Goal: Task Accomplishment & Management: Manage account settings

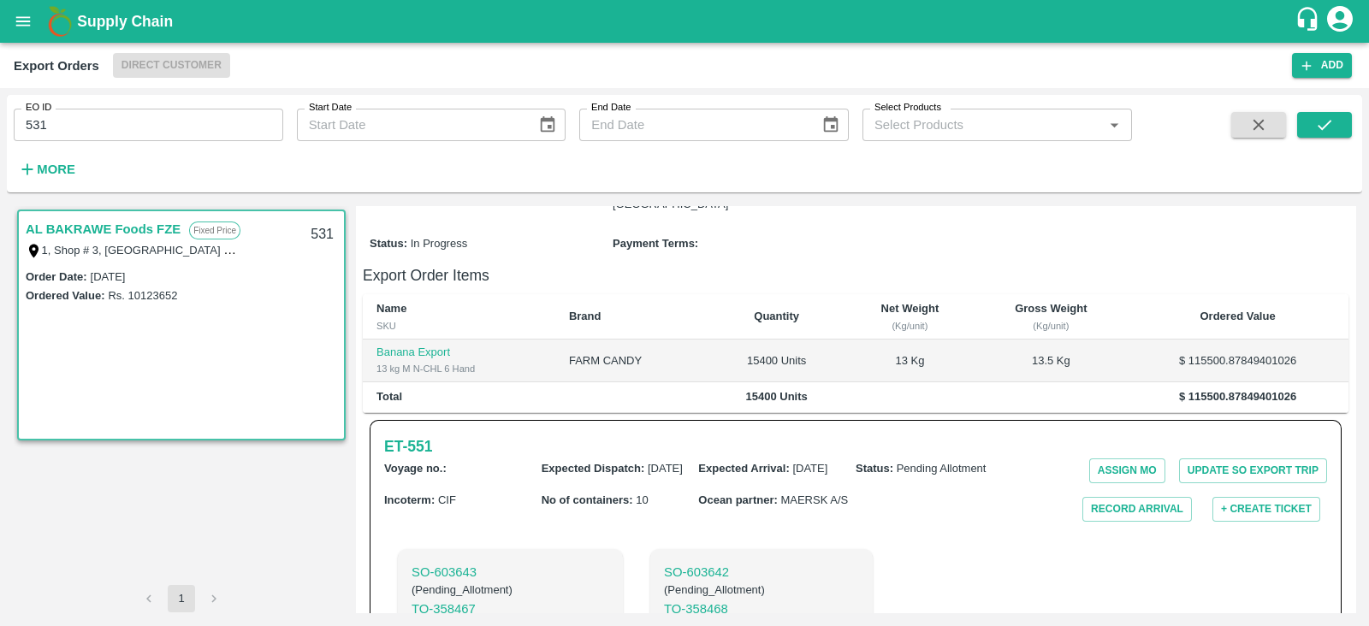
scroll to position [469, 0]
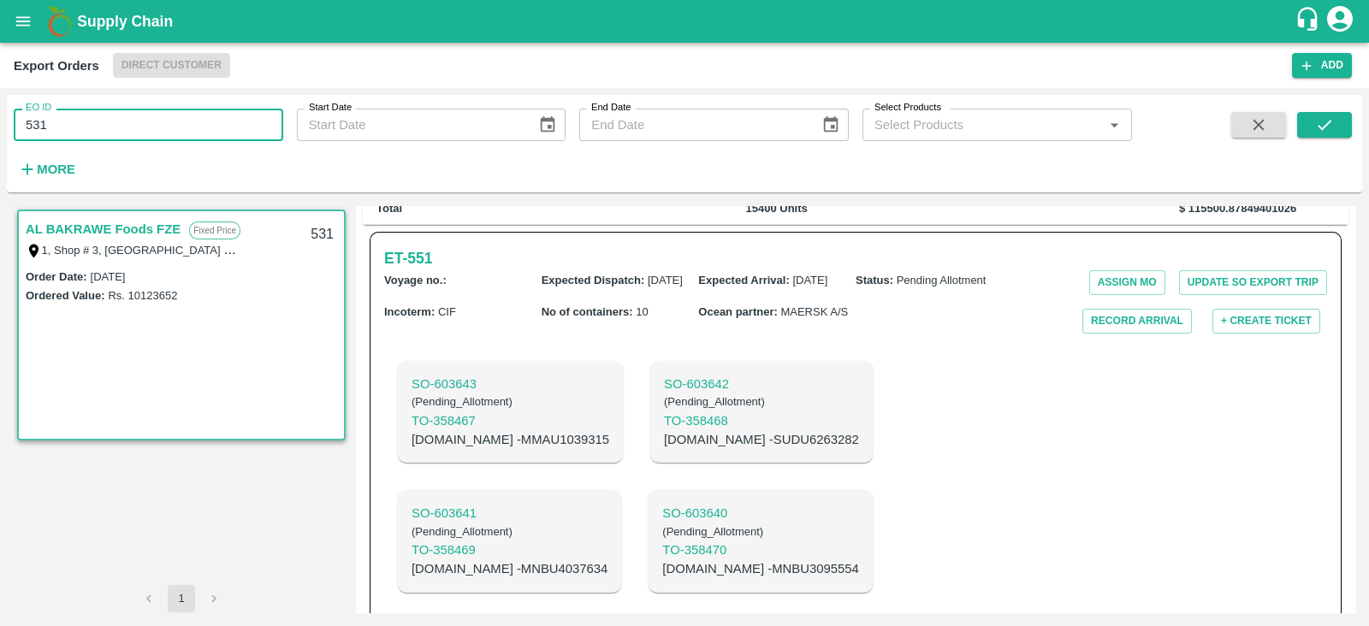
click at [197, 129] on input "531" at bounding box center [148, 125] width 269 height 33
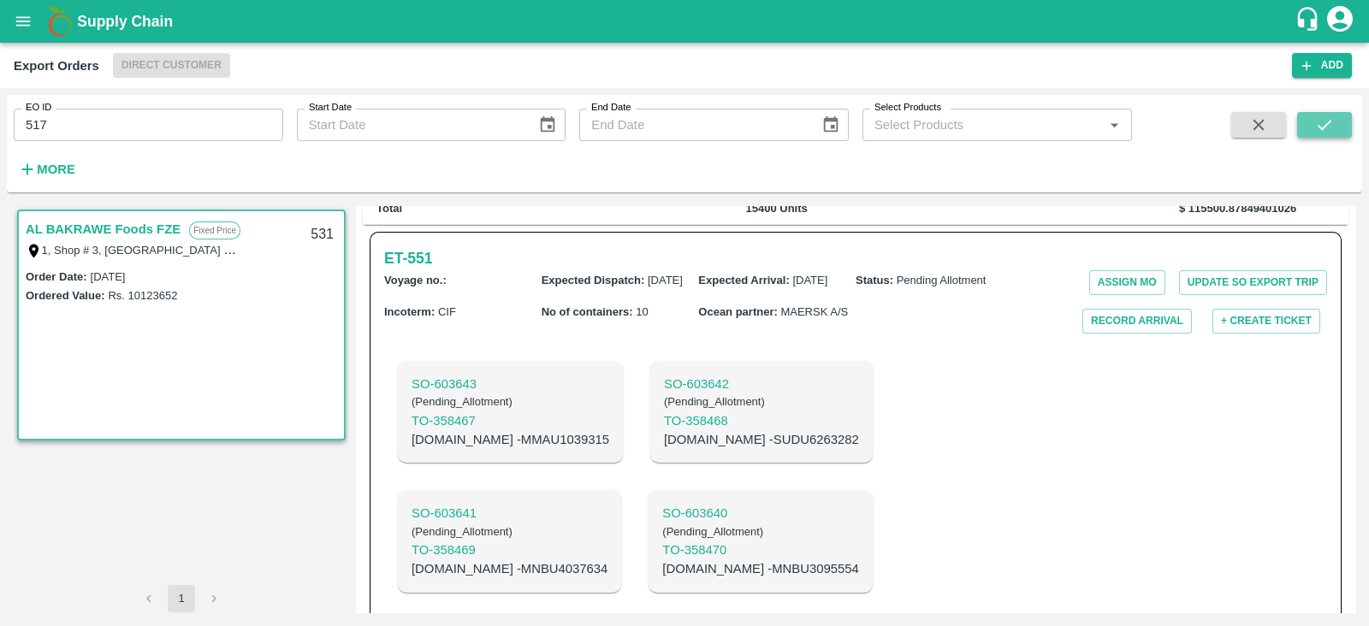
click at [1317, 120] on icon "submit" at bounding box center [1324, 124] width 19 height 19
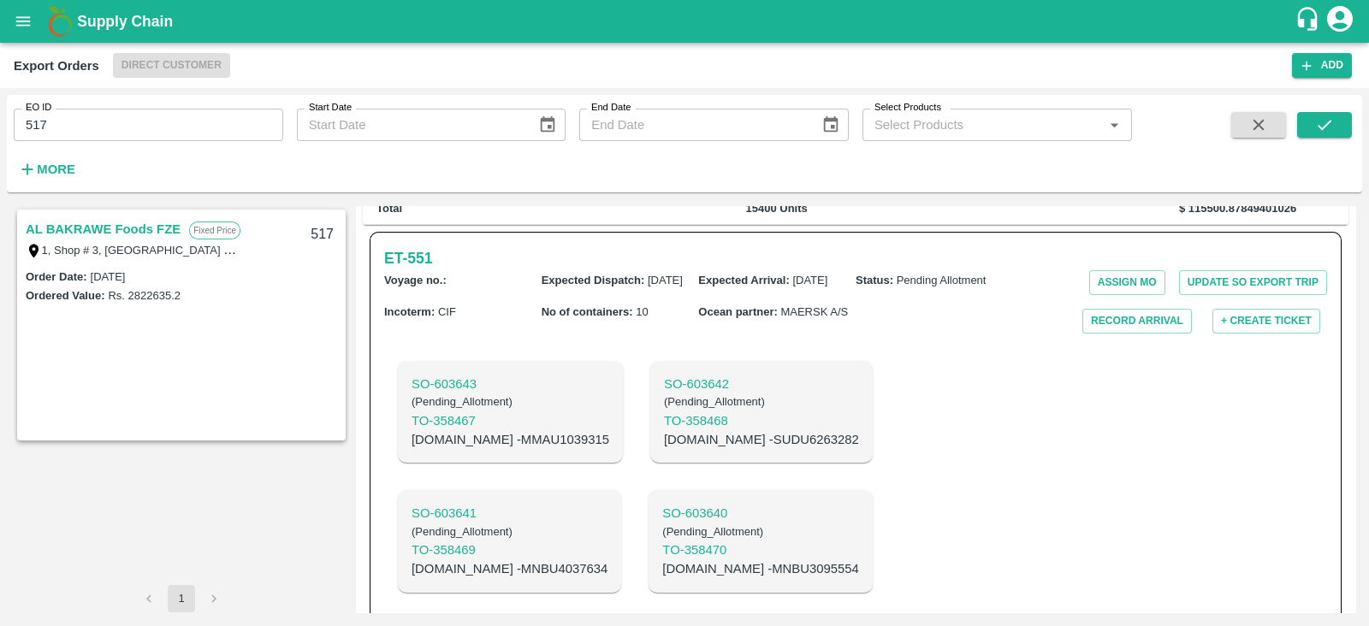
click at [146, 233] on link "AL BAKRAWE Foods FZE" at bounding box center [103, 229] width 155 height 22
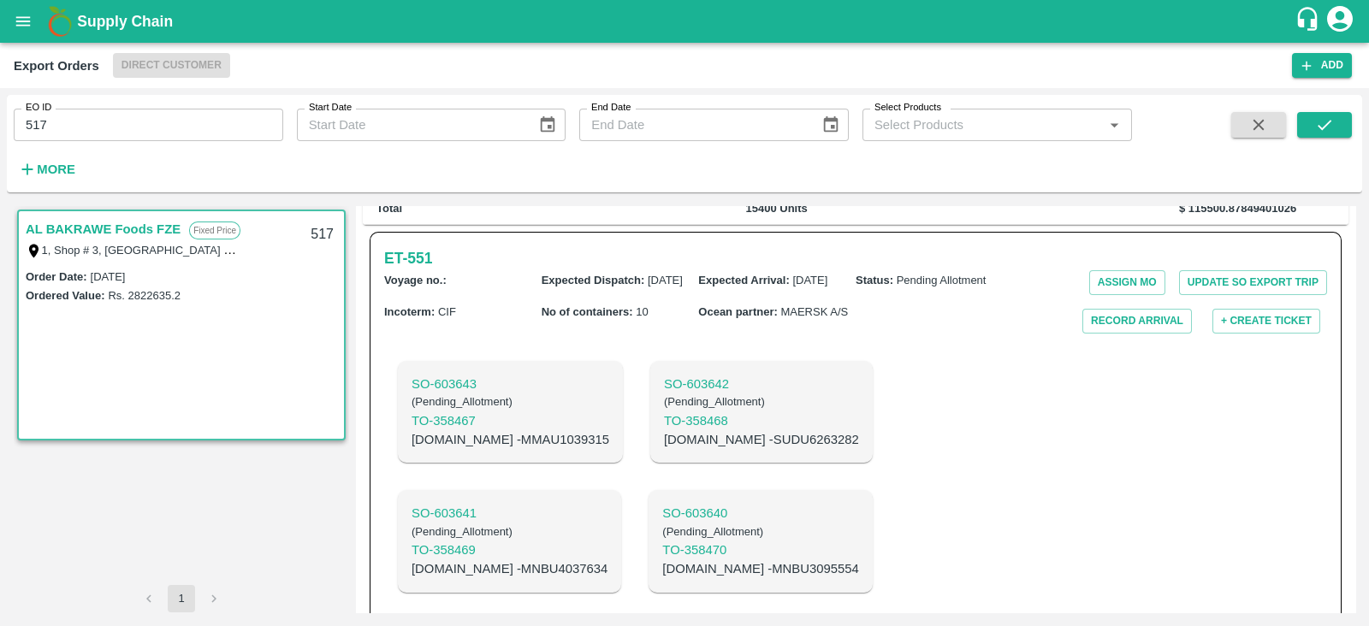
scroll to position [340, 0]
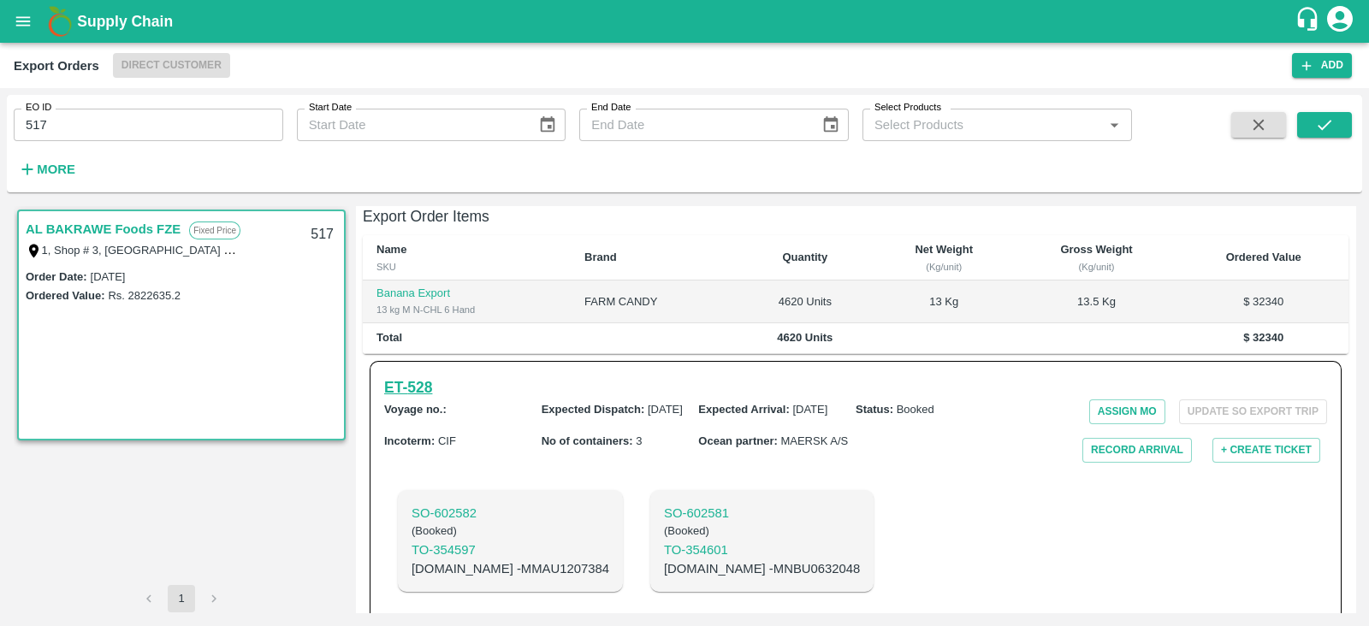
click at [426, 376] on h6 "ET- 528" at bounding box center [408, 388] width 48 height 24
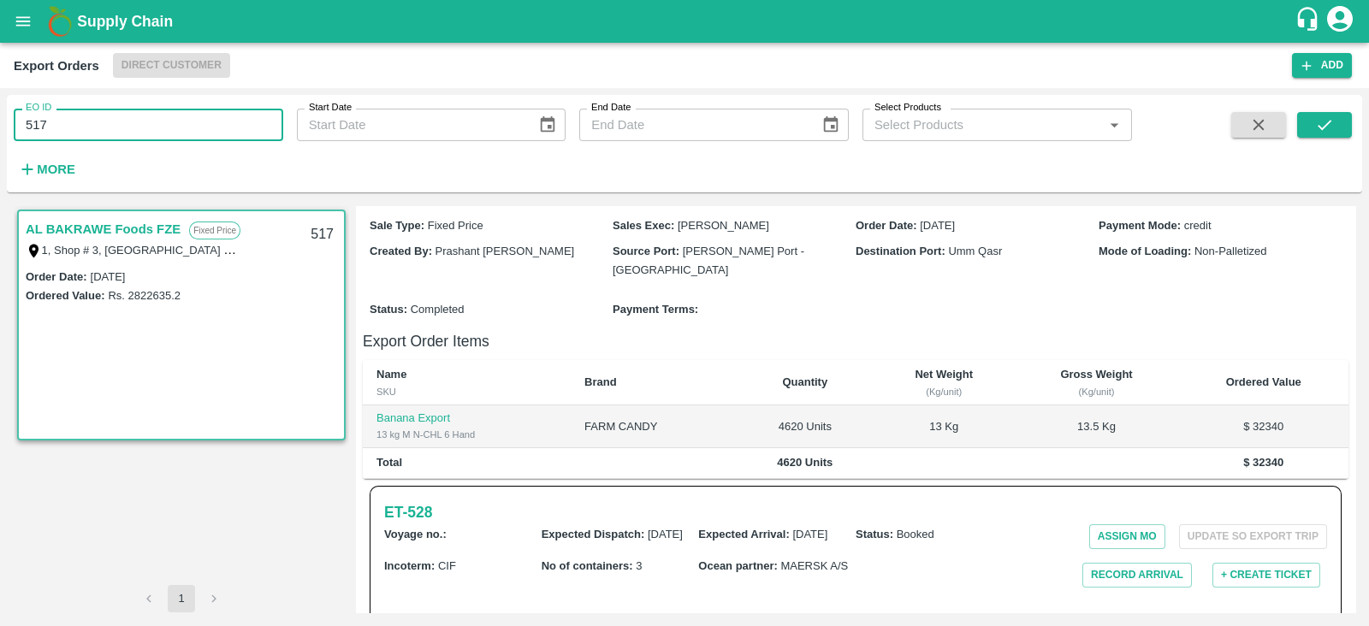
click at [263, 117] on input "517" at bounding box center [148, 125] width 269 height 33
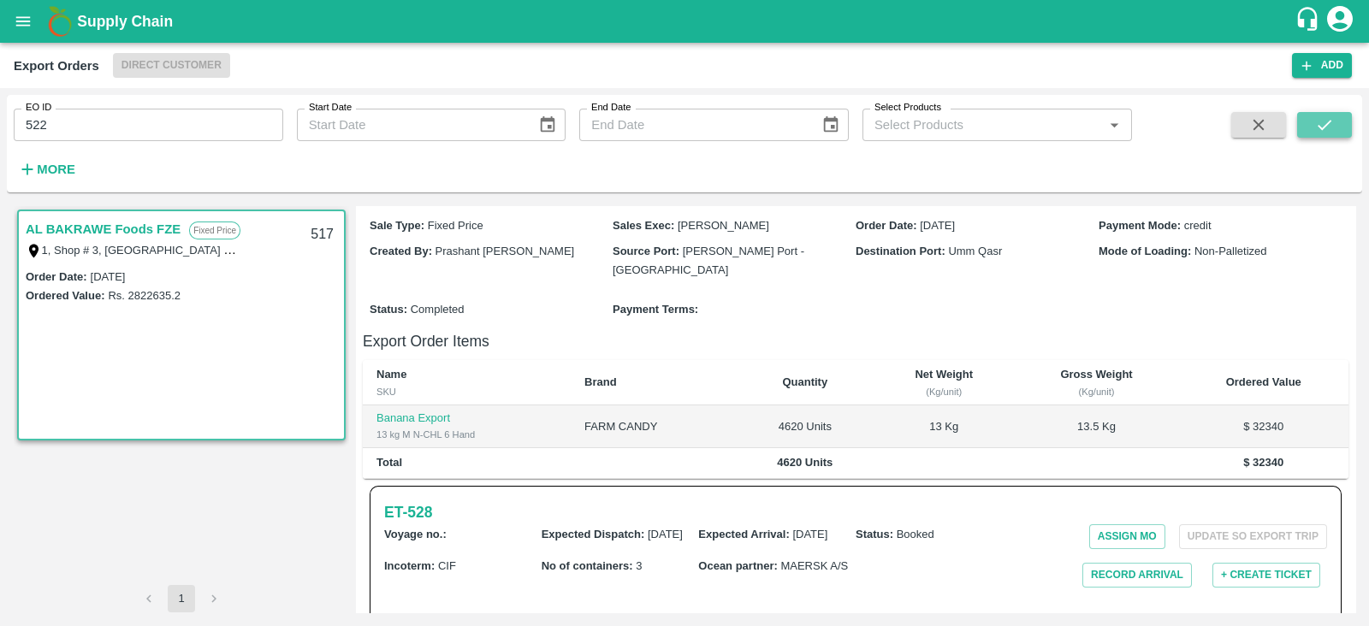
click at [1329, 131] on icon "submit" at bounding box center [1324, 124] width 19 height 19
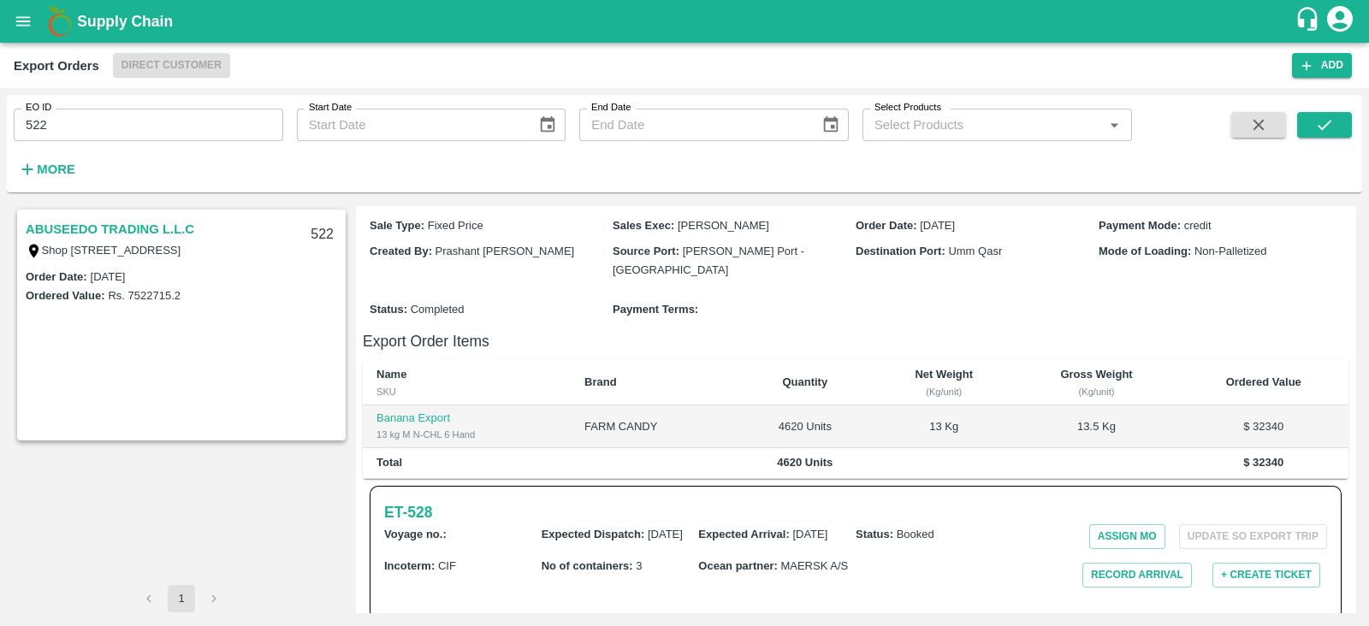
click at [121, 222] on link "ABUSEEDO TRADING L.L.C" at bounding box center [110, 229] width 169 height 22
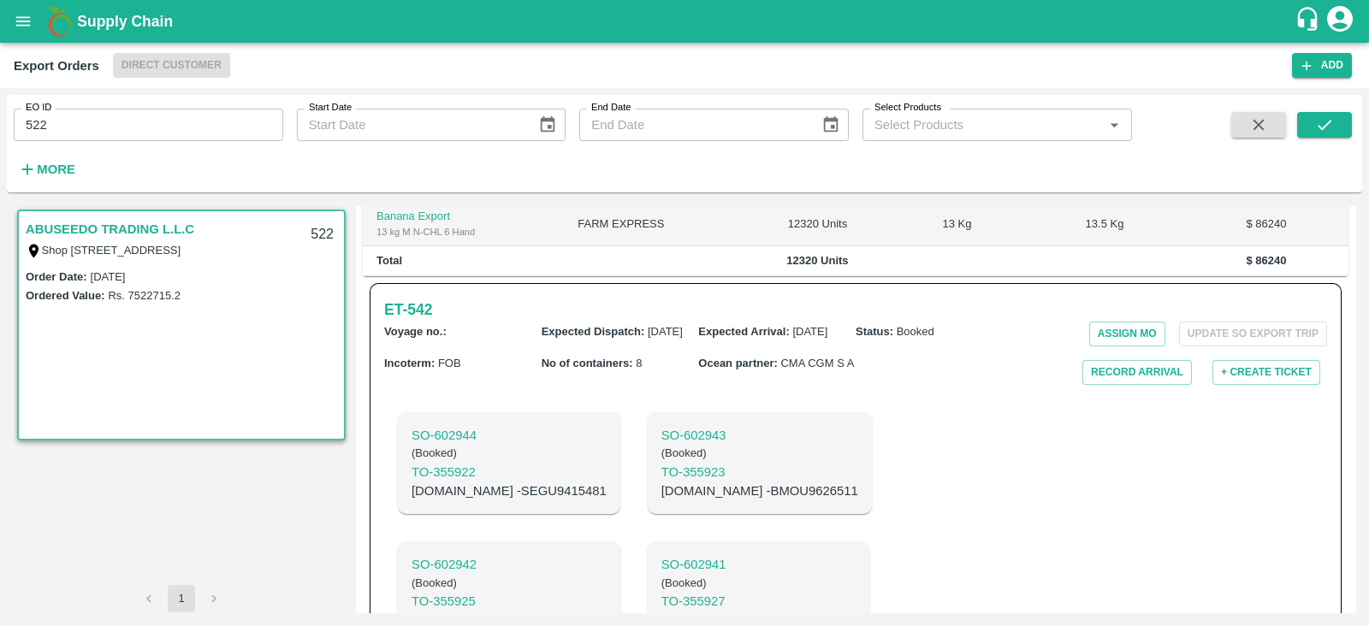
scroll to position [448, 0]
click at [425, 299] on h6 "ET- 542" at bounding box center [408, 311] width 48 height 24
click at [230, 130] on input "522" at bounding box center [148, 125] width 269 height 33
click at [1311, 129] on button "submit" at bounding box center [1324, 125] width 55 height 26
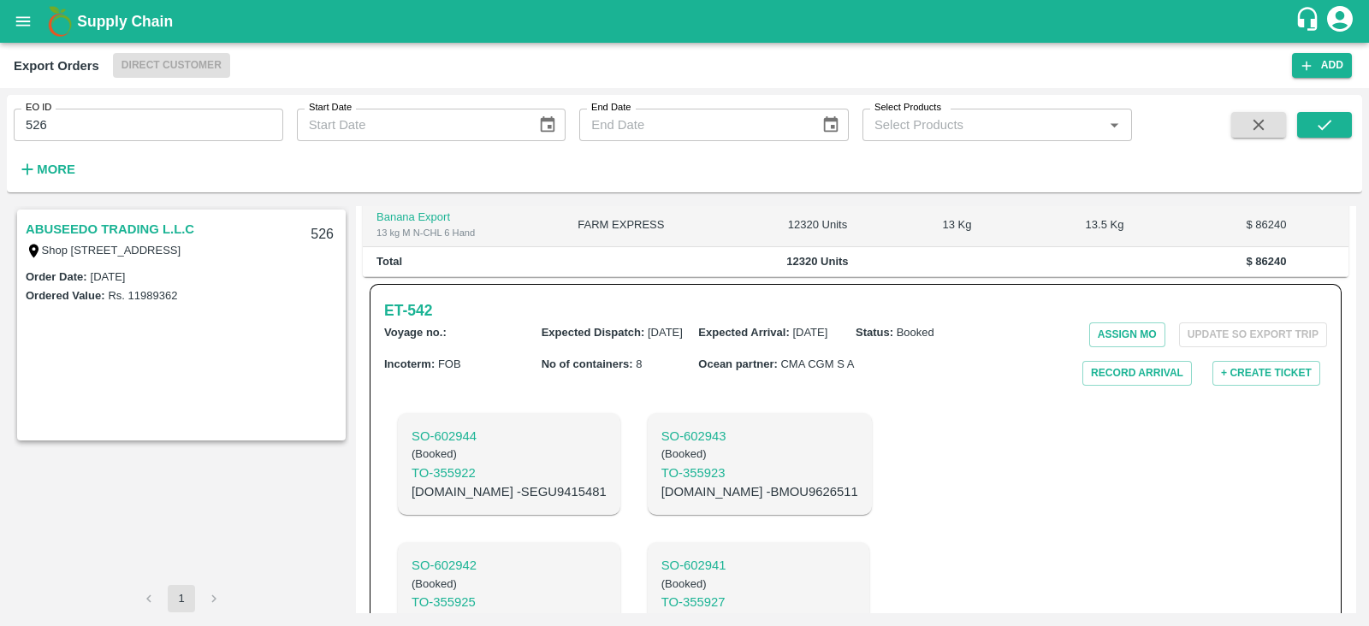
click at [149, 225] on link "ABUSEEDO TRADING L.L.C" at bounding box center [110, 229] width 169 height 22
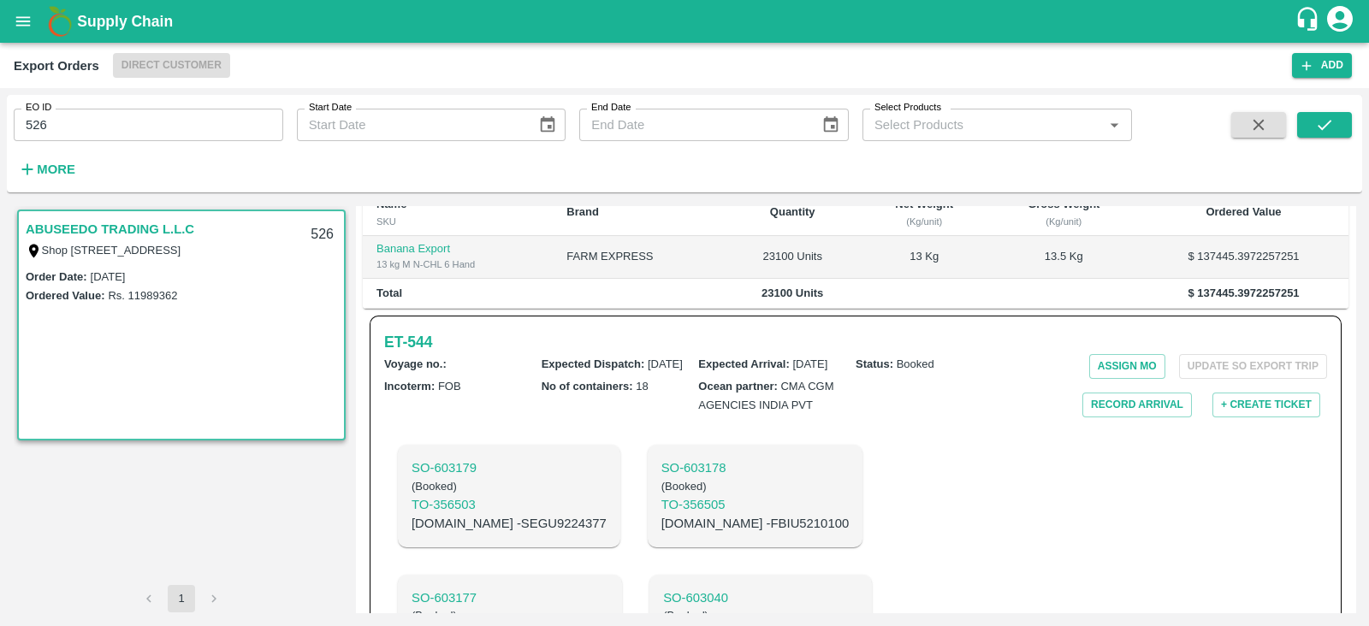
scroll to position [530, 0]
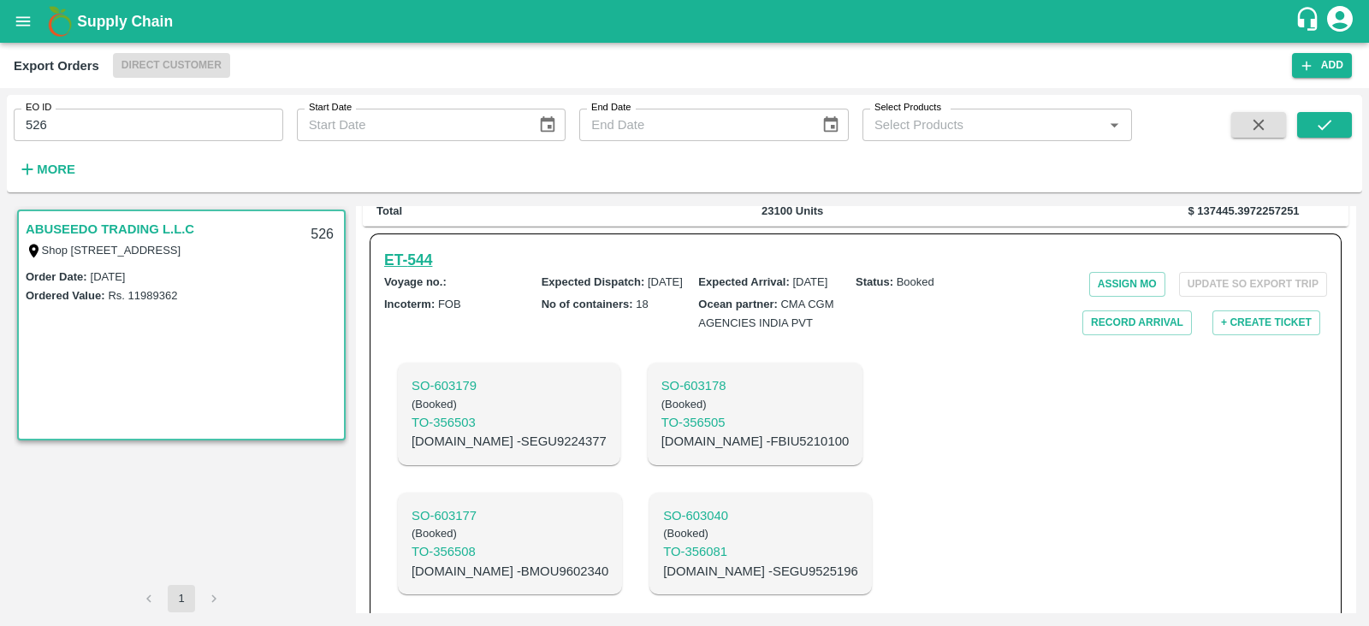
click at [420, 271] on h6 "ET- 544" at bounding box center [408, 260] width 48 height 24
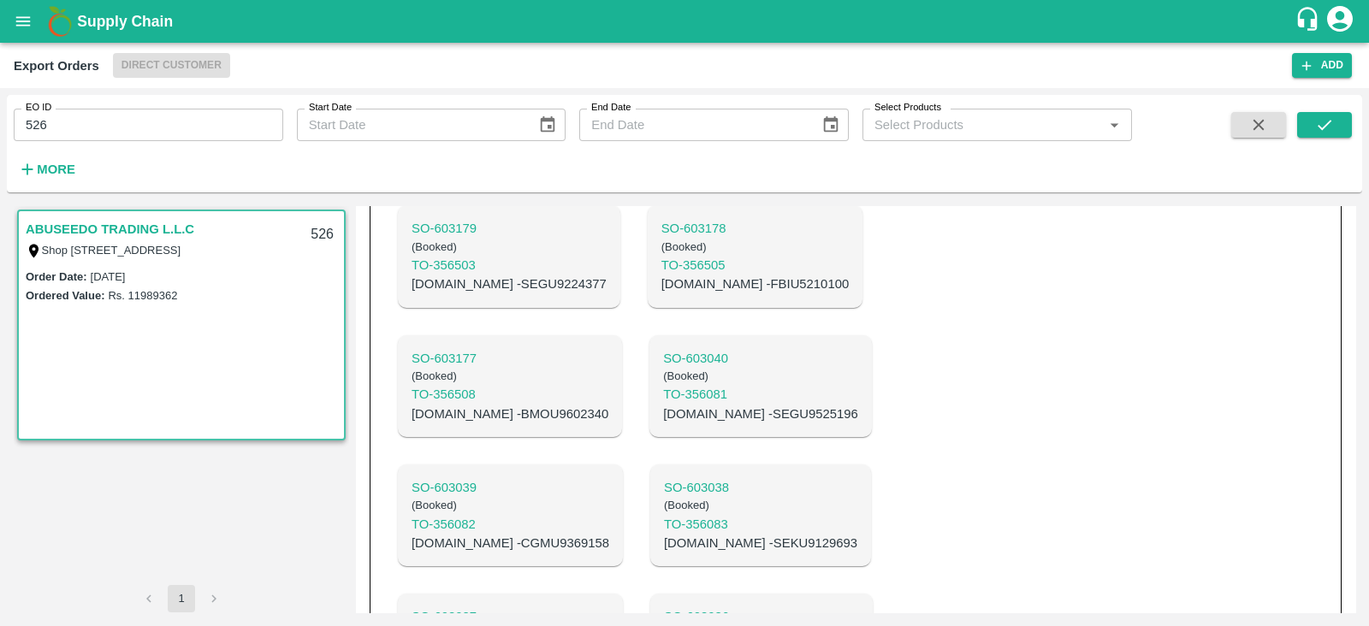
scroll to position [687, 0]
click at [671, 294] on p "C.No - FBIU5210100" at bounding box center [754, 284] width 187 height 19
copy p "FBIU5210100"
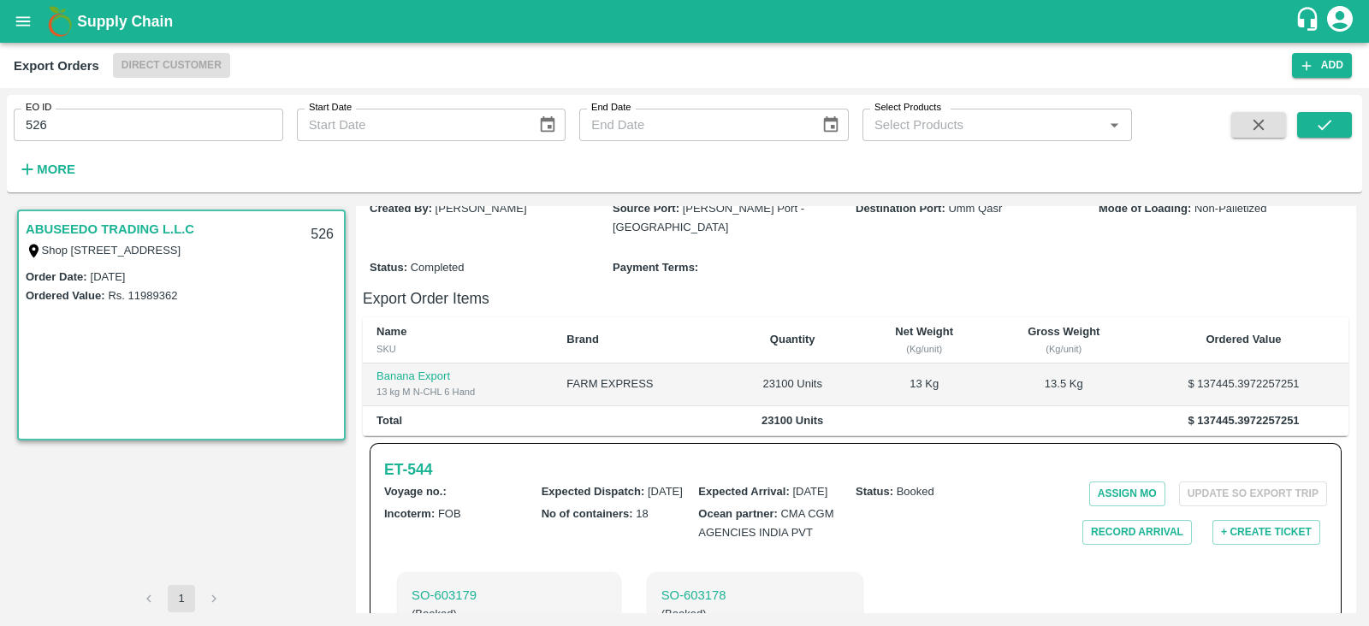
scroll to position [325, 0]
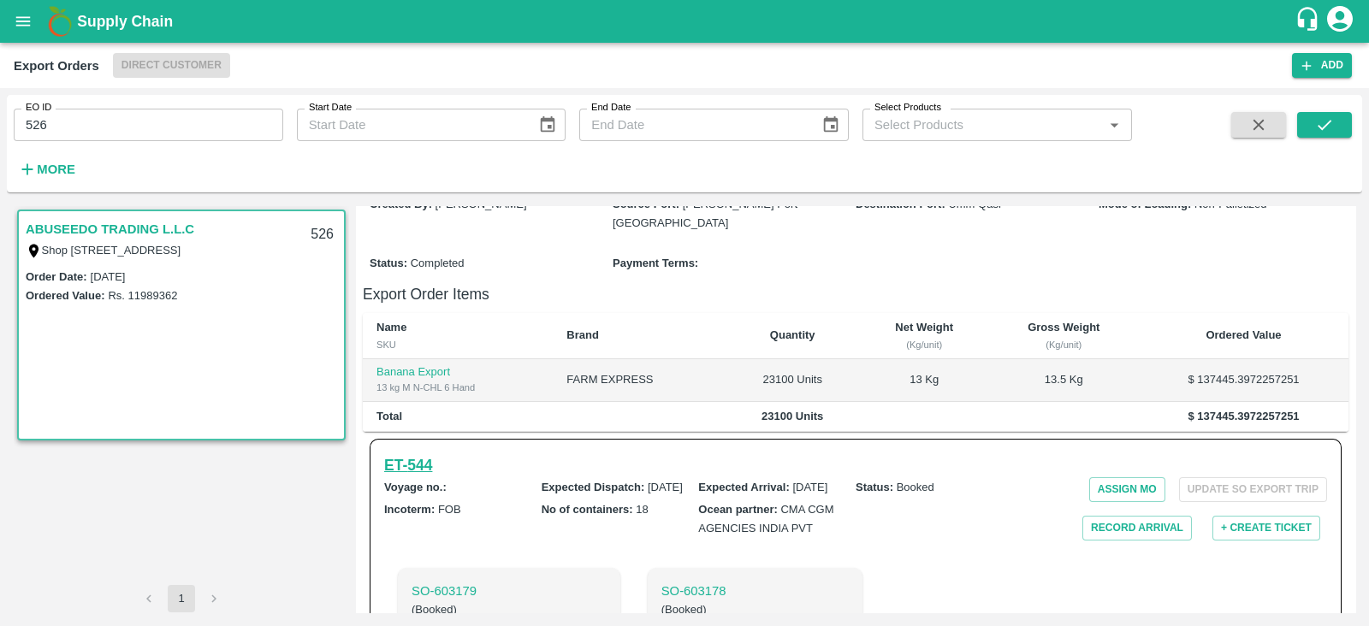
click at [399, 477] on h6 "ET- 544" at bounding box center [408, 465] width 48 height 24
click at [244, 130] on input "526" at bounding box center [148, 125] width 269 height 33
type input "522"
click at [1327, 119] on icon "submit" at bounding box center [1324, 124] width 19 height 19
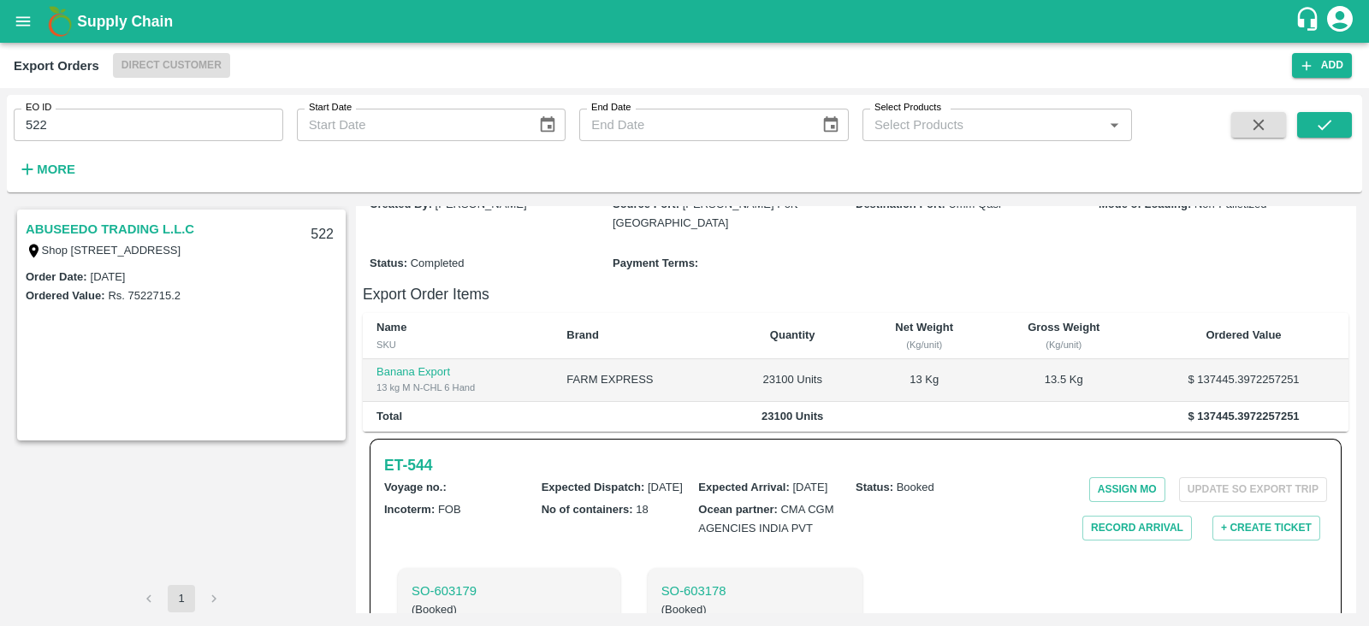
click at [184, 223] on link "ABUSEEDO TRADING L.L.C" at bounding box center [110, 229] width 169 height 22
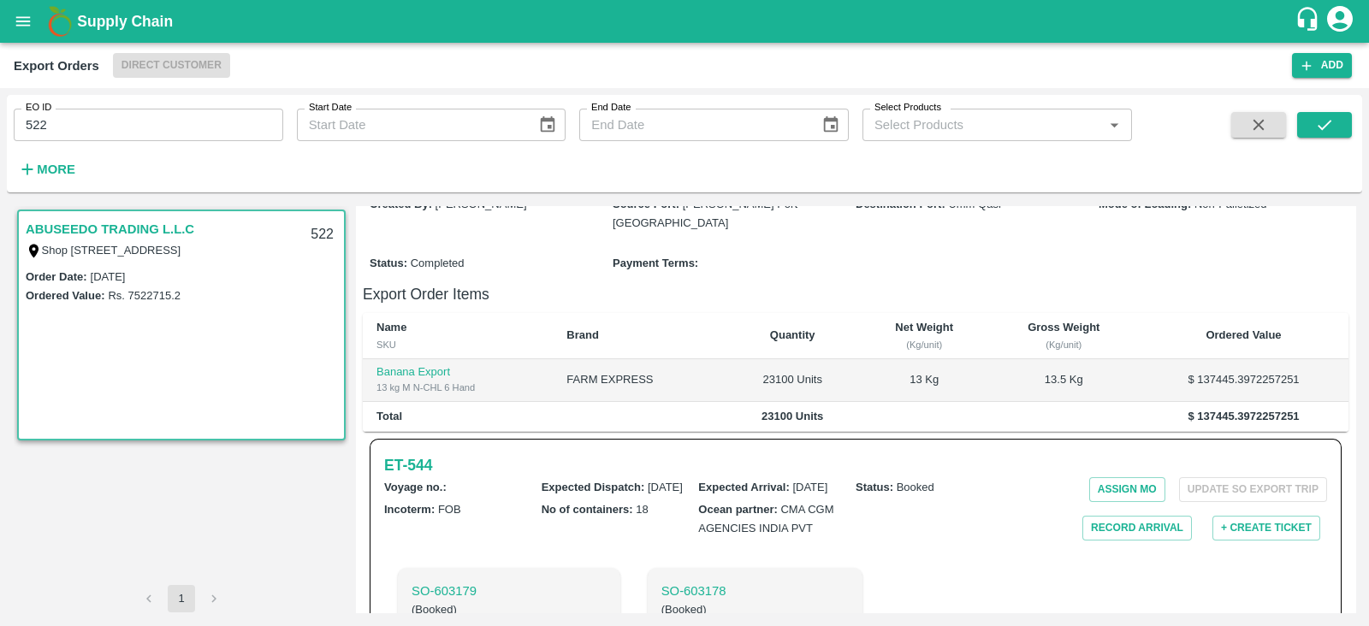
click at [184, 223] on link "ABUSEEDO TRADING L.L.C" at bounding box center [110, 229] width 169 height 22
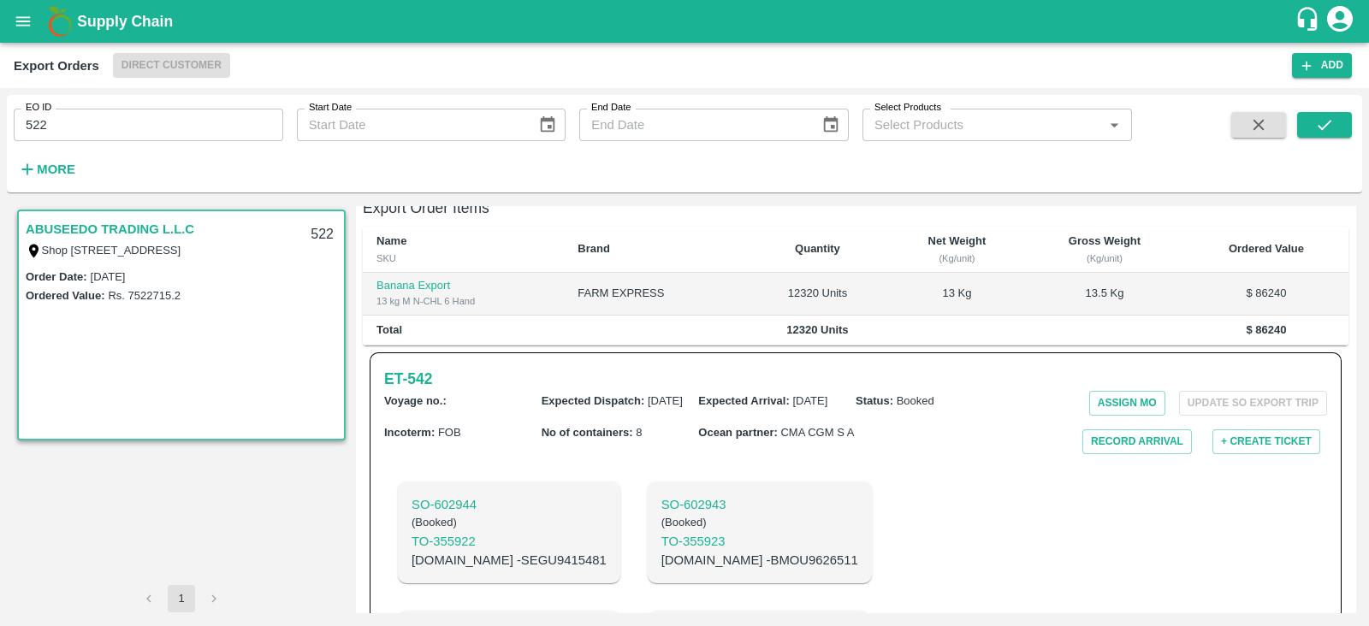
scroll to position [346, 0]
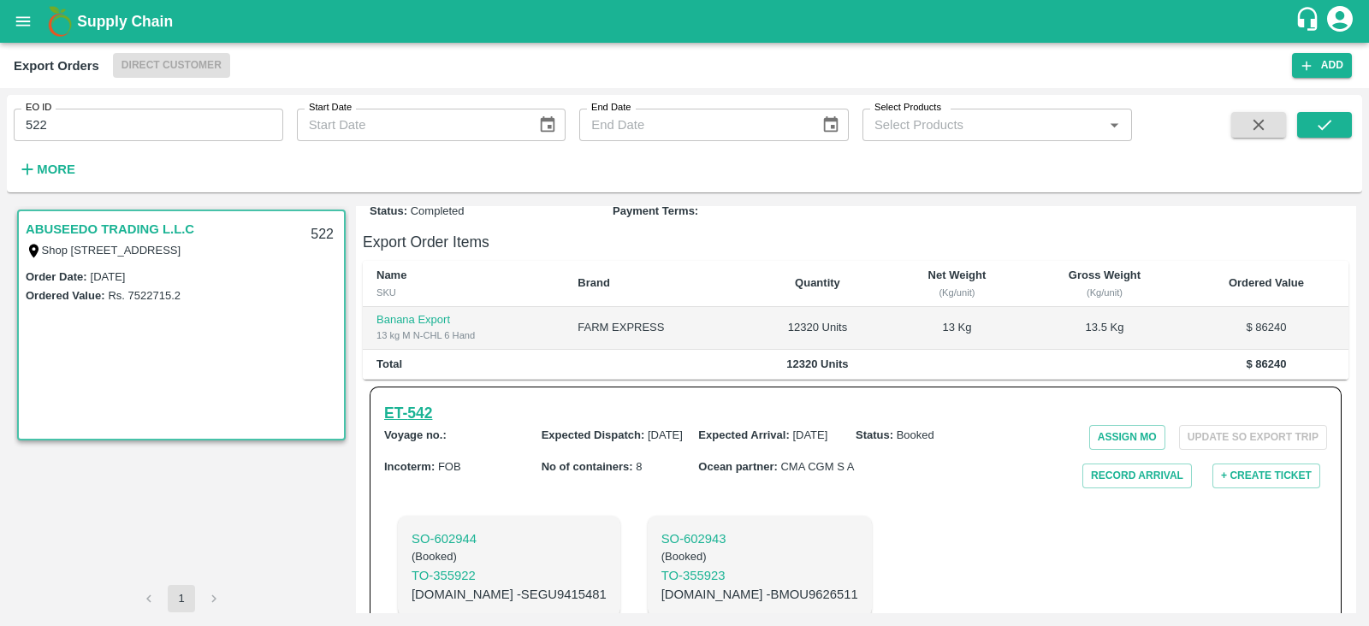
click at [388, 401] on h6 "ET- 542" at bounding box center [408, 413] width 48 height 24
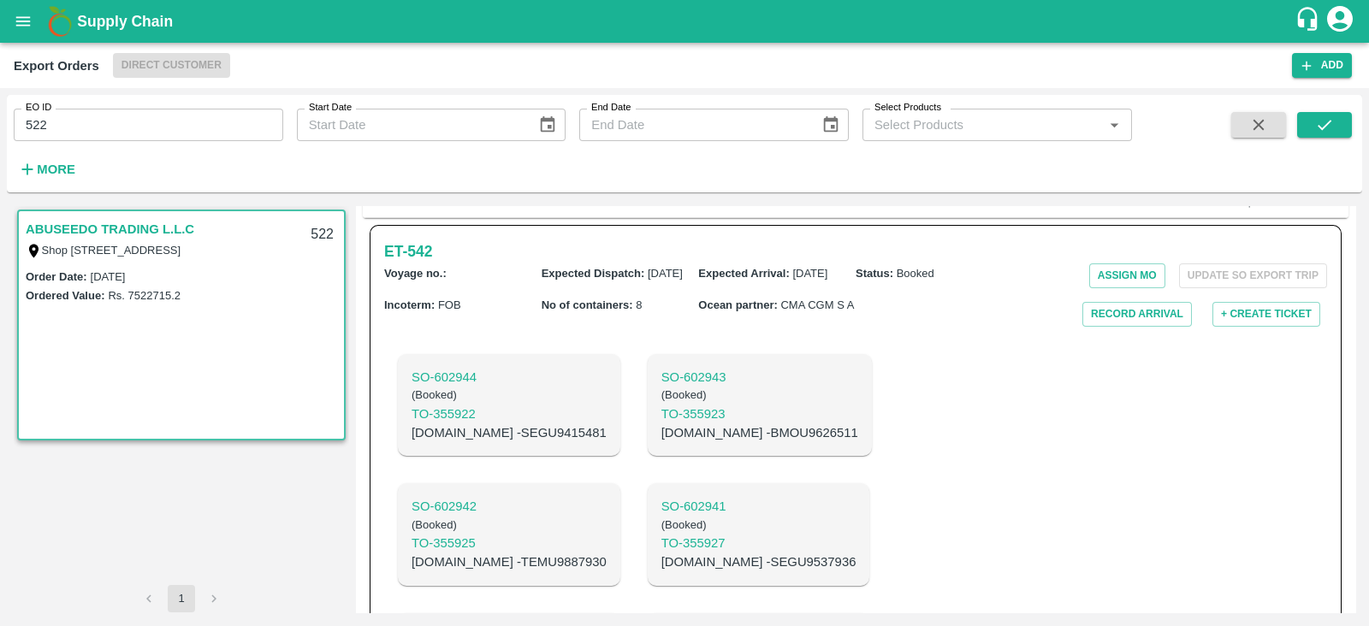
scroll to position [506, 0]
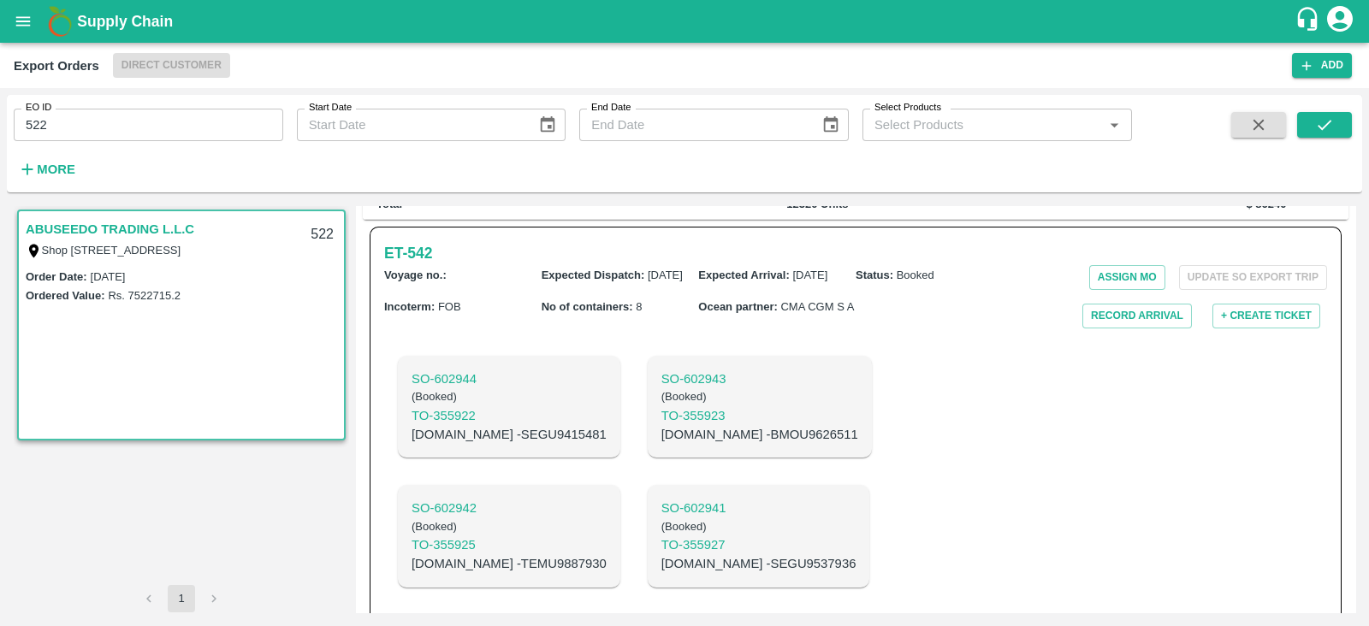
click at [507, 425] on p "C.No - SEGU9415481" at bounding box center [508, 434] width 195 height 19
copy p "SEGU9415481"
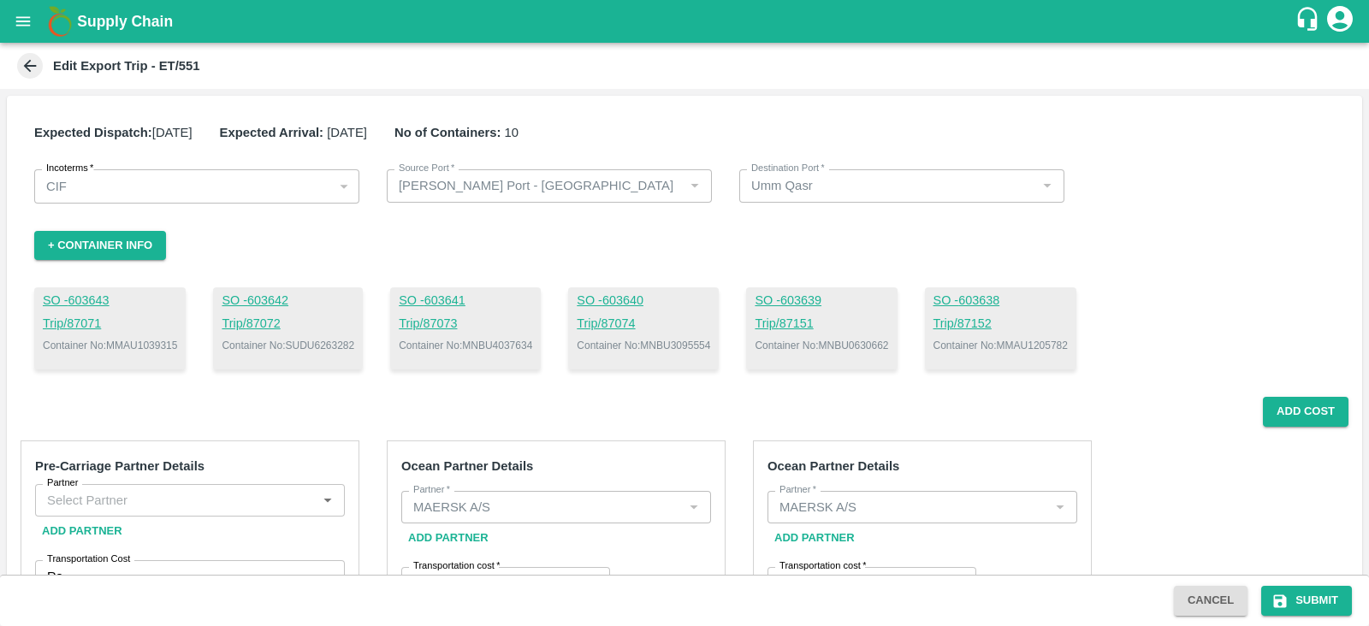
click at [1253, 277] on div "Expected Dispatch: 05 Sep 2025 Expected Arrival: 05 Sep 2025 No of Containers: …" at bounding box center [684, 246] width 1355 height 301
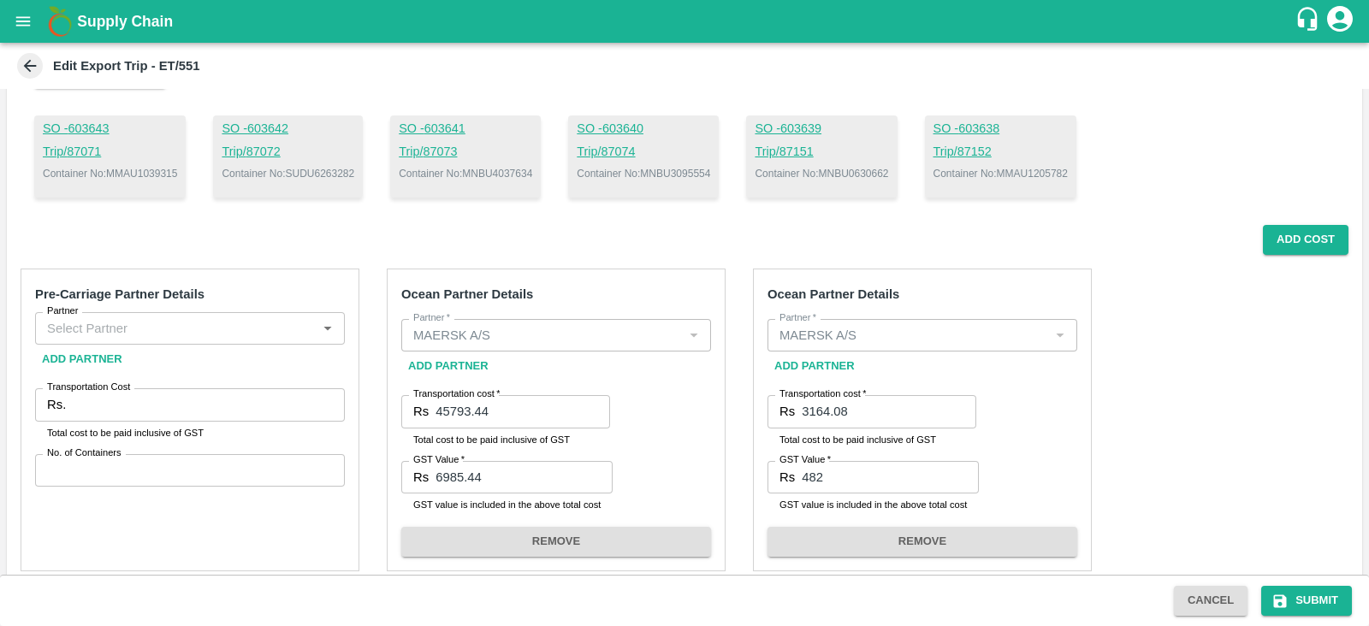
scroll to position [158, 0]
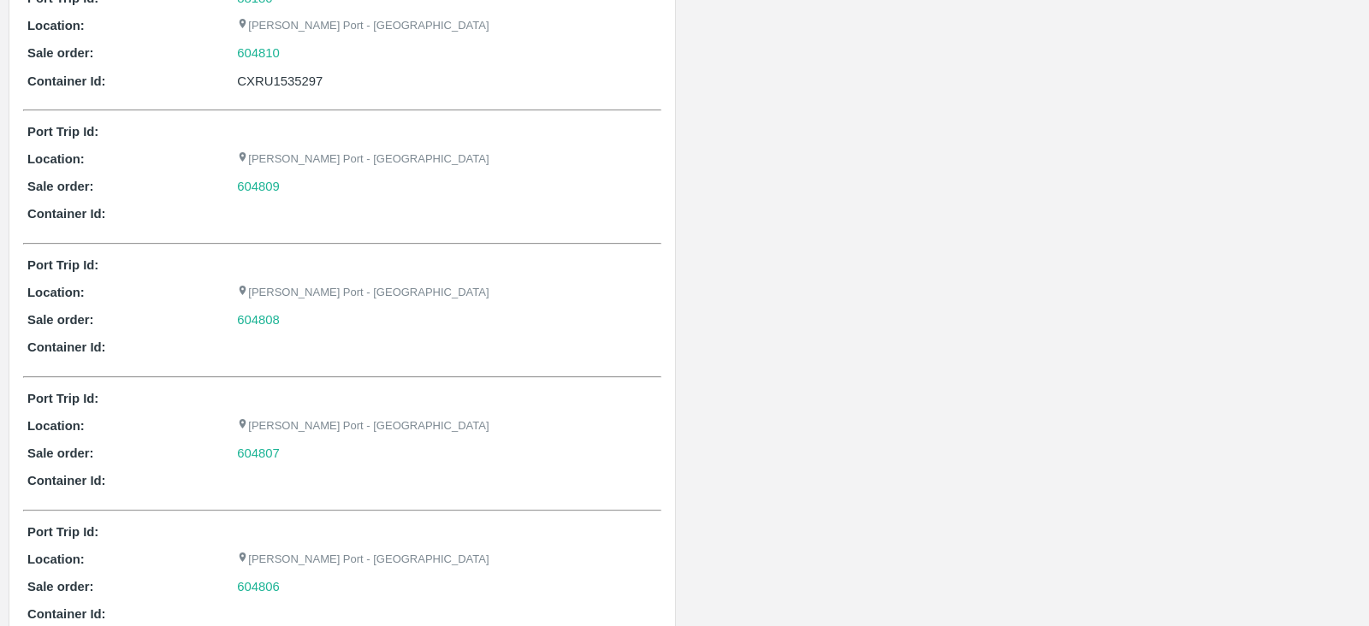
scroll to position [514, 0]
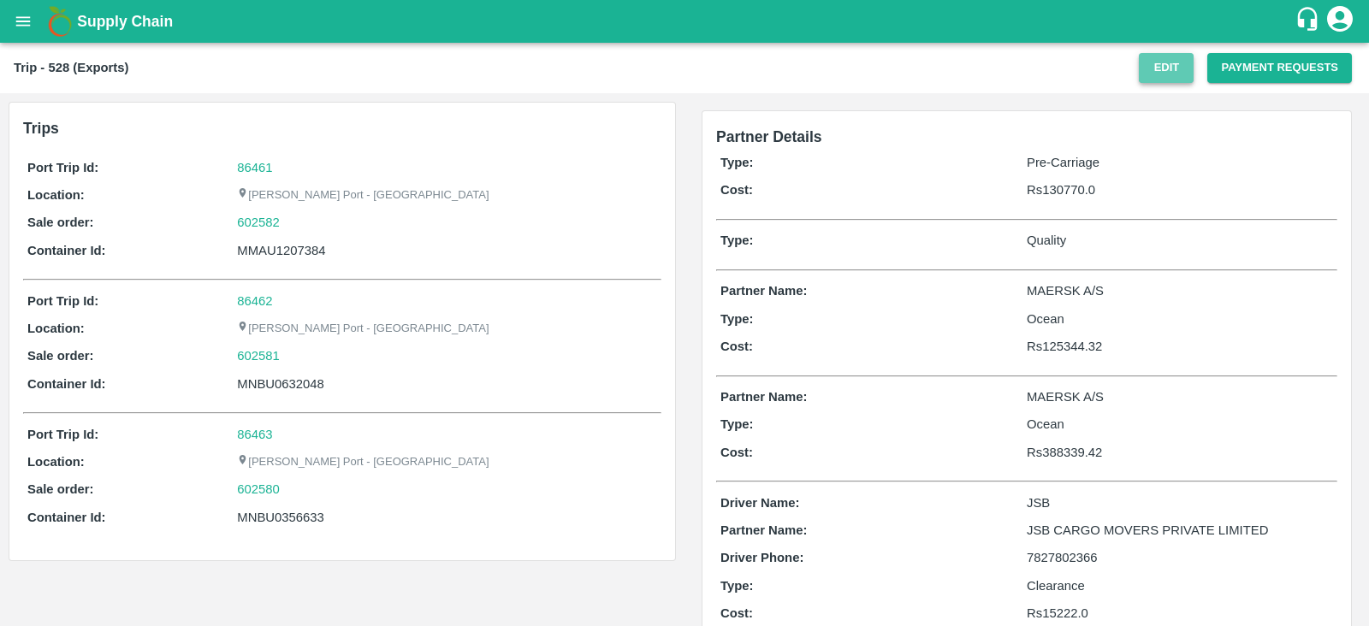
click at [1172, 68] on button "Edit" at bounding box center [1165, 68] width 55 height 30
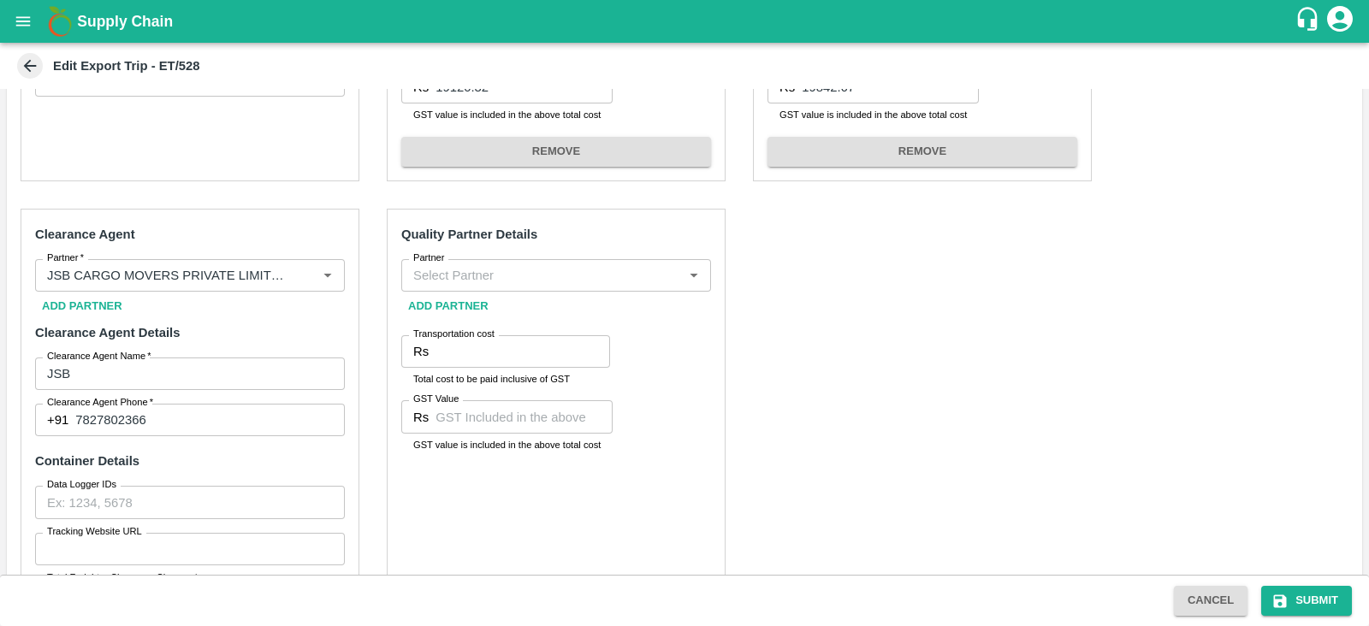
scroll to position [561, 0]
click at [597, 275] on input "Partner" at bounding box center [541, 276] width 271 height 22
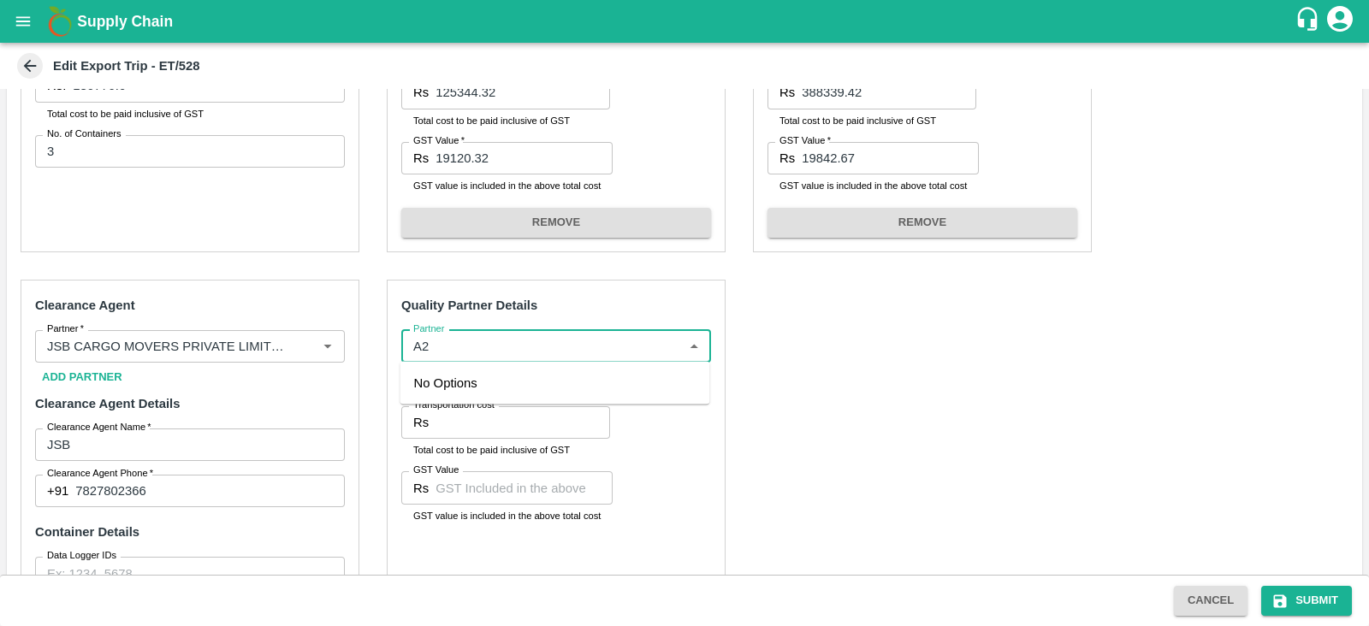
scroll to position [489, 0]
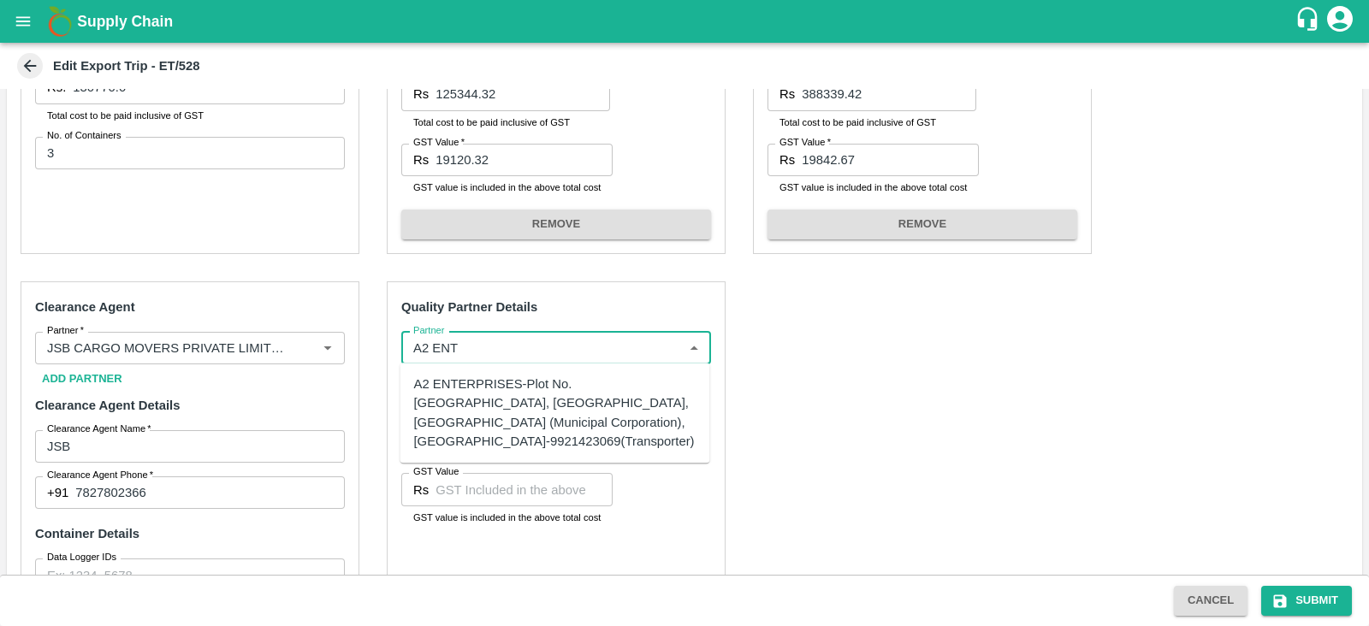
click at [494, 389] on div "A2 ENTERPRISES-Plot No.[GEOGRAPHIC_DATA], [GEOGRAPHIC_DATA], [GEOGRAPHIC_DATA] …" at bounding box center [555, 413] width 282 height 76
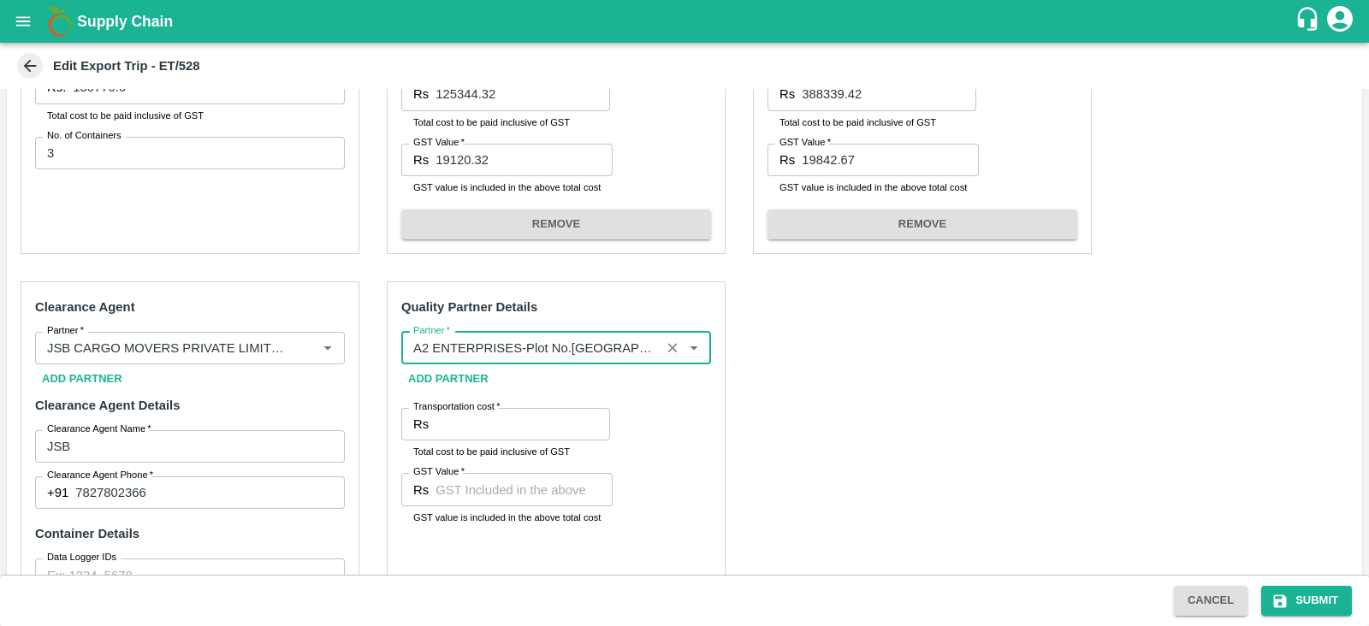
type input "A2 ENTERPRISES-Plot No.[GEOGRAPHIC_DATA], [GEOGRAPHIC_DATA], [GEOGRAPHIC_DATA] …"
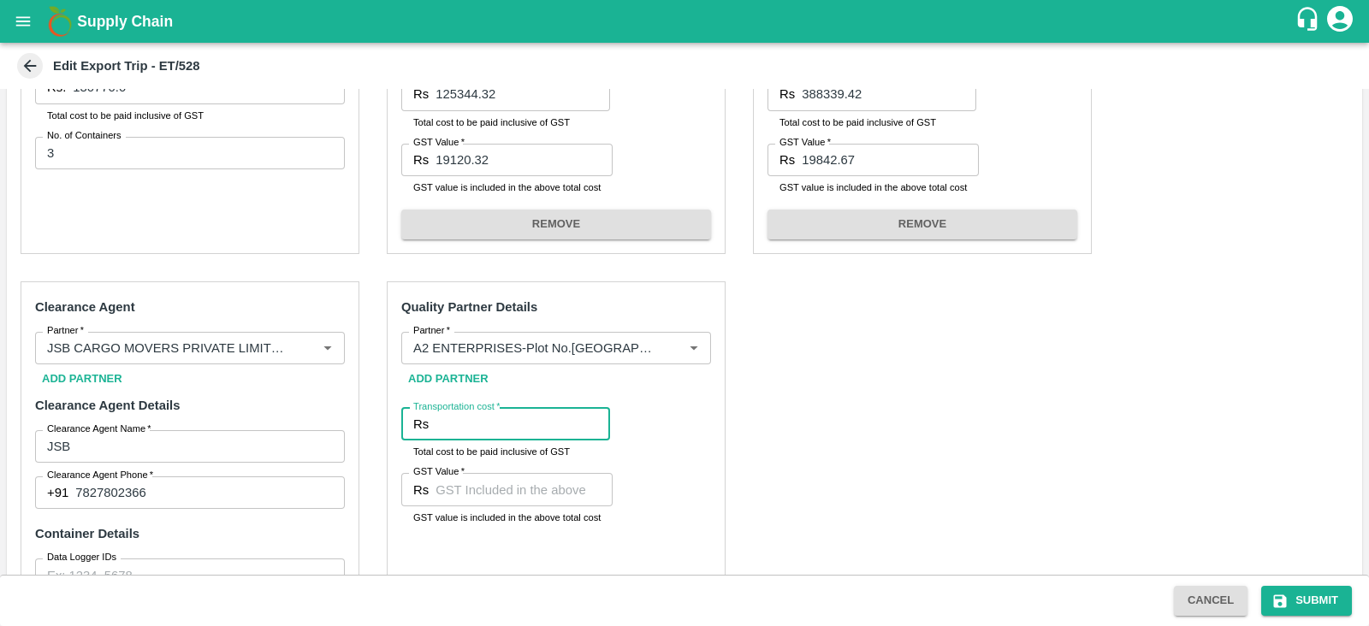
click at [453, 429] on input "Transportation cost   *" at bounding box center [522, 424] width 174 height 33
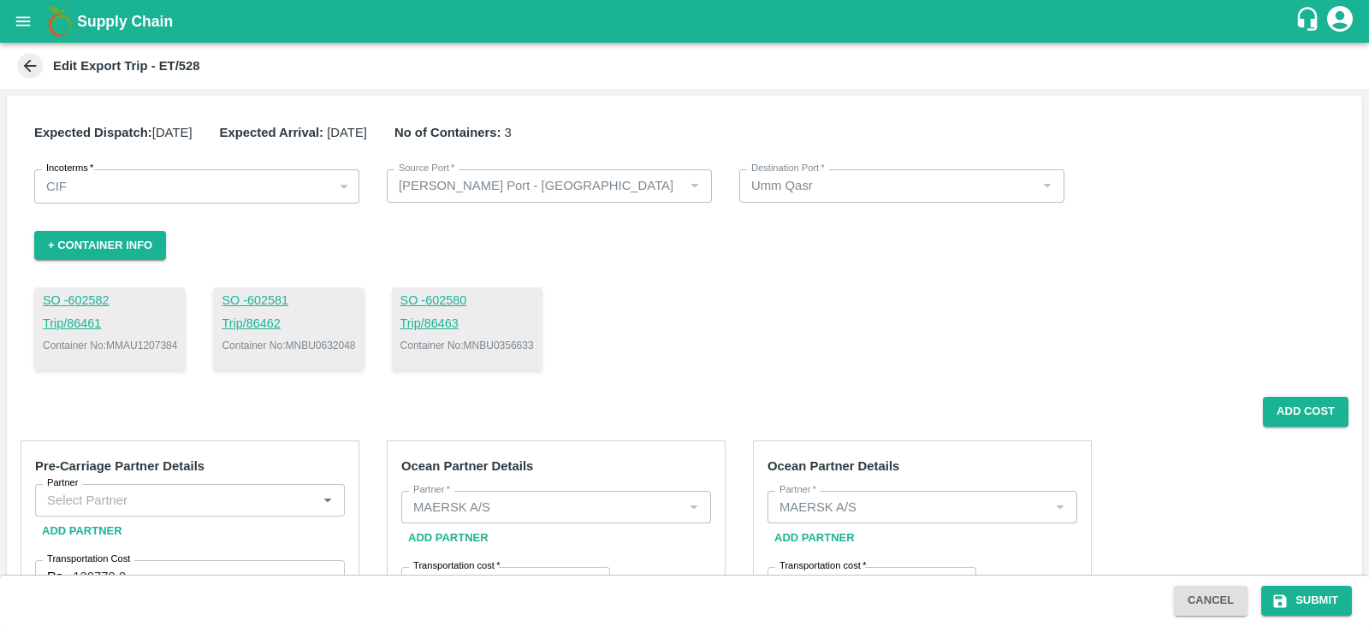
scroll to position [0, 0]
click at [530, 340] on p "Container No: MNBU0356633" at bounding box center [466, 345] width 133 height 15
copy p "MNBU0356633"
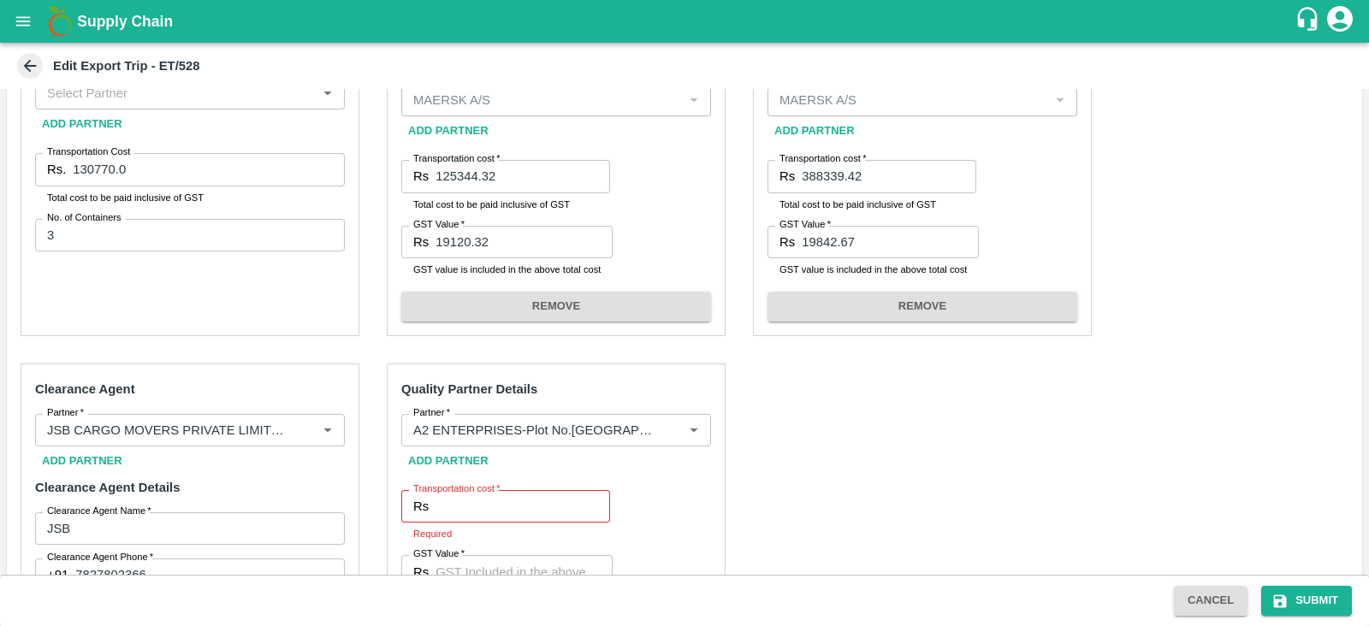
scroll to position [488, 0]
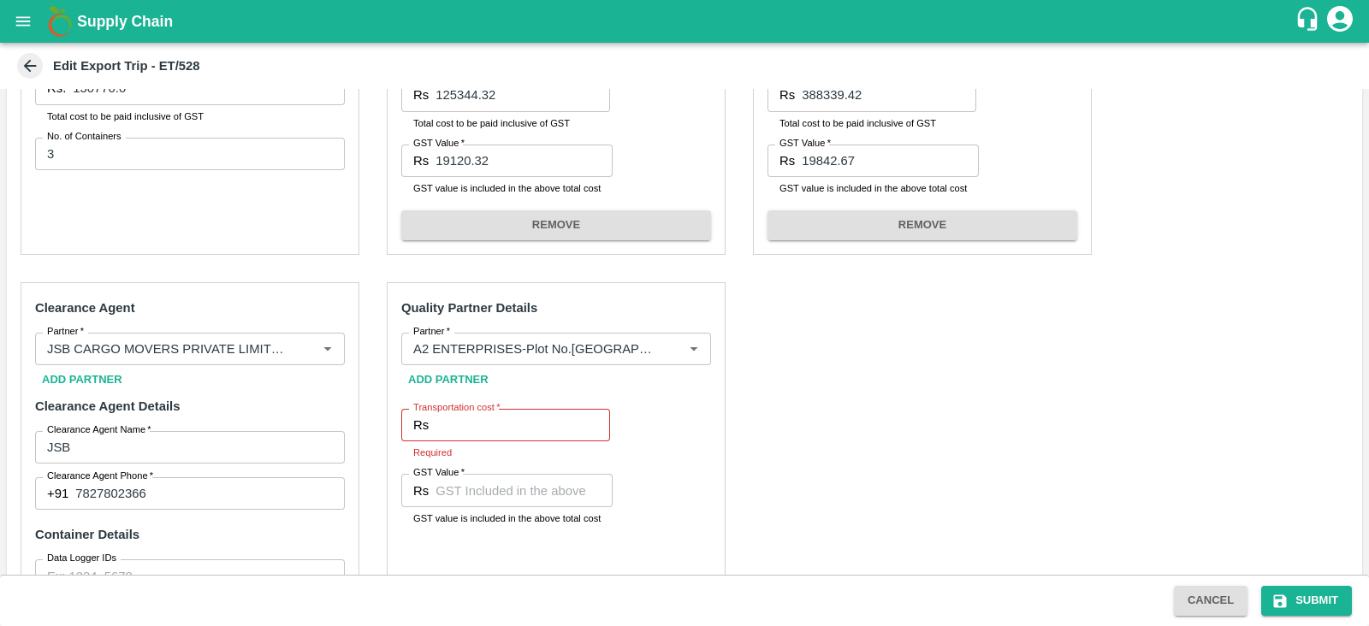
drag, startPoint x: 466, startPoint y: 410, endPoint x: 450, endPoint y: 418, distance: 18.4
click at [450, 418] on div "Transportation cost   * Rs Transportation cost Required" at bounding box center [505, 435] width 209 height 52
click at [450, 418] on input "Transportation cost   *" at bounding box center [522, 425] width 174 height 33
type input "2500"
click at [477, 501] on input "GST Value   *" at bounding box center [523, 490] width 177 height 33
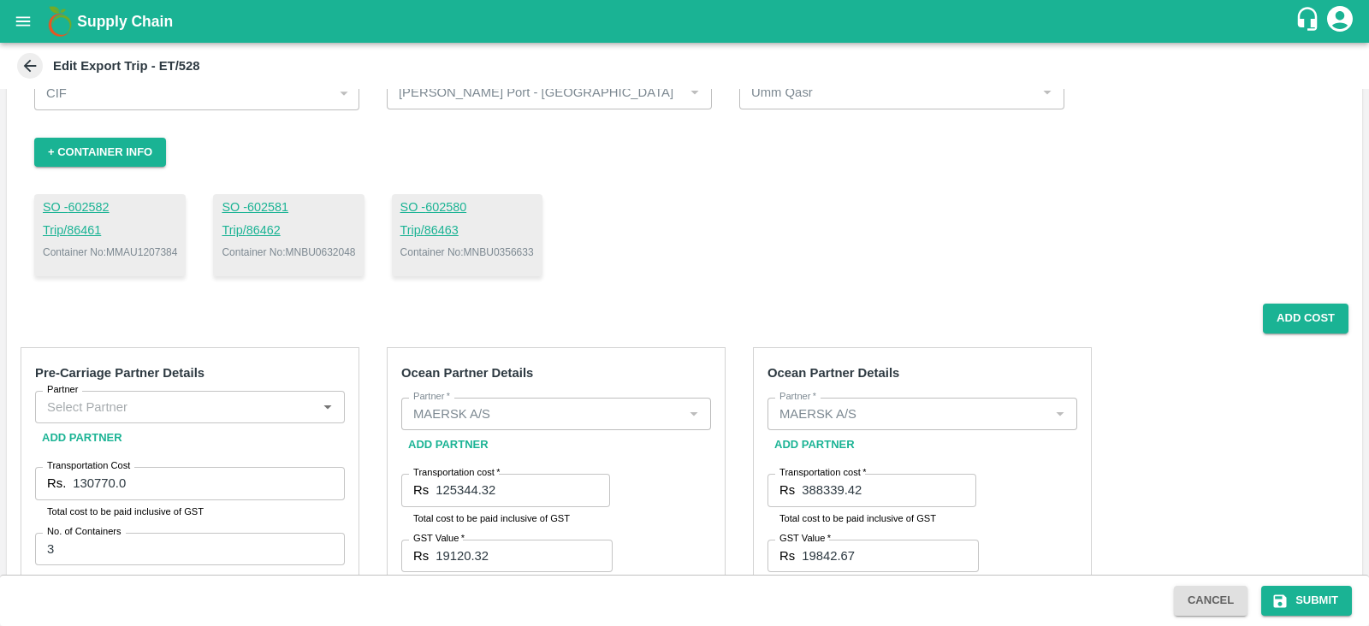
scroll to position [89, 0]
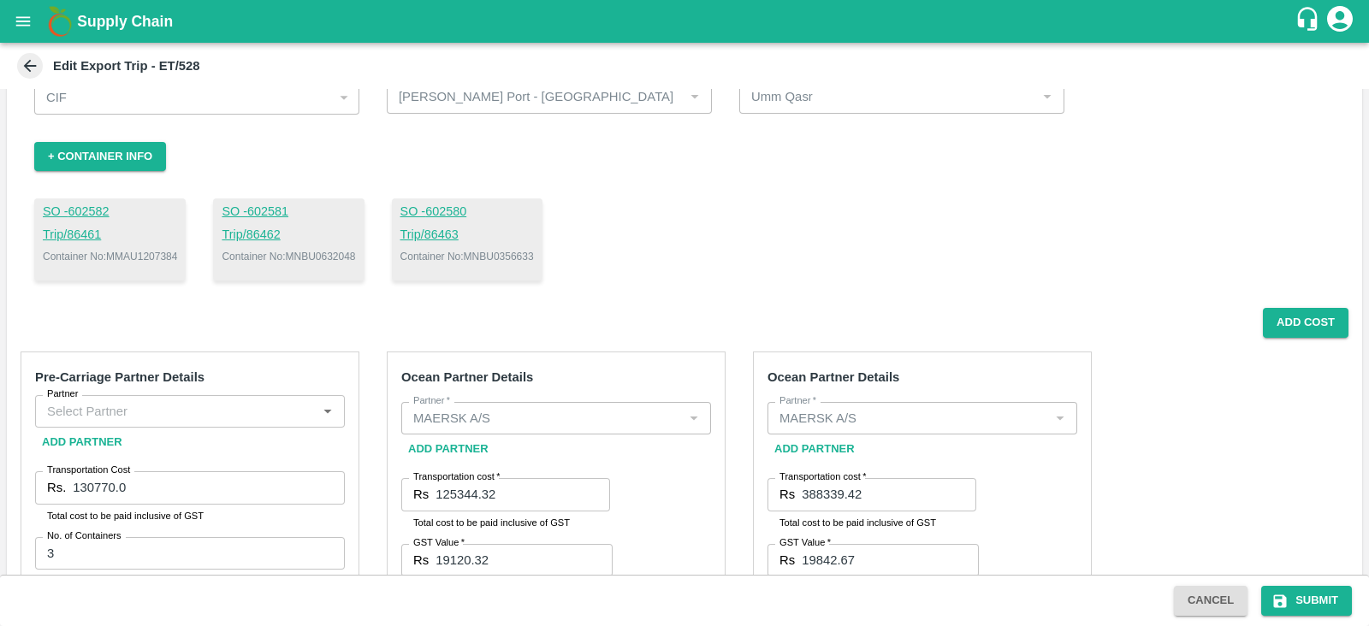
type input "00"
click at [198, 408] on input "Partner" at bounding box center [175, 411] width 271 height 22
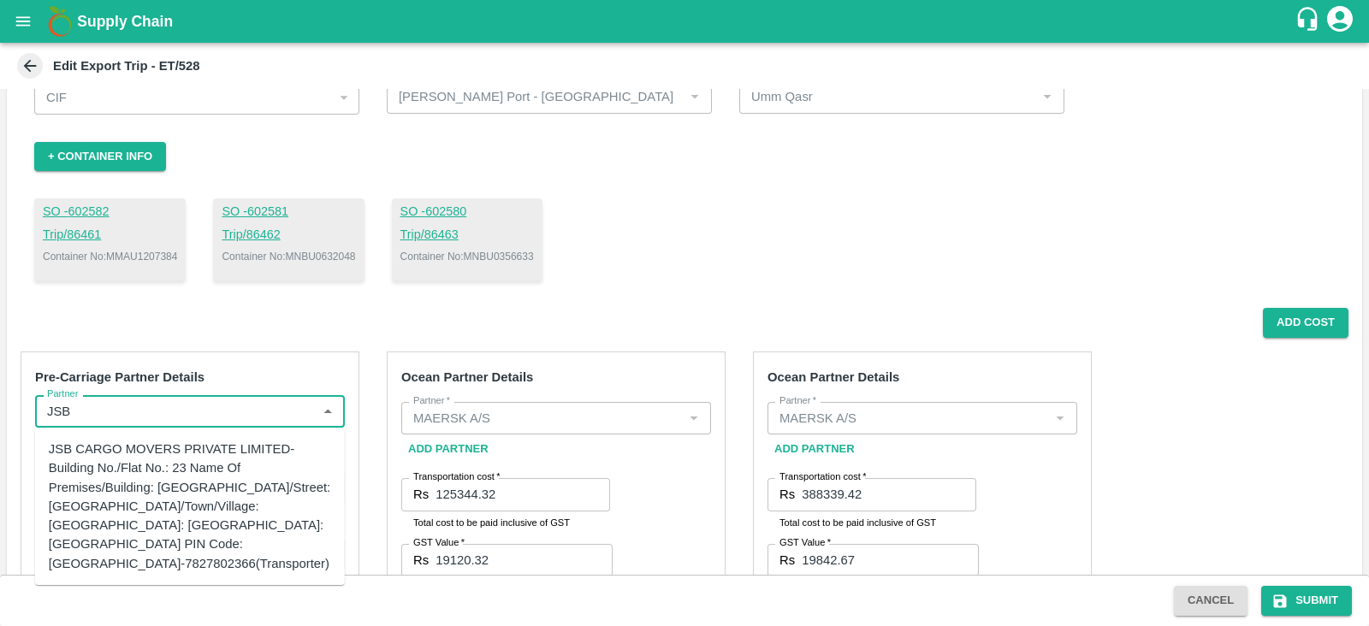
click at [173, 518] on div "JSB CARGO MOVERS PRIVATE LIMITED-Building No./Flat No.: 23 Name Of Premises/Bui…" at bounding box center [190, 506] width 282 height 133
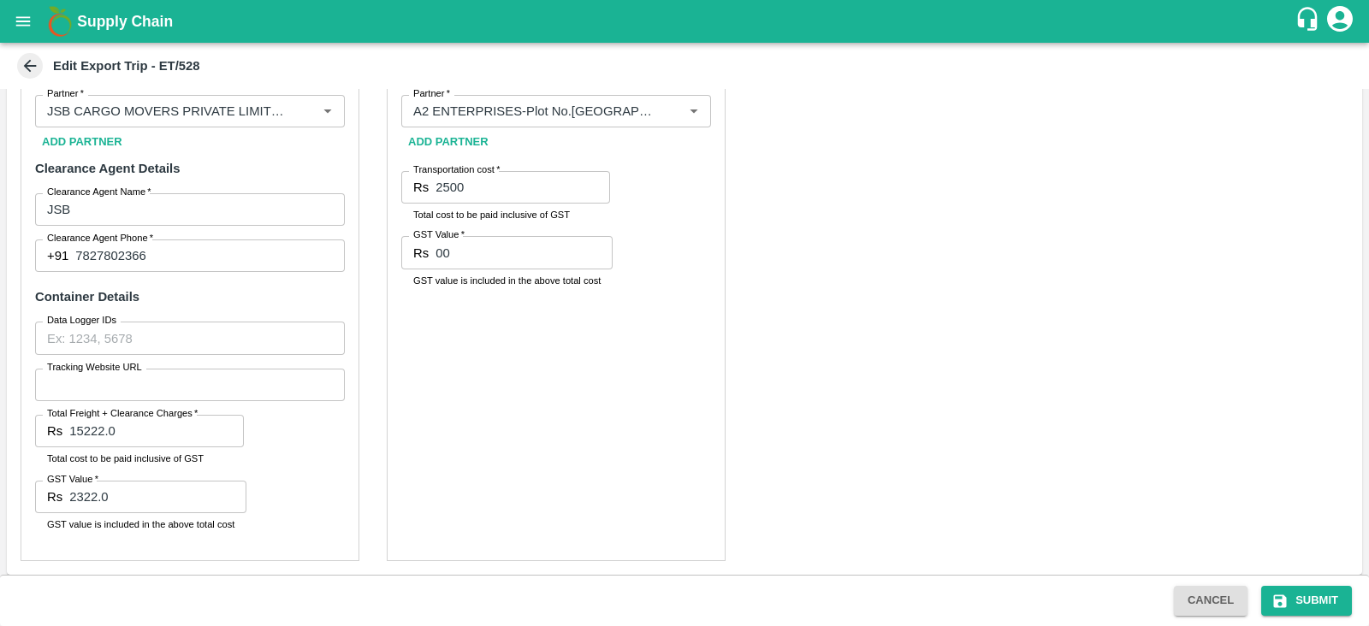
scroll to position [730, 0]
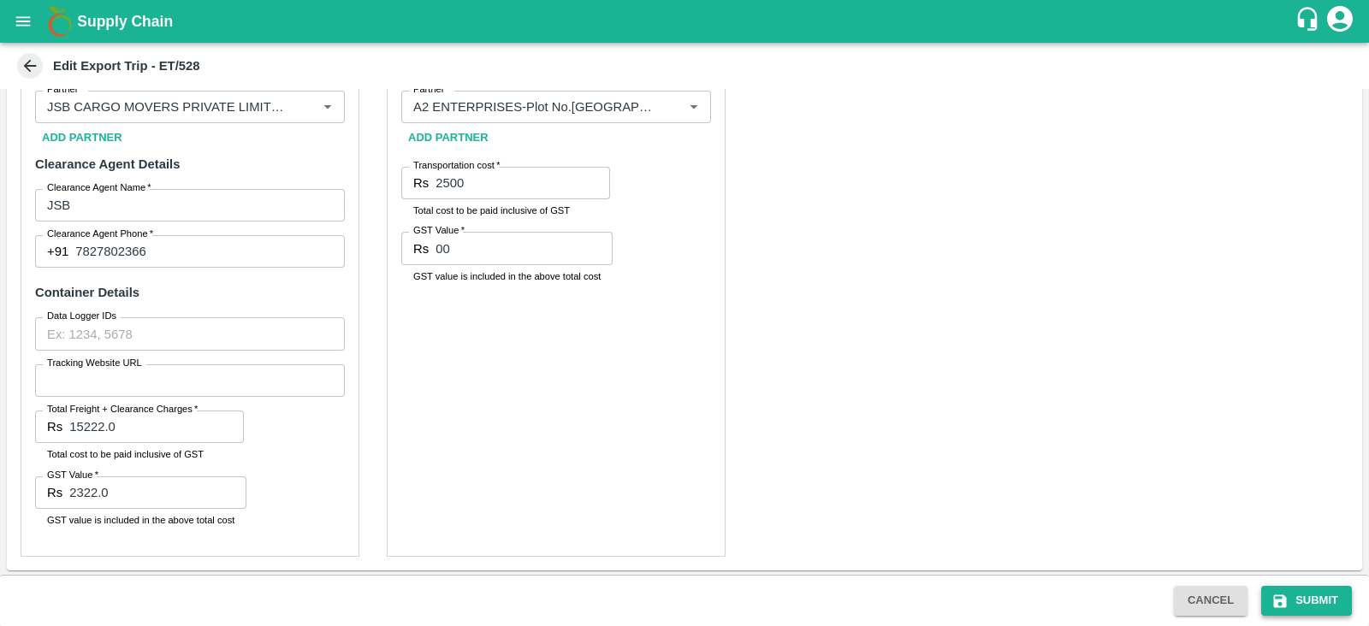
type input "JSB CARGO MOVERS PRIVATE LIMITED-Building No./Flat No.: 23 Name Of Premises/Bui…"
click at [1284, 591] on button "Submit" at bounding box center [1306, 601] width 91 height 30
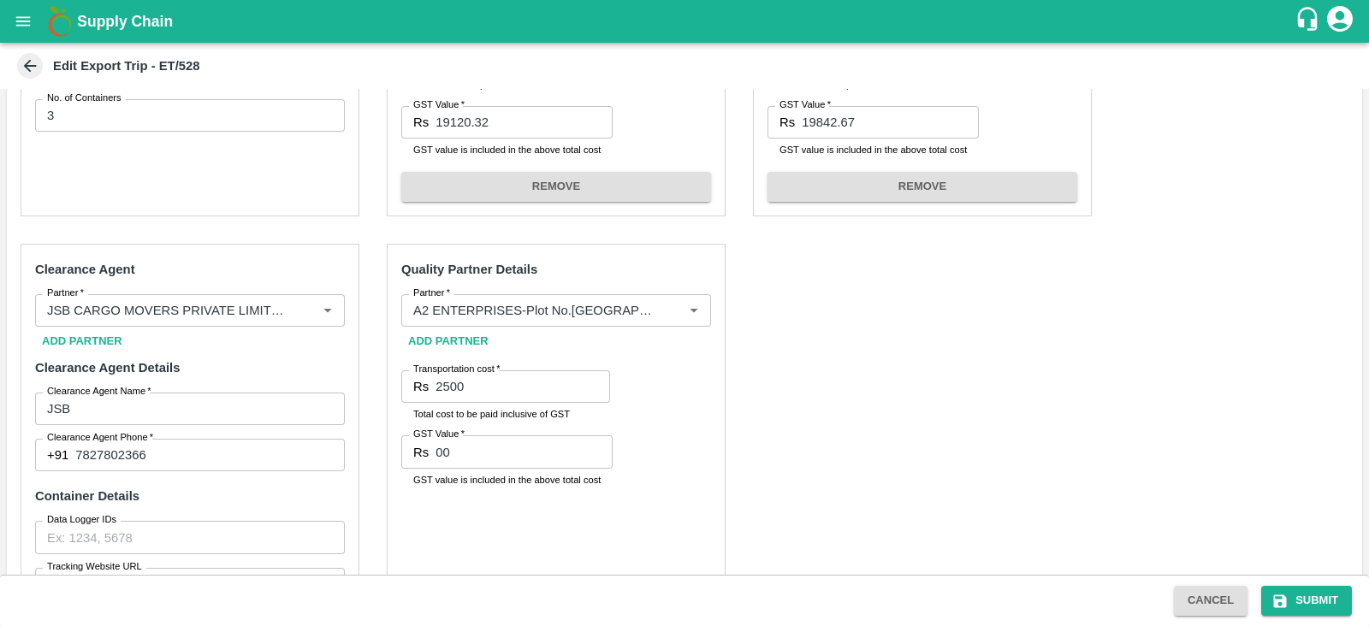
scroll to position [523, 0]
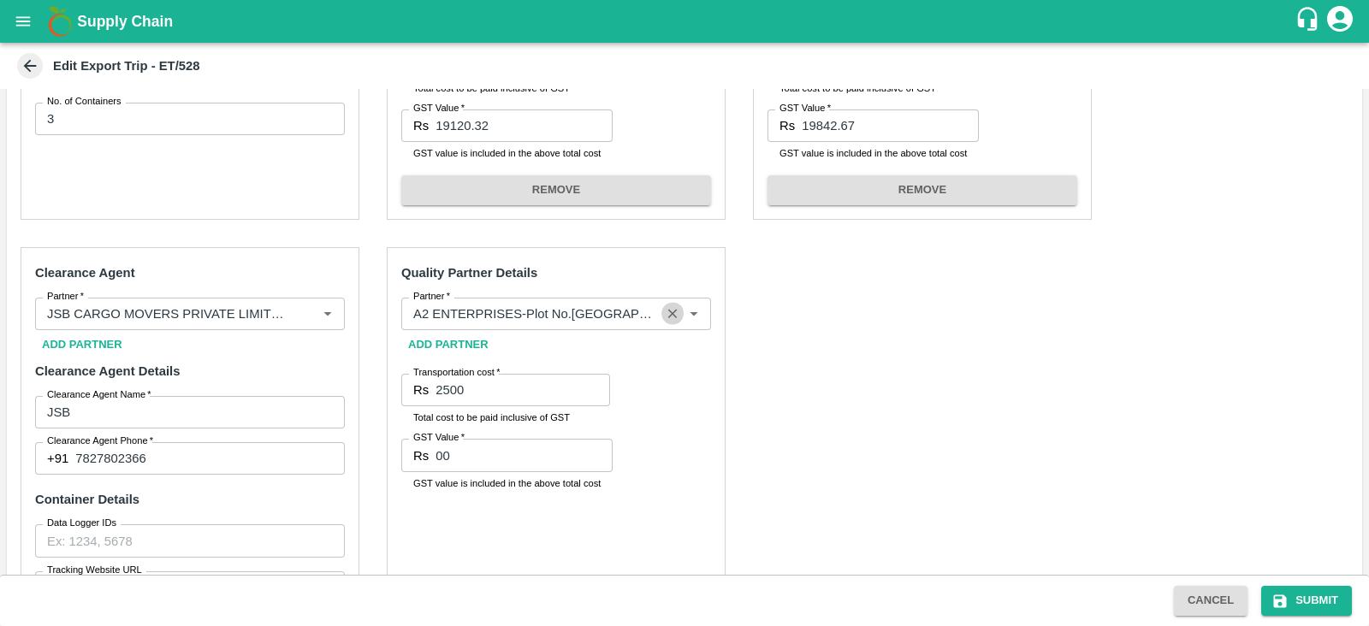
click at [678, 305] on icon "Clear" at bounding box center [673, 313] width 16 height 16
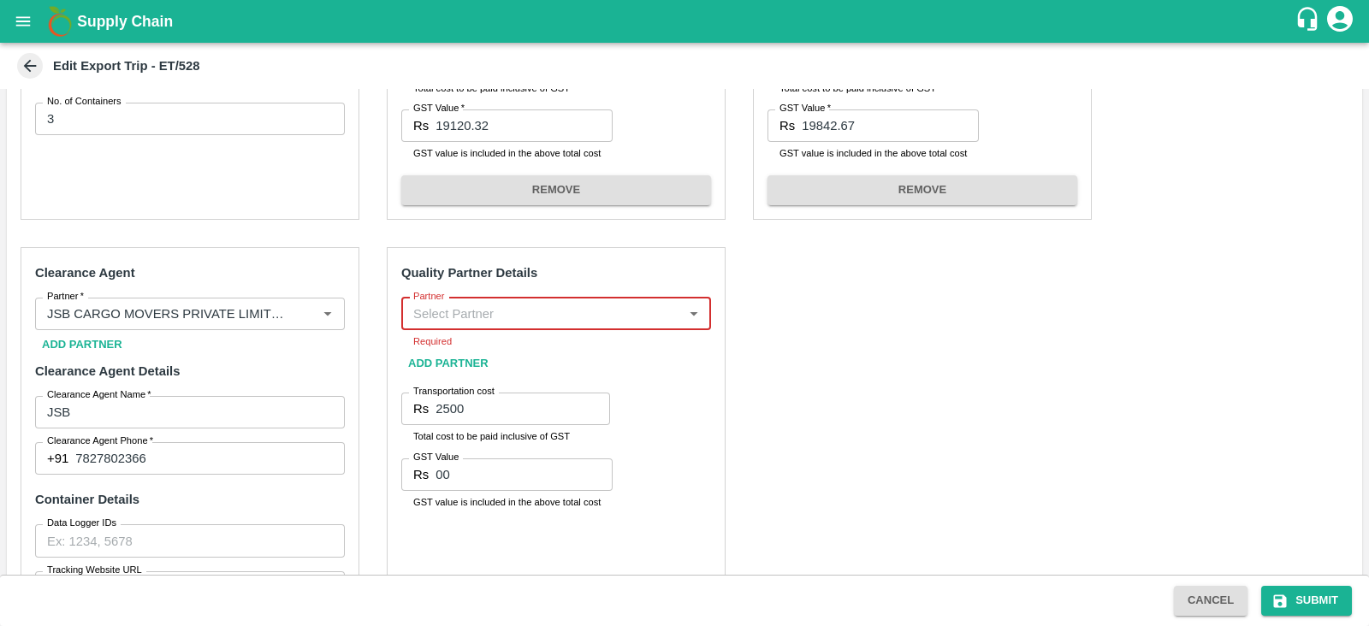
scroll to position [0, 0]
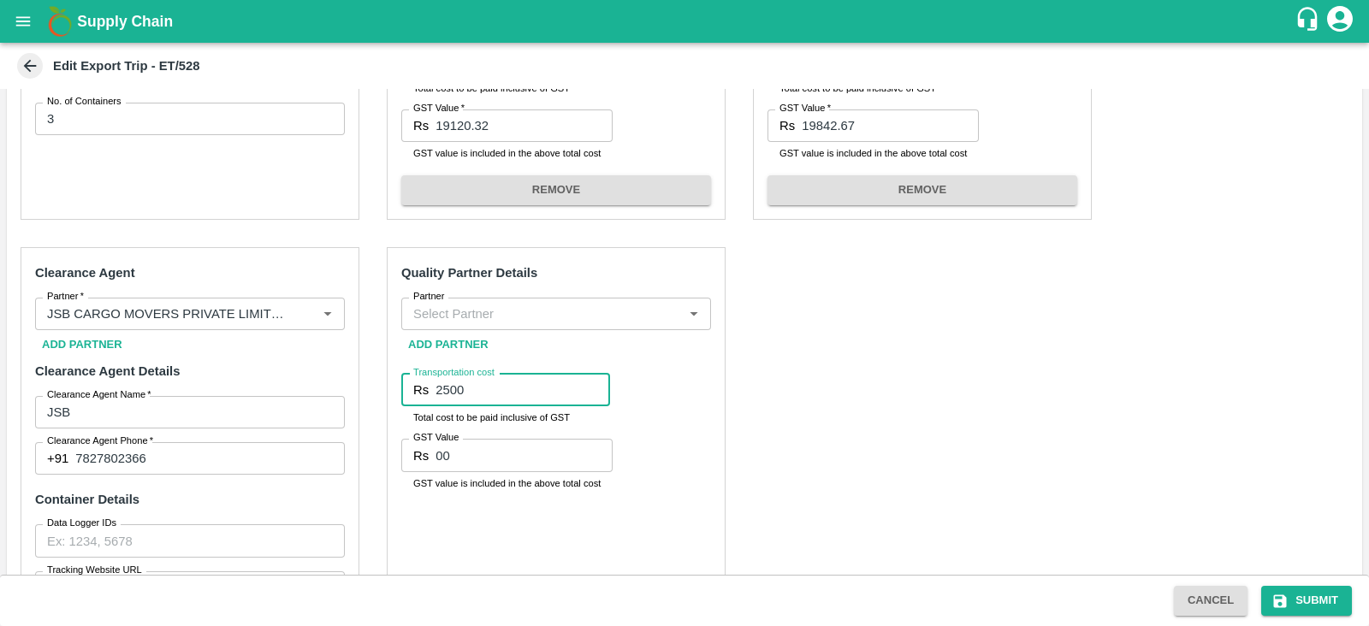
click at [572, 405] on div "Transportation cost Rs 2500 Transportation cost Total cost to be paid inclusive…" at bounding box center [505, 400] width 209 height 52
click at [529, 387] on input "2500" at bounding box center [522, 390] width 174 height 33
type input "2"
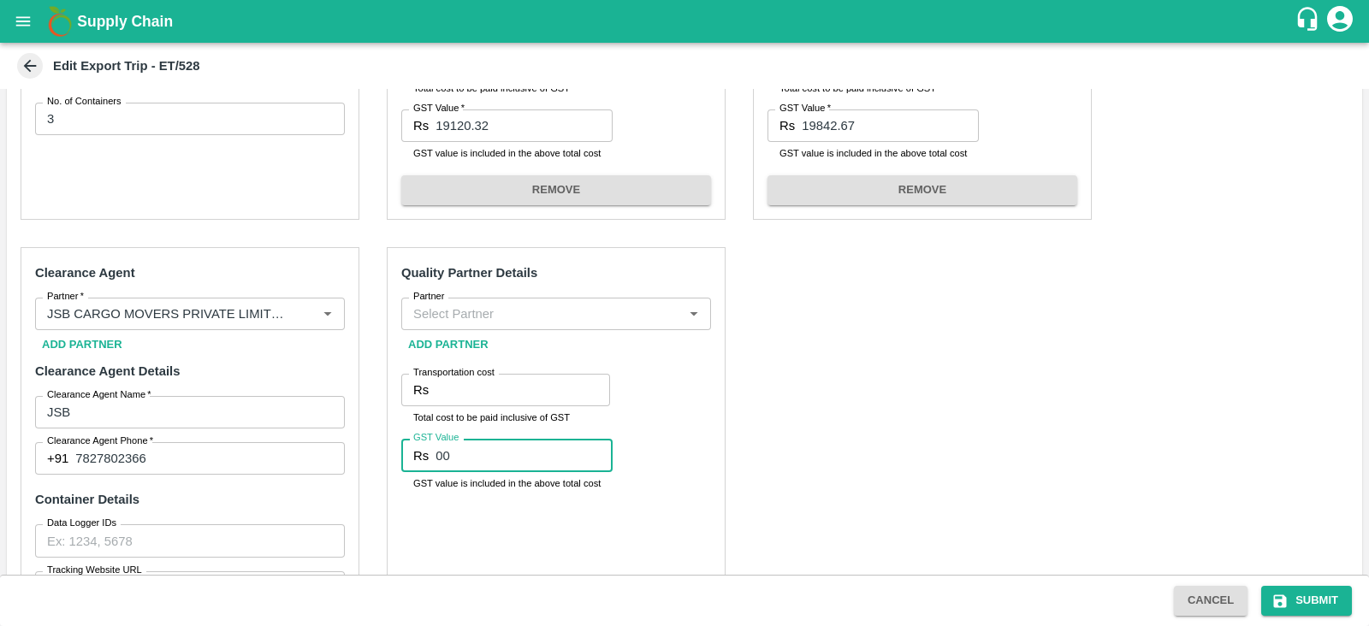
click at [535, 456] on input "00" at bounding box center [523, 455] width 177 height 33
type input "0"
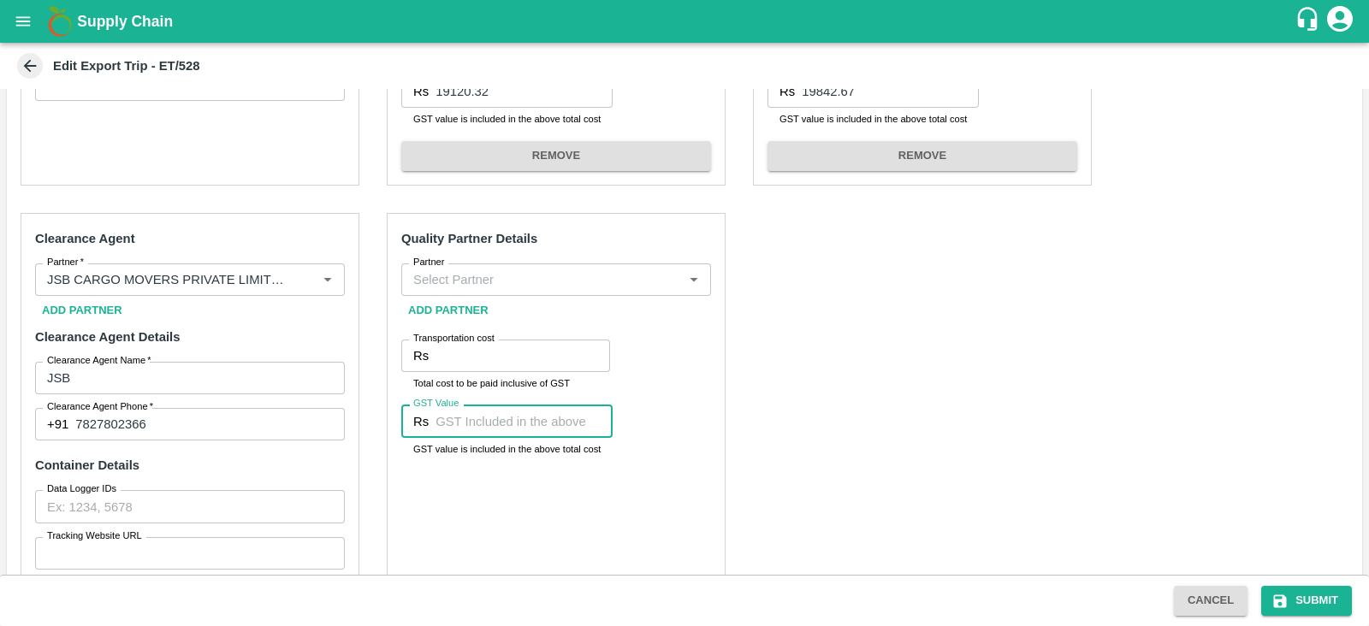
scroll to position [568, 0]
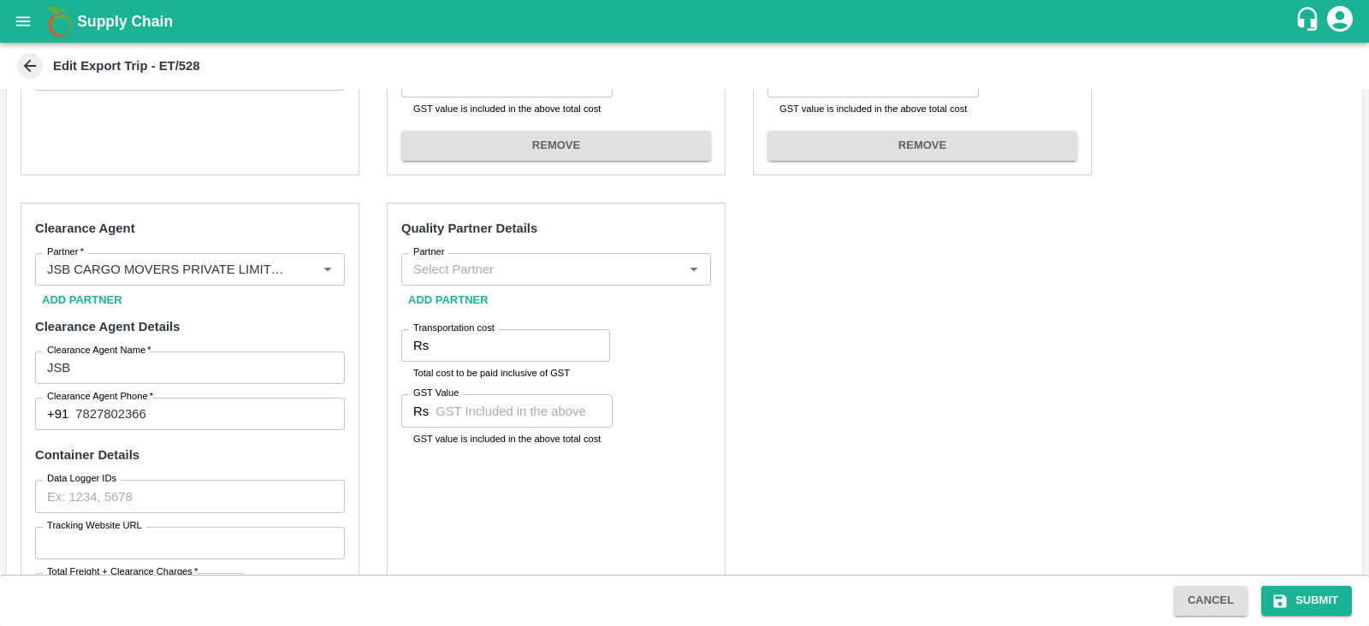
click at [773, 335] on div "Pre-Carriage Partner Details Partner   * Partner   * Add Partner Transportation…" at bounding box center [684, 296] width 1355 height 874
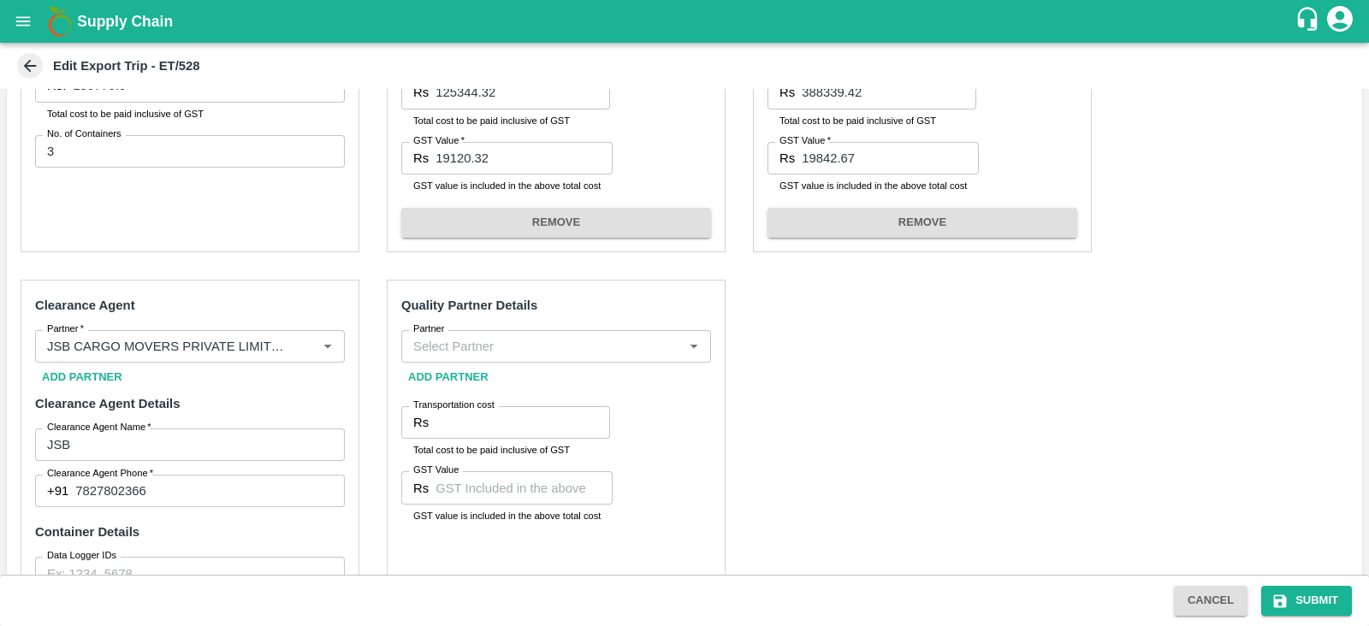
scroll to position [494, 0]
click at [416, 302] on strong "Quality Partner Details" at bounding box center [469, 303] width 136 height 14
drag, startPoint x: 416, startPoint y: 302, endPoint x: 550, endPoint y: 300, distance: 134.3
click at [550, 300] on h6 "Quality Partner Details" at bounding box center [556, 303] width 310 height 22
copy div "Quality Partner Details Partner"
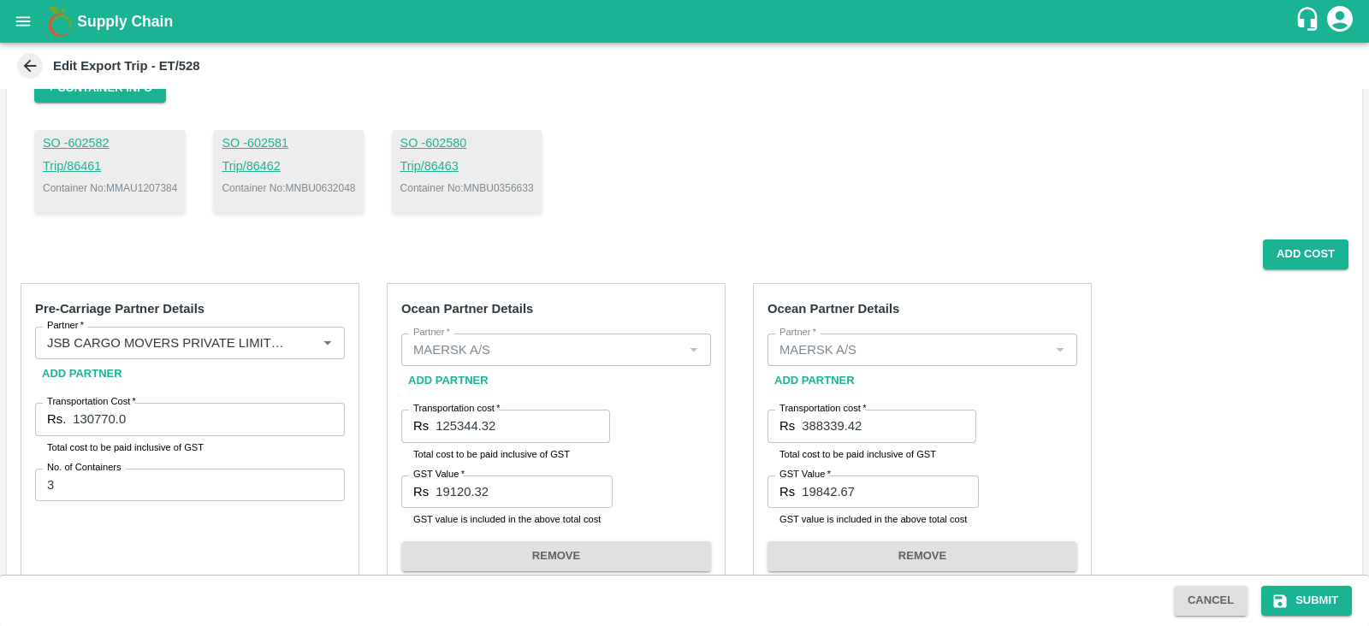
scroll to position [0, 0]
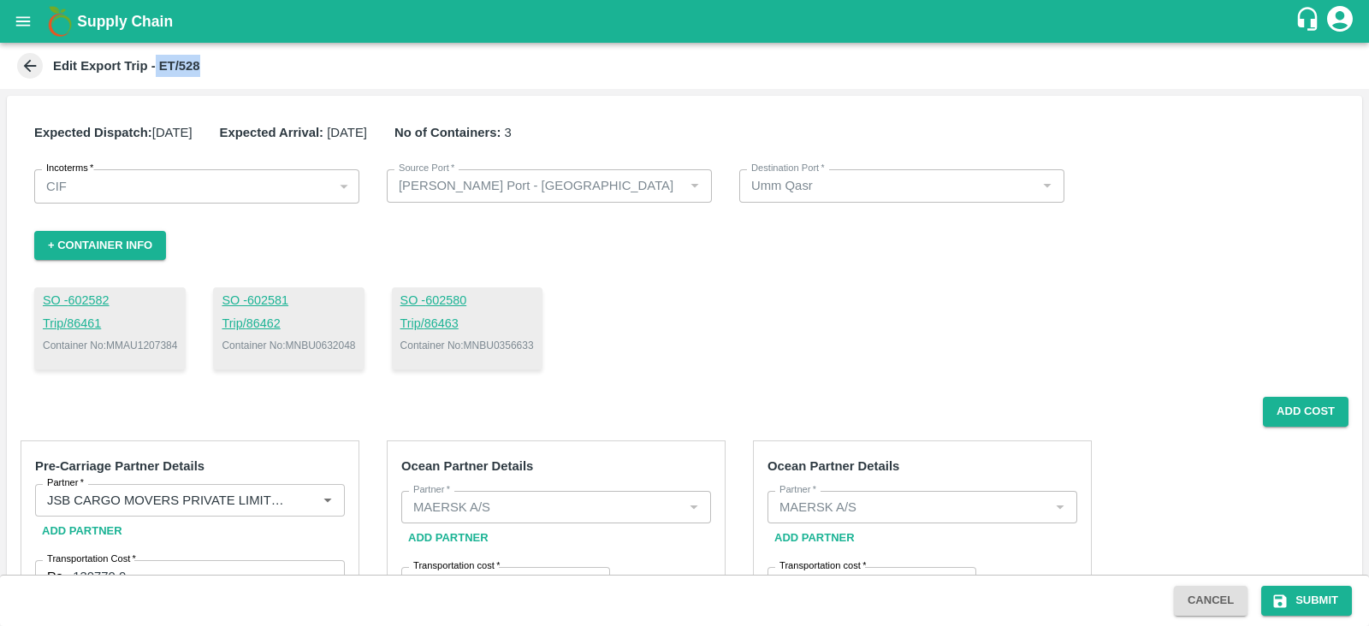
drag, startPoint x: 156, startPoint y: 61, endPoint x: 212, endPoint y: 61, distance: 56.5
click at [212, 61] on div "Edit Export Trip - ET/528" at bounding box center [683, 66] width 1338 height 26
copy b "ET/528"
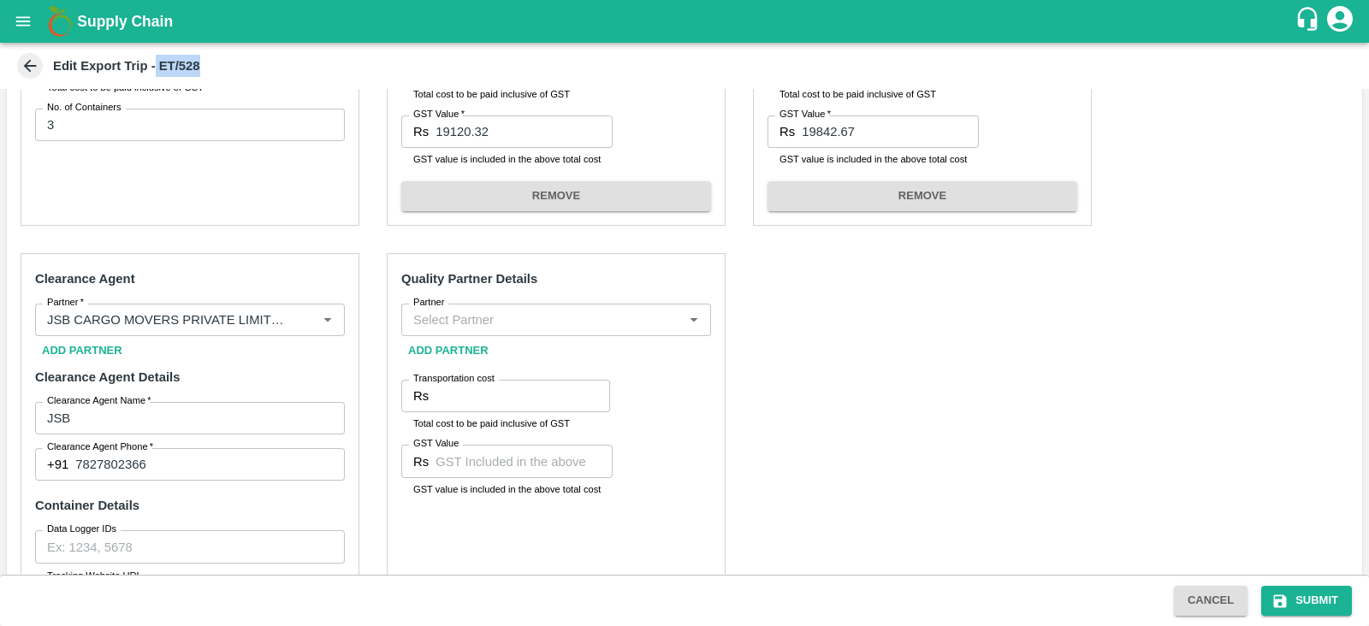
scroll to position [538, 0]
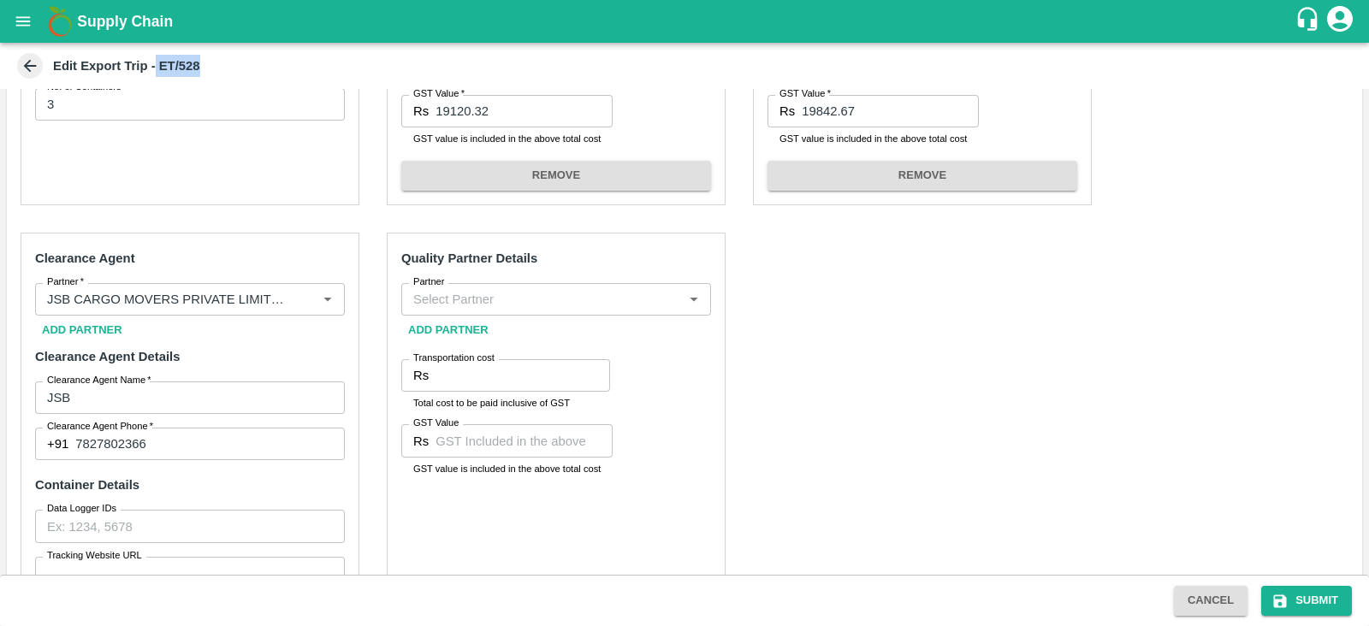
click at [616, 301] on input "Partner" at bounding box center [541, 299] width 271 height 22
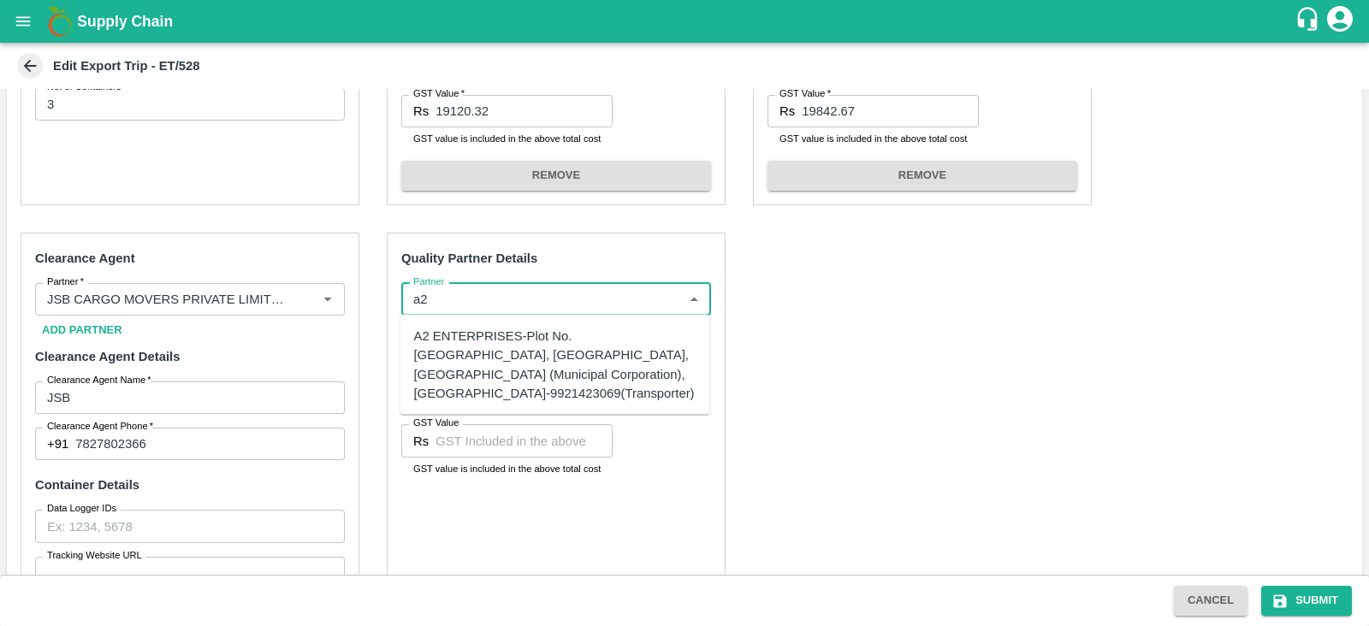
click at [435, 331] on div "A2 ENTERPRISES-Plot No.16 Devikanandan Apartment, Mahadev Bagh, Near Godavari C…" at bounding box center [555, 365] width 282 height 76
type input "A2 ENTERPRISES-Plot No.16 Devikanandan Apartment, Mahadev Bagh, Near Godavari C…"
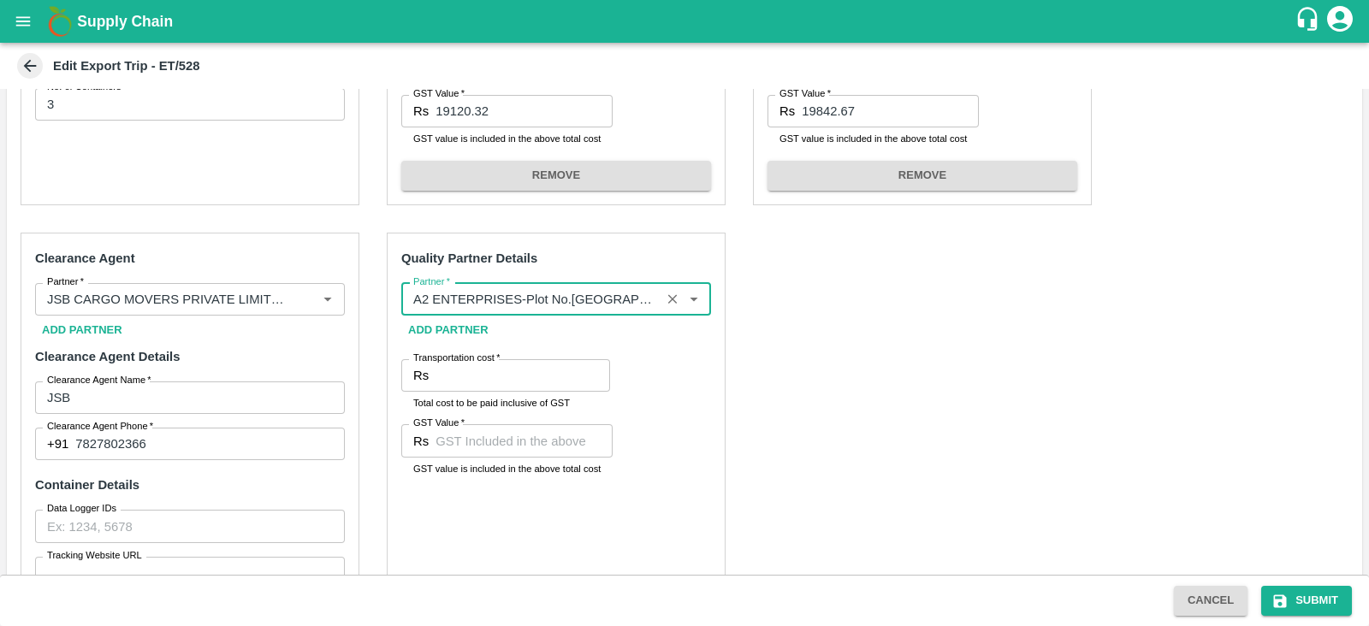
click at [467, 297] on input "Partner   *" at bounding box center [530, 299] width 249 height 22
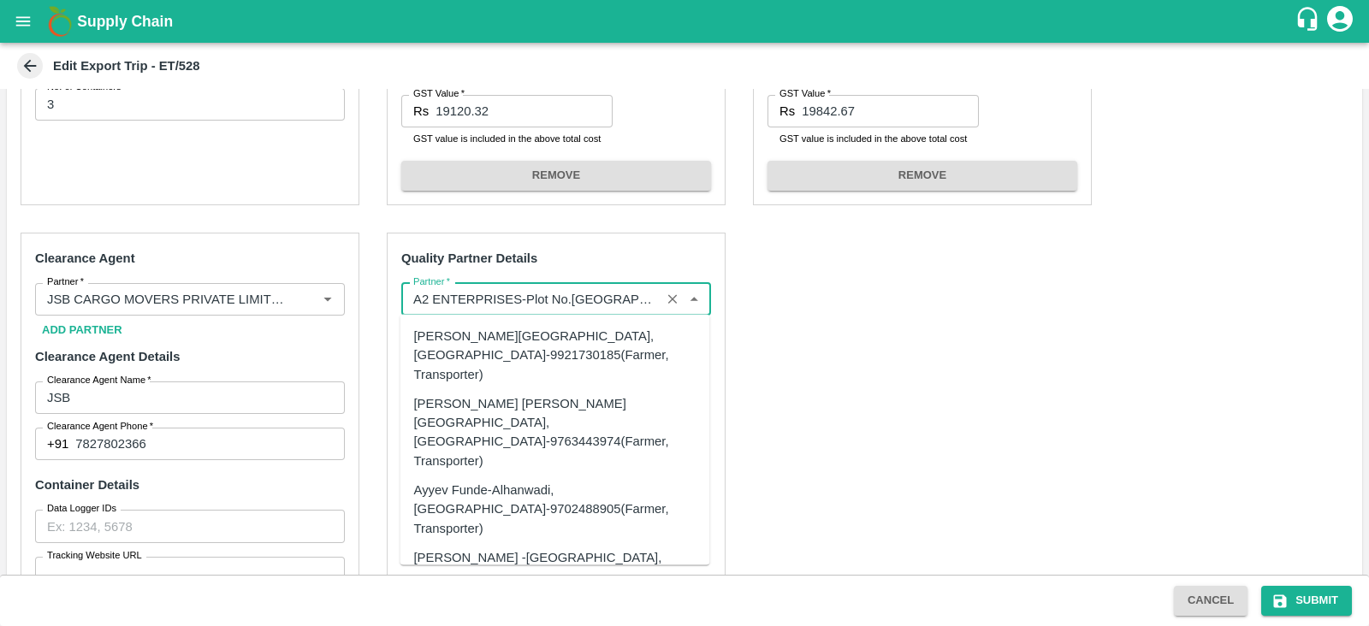
scroll to position [97423, 0]
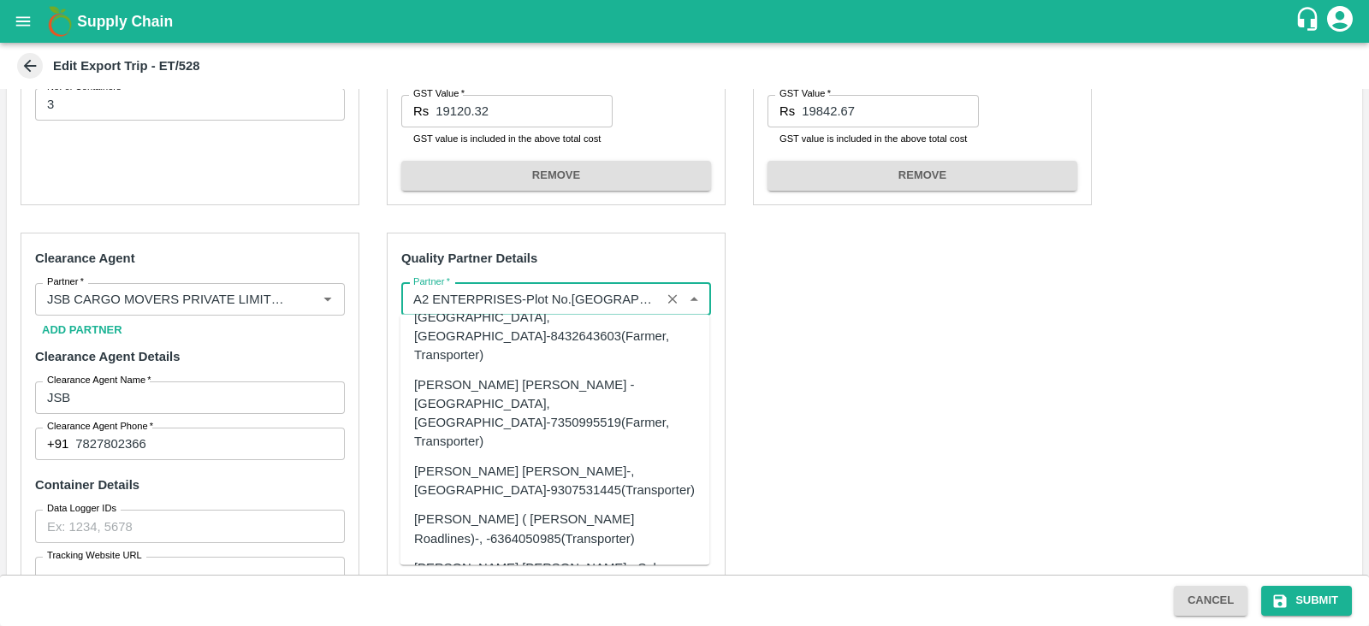
click at [467, 297] on input "Partner   *" at bounding box center [530, 299] width 249 height 22
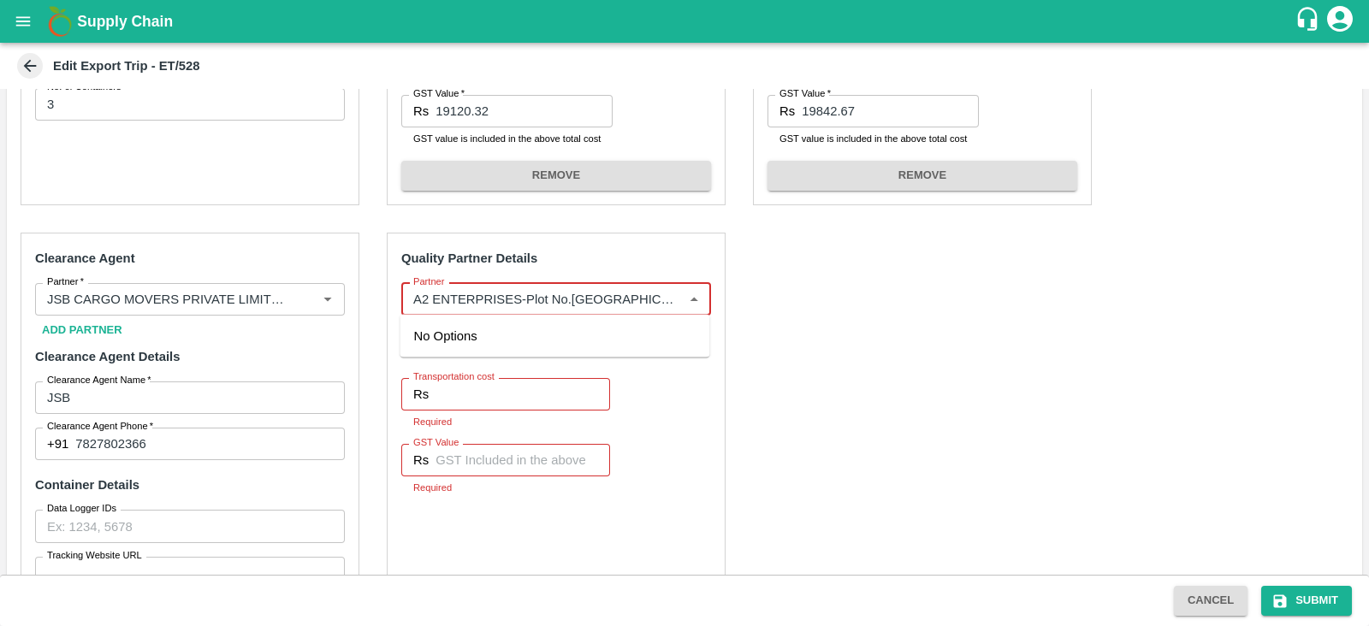
type input "A2 ENTERPRISES-Plot No.16 Devikanandan Apartment, Mahadev Bagh, Near Godavari C…"
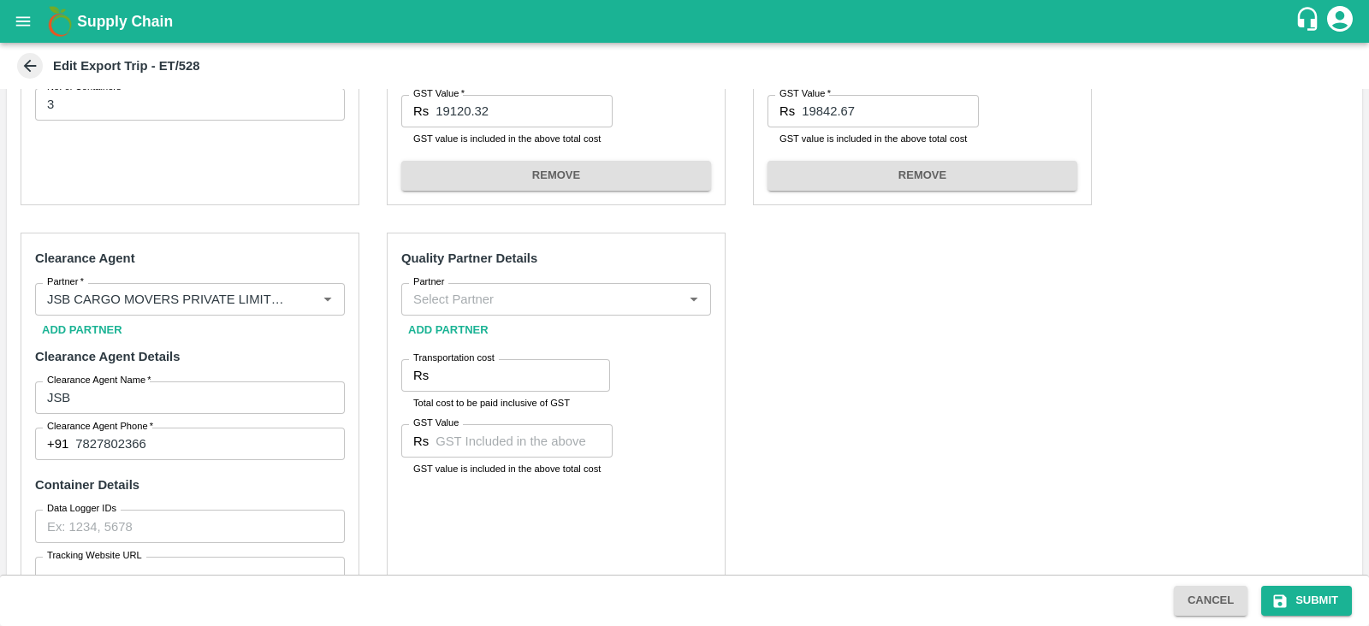
click at [608, 195] on div "Ocean Partner Details Partner   * Partner   * Add Partner Transportation cost  …" at bounding box center [556, 53] width 339 height 303
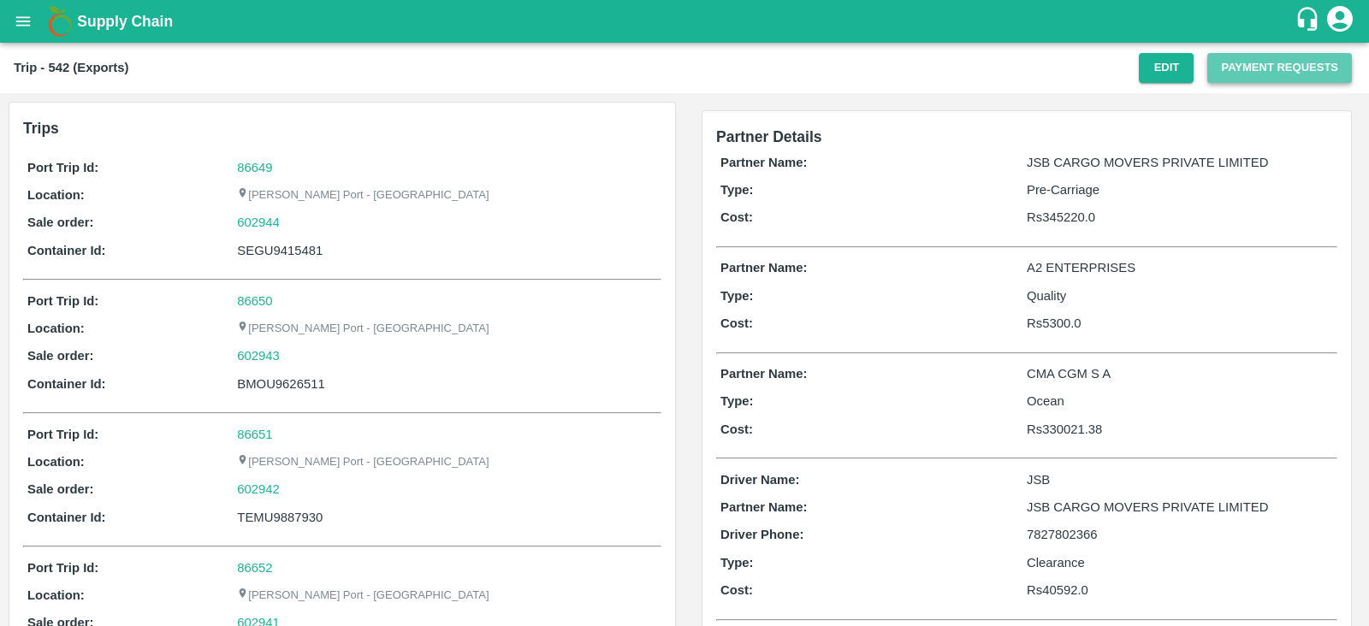
click at [1276, 69] on button "Payment Requests" at bounding box center [1279, 68] width 145 height 30
click at [1227, 74] on button "Payment Requests" at bounding box center [1279, 68] width 145 height 30
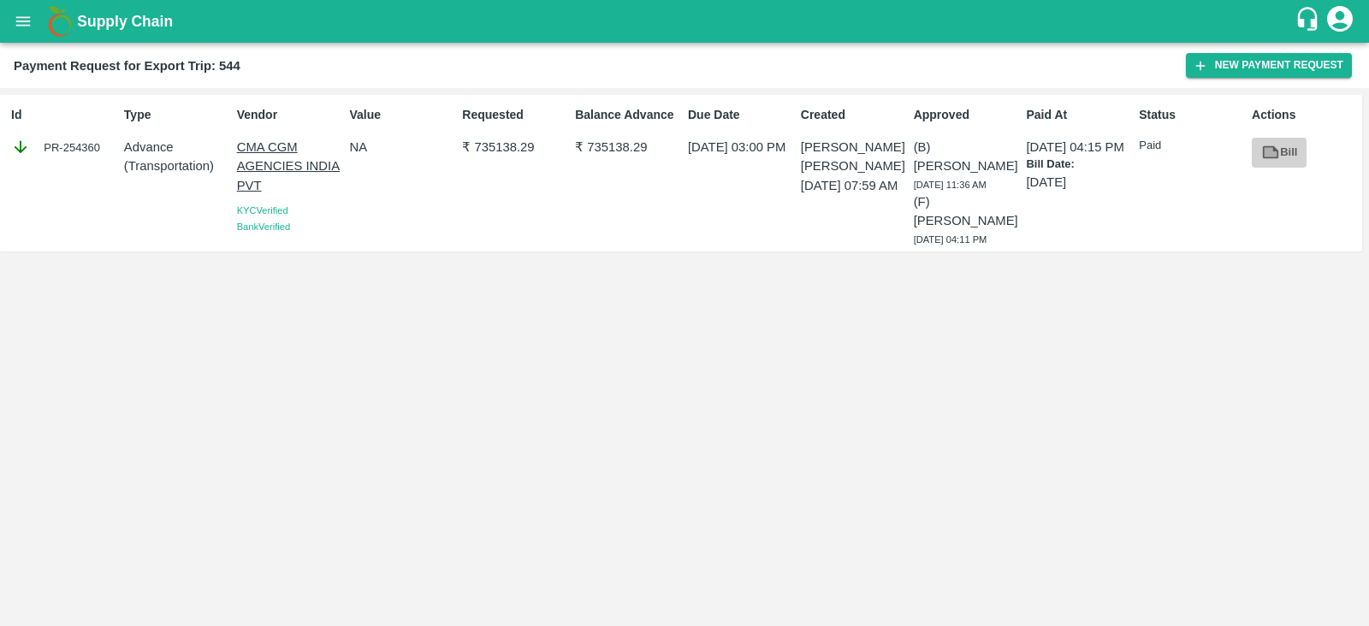
click at [1283, 162] on link "Bill" at bounding box center [1278, 153] width 55 height 30
click at [1279, 71] on button "New Payment Request" at bounding box center [1269, 65] width 166 height 25
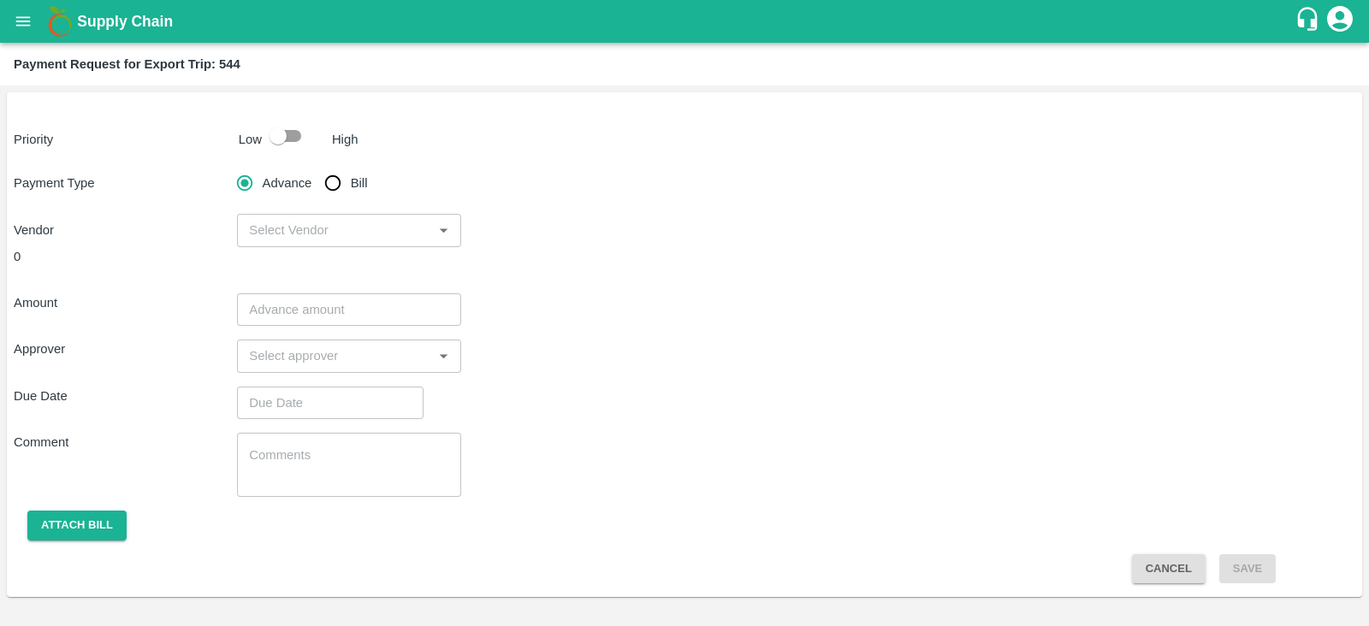
click at [288, 139] on input "checkbox" at bounding box center [278, 136] width 98 height 33
checkbox input "true"
click at [332, 177] on input "Bill" at bounding box center [333, 183] width 34 height 34
radio input "true"
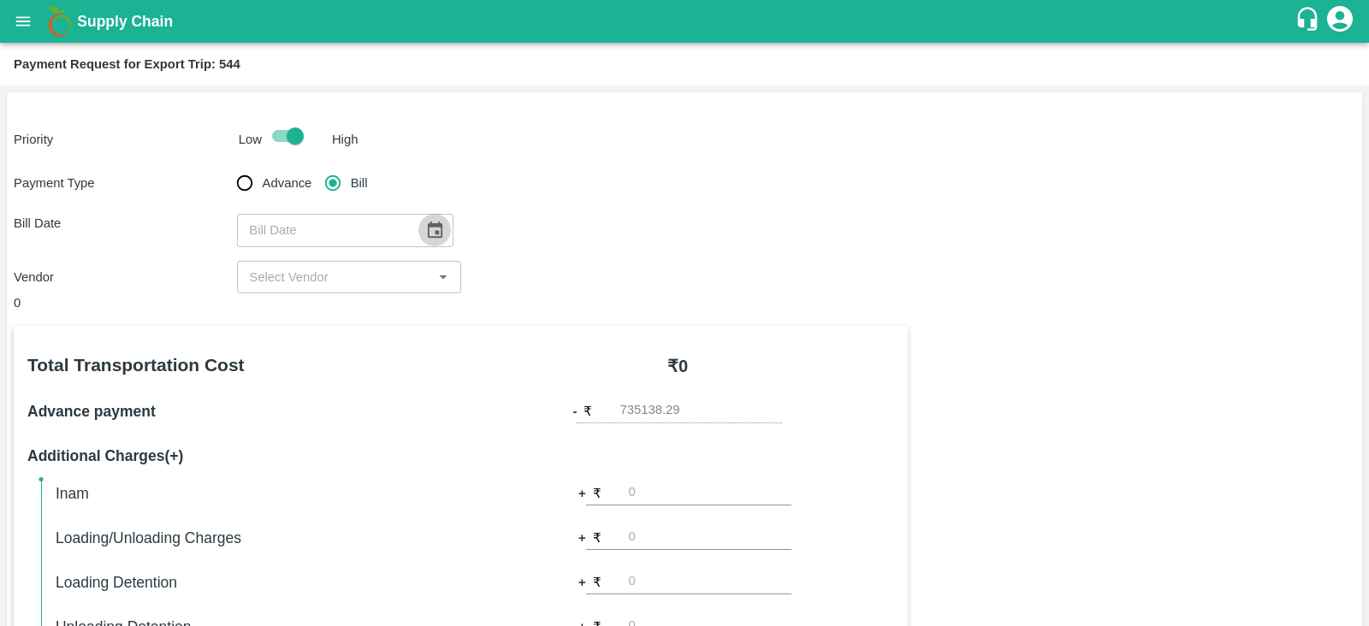
click at [428, 227] on icon "Choose date" at bounding box center [435, 230] width 15 height 16
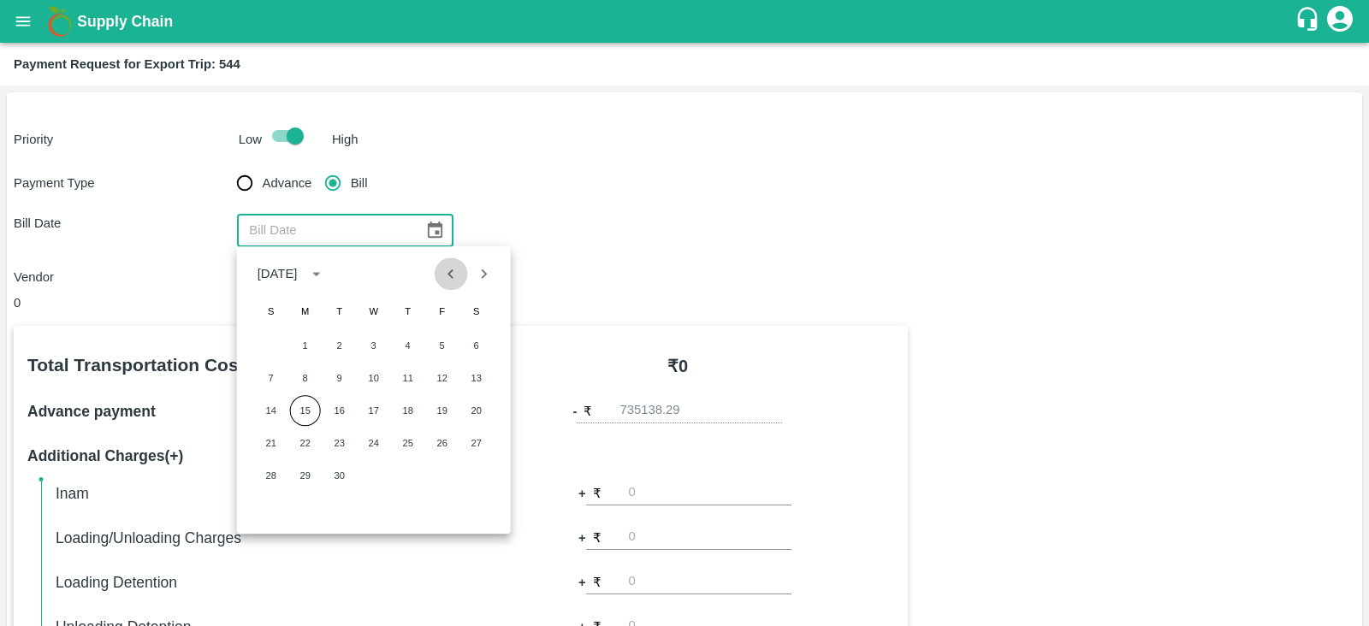
click at [451, 271] on icon "Previous month" at bounding box center [451, 273] width 6 height 9
click at [441, 476] on button "29" at bounding box center [442, 475] width 31 height 31
type input "29/08/2025"
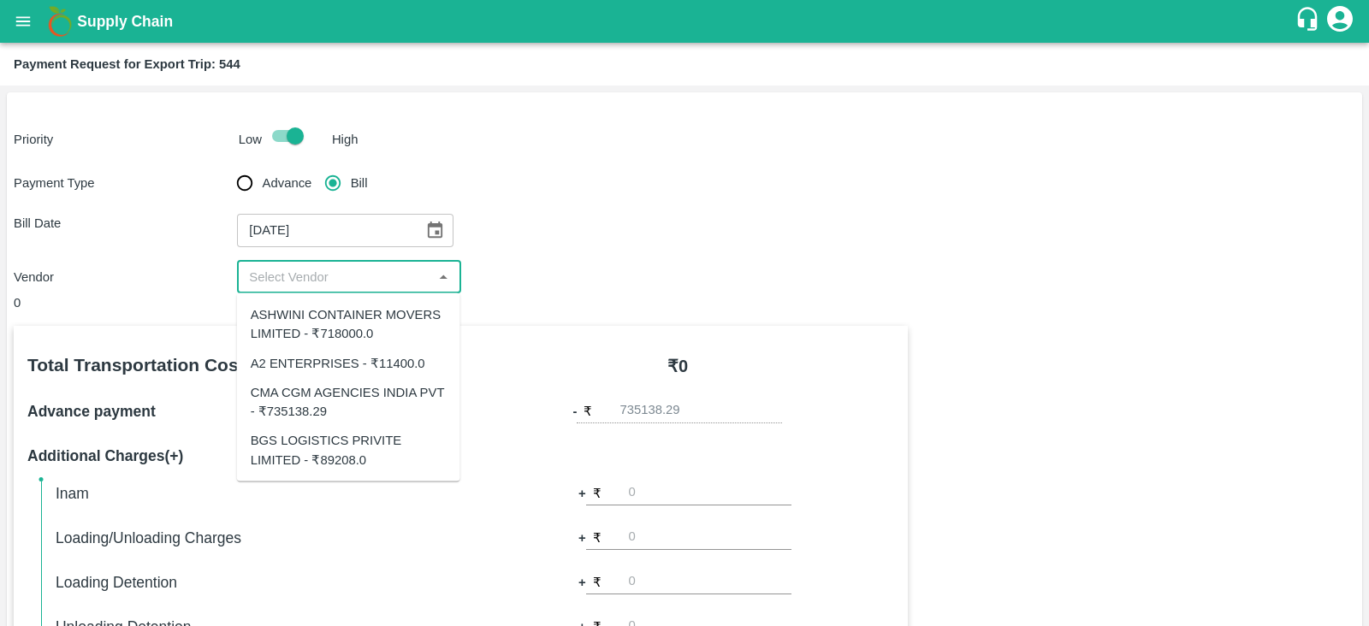
click at [410, 283] on input "input" at bounding box center [334, 277] width 185 height 22
click at [389, 386] on div "CMA CGM AGENCIES INDIA PVT - ₹735138.29" at bounding box center [349, 401] width 196 height 38
type input "CMA CGM AGENCIES INDIA PVT - ₹735138.29"
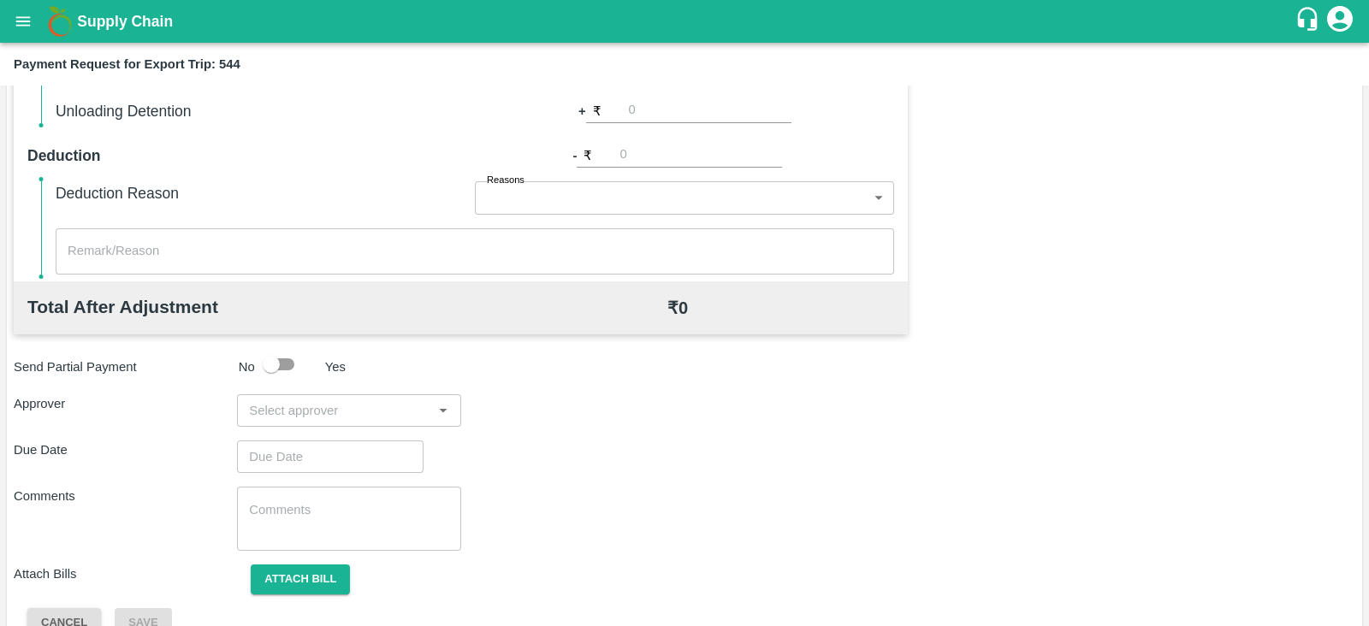
scroll to position [547, 0]
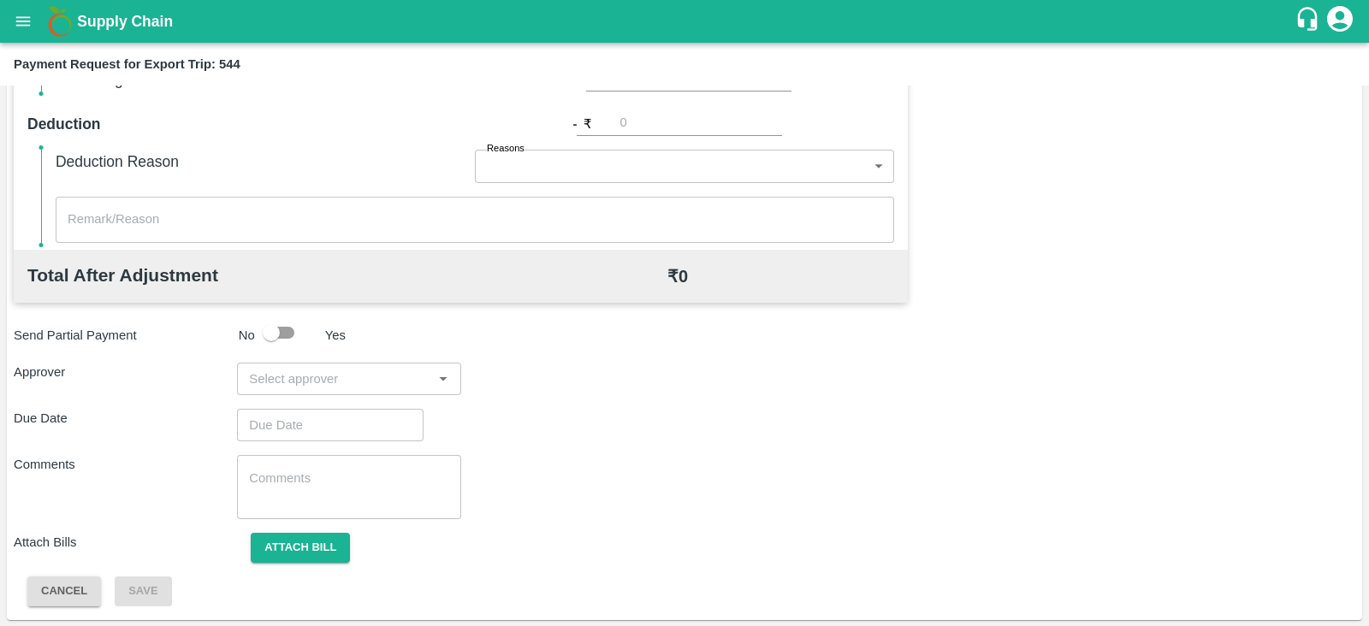
click at [409, 377] on input "input" at bounding box center [334, 379] width 185 height 22
type input "prasa"
click at [376, 409] on div "Prasad Waghade" at bounding box center [348, 423] width 223 height 44
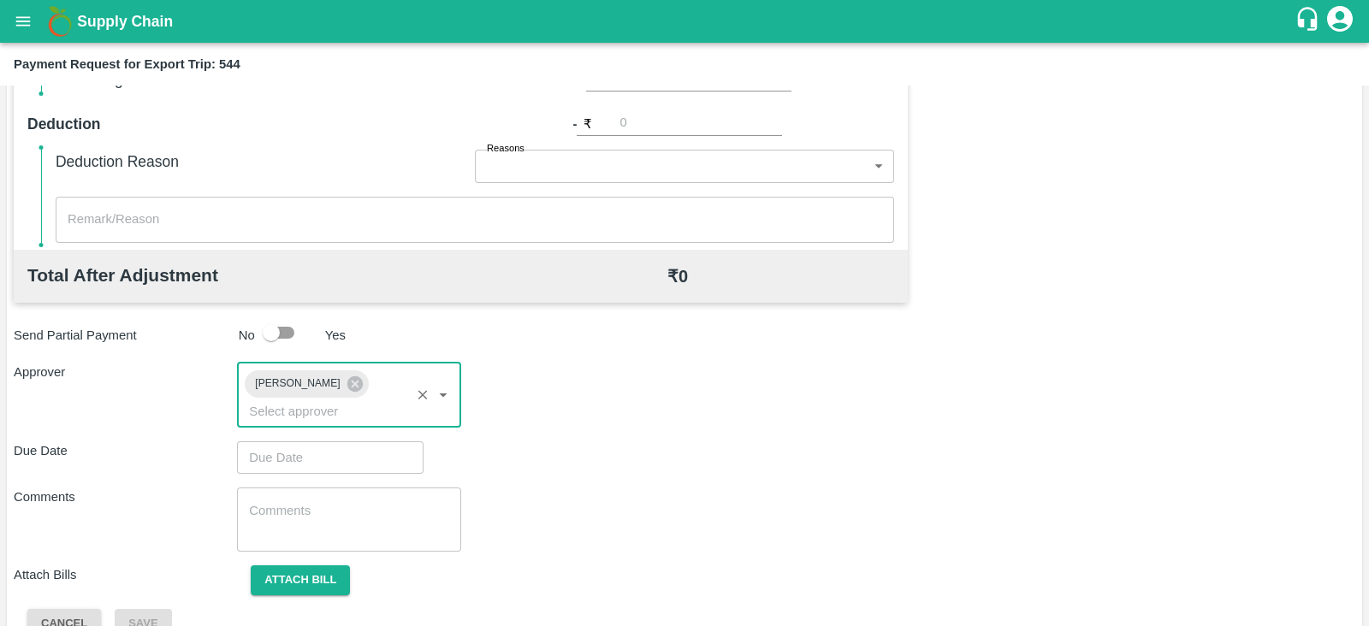
type input "DD/MM/YYYY hh:mm aa"
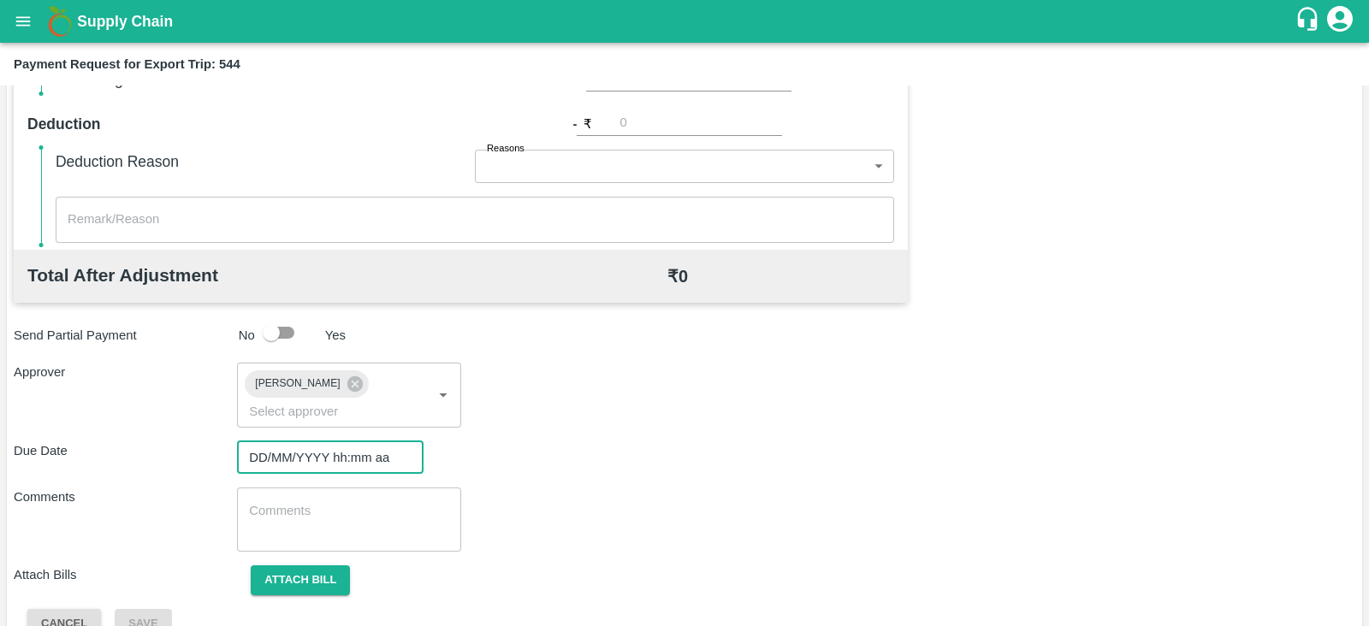
click at [332, 441] on input "DD/MM/YYYY hh:mm aa" at bounding box center [324, 457] width 174 height 33
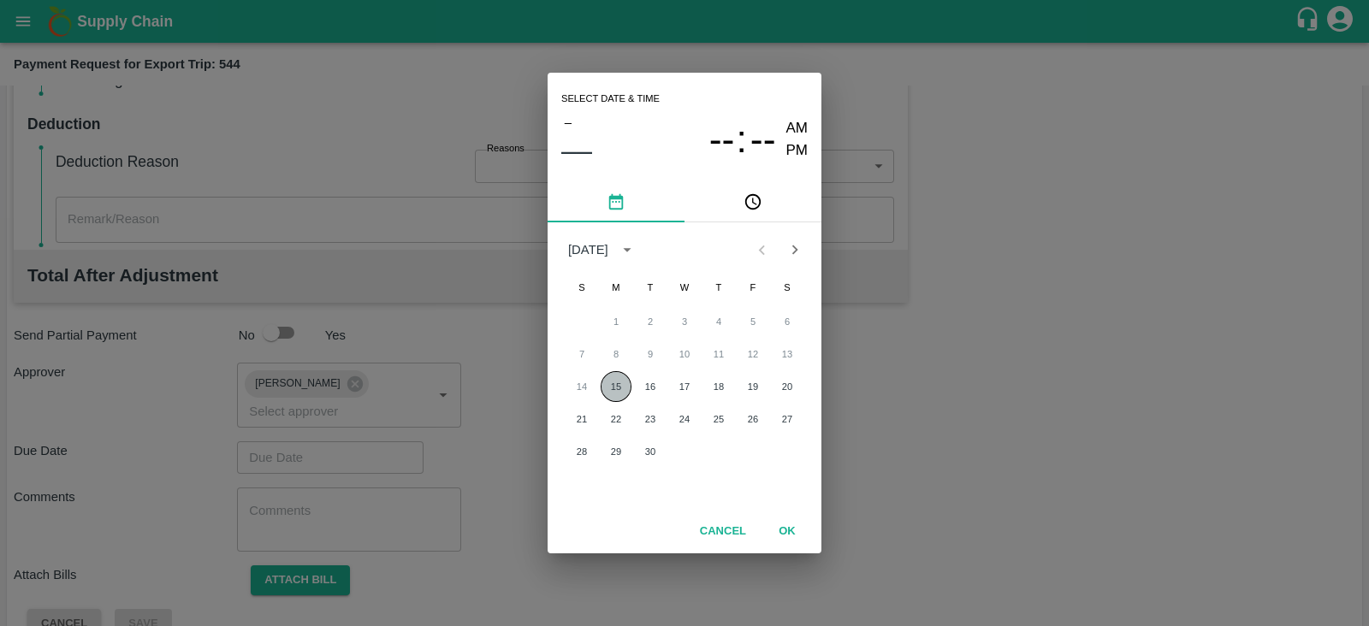
click at [620, 379] on button "15" at bounding box center [615, 386] width 31 height 31
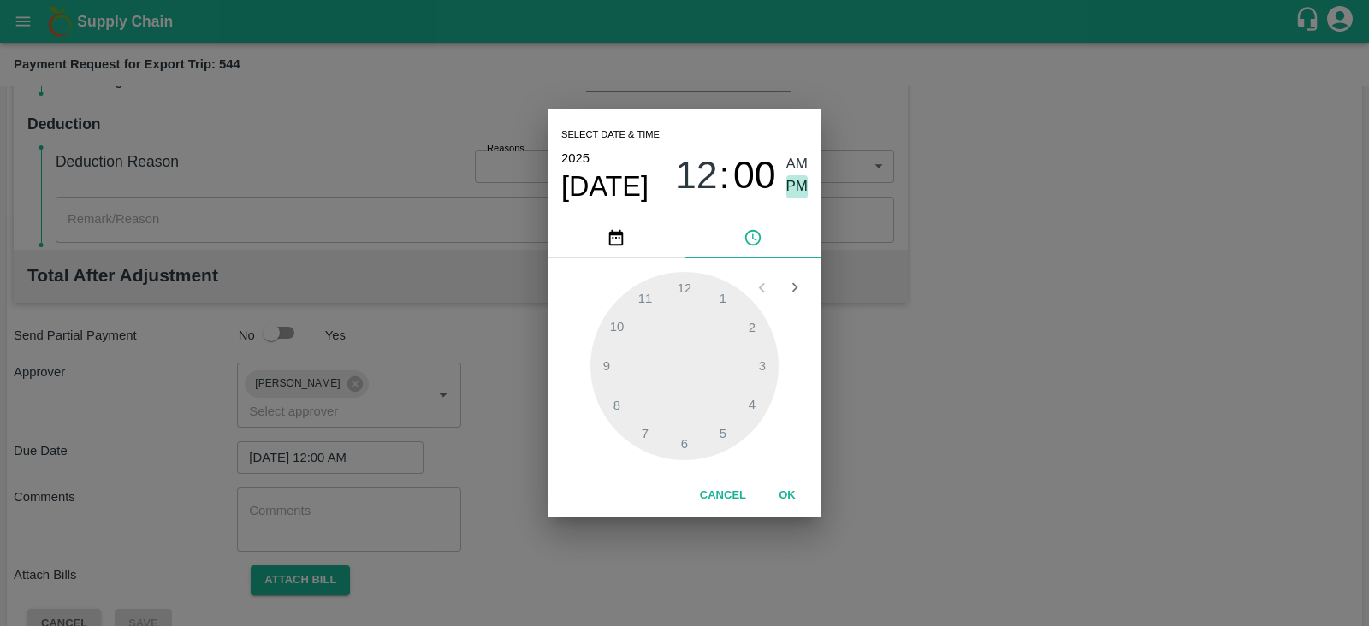
click at [786, 185] on span "PM" at bounding box center [797, 186] width 22 height 23
click at [761, 361] on div at bounding box center [684, 366] width 188 height 188
type input "15/09/2025 03:00 PM"
click at [791, 500] on button "OK" at bounding box center [787, 496] width 55 height 30
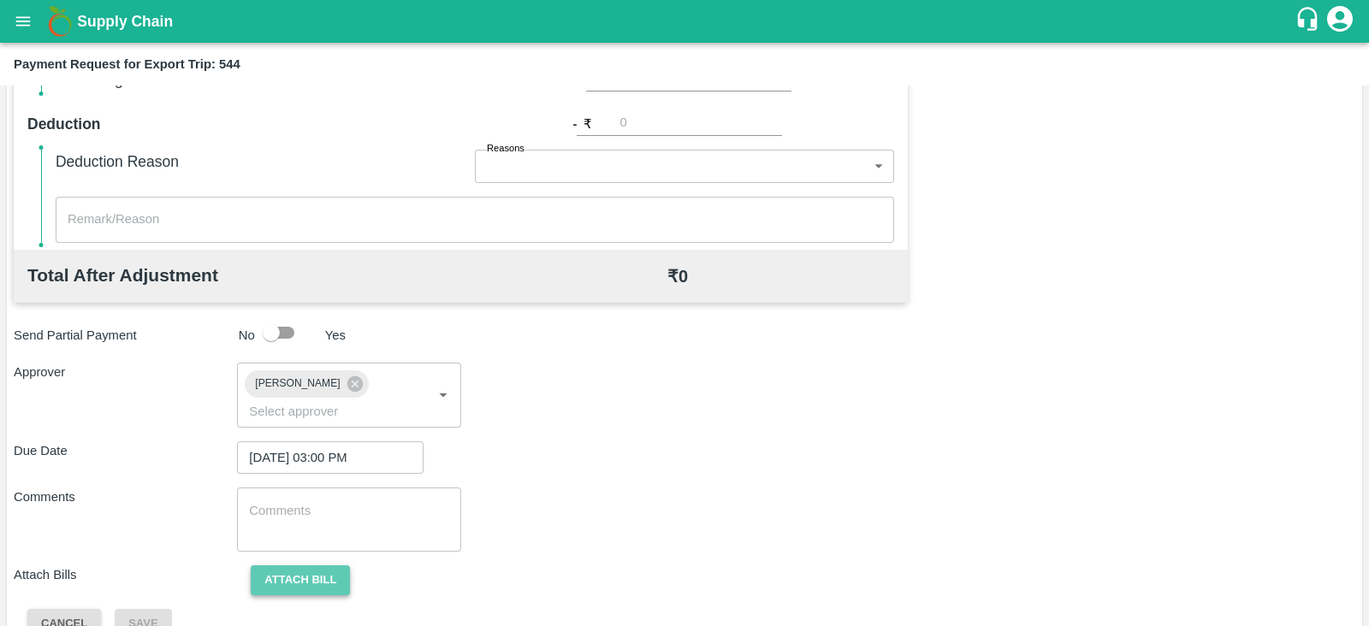
click at [328, 565] on button "Attach bill" at bounding box center [300, 580] width 99 height 30
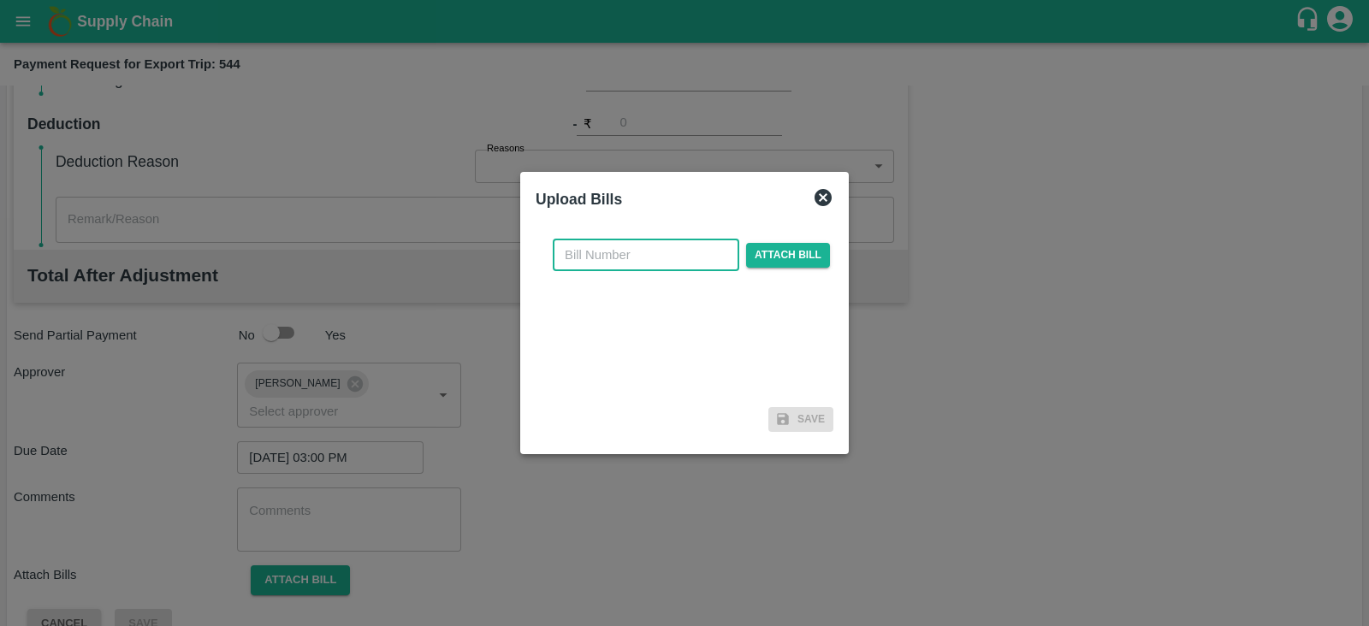
click at [648, 242] on input "text" at bounding box center [646, 255] width 186 height 33
paste input "INEMHC26063369"
type input "INEMHC26063369"
click at [788, 251] on span "Attach bill" at bounding box center [788, 255] width 84 height 25
click at [0, 0] on input "Attach bill" at bounding box center [0, 0] width 0 height 0
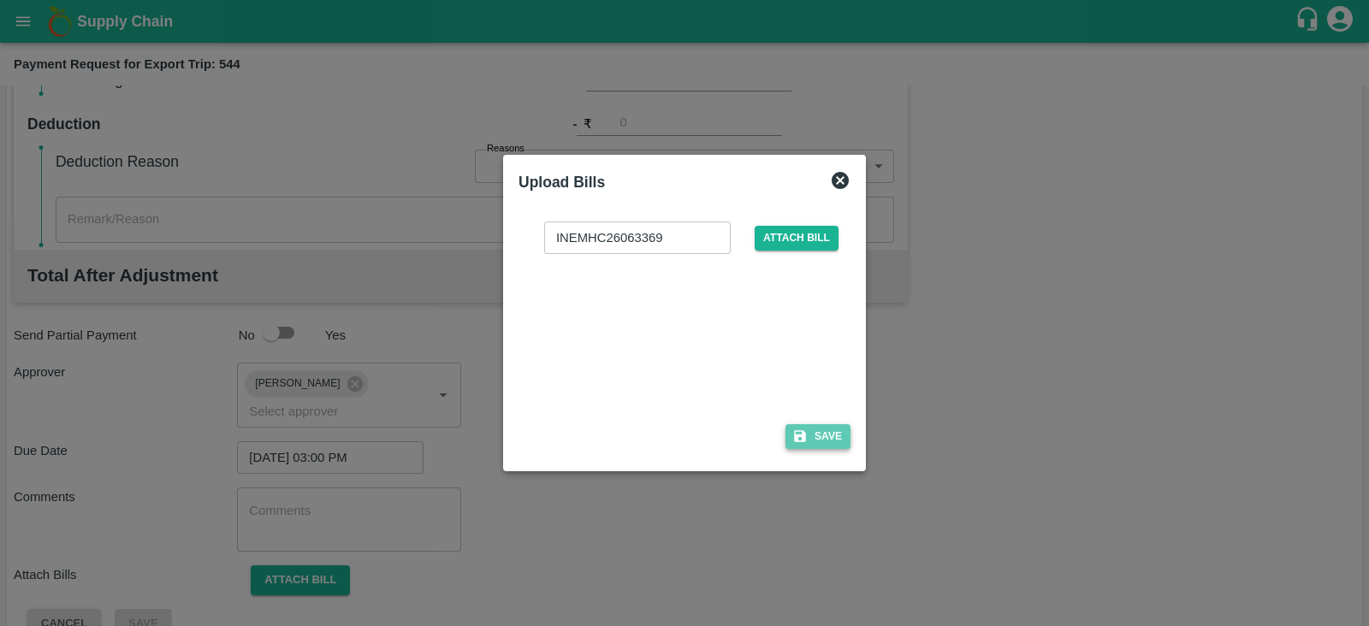
click at [811, 429] on button "Save" at bounding box center [817, 436] width 65 height 25
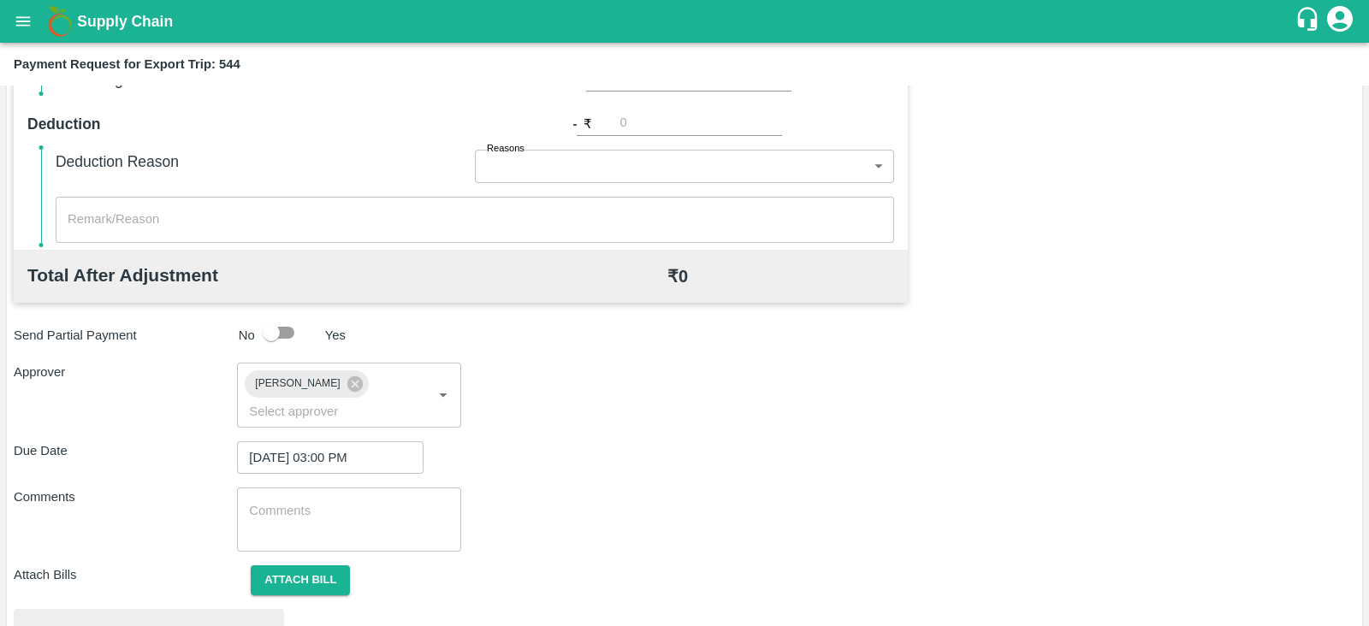
scroll to position [648, 0]
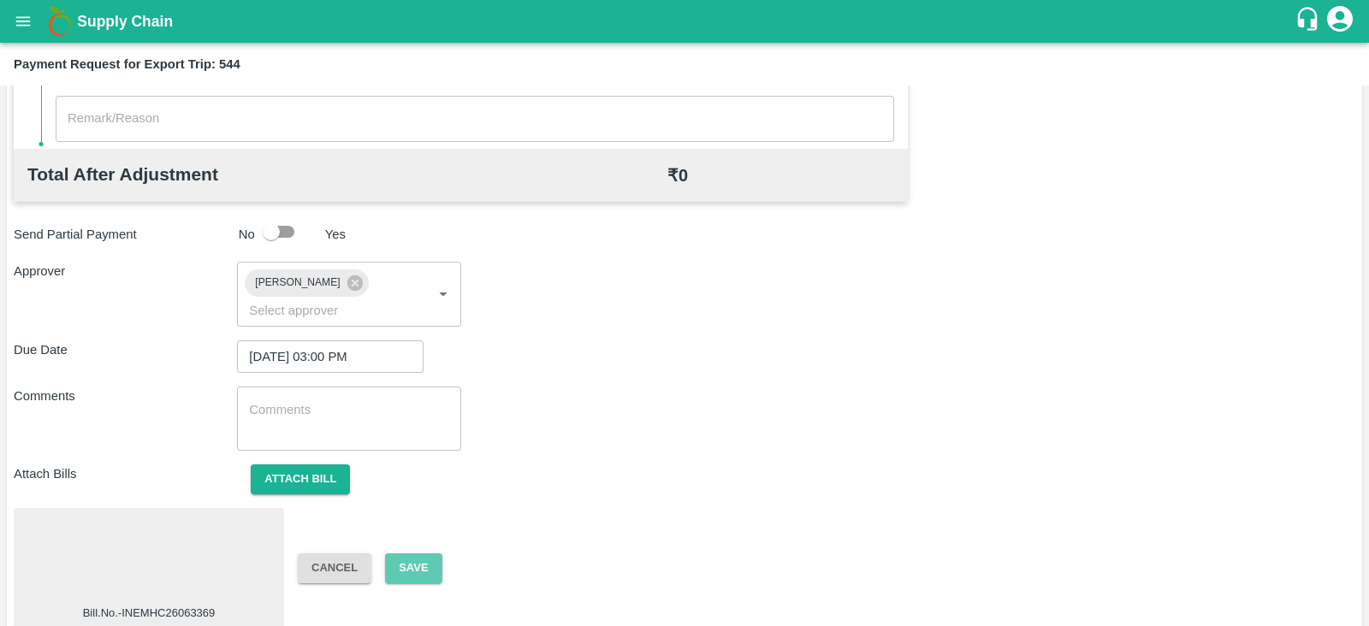
drag, startPoint x: 422, startPoint y: 536, endPoint x: 838, endPoint y: 358, distance: 453.3
click at [838, 358] on div "Total Transportation Cost ₹ 735138.29 Advance payment - ₹ 735138.29 Additional …" at bounding box center [684, 153] width 1341 height 951
click at [433, 556] on button "Save" at bounding box center [413, 571] width 56 height 30
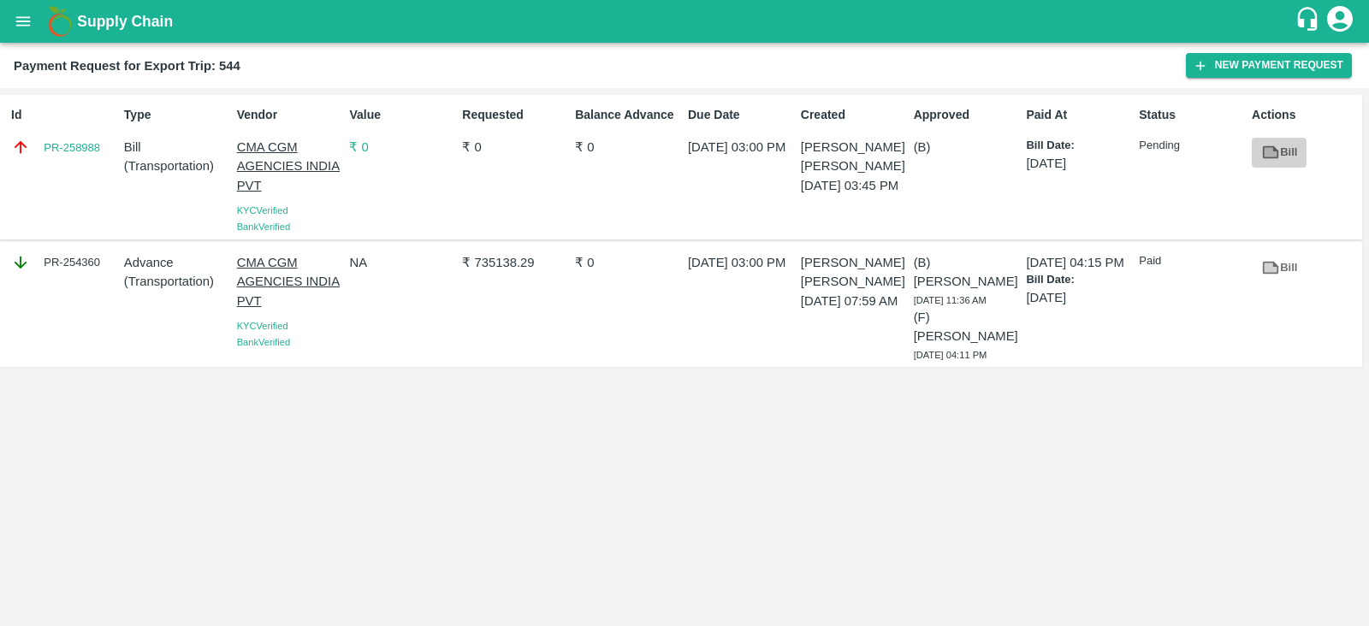
click at [1286, 156] on link "Bill" at bounding box center [1278, 153] width 55 height 30
click at [1281, 71] on button "New Payment Request" at bounding box center [1269, 65] width 166 height 25
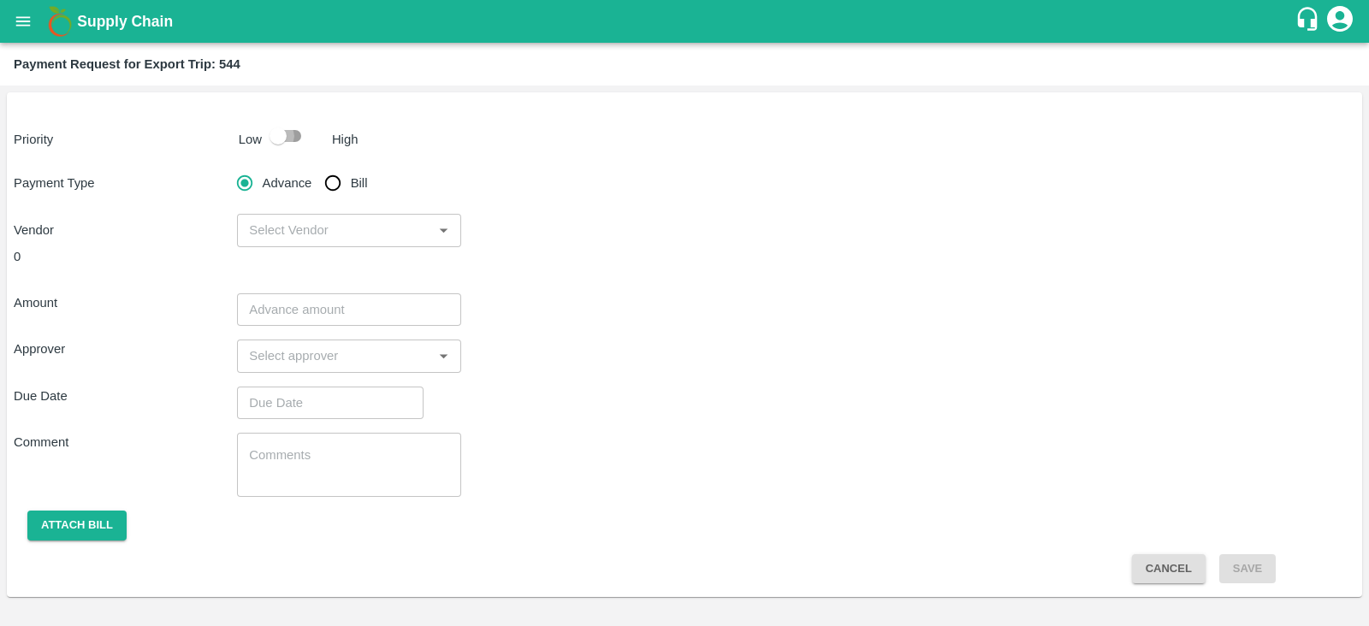
click at [292, 139] on input "checkbox" at bounding box center [278, 136] width 98 height 33
checkbox input "true"
click at [328, 187] on input "Bill" at bounding box center [333, 183] width 34 height 34
radio input "true"
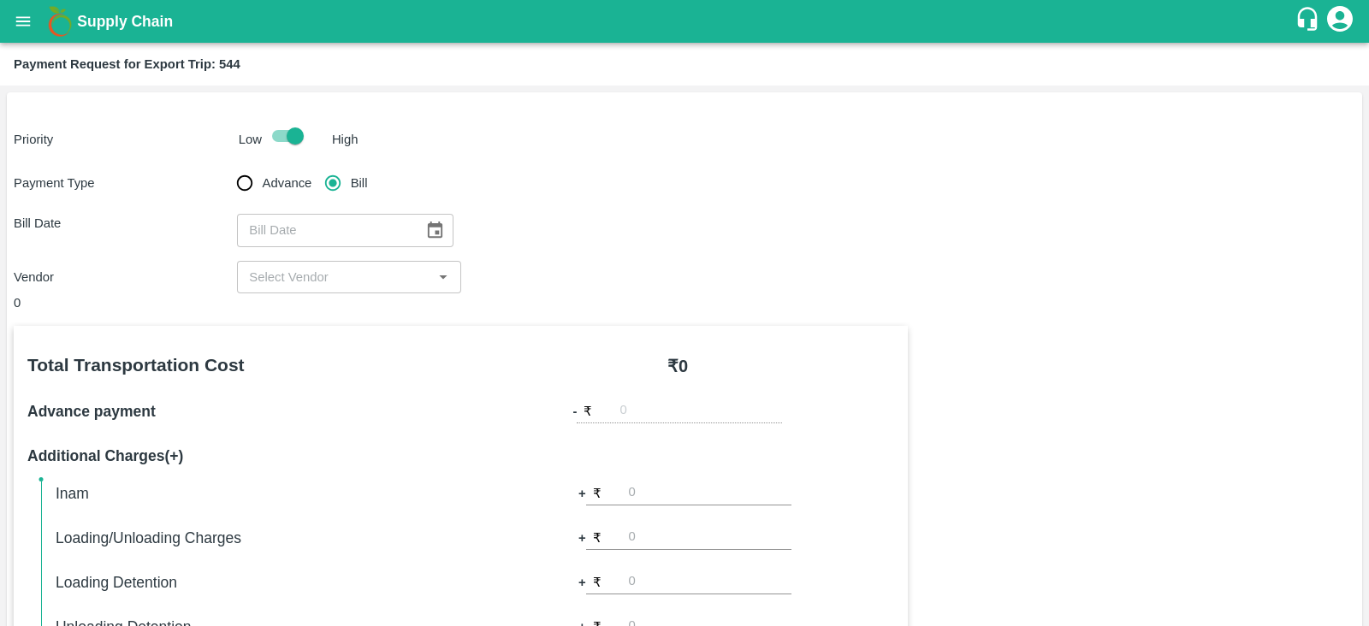
click at [419, 263] on div "​" at bounding box center [348, 277] width 223 height 33
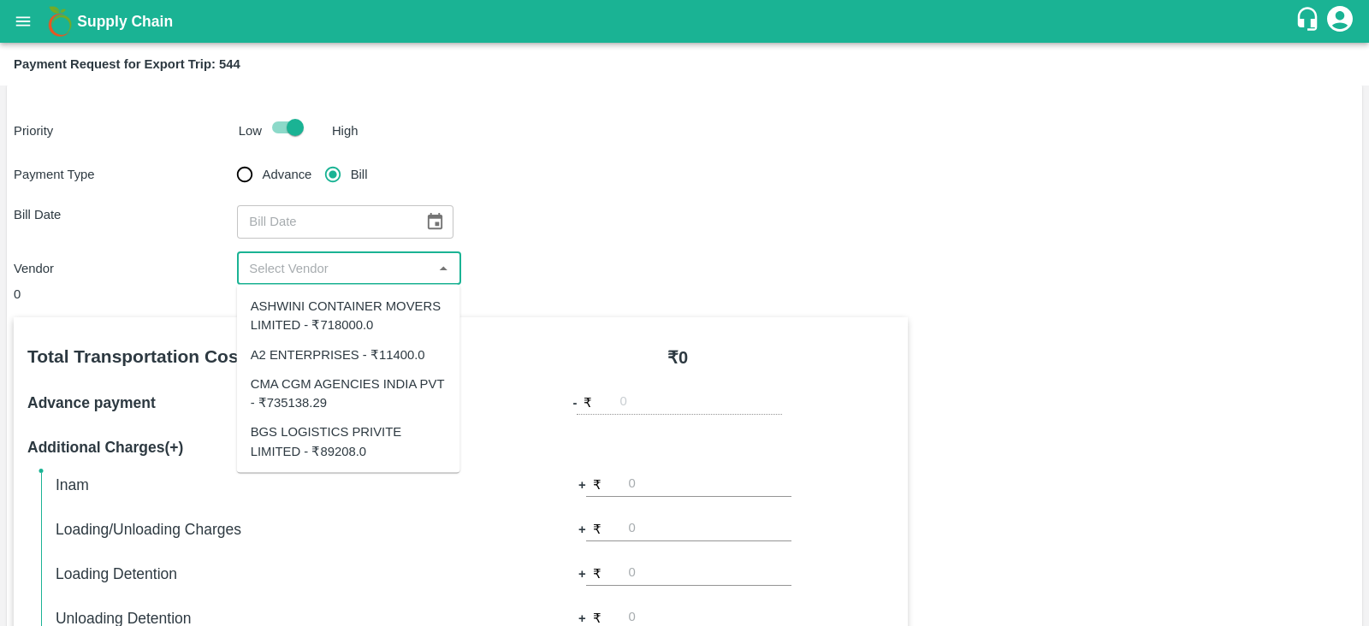
click at [406, 268] on input "input" at bounding box center [334, 268] width 185 height 22
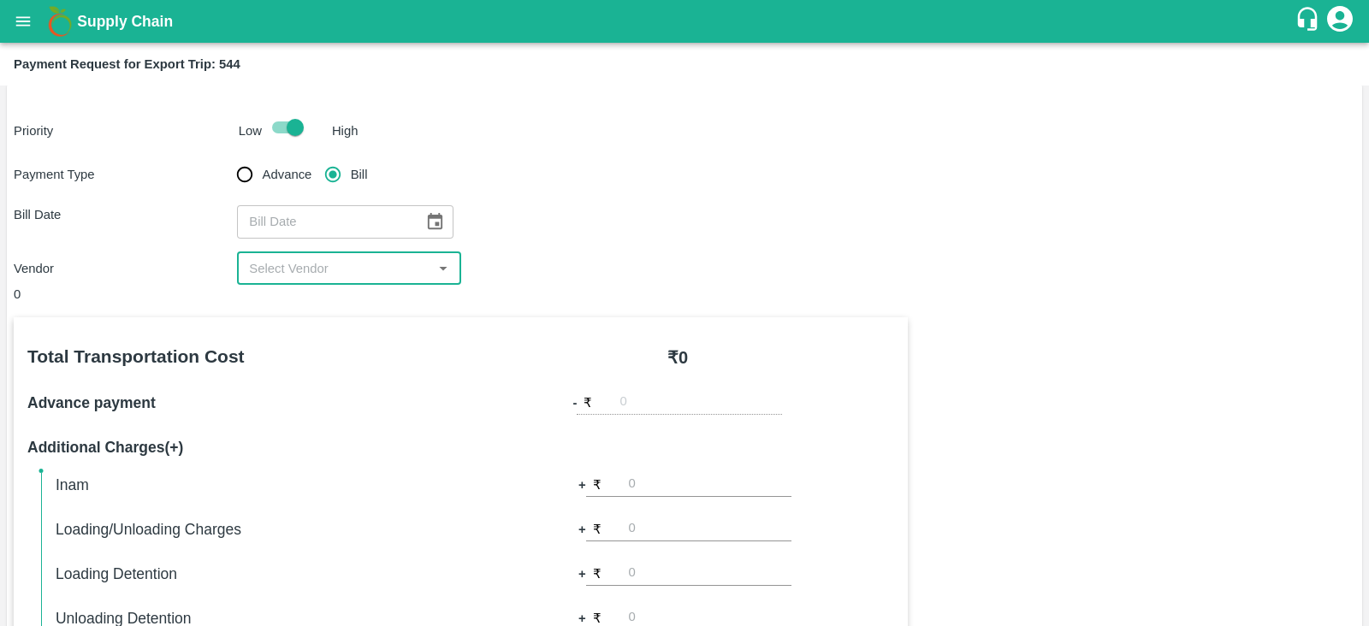
click at [406, 267] on input "input" at bounding box center [334, 268] width 185 height 22
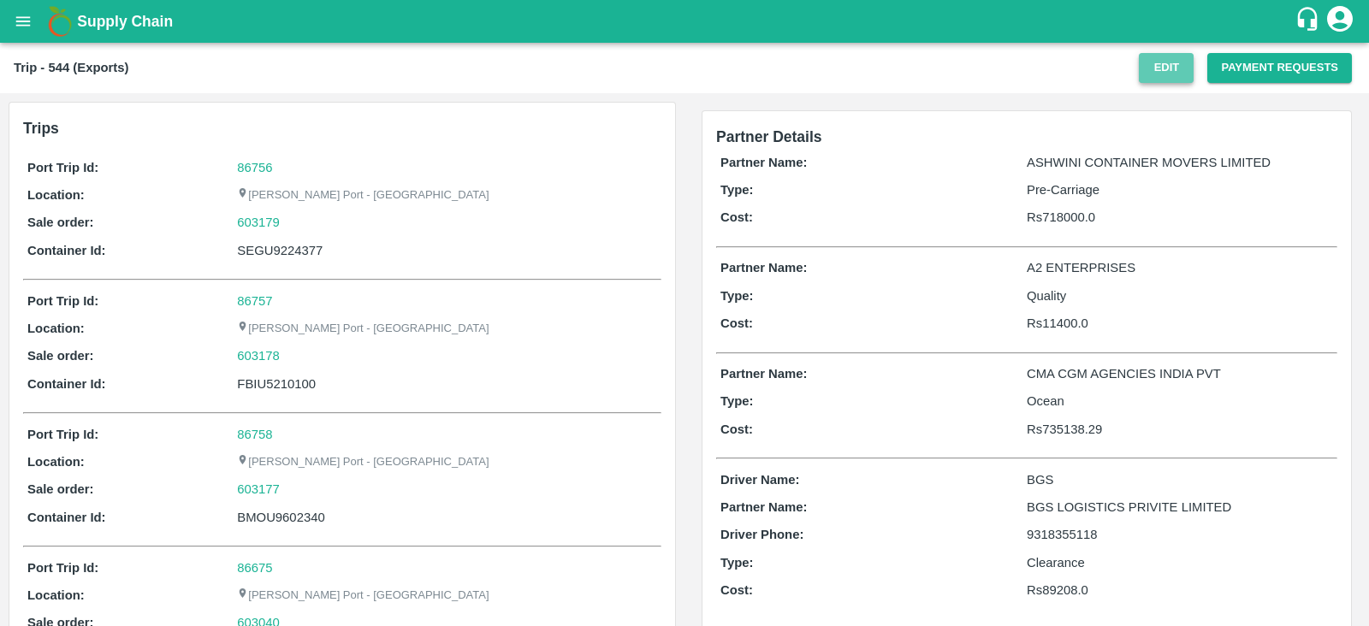
click at [1156, 62] on button "Edit" at bounding box center [1165, 68] width 55 height 30
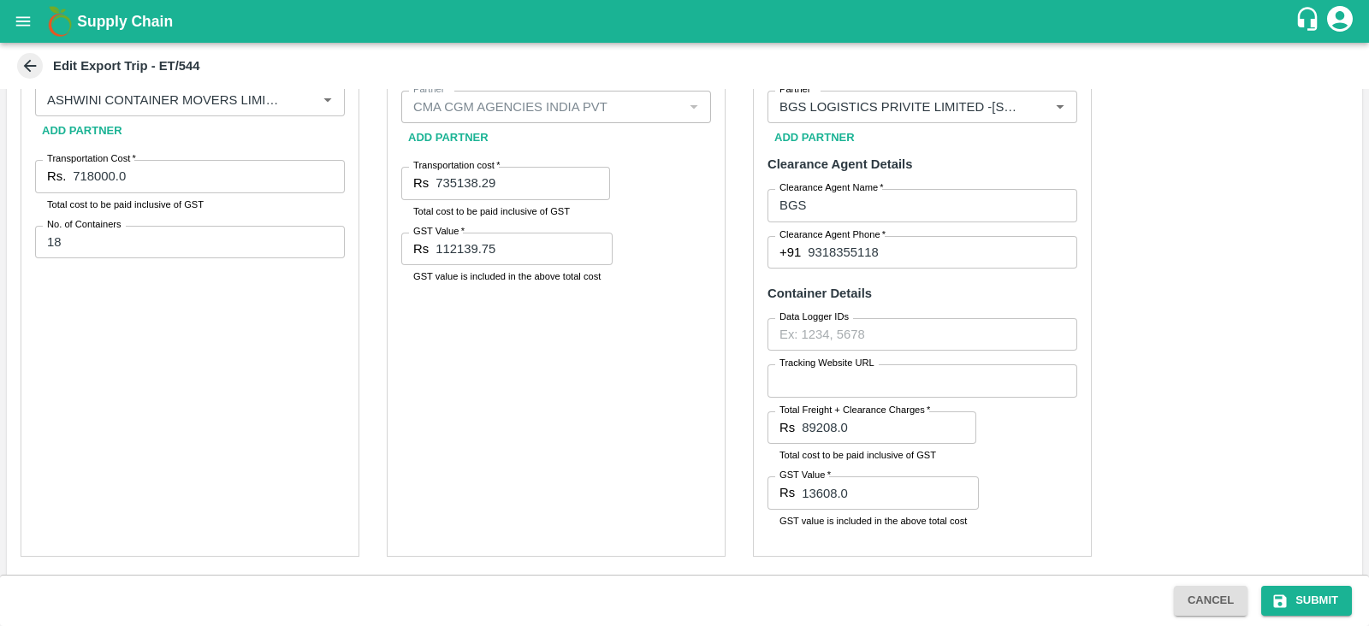
scroll to position [618, 0]
click at [99, 176] on input "718000.0" at bounding box center [209, 178] width 272 height 33
click at [94, 177] on input "718000.0" at bounding box center [209, 178] width 272 height 33
click at [234, 180] on input "756000.0" at bounding box center [209, 178] width 272 height 33
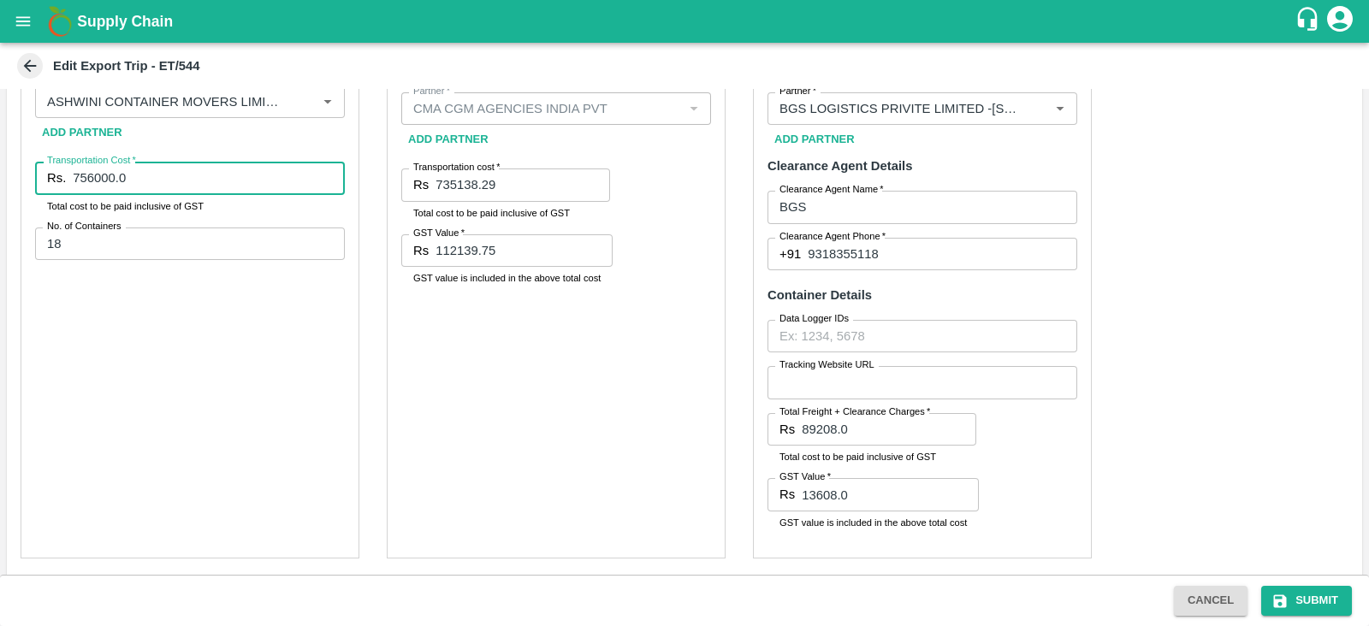
click at [234, 180] on input "756000.0" at bounding box center [209, 178] width 272 height 33
paste input "9711.74"
type input "759711.74"
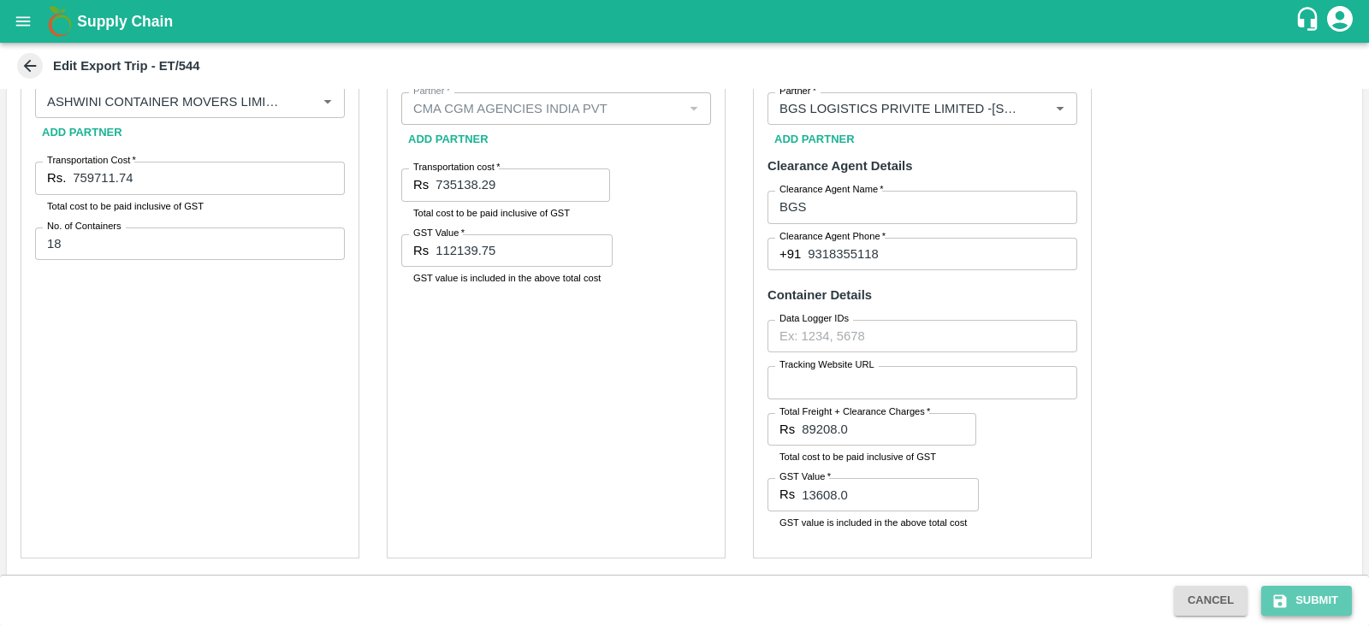
click at [1289, 600] on button "Submit" at bounding box center [1306, 601] width 91 height 30
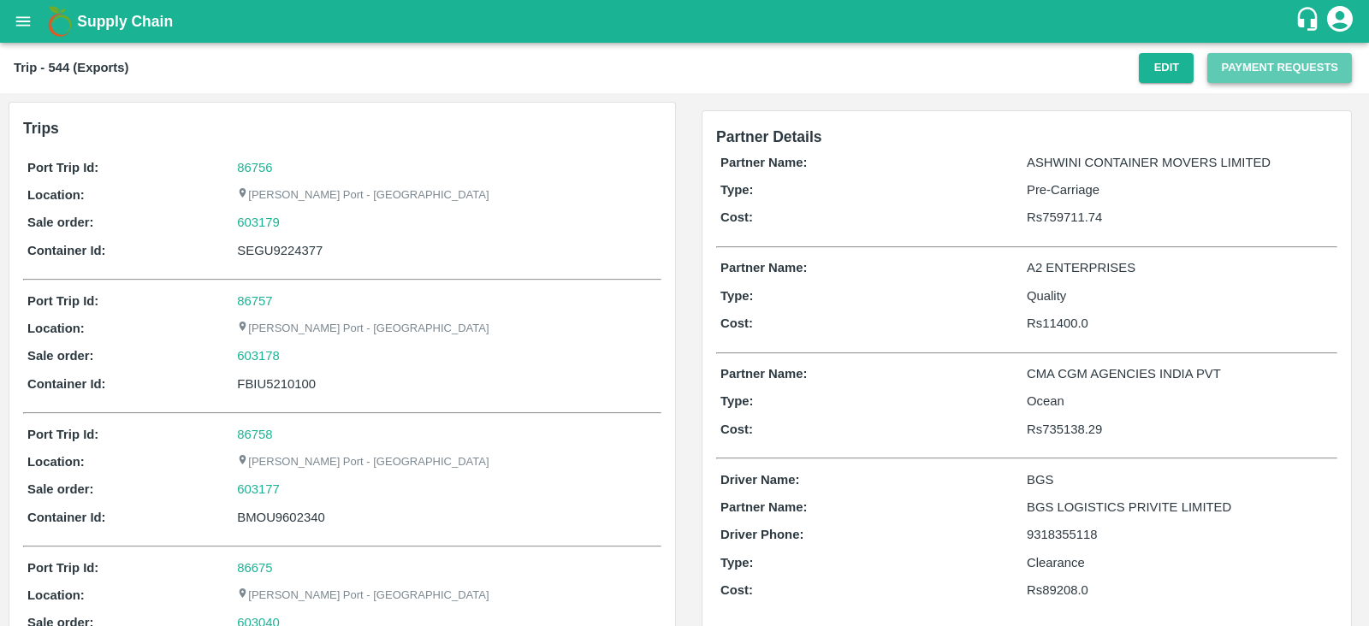
click at [1223, 62] on button "Payment Requests" at bounding box center [1279, 68] width 145 height 30
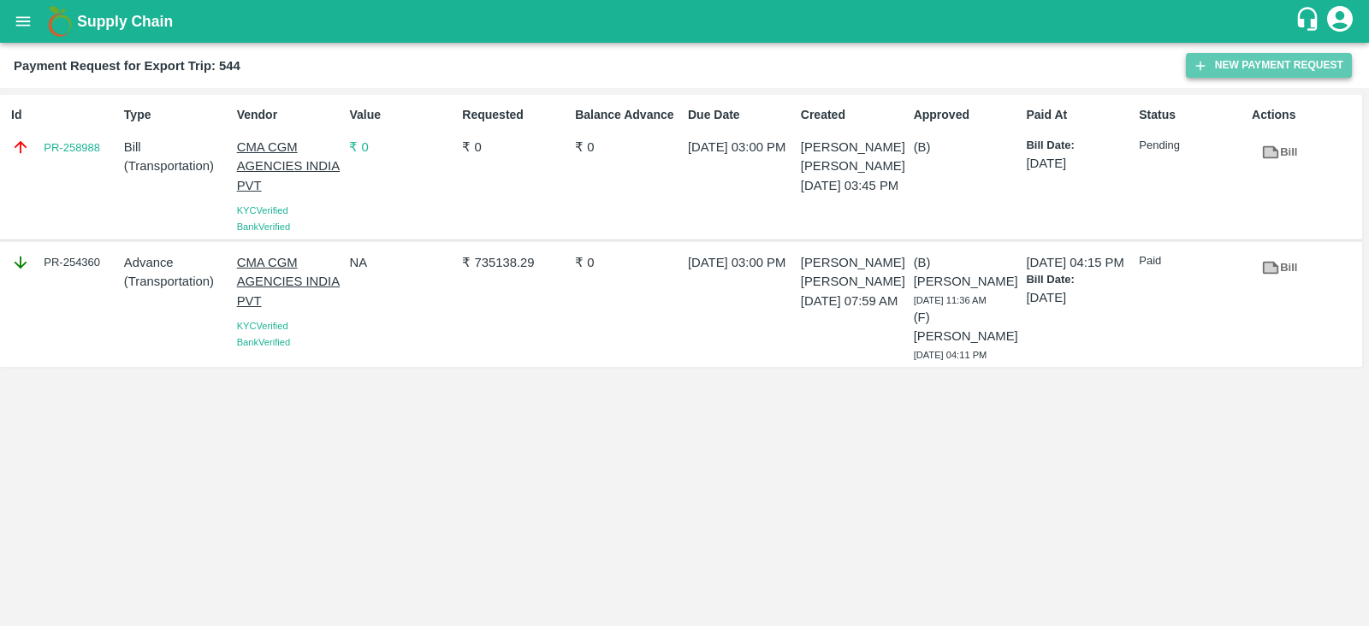
click at [1239, 62] on button "New Payment Request" at bounding box center [1269, 65] width 166 height 25
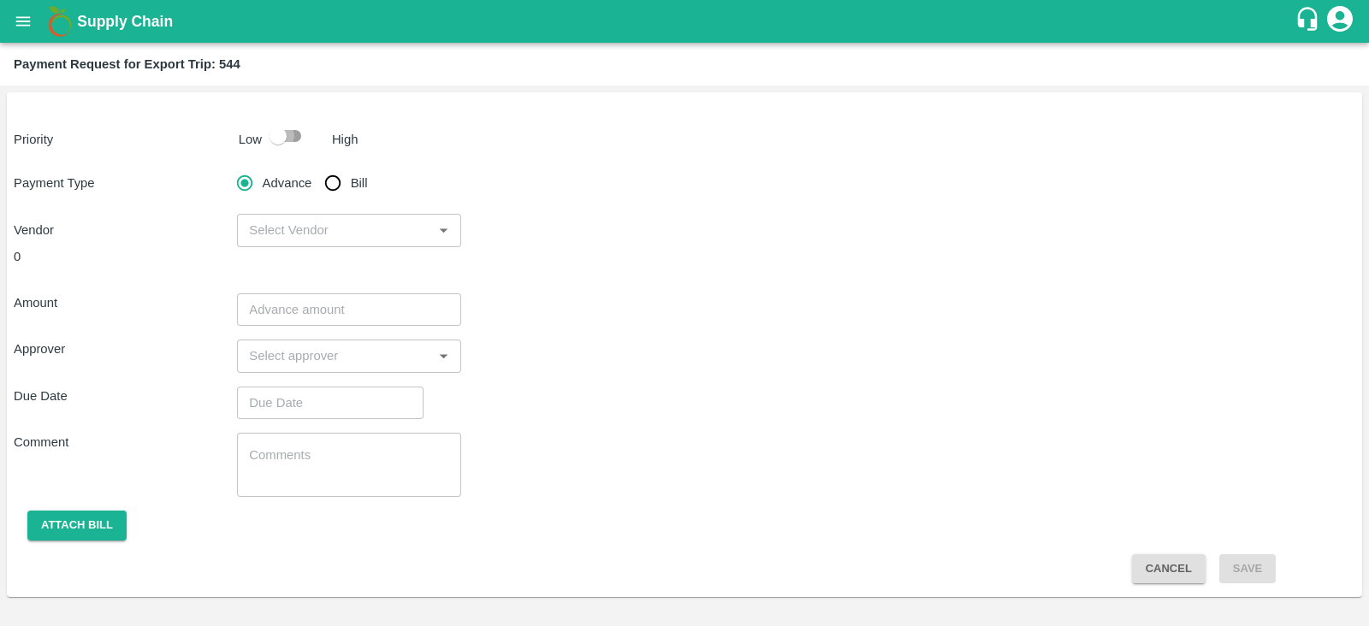
click at [298, 133] on input "checkbox" at bounding box center [278, 136] width 98 height 33
checkbox input "true"
click at [331, 187] on input "Bill" at bounding box center [333, 183] width 34 height 34
radio input "true"
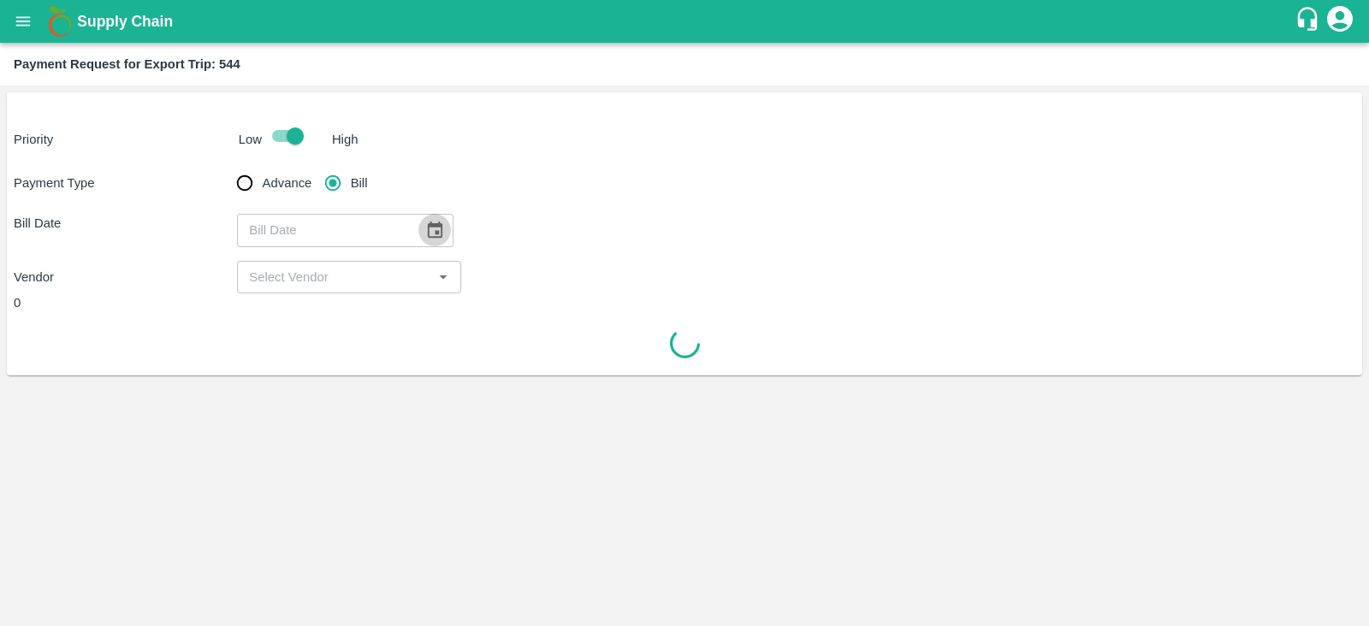
click at [431, 225] on icon "Choose date" at bounding box center [435, 230] width 15 height 16
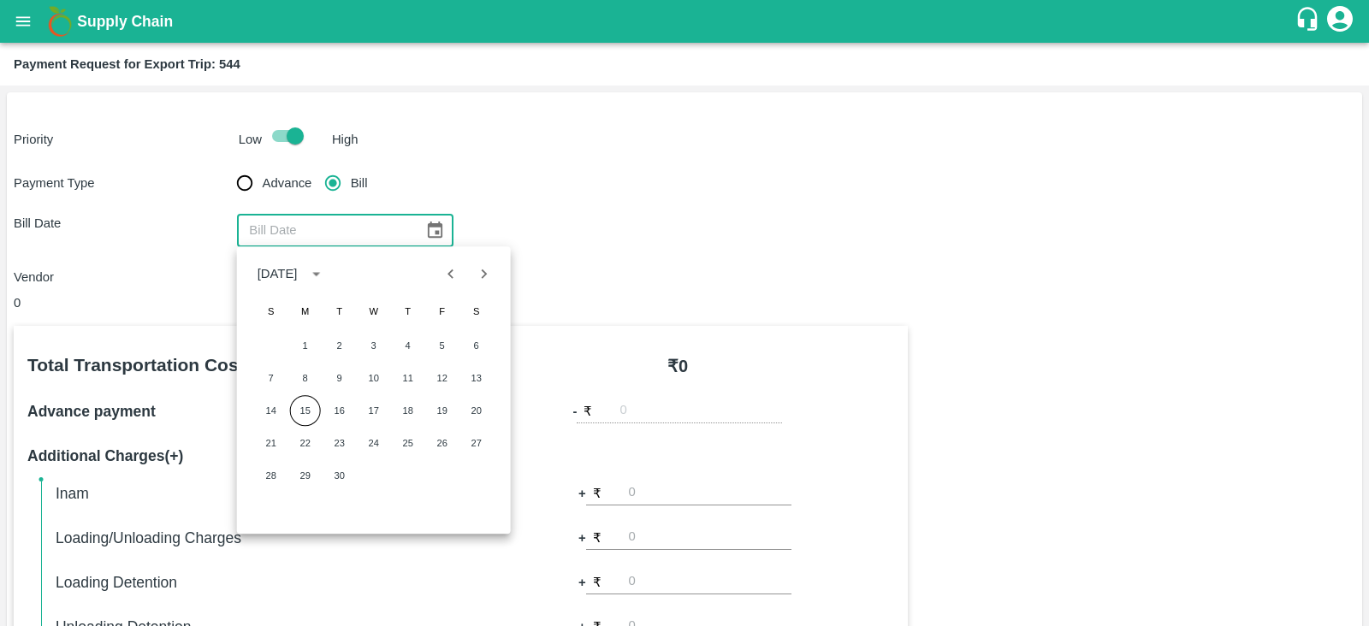
click at [458, 270] on icon "Previous month" at bounding box center [450, 273] width 19 height 19
click at [270, 504] on button "31" at bounding box center [271, 508] width 31 height 31
type input "31/08/2025"
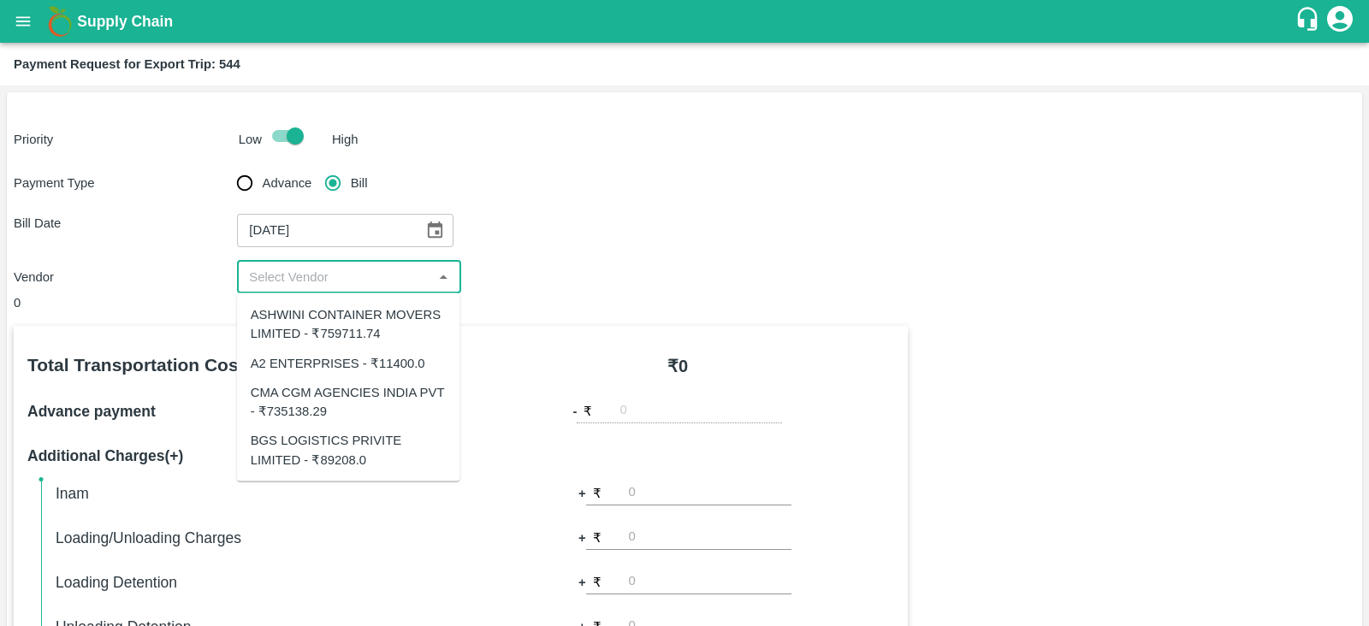
click at [353, 267] on input "input" at bounding box center [334, 277] width 185 height 22
click at [358, 427] on div "BGS LOGISTICS PRIVITE LIMITED - ₹89208.0" at bounding box center [348, 450] width 223 height 49
type input "BGS LOGISTICS PRIVITE LIMITED - ₹89208.0"
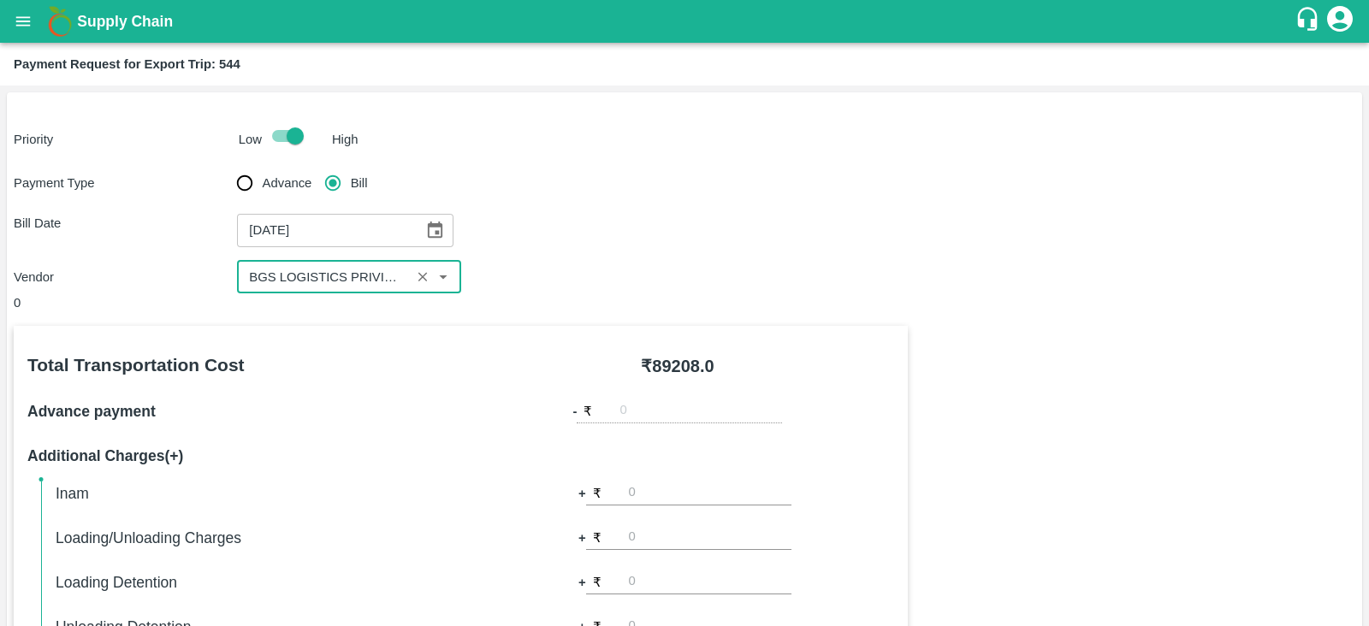
scroll to position [547, 0]
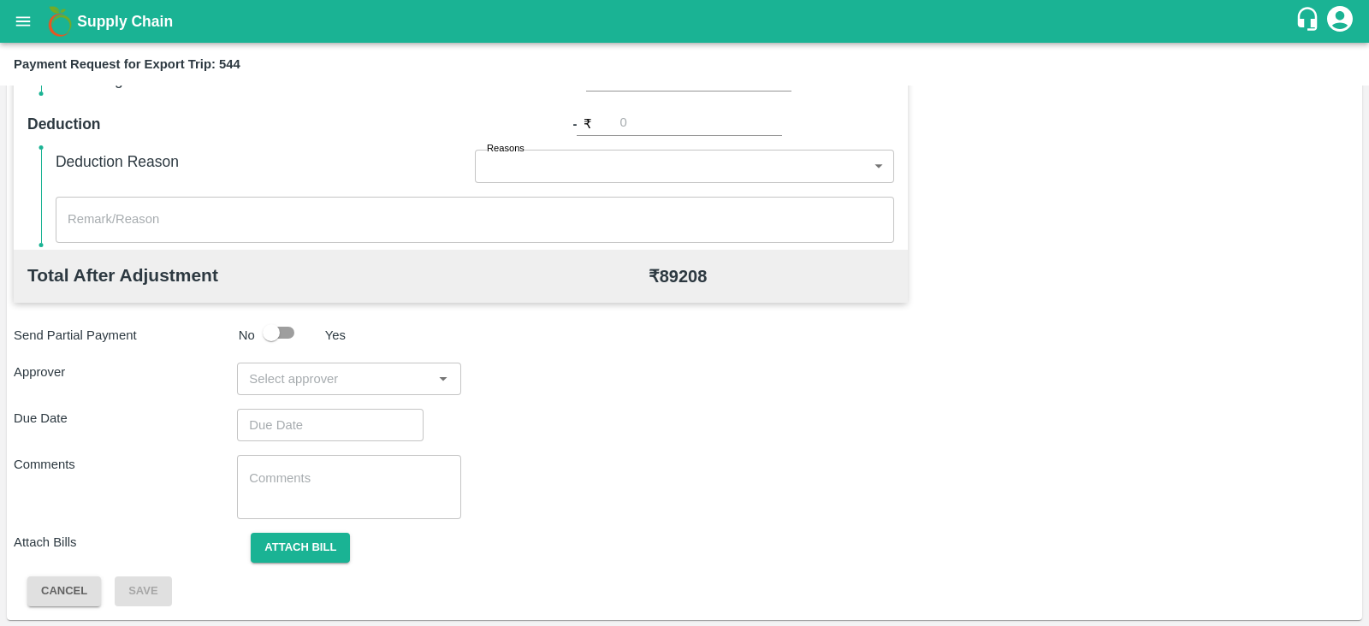
click at [316, 376] on input "input" at bounding box center [334, 379] width 185 height 22
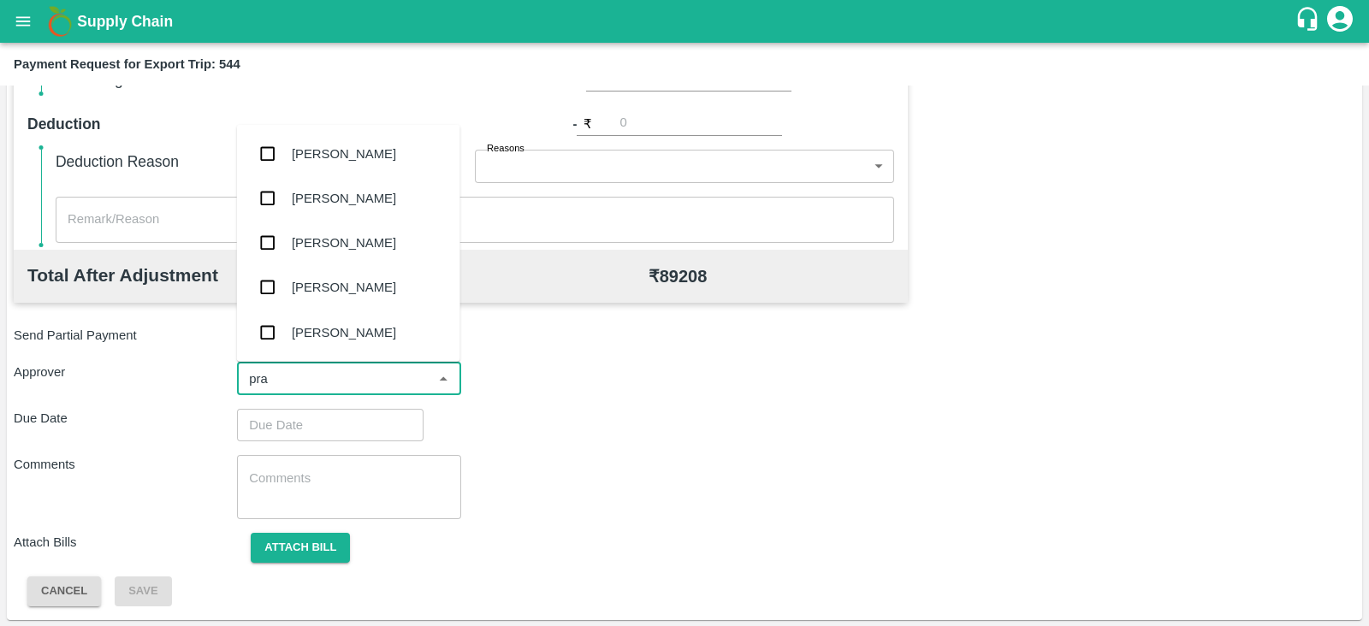
type input "pras"
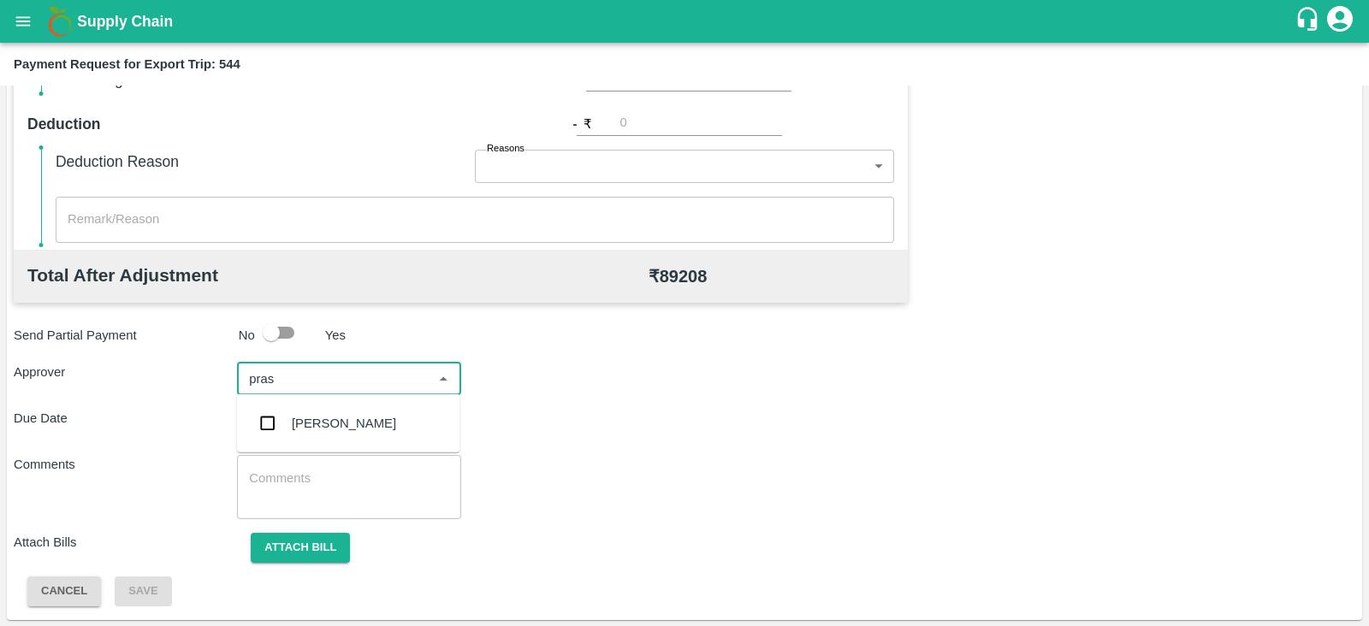
click at [310, 418] on div "Prasad Waghade" at bounding box center [344, 423] width 104 height 19
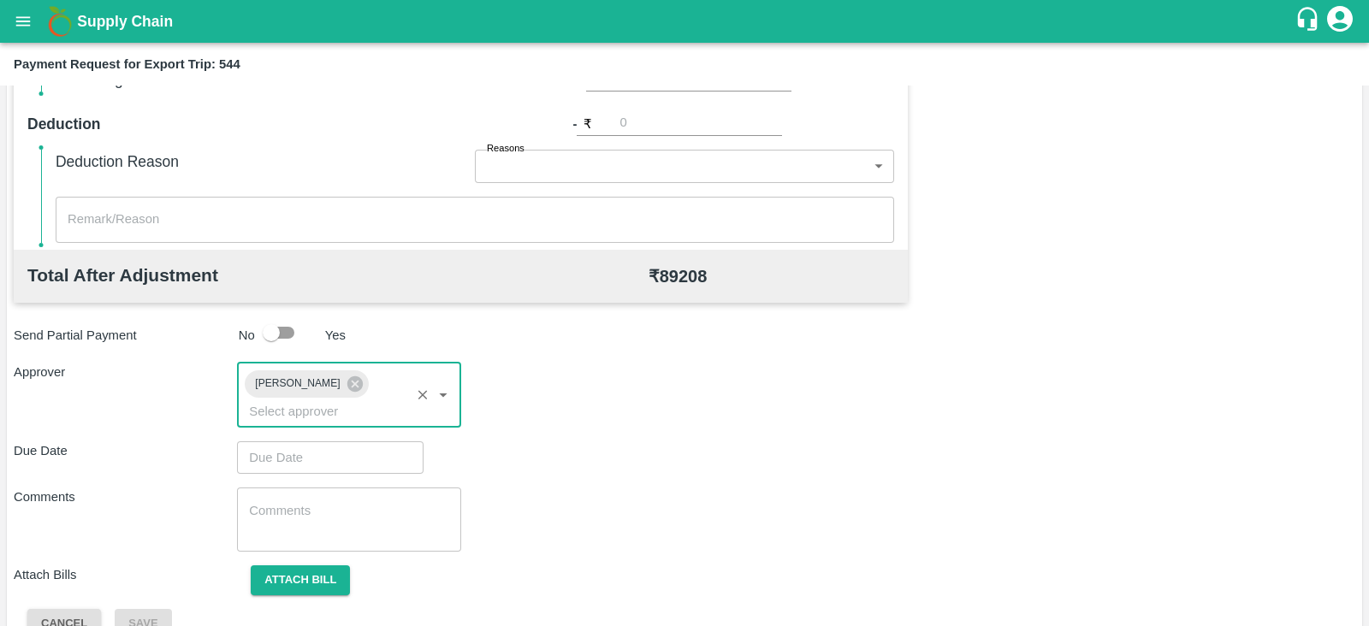
type input "DD/MM/YYYY hh:mm aa"
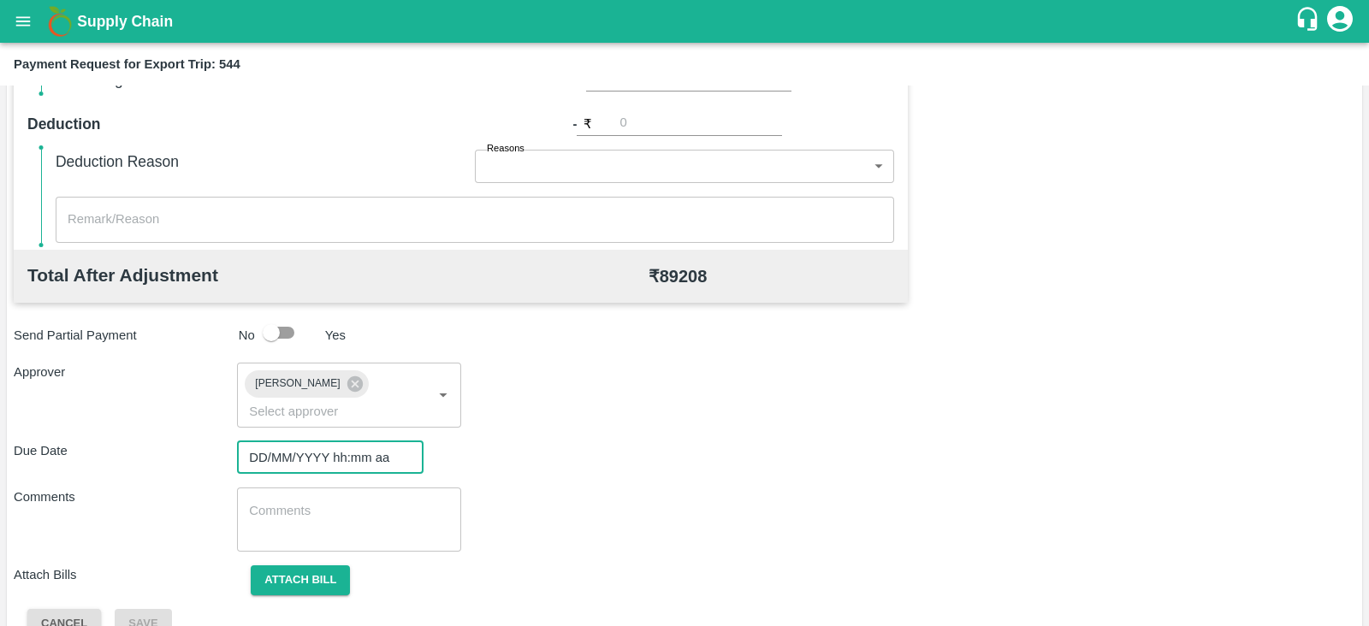
click at [305, 441] on input "DD/MM/YYYY hh:mm aa" at bounding box center [324, 457] width 174 height 33
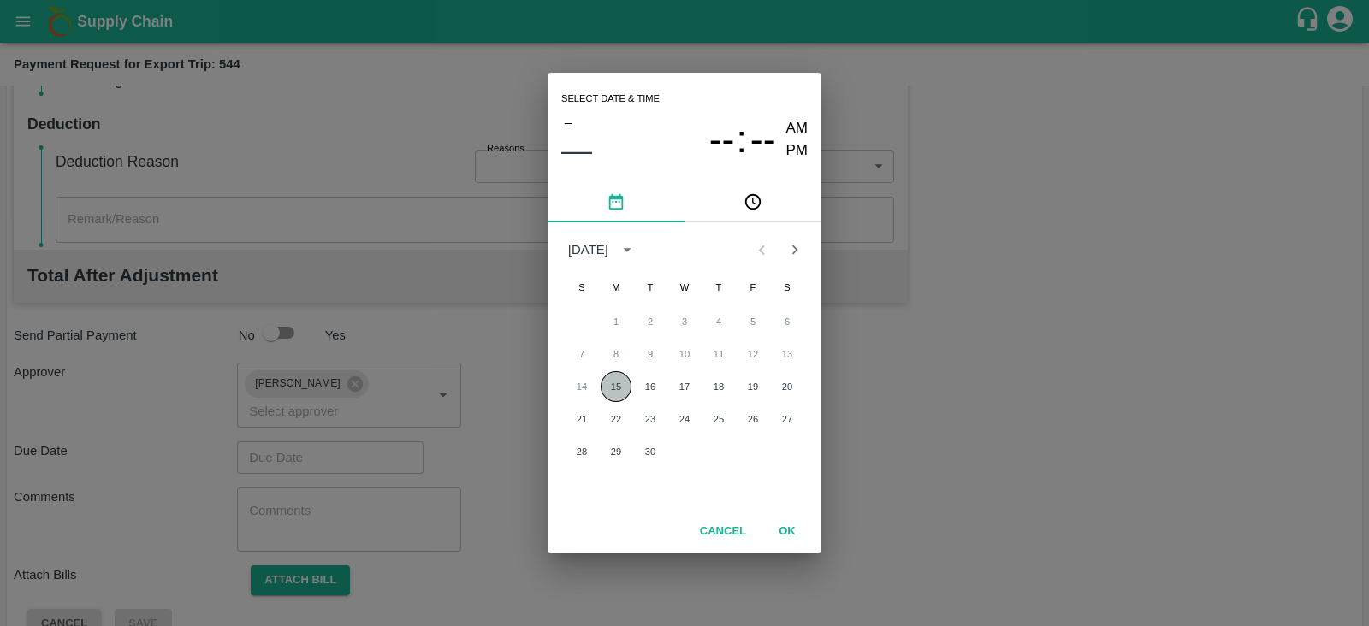
click at [620, 393] on button "15" at bounding box center [615, 386] width 31 height 31
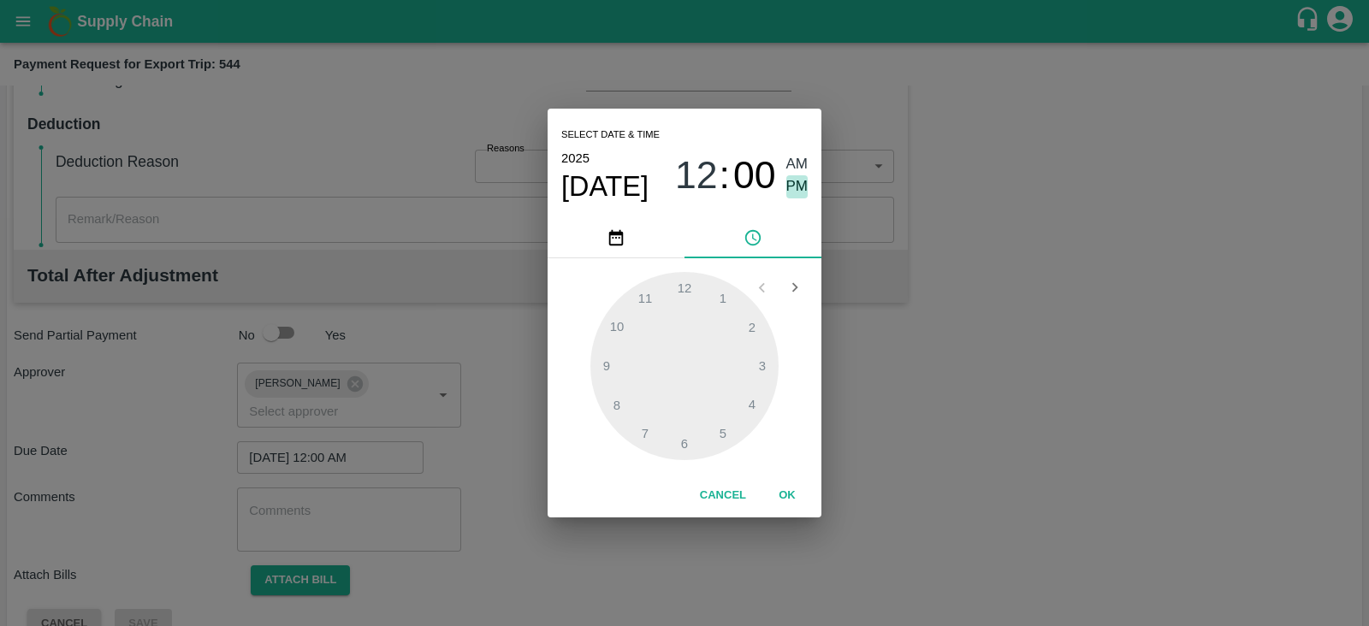
click at [801, 186] on span "PM" at bounding box center [797, 186] width 22 height 23
click at [761, 373] on div at bounding box center [684, 366] width 188 height 188
type input "15/09/2025 03:00 PM"
click at [786, 495] on button "OK" at bounding box center [787, 496] width 55 height 30
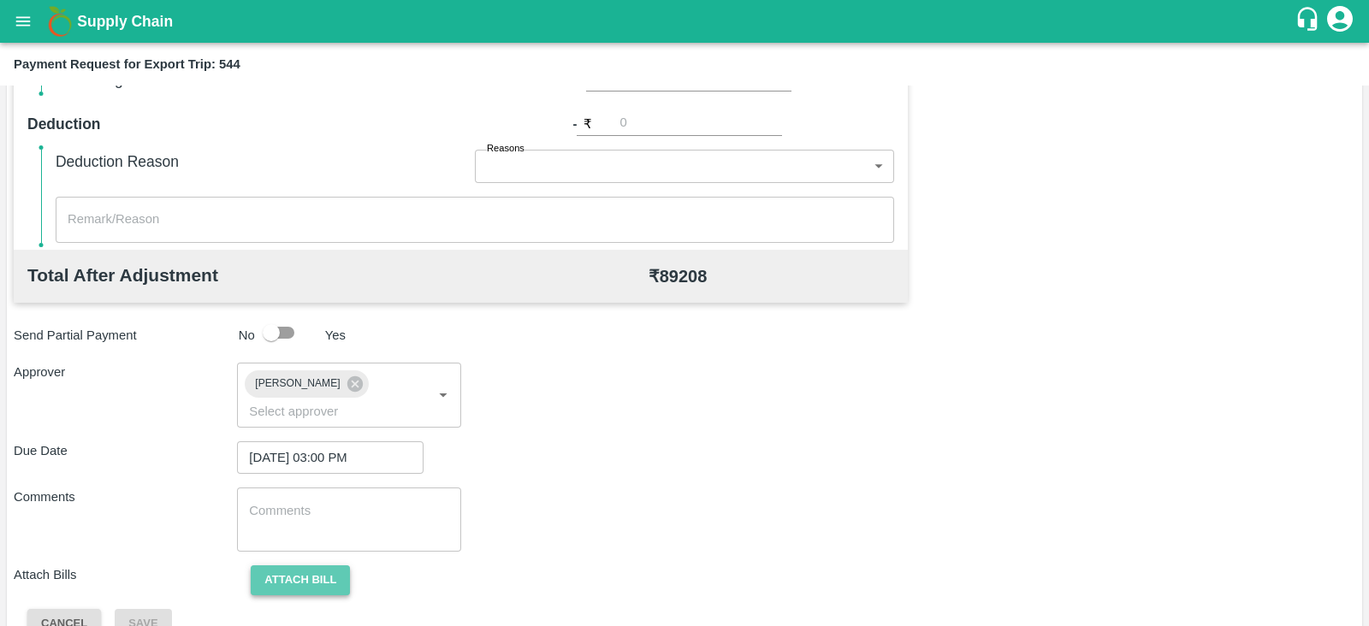
click at [304, 565] on button "Attach bill" at bounding box center [300, 580] width 99 height 30
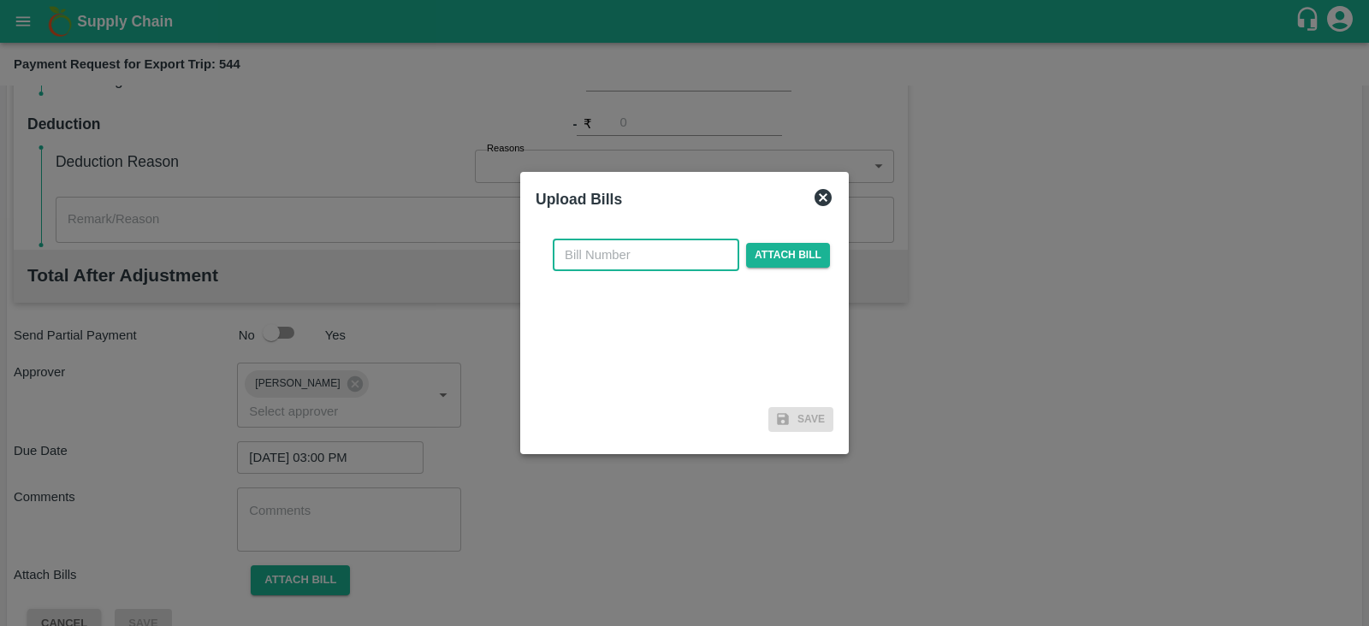
click at [602, 250] on input "text" at bounding box center [646, 255] width 186 height 33
paste input "BGS0906/25-26"
type input "BGS0906/25-26"
click at [750, 255] on span "Attach bill" at bounding box center [788, 255] width 84 height 25
click at [0, 0] on input "Attach bill" at bounding box center [0, 0] width 0 height 0
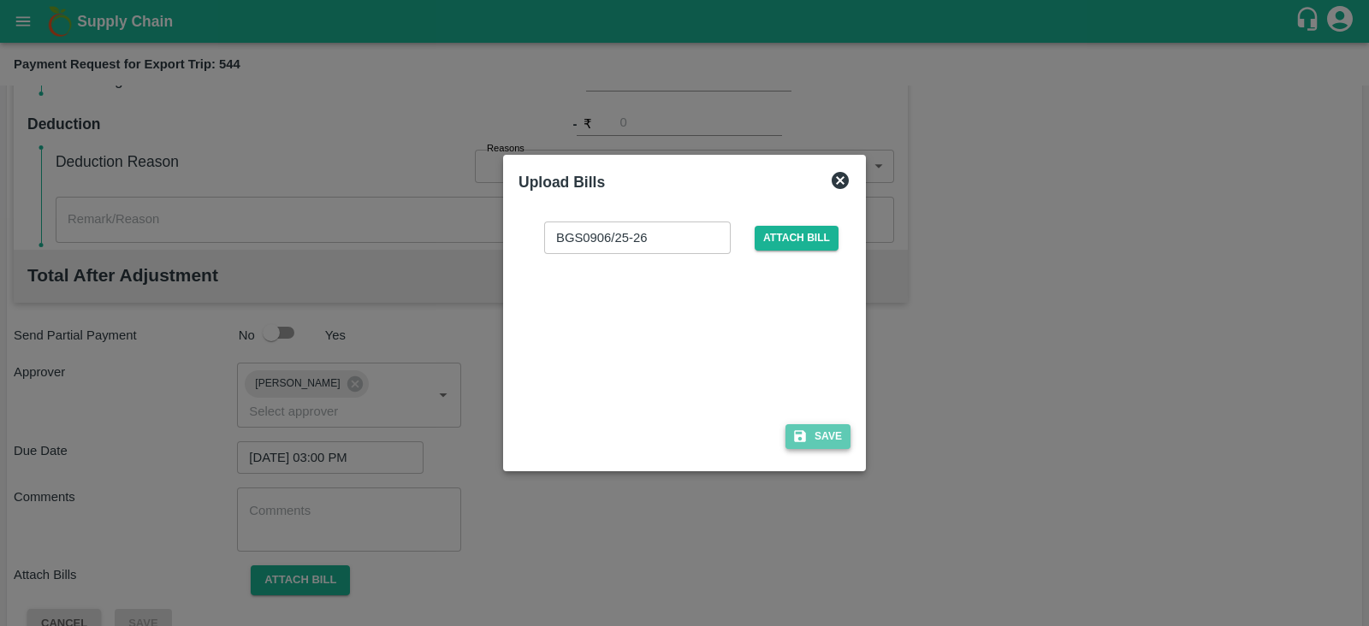
click at [831, 427] on button "Save" at bounding box center [817, 436] width 65 height 25
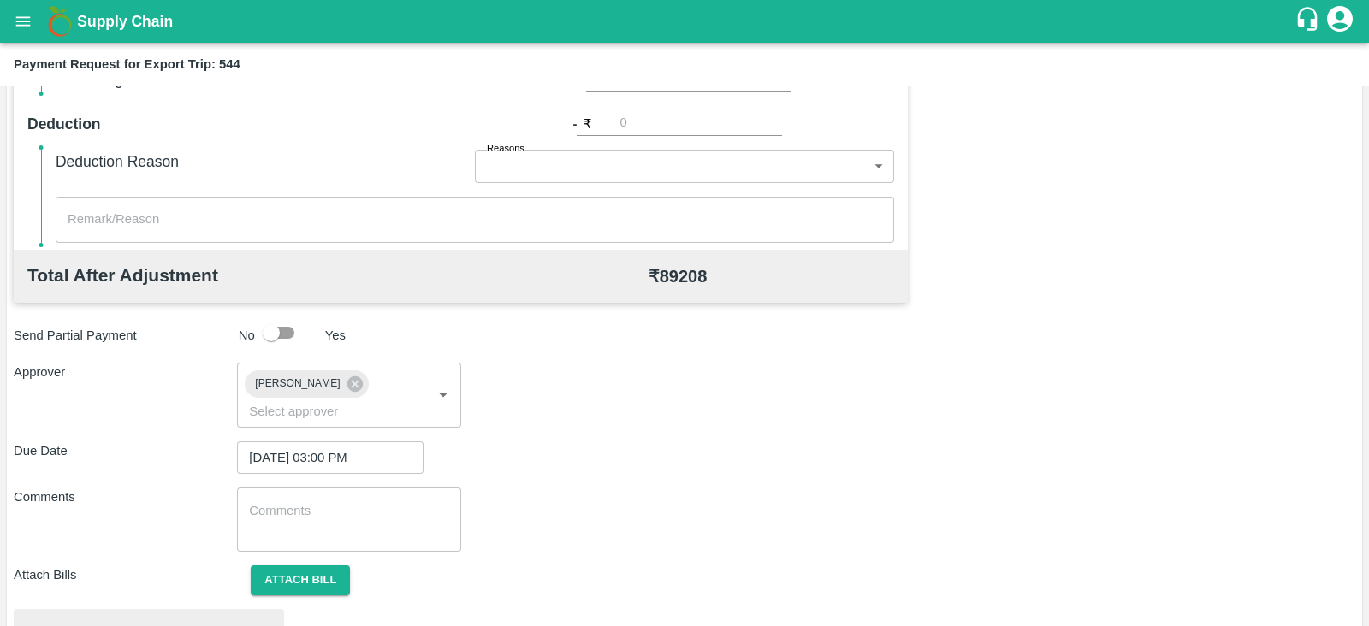
scroll to position [648, 0]
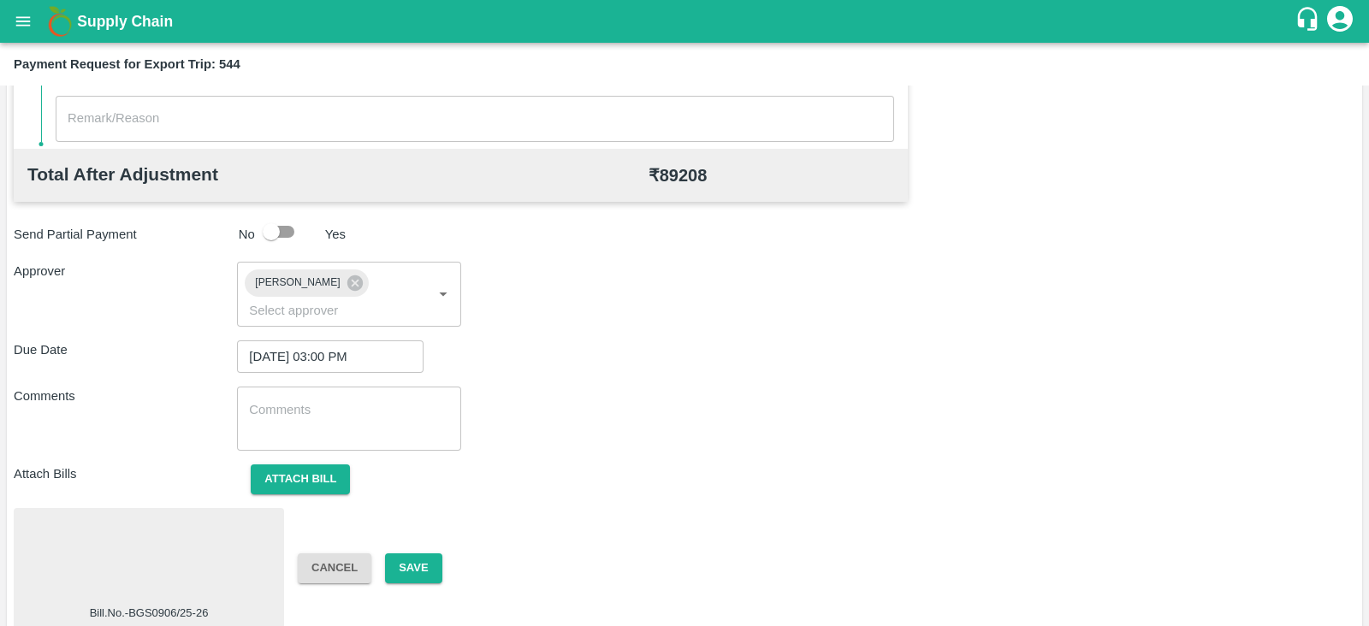
click at [192, 531] on div at bounding box center [149, 560] width 257 height 91
click at [417, 553] on button "Save" at bounding box center [413, 568] width 56 height 30
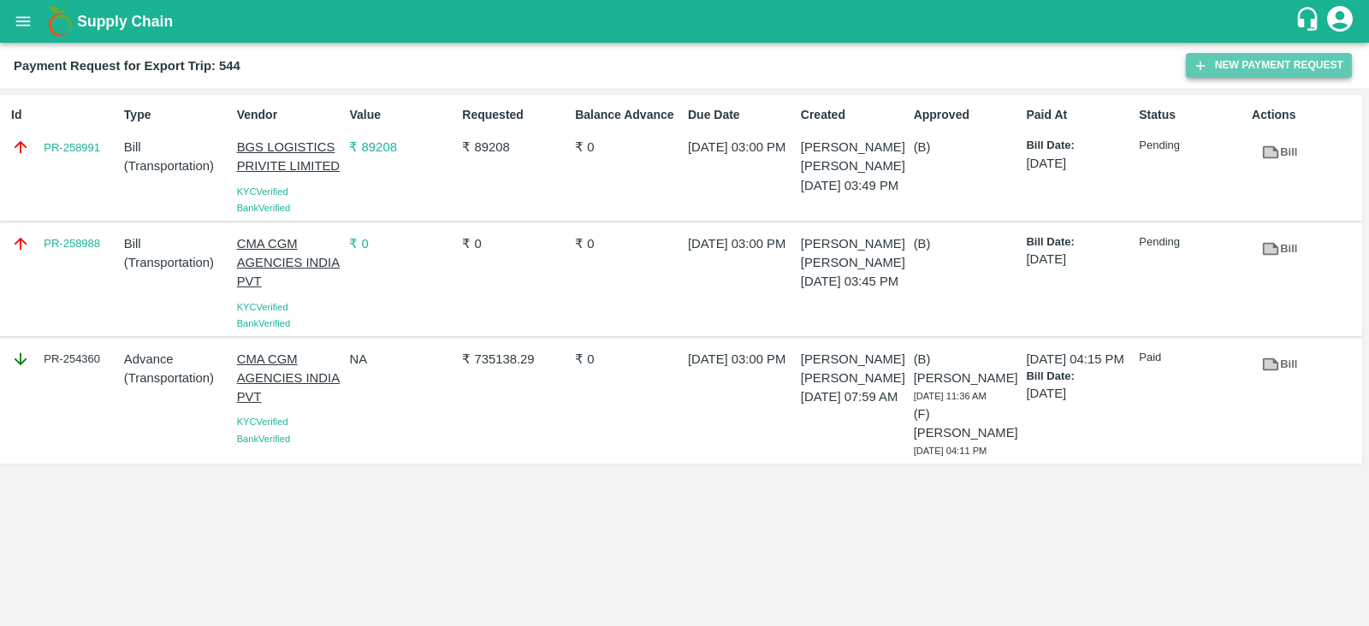
click at [1280, 57] on button "New Payment Request" at bounding box center [1269, 65] width 166 height 25
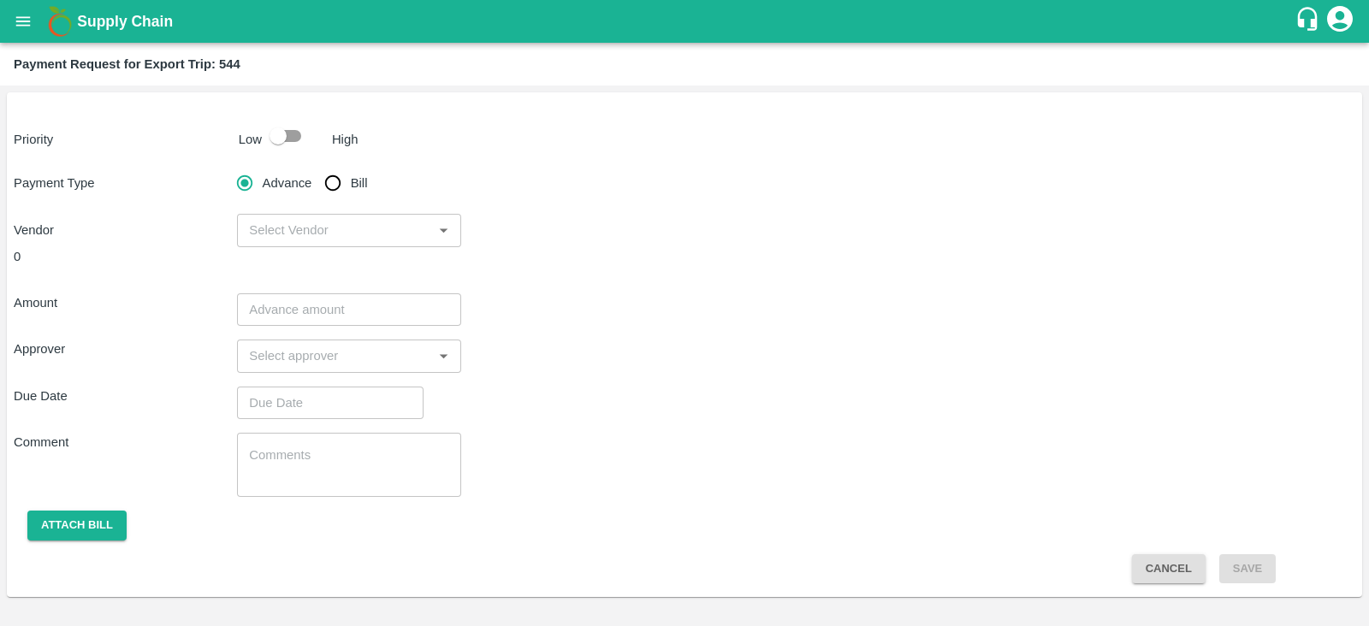
click at [282, 135] on input "checkbox" at bounding box center [278, 136] width 98 height 33
checkbox input "true"
click at [342, 181] on input "Bill" at bounding box center [333, 183] width 34 height 34
radio input "true"
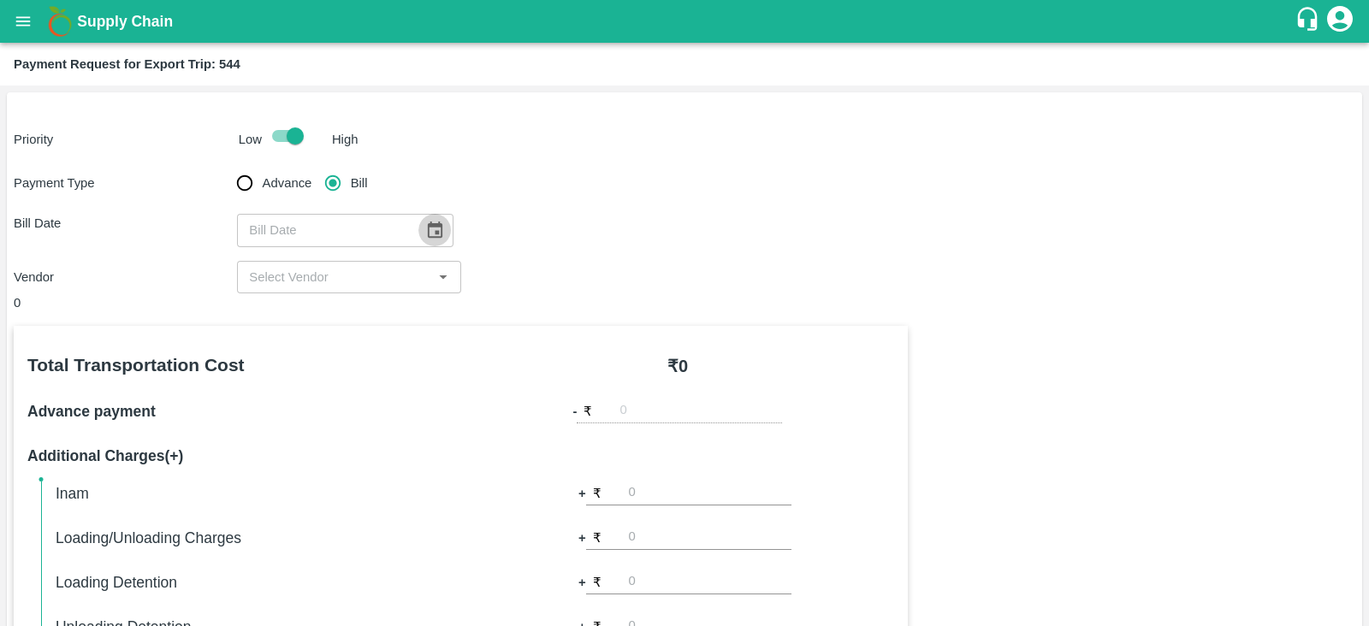
click at [429, 228] on icon "Choose date" at bounding box center [434, 230] width 19 height 19
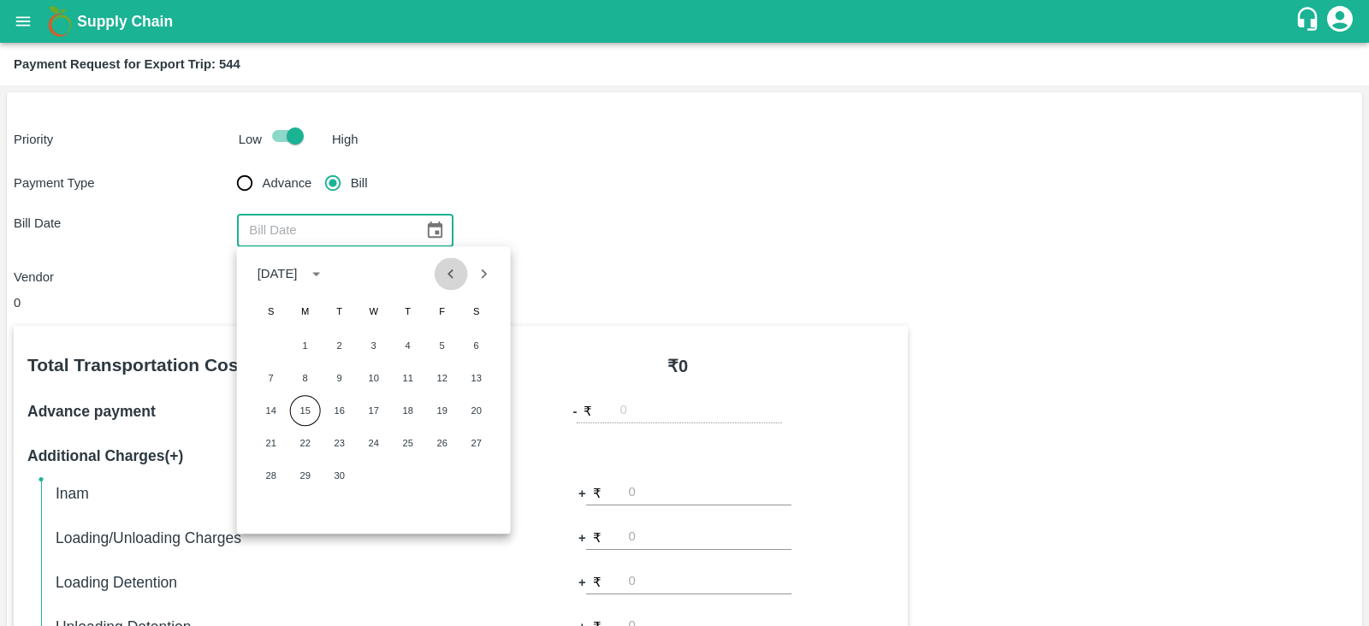
click at [452, 269] on icon "Previous month" at bounding box center [450, 273] width 19 height 19
click at [265, 509] on button "31" at bounding box center [271, 508] width 31 height 31
type input "31/08/2025"
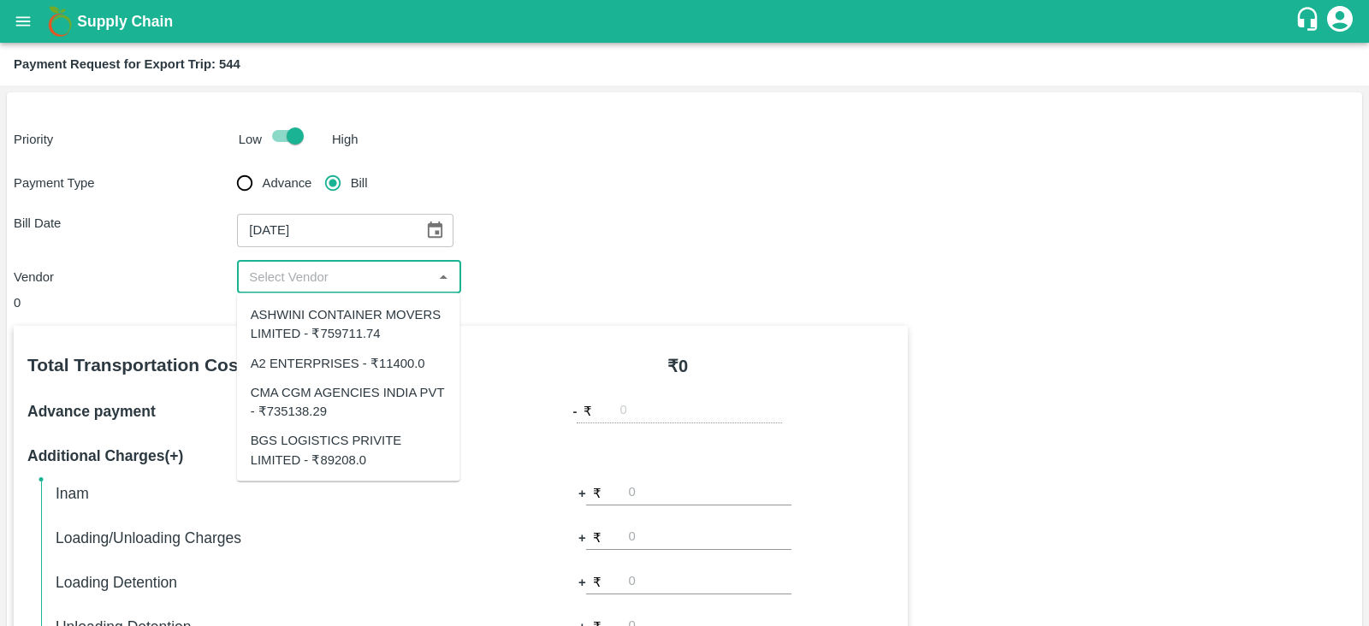
click at [415, 275] on input "input" at bounding box center [334, 277] width 185 height 22
click at [397, 334] on div "ASHWINI CONTAINER MOVERS LIMITED - ₹759711.74" at bounding box center [349, 324] width 196 height 38
type input "ASHWINI CONTAINER MOVERS LIMITED - ₹759711.74"
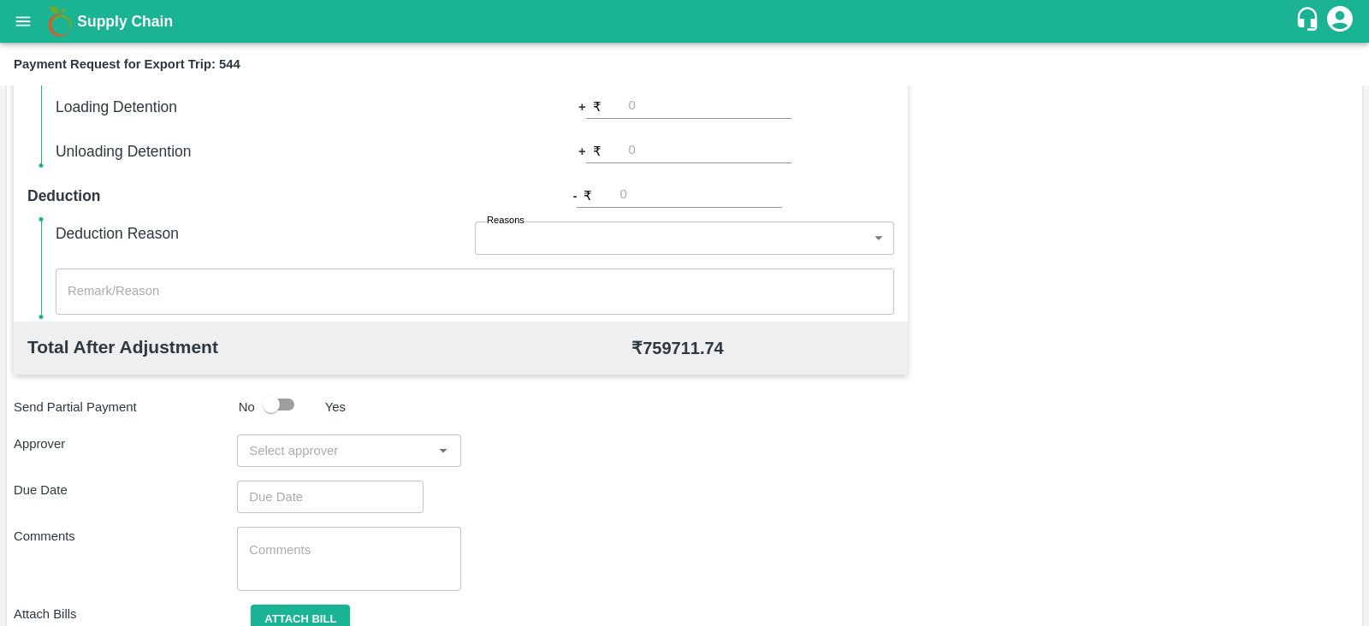
scroll to position [547, 0]
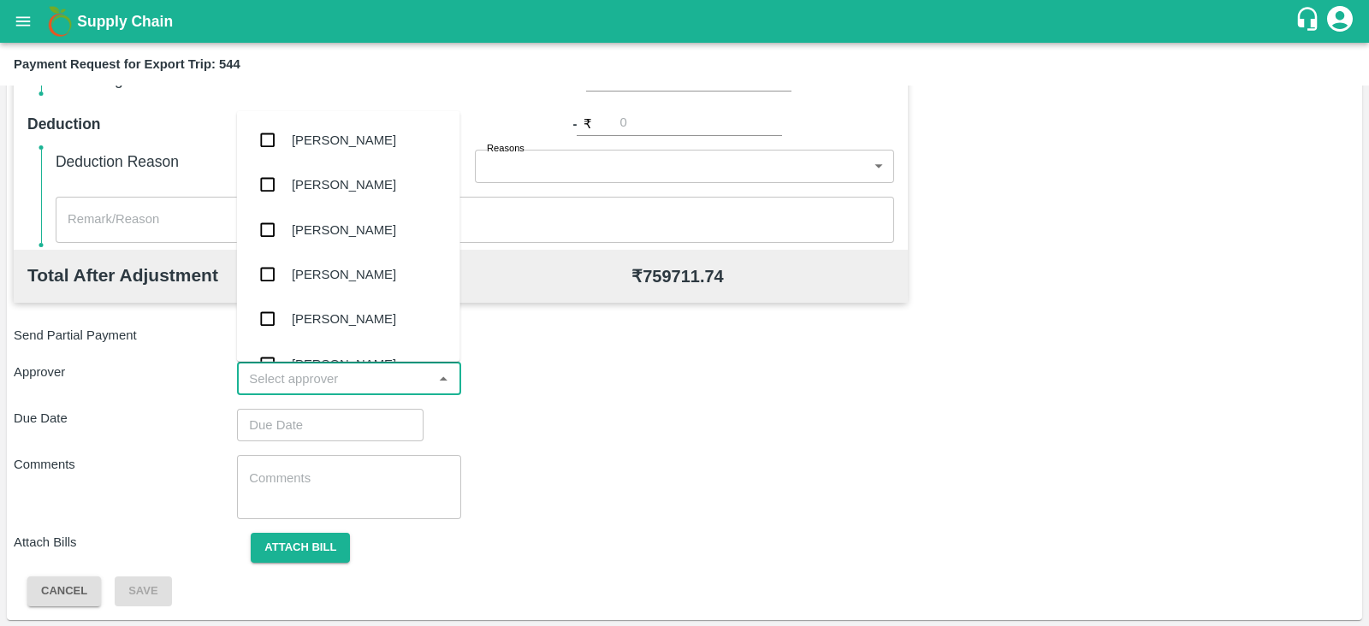
click at [376, 375] on input "input" at bounding box center [334, 379] width 185 height 22
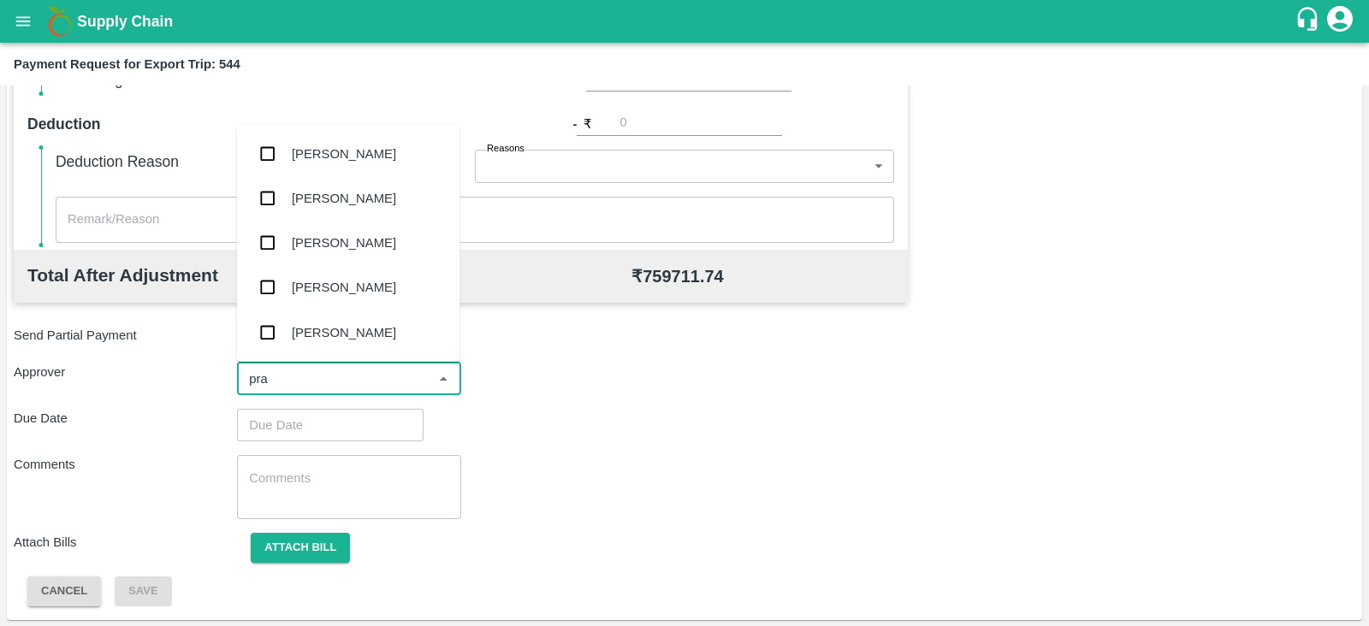
type input "pras"
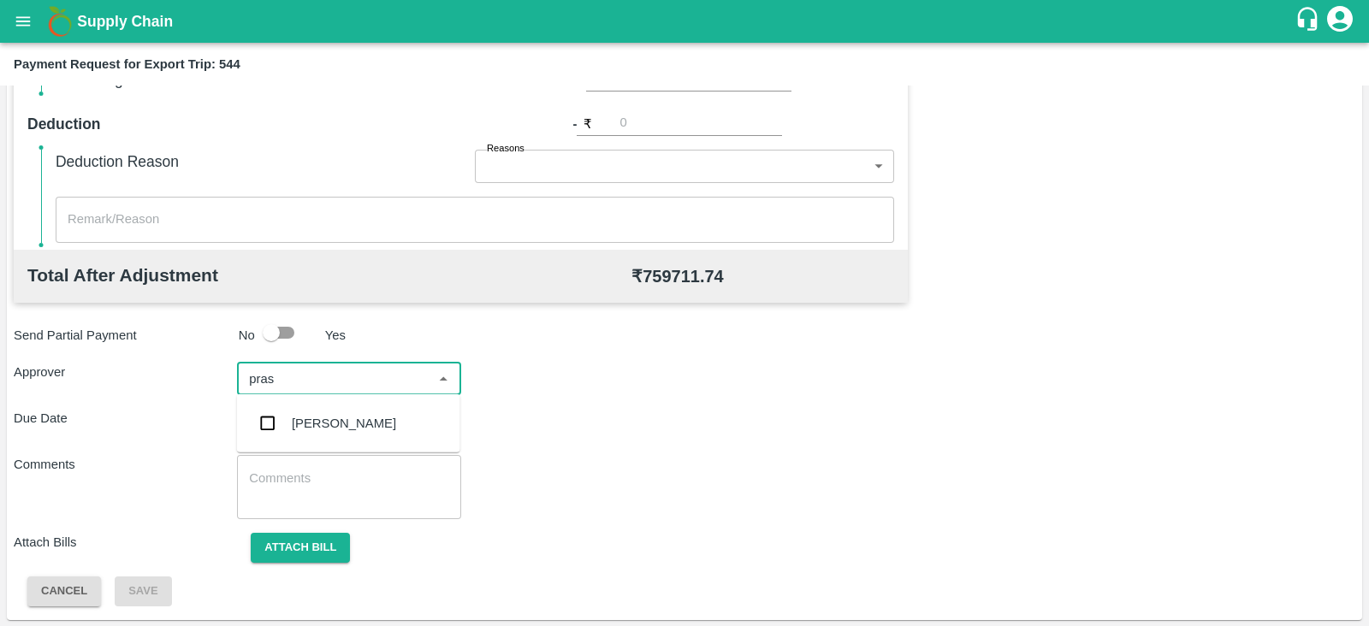
click at [342, 414] on div "[PERSON_NAME]" at bounding box center [344, 423] width 104 height 19
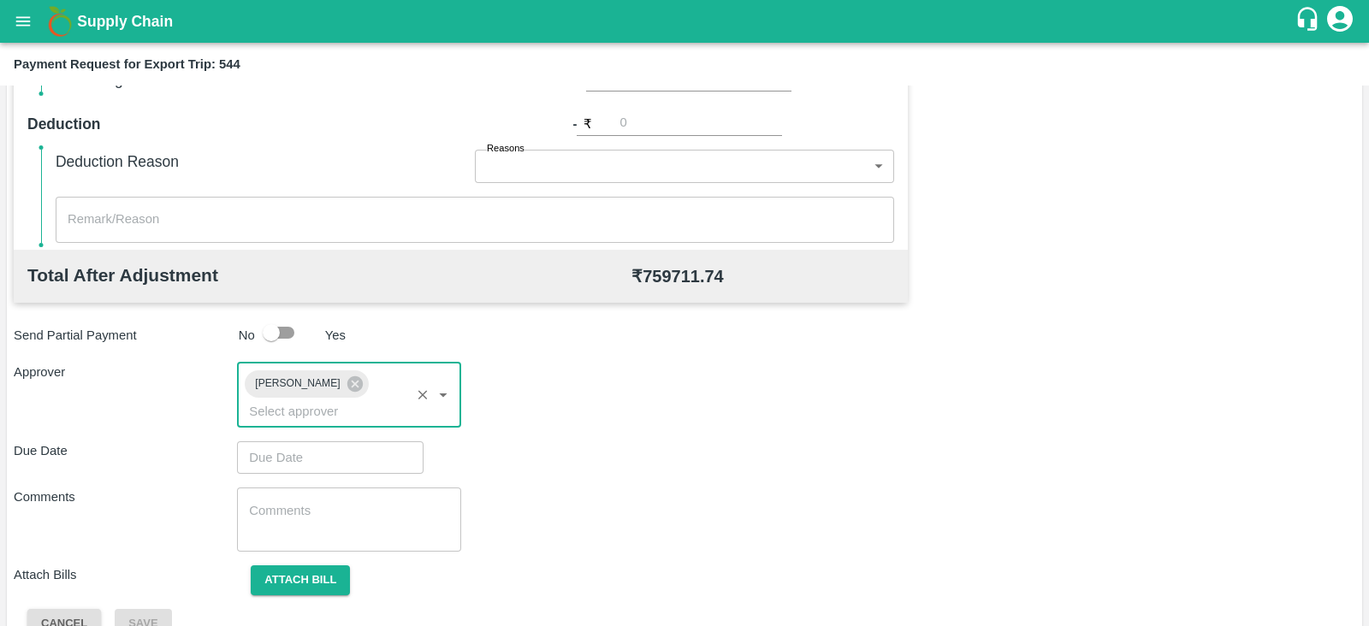
type input "DD/MM/YYYY hh:mm aa"
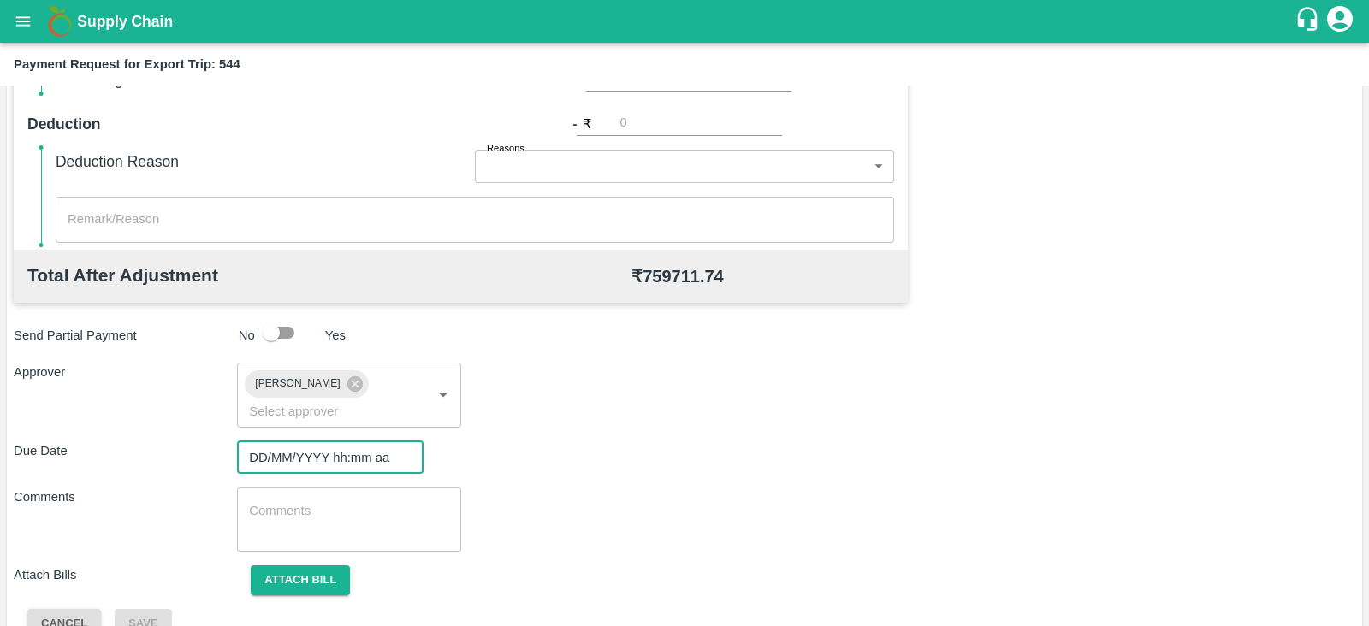
click at [316, 441] on input "DD/MM/YYYY hh:mm aa" at bounding box center [324, 457] width 174 height 33
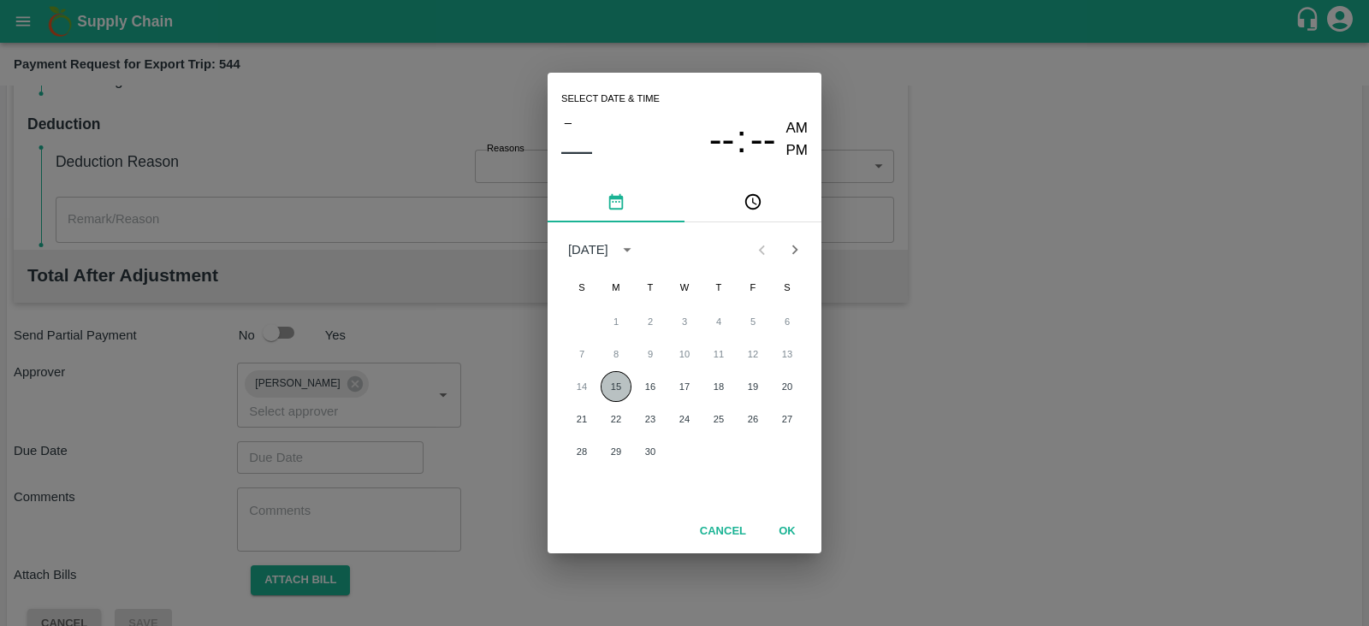
click at [611, 390] on button "15" at bounding box center [615, 386] width 31 height 31
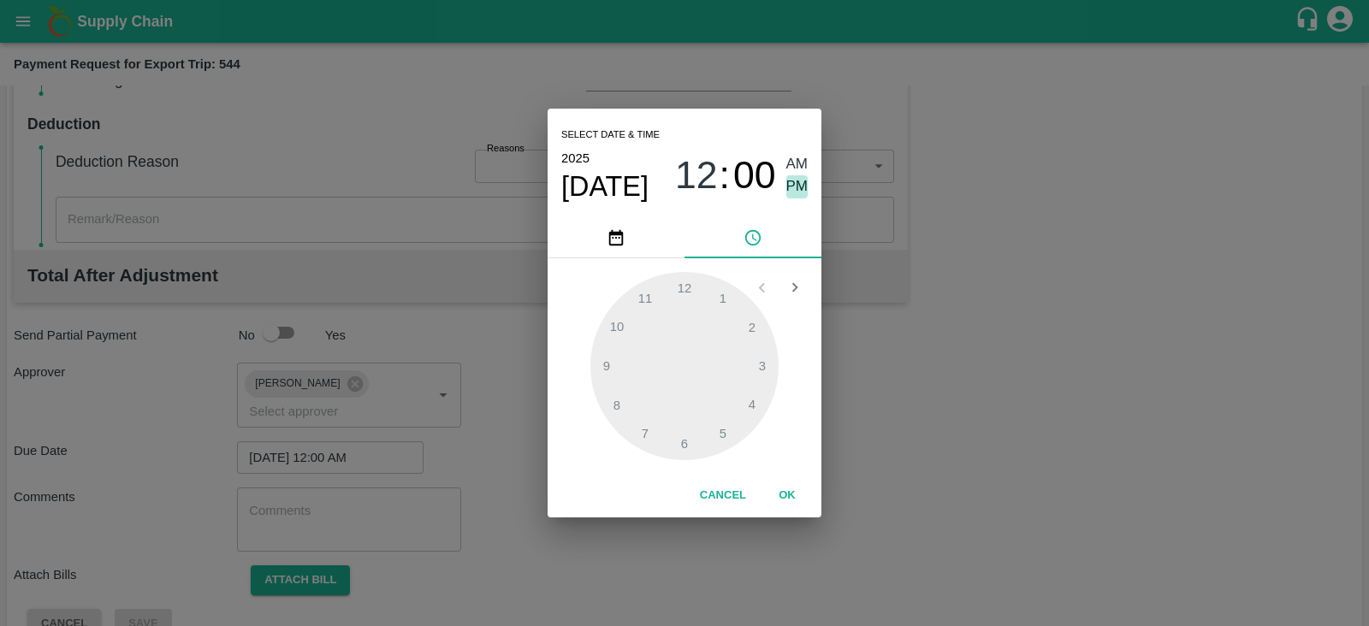
click at [795, 184] on span "PM" at bounding box center [797, 186] width 22 height 23
click at [766, 364] on div at bounding box center [684, 366] width 188 height 188
type input "15/09/2025 03:00 PM"
click at [789, 498] on button "OK" at bounding box center [787, 496] width 55 height 30
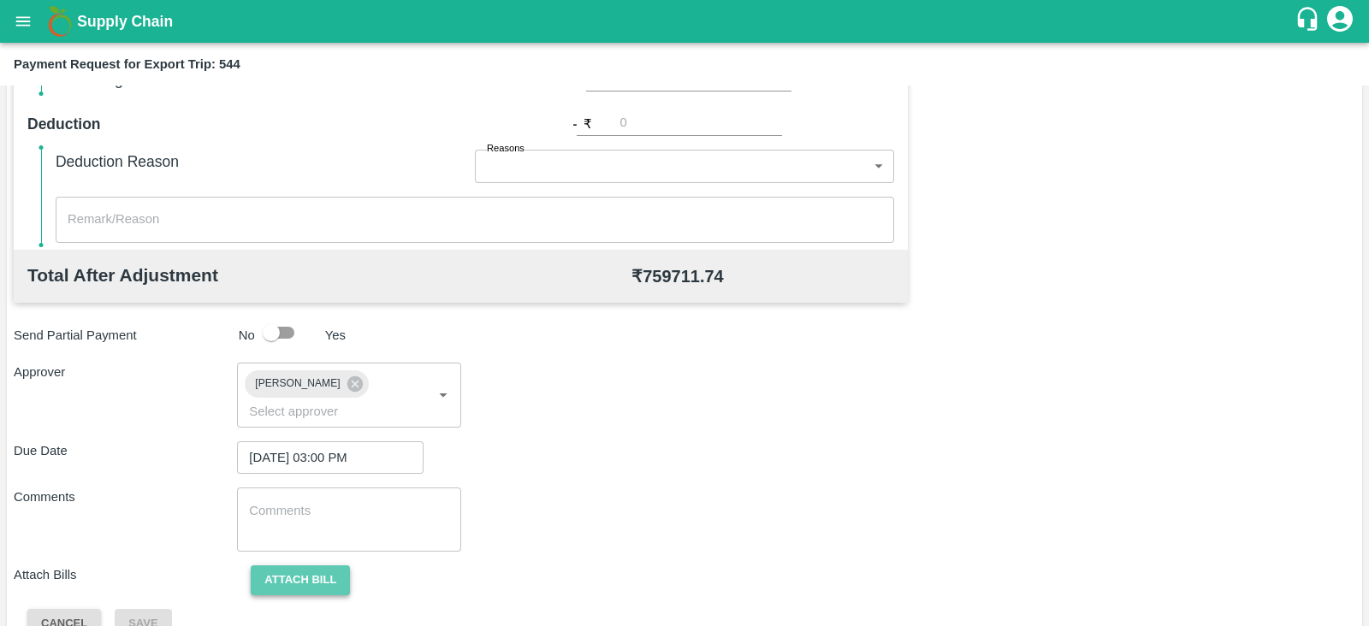
click at [318, 565] on button "Attach bill" at bounding box center [300, 580] width 99 height 30
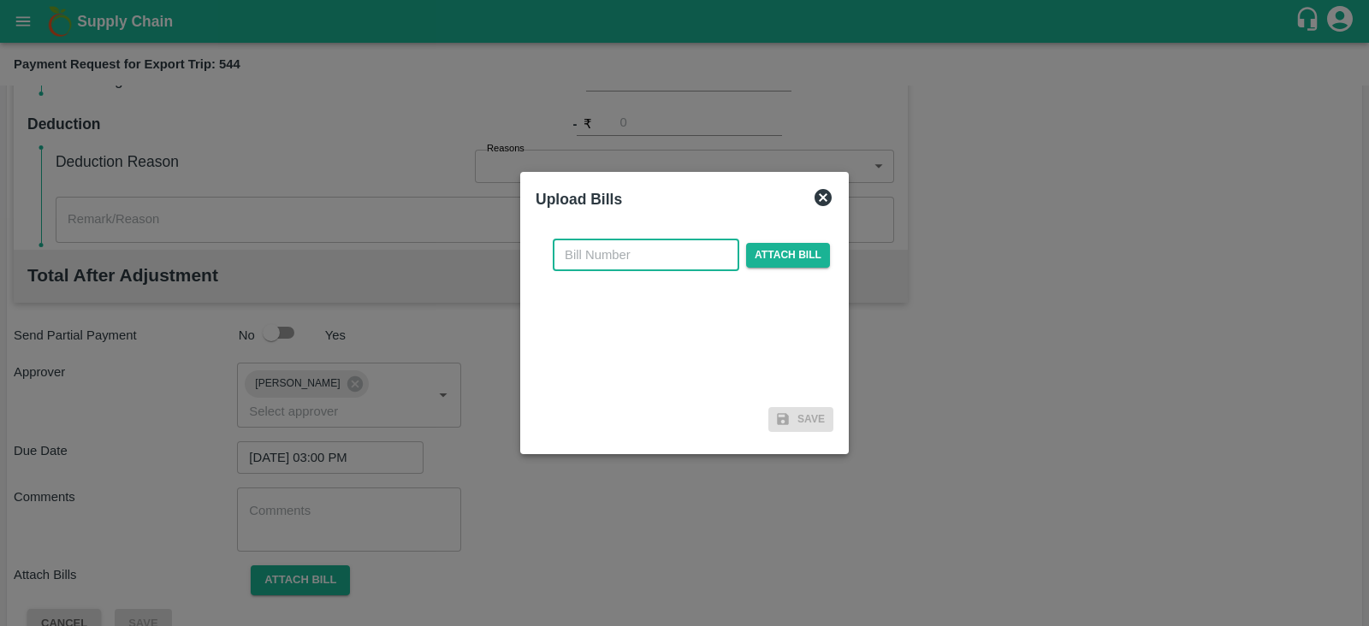
click at [627, 265] on input "text" at bounding box center [646, 255] width 186 height 33
paste input "ACML25-26/04594"
type input "ACML25-26/04594"
click at [773, 252] on span "Attach bill" at bounding box center [788, 255] width 84 height 25
click at [0, 0] on input "Attach bill" at bounding box center [0, 0] width 0 height 0
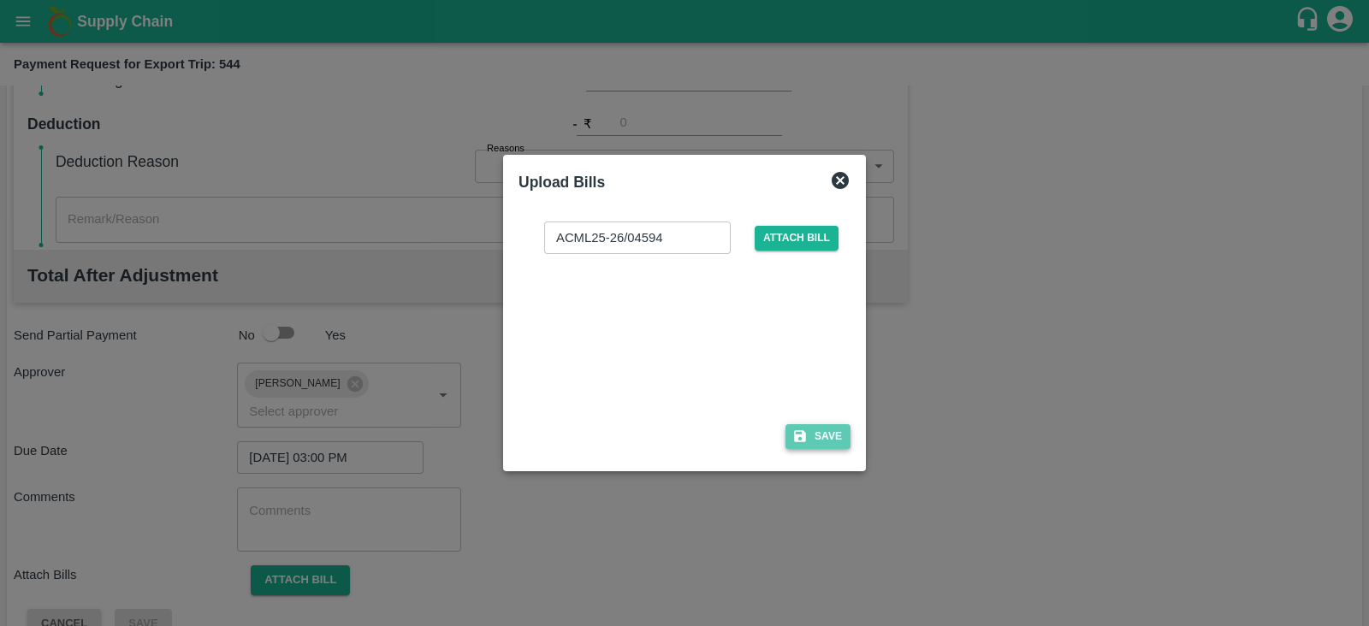
click at [797, 424] on button "Save" at bounding box center [817, 436] width 65 height 25
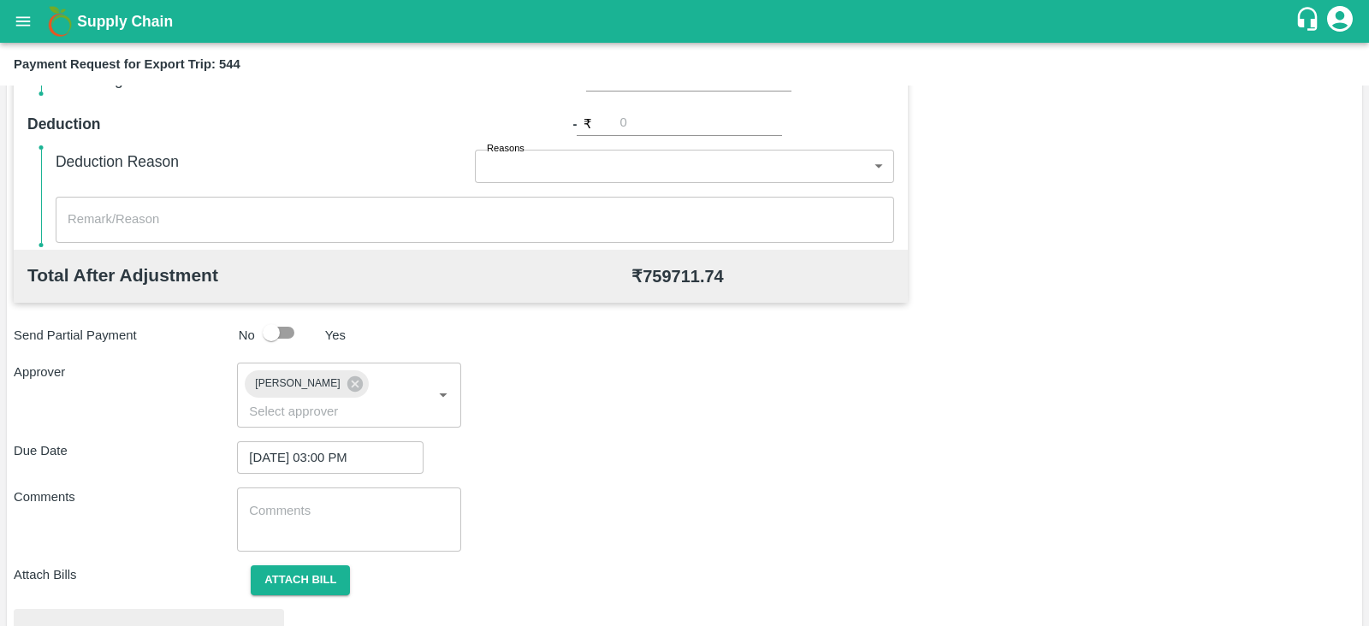
scroll to position [648, 0]
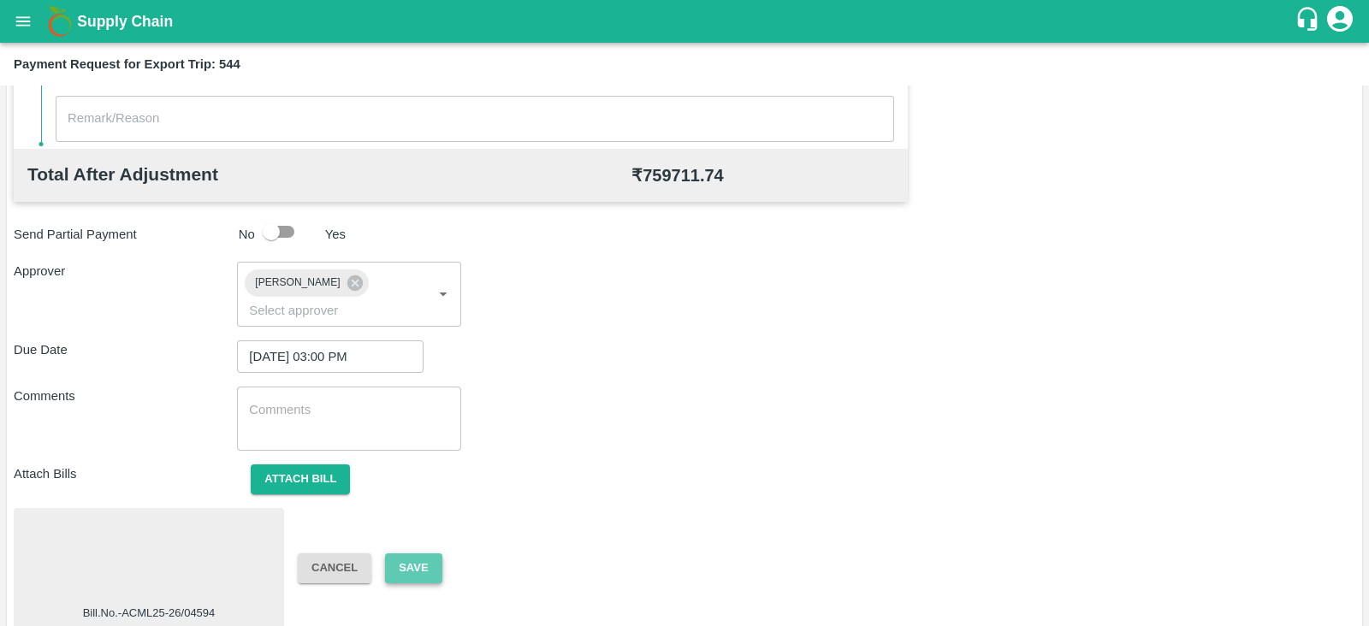
click at [420, 553] on button "Save" at bounding box center [413, 568] width 56 height 30
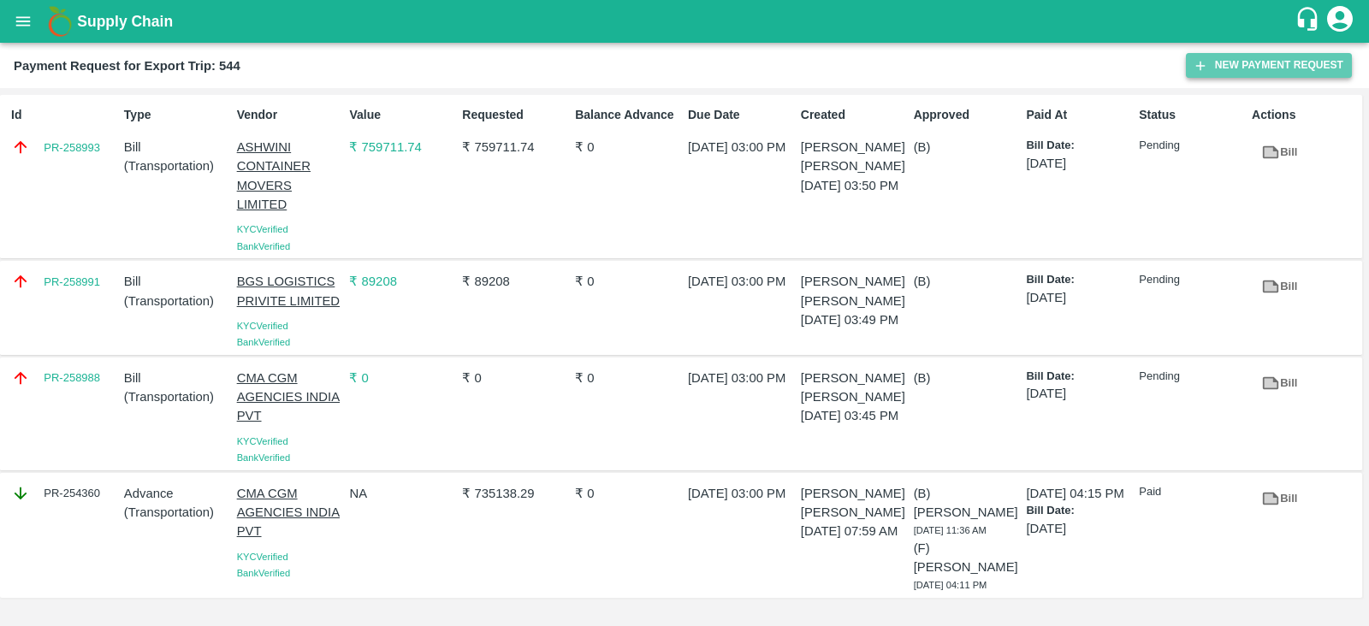
click at [1245, 66] on button "New Payment Request" at bounding box center [1269, 65] width 166 height 25
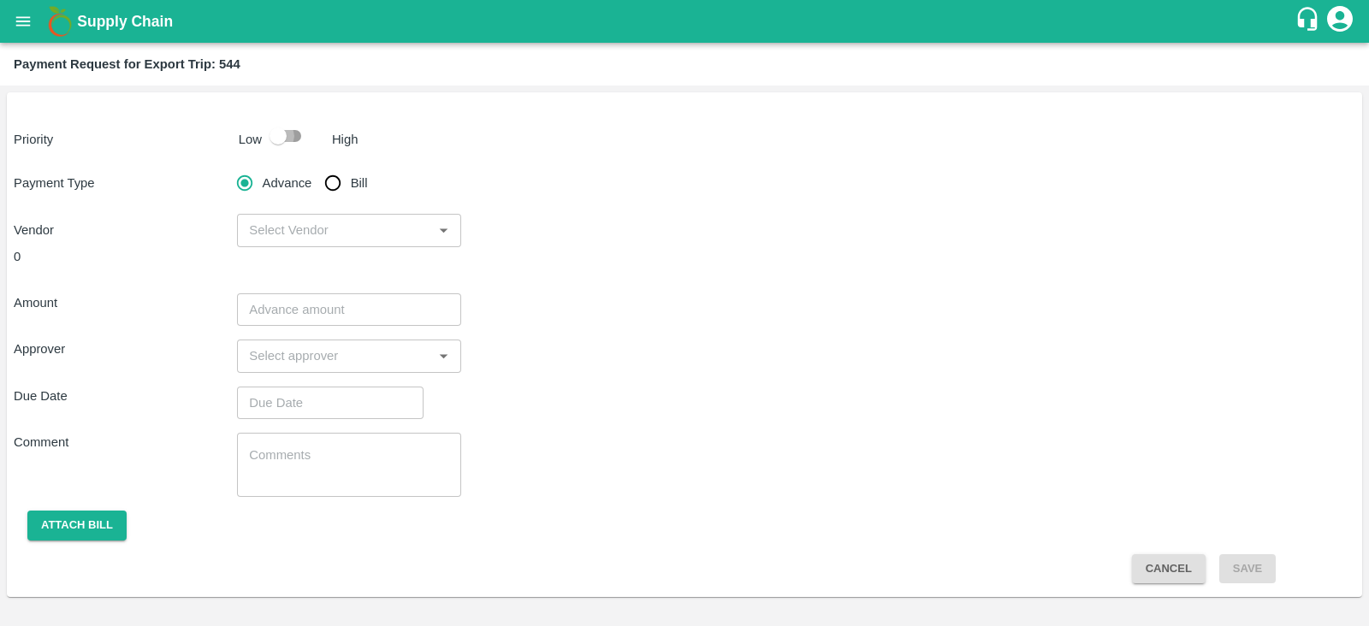
click at [270, 137] on input "checkbox" at bounding box center [278, 136] width 98 height 33
checkbox input "true"
click at [336, 183] on input "Bill" at bounding box center [333, 183] width 34 height 34
radio input "true"
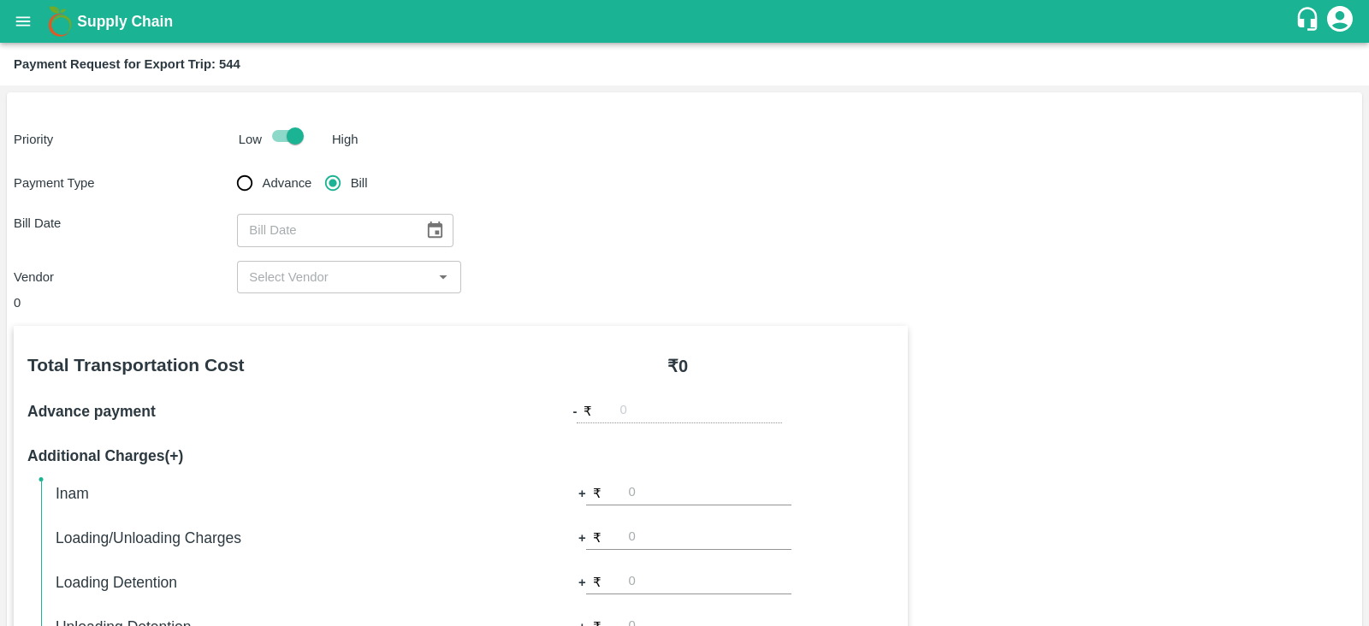
click at [431, 228] on icon "Choose date" at bounding box center [434, 230] width 19 height 19
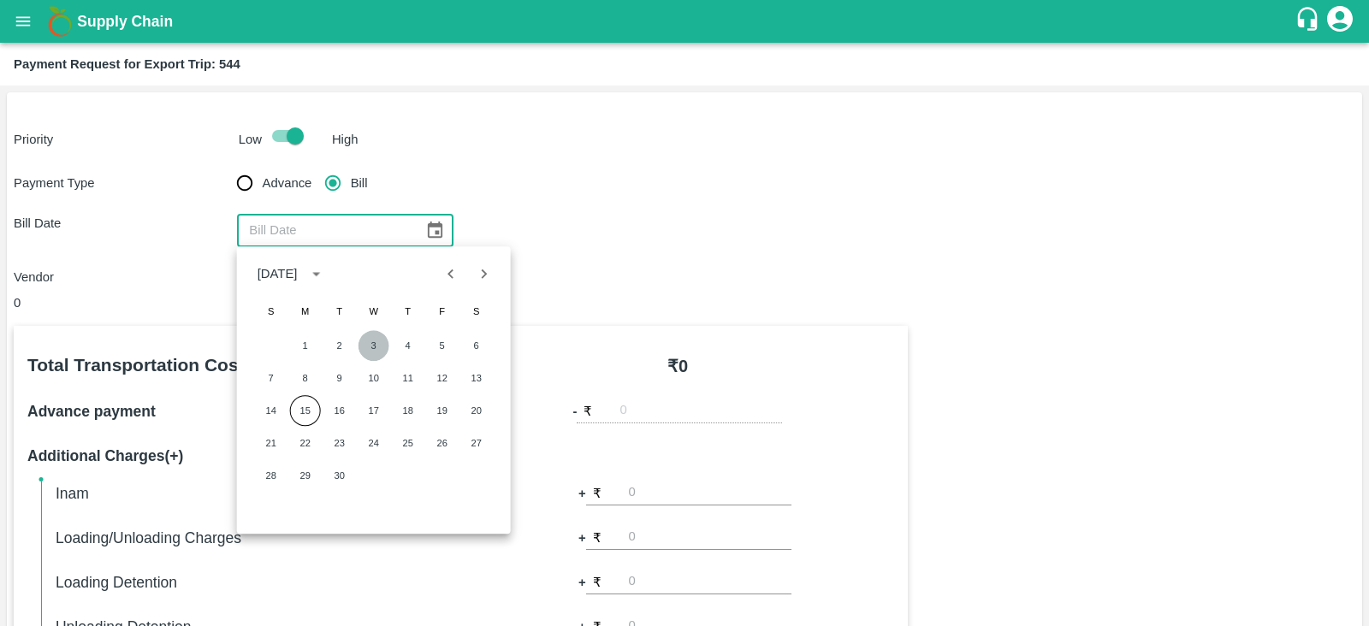
click at [374, 342] on button "3" at bounding box center [373, 345] width 31 height 31
type input "03/09/2025"
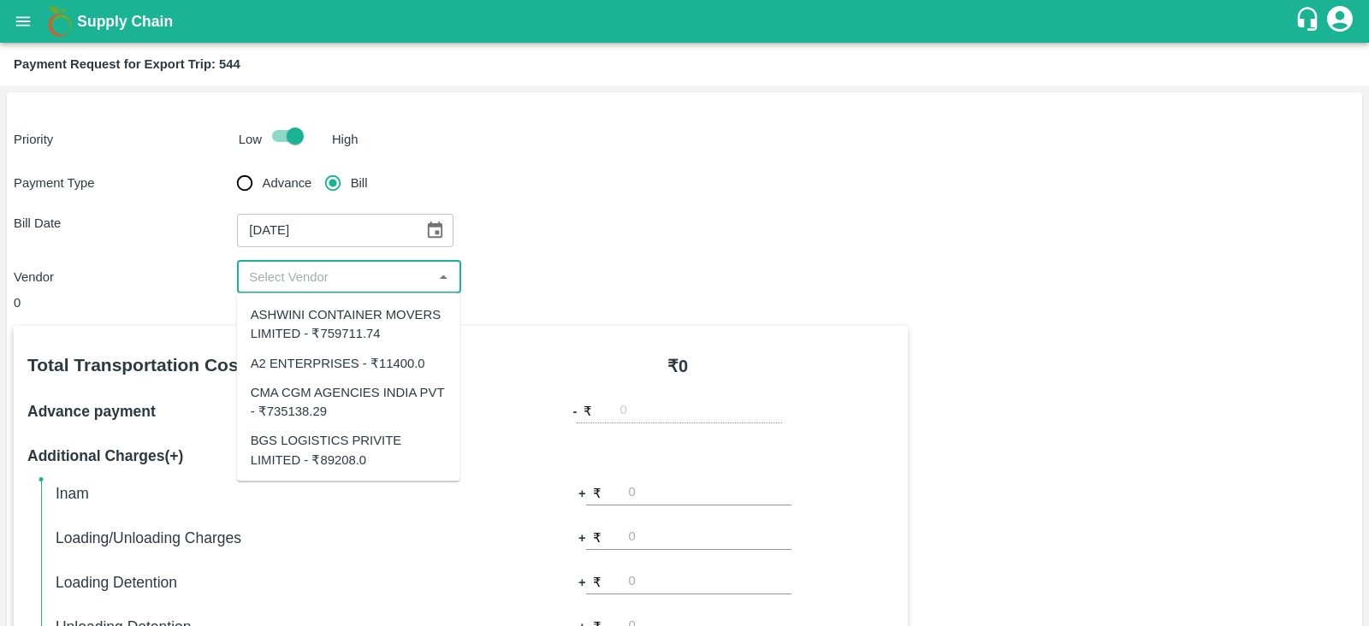
click at [419, 278] on input "input" at bounding box center [334, 277] width 185 height 22
click at [396, 284] on input "input" at bounding box center [334, 277] width 185 height 22
click at [372, 363] on div "A2 ENTERPRISES - ₹11400.0" at bounding box center [338, 362] width 174 height 19
type input "A2 ENTERPRISES - ₹11400.0"
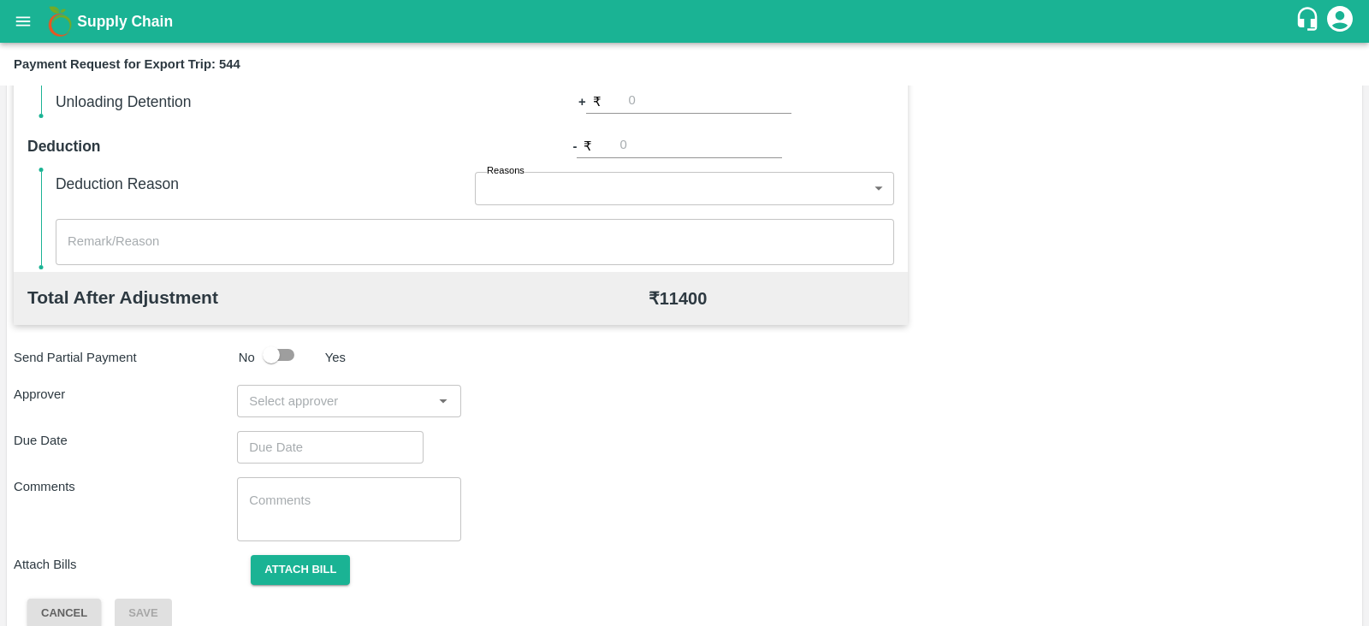
scroll to position [547, 0]
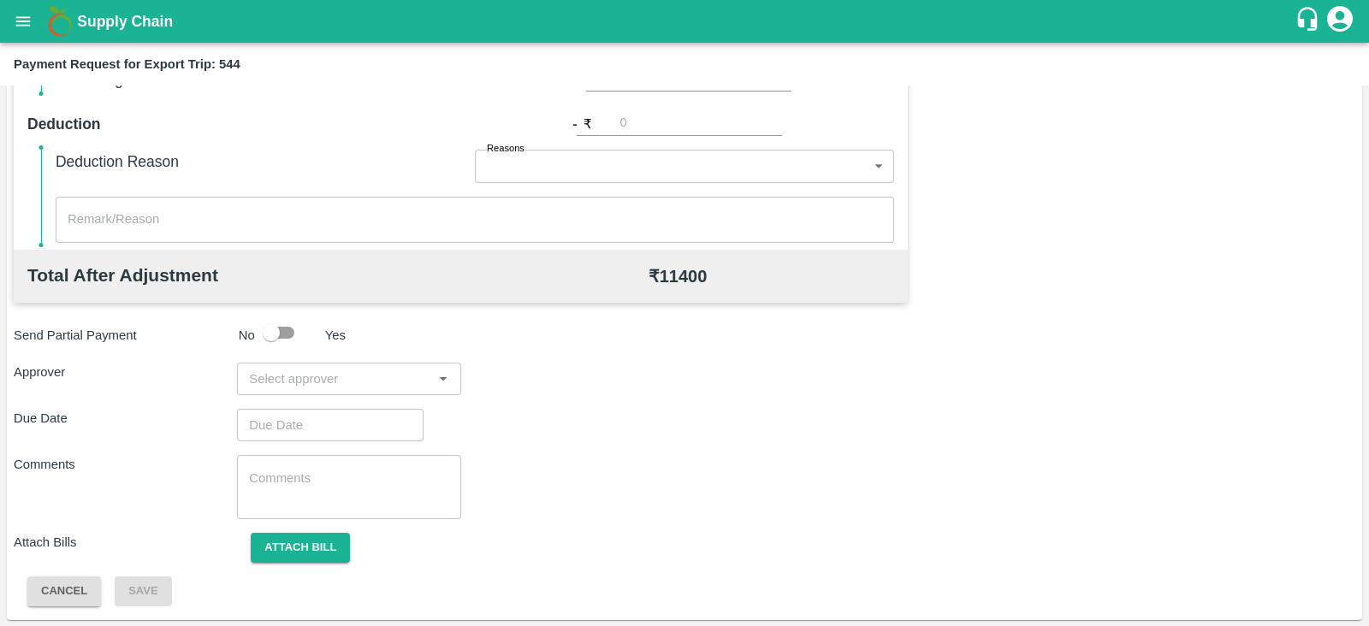
click at [346, 381] on input "input" at bounding box center [334, 379] width 185 height 22
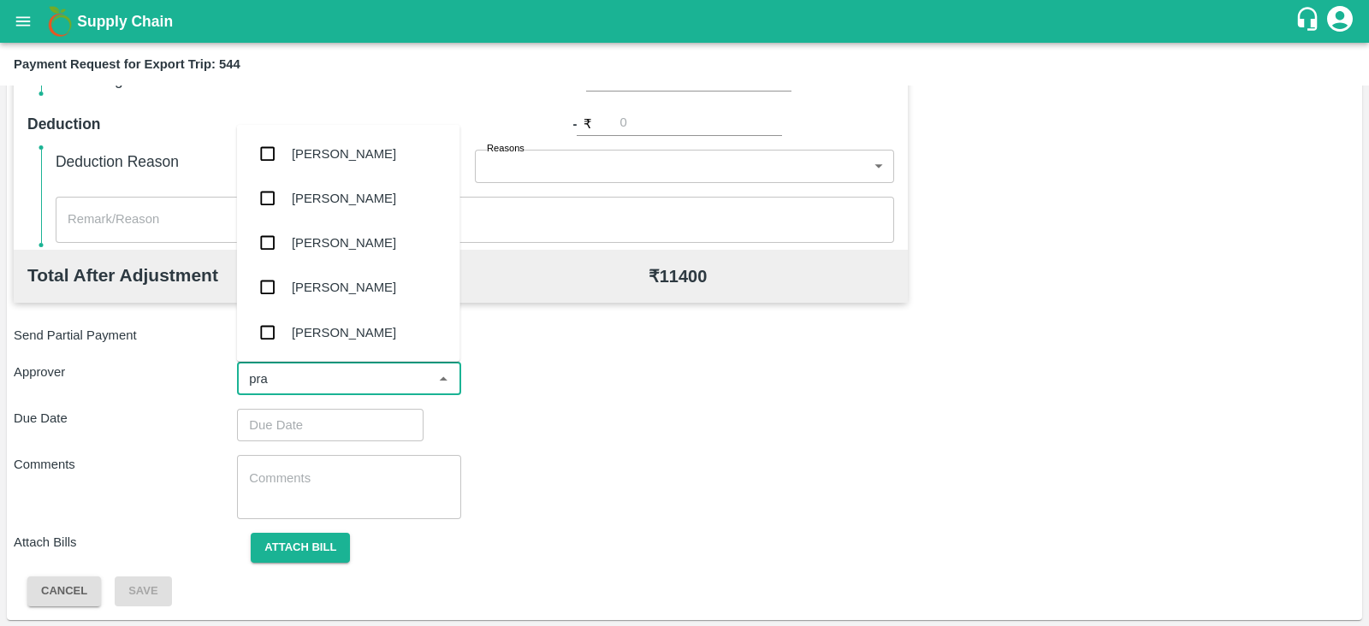
type input "pras"
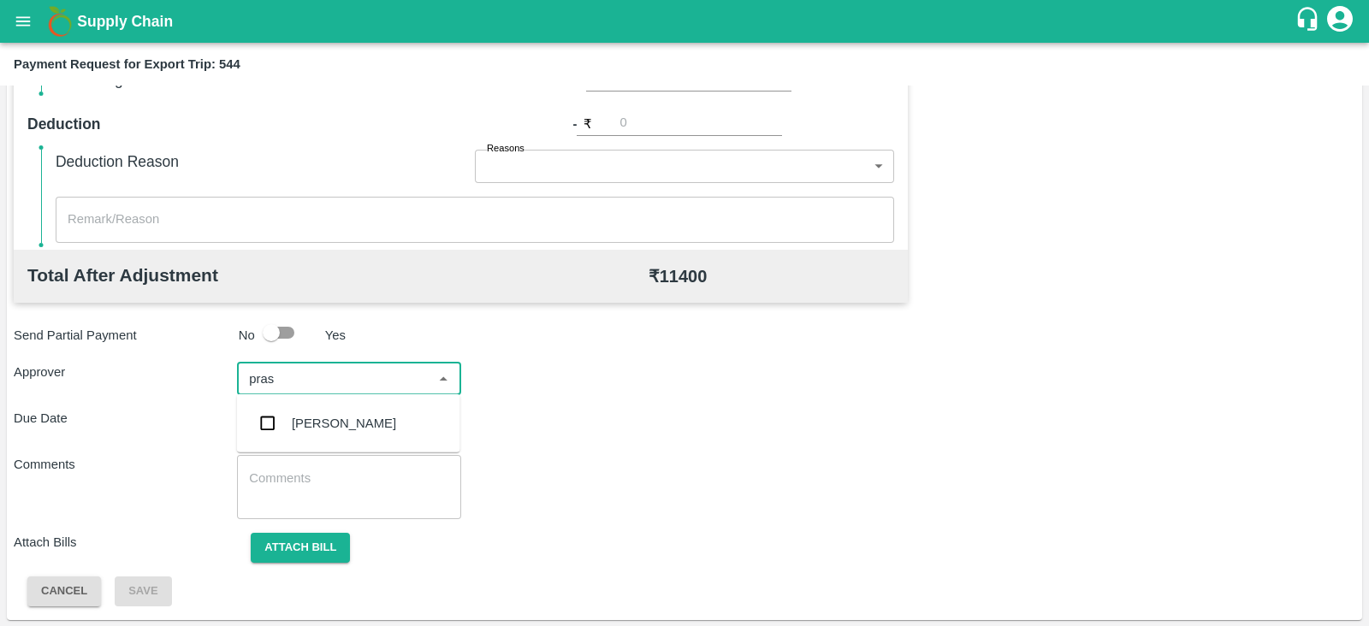
click at [322, 417] on div "[PERSON_NAME]" at bounding box center [344, 423] width 104 height 19
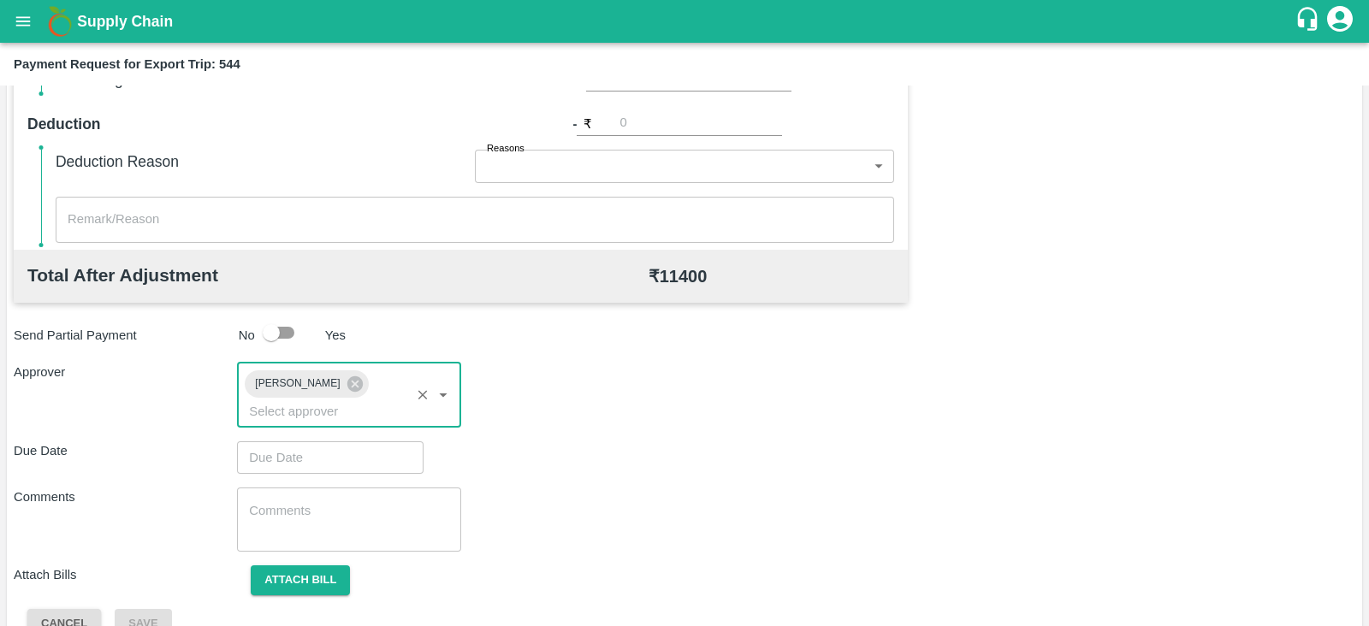
type input "DD/MM/YYYY hh:mm aa"
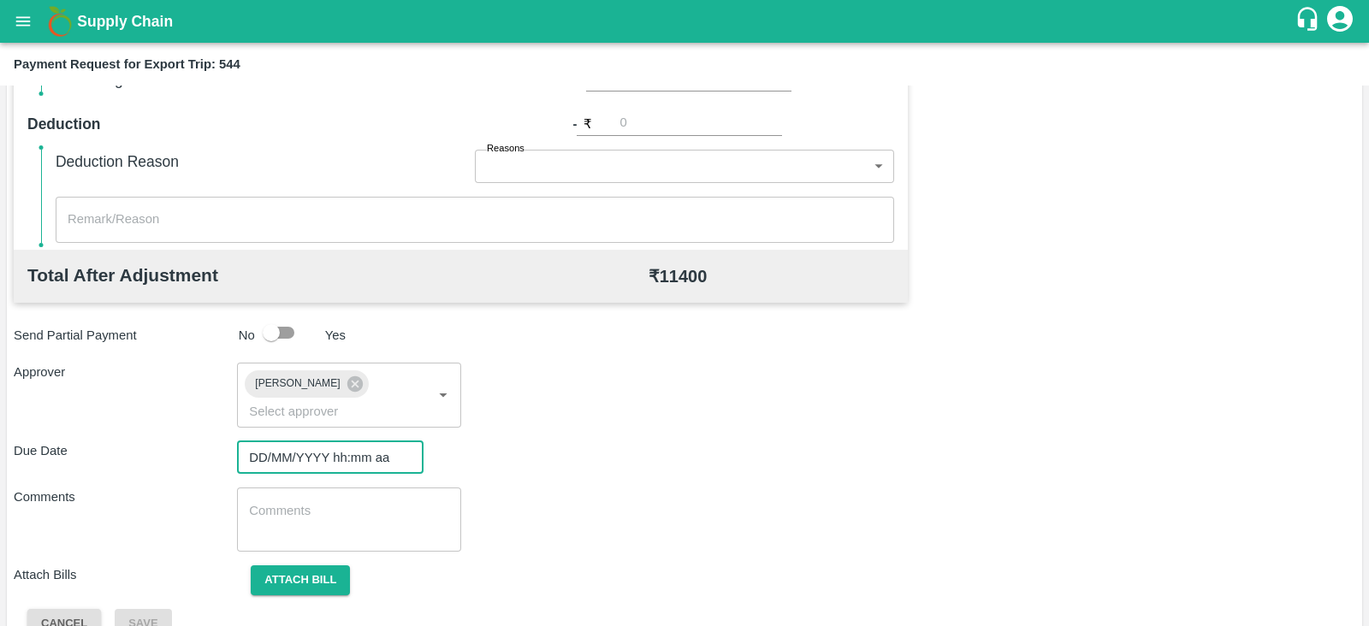
click at [310, 442] on input "DD/MM/YYYY hh:mm aa" at bounding box center [324, 457] width 174 height 33
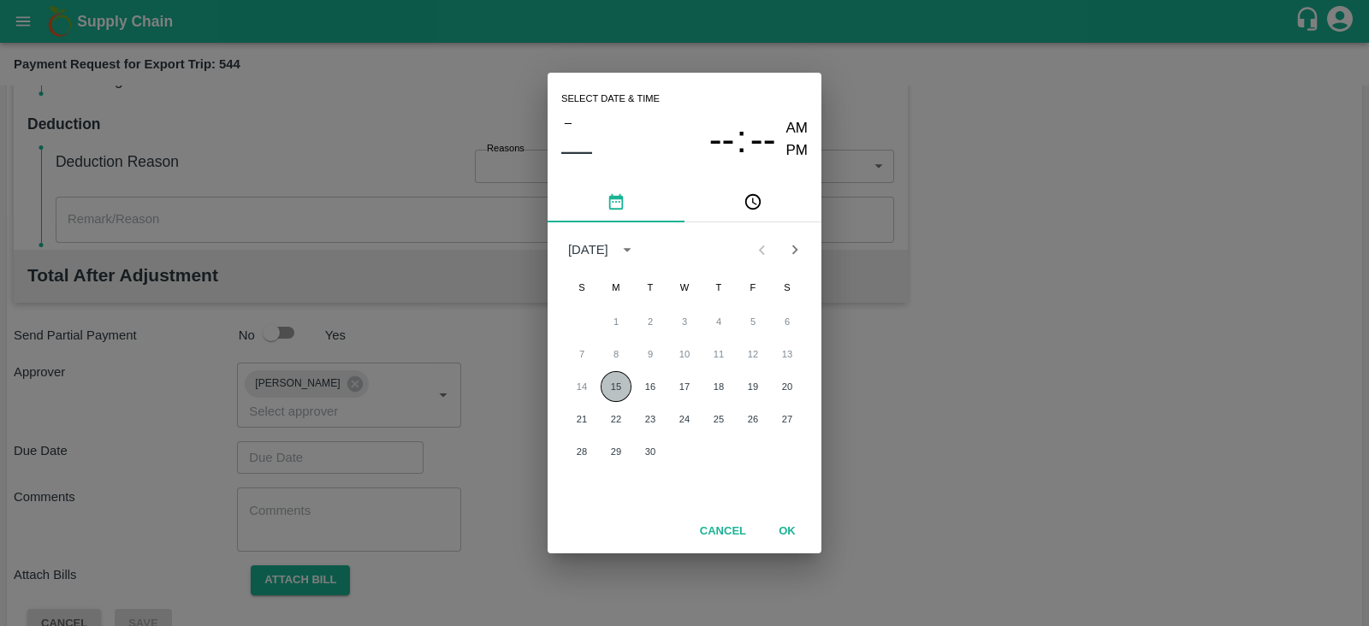
click at [620, 377] on button "15" at bounding box center [615, 386] width 31 height 31
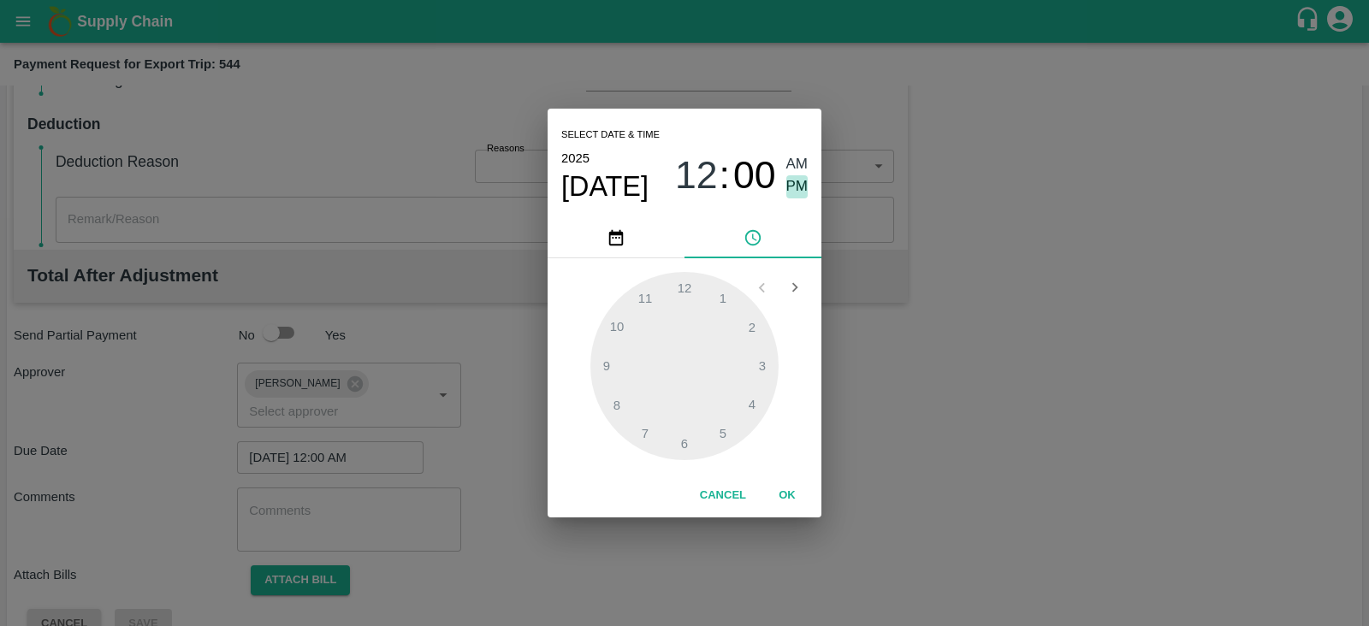
click at [806, 183] on span "PM" at bounding box center [797, 186] width 22 height 23
click at [758, 369] on div at bounding box center [684, 366] width 188 height 188
type input "15/09/2025 03:00 PM"
click at [316, 560] on div "Select date & time 2025 Sep 15 03 : 00 AM PM 05 10 15 20 25 30 35 40 45 50 55 0…" at bounding box center [684, 313] width 1369 height 626
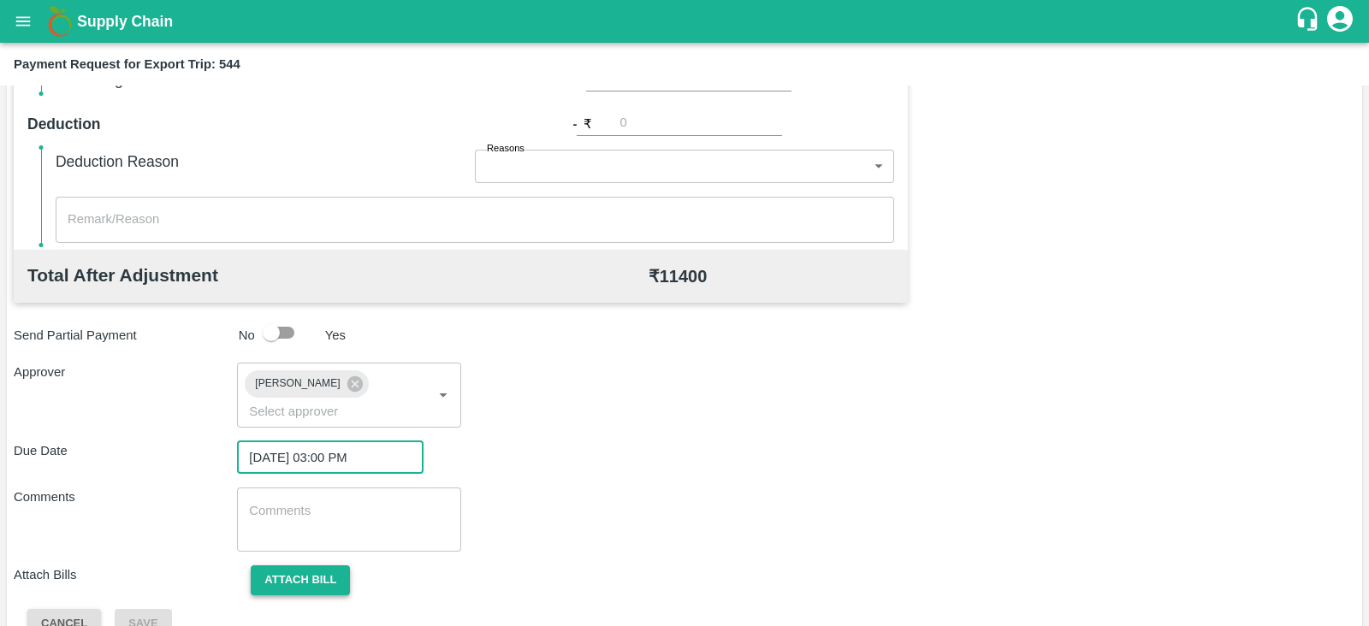
click at [331, 565] on button "Attach bill" at bounding box center [300, 580] width 99 height 30
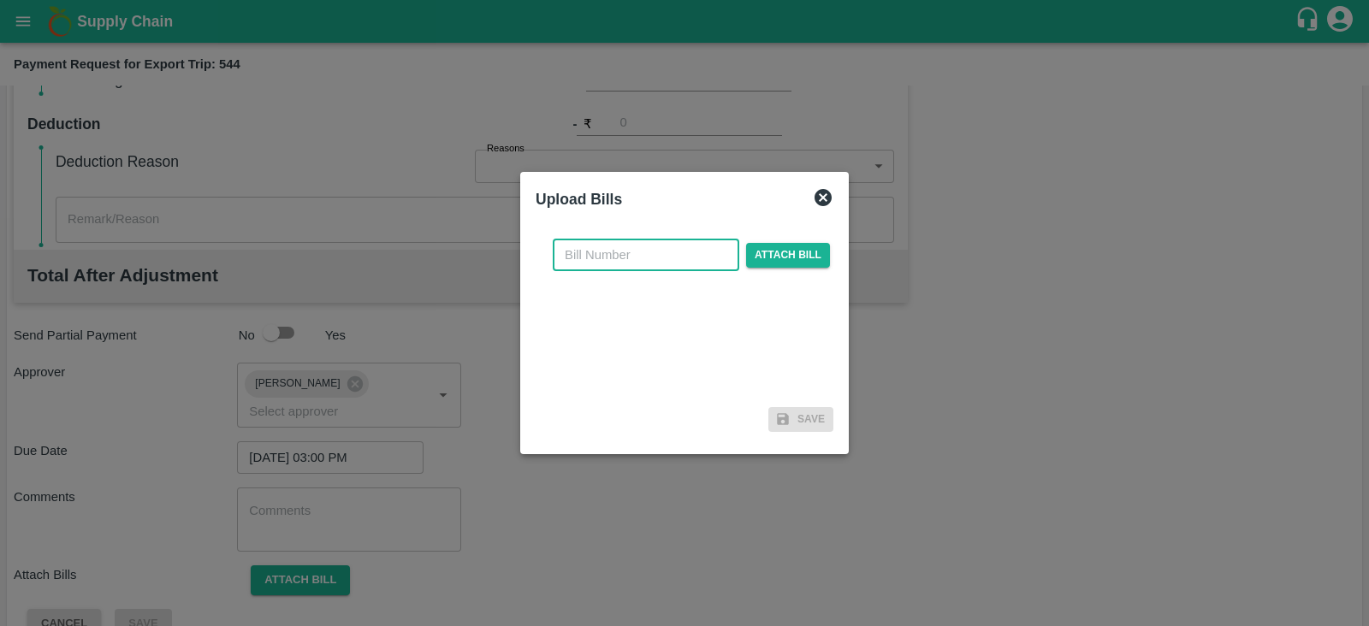
click at [650, 252] on input "text" at bounding box center [646, 255] width 186 height 33
paste input "A2-113/2025-26"
type input "A2-113/2025-26"
click at [761, 250] on span "Attach bill" at bounding box center [788, 255] width 84 height 25
click at [0, 0] on input "Attach bill" at bounding box center [0, 0] width 0 height 0
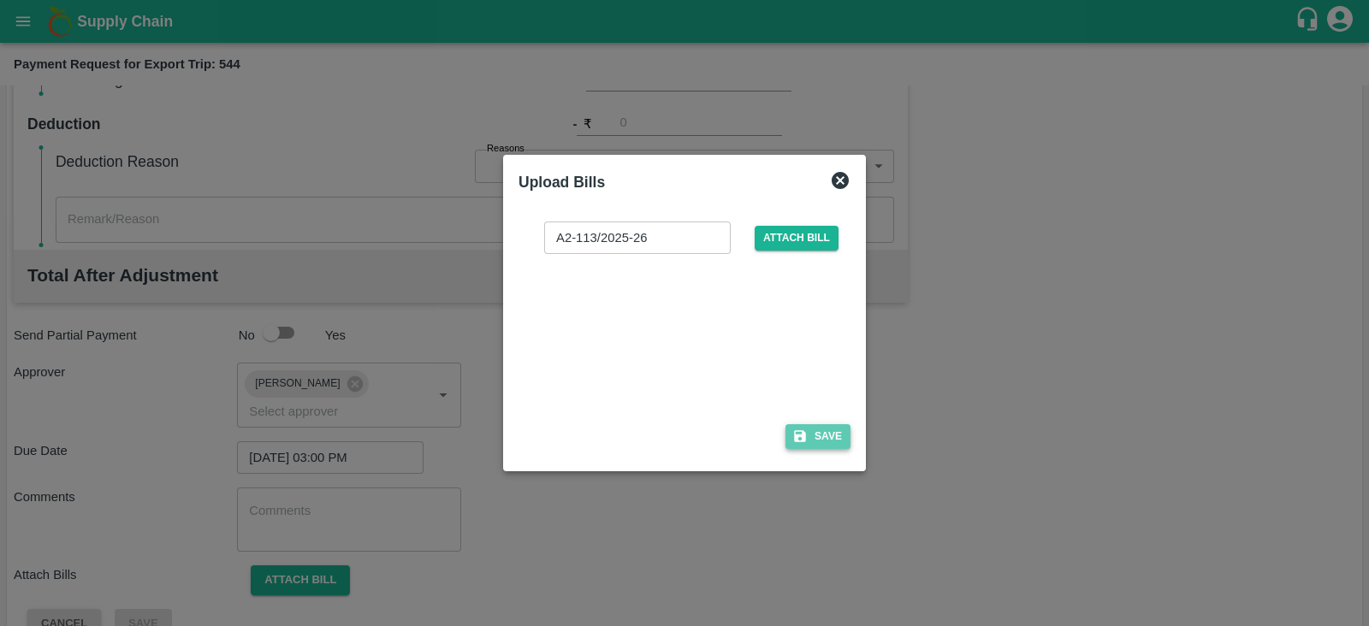
click at [814, 438] on button "Save" at bounding box center [817, 436] width 65 height 25
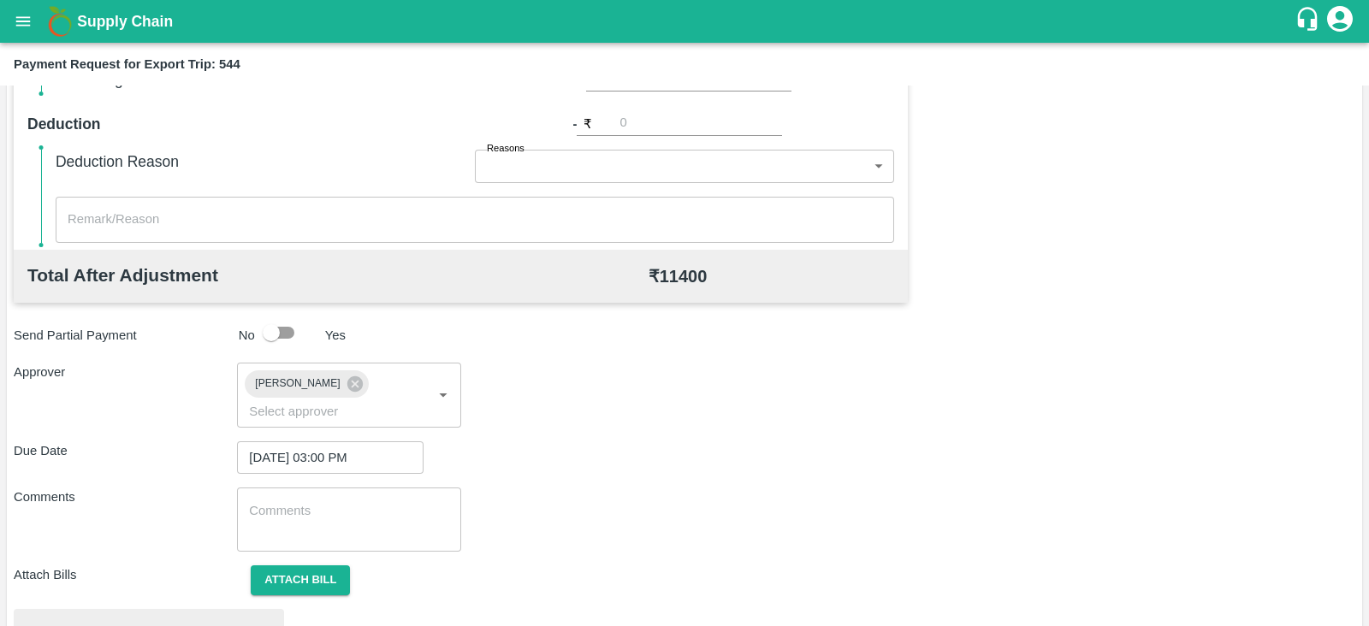
scroll to position [648, 0]
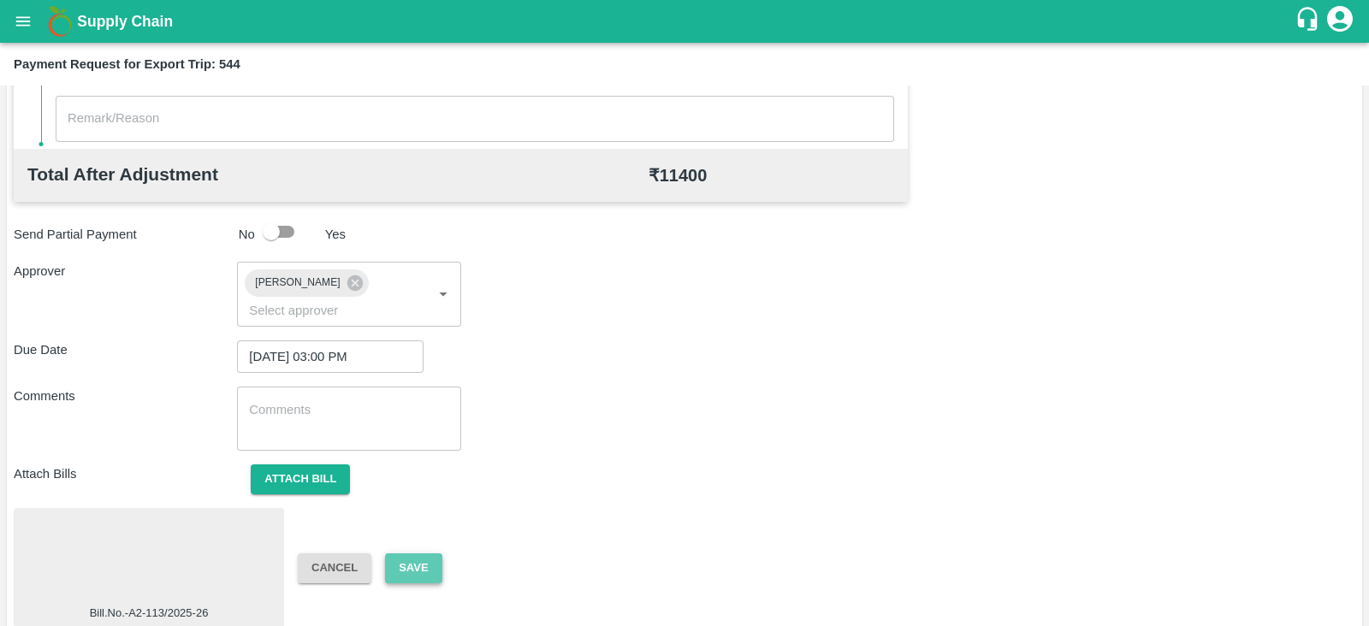
click at [423, 553] on button "Save" at bounding box center [413, 568] width 56 height 30
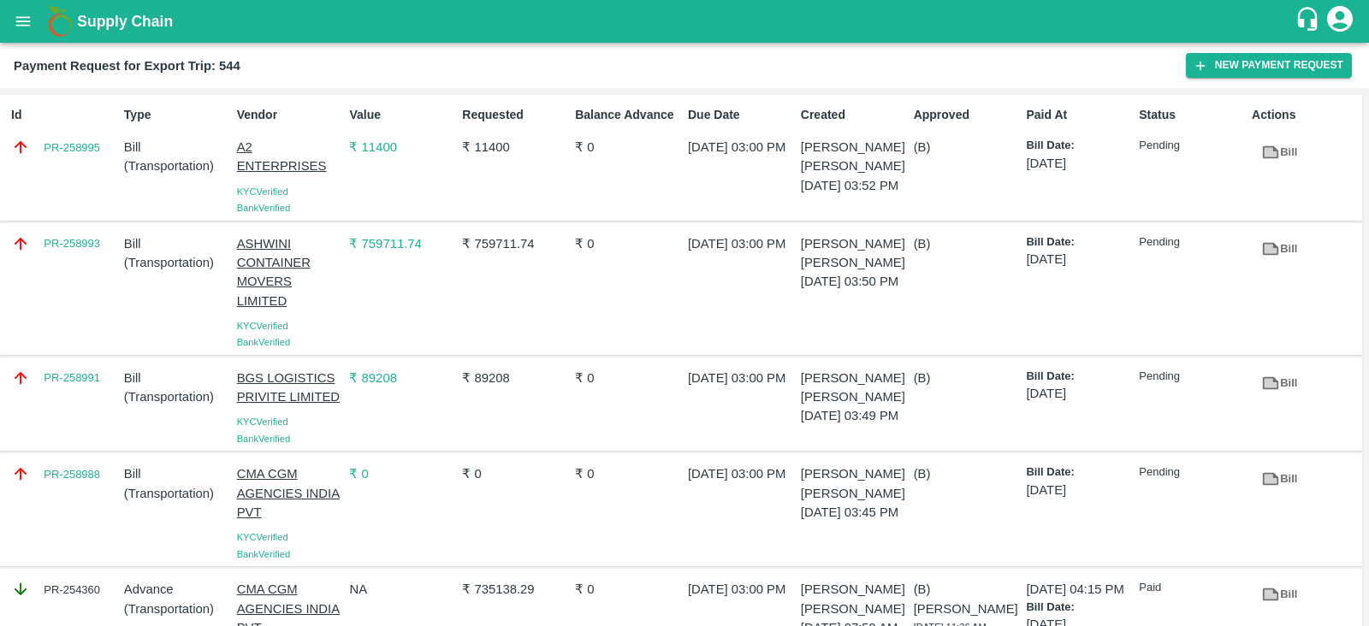
scroll to position [76, 0]
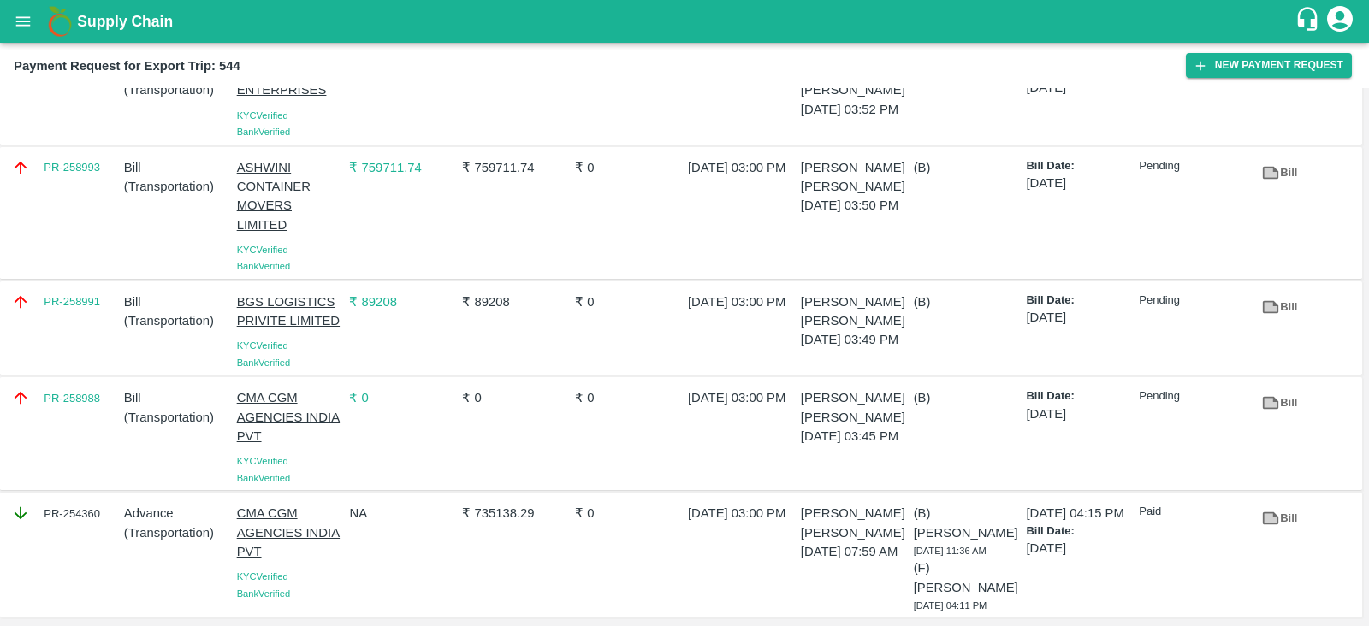
click at [93, 432] on div "PR-258988" at bounding box center [60, 433] width 113 height 104
copy link "PR-258988"
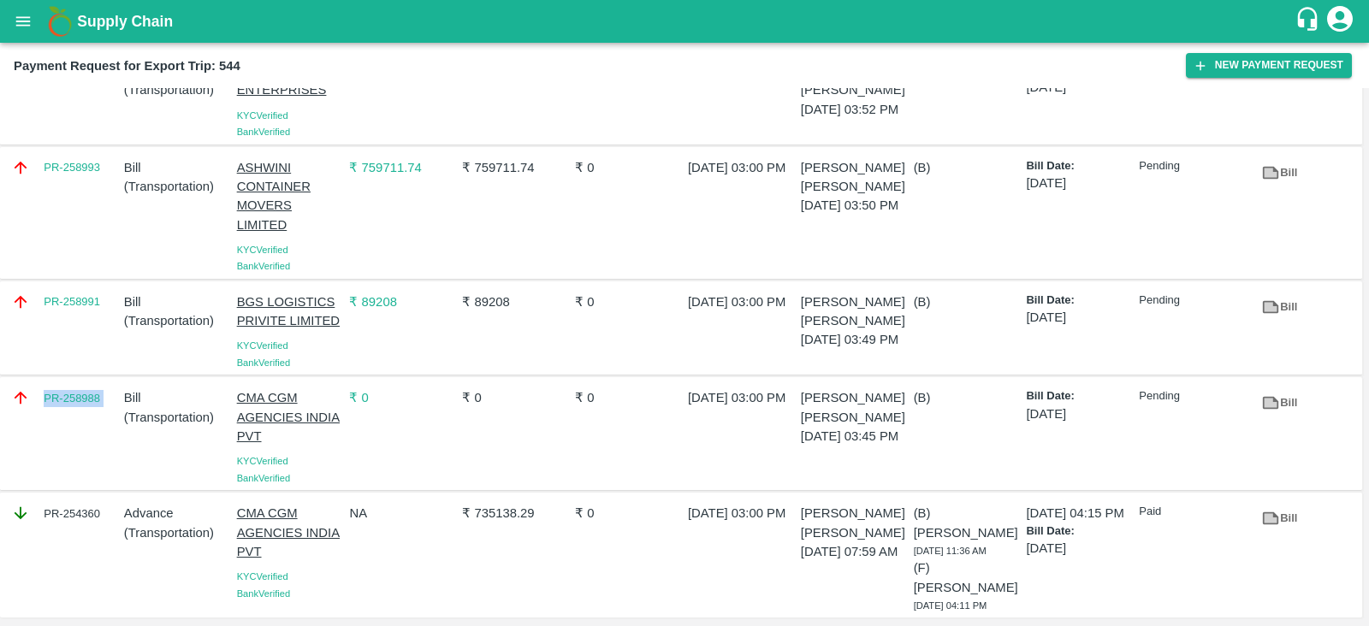
scroll to position [0, 0]
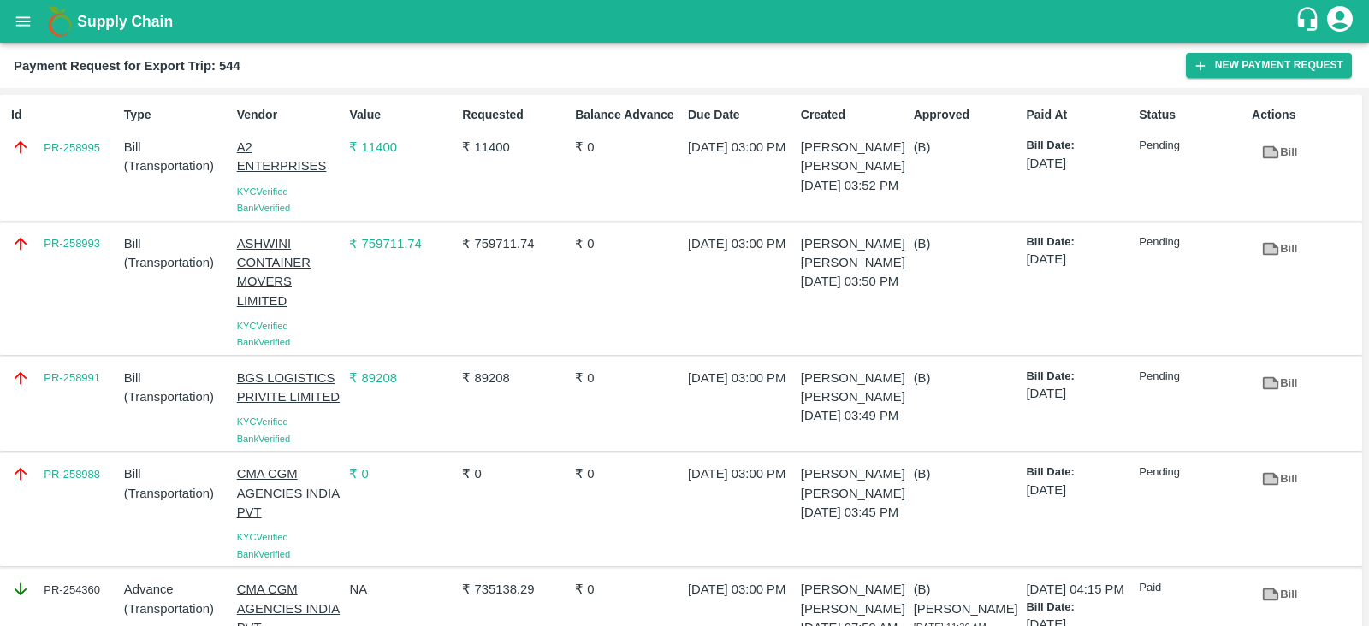
click at [101, 271] on div "PR-258993" at bounding box center [60, 289] width 113 height 123
copy link "PR-258993"
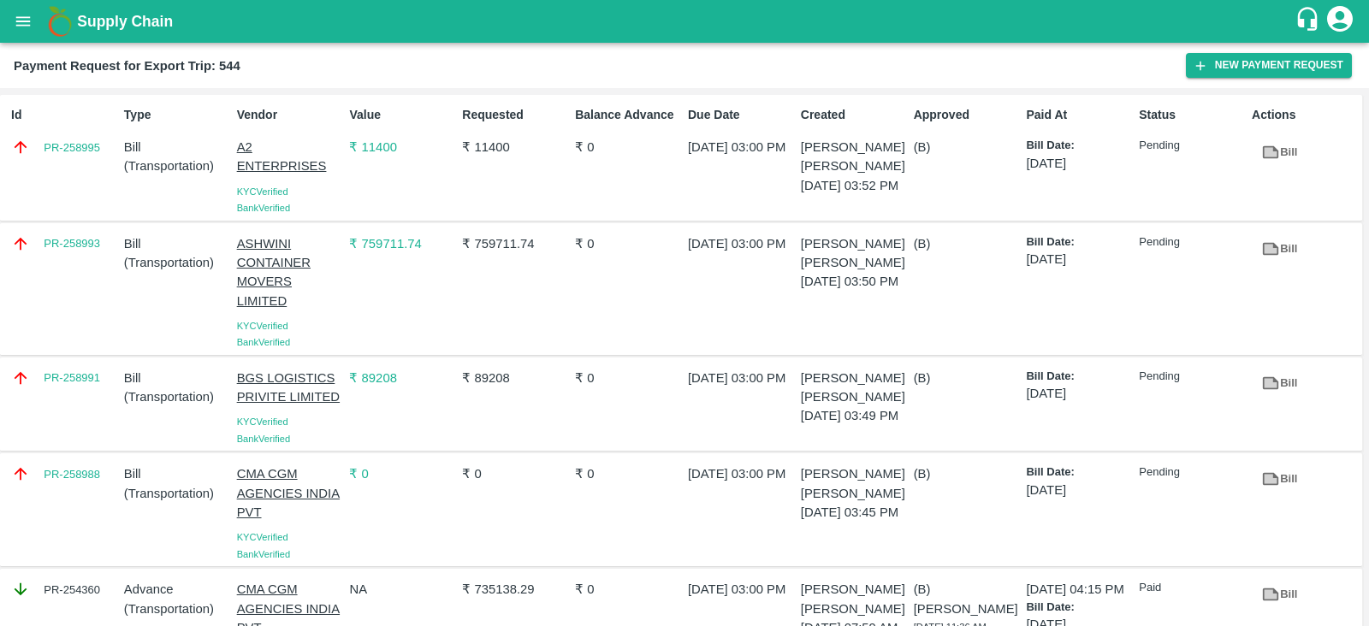
click at [74, 407] on div "PR-258991" at bounding box center [60, 405] width 113 height 86
copy link "PR-258991"
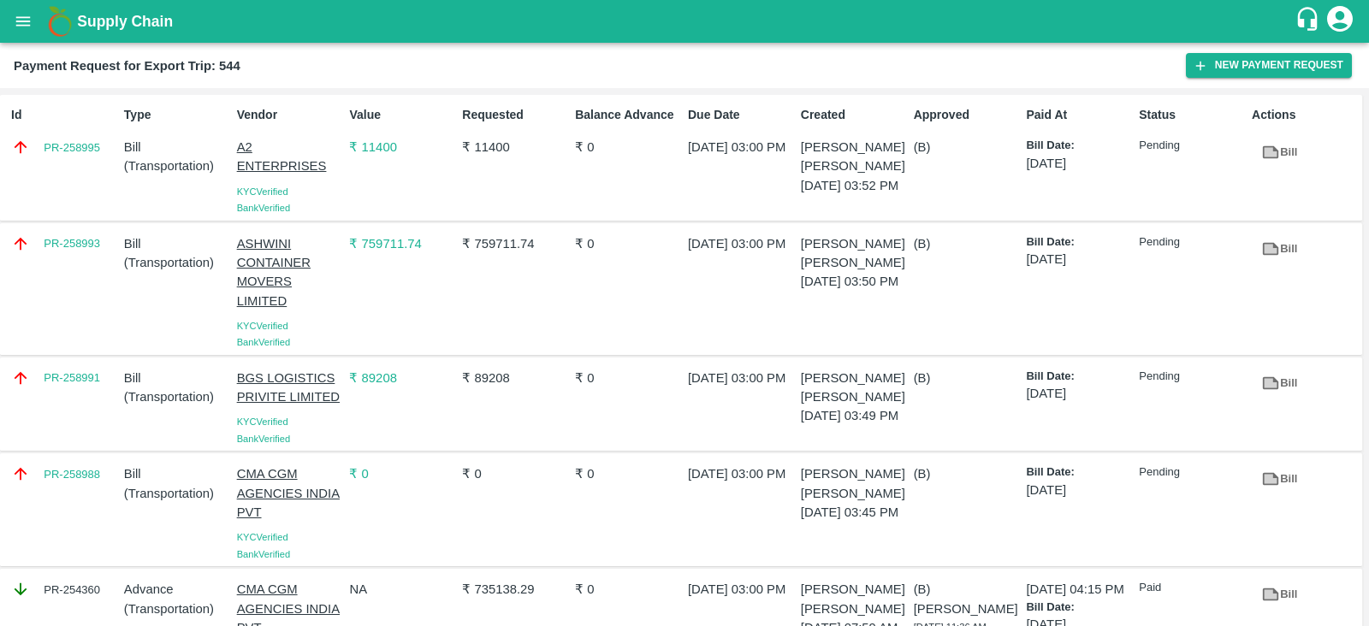
click at [73, 173] on div "Id PR-258995" at bounding box center [60, 157] width 113 height 117
copy link "PR-258995"
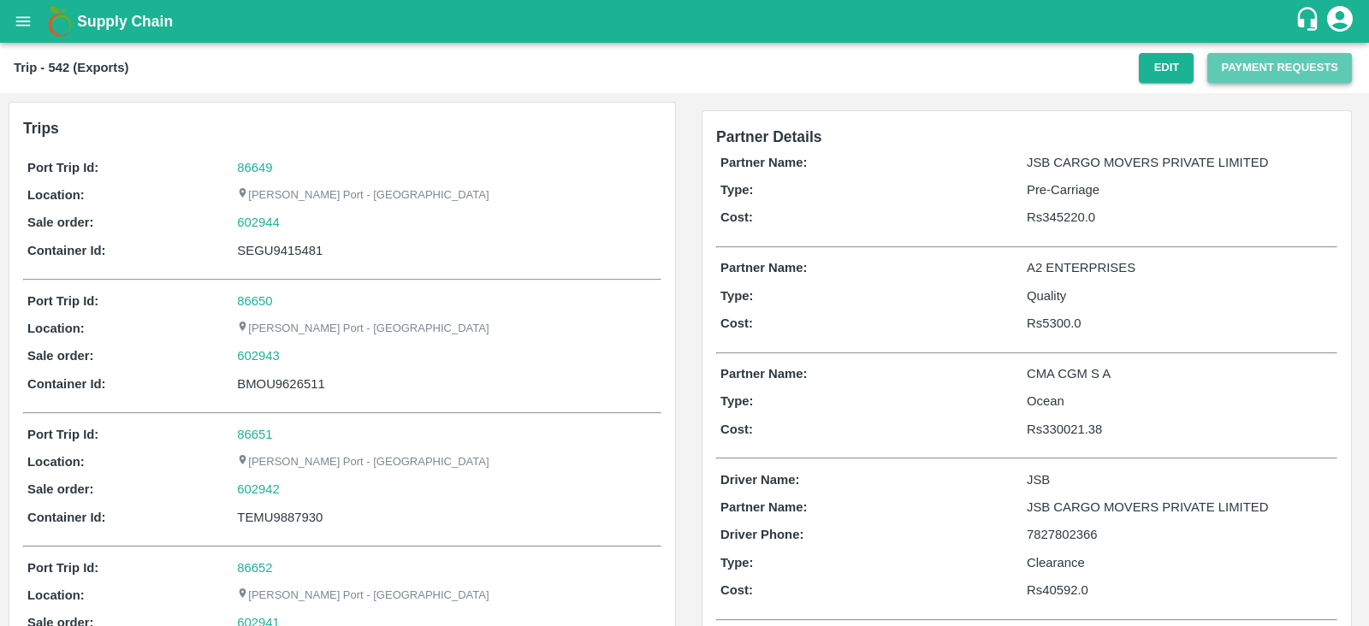
click at [1248, 68] on button "Payment Requests" at bounding box center [1279, 68] width 145 height 30
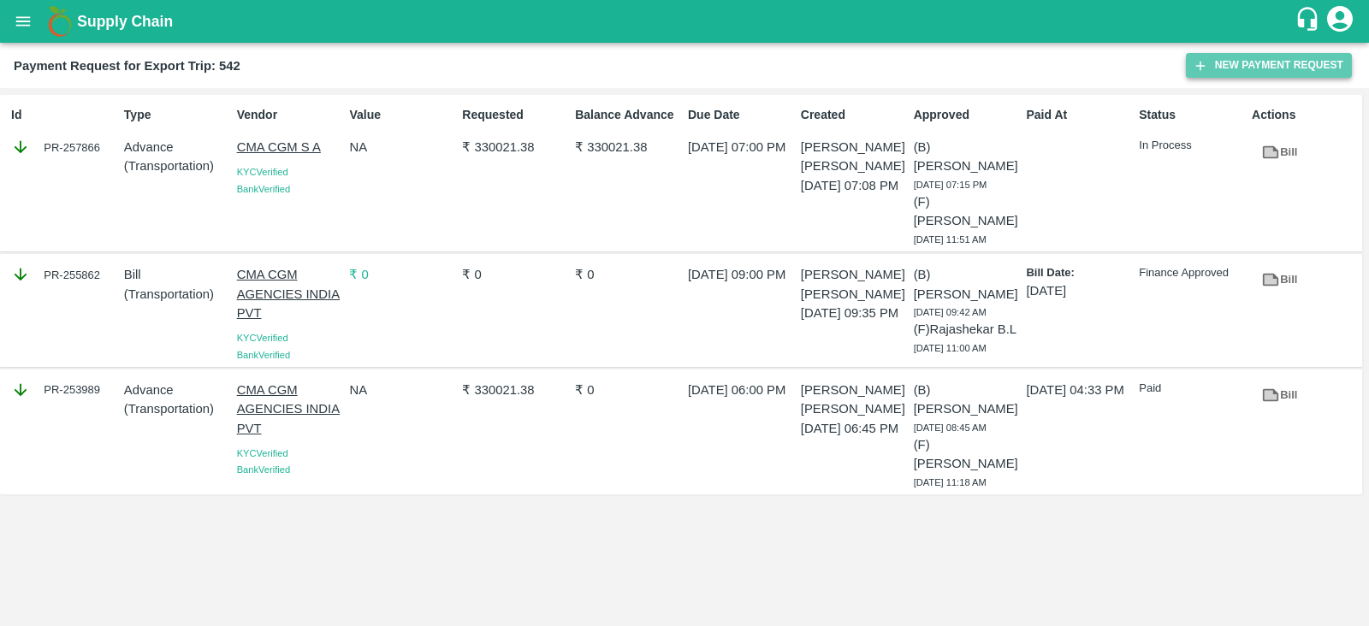
click at [1248, 77] on button "New Payment Request" at bounding box center [1269, 65] width 166 height 25
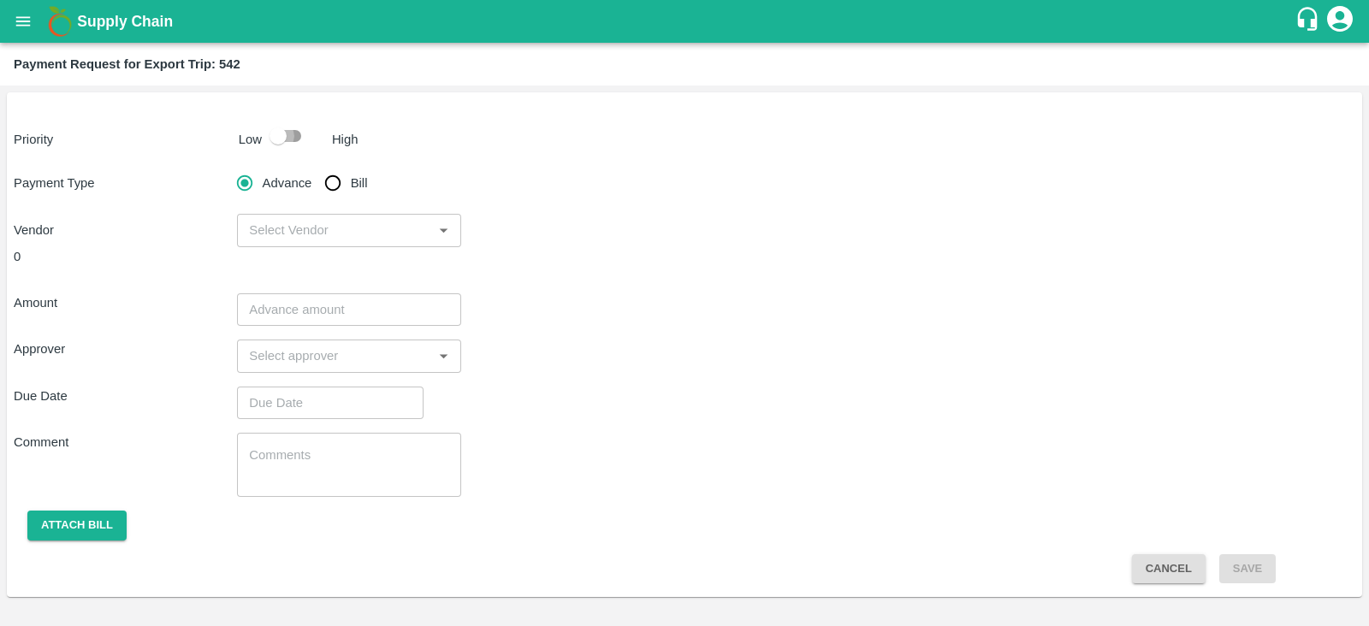
click at [274, 126] on input "checkbox" at bounding box center [278, 136] width 98 height 33
checkbox input "true"
click at [323, 178] on input "Bill" at bounding box center [333, 183] width 34 height 34
radio input "true"
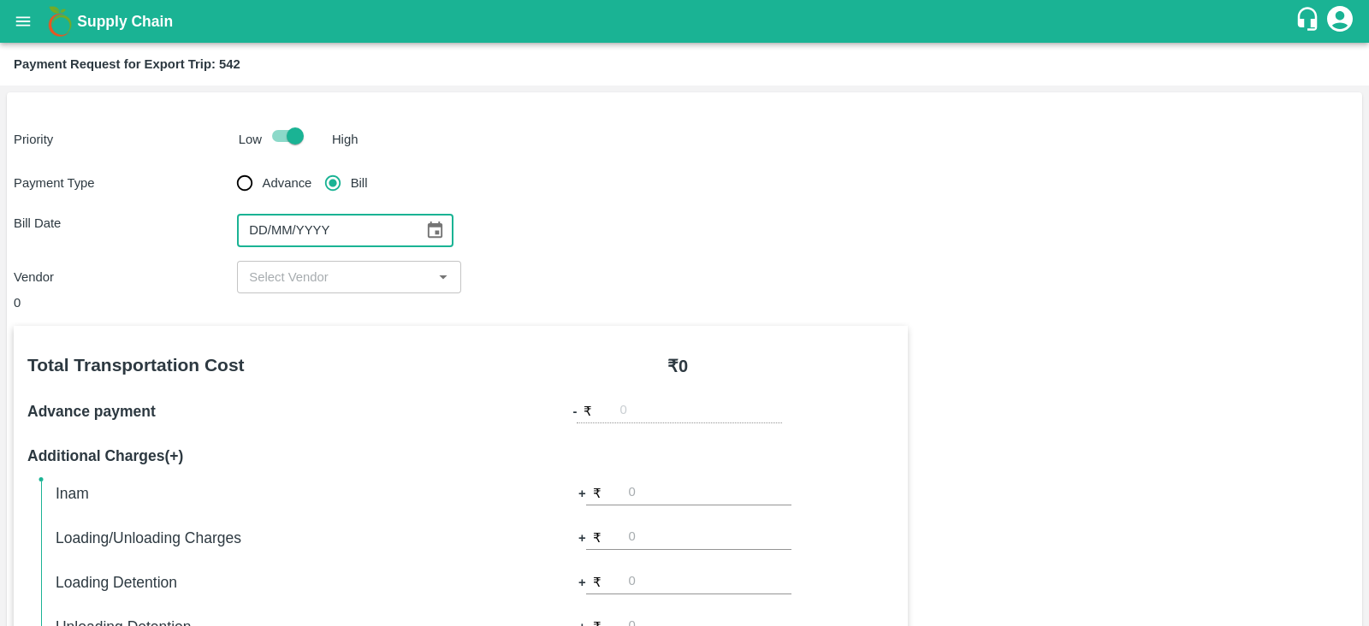
type input "DD/MM/YYYY"
click at [372, 225] on input "DD/MM/YYYY" at bounding box center [324, 230] width 174 height 33
click at [431, 224] on icon "Choose date" at bounding box center [435, 230] width 15 height 16
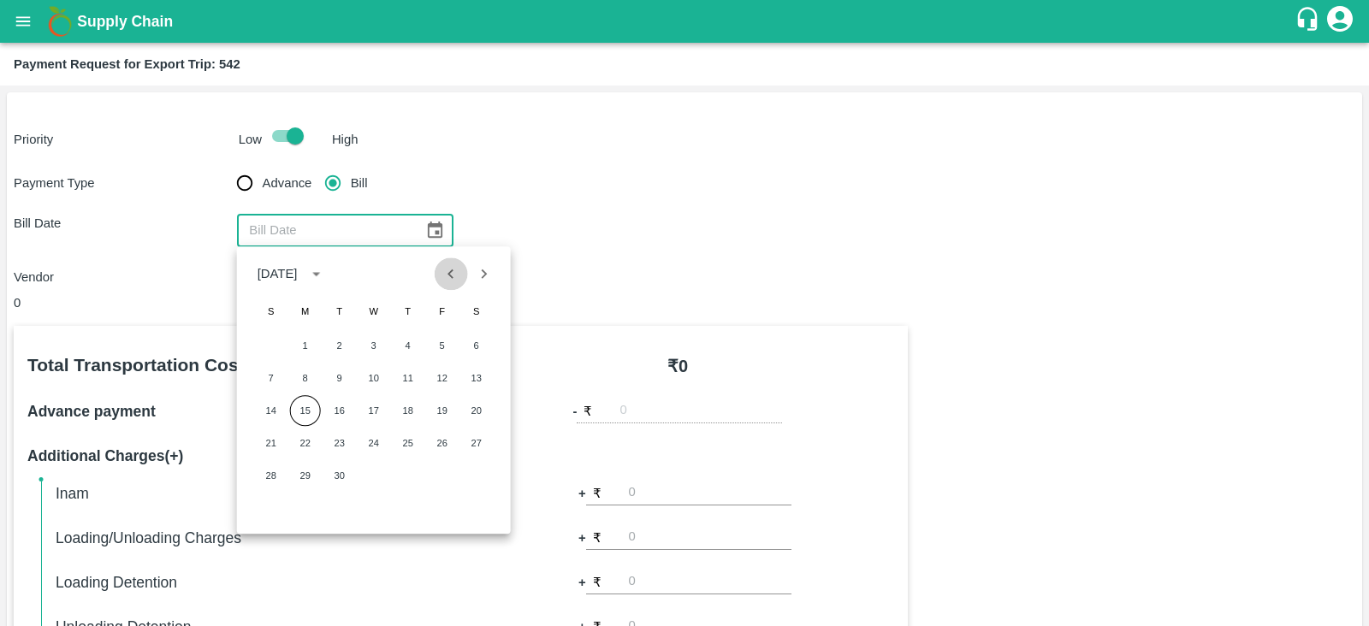
click at [455, 271] on icon "Previous month" at bounding box center [450, 273] width 19 height 19
click at [380, 469] on button "27" at bounding box center [373, 475] width 31 height 31
type input "[DATE]"
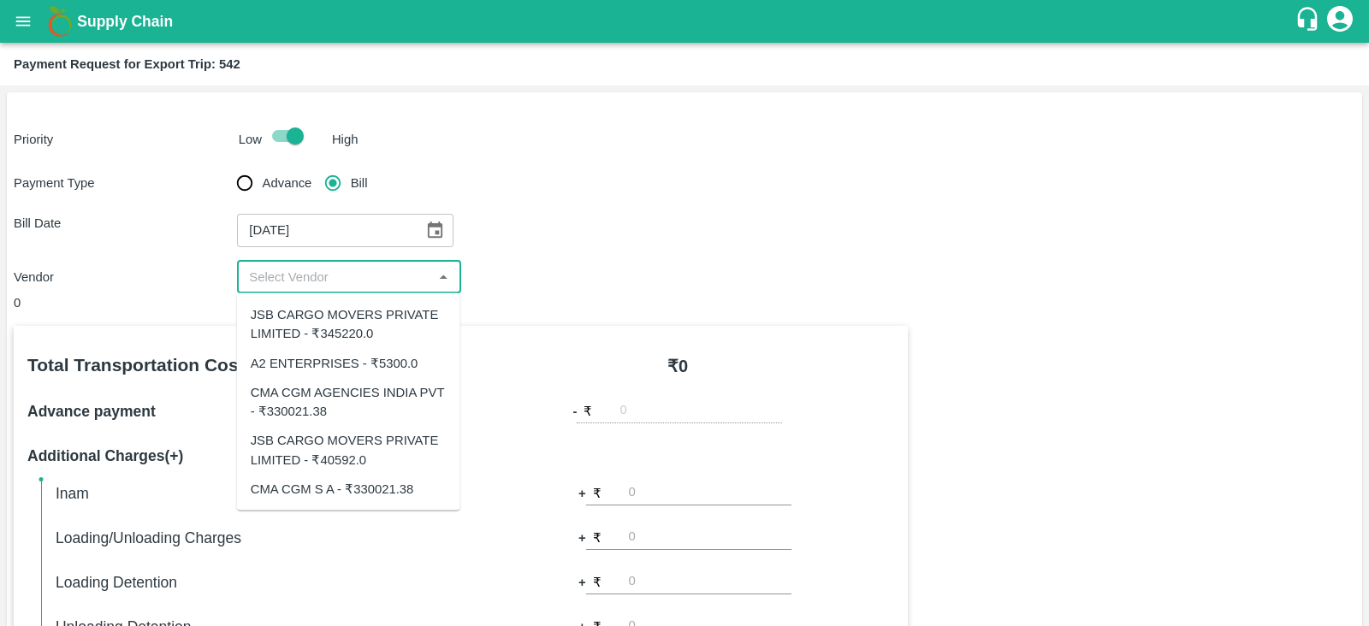
click at [358, 272] on input "input" at bounding box center [334, 277] width 185 height 22
click at [405, 275] on input "input" at bounding box center [334, 277] width 185 height 22
click at [387, 314] on div "JSB CARGO MOVERS PRIVATE LIMITED - ₹345220.0" at bounding box center [349, 324] width 196 height 38
type input "JSB CARGO MOVERS PRIVATE LIMITED - ₹345220.0"
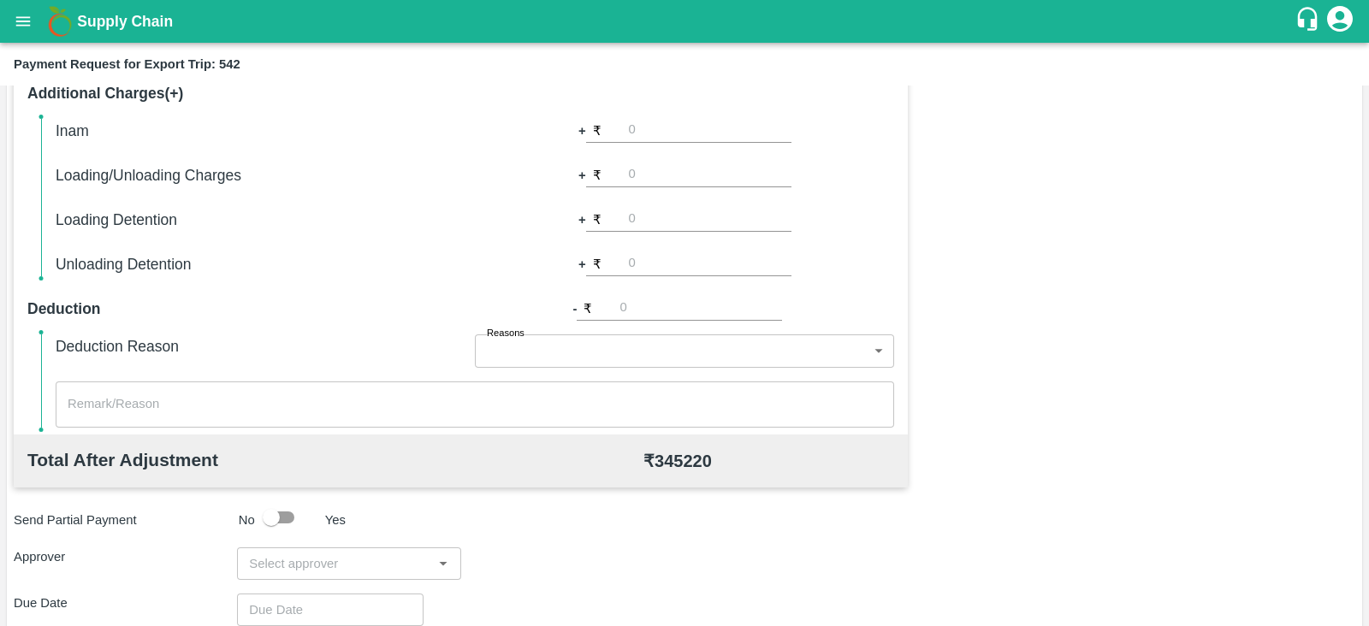
scroll to position [547, 0]
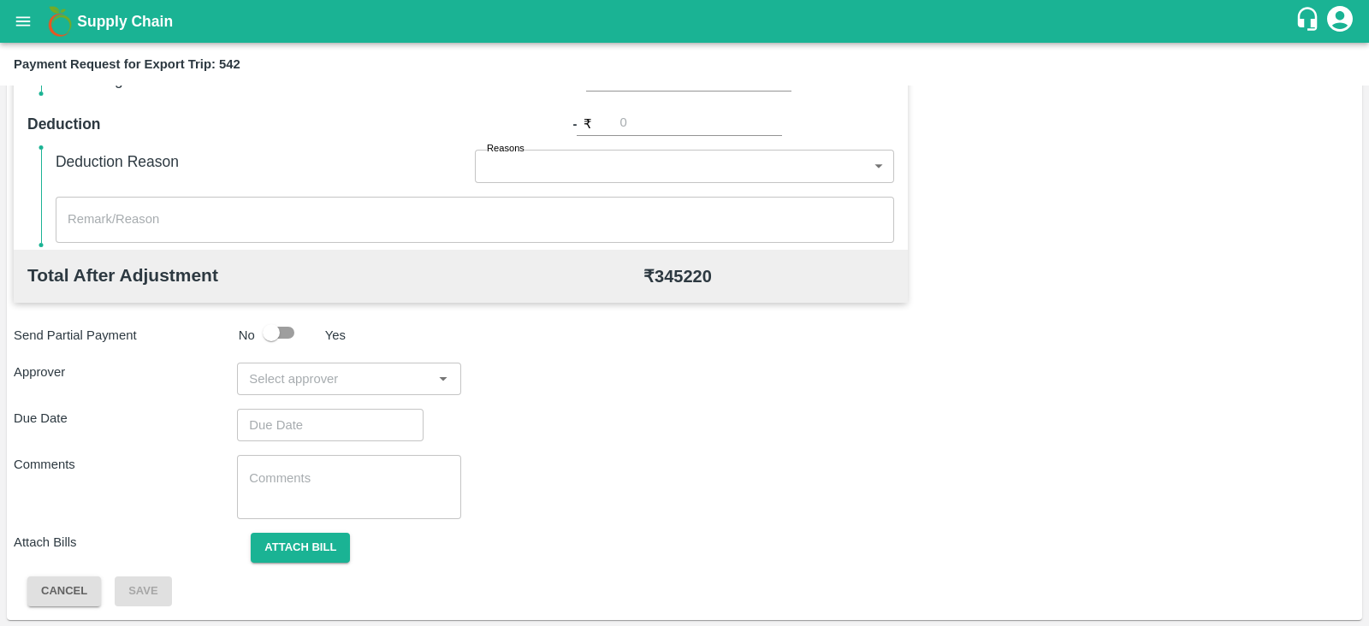
click at [352, 387] on input "input" at bounding box center [334, 379] width 185 height 22
type input "prasa"
click at [334, 425] on div "[PERSON_NAME]" at bounding box center [344, 423] width 104 height 19
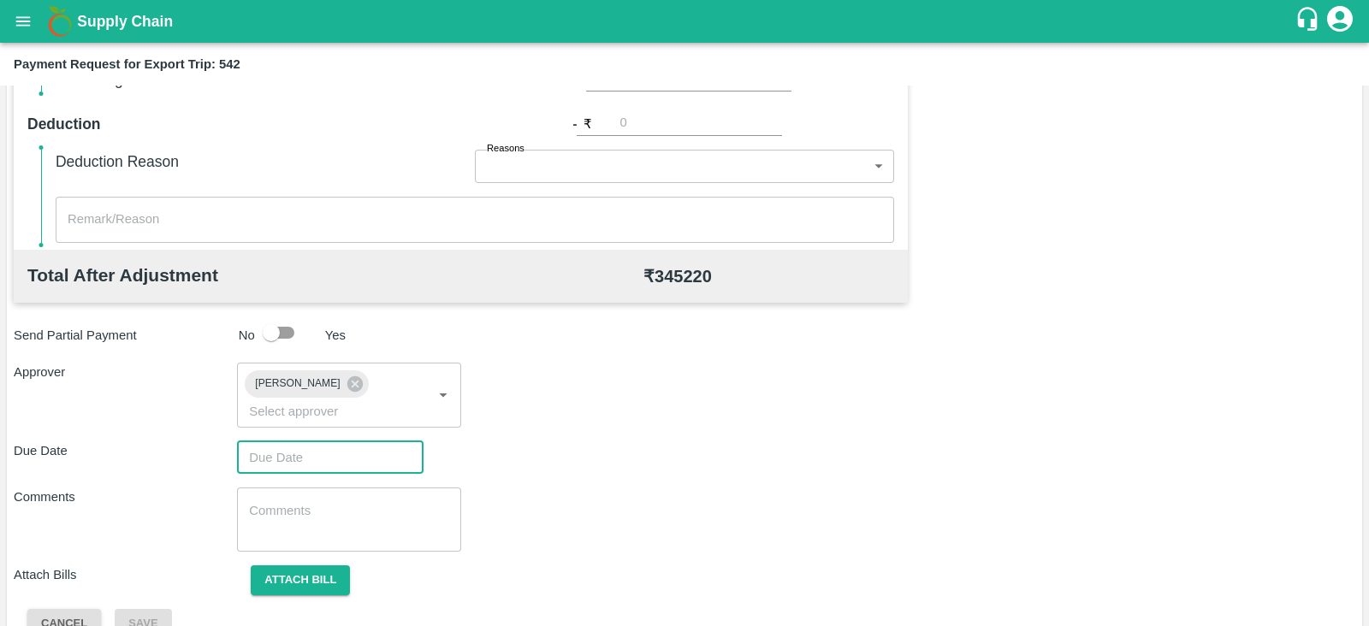
type input "DD/MM/YYYY hh:mm aa"
click at [298, 441] on input "DD/MM/YYYY hh:mm aa" at bounding box center [324, 457] width 174 height 33
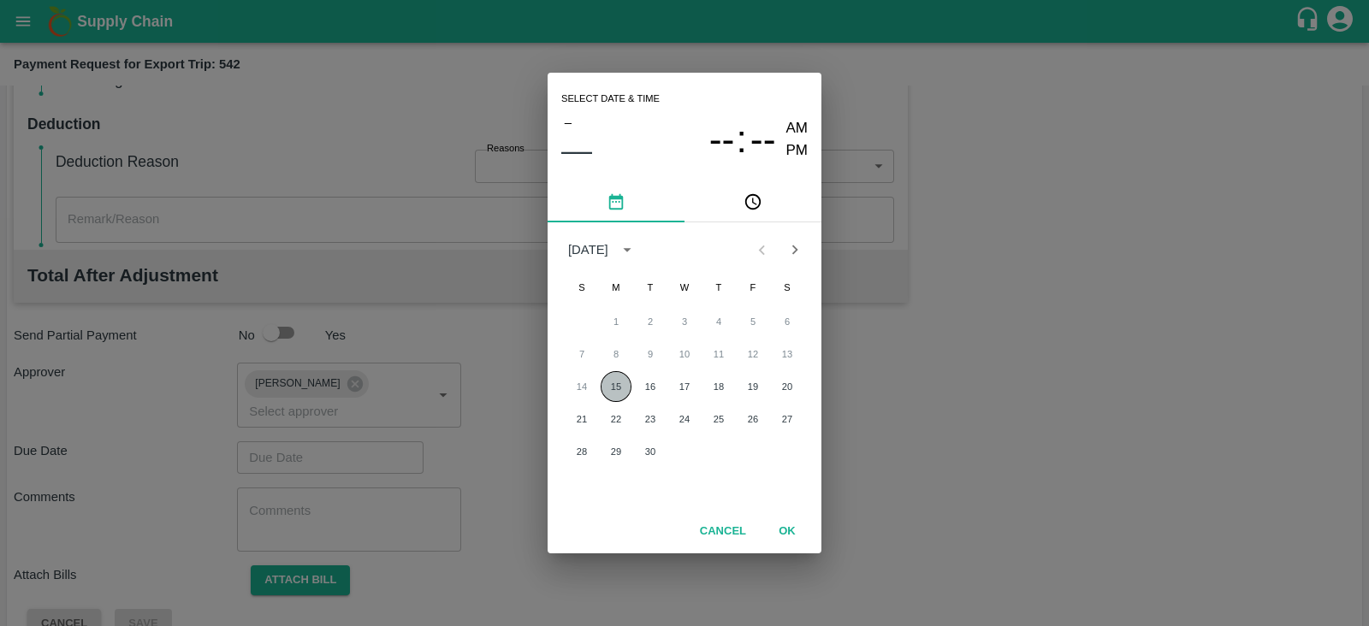
click at [614, 382] on button "15" at bounding box center [615, 386] width 31 height 31
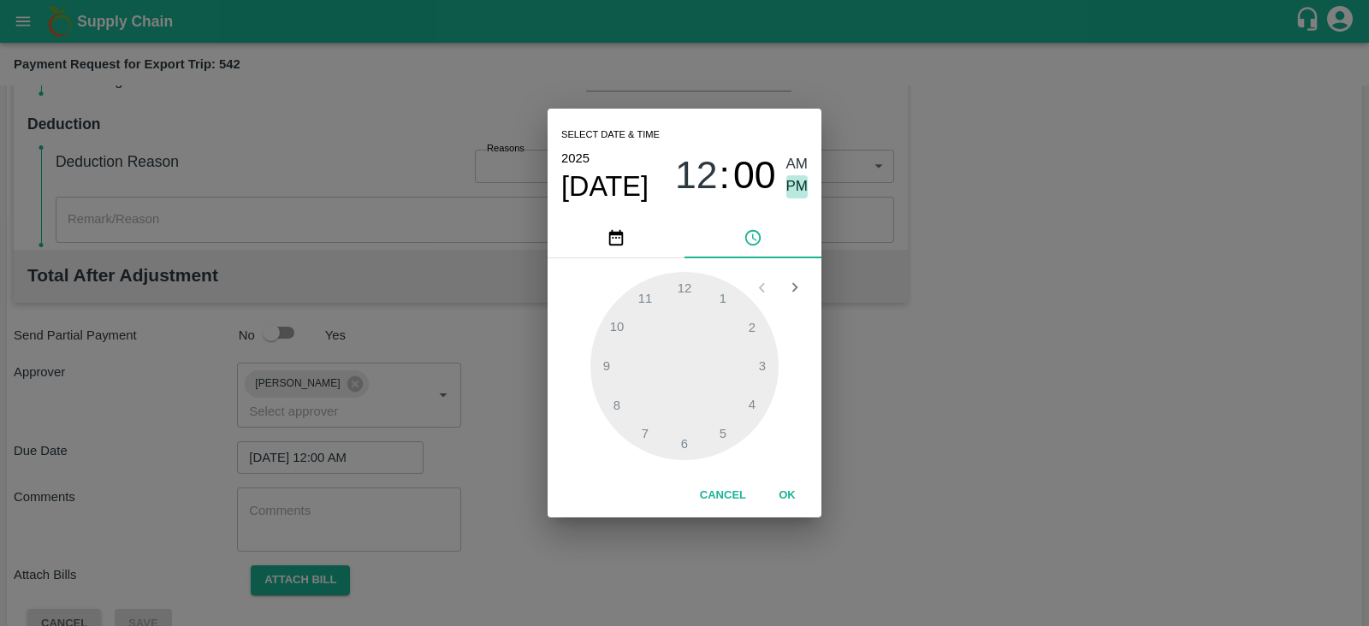
click at [791, 182] on span "PM" at bounding box center [797, 186] width 22 height 23
click at [750, 400] on div at bounding box center [684, 366] width 188 height 188
type input "[DATE] 04:00 PM"
click at [795, 494] on button "OK" at bounding box center [787, 496] width 55 height 30
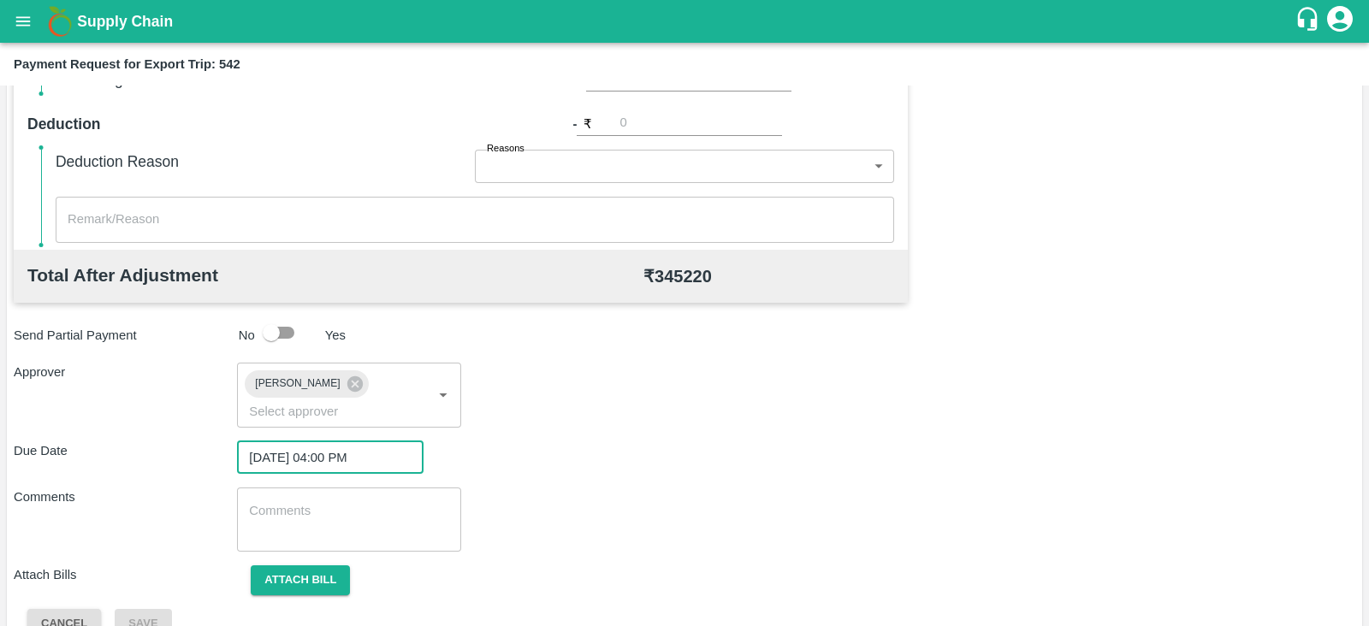
scroll to position [558, 0]
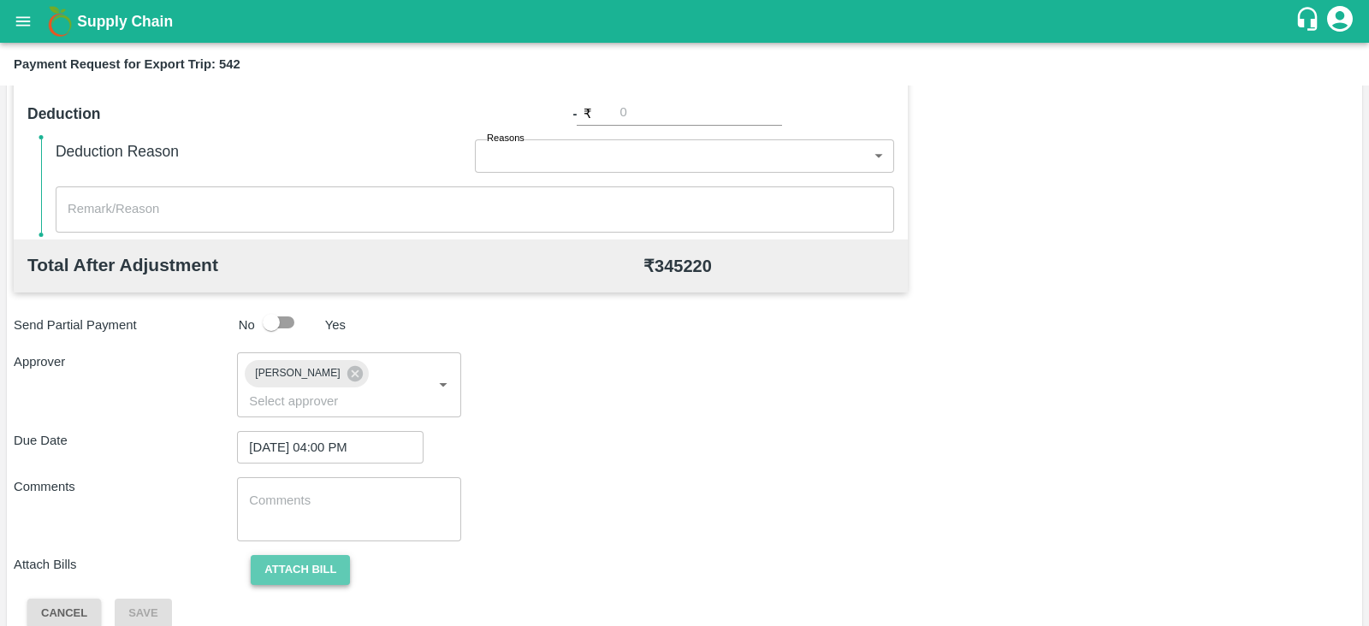
click at [310, 555] on button "Attach bill" at bounding box center [300, 570] width 99 height 30
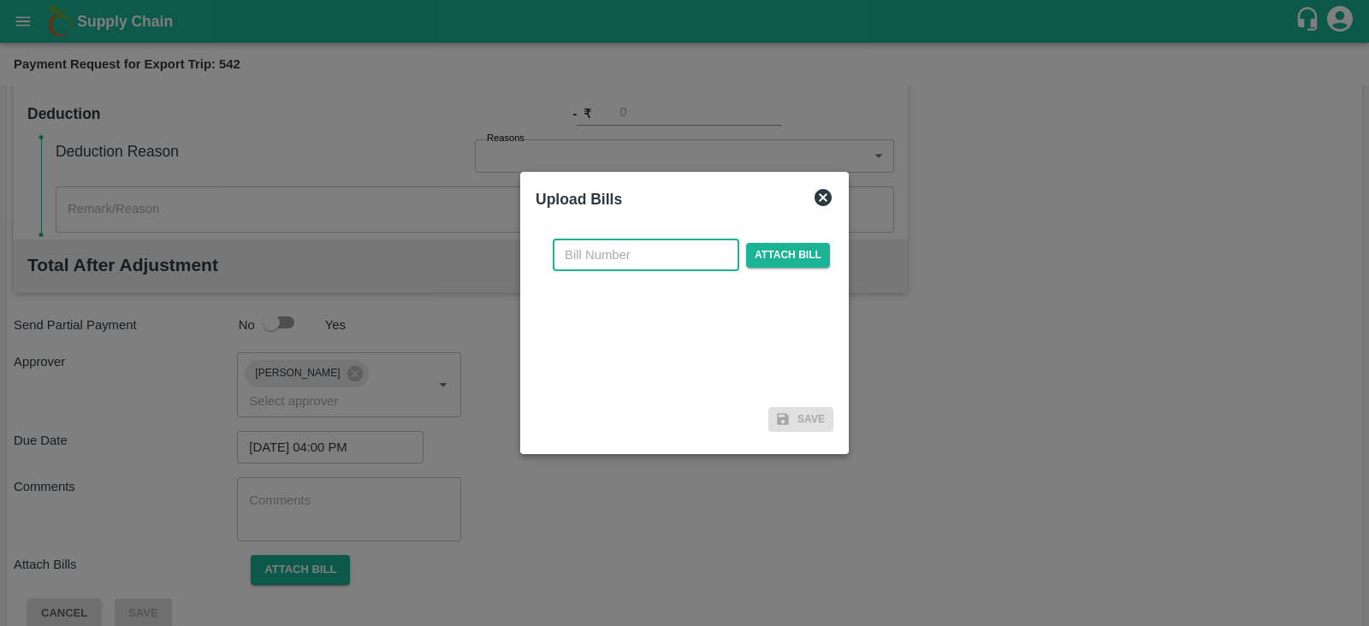
click at [613, 247] on input "text" at bounding box center [646, 255] width 186 height 33
paste input "JCAR/25-26/0531"
type input "JCAR/25-26/05311"
click at [810, 261] on span "Attach bill" at bounding box center [788, 255] width 84 height 25
click at [0, 0] on input "Attach bill" at bounding box center [0, 0] width 0 height 0
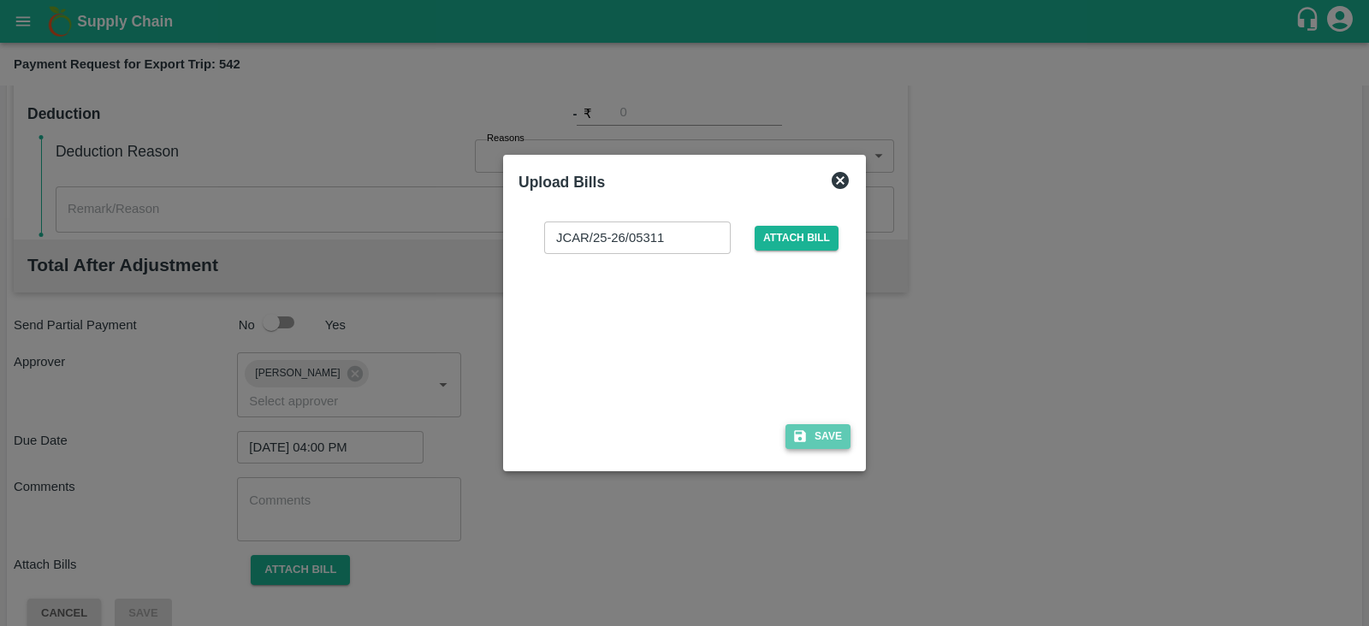
click at [808, 425] on button "Save" at bounding box center [817, 436] width 65 height 25
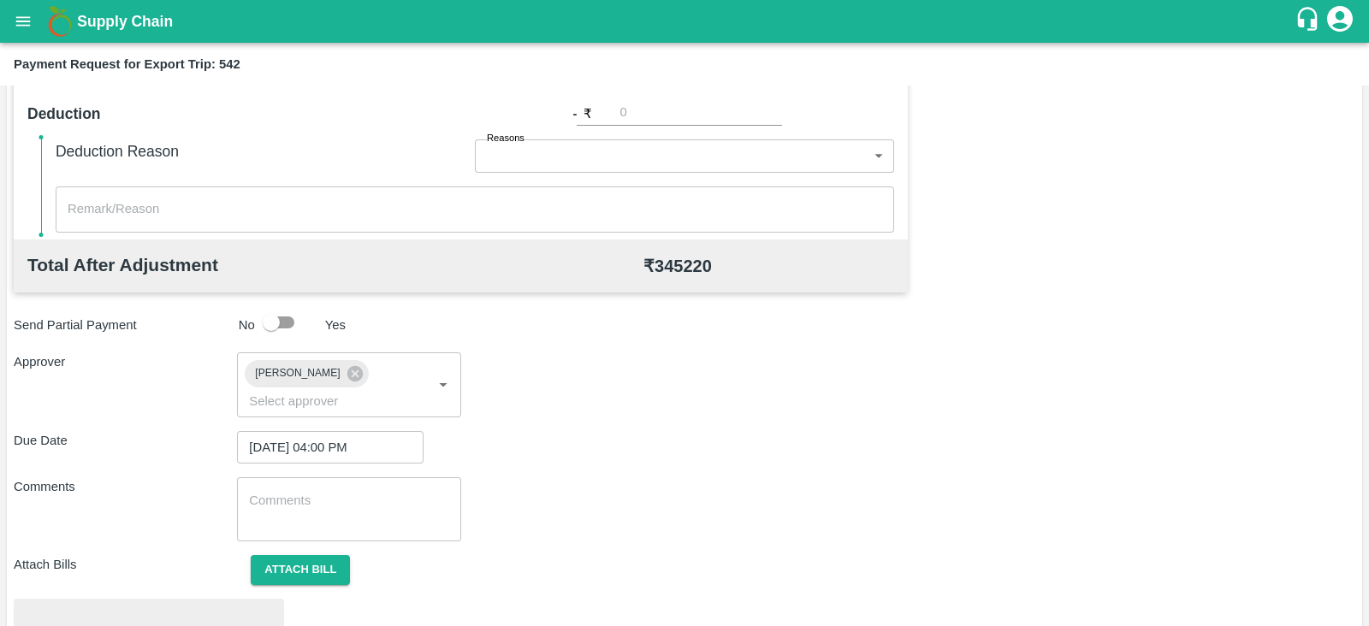
scroll to position [648, 0]
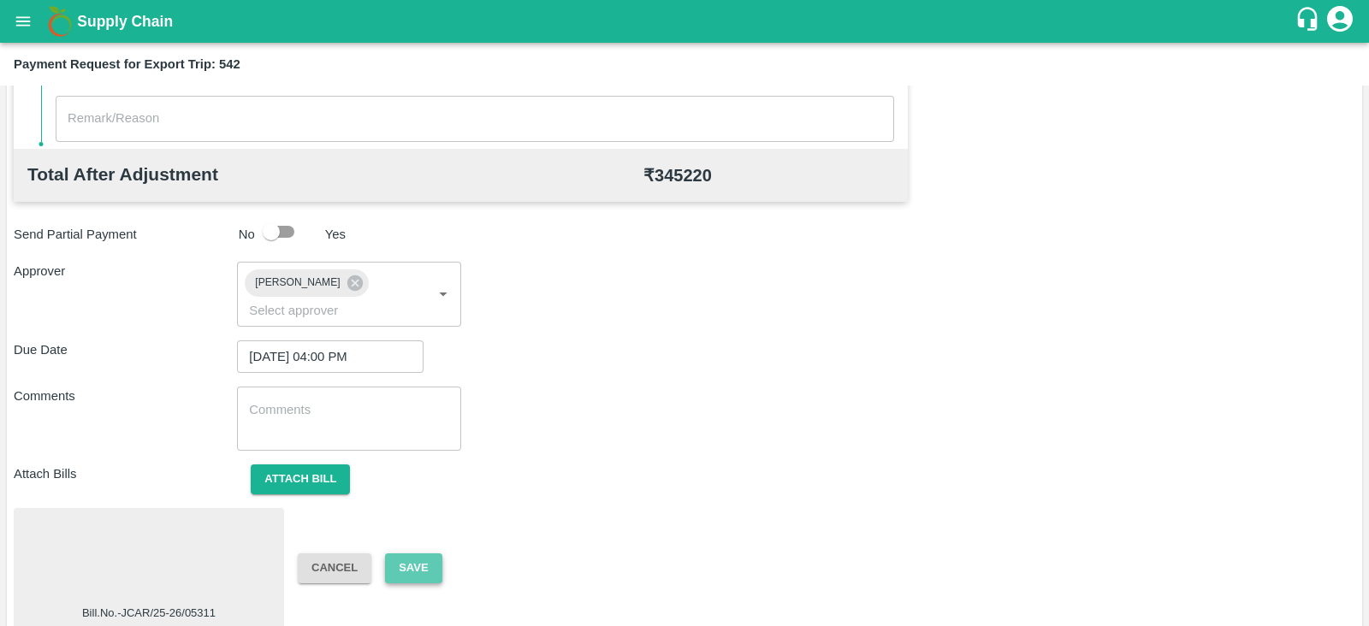
click at [432, 553] on button "Save" at bounding box center [413, 568] width 56 height 30
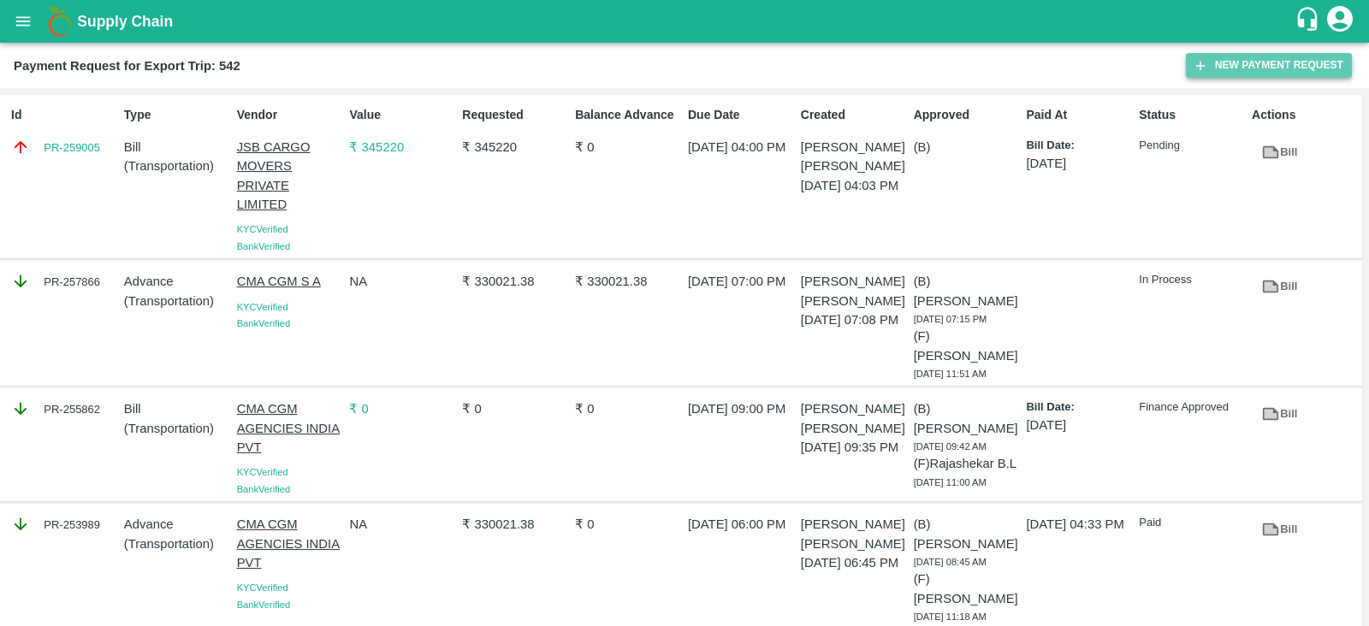
click at [1278, 62] on button "New Payment Request" at bounding box center [1269, 65] width 166 height 25
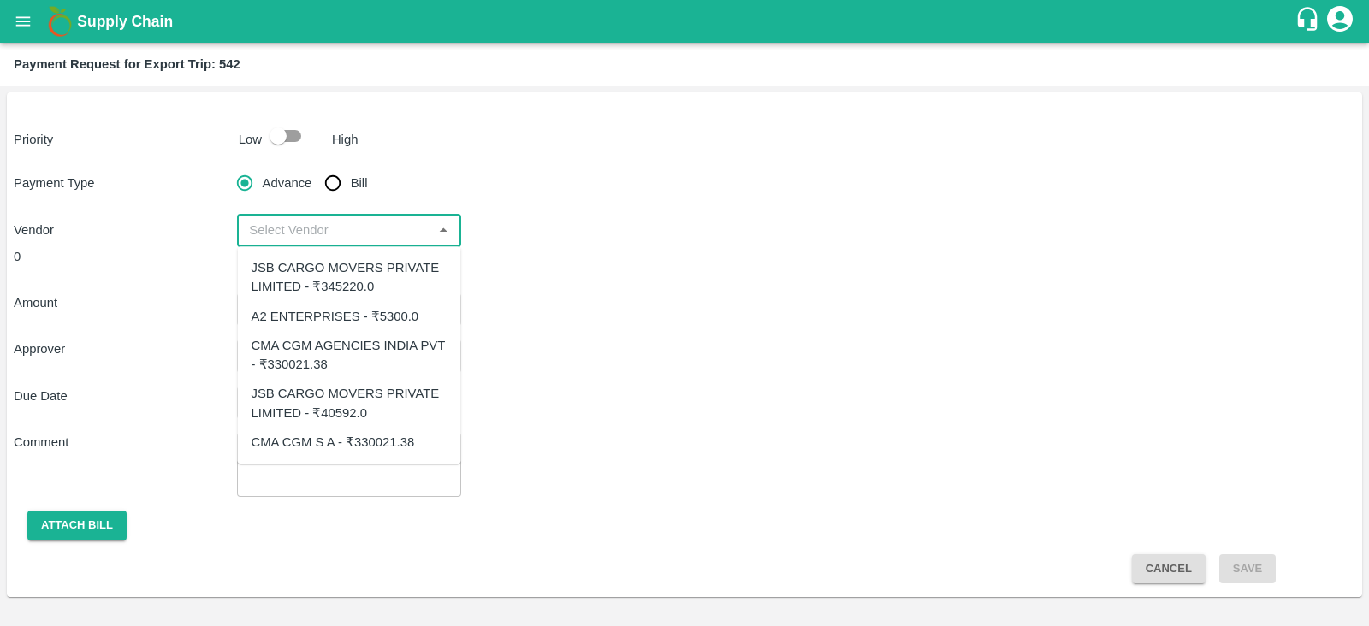
click at [423, 231] on input "input" at bounding box center [334, 230] width 185 height 22
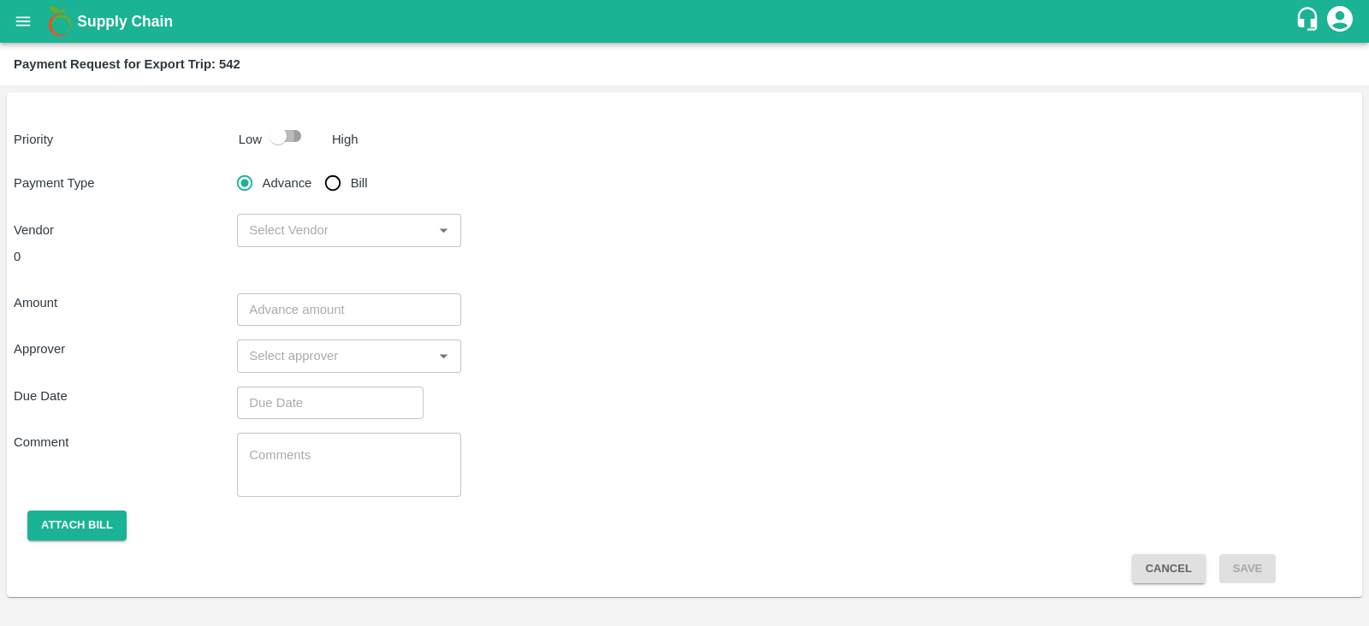
click at [275, 140] on input "checkbox" at bounding box center [278, 136] width 98 height 33
checkbox input "true"
click at [337, 187] on input "Bill" at bounding box center [333, 183] width 34 height 34
radio input "true"
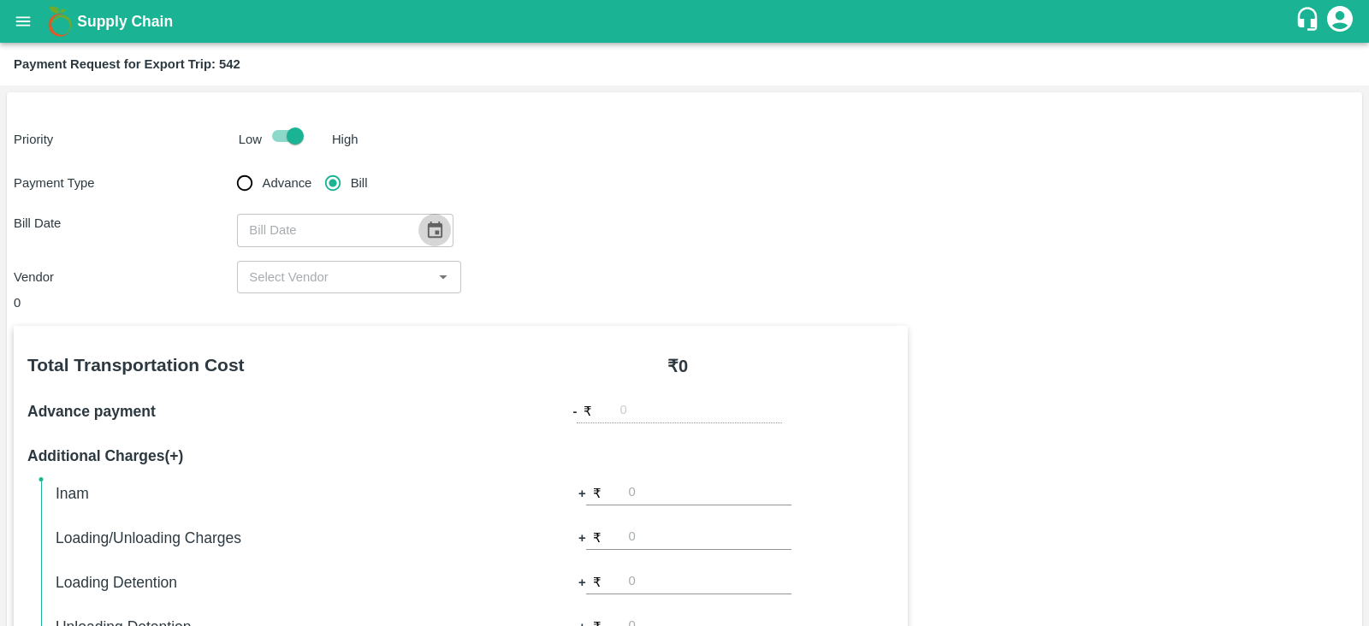
click at [433, 224] on icon "Choose date" at bounding box center [435, 230] width 15 height 16
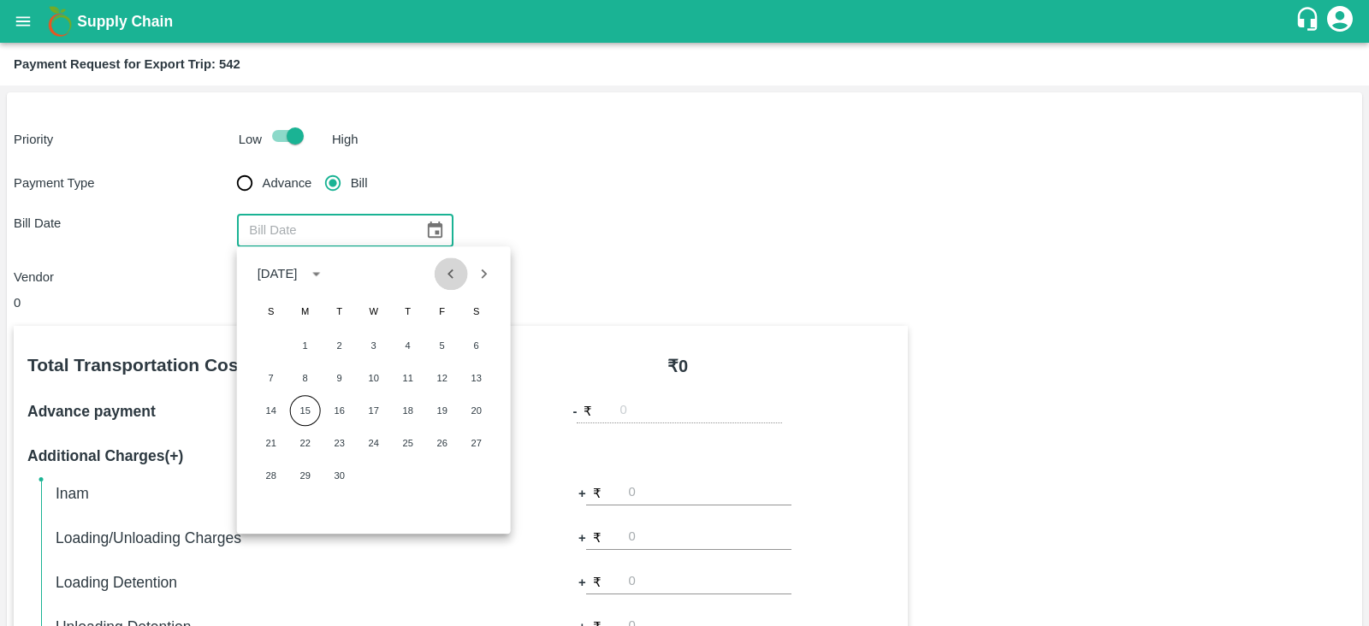
click at [455, 271] on icon "Previous month" at bounding box center [450, 273] width 19 height 19
click at [376, 472] on button "27" at bounding box center [373, 475] width 31 height 31
type input "27/08/2025"
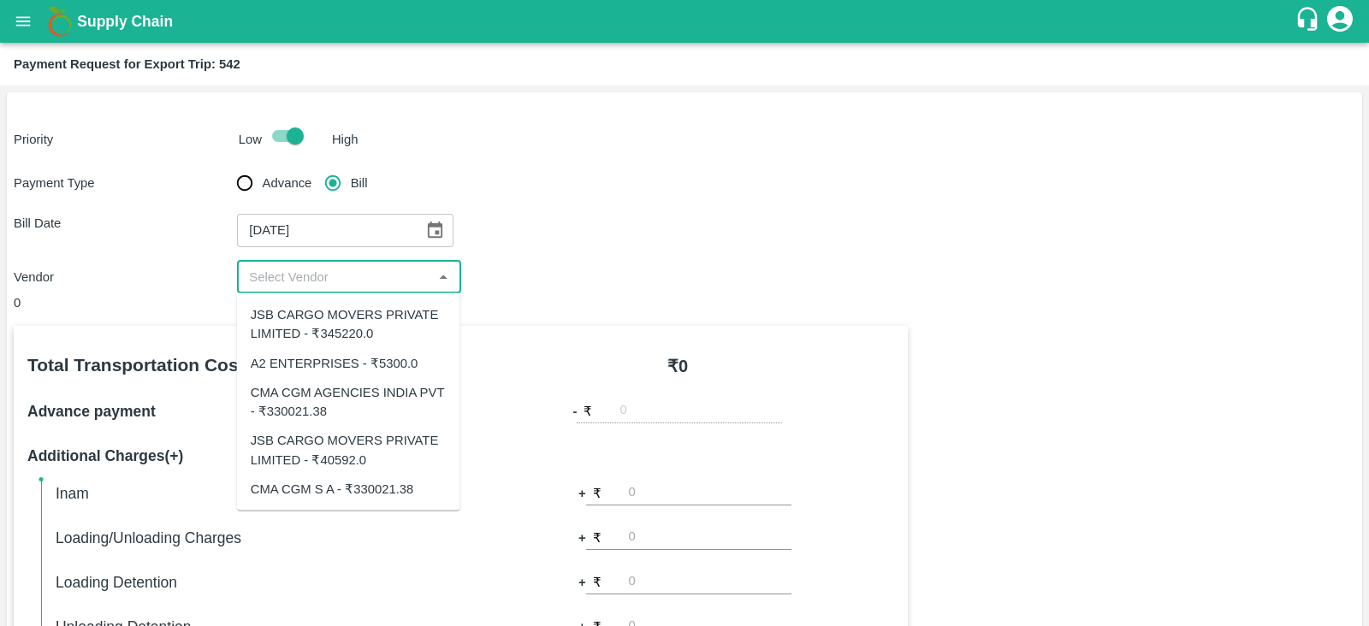
click at [375, 266] on input "input" at bounding box center [334, 277] width 185 height 22
click at [370, 443] on div "JSB CARGO MOVERS PRIVATE LIMITED - ₹40592.0" at bounding box center [349, 450] width 196 height 38
type input "JSB CARGO MOVERS PRIVATE LIMITED - ₹40592.0"
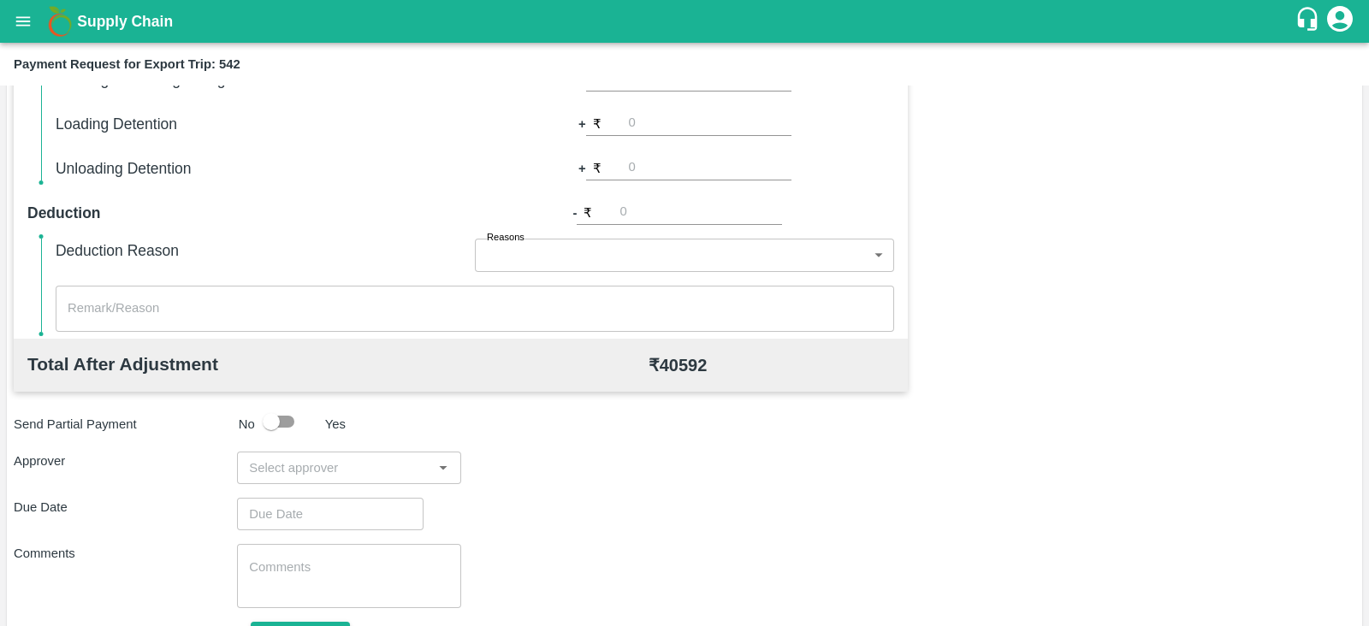
scroll to position [547, 0]
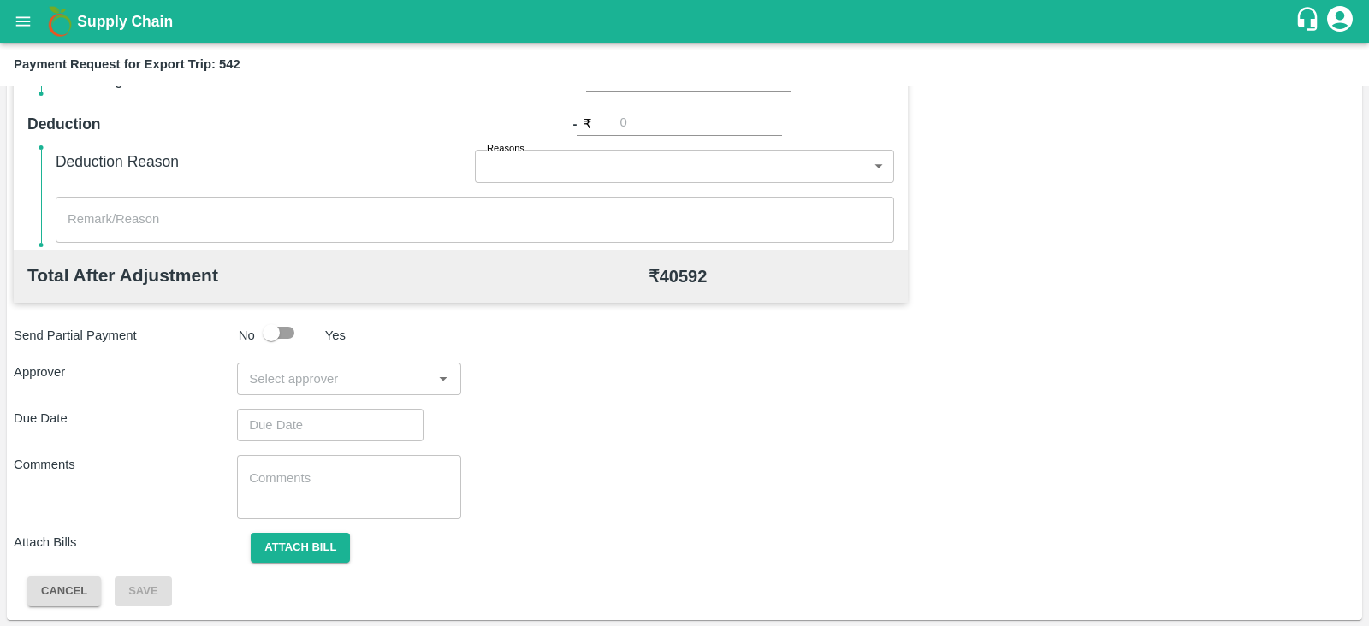
click at [358, 378] on input "input" at bounding box center [334, 379] width 185 height 22
type input "prasa"
click at [333, 417] on div "Prasad Waghade" at bounding box center [344, 423] width 104 height 19
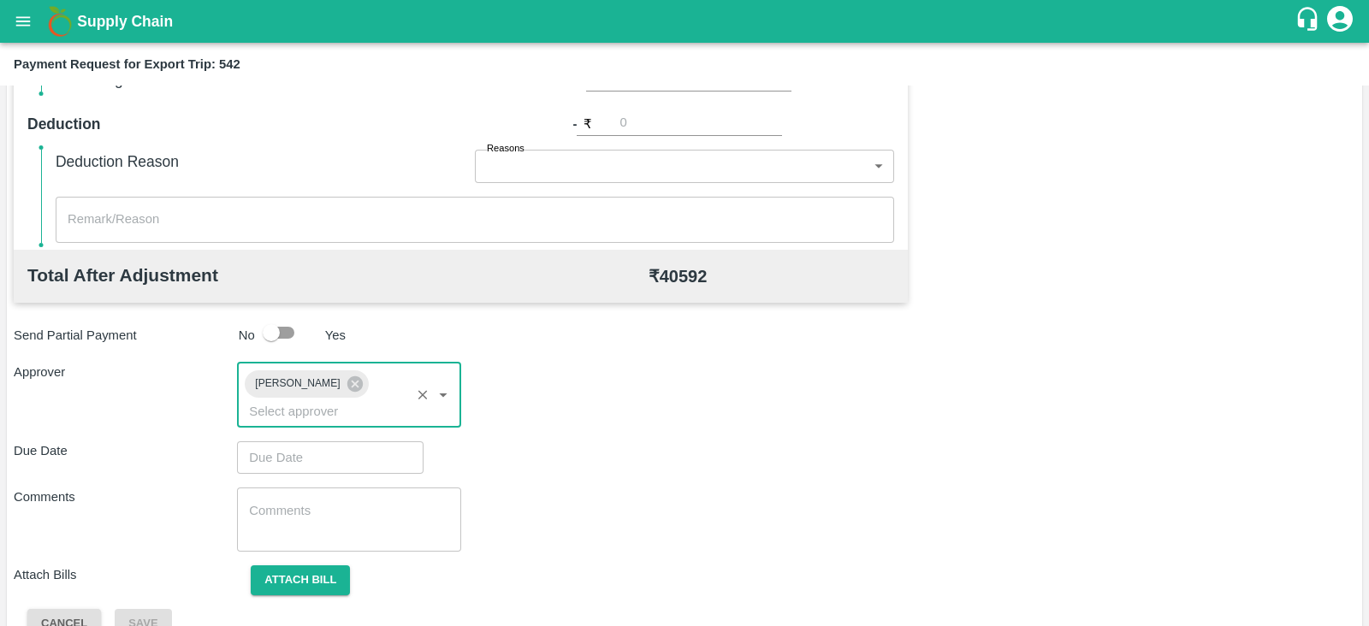
type input "DD/MM/YYYY hh:mm aa"
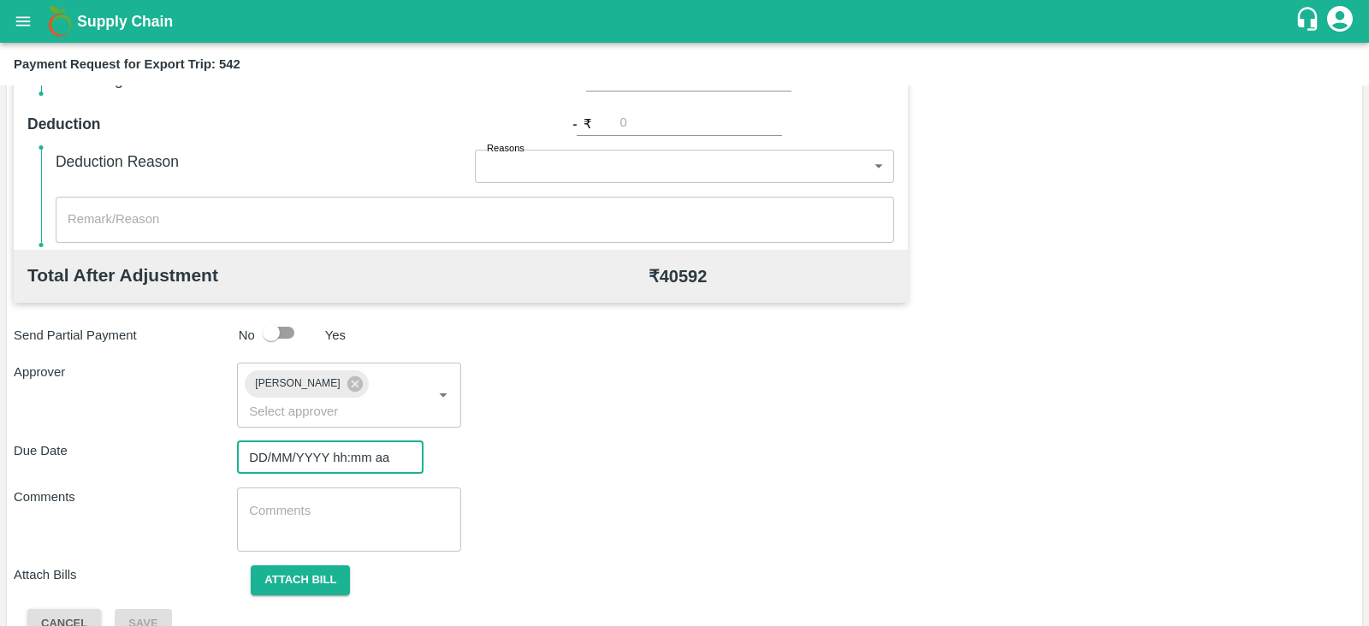
click at [299, 441] on input "DD/MM/YYYY hh:mm aa" at bounding box center [324, 457] width 174 height 33
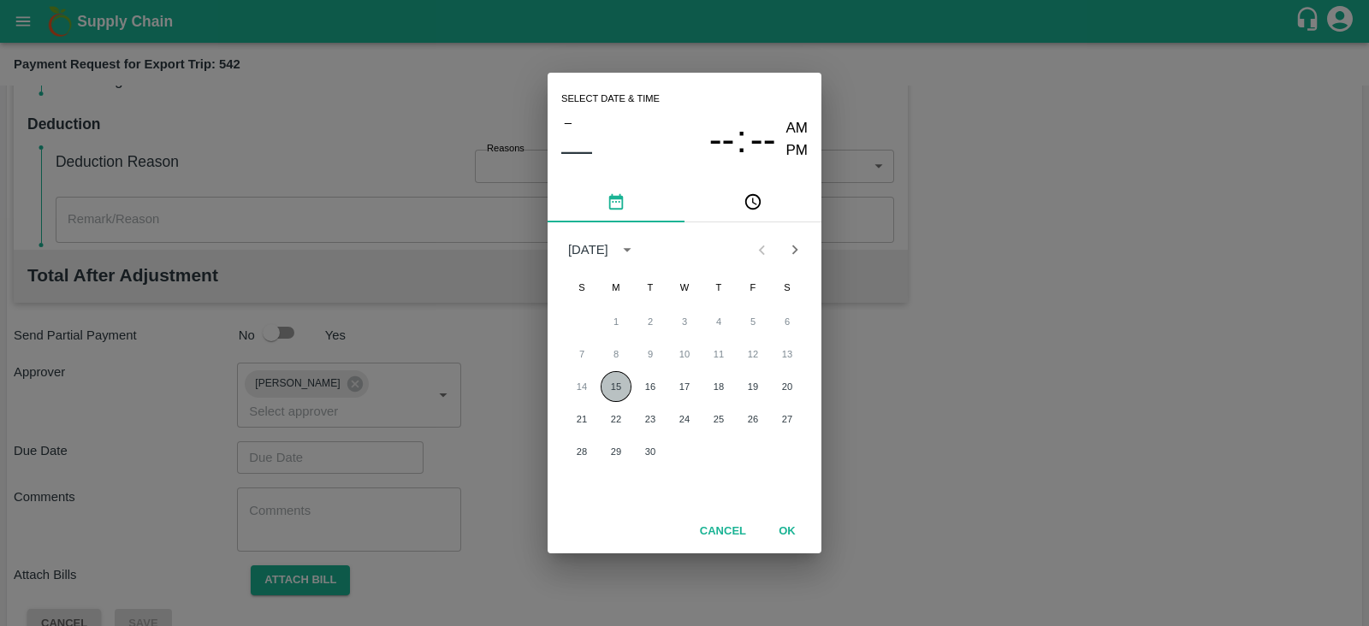
click at [603, 388] on button "15" at bounding box center [615, 386] width 31 height 31
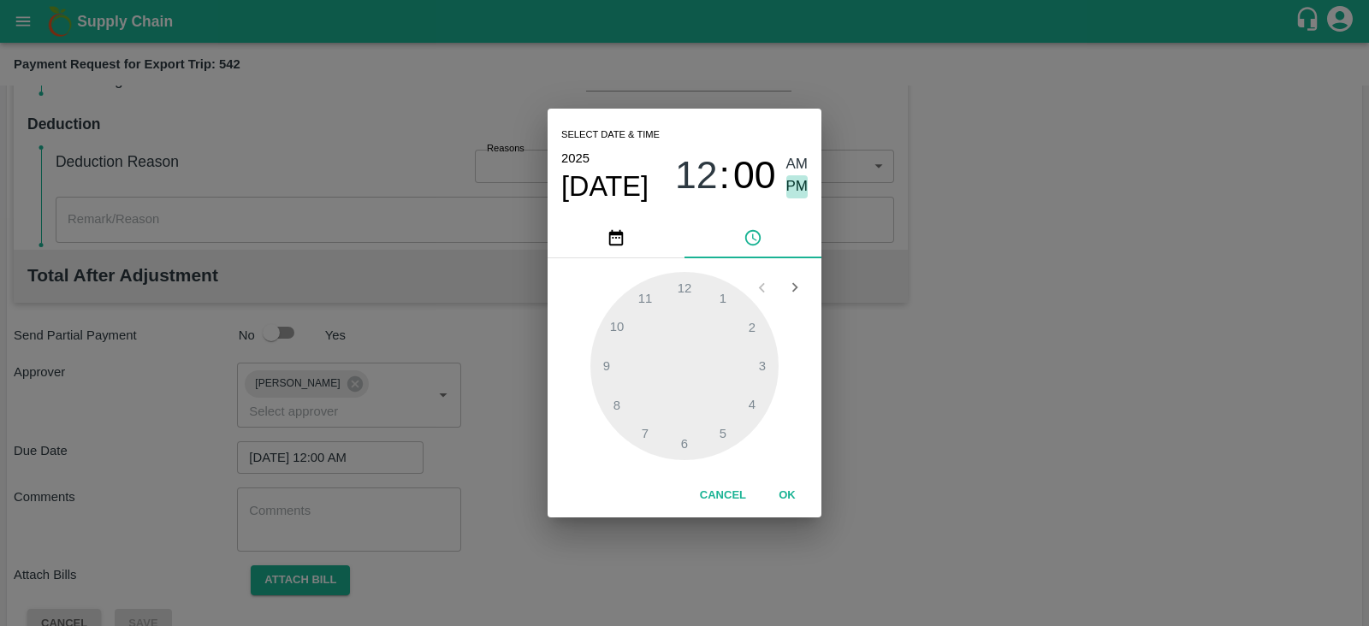
click at [804, 190] on span "PM" at bounding box center [797, 186] width 22 height 23
click at [747, 395] on div at bounding box center [684, 366] width 188 height 188
type input "15/09/2025 04:00 PM"
click at [782, 494] on button "OK" at bounding box center [787, 496] width 55 height 30
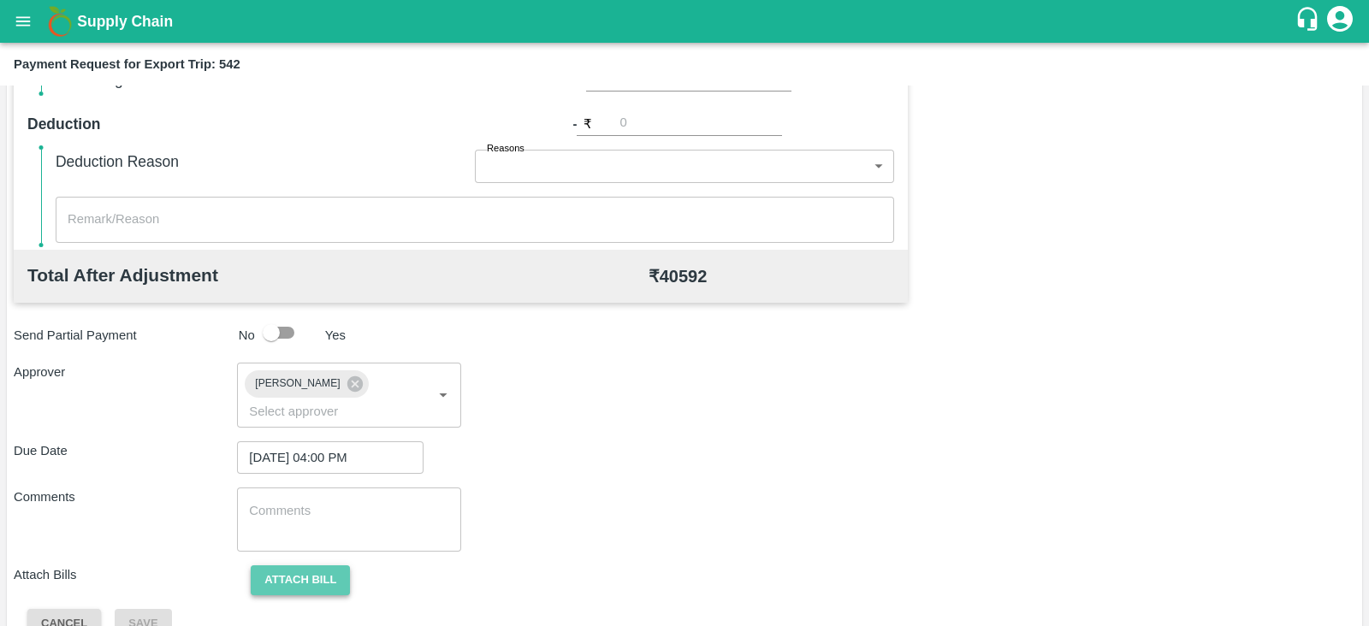
click at [319, 565] on button "Attach bill" at bounding box center [300, 580] width 99 height 30
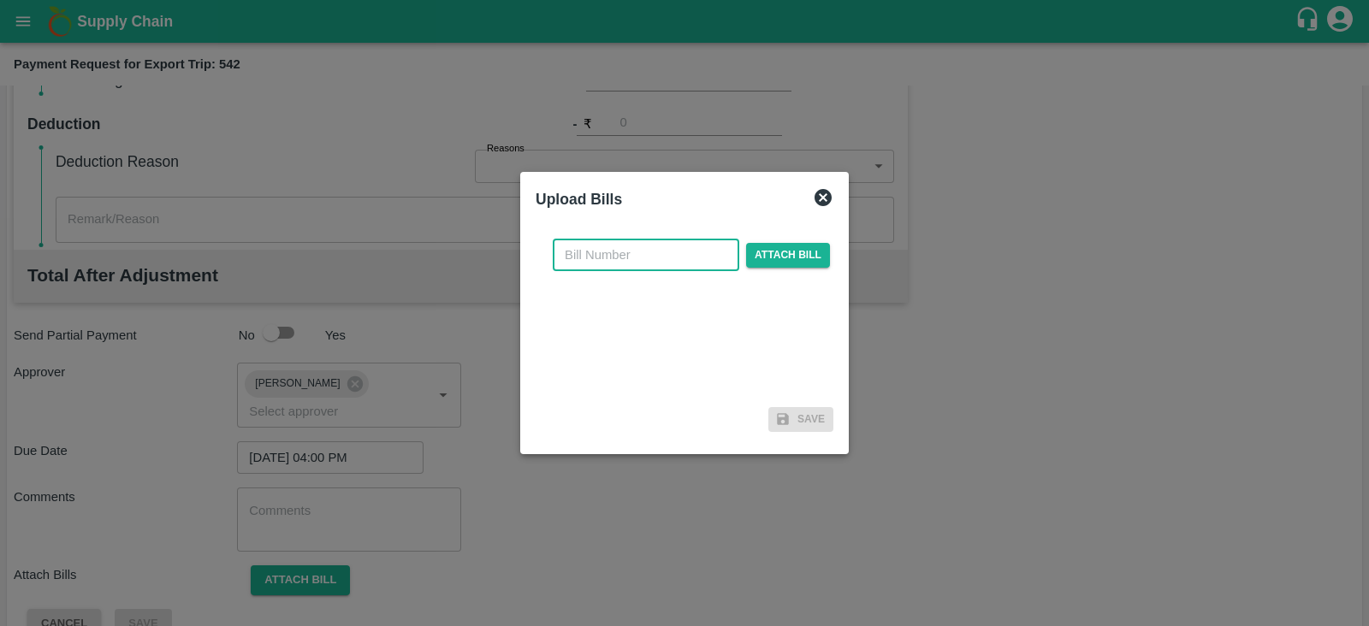
click at [646, 253] on input "text" at bounding box center [646, 255] width 186 height 33
paste input "JCAR/25-26/05312"
type input "JCAR/25-26/05312"
click at [795, 248] on span "Attach bill" at bounding box center [788, 255] width 84 height 25
click at [0, 0] on input "Attach bill" at bounding box center [0, 0] width 0 height 0
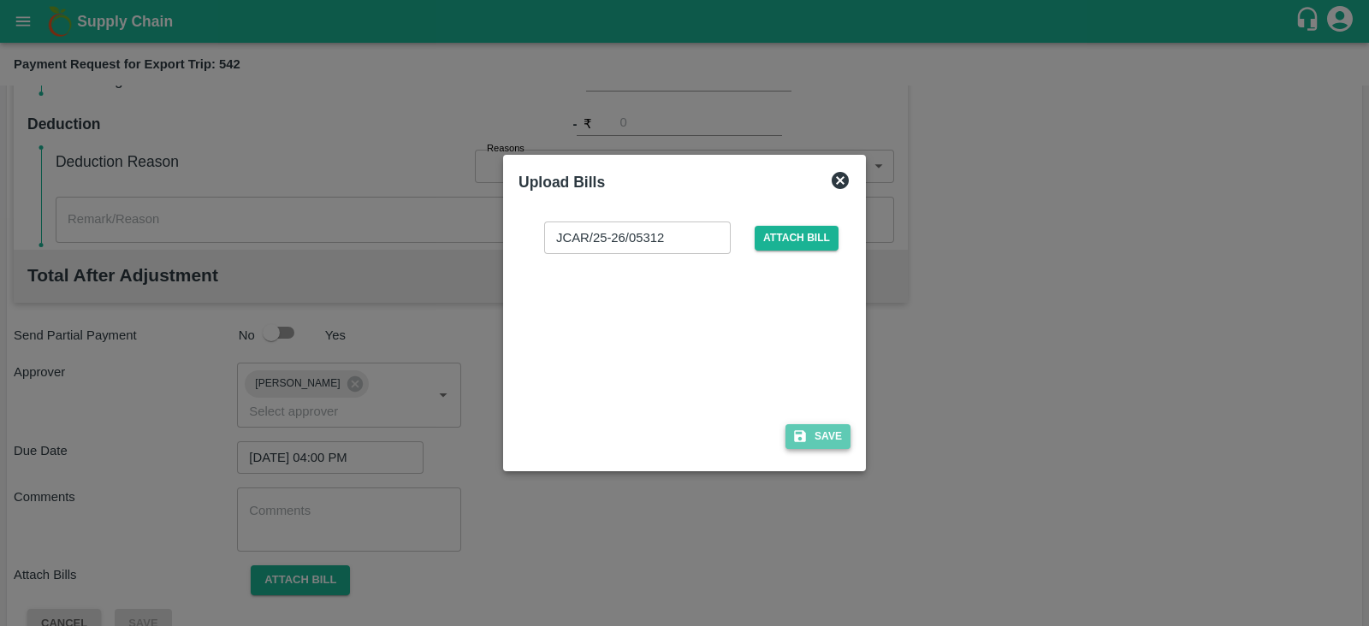
click at [795, 438] on icon "button" at bounding box center [800, 437] width 12 height 12
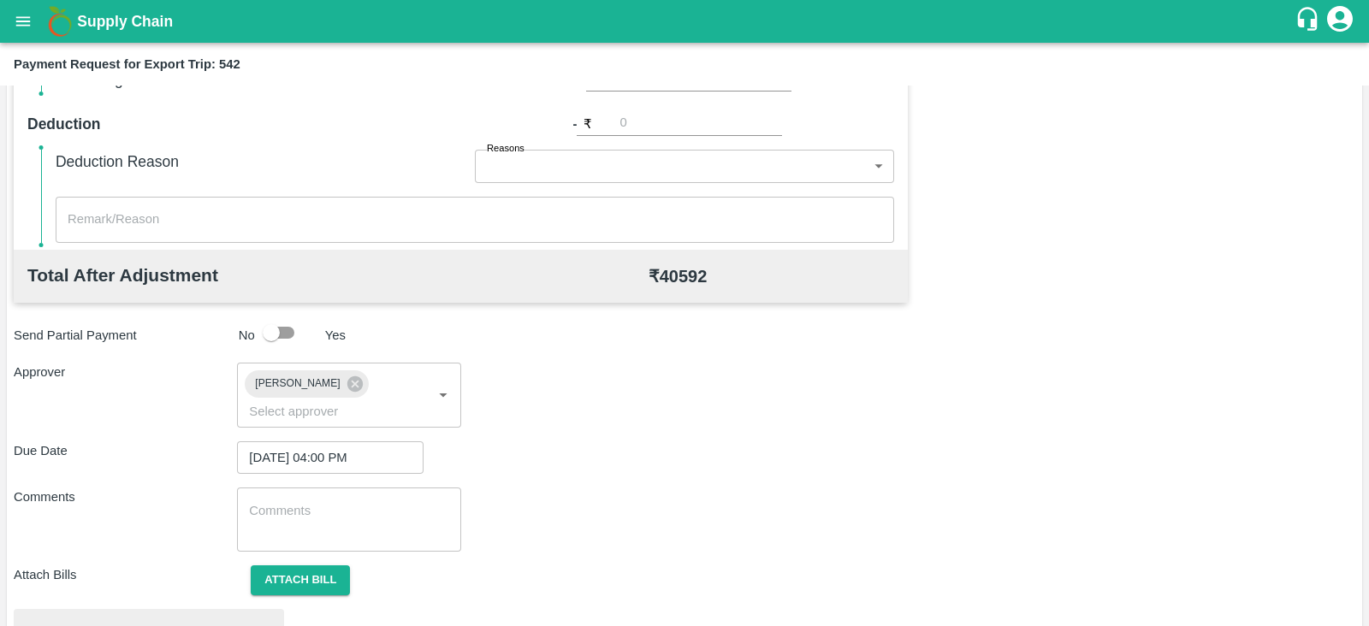
scroll to position [648, 0]
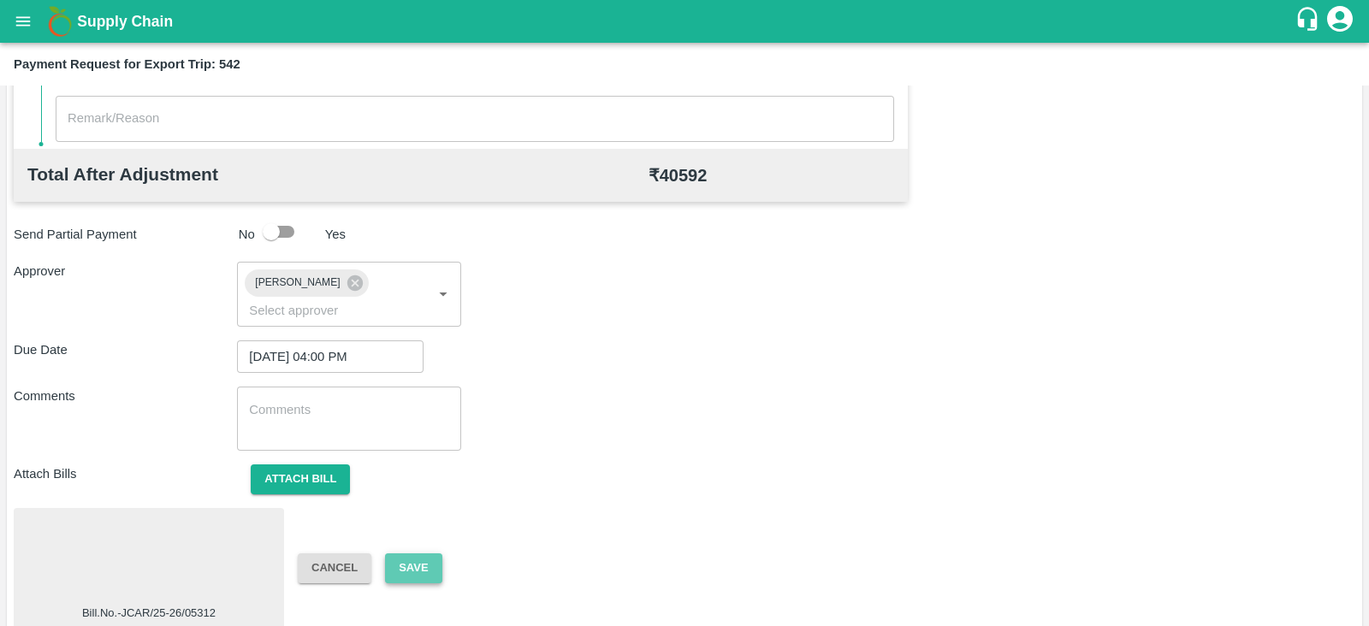
click at [420, 553] on button "Save" at bounding box center [413, 568] width 56 height 30
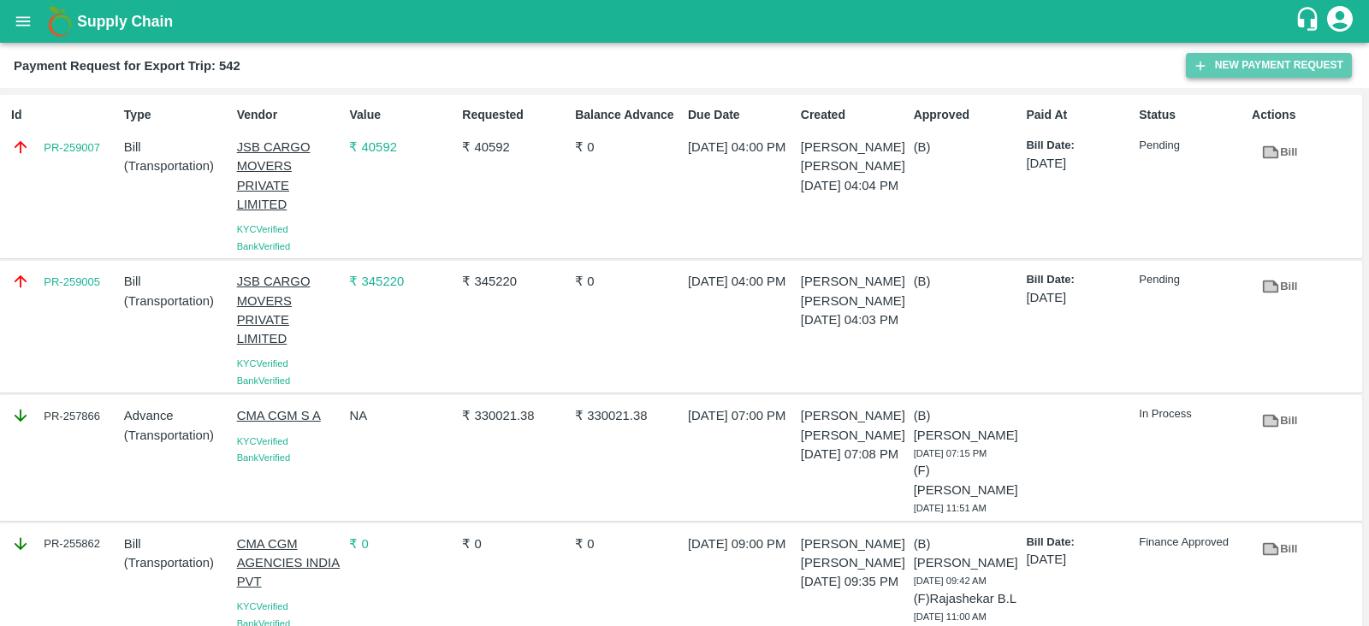
click at [1274, 72] on button "New Payment Request" at bounding box center [1269, 65] width 166 height 25
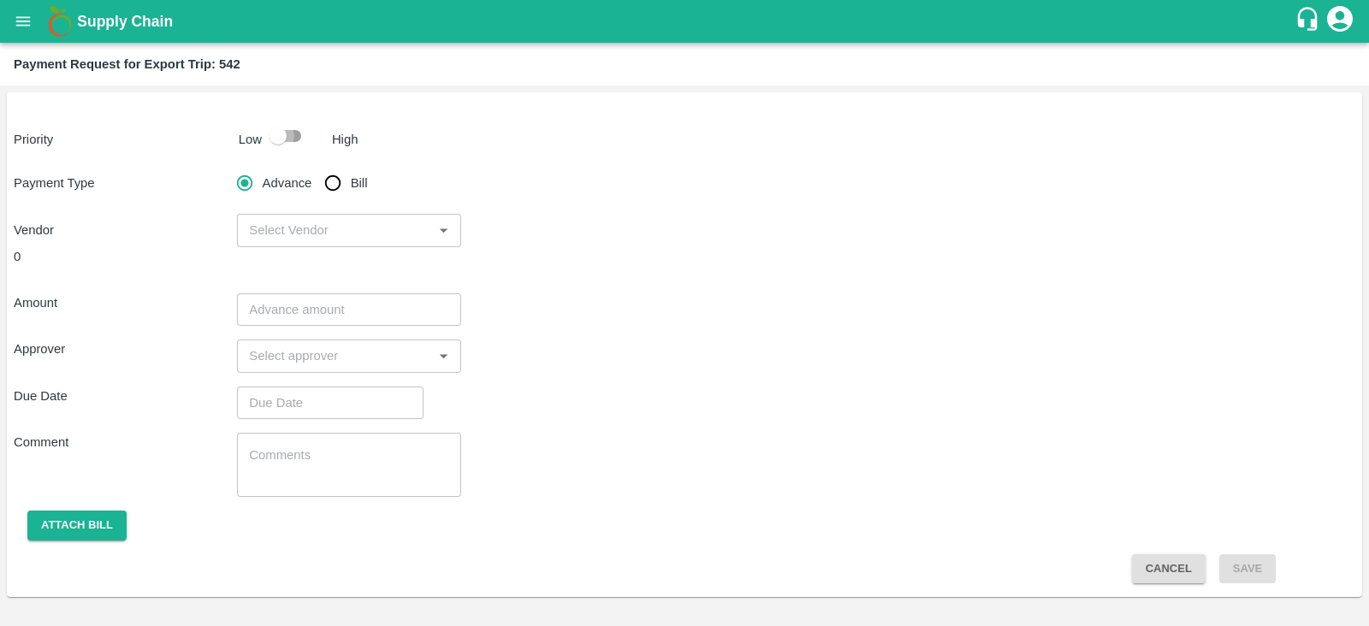
click at [296, 134] on input "checkbox" at bounding box center [278, 136] width 98 height 33
checkbox input "true"
click at [334, 185] on input "Bill" at bounding box center [333, 183] width 34 height 34
radio input "true"
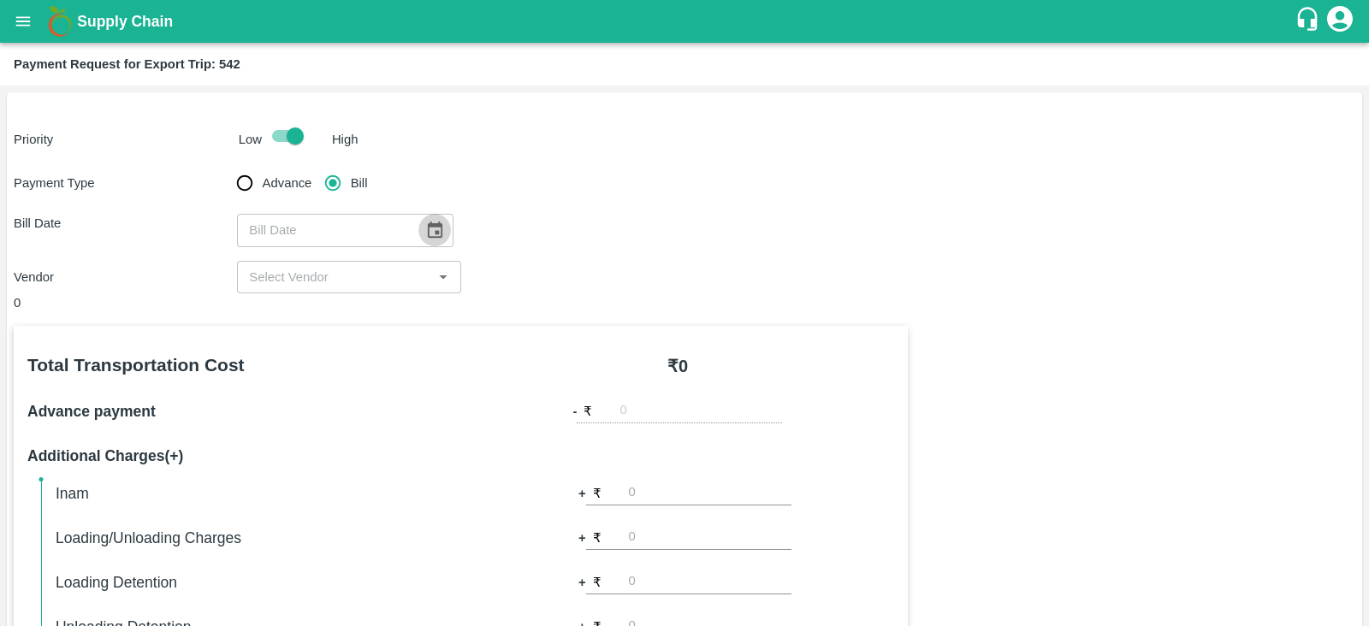
click at [428, 226] on icon "Choose date" at bounding box center [435, 230] width 15 height 16
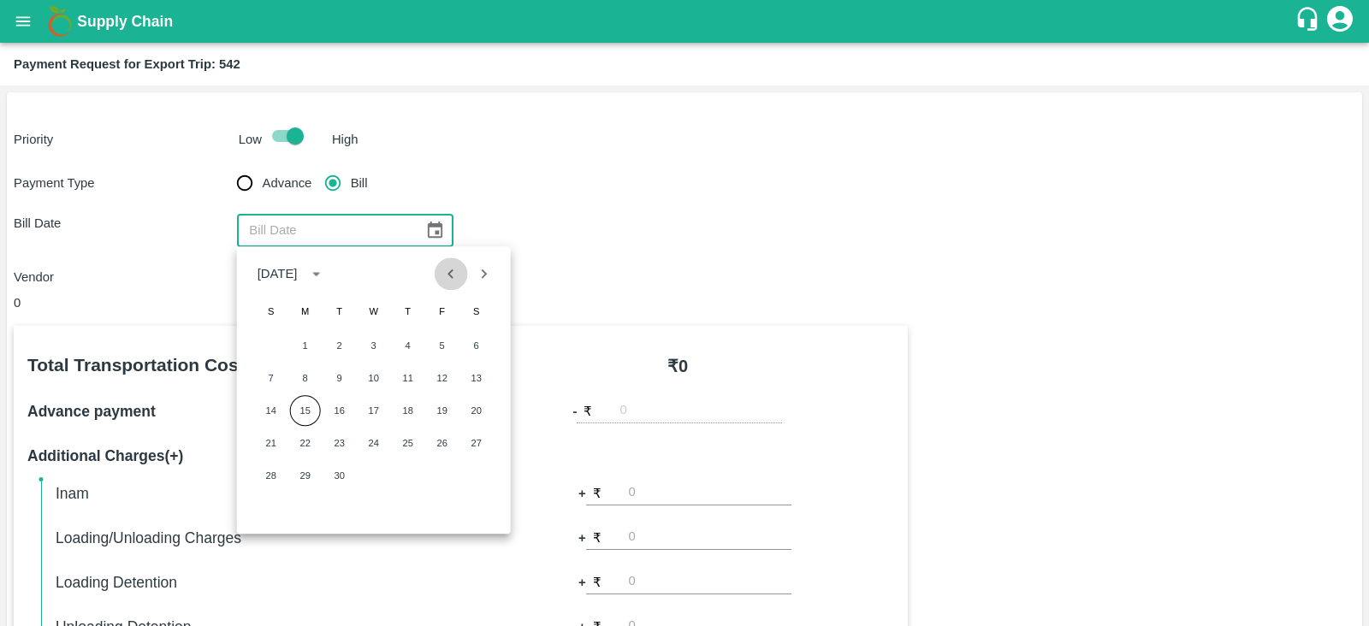
click at [454, 274] on icon "Previous month" at bounding box center [450, 273] width 19 height 19
click at [274, 500] on button "31" at bounding box center [271, 508] width 31 height 31
type input "31/08/2025"
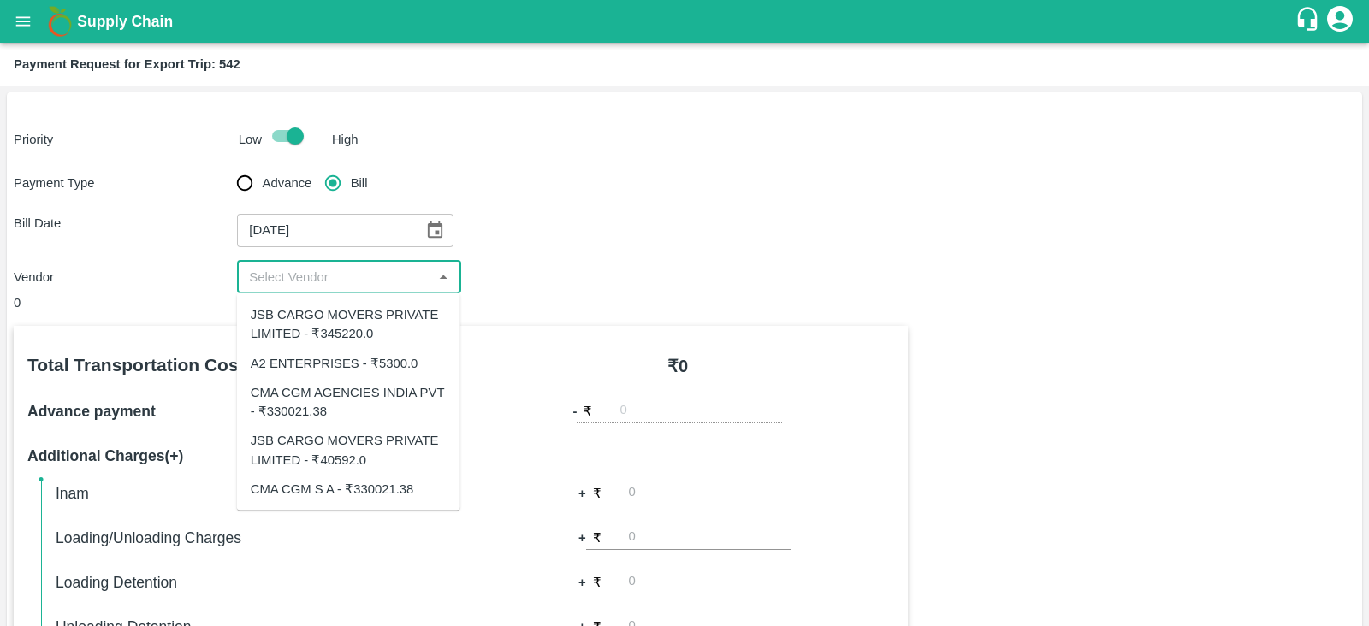
click at [402, 278] on input "input" at bounding box center [334, 277] width 185 height 22
click at [389, 356] on div "A2 ENTERPRISES - ₹5300.0" at bounding box center [335, 362] width 168 height 19
type input "A2 ENTERPRISES - ₹5300.0"
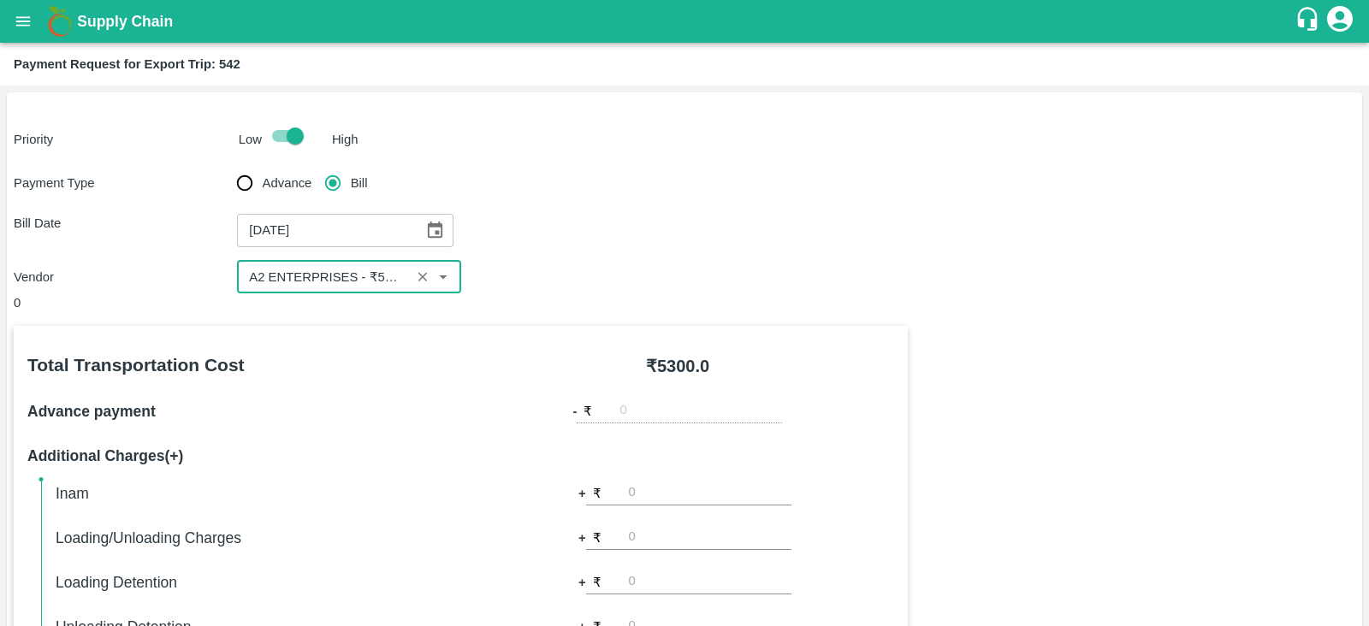
scroll to position [547, 0]
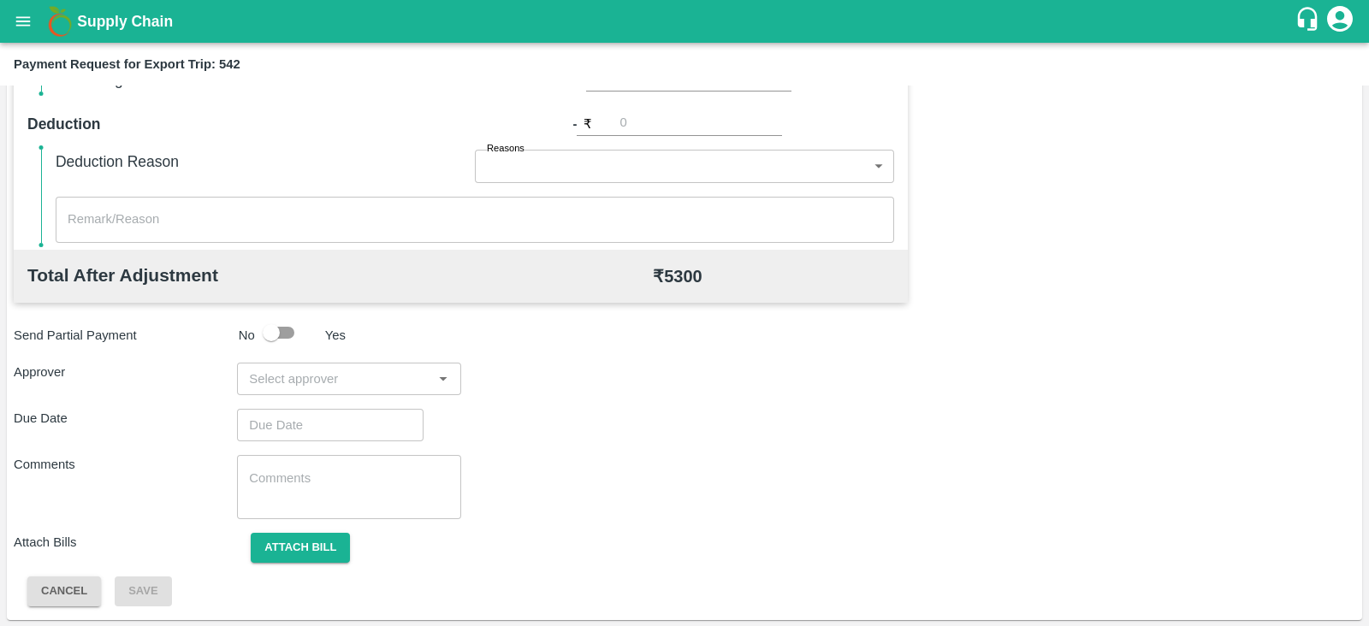
click at [351, 374] on input "input" at bounding box center [334, 379] width 185 height 22
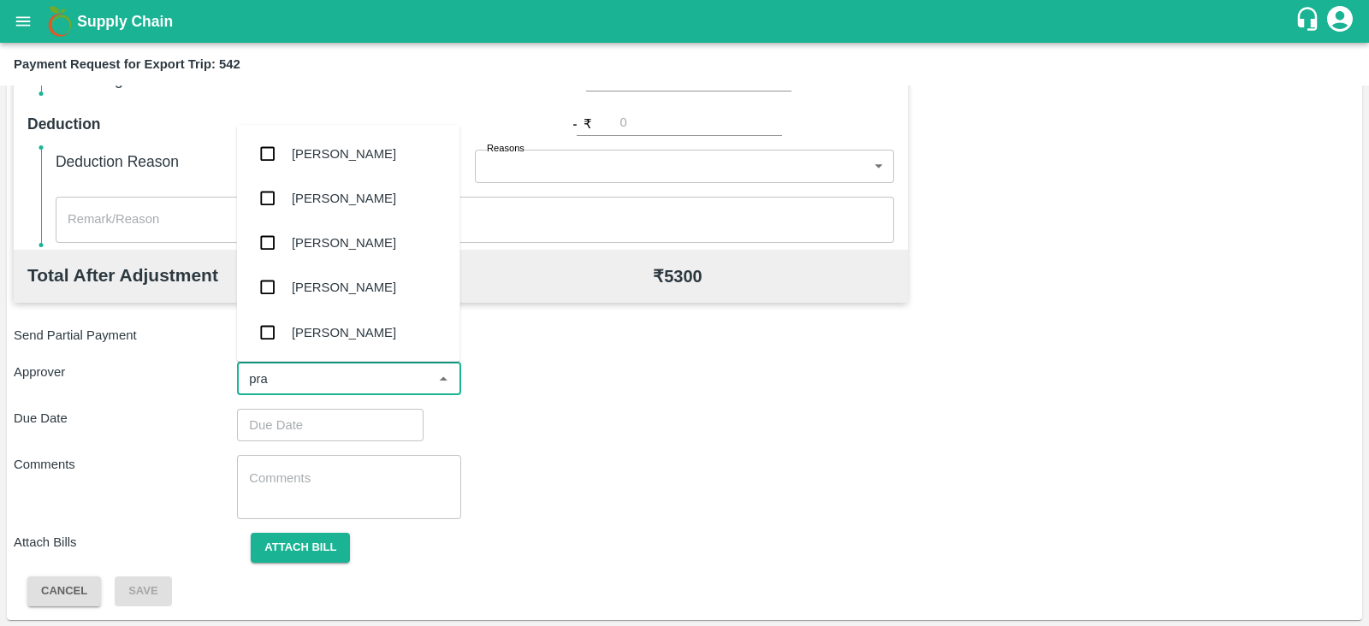
type input "pras"
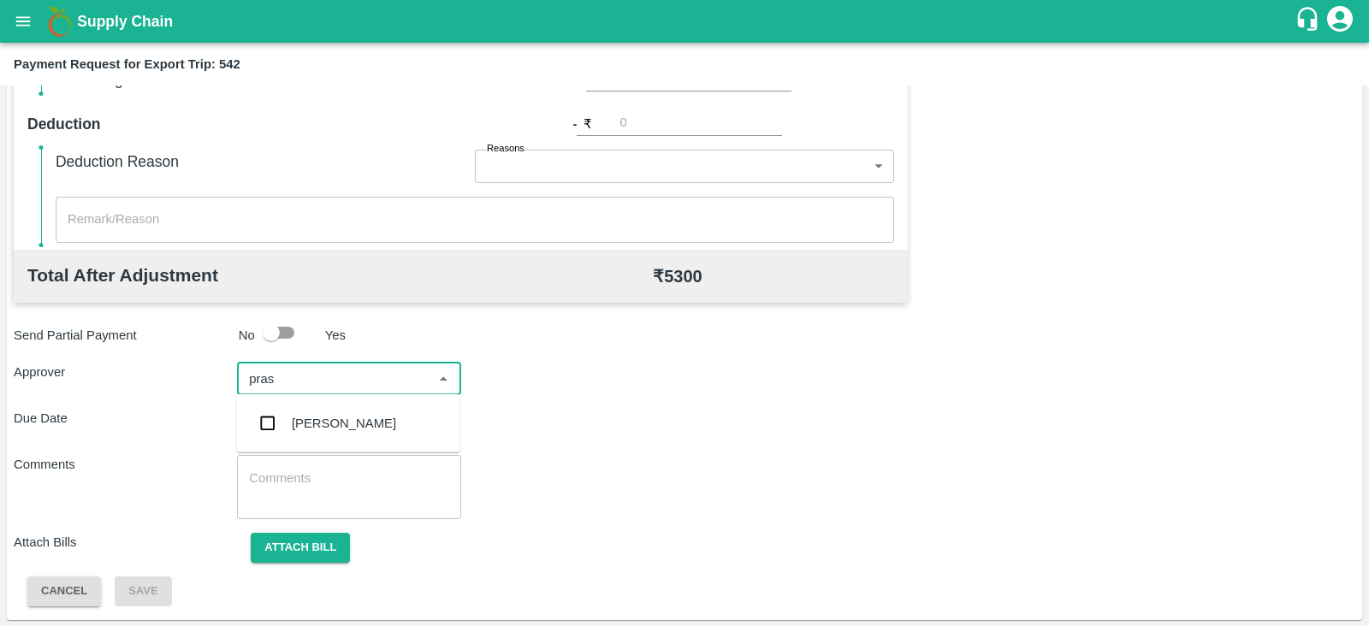
click at [338, 415] on div "Prasad Waghade" at bounding box center [344, 423] width 104 height 19
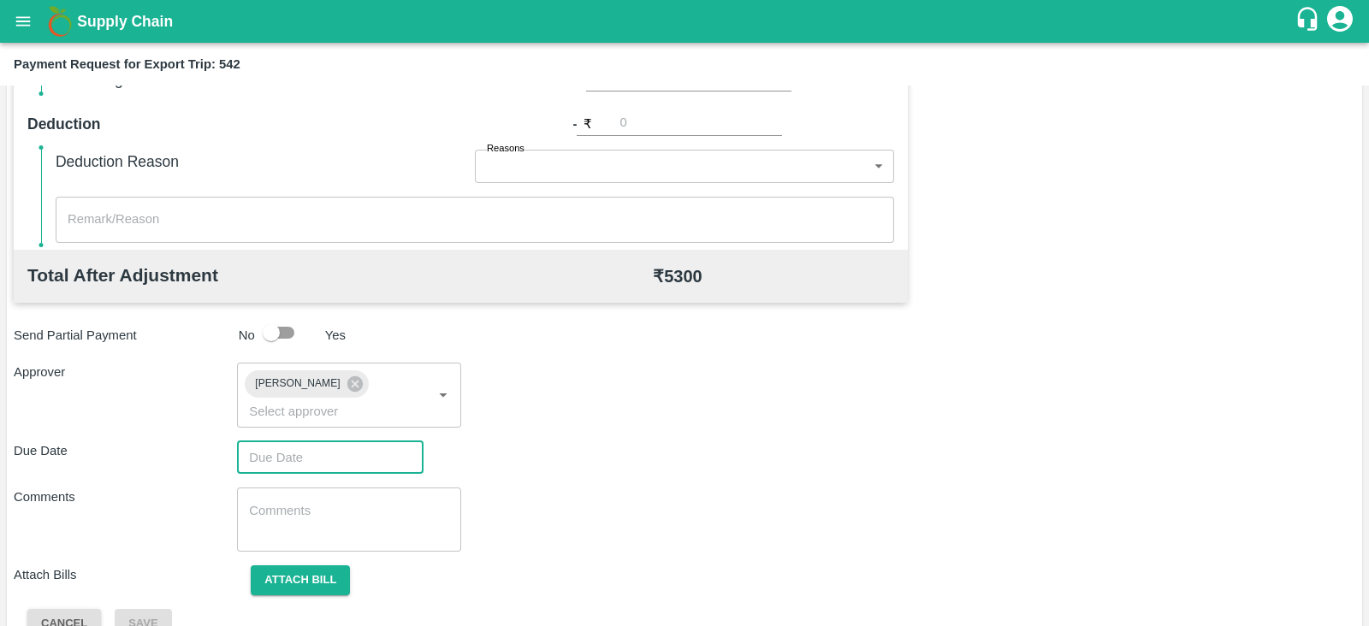
type input "DD/MM/YYYY hh:mm aa"
click at [319, 441] on input "DD/MM/YYYY hh:mm aa" at bounding box center [324, 457] width 174 height 33
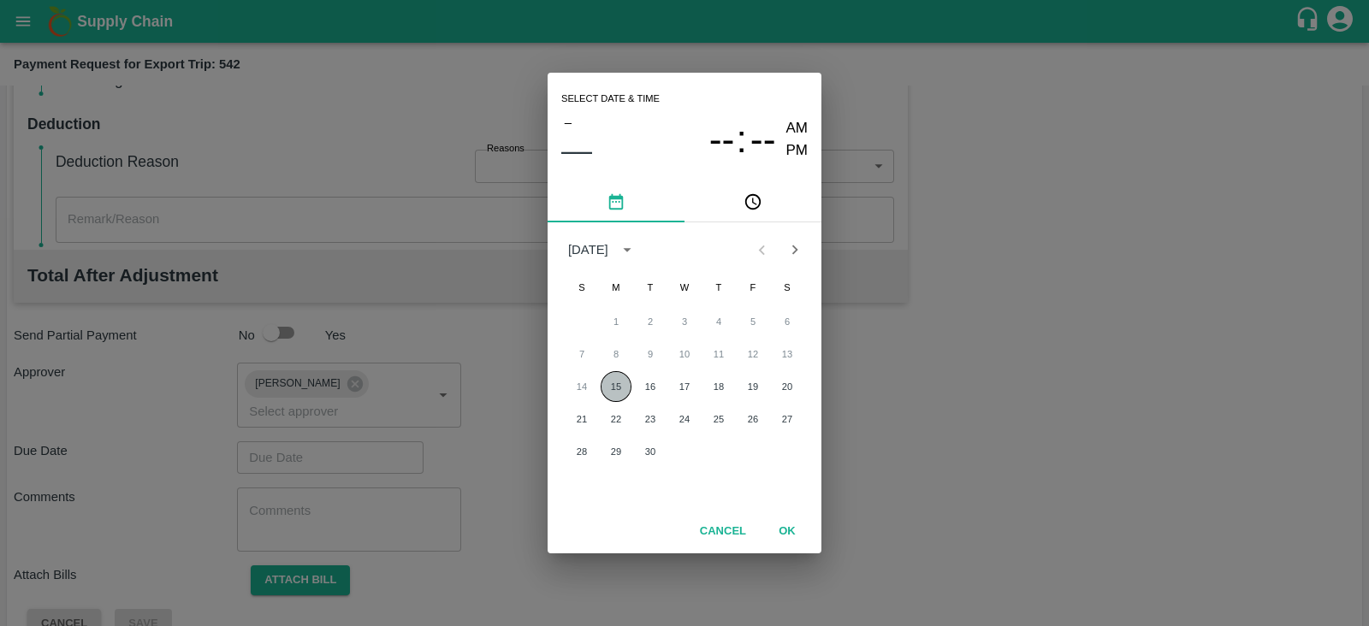
click at [609, 387] on button "15" at bounding box center [615, 386] width 31 height 31
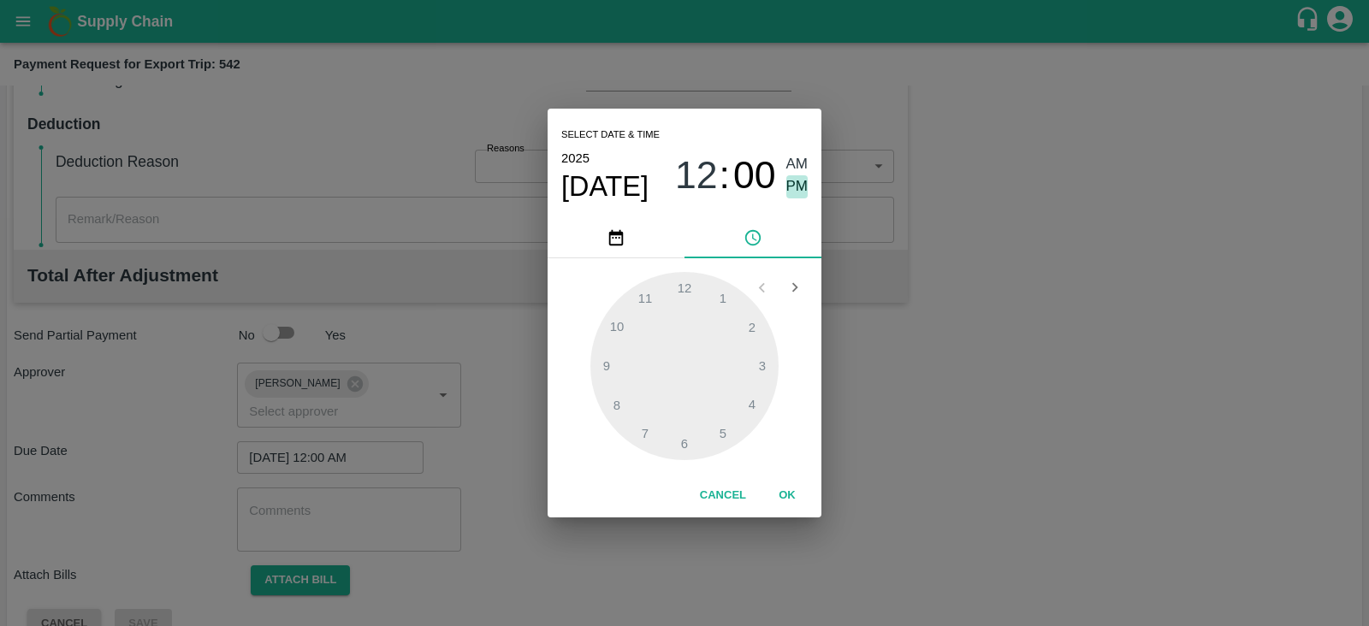
click at [792, 180] on span "PM" at bounding box center [797, 186] width 22 height 23
click at [750, 399] on div at bounding box center [684, 366] width 188 height 188
type input "15/09/2025 04:00 PM"
click at [794, 489] on button "OK" at bounding box center [787, 496] width 55 height 30
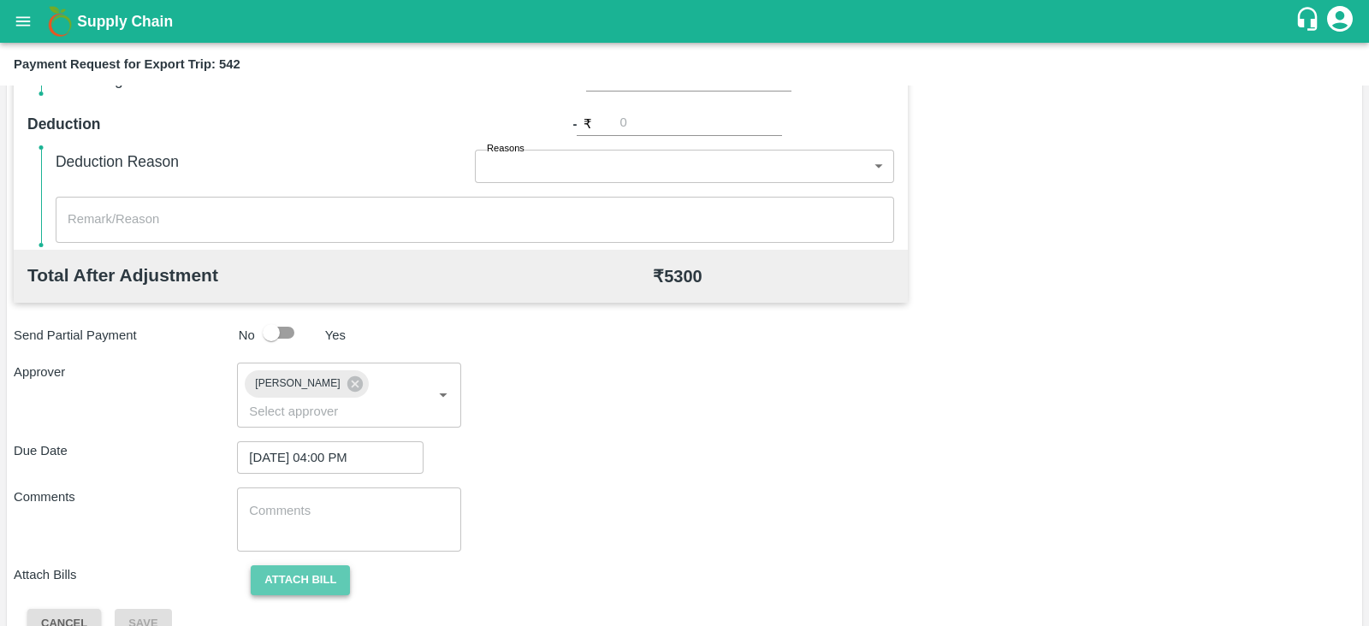
click at [311, 565] on button "Attach bill" at bounding box center [300, 580] width 99 height 30
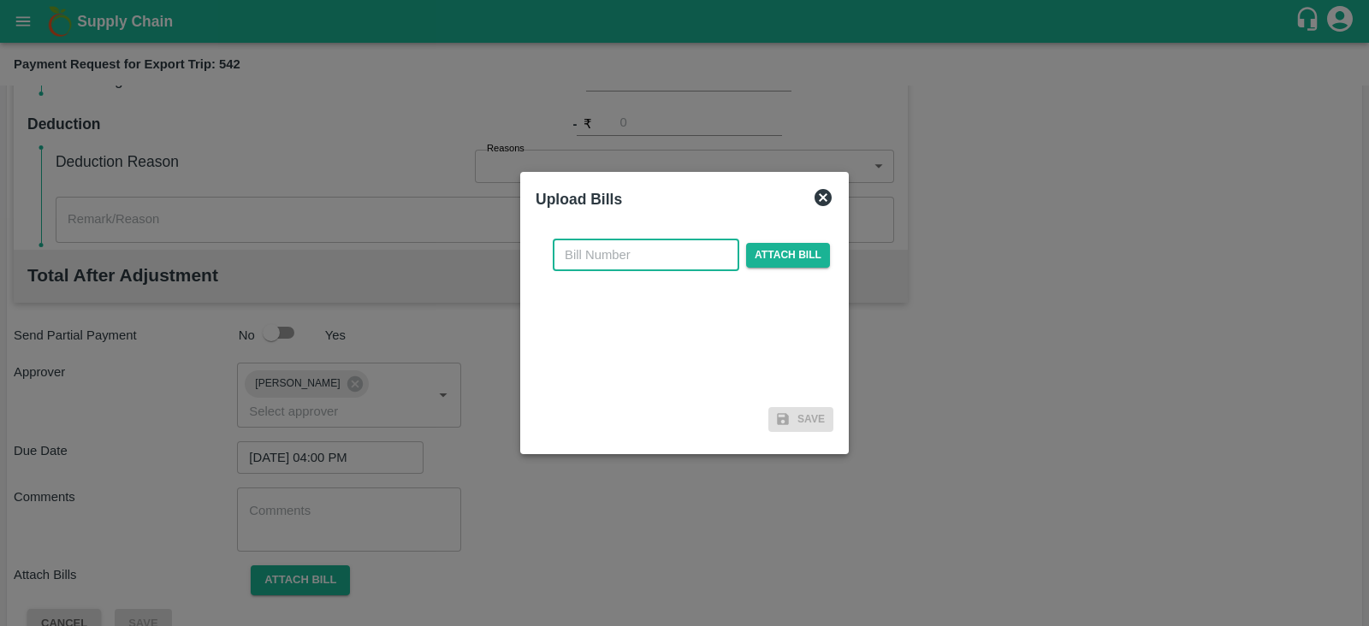
click at [641, 263] on input "text" at bounding box center [646, 255] width 186 height 33
paste input "A2-098/2025-26"
type input "A2-098/2025-26"
click at [770, 250] on span "Attach bill" at bounding box center [788, 255] width 84 height 25
click at [0, 0] on input "Attach bill" at bounding box center [0, 0] width 0 height 0
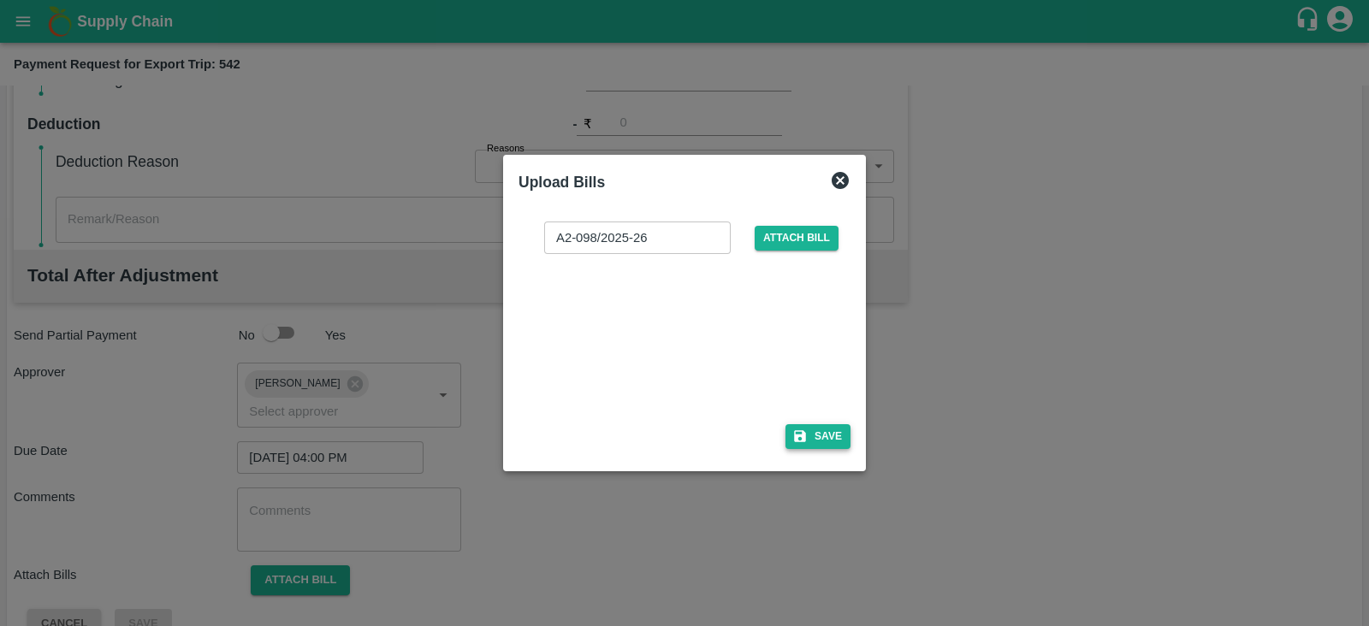
click at [813, 434] on button "Save" at bounding box center [817, 436] width 65 height 25
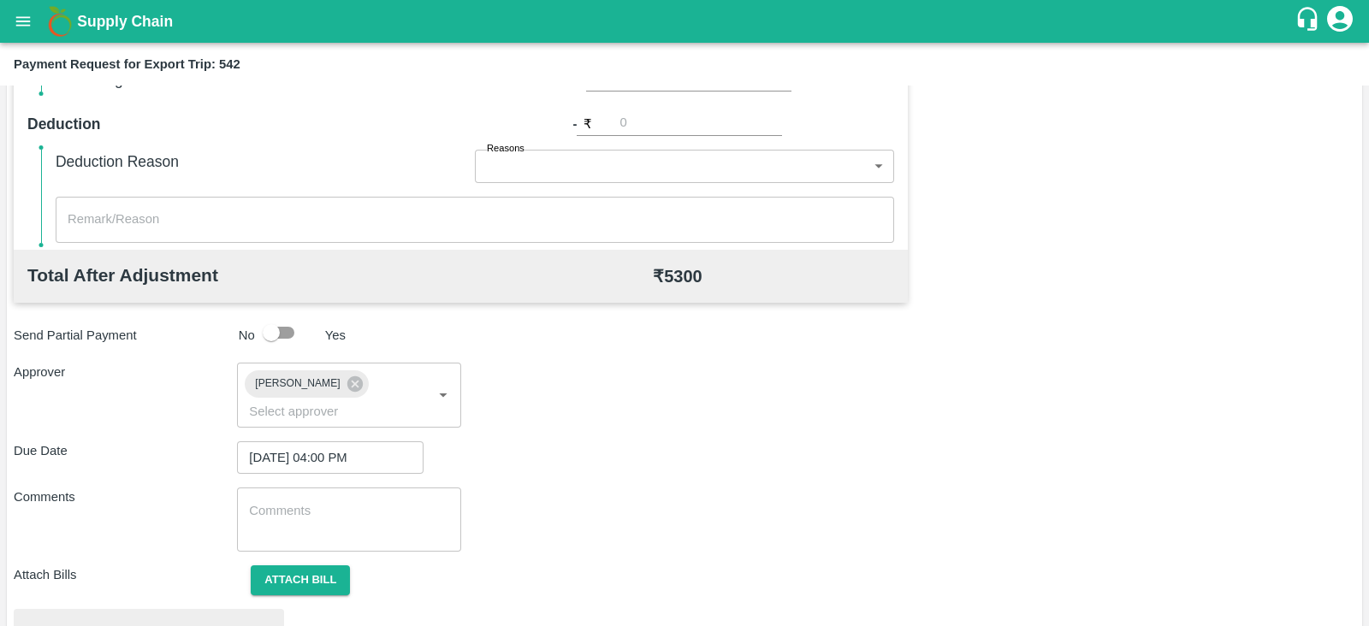
scroll to position [648, 0]
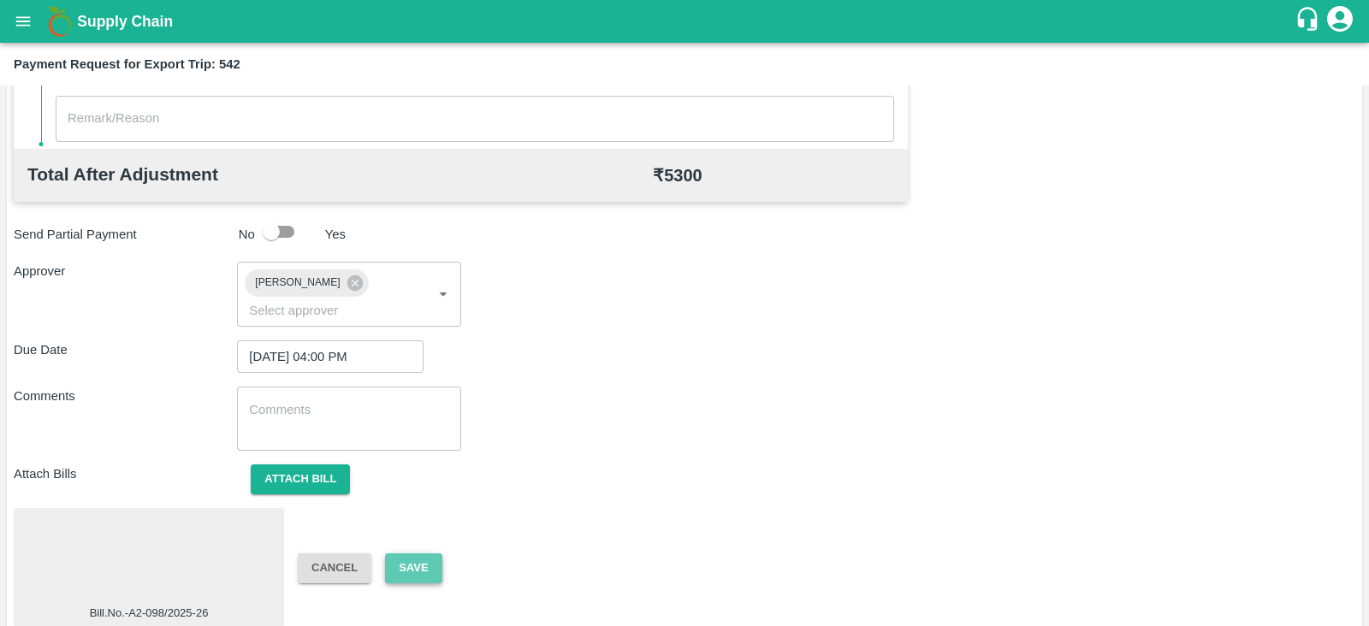
click at [425, 553] on button "Save" at bounding box center [413, 568] width 56 height 30
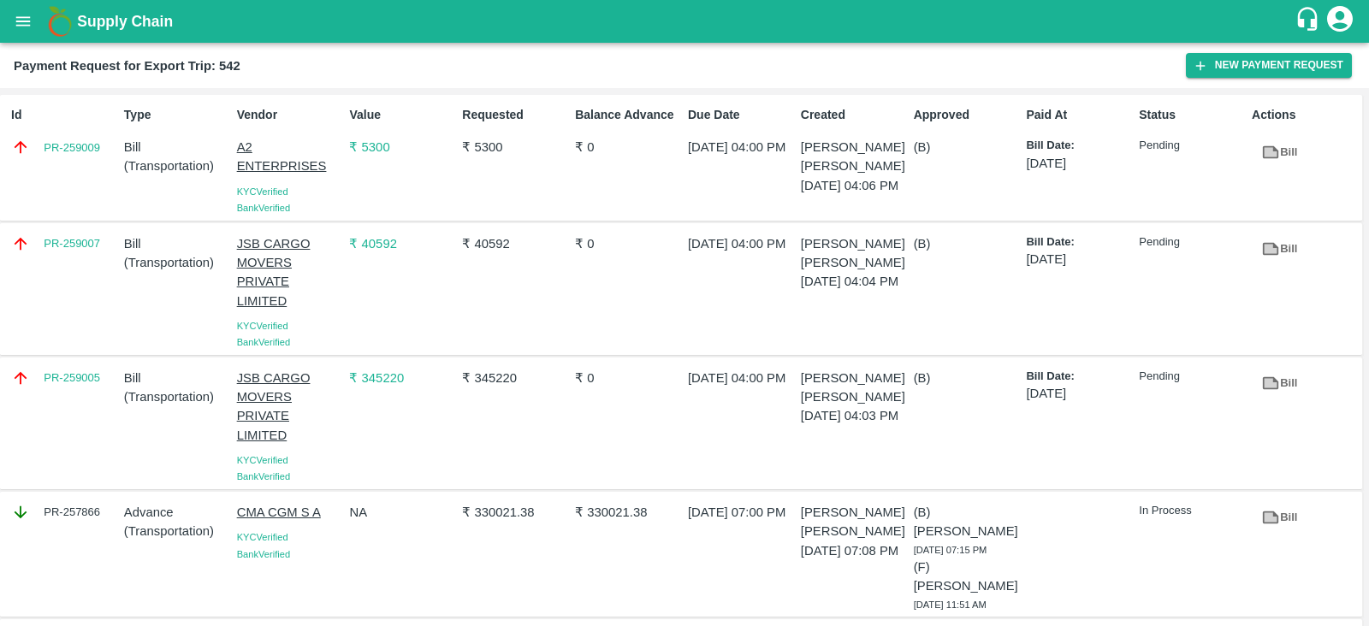
scroll to position [44, 0]
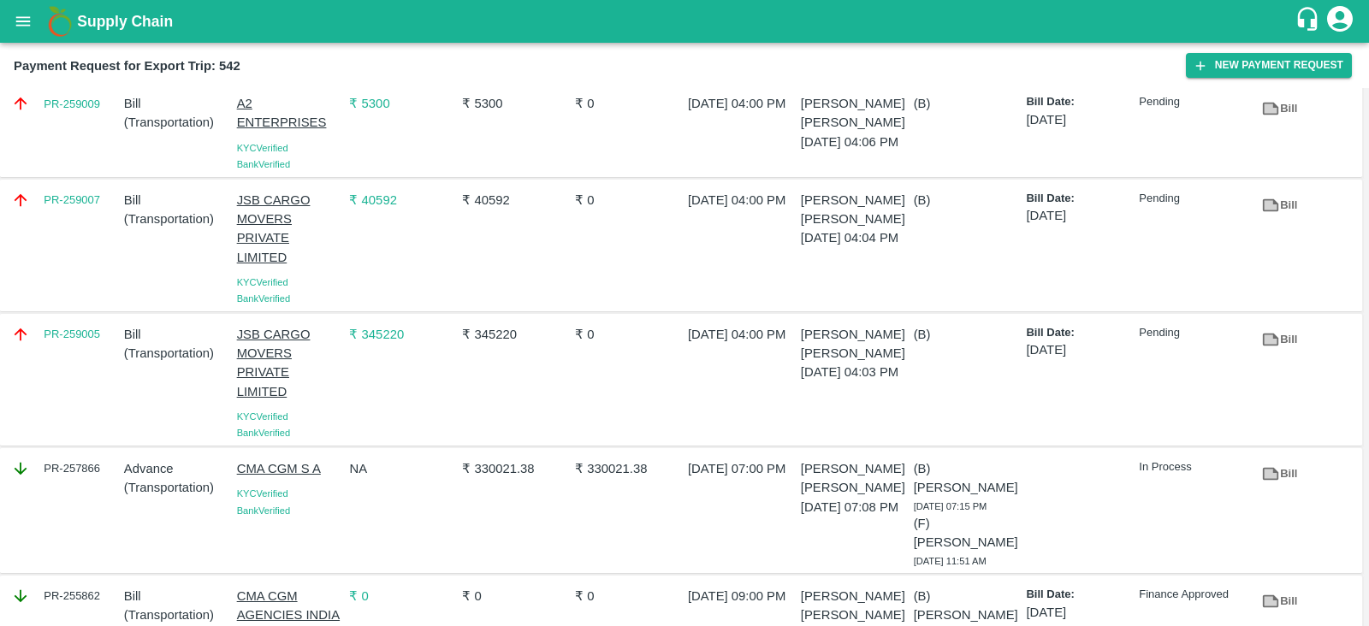
click at [94, 367] on div "PR-259005" at bounding box center [60, 379] width 113 height 123
copy link "PR-259005"
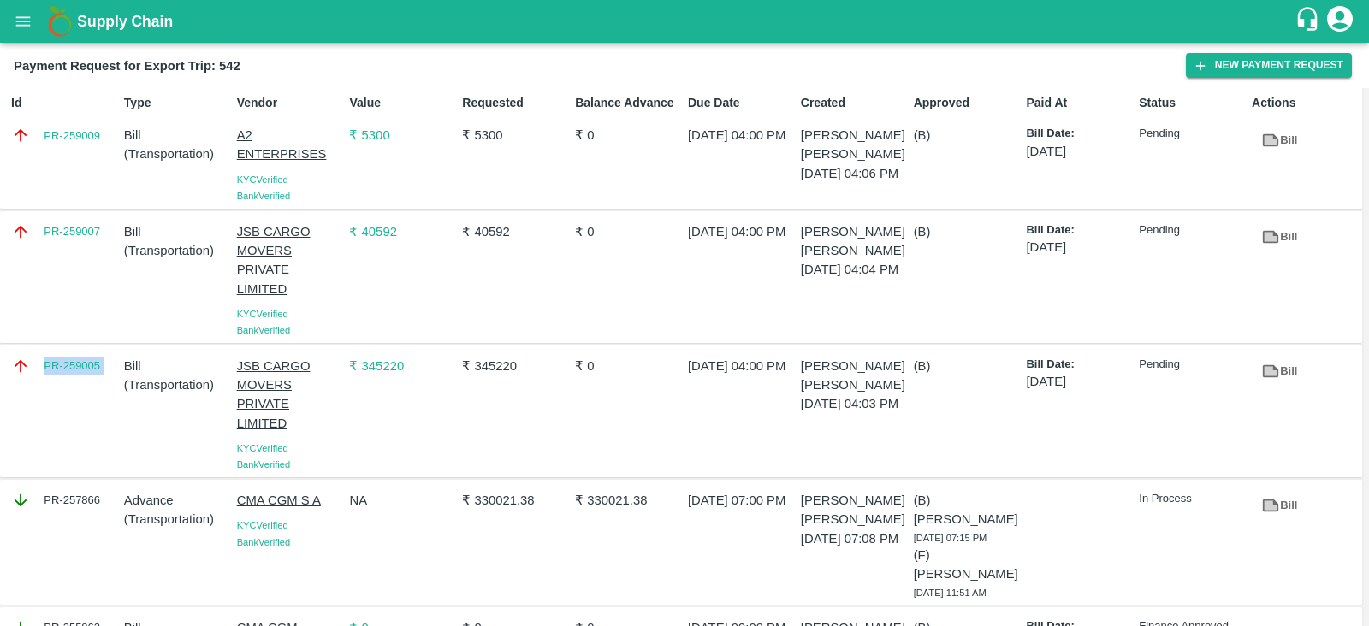
scroll to position [3, 0]
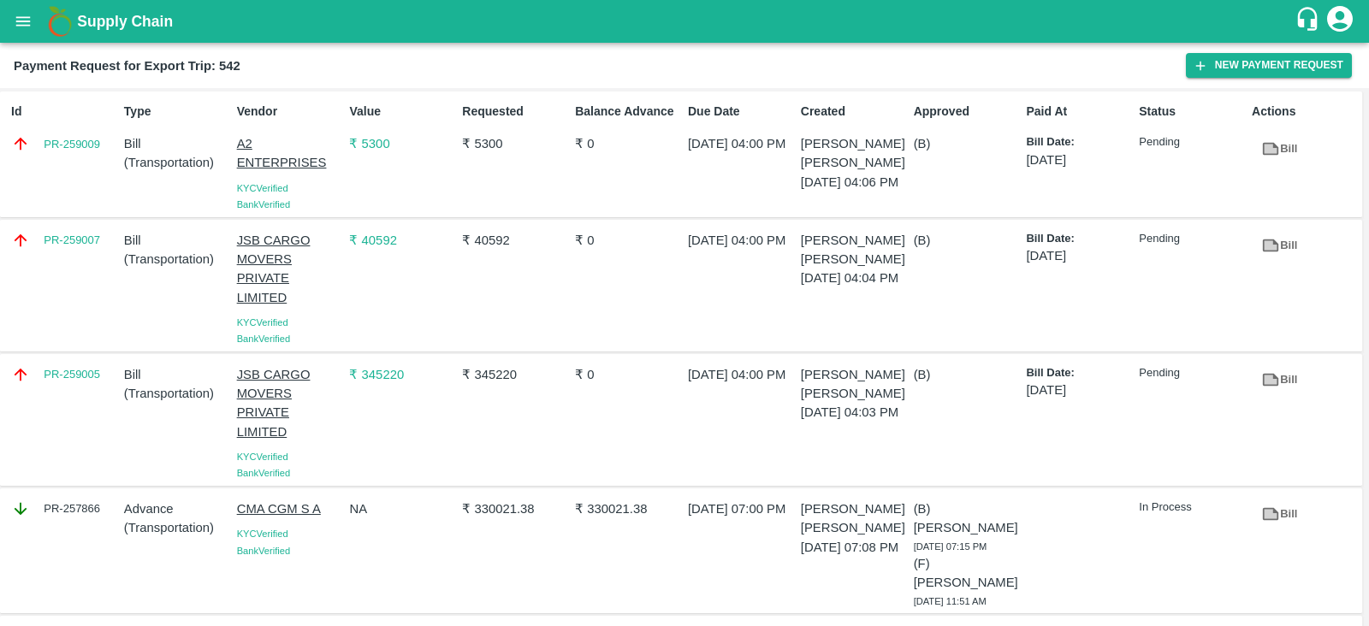
click at [98, 258] on div "PR-259007" at bounding box center [60, 285] width 113 height 123
copy link "PR-259007"
click at [81, 160] on div "Id PR-259009" at bounding box center [60, 154] width 113 height 117
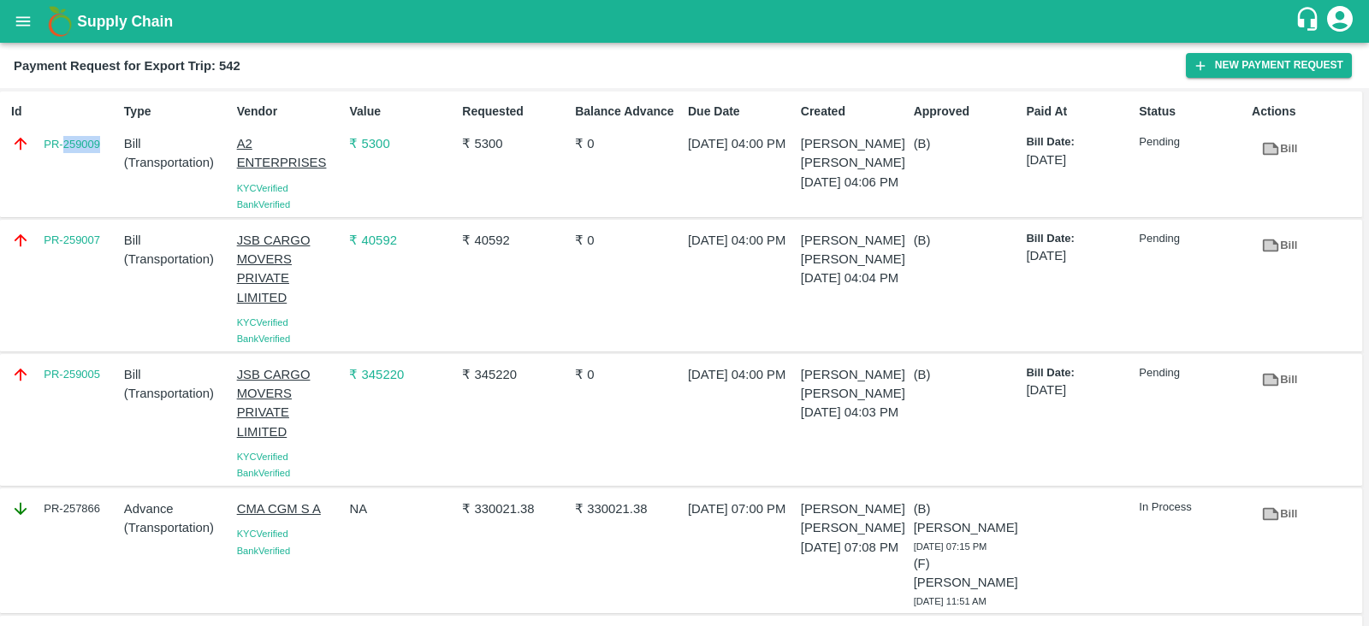
click at [81, 160] on div "Id PR-259009" at bounding box center [60, 154] width 113 height 117
copy link "PR-259009"
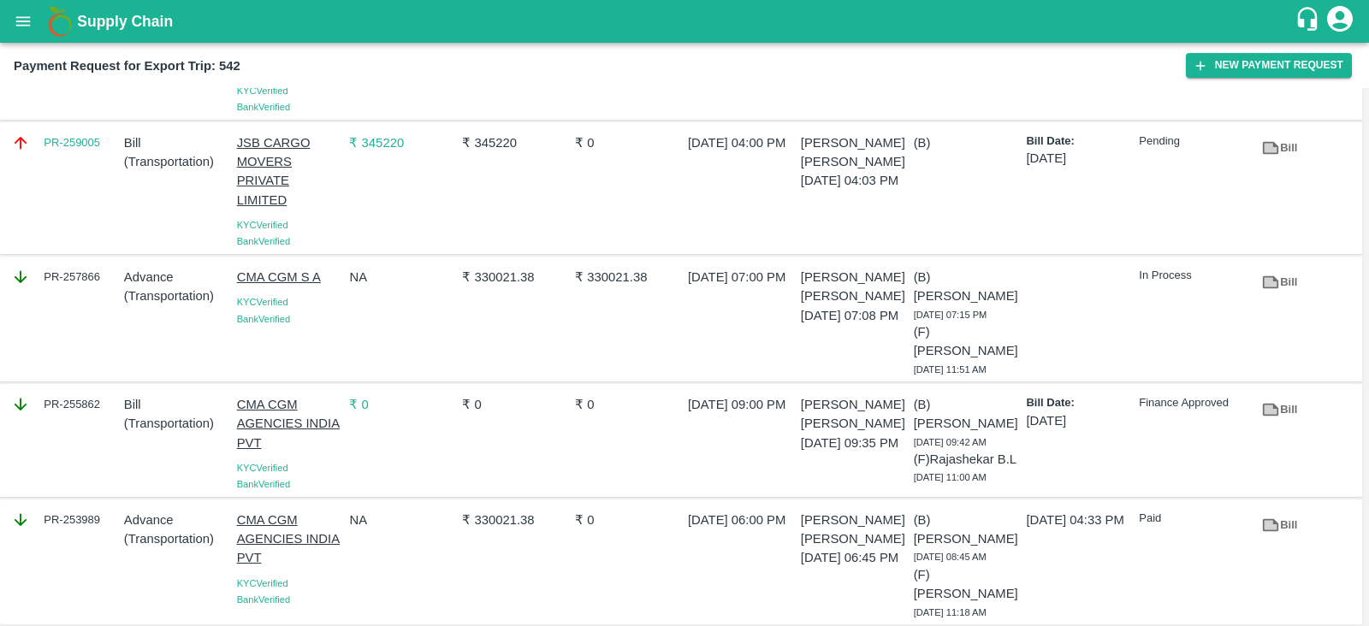
scroll to position [235, 0]
click at [84, 414] on div "PR-255862" at bounding box center [60, 440] width 113 height 104
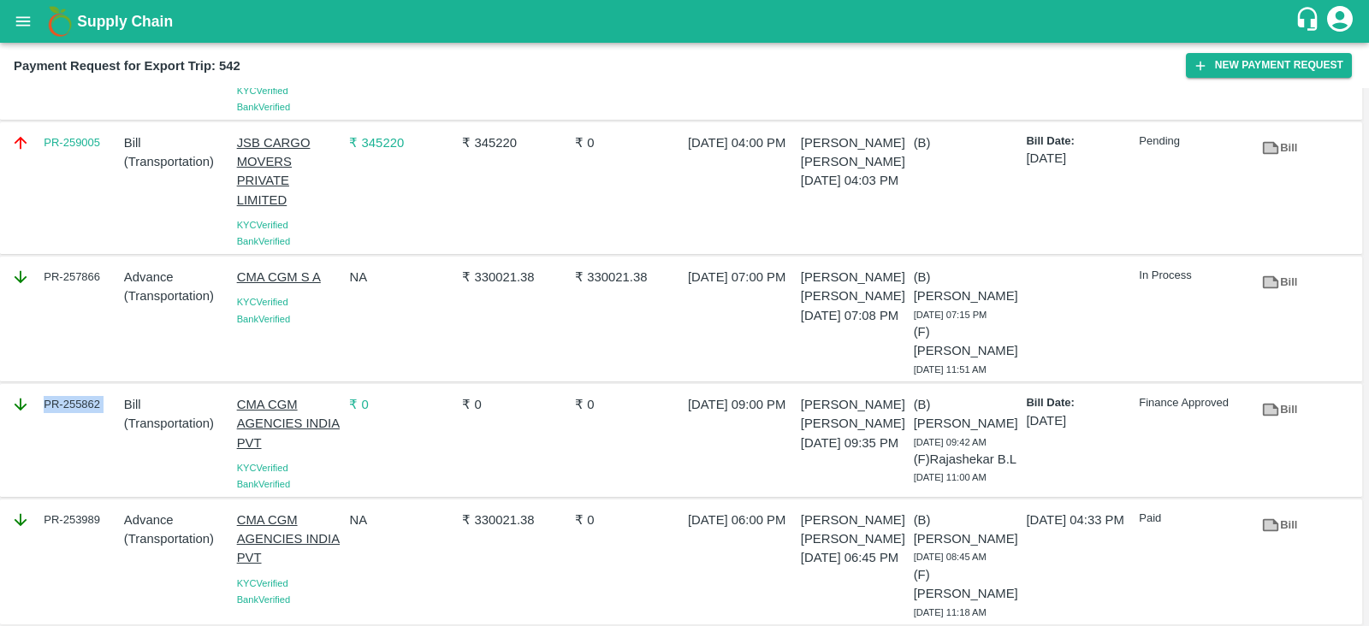
click at [84, 414] on div "PR-255862" at bounding box center [60, 440] width 113 height 104
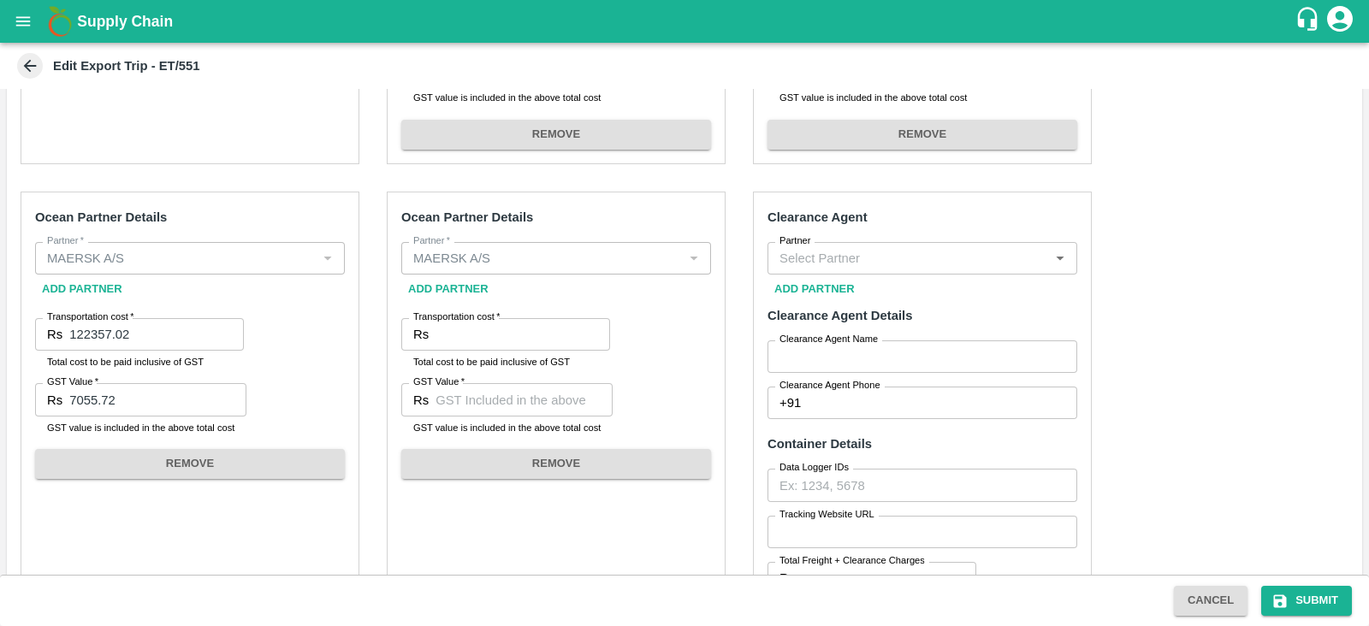
scroll to position [585, 0]
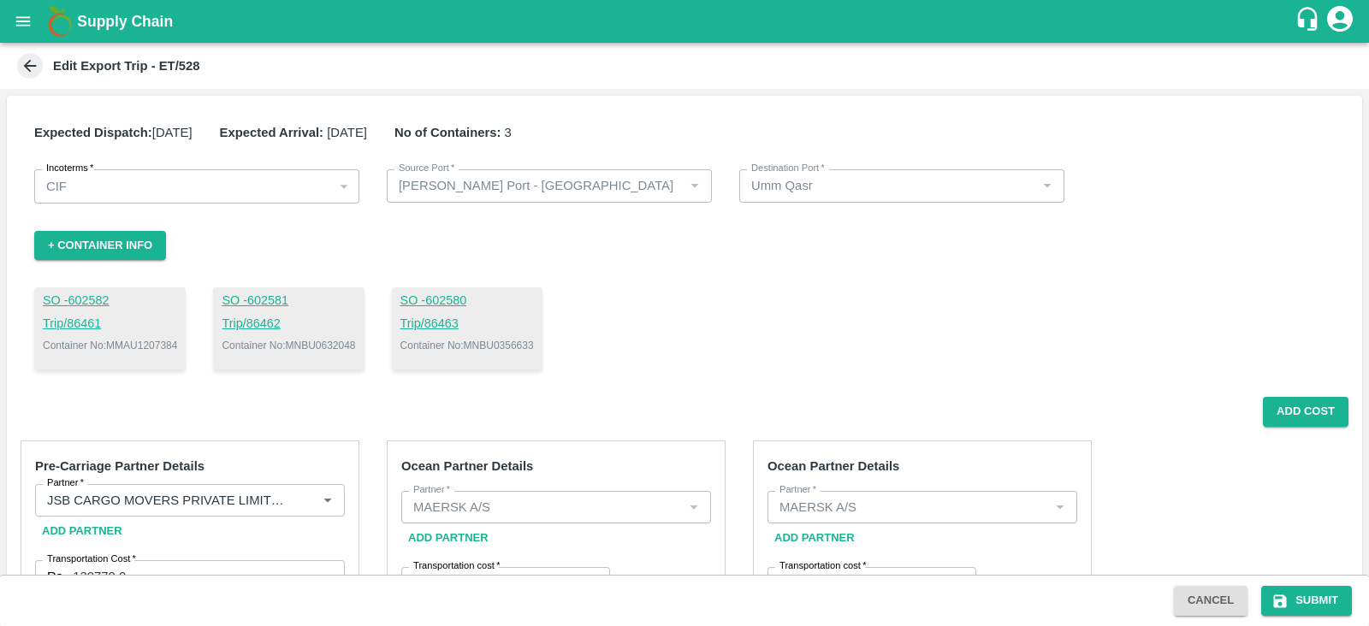
scroll to position [538, 0]
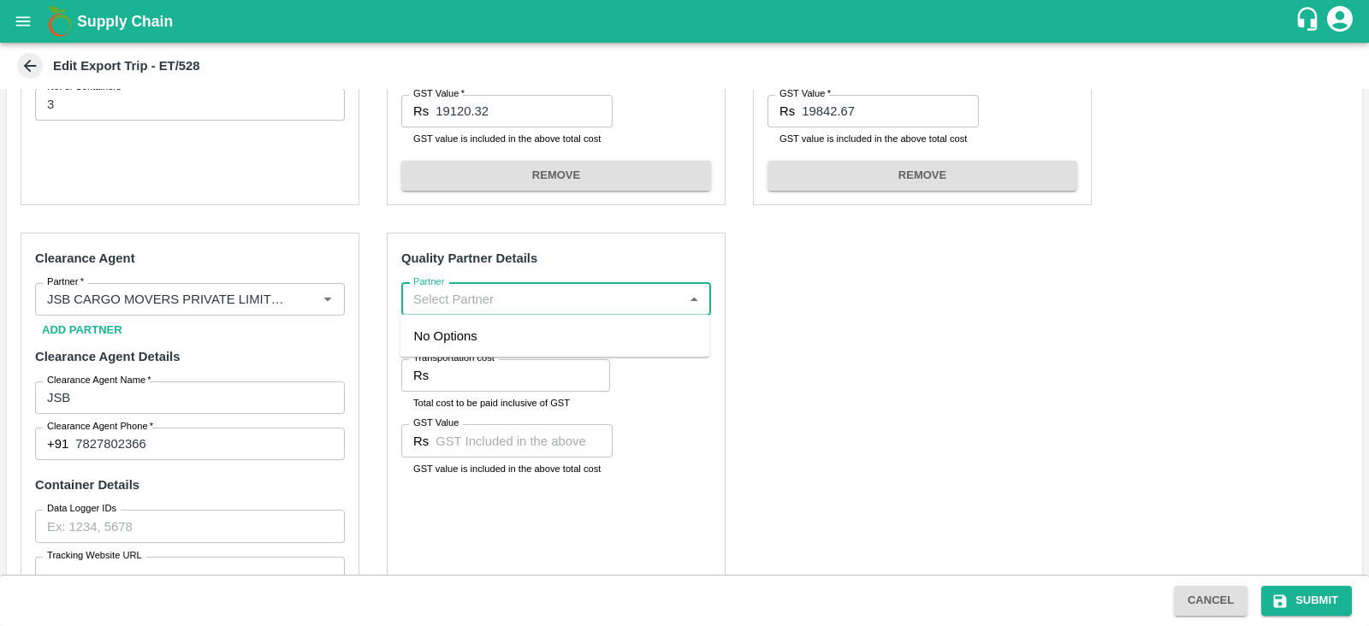
click at [518, 298] on input "Partner" at bounding box center [541, 299] width 271 height 22
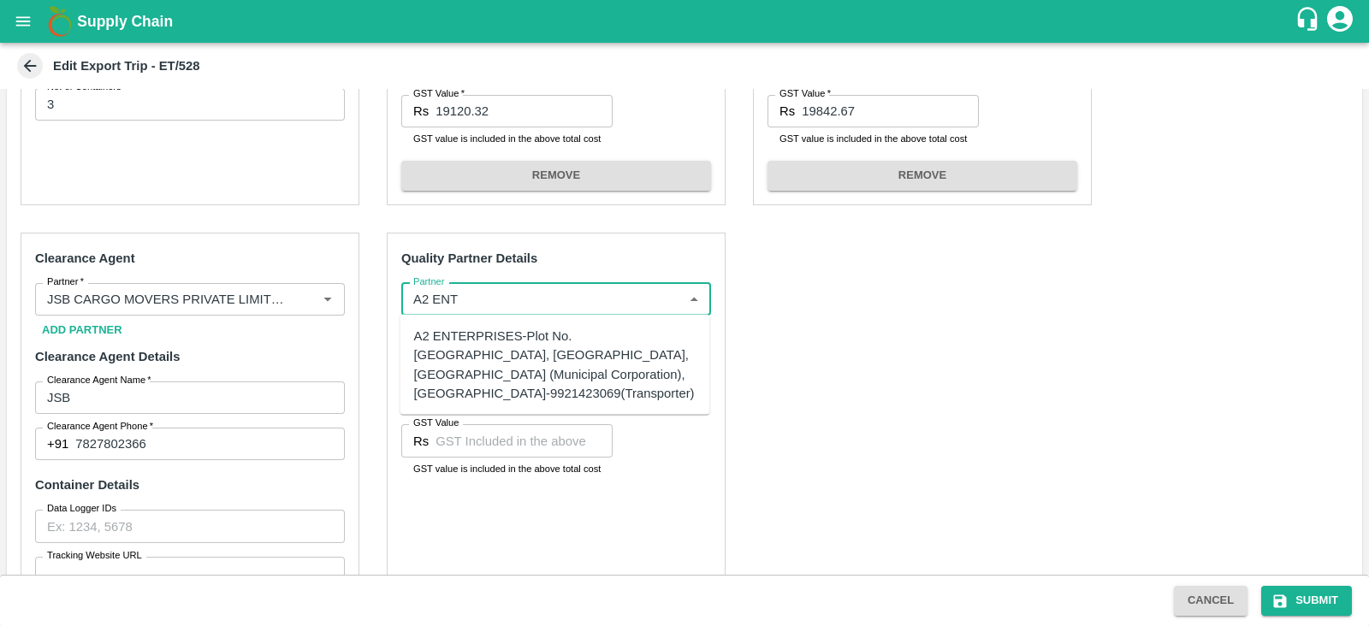
click at [476, 338] on div "A2 ENTERPRISES-Plot No.[GEOGRAPHIC_DATA], [GEOGRAPHIC_DATA], [GEOGRAPHIC_DATA] …" at bounding box center [555, 365] width 282 height 76
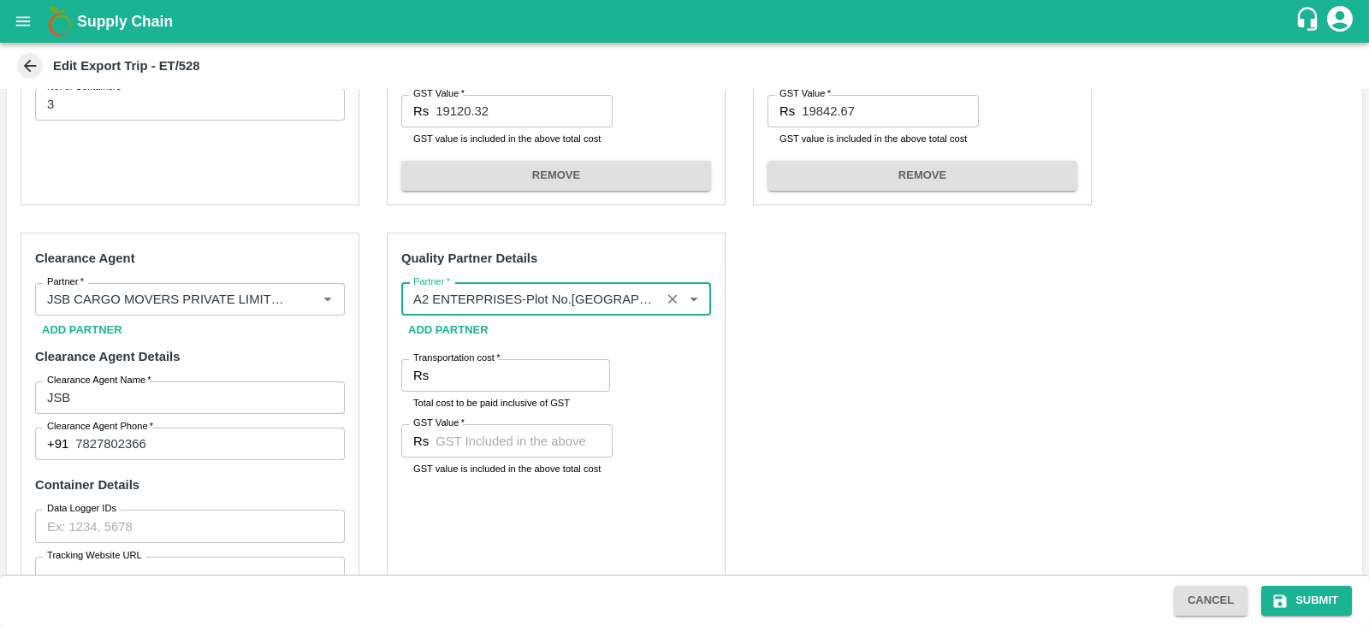
type input "A2 ENTERPRISES-Plot No.[GEOGRAPHIC_DATA], [GEOGRAPHIC_DATA], [GEOGRAPHIC_DATA] …"
click button "Add Partner"
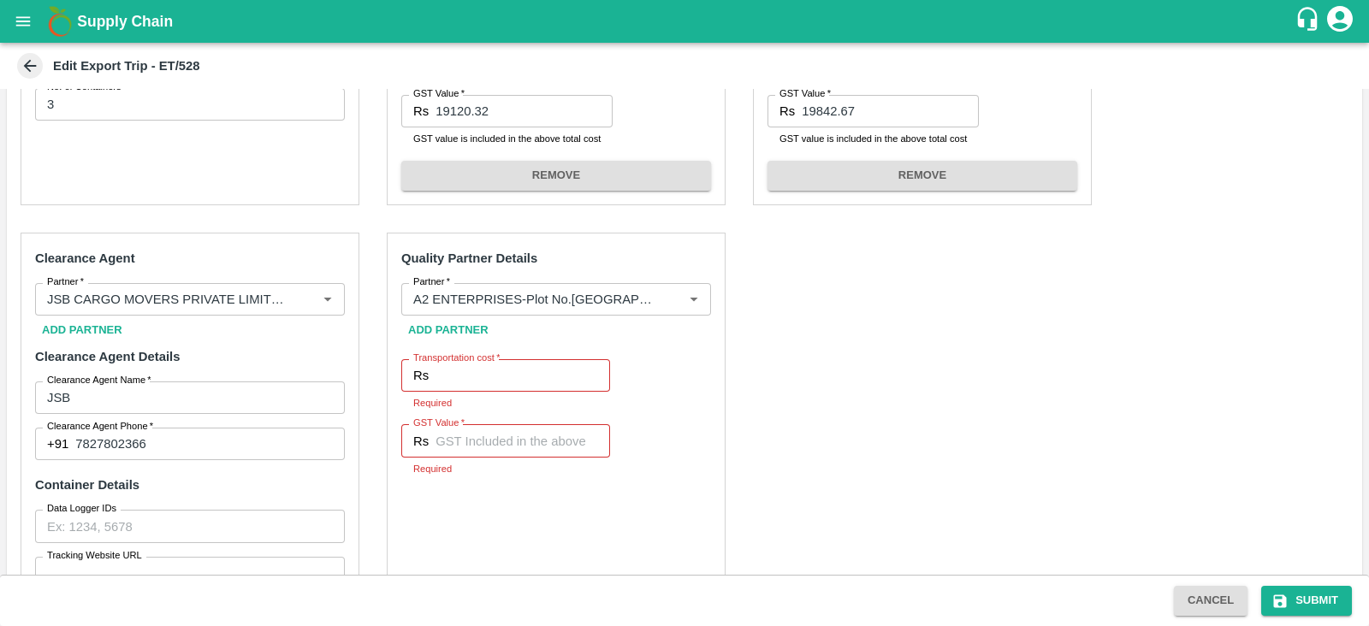
click div "Transportation cost   * Rs Transportation cost Required"
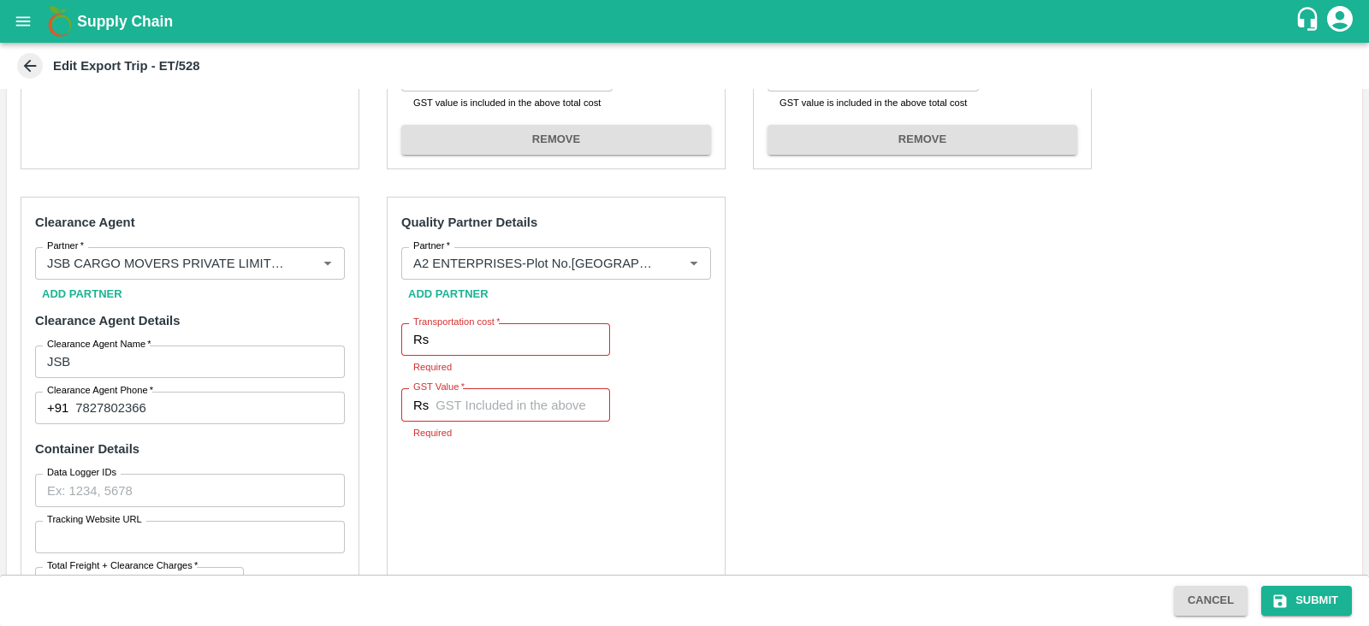
scroll to position [570, 0]
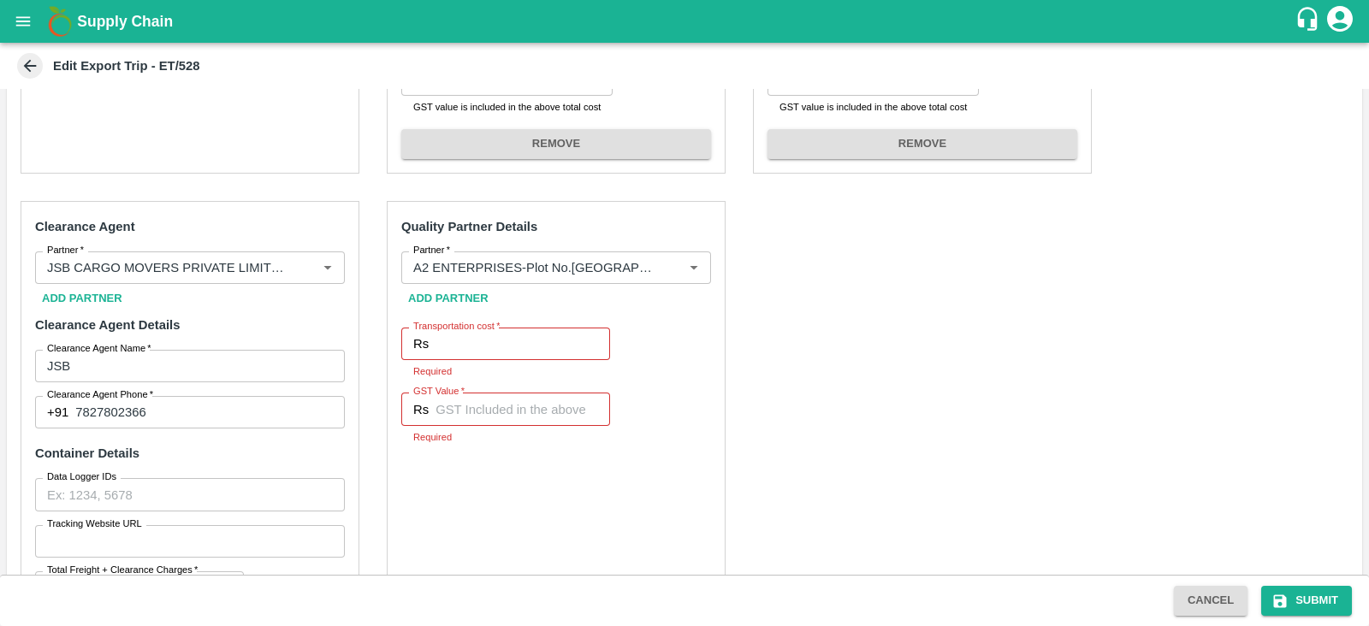
click div "Pre-Carriage Partner Details Partner   * Partner   * Add Partner Transportation…"
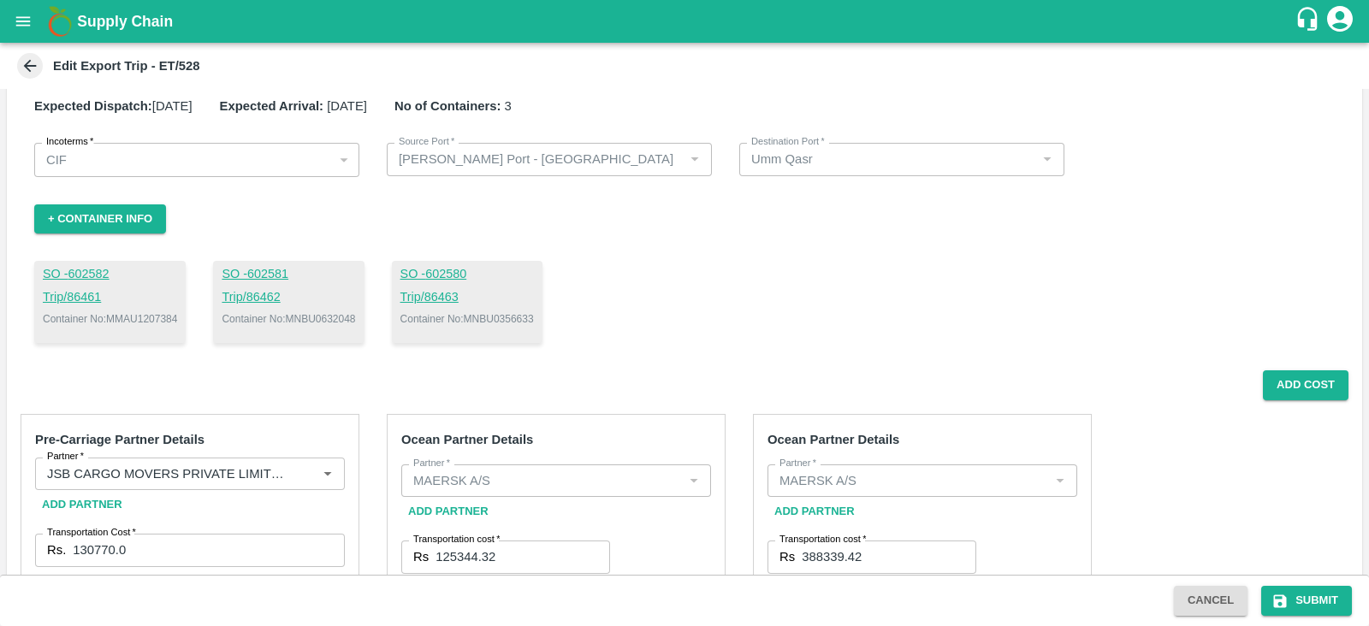
scroll to position [0, 0]
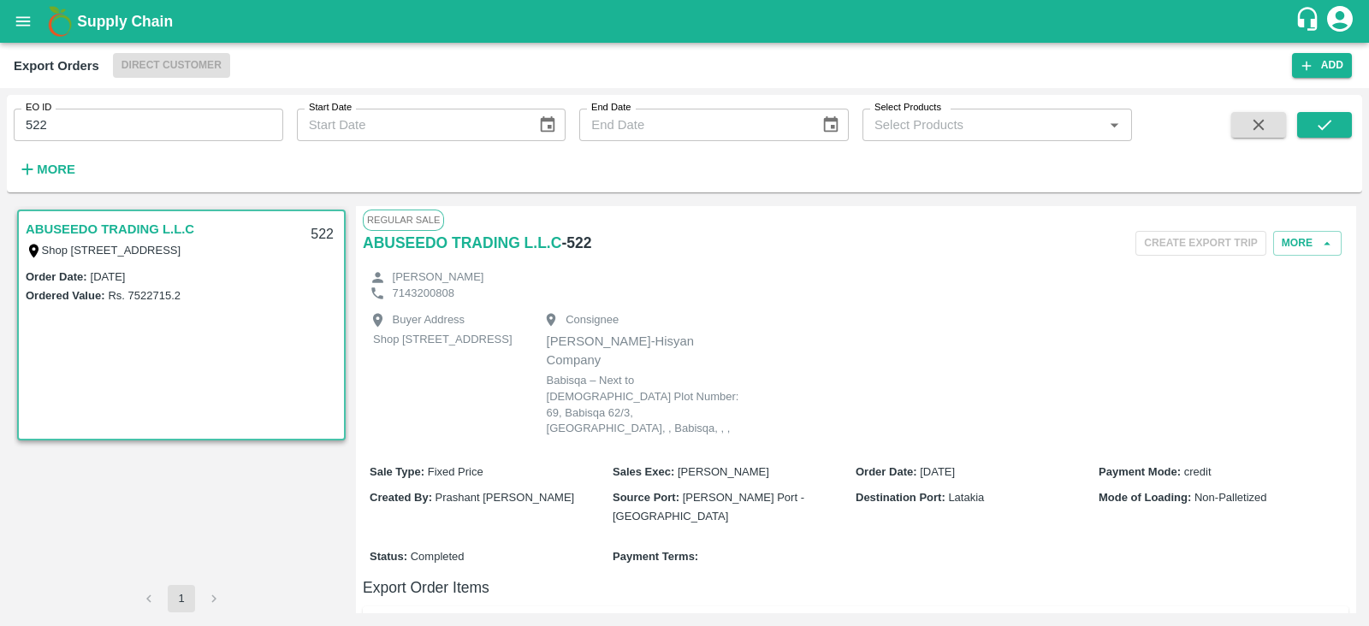
scroll to position [506, 0]
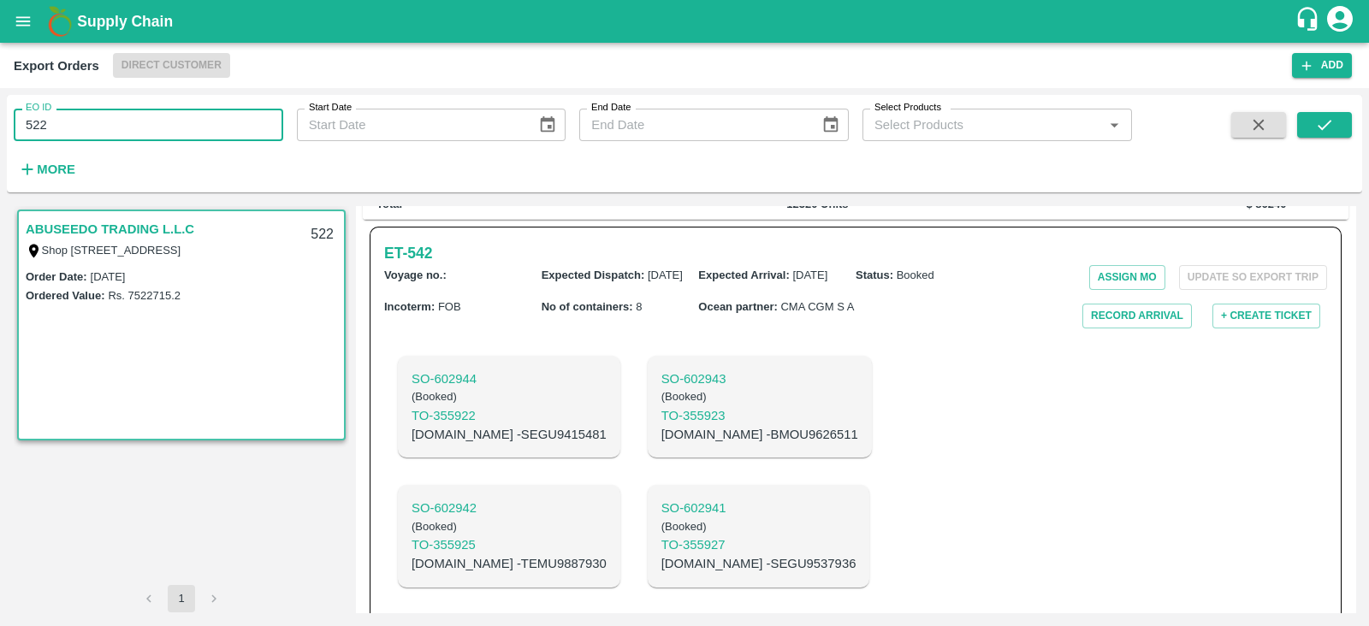
drag, startPoint x: 0, startPoint y: 0, endPoint x: 214, endPoint y: 125, distance: 247.6
click at [214, 125] on input "522" at bounding box center [148, 125] width 269 height 33
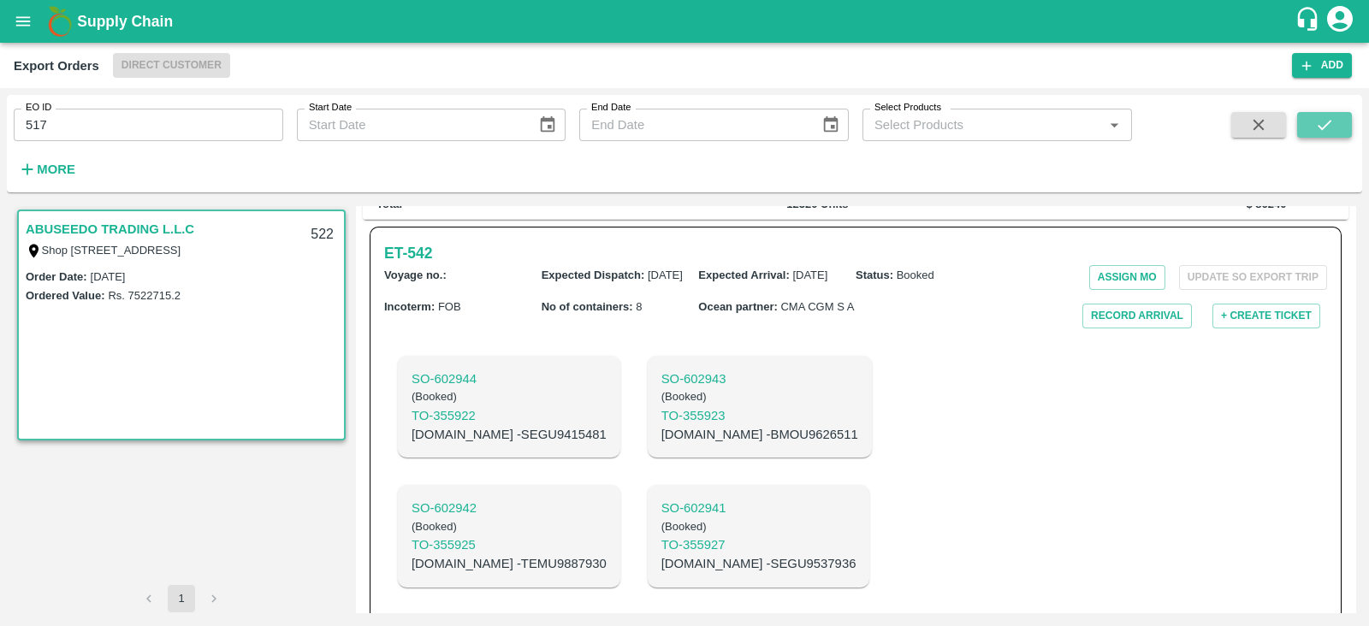
click at [1312, 118] on button "submit" at bounding box center [1324, 125] width 55 height 26
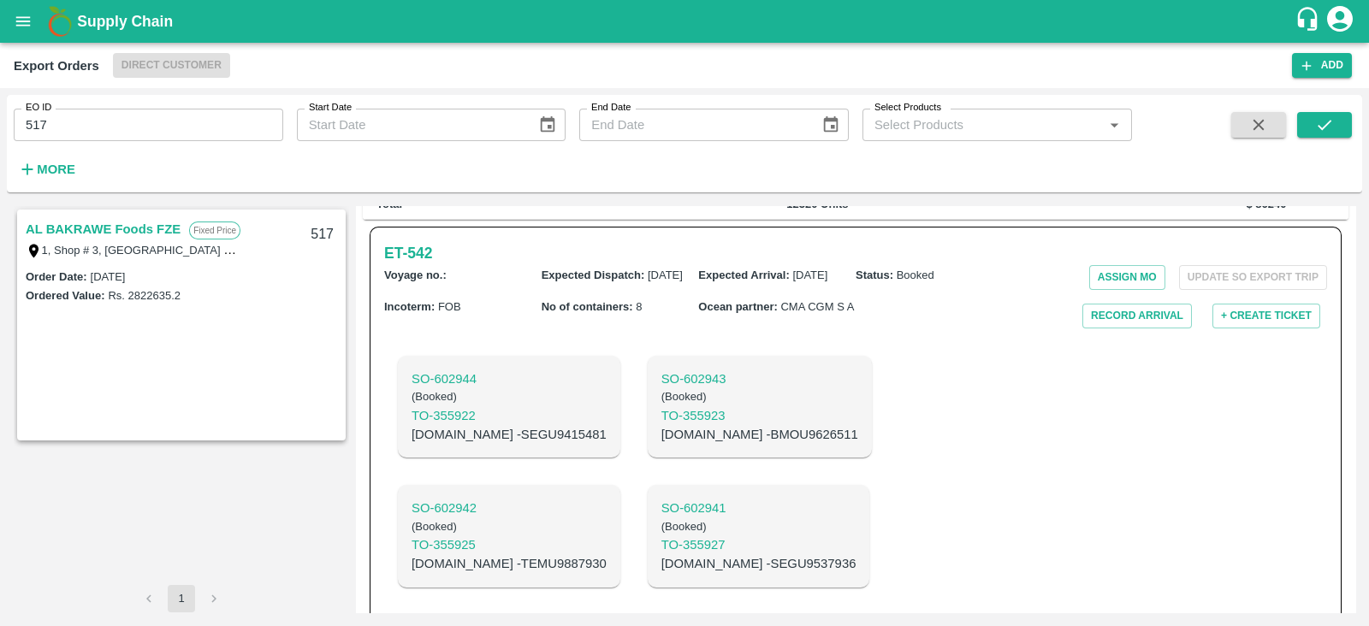
click at [151, 219] on link "AL BAKRAWE Foods FZE" at bounding box center [103, 229] width 155 height 22
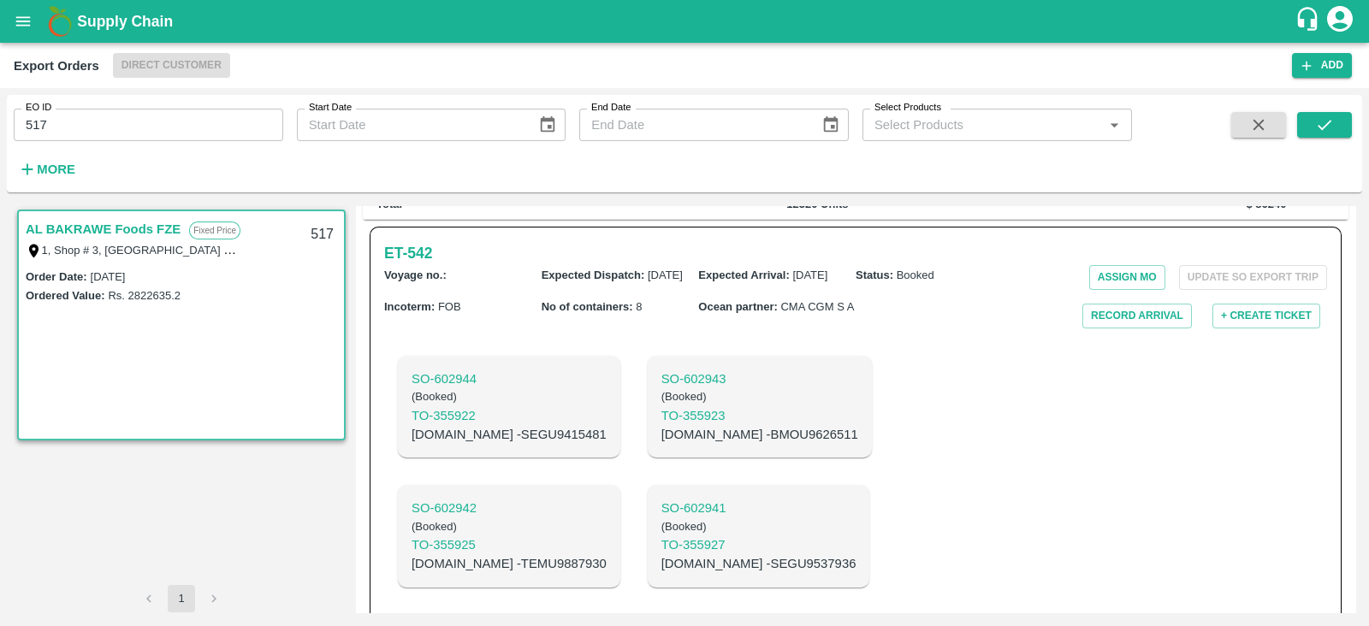
scroll to position [340, 0]
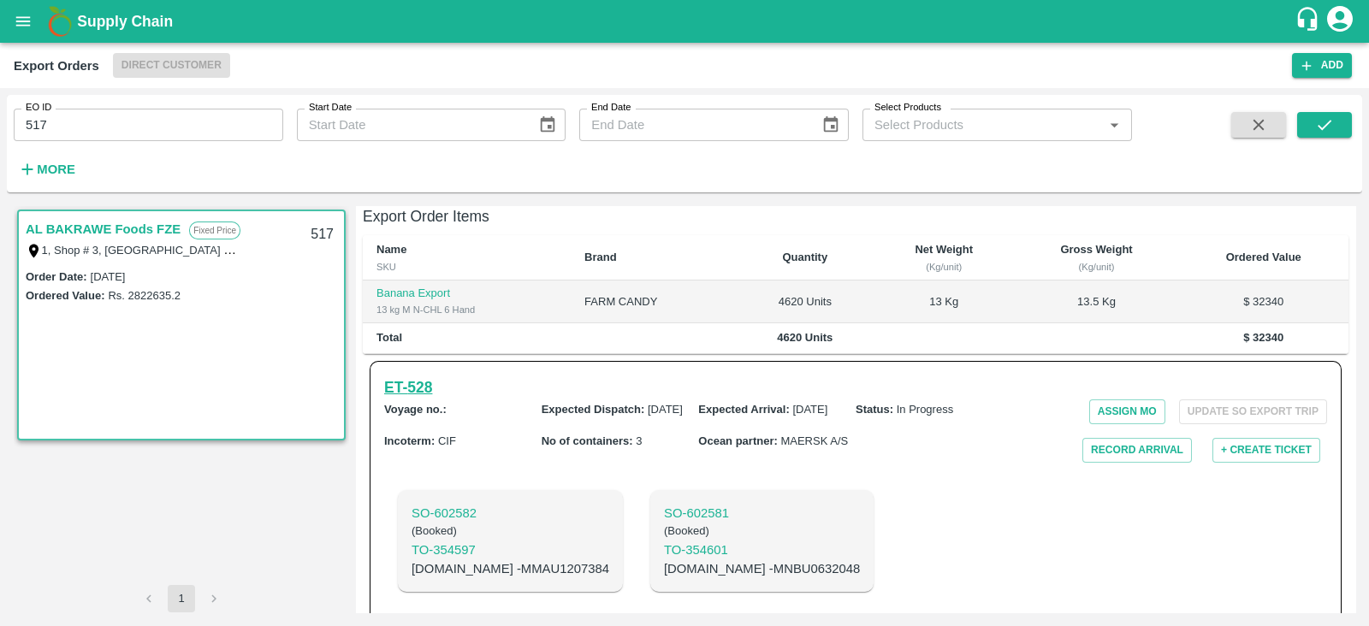
click at [423, 376] on h6 "ET- 528" at bounding box center [408, 388] width 48 height 24
click at [684, 559] on p "[DOMAIN_NAME] - MNBU0632048" at bounding box center [762, 568] width 196 height 19
copy p "MNBU0632048"
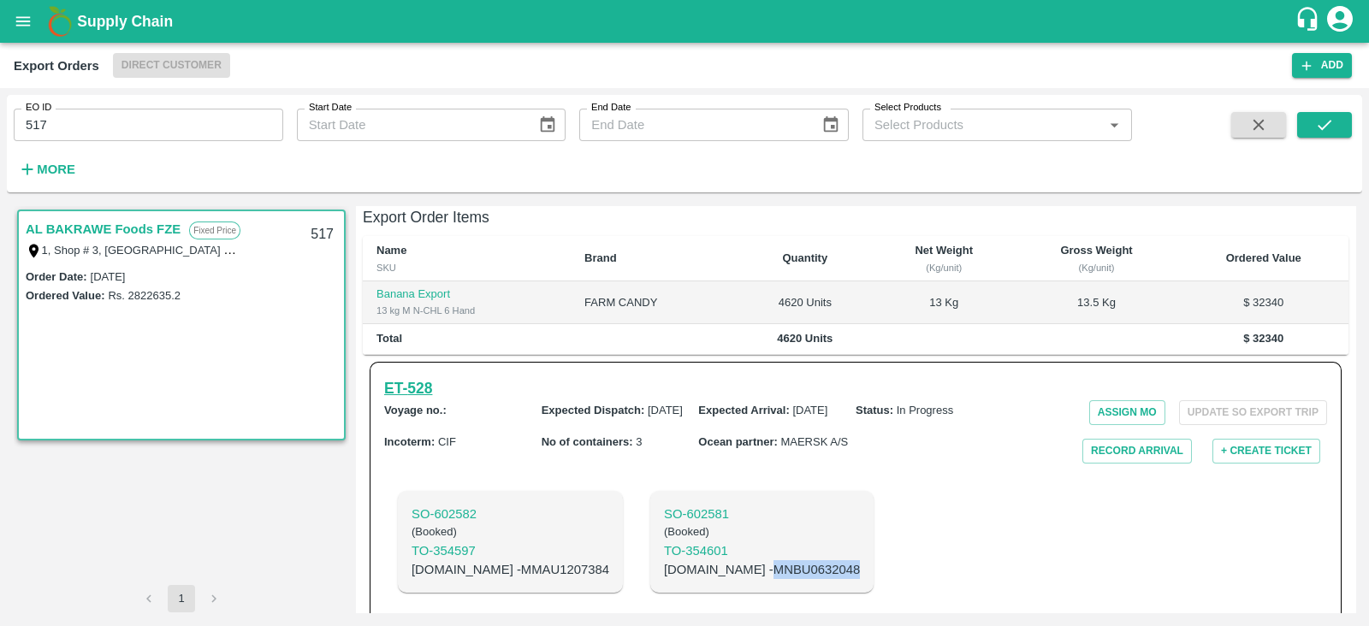
click at [412, 376] on h6 "ET- 528" at bounding box center [408, 388] width 48 height 24
copy p "MNBU0632048"
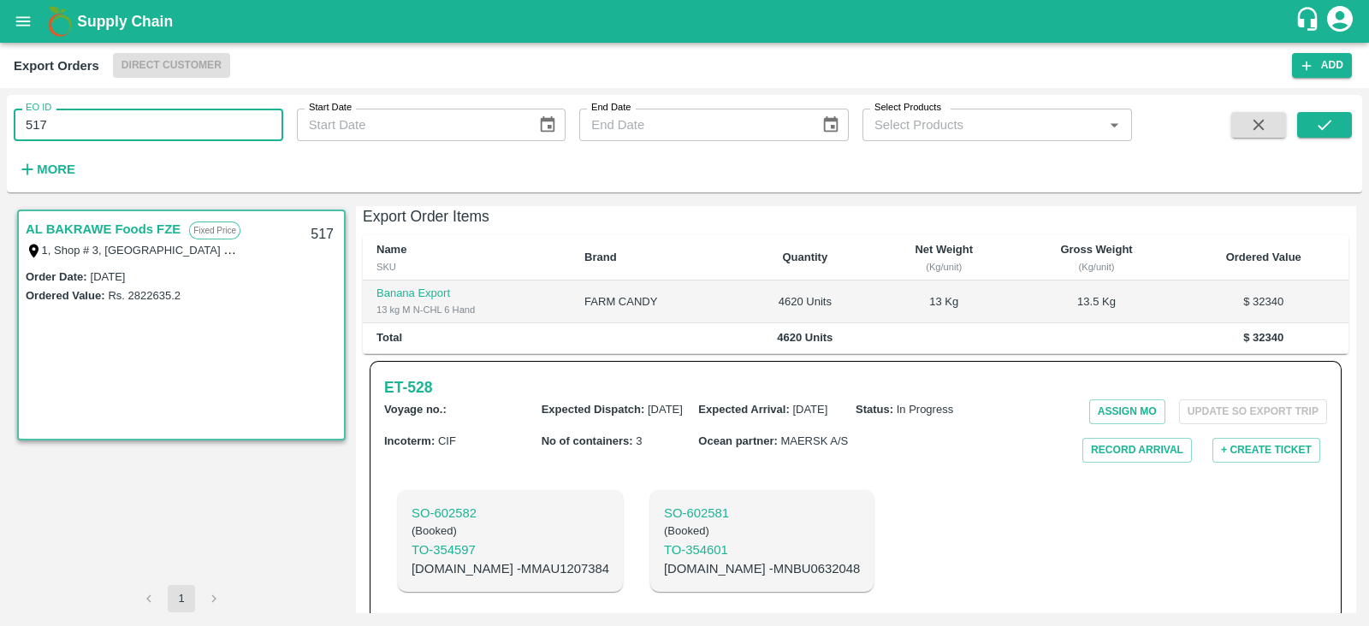
click at [168, 121] on input "517" at bounding box center [148, 125] width 269 height 33
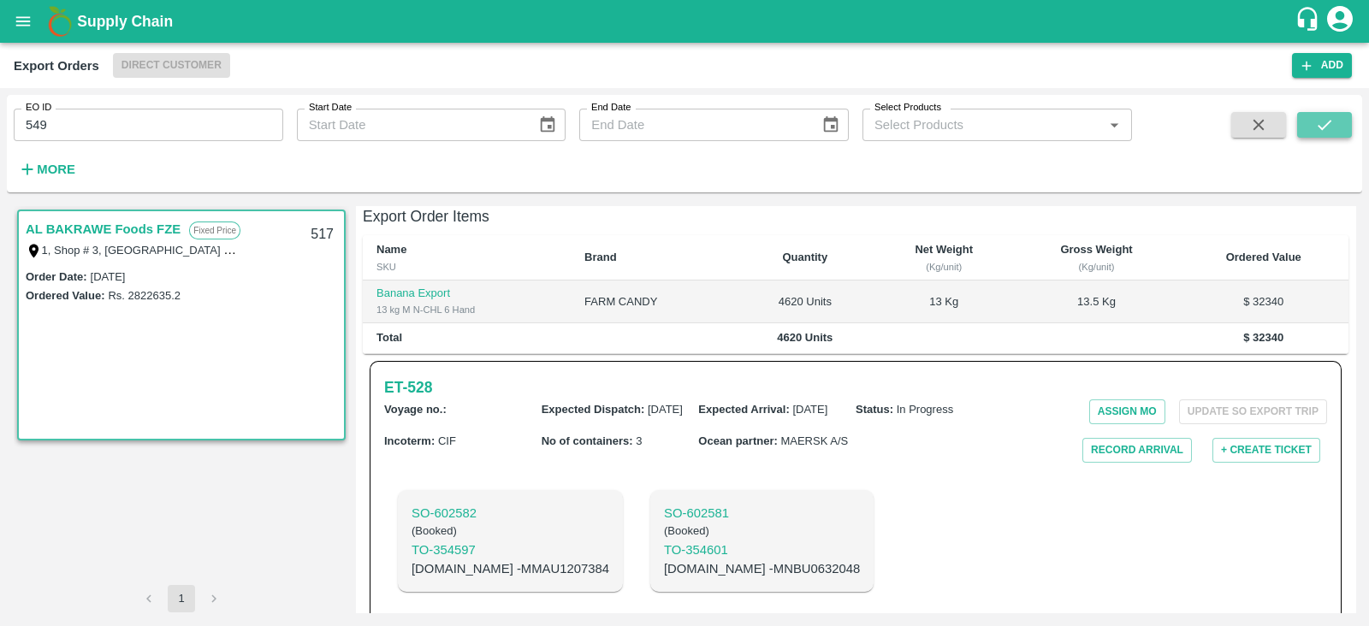
click at [1325, 123] on icon "submit" at bounding box center [1324, 124] width 19 height 19
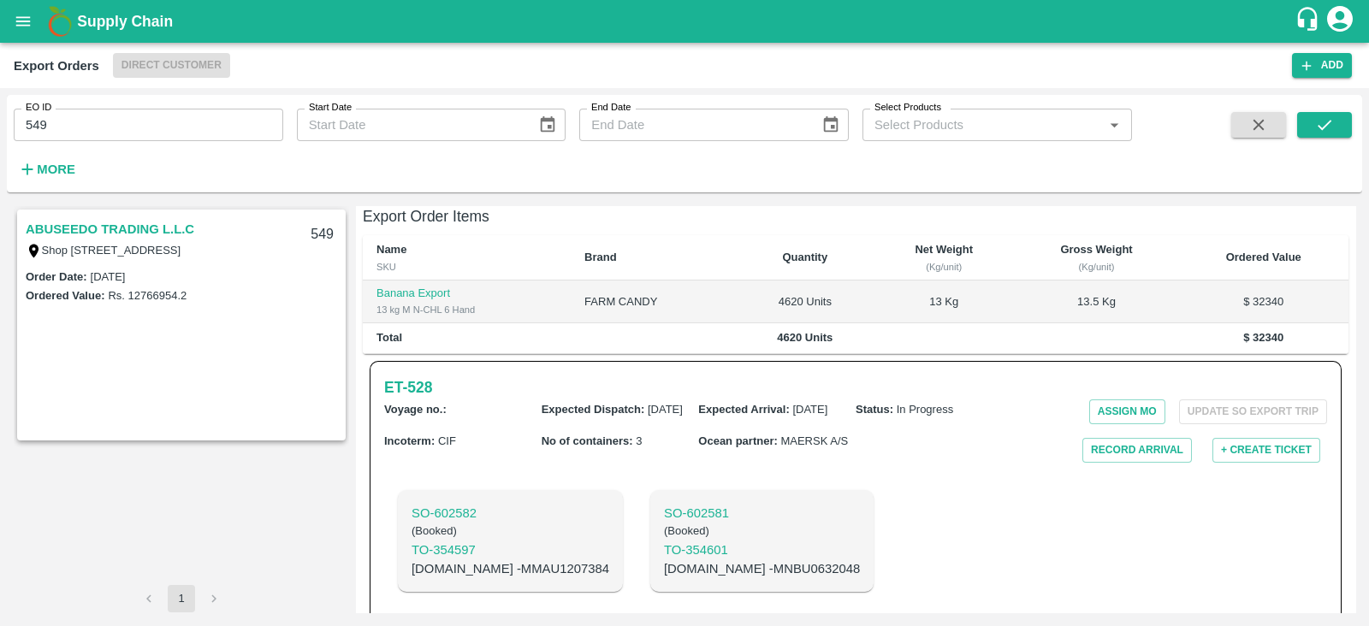
click at [112, 228] on link "ABUSEEDO TRADING L.L.C" at bounding box center [110, 229] width 169 height 22
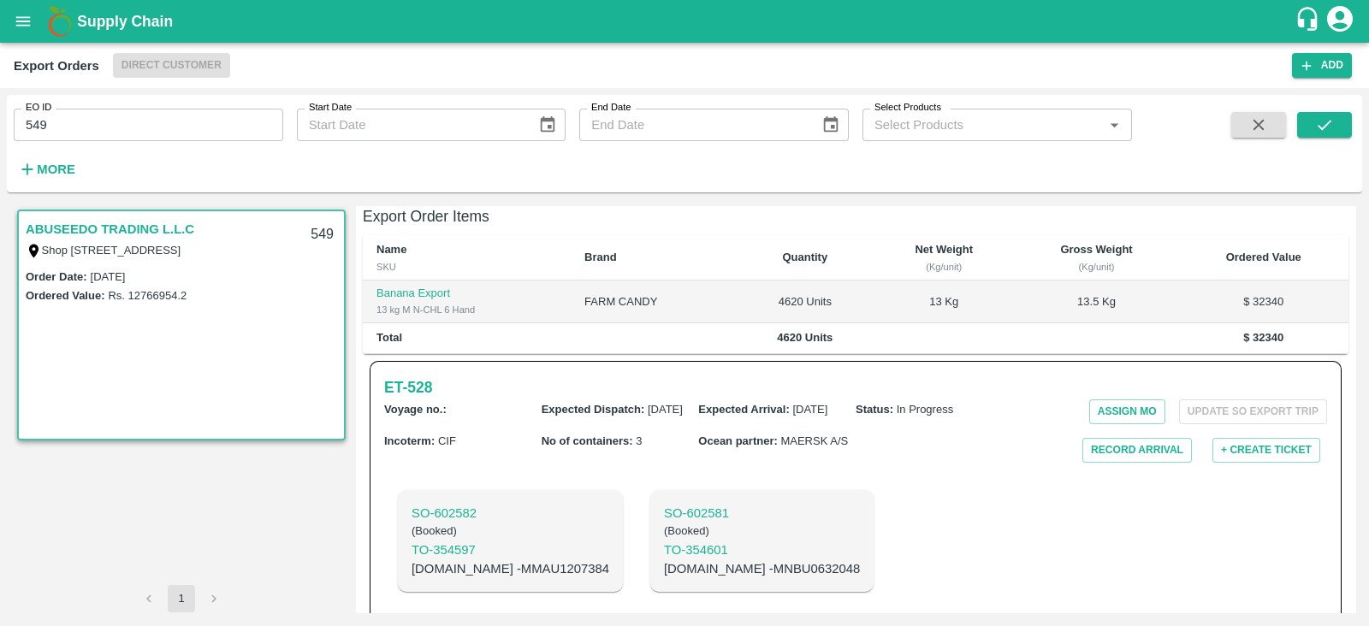
click at [112, 228] on link "ABUSEEDO TRADING L.L.C" at bounding box center [110, 229] width 169 height 22
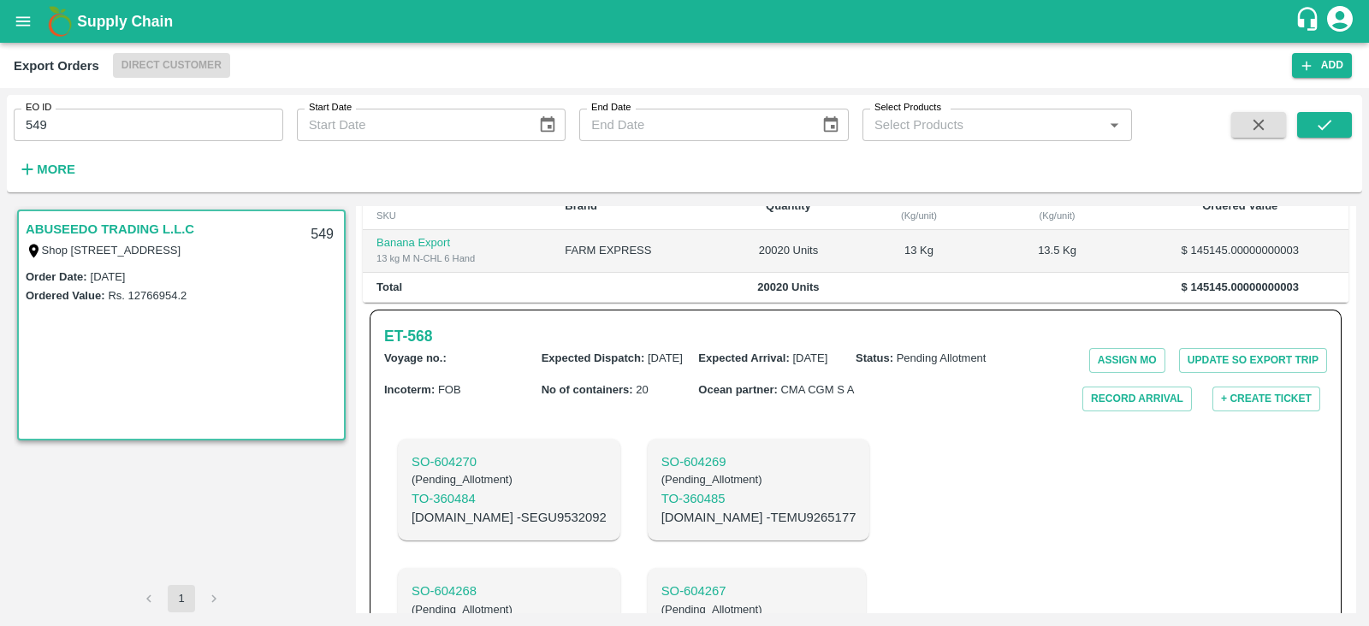
scroll to position [228, 0]
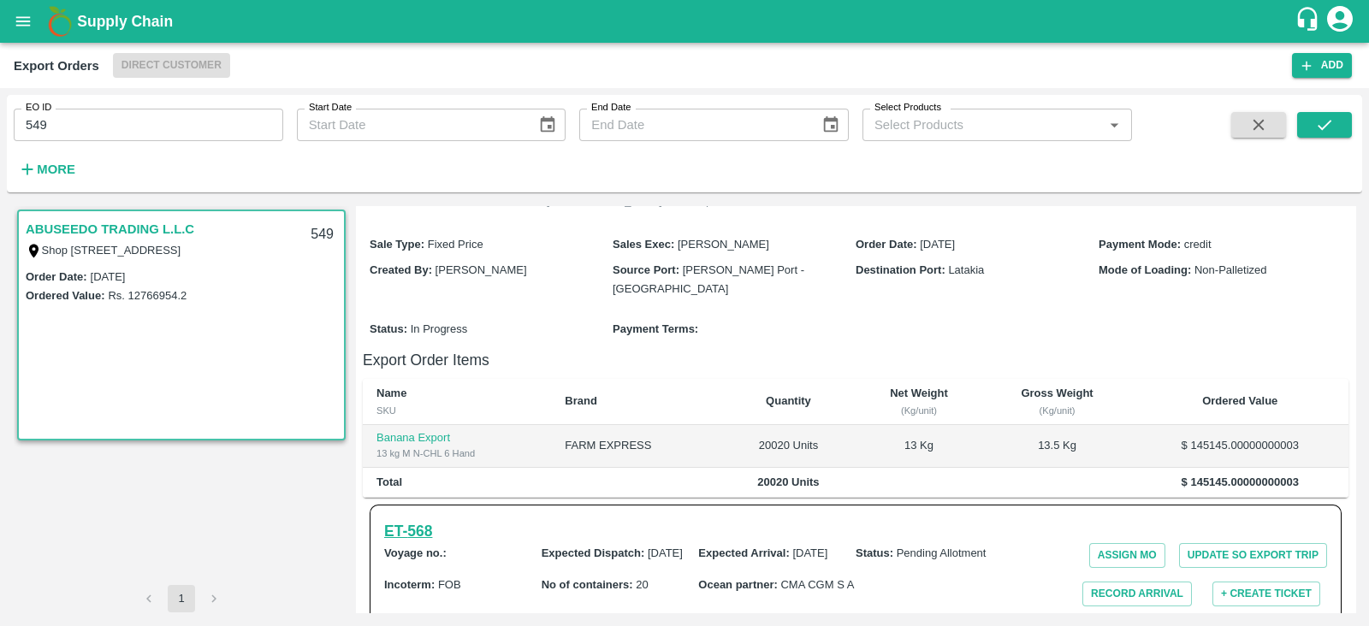
click at [420, 519] on h6 "ET- 568" at bounding box center [408, 531] width 48 height 24
click at [220, 127] on input "549" at bounding box center [148, 125] width 269 height 33
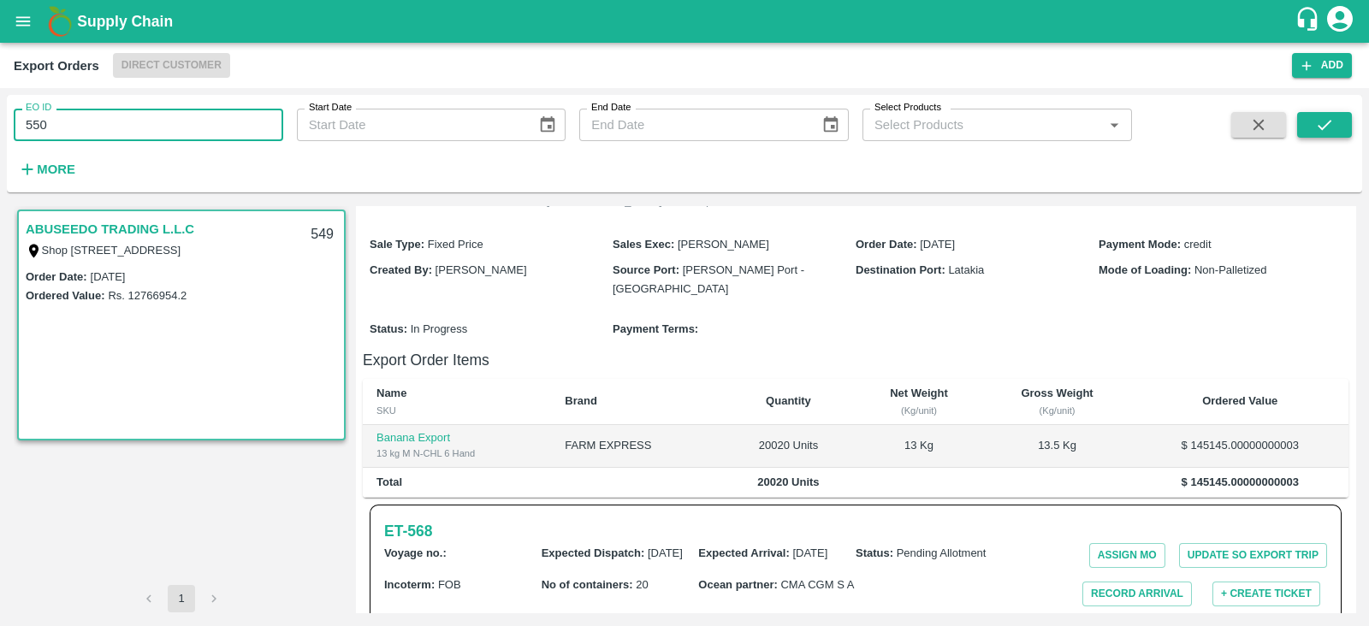
type input "550"
click at [1330, 126] on icon "submit" at bounding box center [1324, 124] width 19 height 19
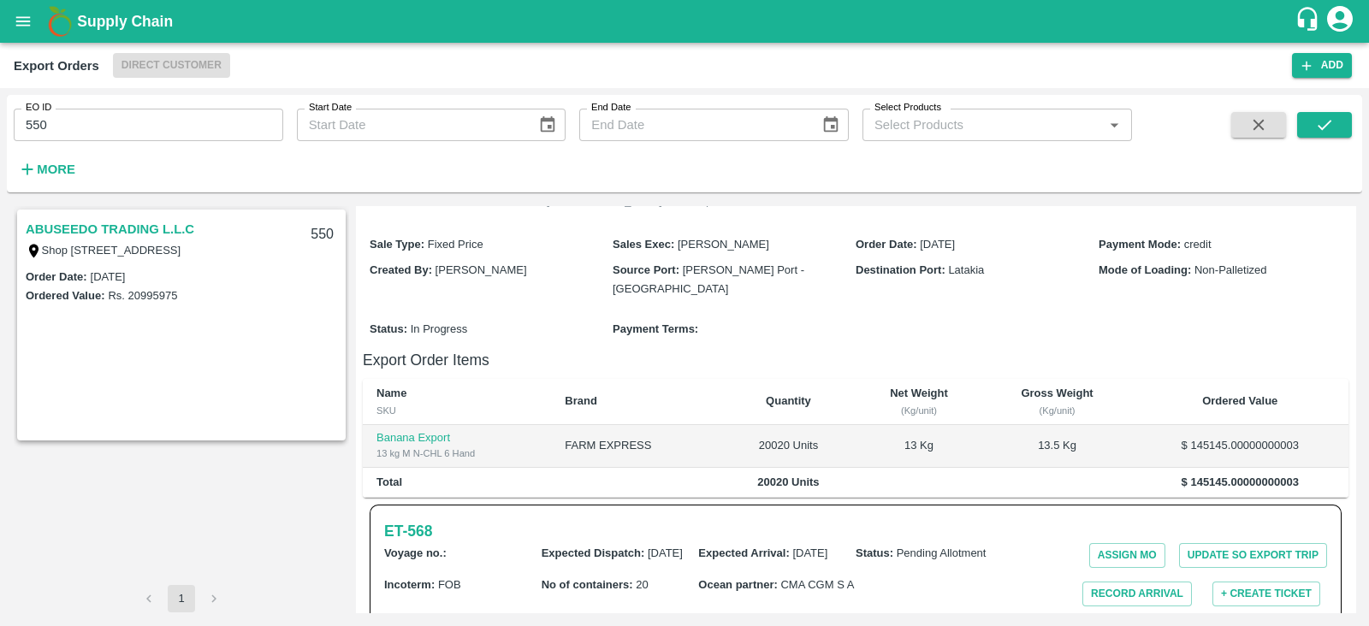
click at [150, 227] on link "ABUSEEDO TRADING L.L.C" at bounding box center [110, 229] width 169 height 22
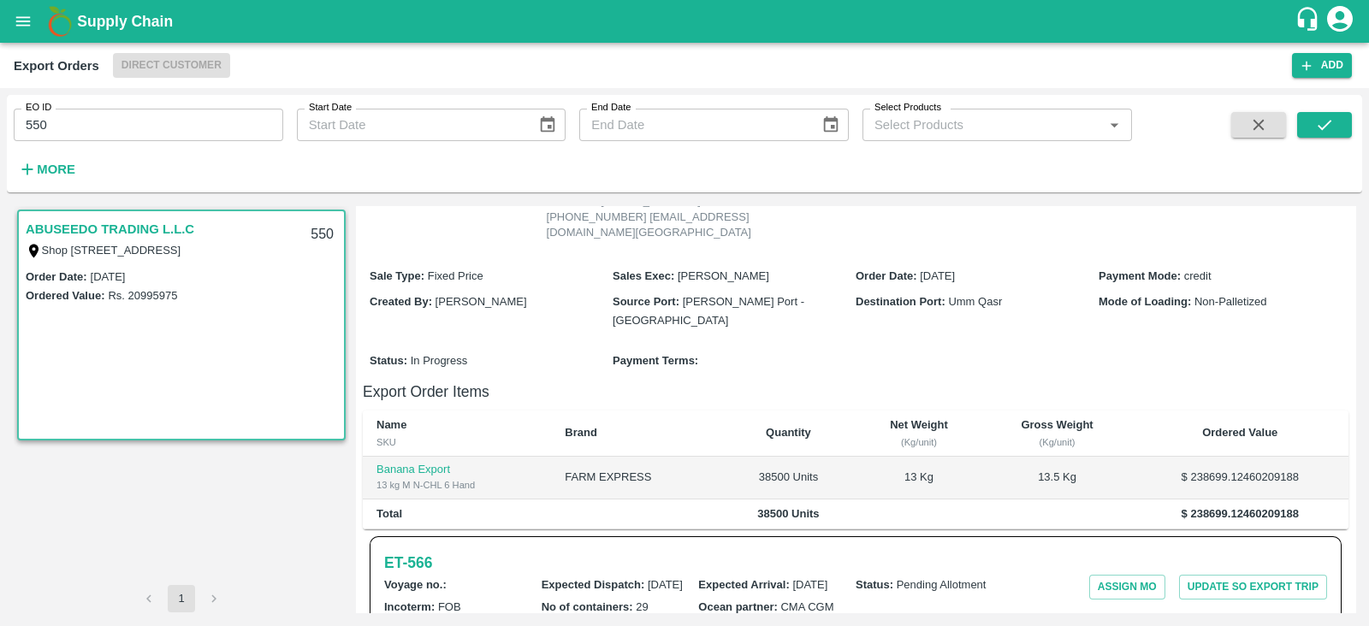
scroll to position [310, 0]
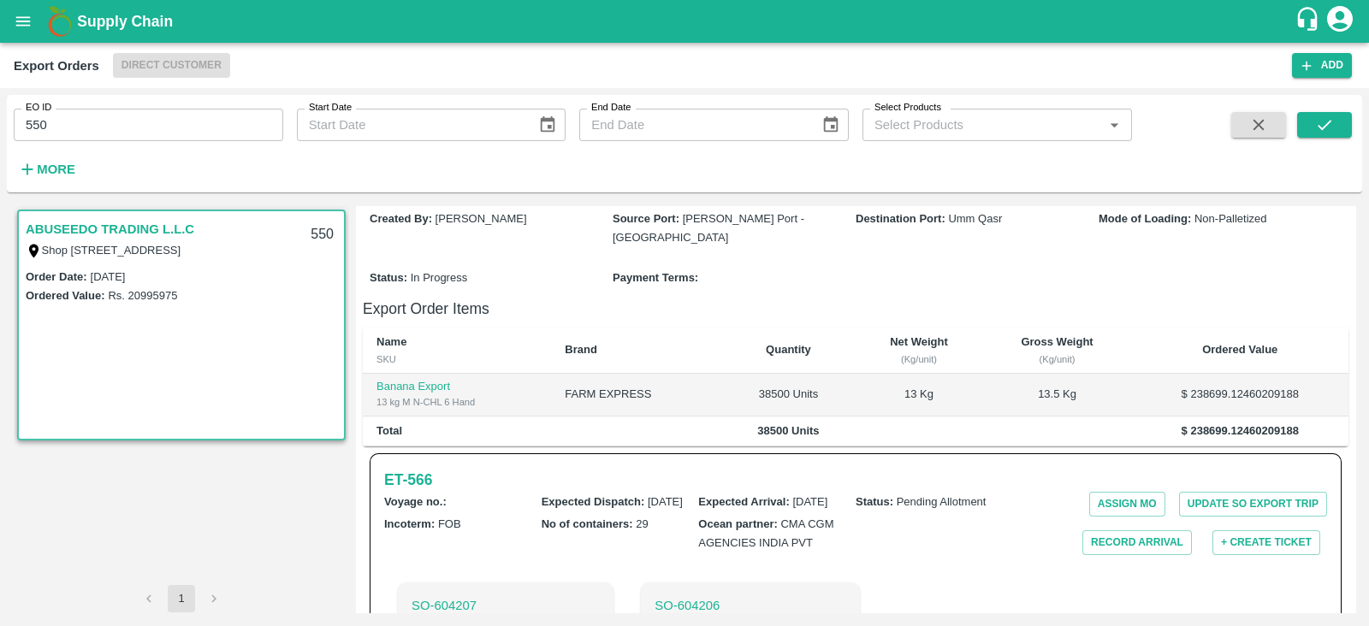
click at [150, 227] on link "ABUSEEDO TRADING L.L.C" at bounding box center [110, 229] width 169 height 22
click at [132, 222] on link "ABUSEEDO TRADING L.L.C" at bounding box center [110, 229] width 169 height 22
click at [419, 492] on h6 "ET- 566" at bounding box center [408, 480] width 48 height 24
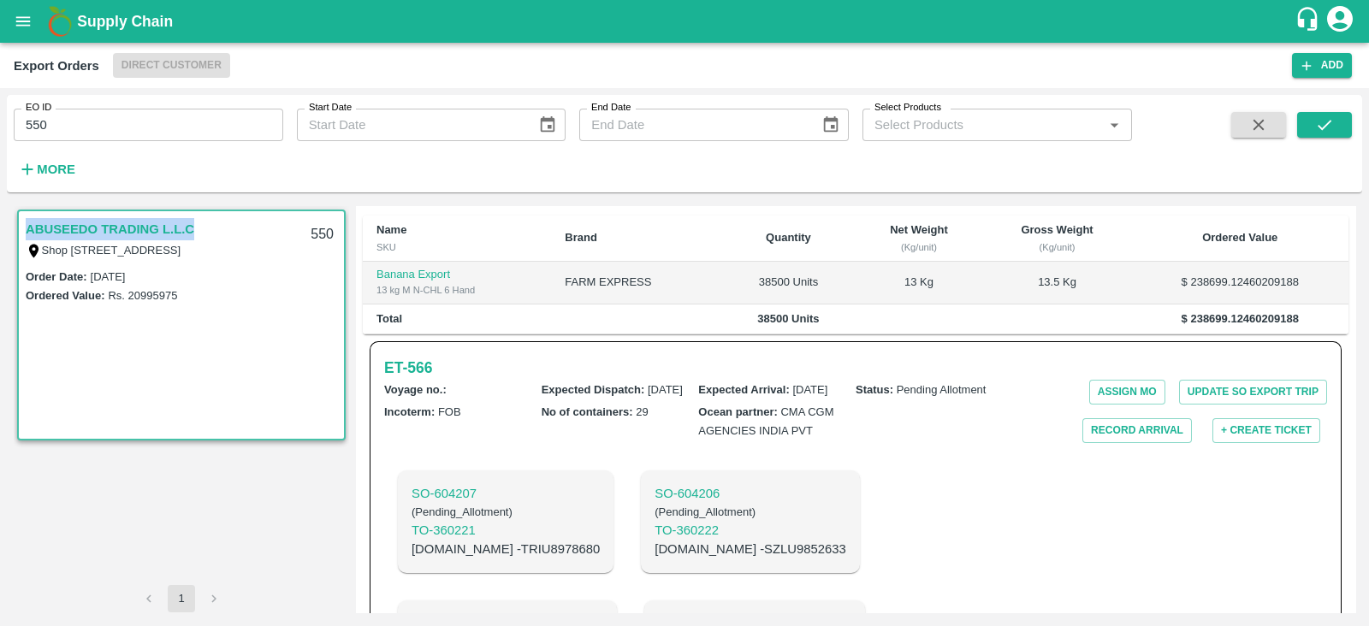
scroll to position [425, 0]
click at [429, 376] on h6 "ET- 566" at bounding box center [408, 365] width 48 height 24
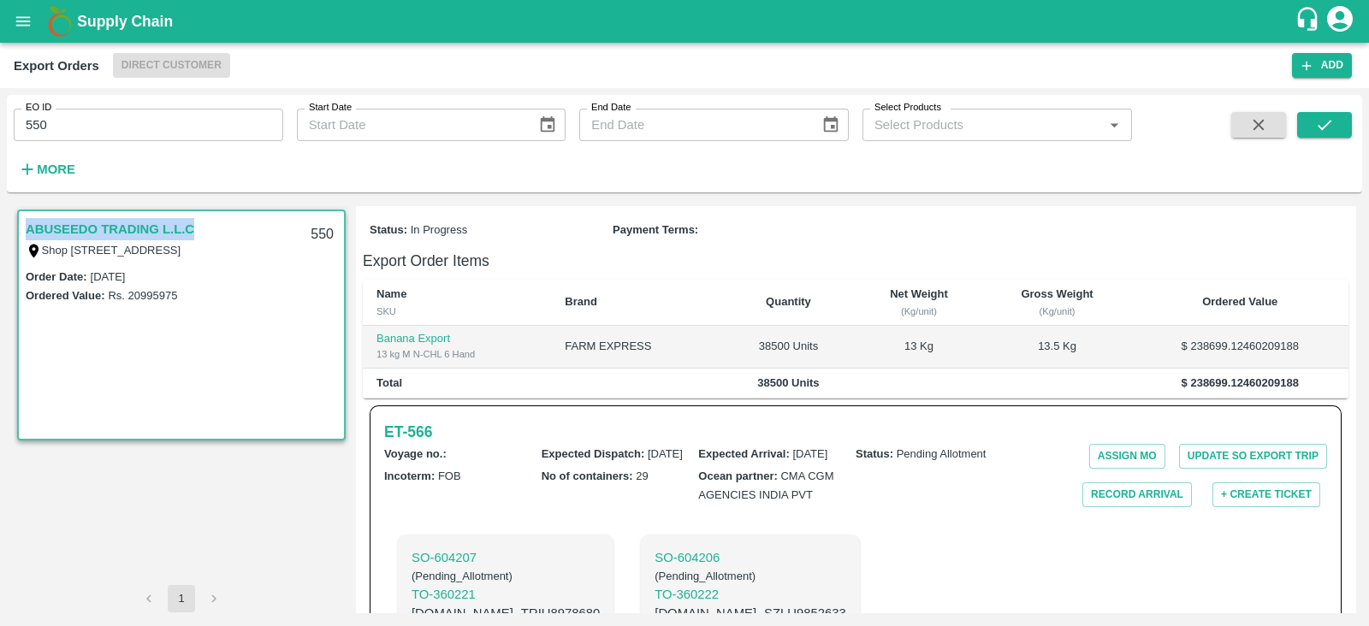
scroll to position [357, 0]
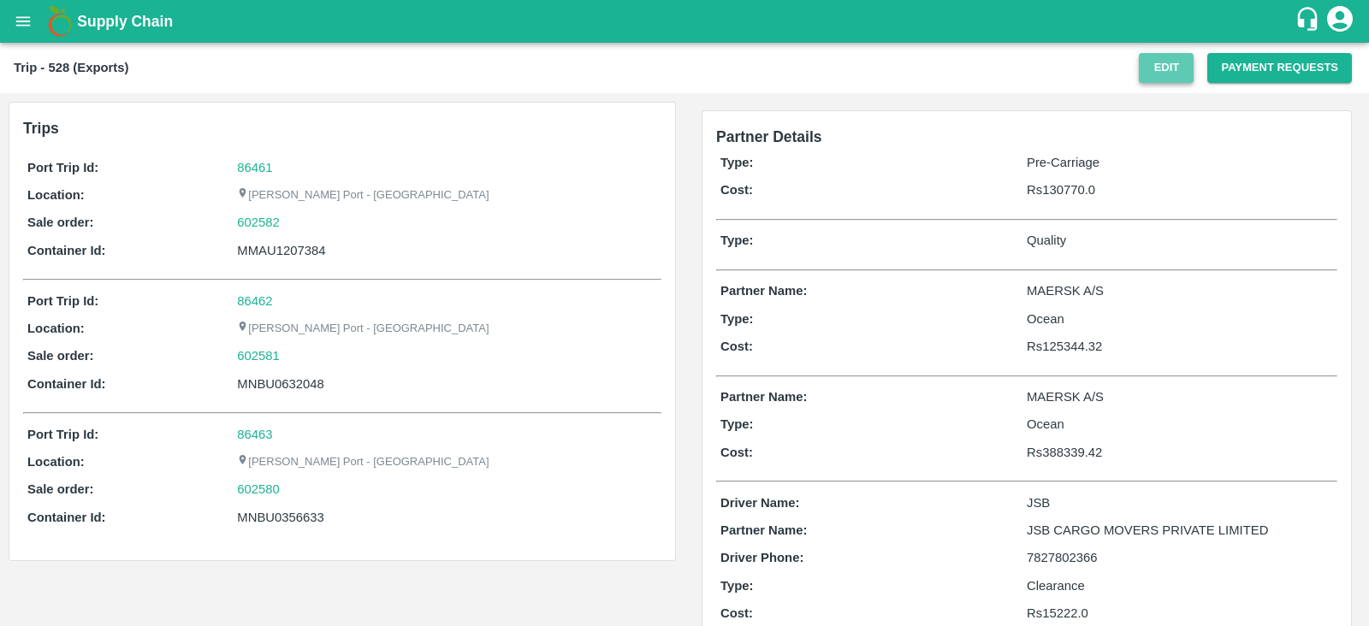
click at [1178, 62] on button "Edit" at bounding box center [1165, 68] width 55 height 30
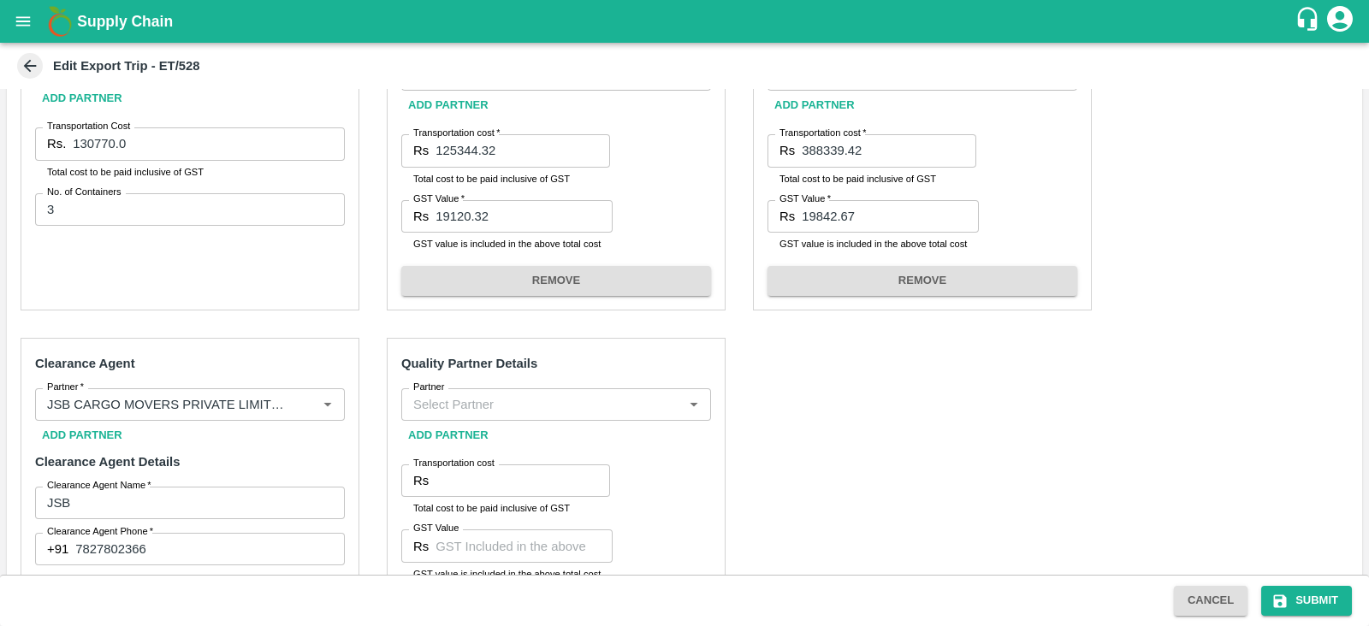
scroll to position [612, 0]
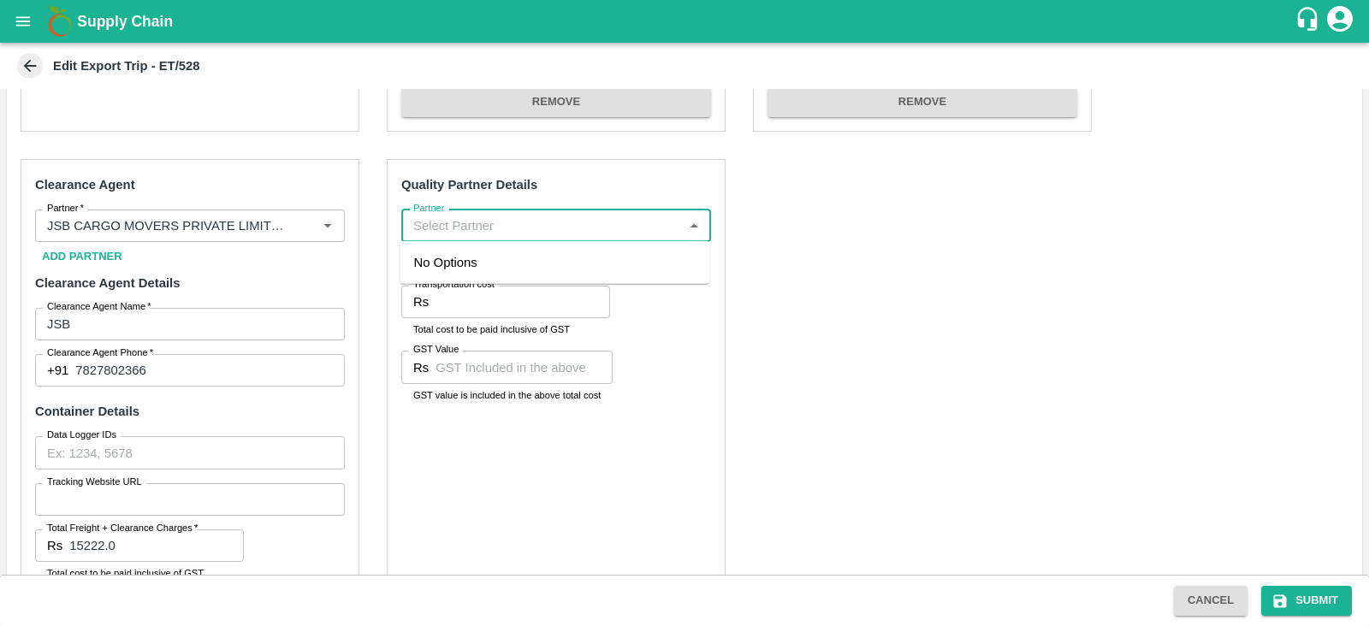
click at [530, 233] on input "Partner" at bounding box center [541, 226] width 271 height 22
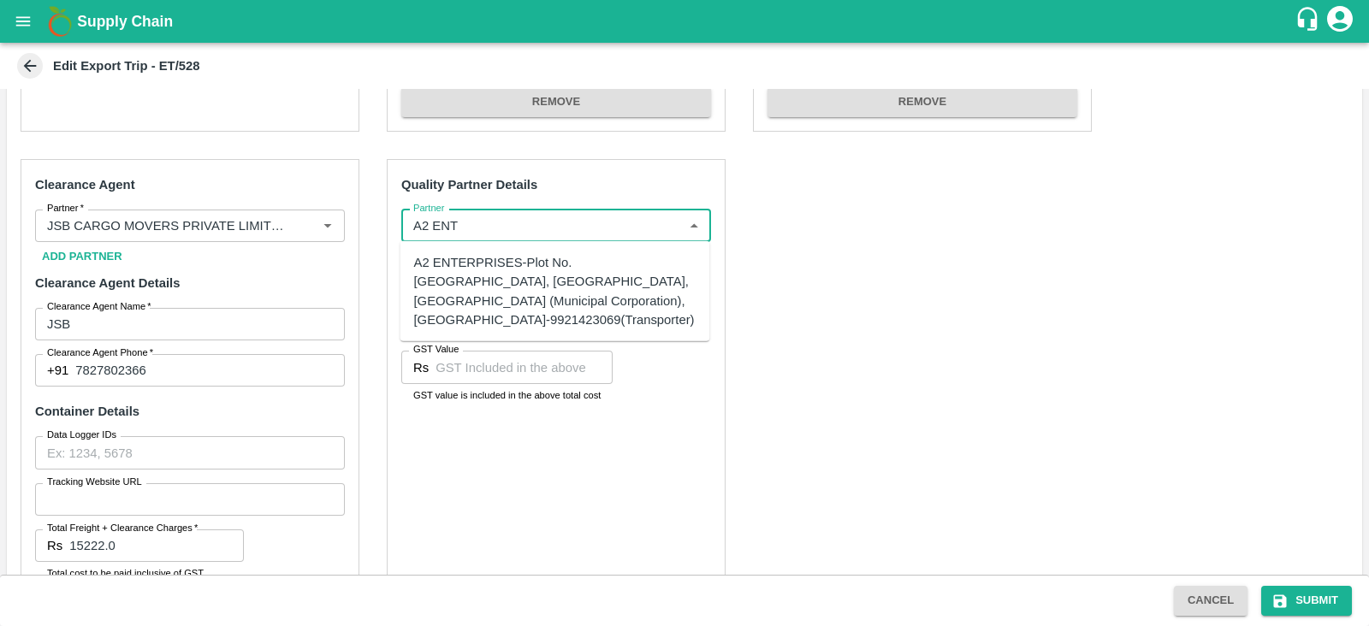
click at [509, 267] on div "A2 ENTERPRISES-Plot No.[GEOGRAPHIC_DATA], [GEOGRAPHIC_DATA], [GEOGRAPHIC_DATA] …" at bounding box center [555, 291] width 282 height 76
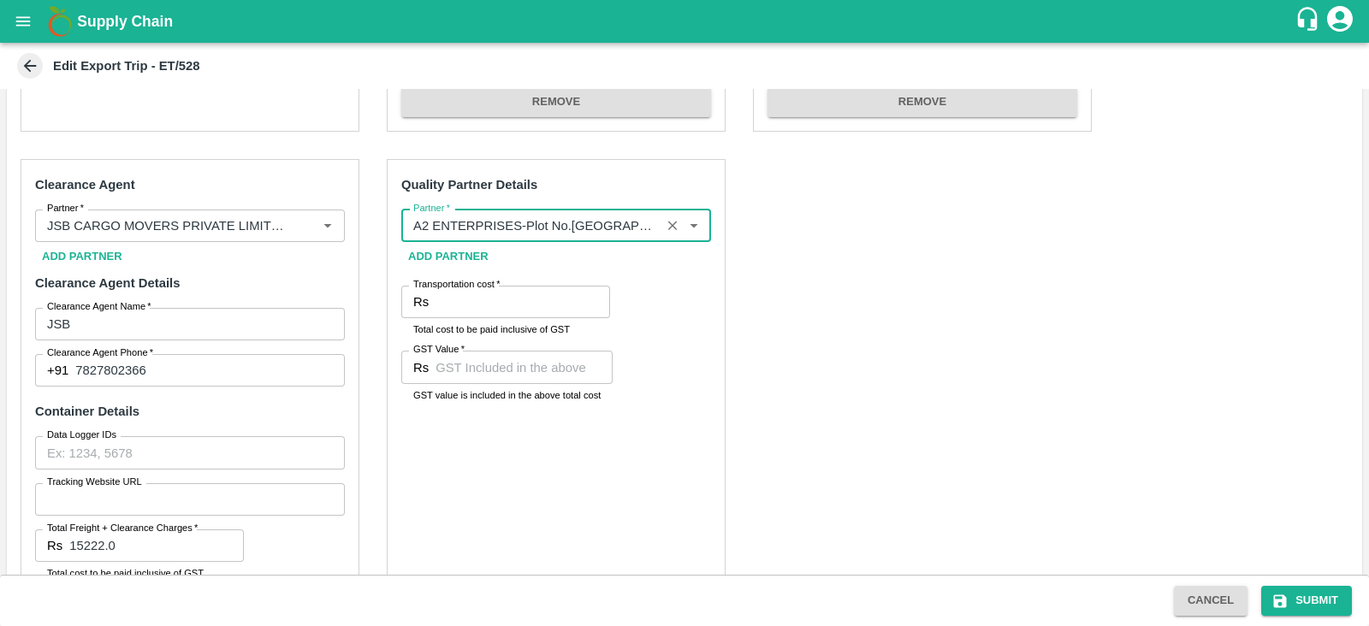
type input "A2 ENTERPRISES-Plot No.[GEOGRAPHIC_DATA], [GEOGRAPHIC_DATA], [GEOGRAPHIC_DATA] …"
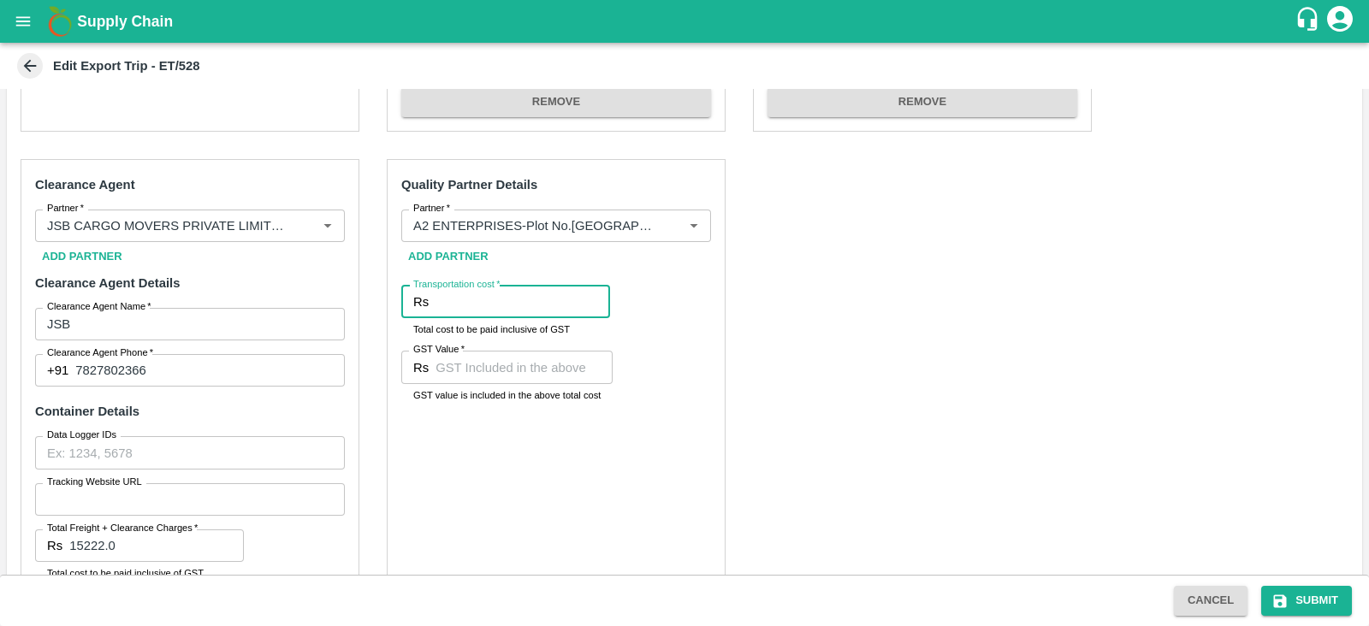
click at [459, 297] on input "Transportation cost   *" at bounding box center [522, 302] width 174 height 33
type input "2300"
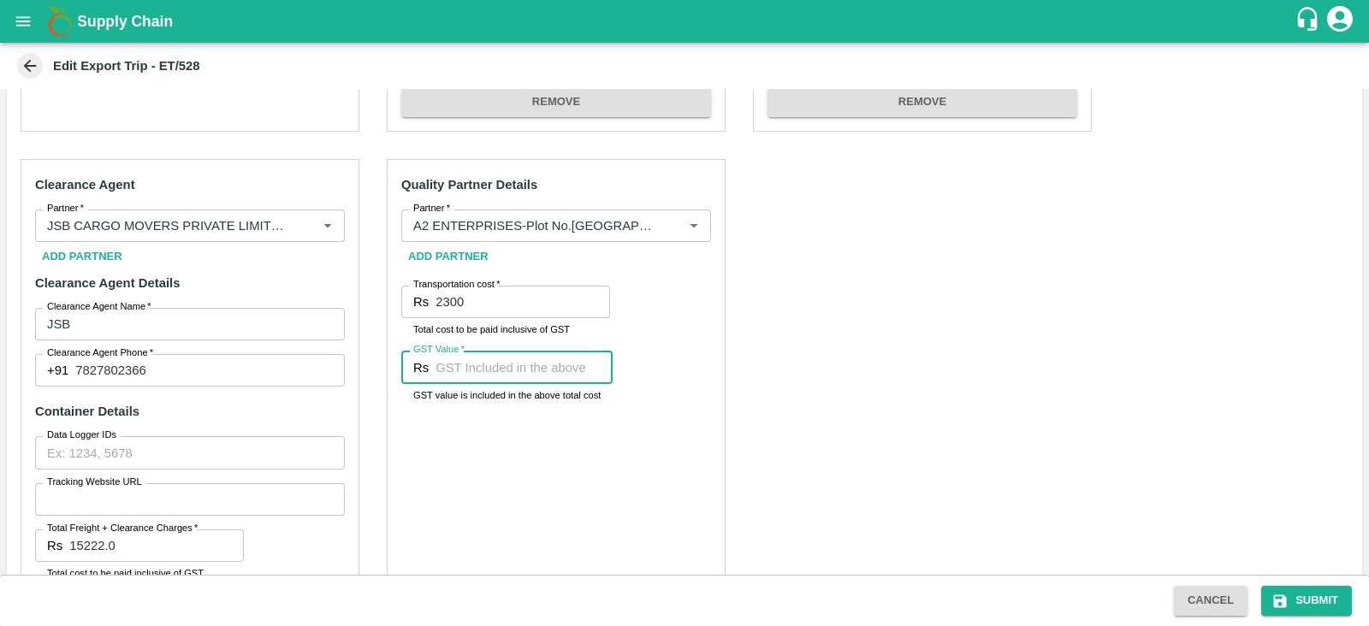
click at [460, 369] on input "GST Value   *" at bounding box center [523, 367] width 177 height 33
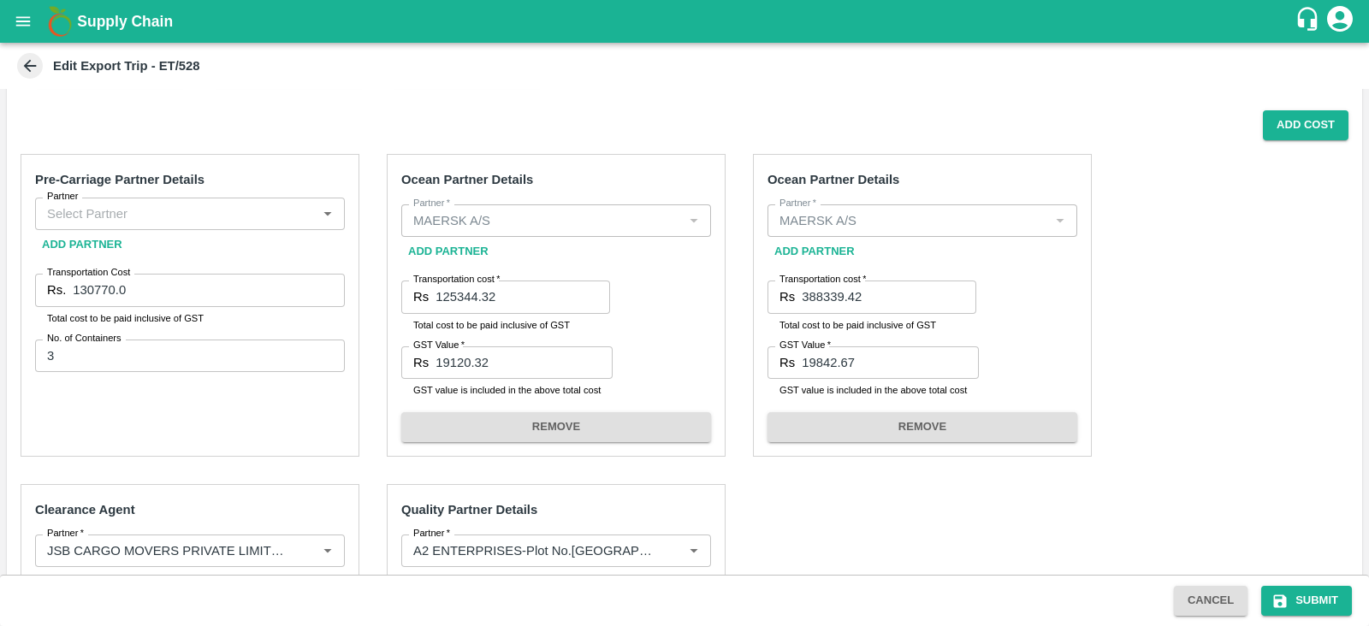
scroll to position [280, 0]
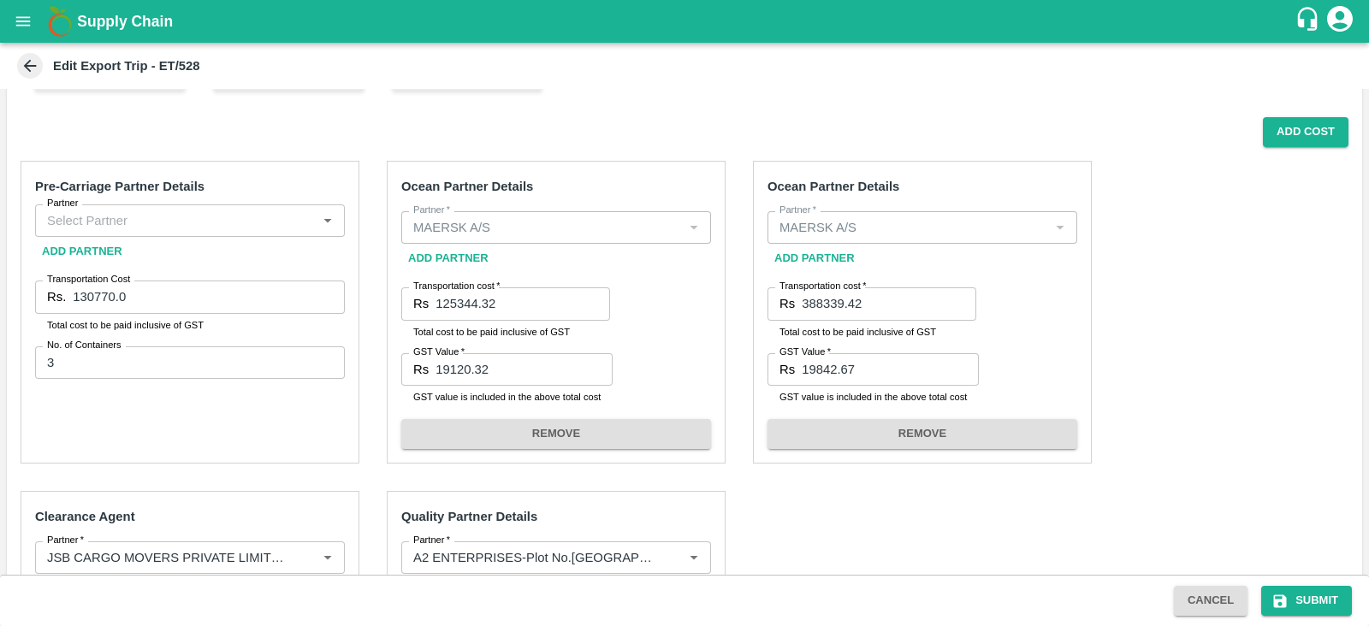
type input "00"
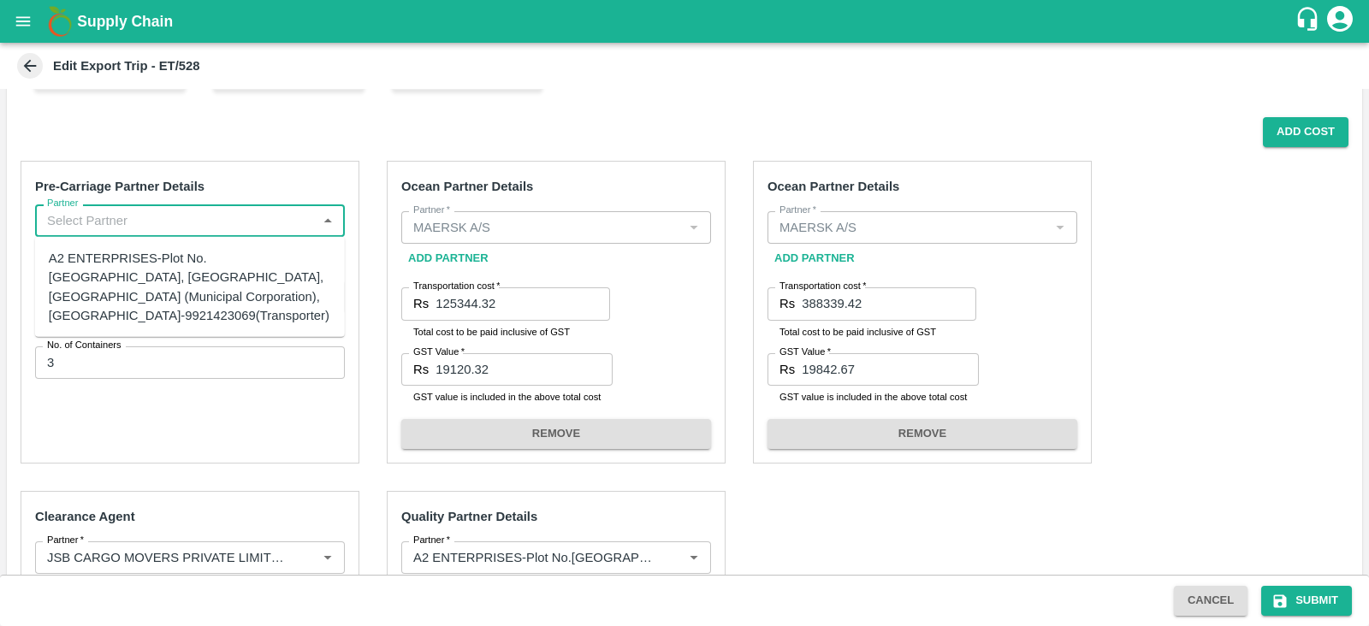
click at [217, 222] on input "Partner" at bounding box center [175, 221] width 271 height 22
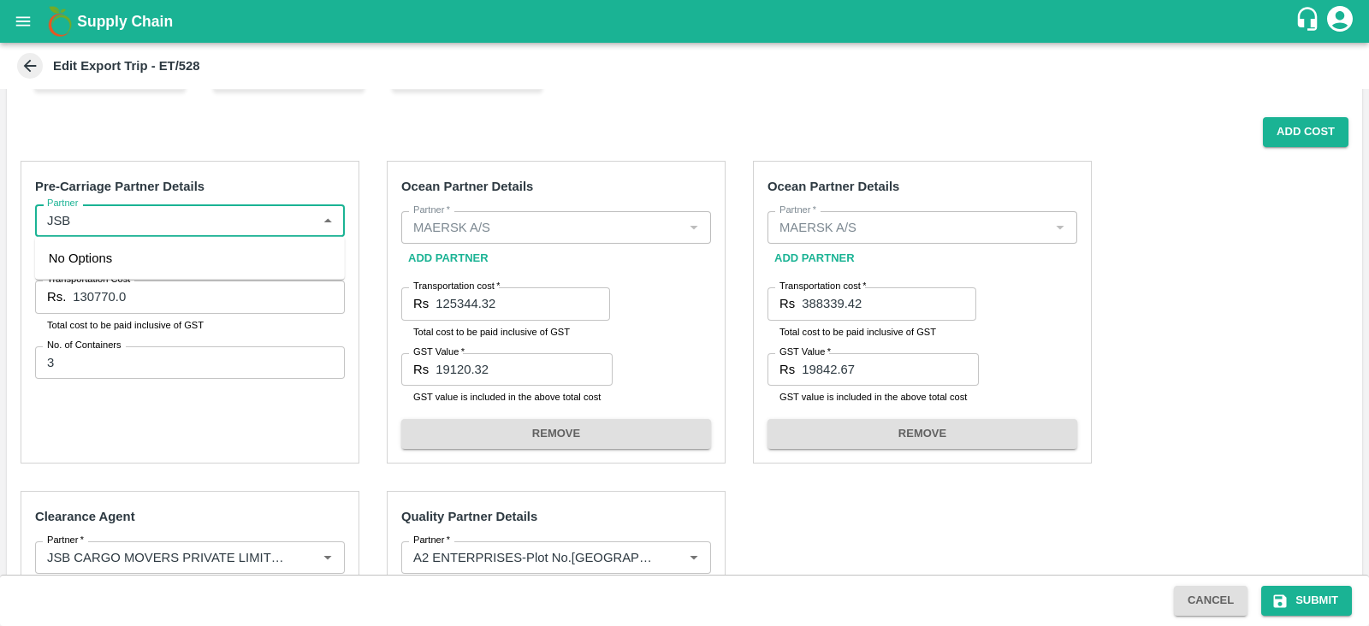
scroll to position [324, 0]
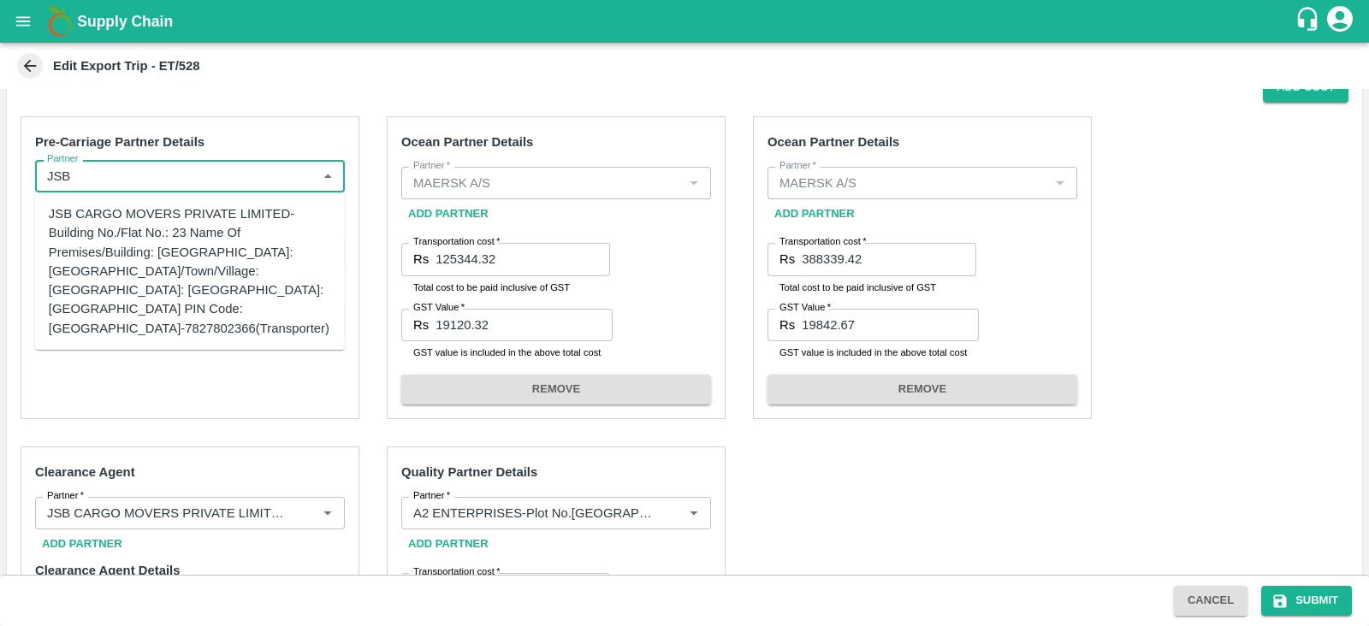
click at [208, 243] on div "JSB CARGO MOVERS PRIVATE LIMITED-Building No./Flat No.: 23 Name Of Premises/Bui…" at bounding box center [190, 270] width 282 height 133
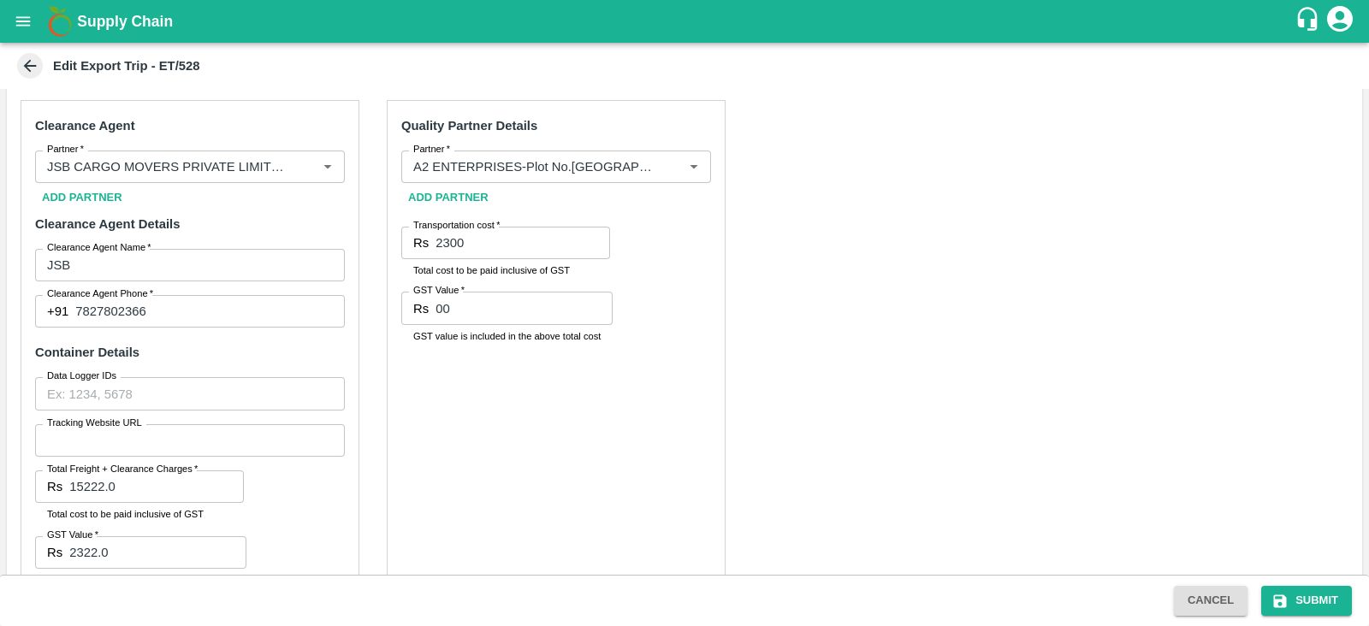
scroll to position [730, 0]
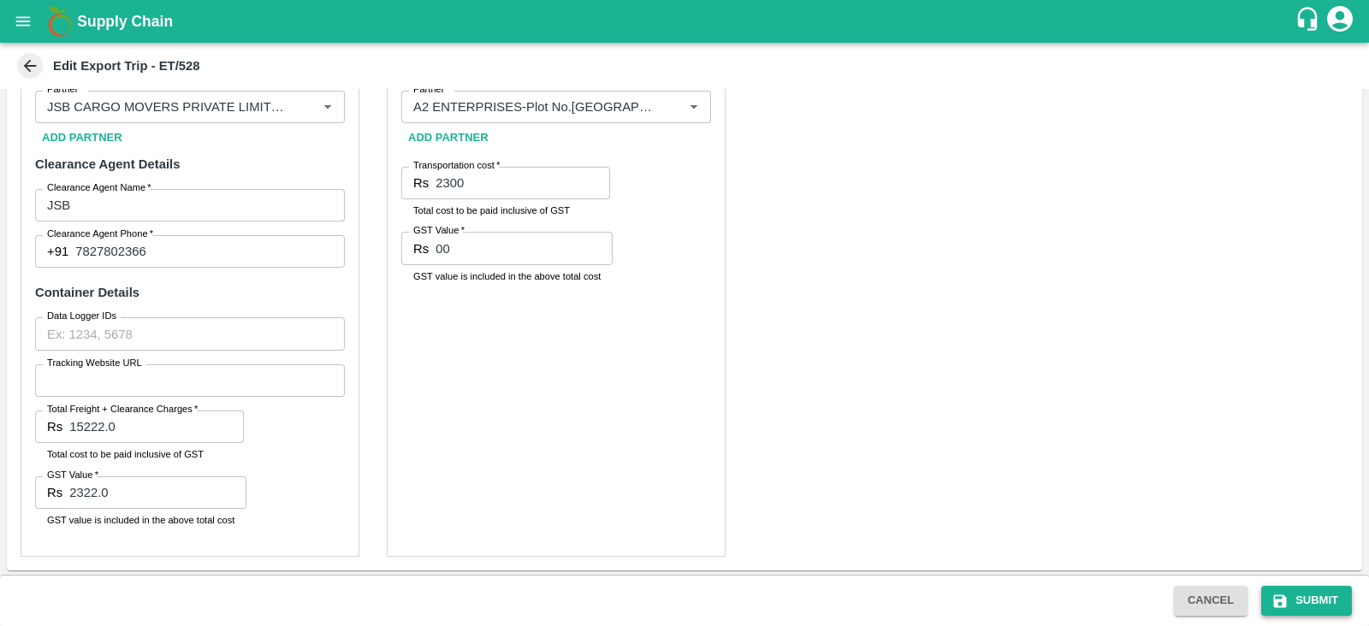
type input "JSB CARGO MOVERS PRIVATE LIMITED-Building No./Flat No.: 23 Name Of Premises/Bui…"
click at [1333, 600] on button "Submit" at bounding box center [1306, 601] width 91 height 30
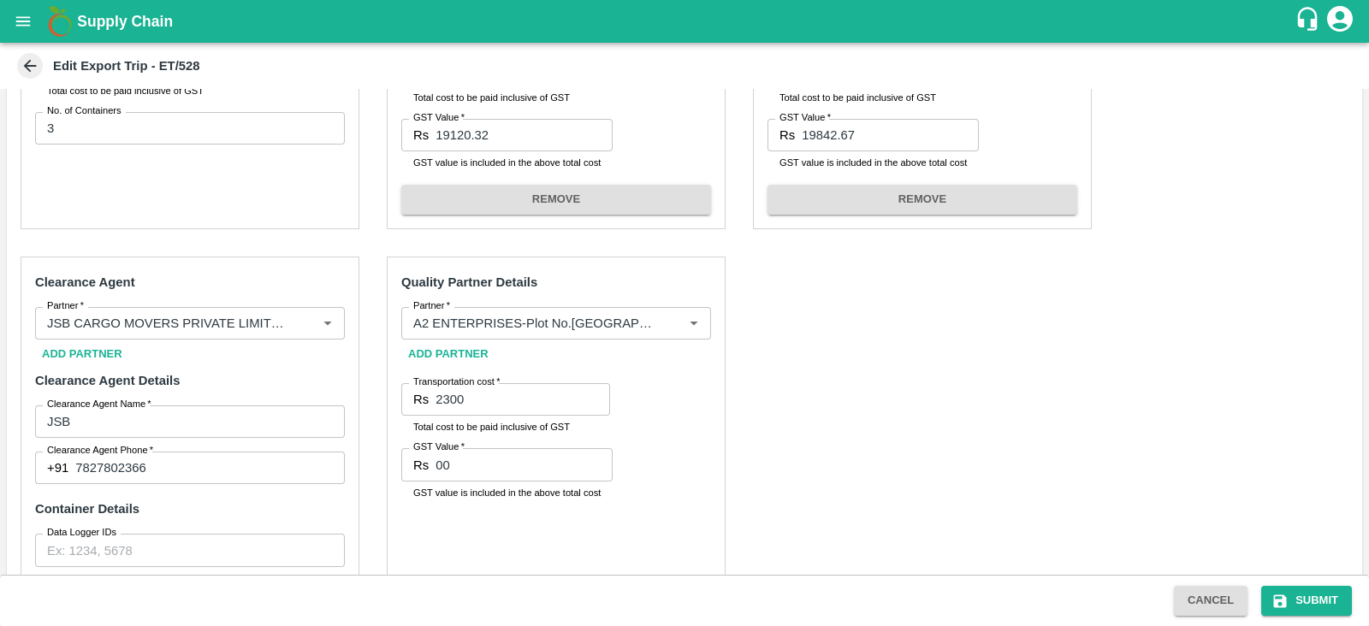
scroll to position [541, 0]
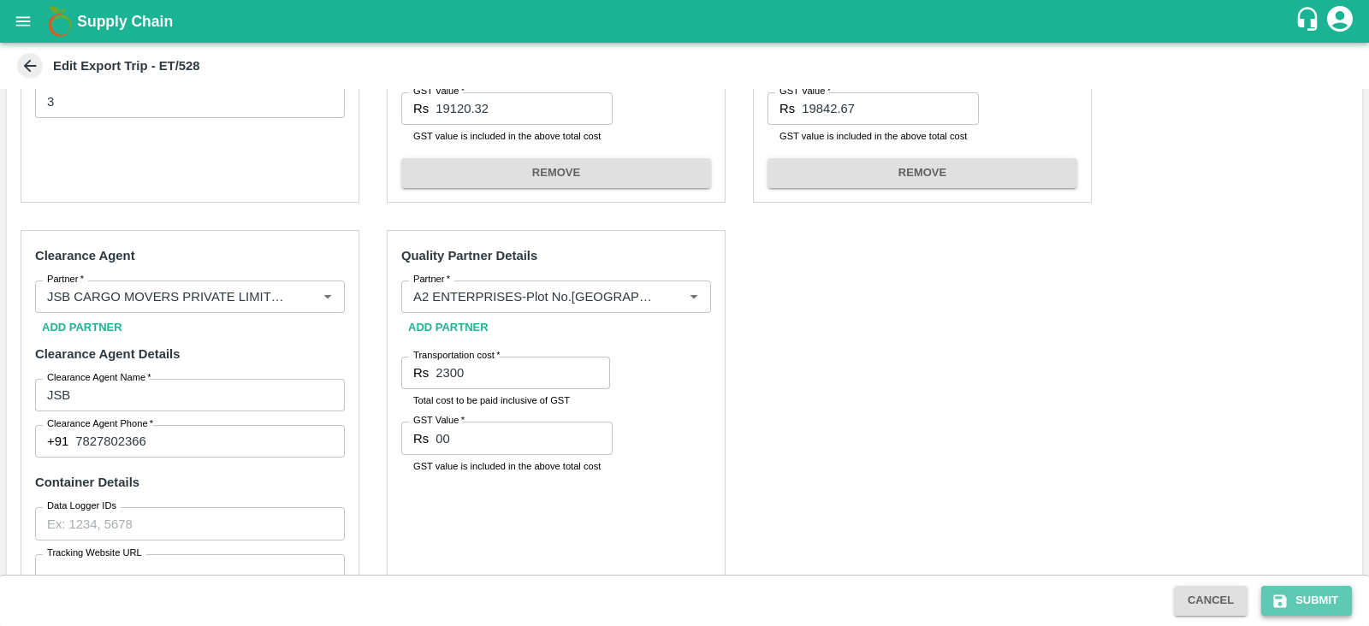
click at [1280, 590] on button "Submit" at bounding box center [1306, 601] width 91 height 30
click at [1300, 605] on button "Submit" at bounding box center [1306, 601] width 91 height 30
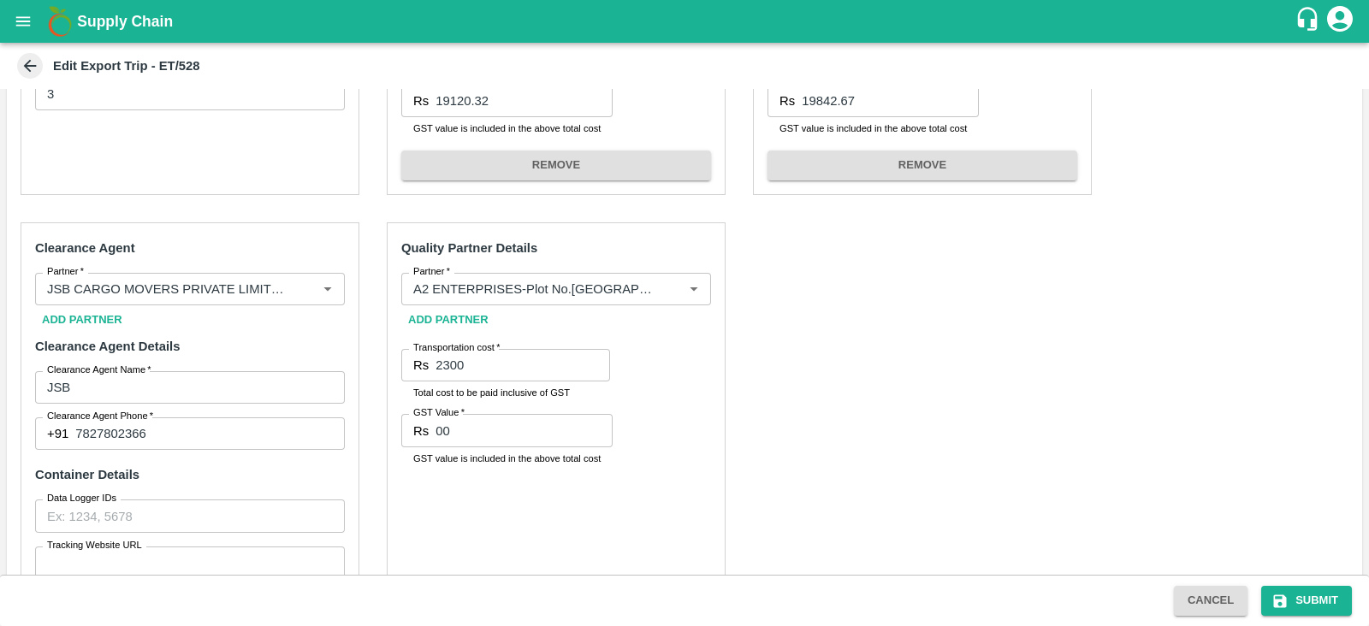
scroll to position [730, 0]
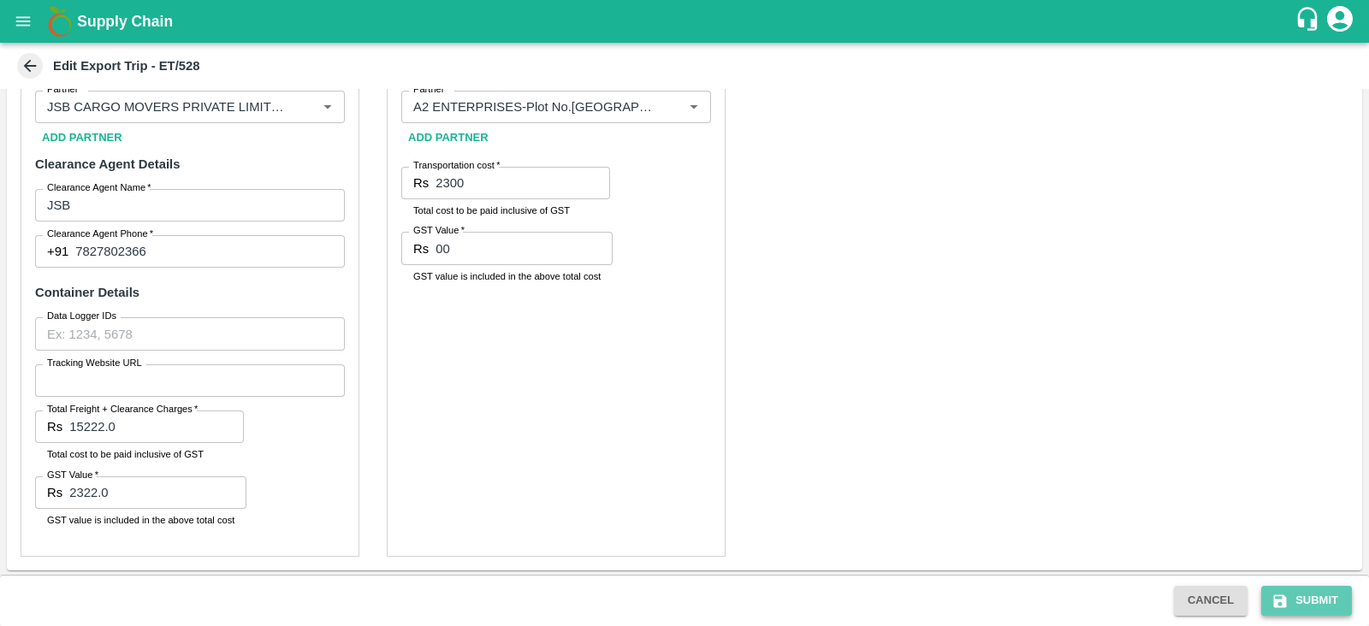
click at [1316, 594] on button "Submit" at bounding box center [1306, 601] width 91 height 30
click at [1008, 157] on div "Pre-Carriage Partner Details Partner   * Partner   * Add Partner Transportation…" at bounding box center [684, 133] width 1355 height 874
click at [1038, 113] on div "Pre-Carriage Partner Details Partner   * Partner   * Add Partner Transportation…" at bounding box center [684, 133] width 1355 height 874
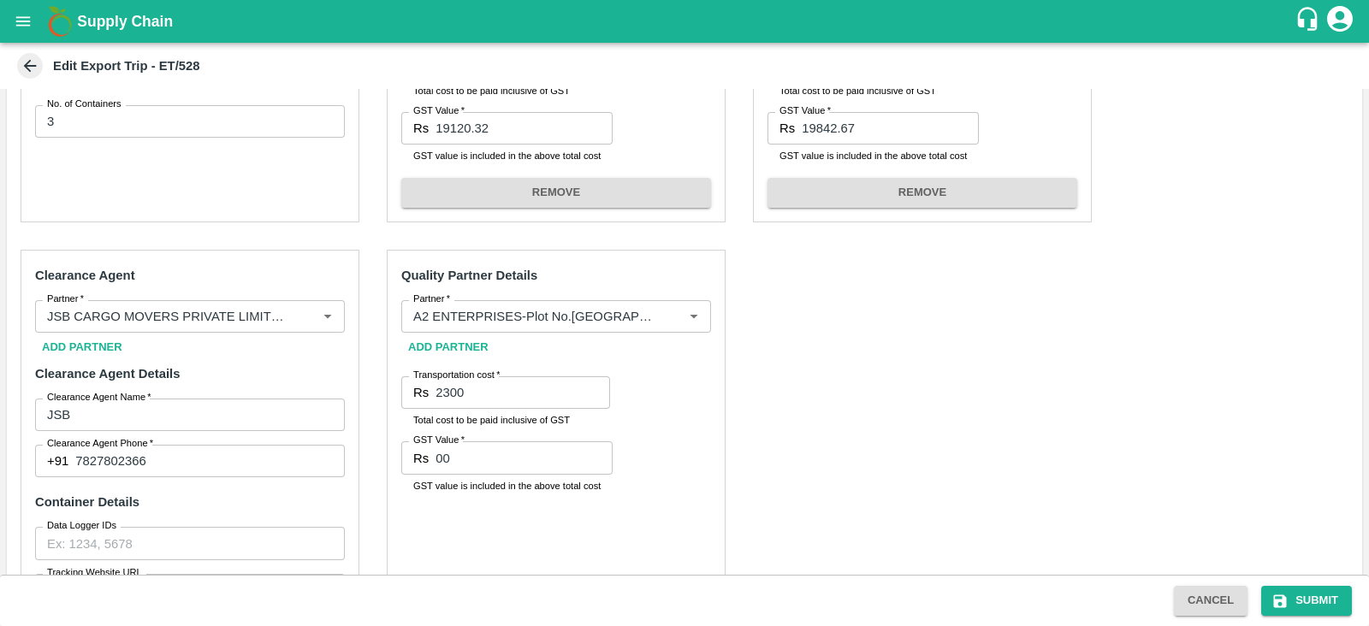
scroll to position [519, 0]
click at [1315, 610] on button "Submit" at bounding box center [1306, 601] width 91 height 30
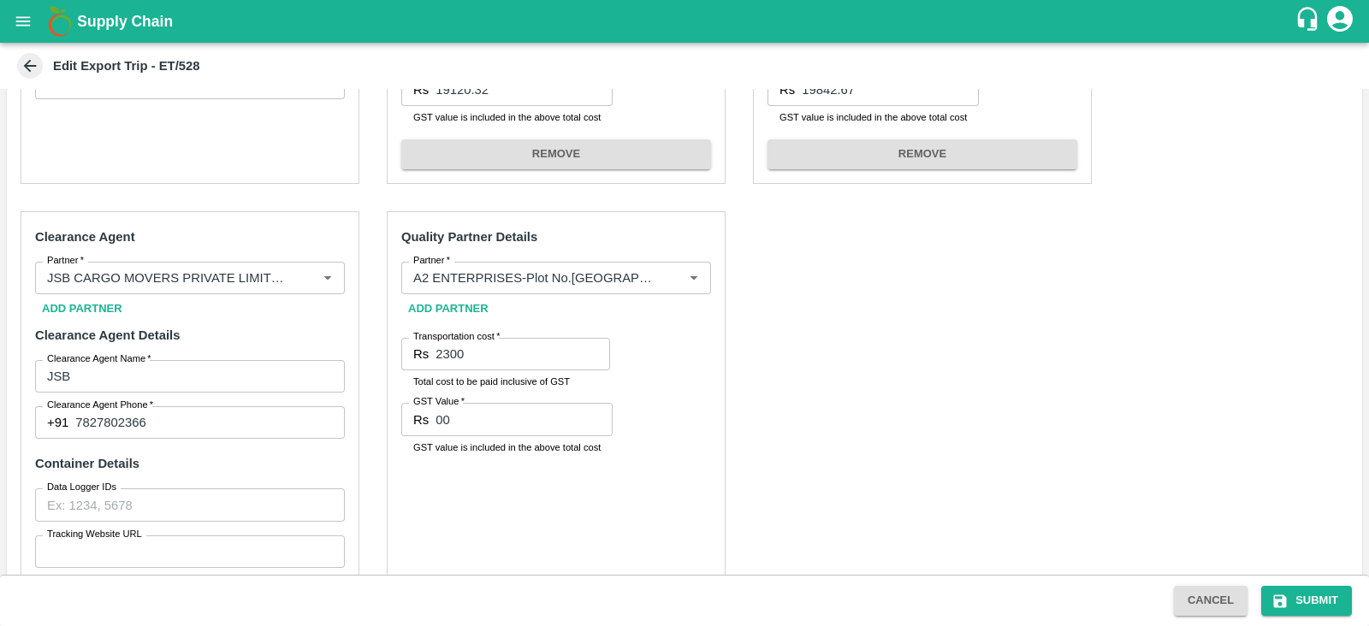
scroll to position [561, 0]
click at [445, 349] on input "2300" at bounding box center [522, 352] width 174 height 33
type input "2500"
click at [782, 424] on div "Pre-Carriage Partner Details Partner   * Partner   * Add Partner Transportation…" at bounding box center [684, 303] width 1355 height 874
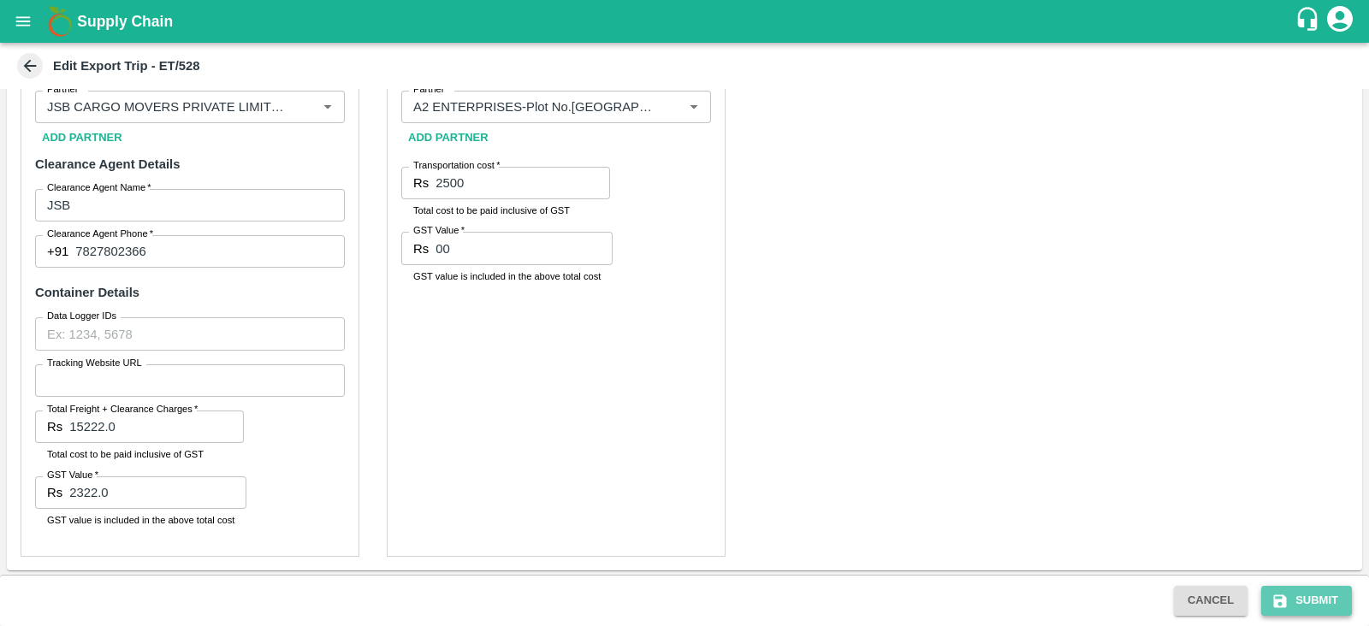
click at [1294, 596] on button "Submit" at bounding box center [1306, 601] width 91 height 30
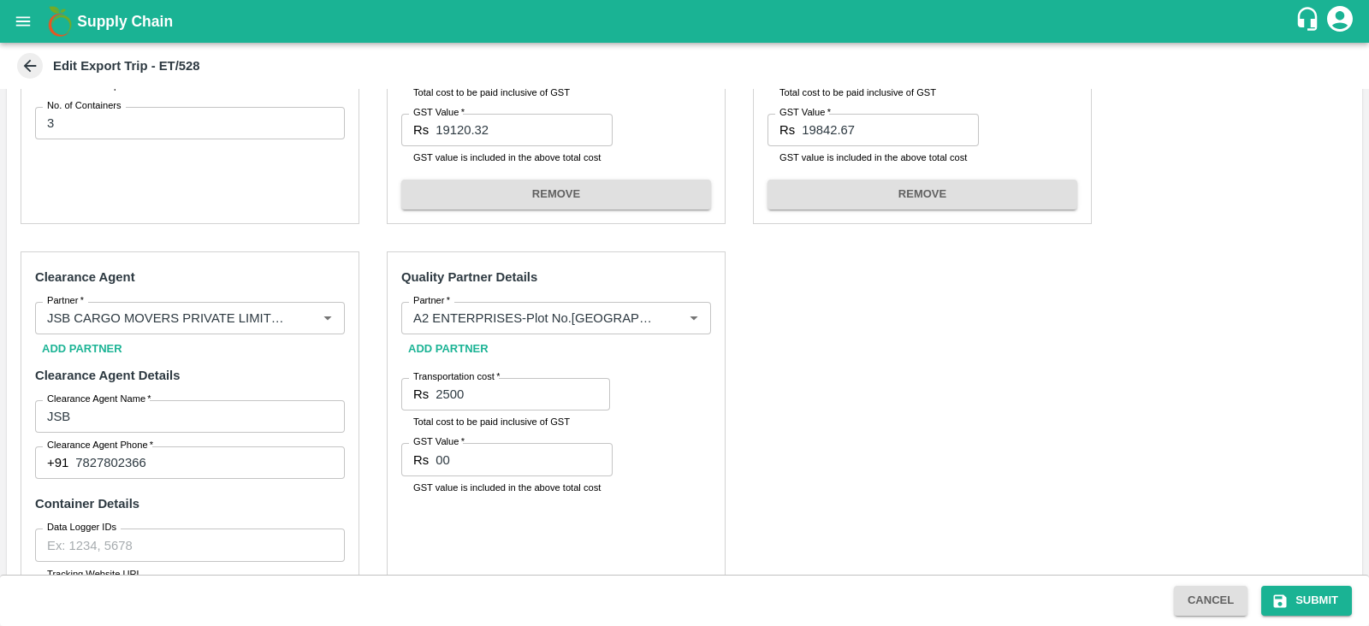
scroll to position [518, 0]
click at [1271, 587] on button "Submit" at bounding box center [1306, 601] width 91 height 30
click at [1125, 473] on div "Pre-Carriage Partner Details Partner   * Partner   * Add Partner Transportation…" at bounding box center [684, 345] width 1355 height 874
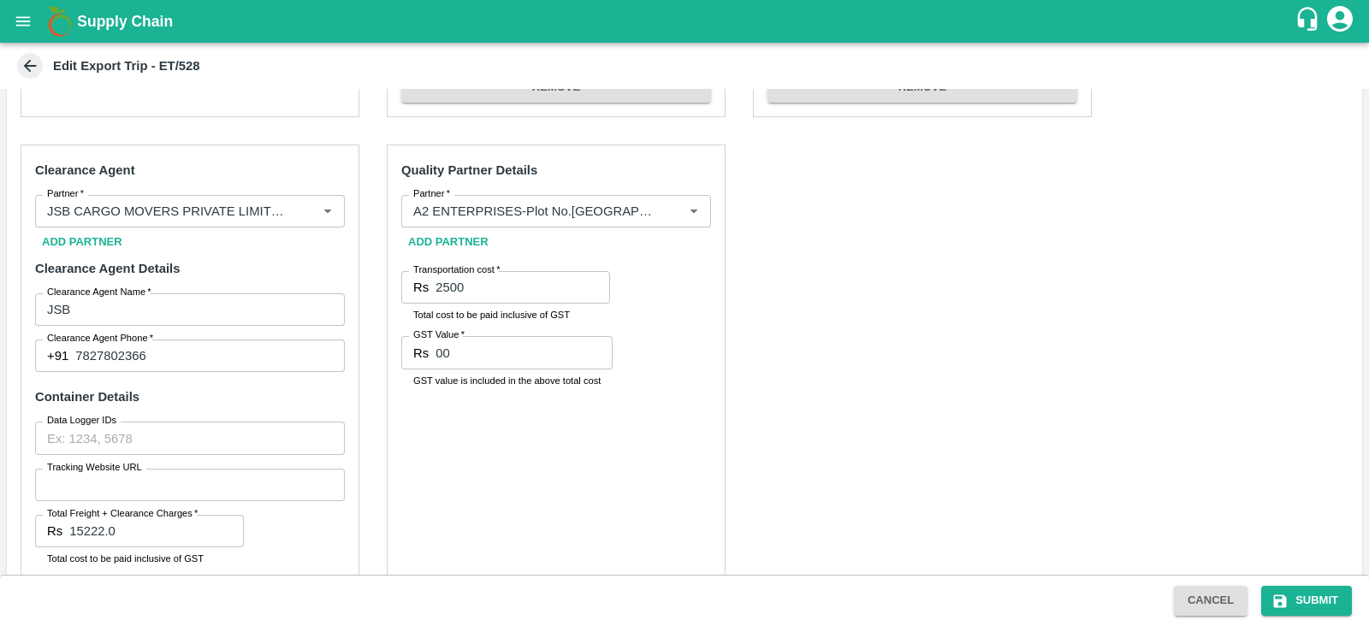
scroll to position [730, 0]
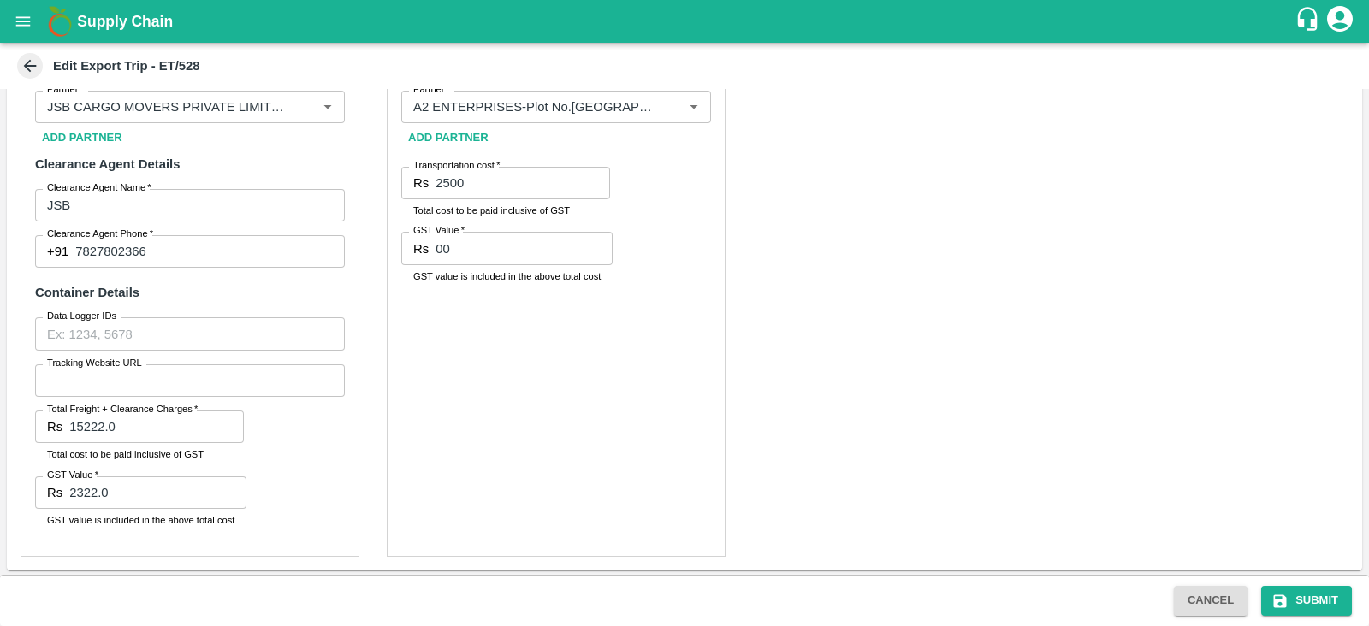
click at [977, 311] on div "Pre-Carriage Partner Details Partner   * Partner   * Add Partner Transportation…" at bounding box center [684, 133] width 1355 height 874
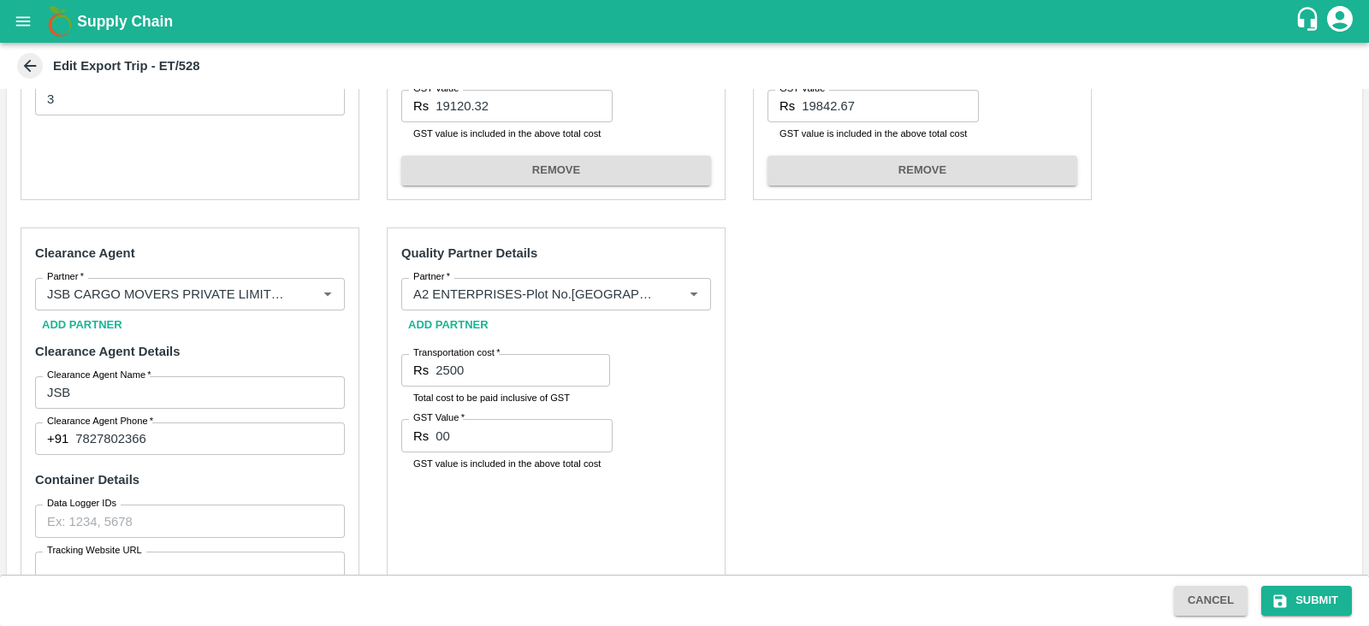
scroll to position [540, 0]
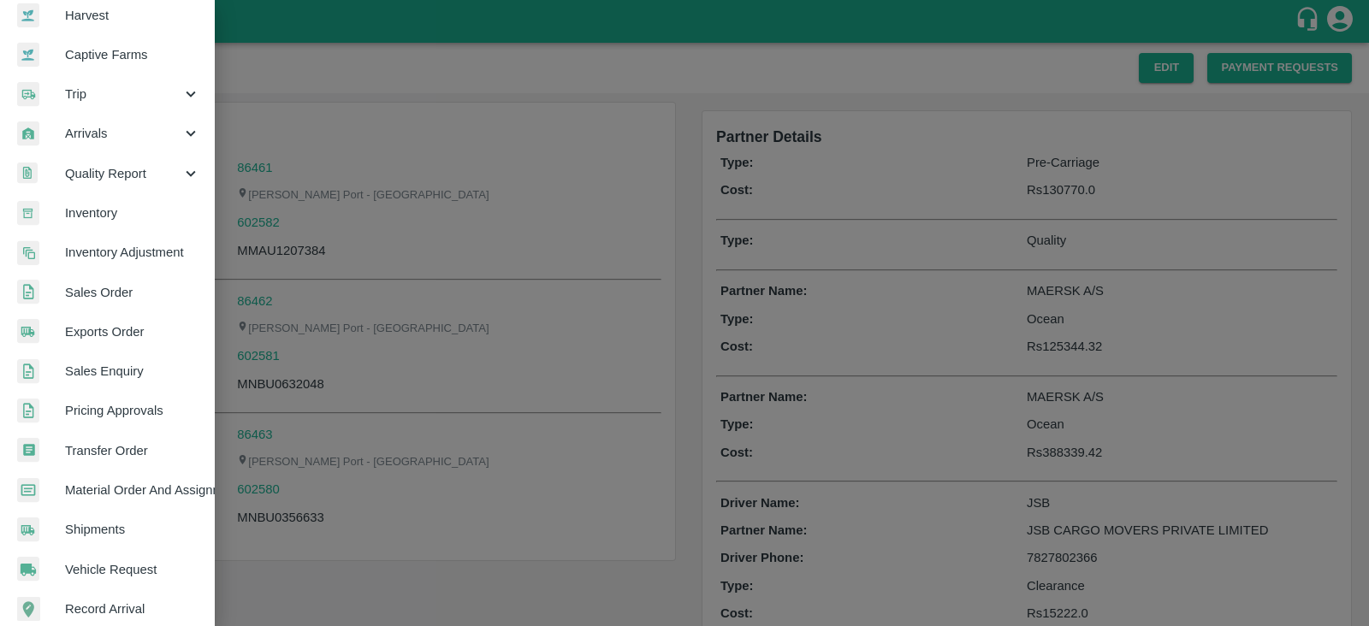
scroll to position [347, 0]
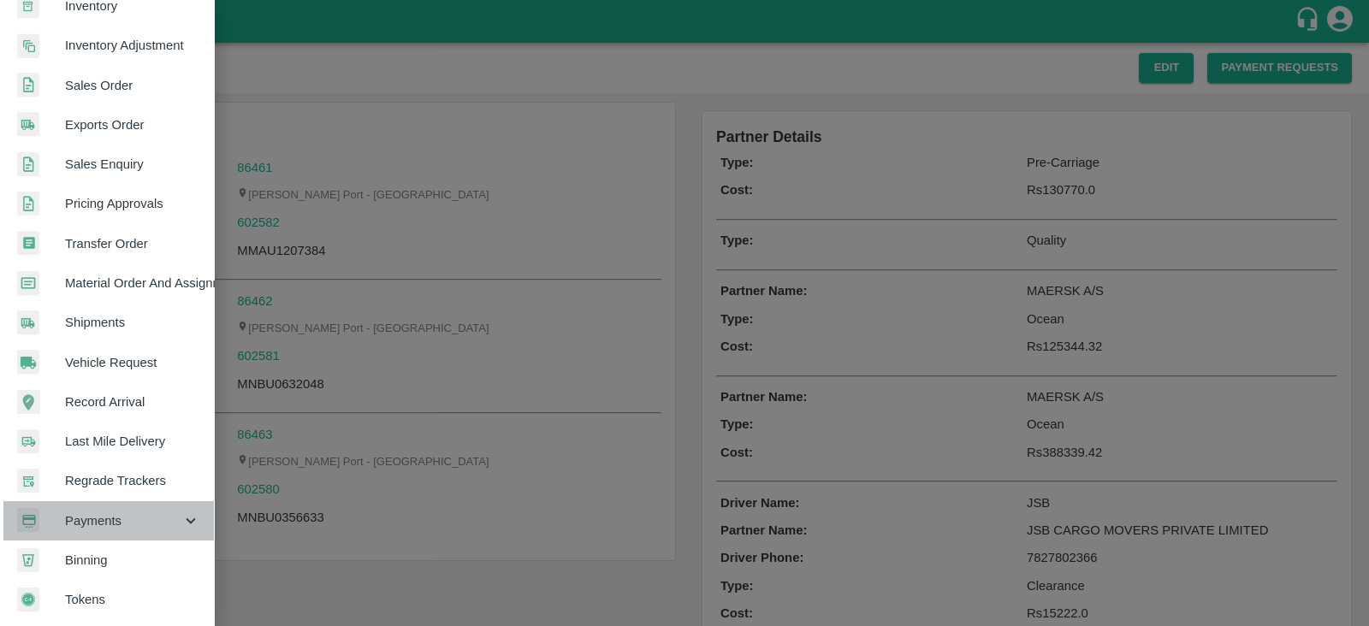
click at [129, 512] on span "Payments" at bounding box center [123, 521] width 116 height 19
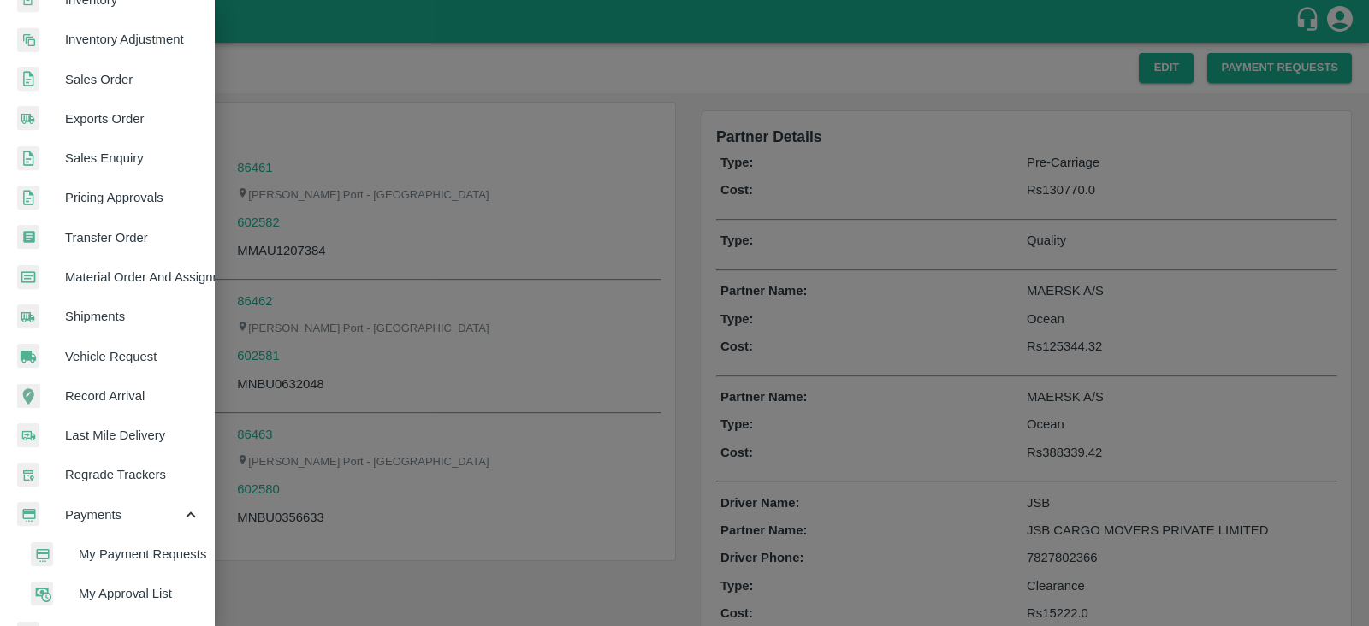
click at [162, 545] on span "My Payment Requests" at bounding box center [139, 554] width 121 height 19
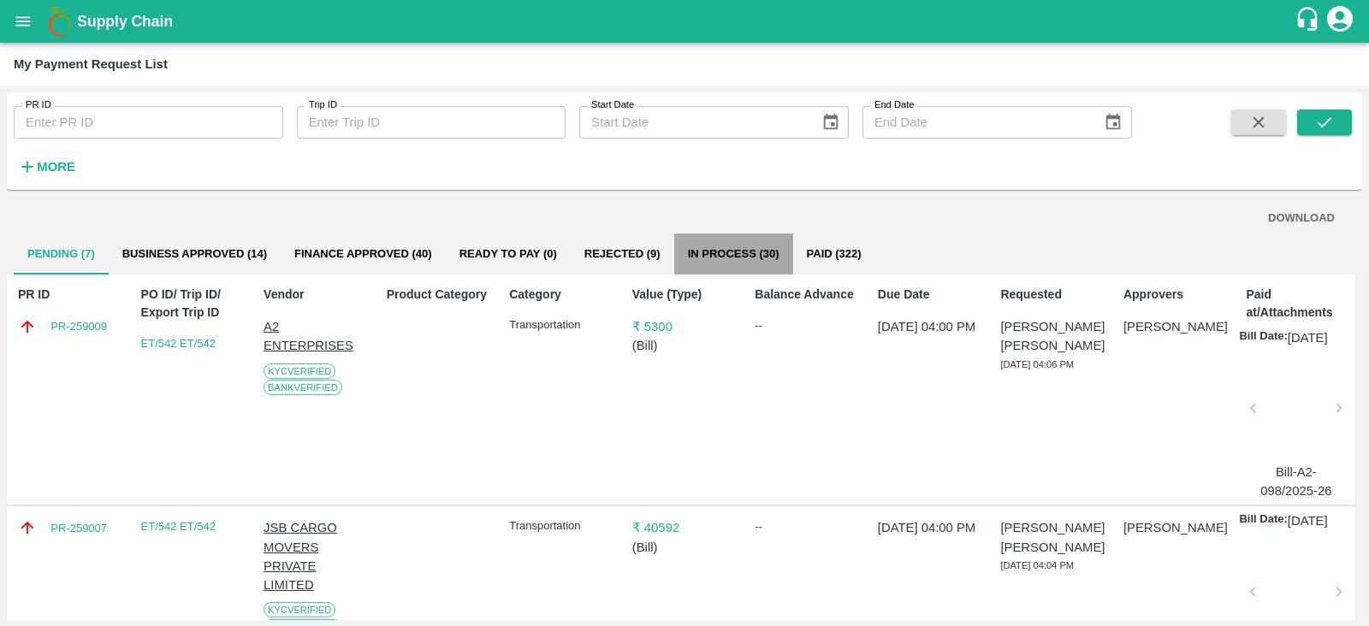
click at [711, 254] on button "In Process (30)" at bounding box center [733, 254] width 119 height 41
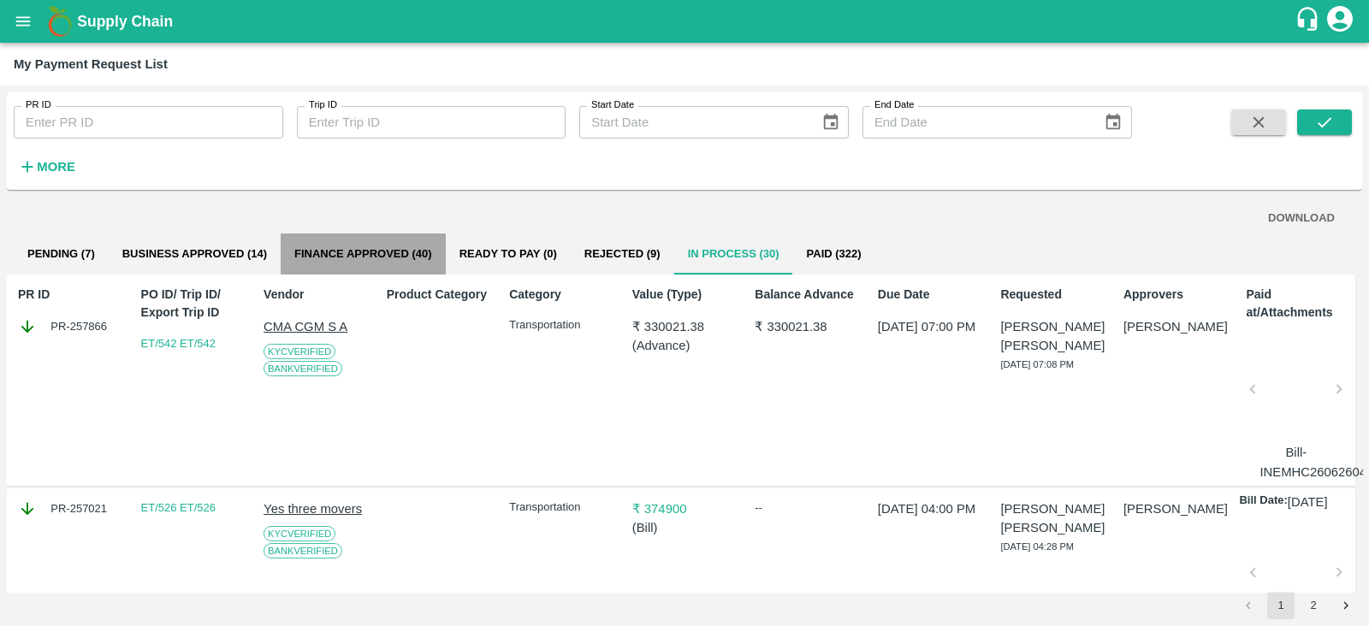
click at [411, 248] on button "Finance Approved (40)" at bounding box center [363, 254] width 165 height 41
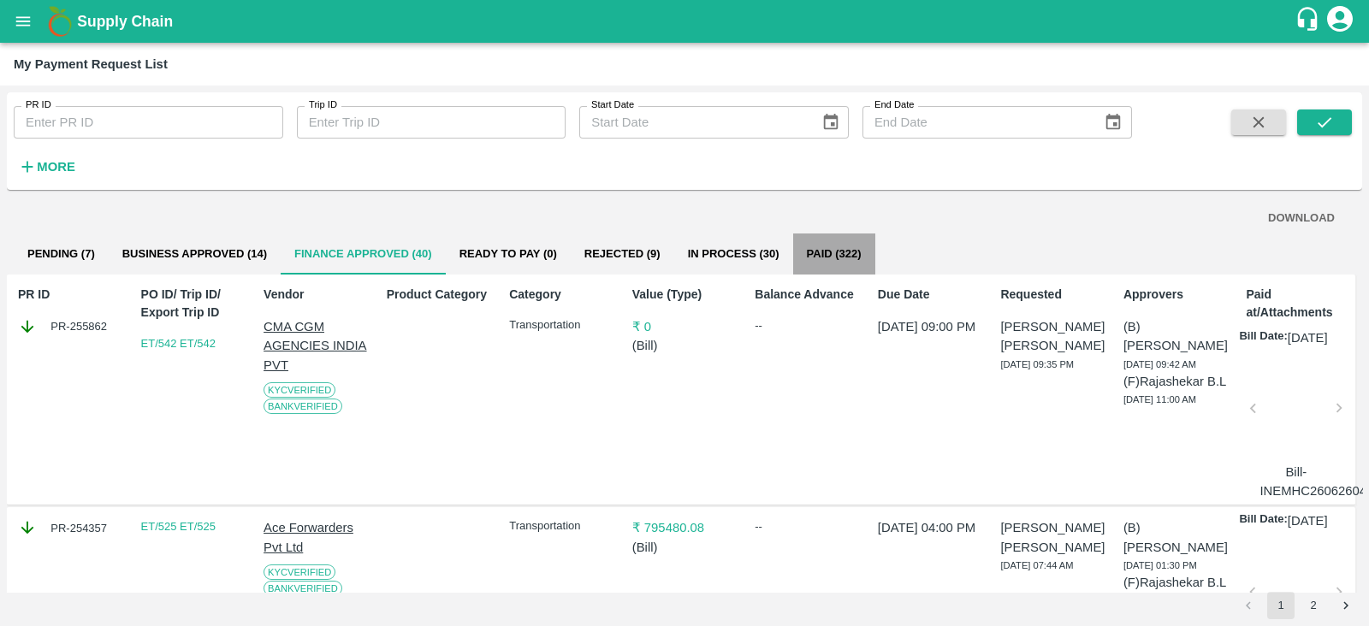
click at [849, 252] on button "Paid (322)" at bounding box center [834, 254] width 82 height 41
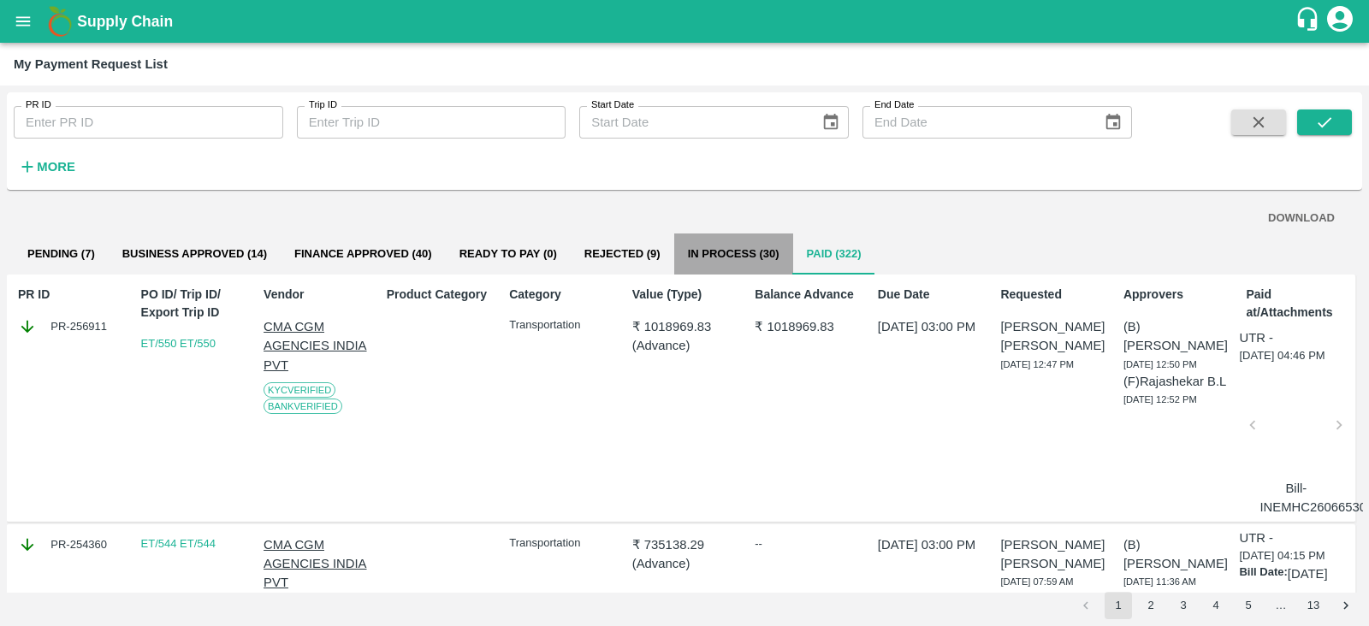
click at [730, 239] on button "In Process (30)" at bounding box center [733, 254] width 119 height 41
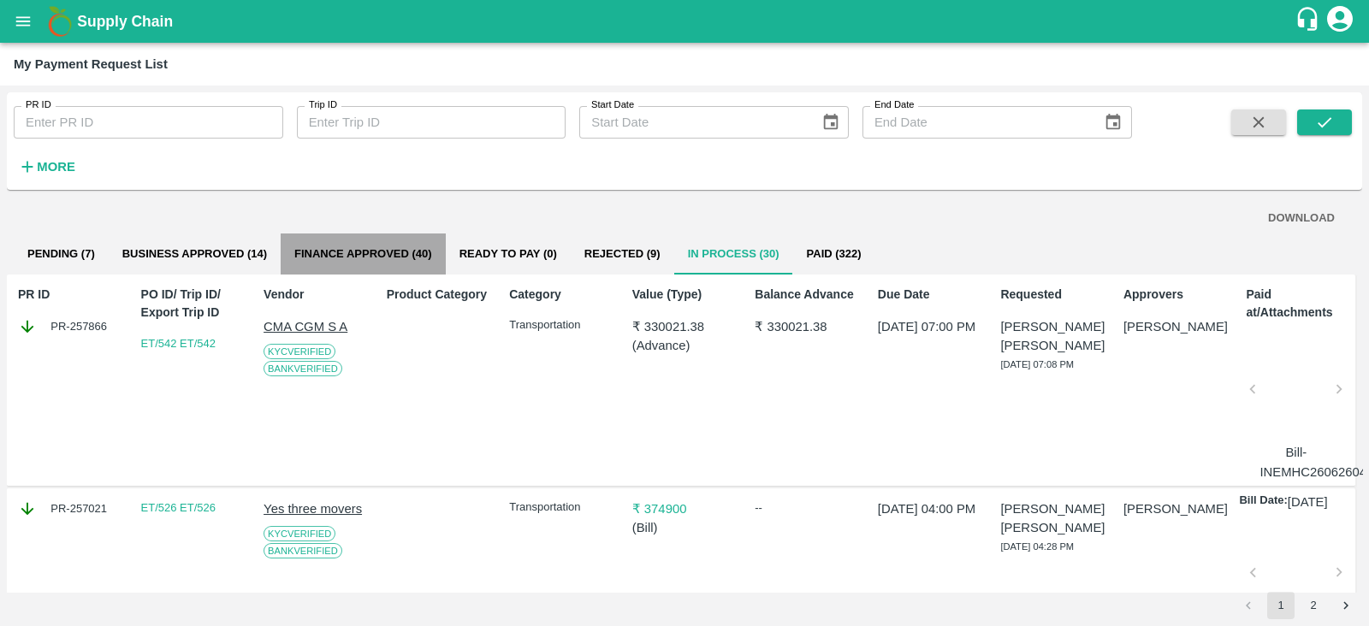
click at [405, 258] on button "Finance Approved (40)" at bounding box center [363, 254] width 165 height 41
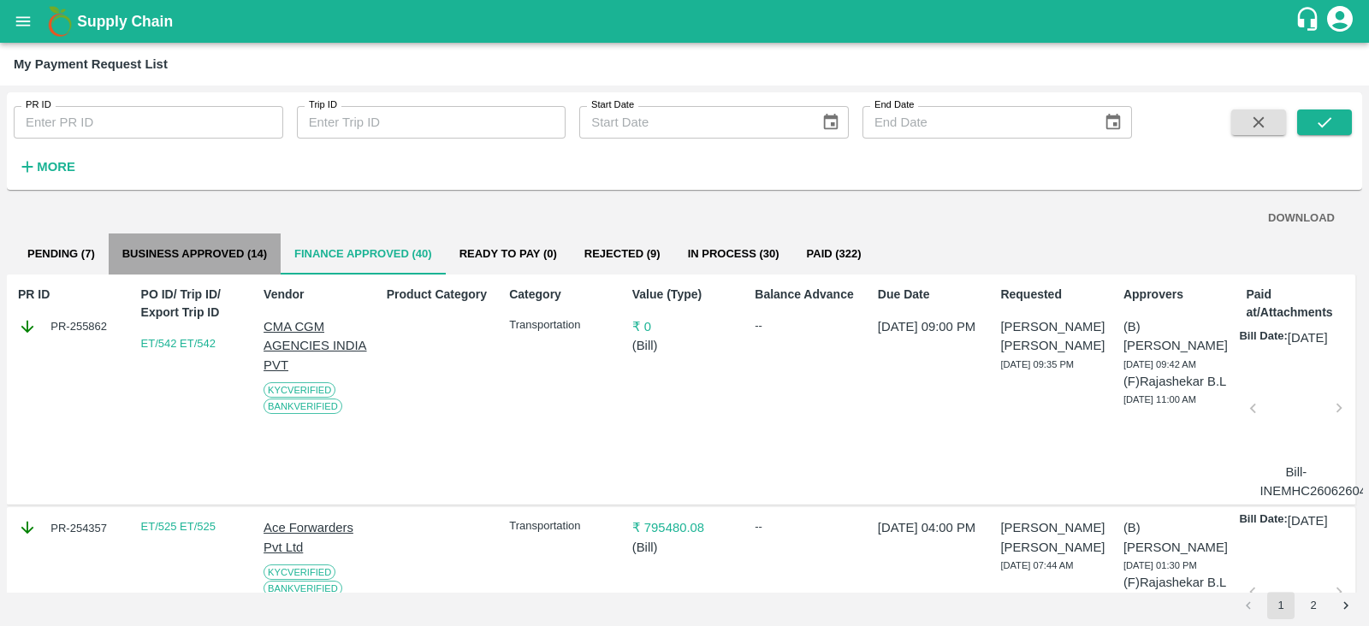
click at [244, 263] on button "Business Approved (14)" at bounding box center [195, 254] width 172 height 41
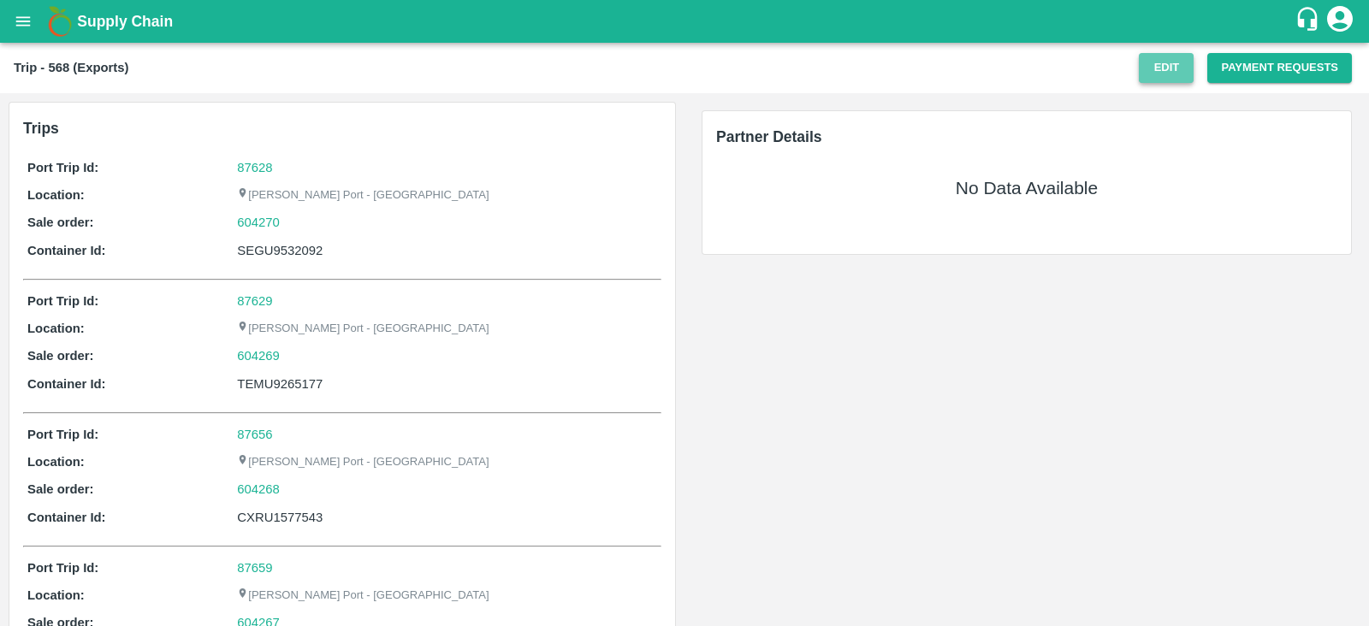
click at [1161, 76] on button "Edit" at bounding box center [1165, 68] width 55 height 30
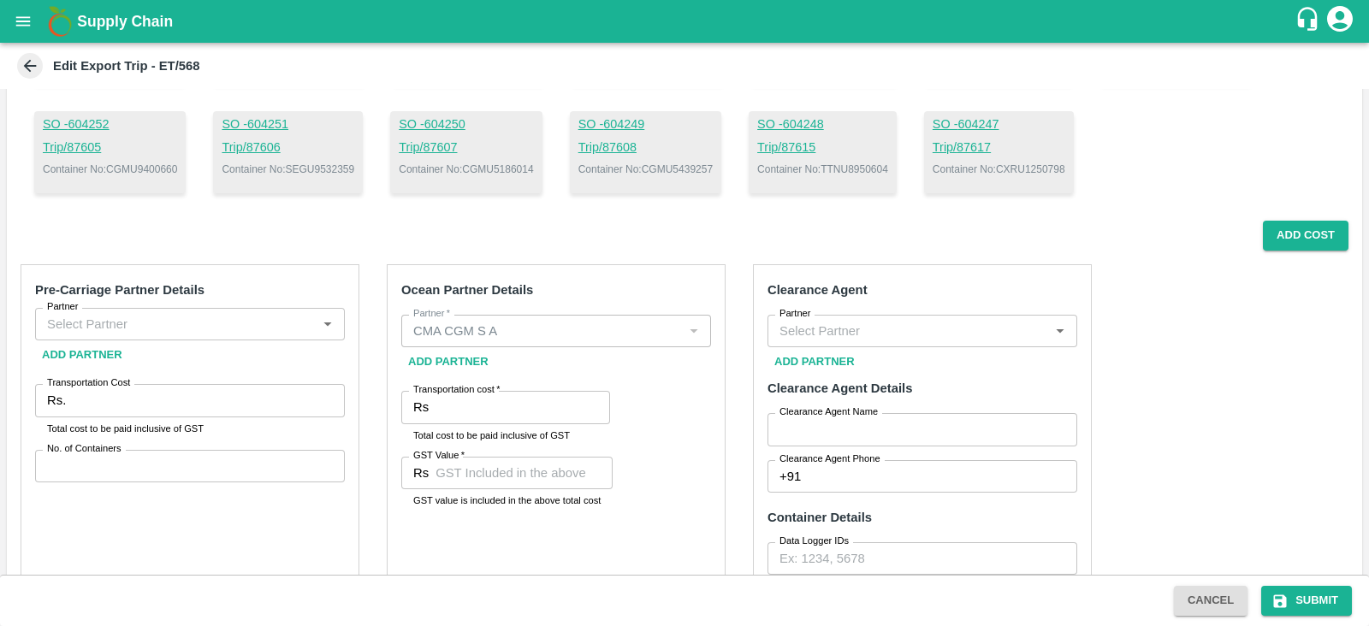
scroll to position [404, 0]
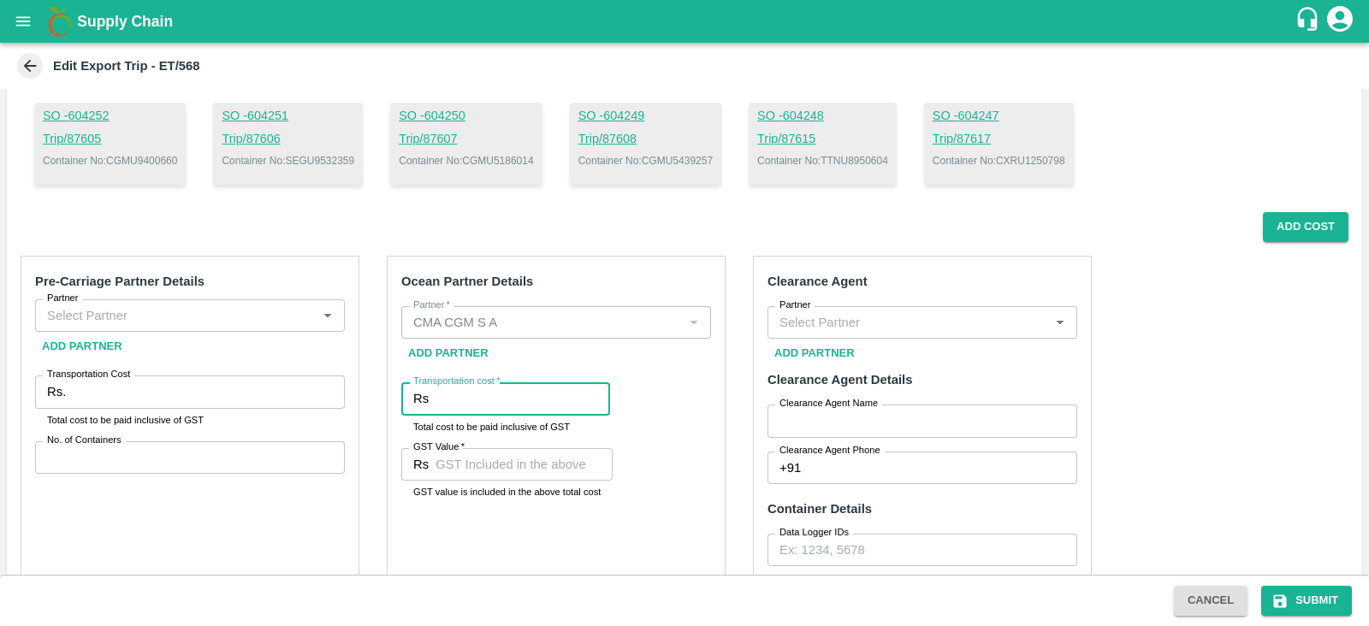
click at [453, 390] on input "Transportation cost   *" at bounding box center [522, 398] width 174 height 33
paste input "828881.71"
type input "828881.71"
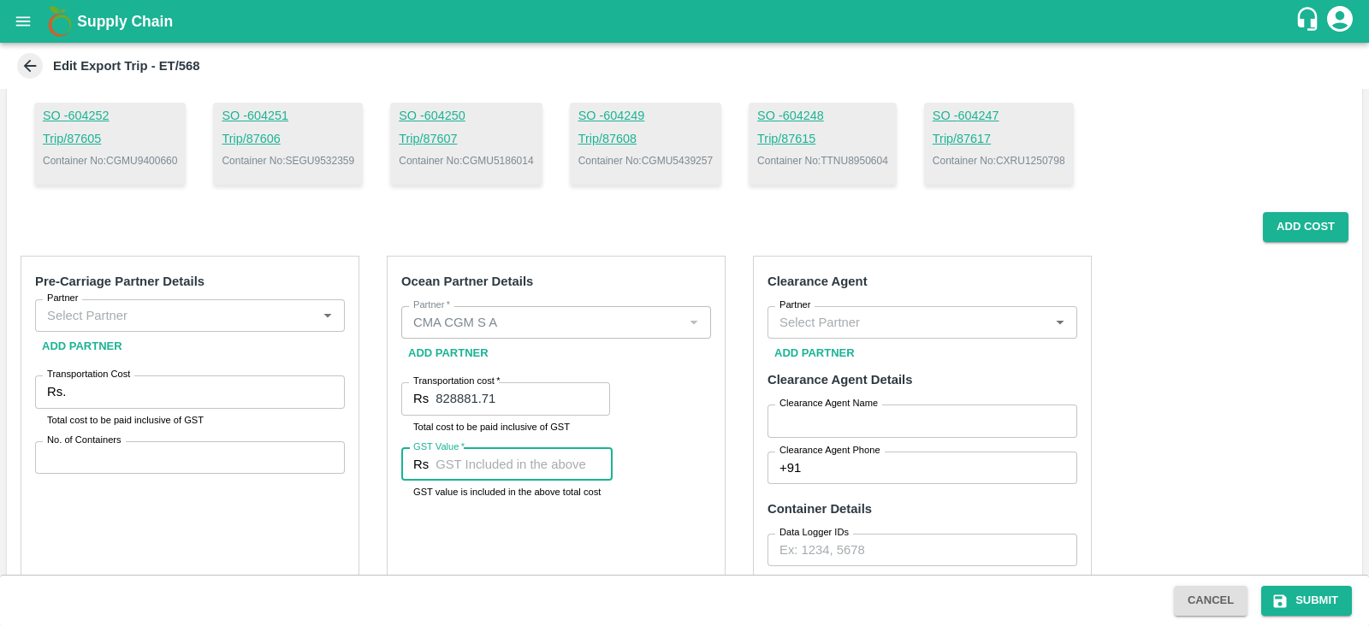
click at [516, 472] on input "GST Value   *" at bounding box center [523, 464] width 177 height 33
paste input "126439.58"
type input "126439.58"
click at [692, 429] on div "Ocean Partner Details Partner   * Partner   * Add Partner Transportation cost  …" at bounding box center [556, 514] width 339 height 517
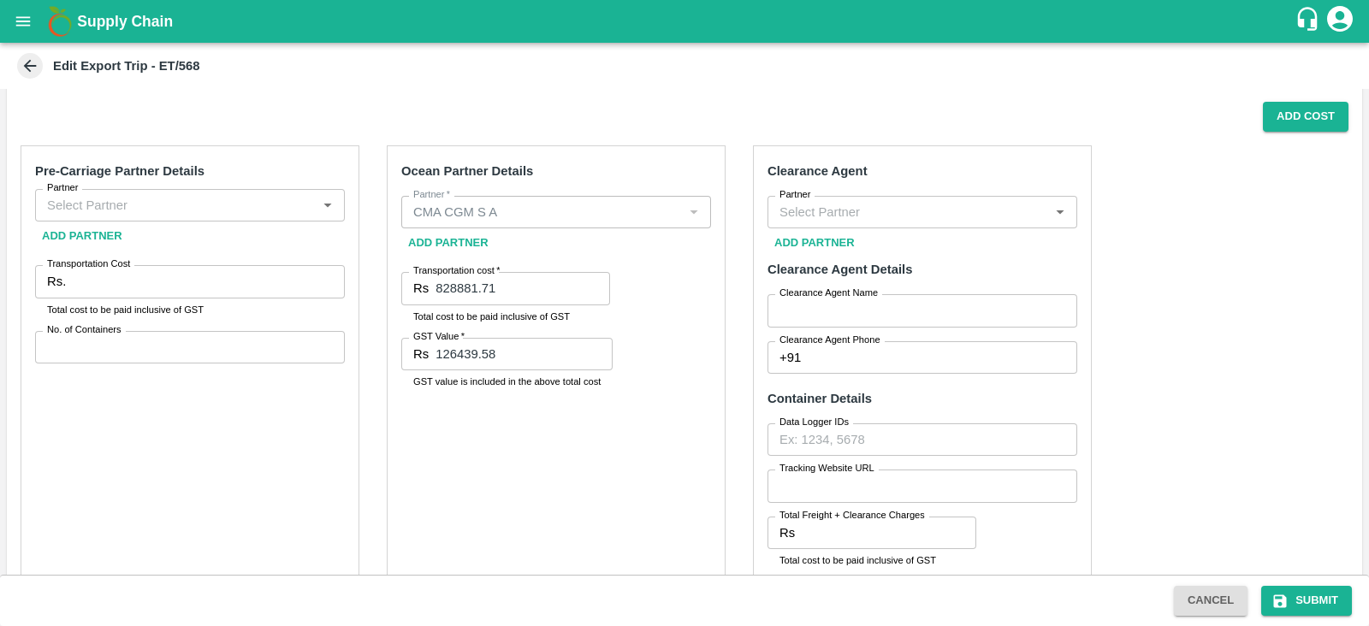
scroll to position [513, 0]
click at [197, 209] on input "Partner" at bounding box center [175, 206] width 271 height 22
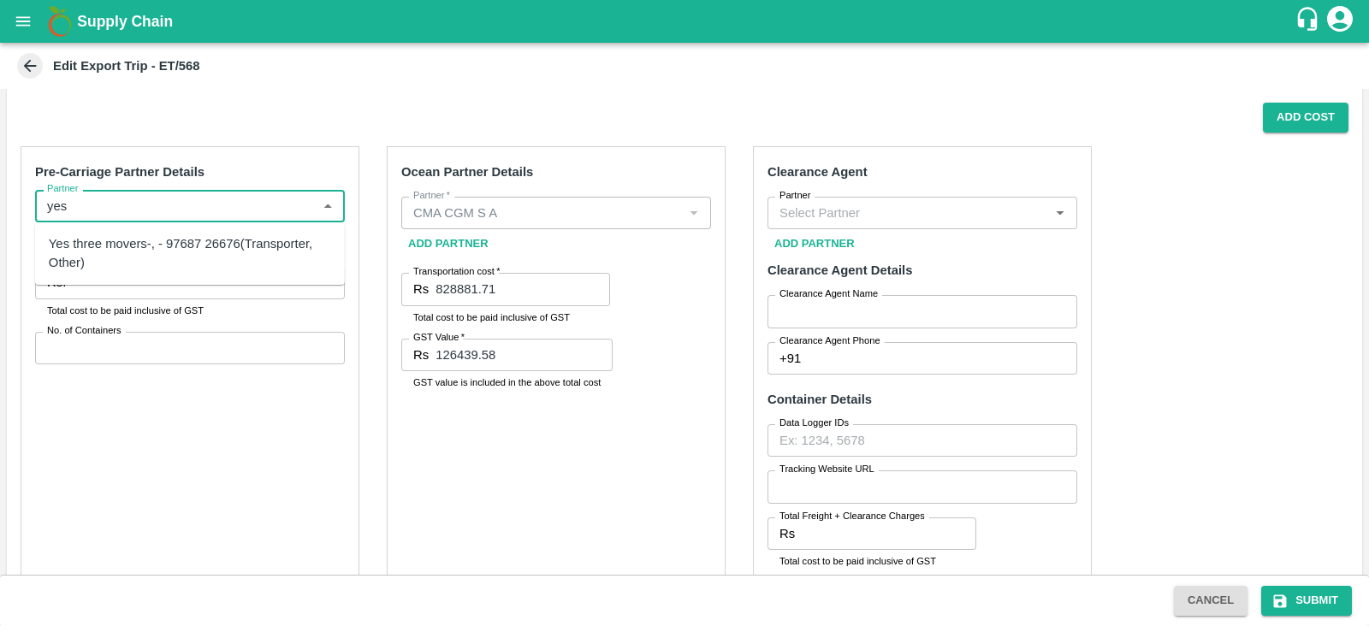
click at [172, 254] on div "Yes three movers-, - 97687 26676(Transporter, Other)" at bounding box center [190, 253] width 282 height 38
type input "Yes three movers-, - 97687 26676(Transporter, Other)"
click at [822, 216] on input "Partner" at bounding box center [907, 213] width 271 height 22
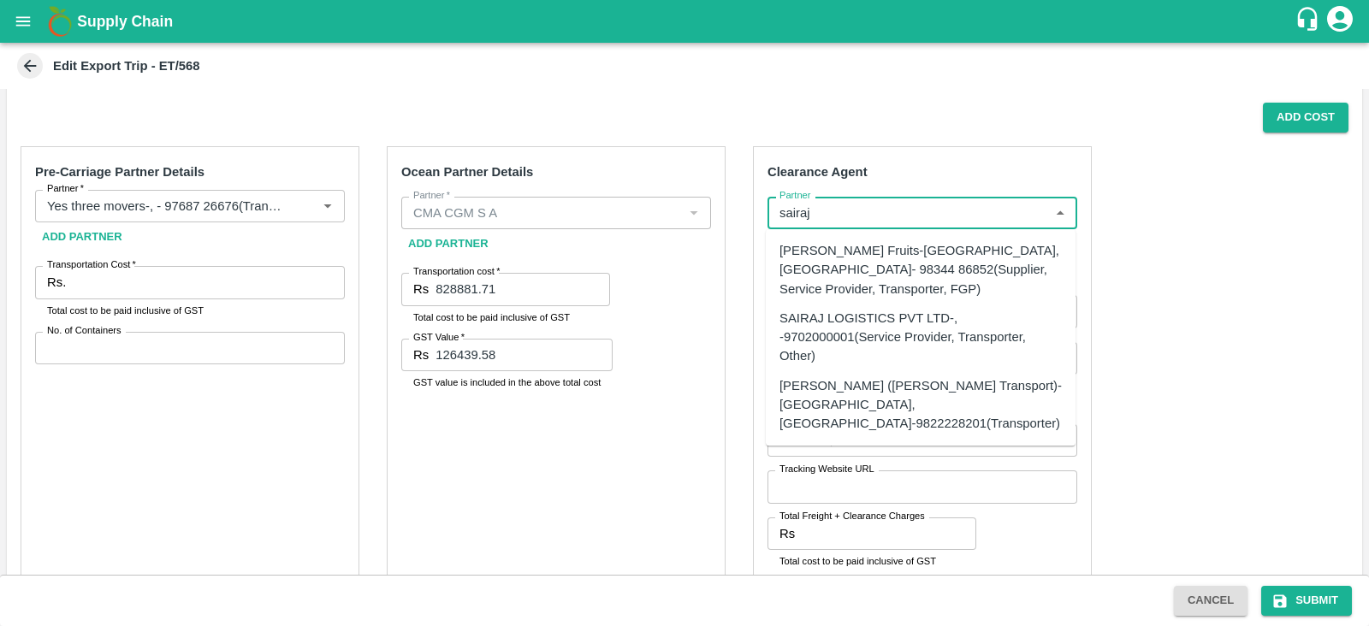
click at [825, 311] on div "SAIRAJ LOGISTICS PVT LTD-, -9702000001(Service Provider, Transporter, Other)" at bounding box center [920, 337] width 282 height 57
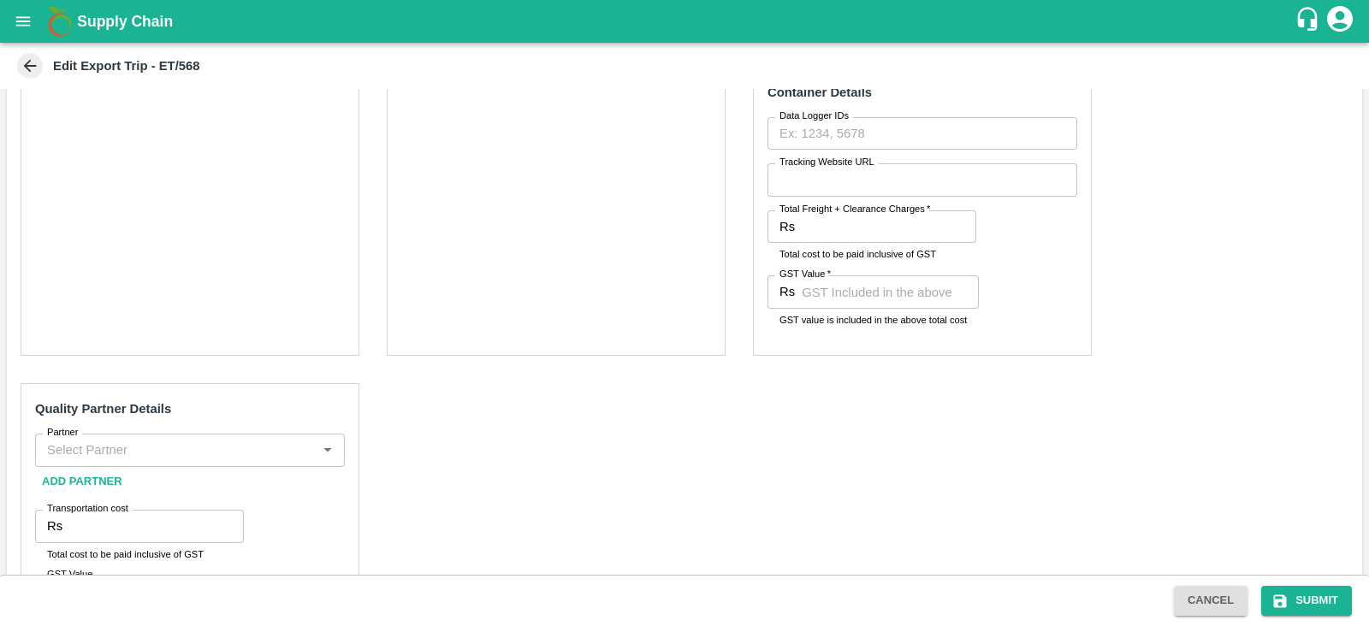
scroll to position [825, 0]
type input "SAIRAJ LOGISTICS PVT LTD-, -9702000001(Service Provider, Transporter, Other)"
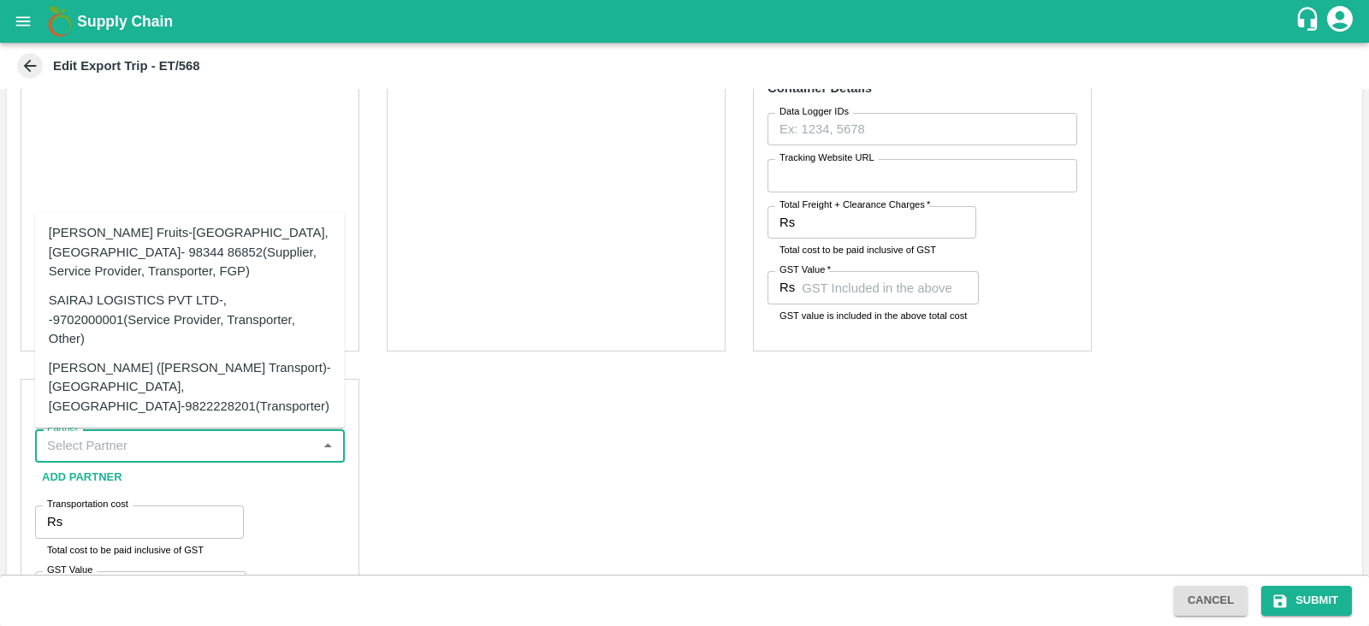
click at [192, 452] on input "Partner" at bounding box center [175, 446] width 271 height 22
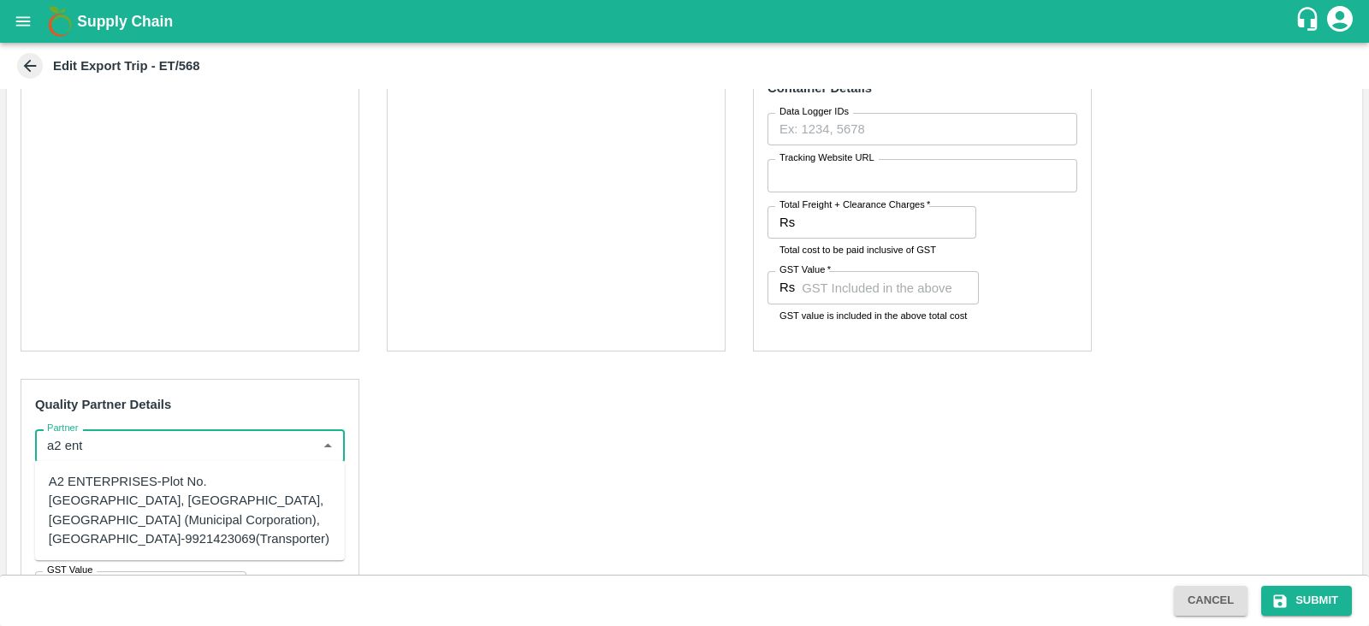
click at [141, 492] on div "A2 ENTERPRISES-Plot No.16 Devikanandan Apartment, Mahadev Bagh, Near Godavari C…" at bounding box center [190, 510] width 282 height 76
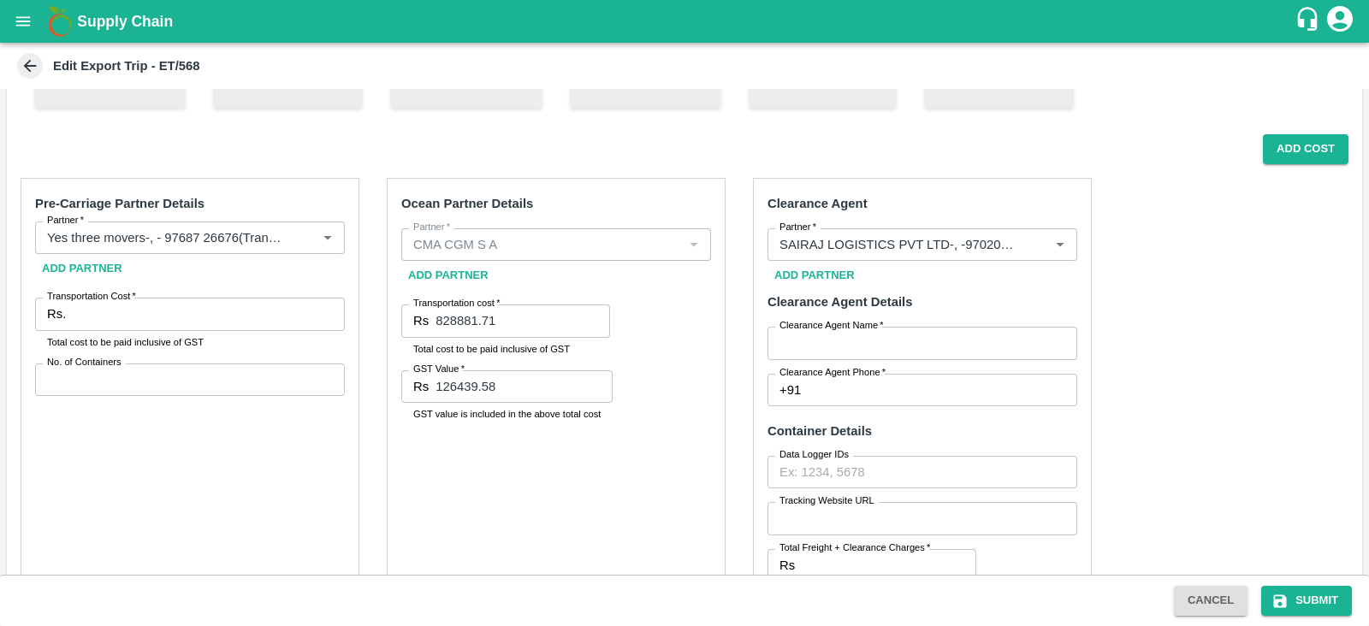
scroll to position [481, 0]
type input "A2 ENTERPRISES-Plot No.16 Devikanandan Apartment, Mahadev Bagh, Near Godavari C…"
click at [655, 435] on div "Ocean Partner Details Partner   * Partner   * Add Partner Transportation cost  …" at bounding box center [556, 437] width 339 height 517
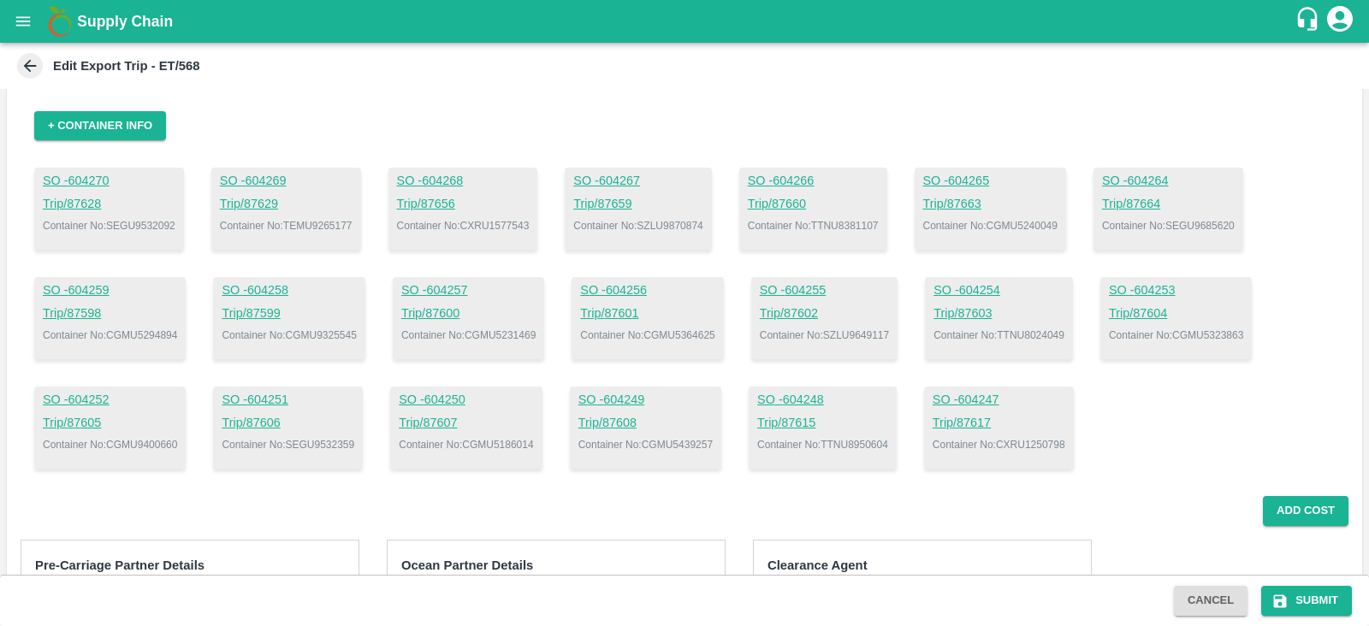
scroll to position [118, 0]
click at [163, 224] on p "Container No: SEGU9532092" at bounding box center [109, 227] width 133 height 15
copy p "SEGU9532092"
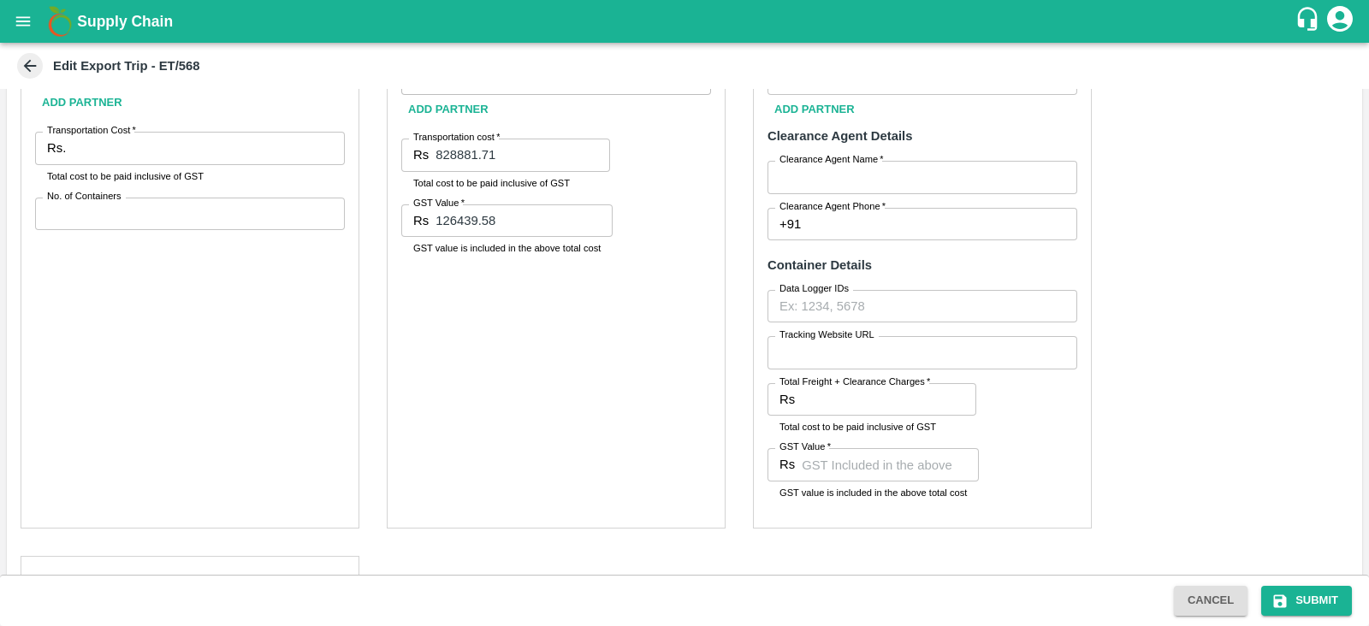
scroll to position [526, 0]
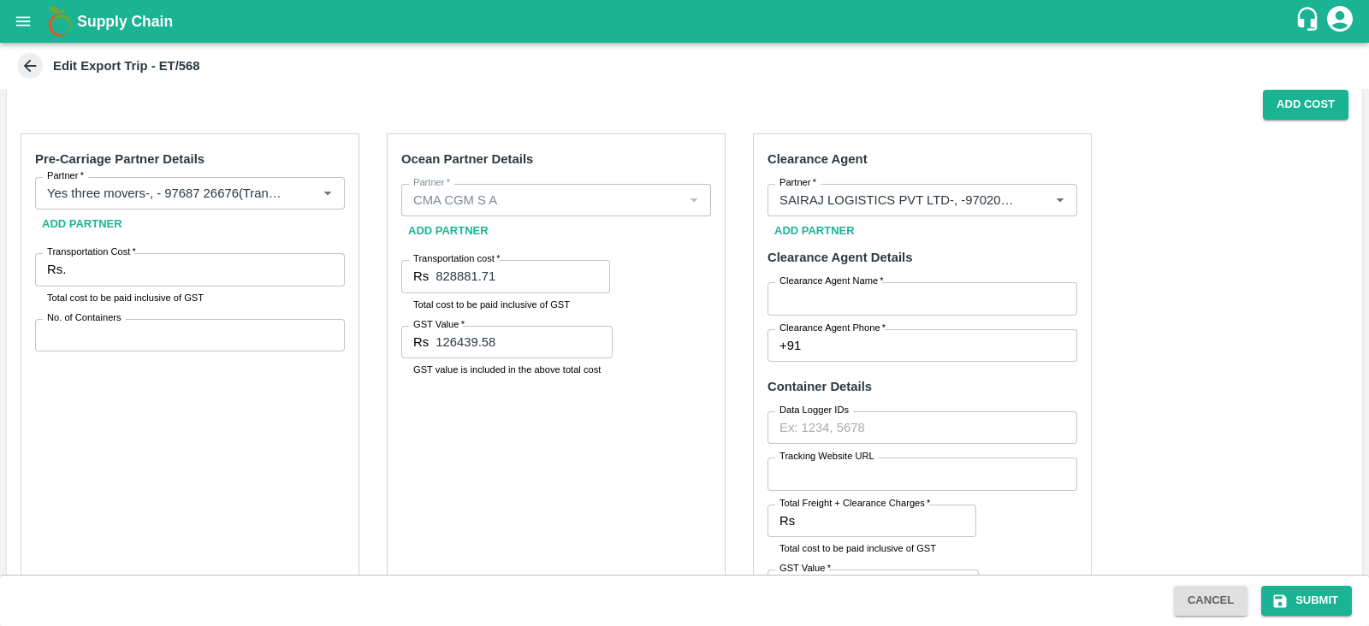
click at [230, 264] on input "Transportation Cost   *" at bounding box center [209, 269] width 272 height 33
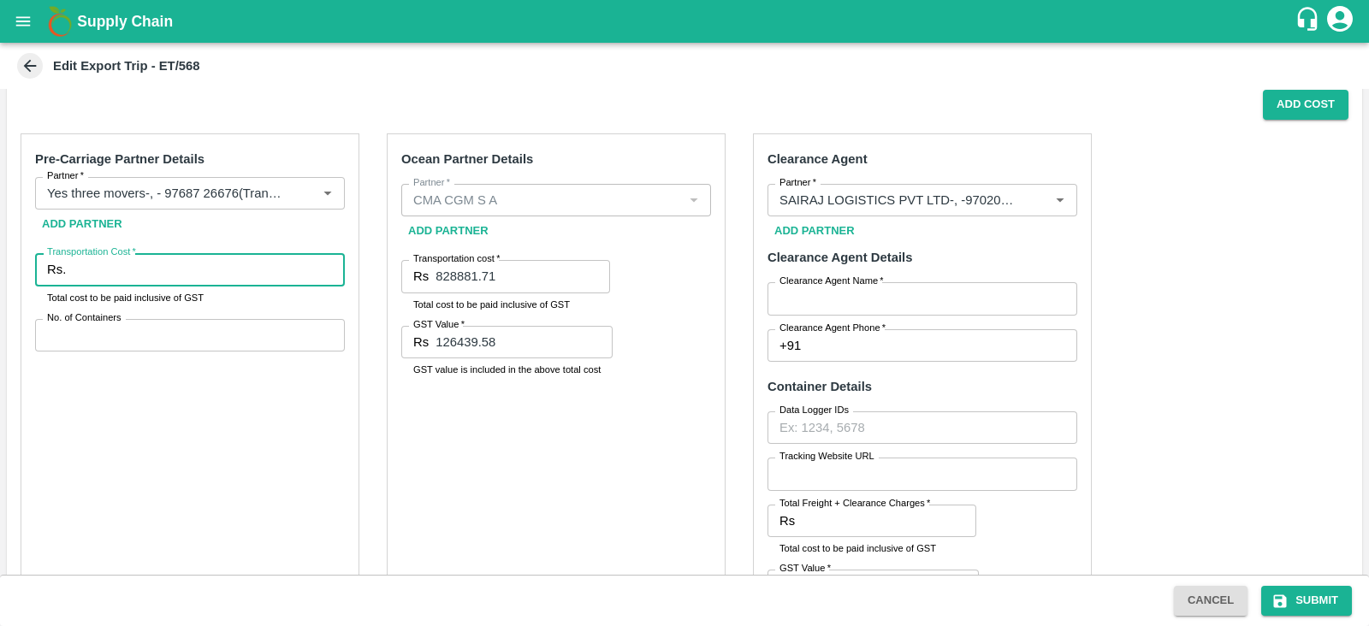
paste input "911800.00"
type input "911800.00"
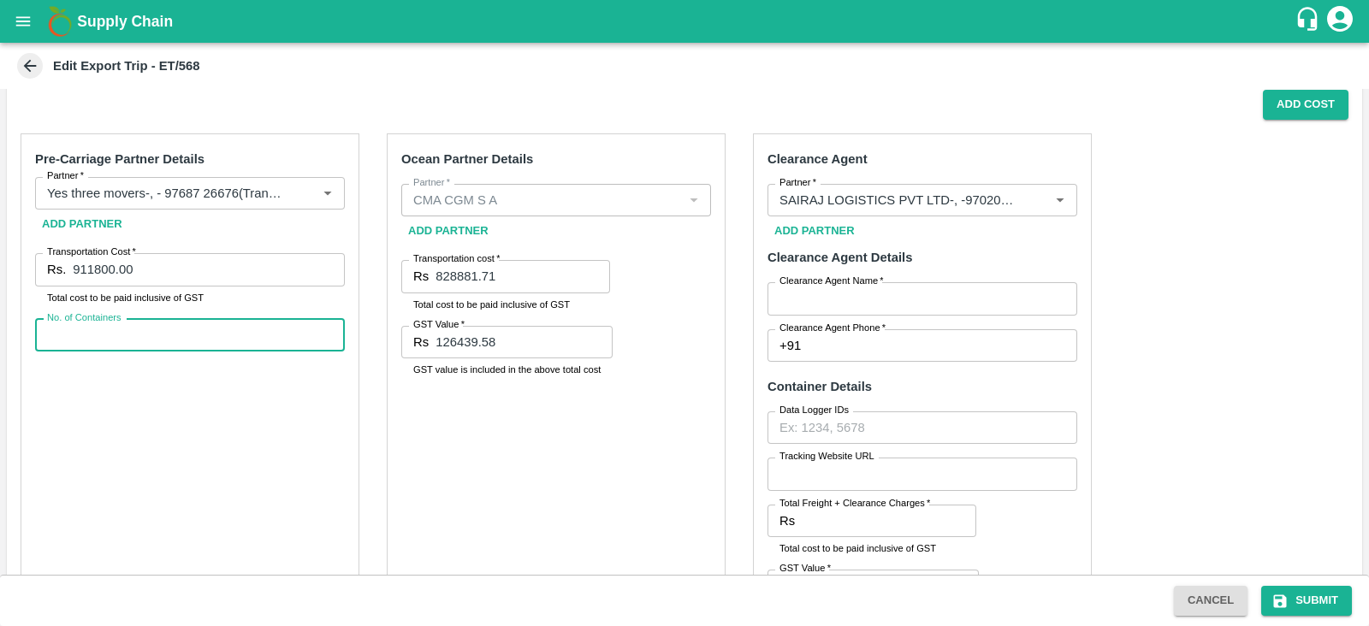
click at [156, 328] on input "No. of Containers" at bounding box center [190, 335] width 310 height 33
type input "20"
click at [635, 406] on div "Ocean Partner Details Partner   * Partner   * Add Partner Transportation cost  …" at bounding box center [556, 391] width 339 height 517
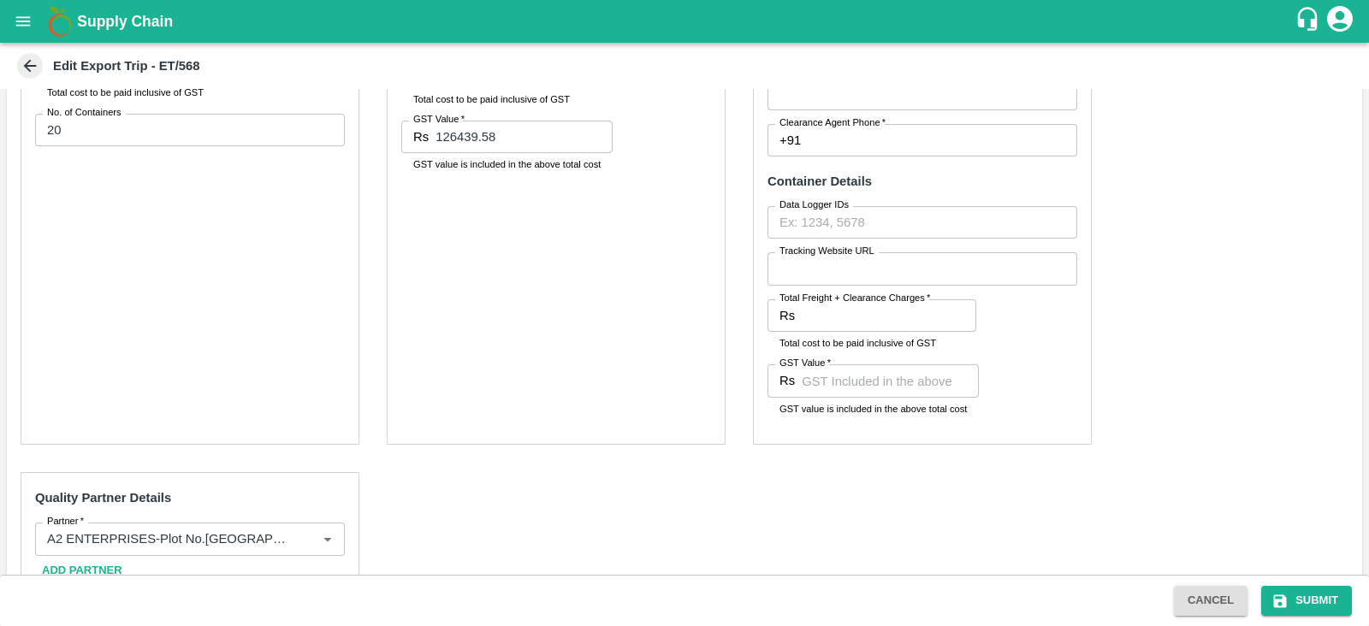
scroll to position [759, 0]
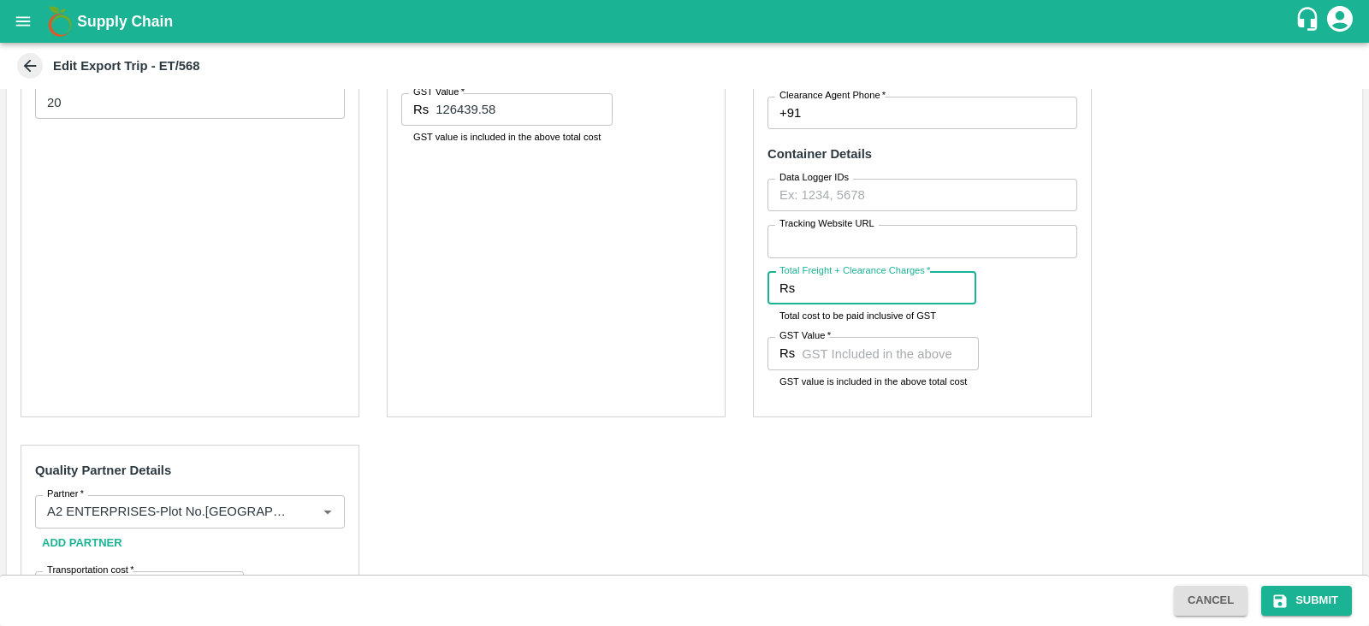
click at [862, 280] on input "Total Freight + Clearance Charges   *" at bounding box center [888, 288] width 174 height 33
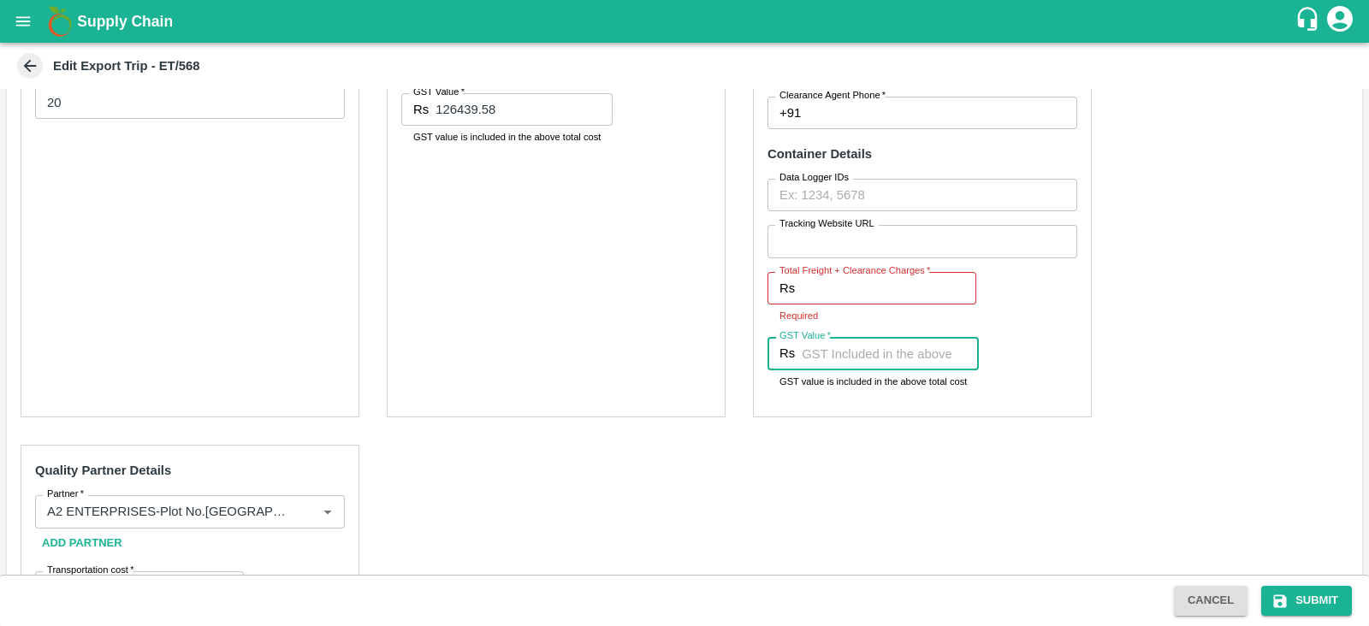
click at [829, 351] on input "GST Value   *" at bounding box center [889, 353] width 177 height 33
paste input "100300.00"
type input "100300.00"
click at [1080, 314] on div "Clearance Agent Partner   * Partner   * Add Partner Clearance Agent Details Cle…" at bounding box center [922, 159] width 339 height 517
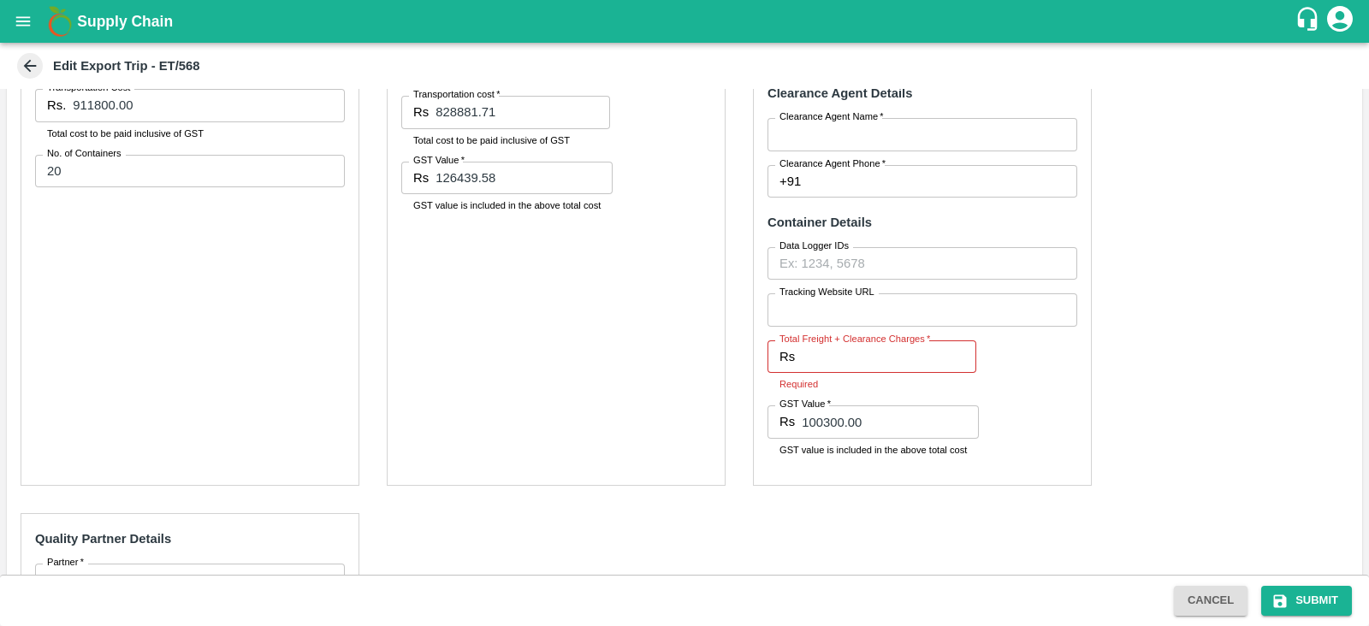
scroll to position [686, 0]
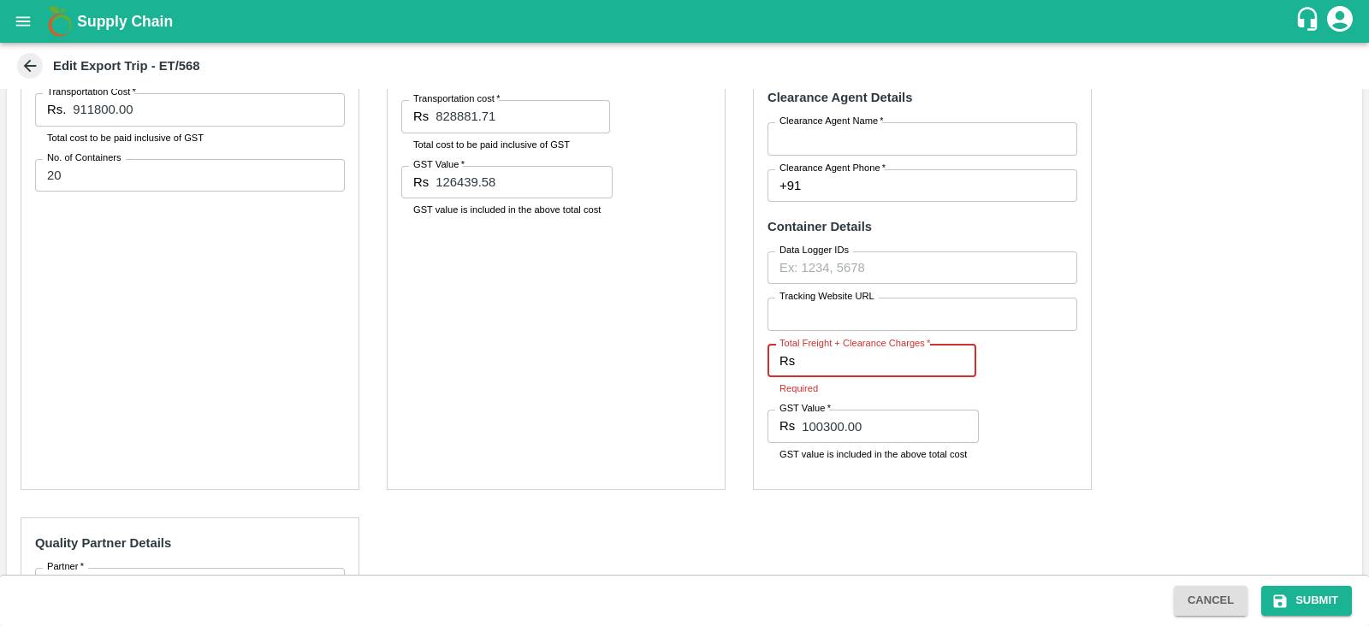
click at [812, 373] on input "Total Freight + Clearance Charges   *" at bounding box center [888, 361] width 174 height 33
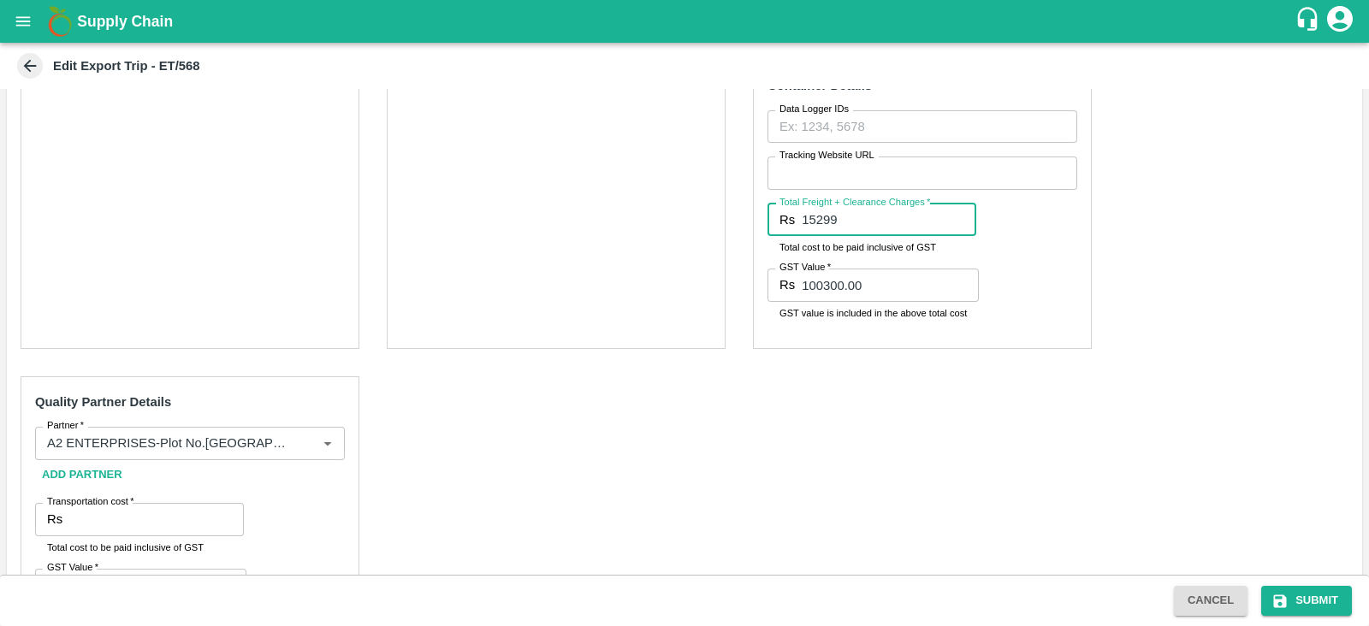
type input "15299"
drag, startPoint x: 565, startPoint y: 393, endPoint x: 520, endPoint y: 398, distance: 45.6
click at [520, 398] on div "Pre-Carriage Partner Details Partner   * Partner   * Add Partner Transportation…" at bounding box center [684, 241] width 1355 height 844
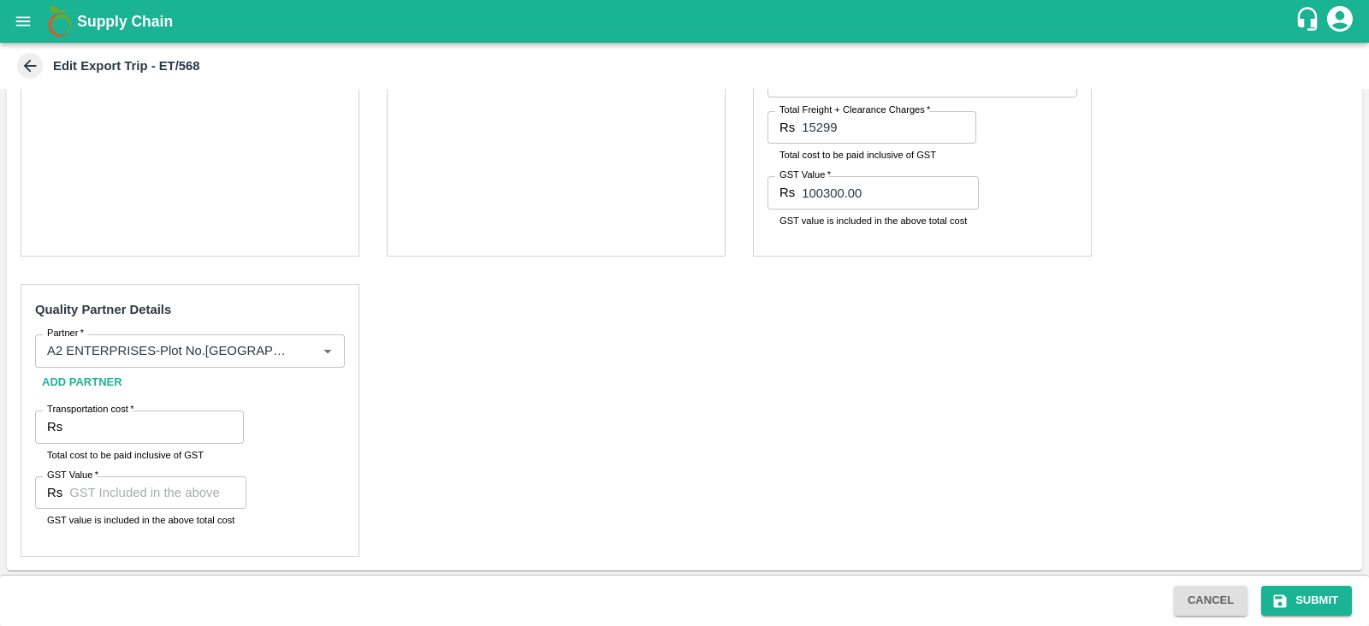
click at [192, 417] on input "Transportation cost   *" at bounding box center [156, 427] width 174 height 33
type input "12200"
click at [558, 423] on div "Pre-Carriage Partner Details Partner   * Partner   * Add Partner Transportation…" at bounding box center [684, 148] width 1355 height 844
click at [1284, 588] on button "Submit" at bounding box center [1306, 601] width 91 height 30
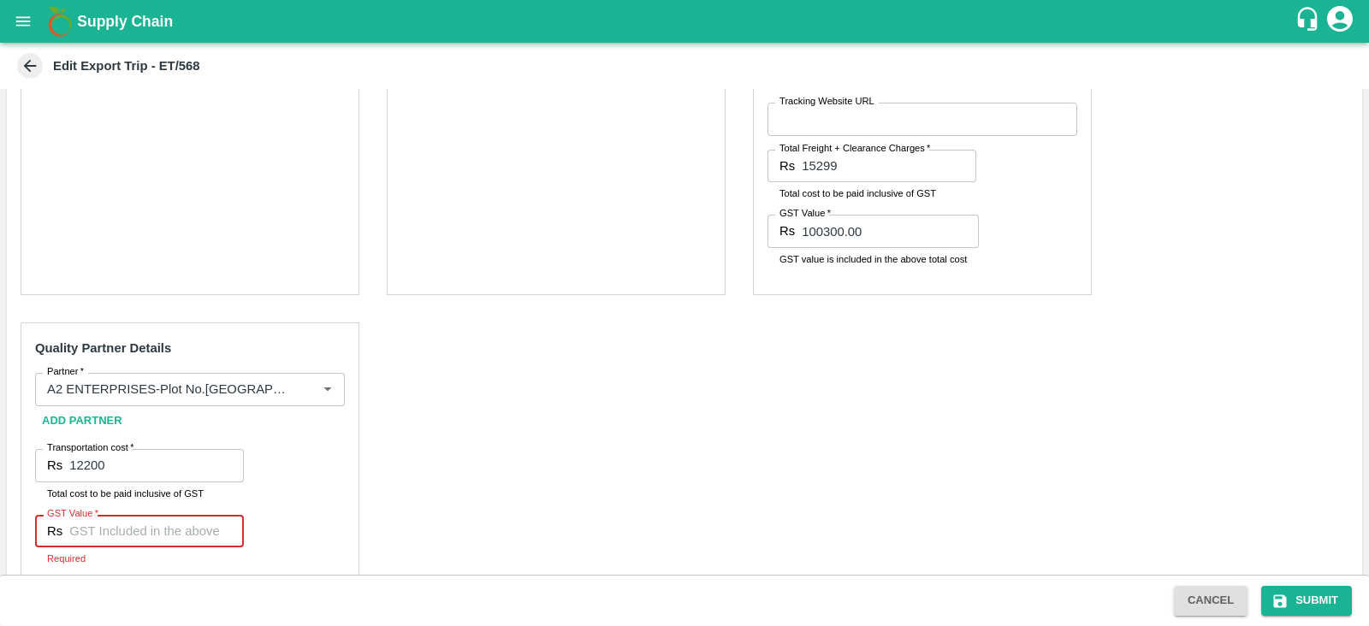
click at [145, 520] on input "GST Value   *" at bounding box center [156, 531] width 174 height 33
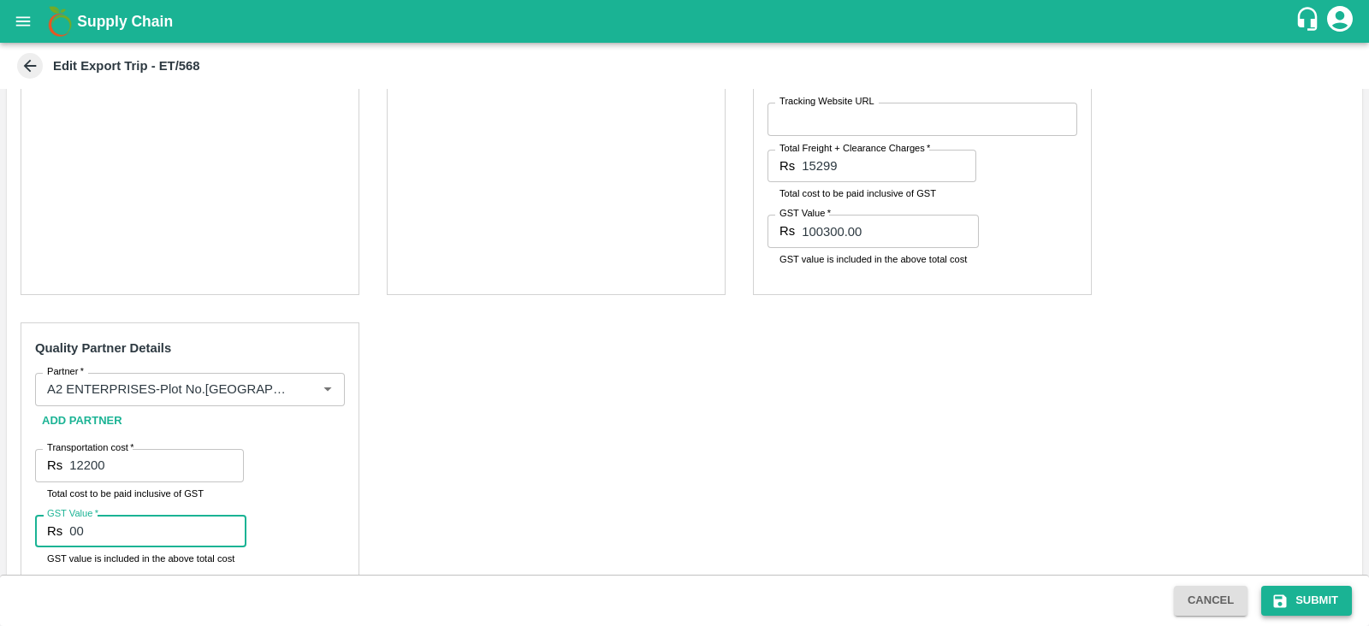
type input "00"
click at [1279, 595] on icon "submit" at bounding box center [1280, 600] width 13 height 13
click at [1287, 597] on icon "submit" at bounding box center [1279, 601] width 17 height 17
click at [1305, 597] on button "Submit" at bounding box center [1306, 601] width 91 height 30
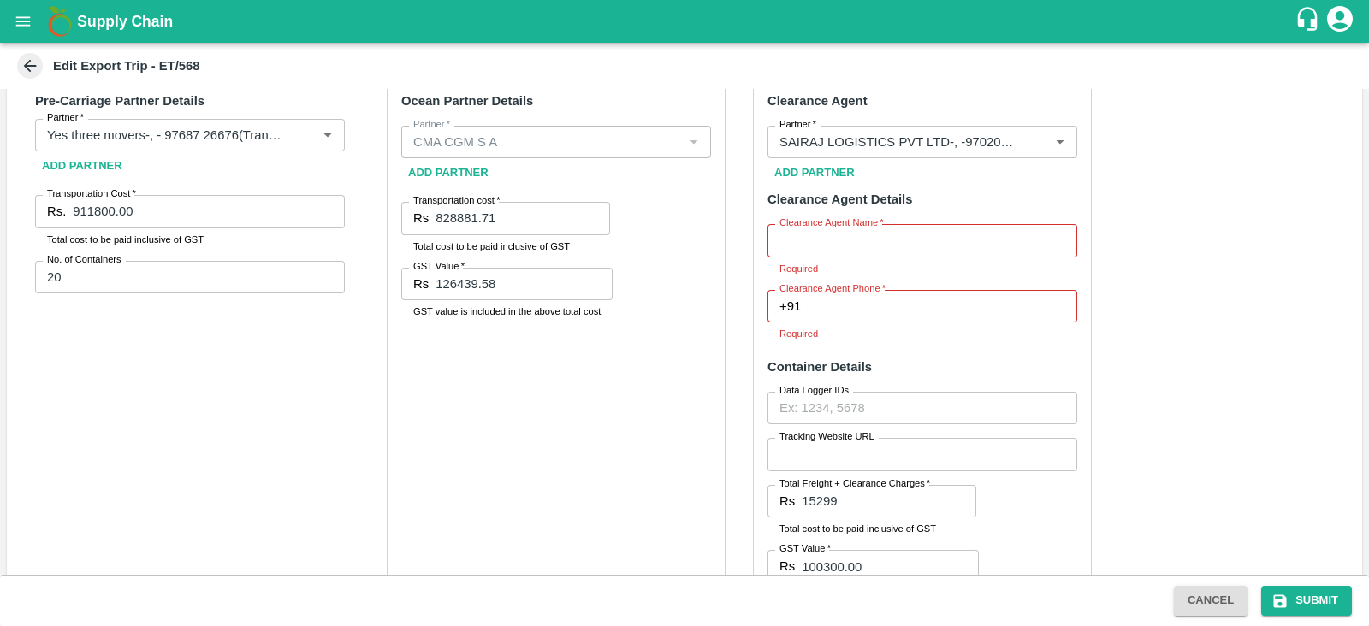
scroll to position [653, 0]
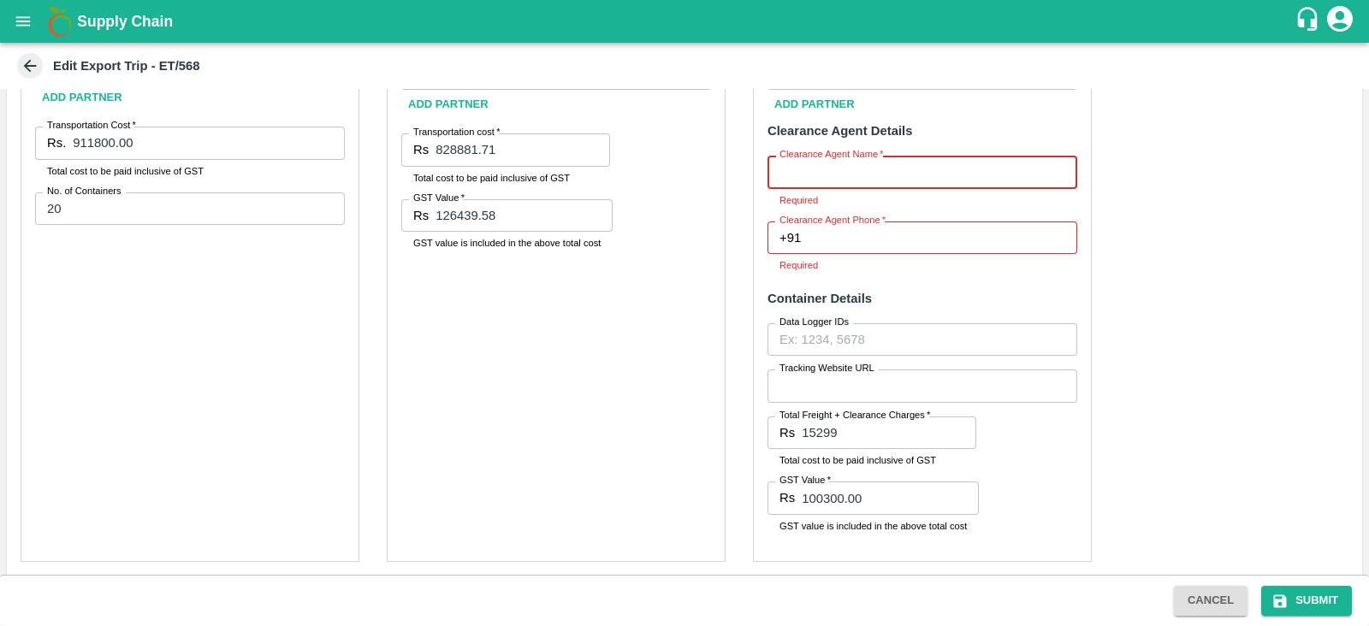
click at [910, 179] on input "Clearance Agent Name   *" at bounding box center [922, 172] width 310 height 33
type input "Sairaj"
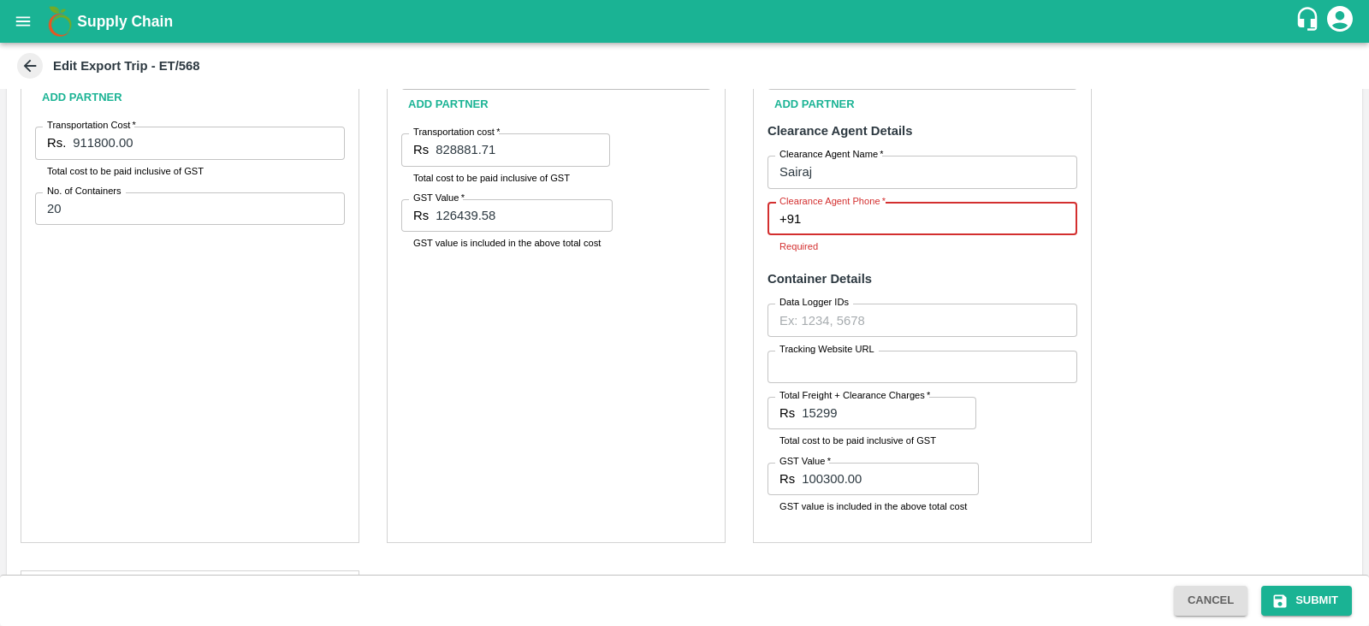
click at [861, 222] on input "Clearance Agent Phone   *" at bounding box center [941, 219] width 269 height 33
type input "9702000001"
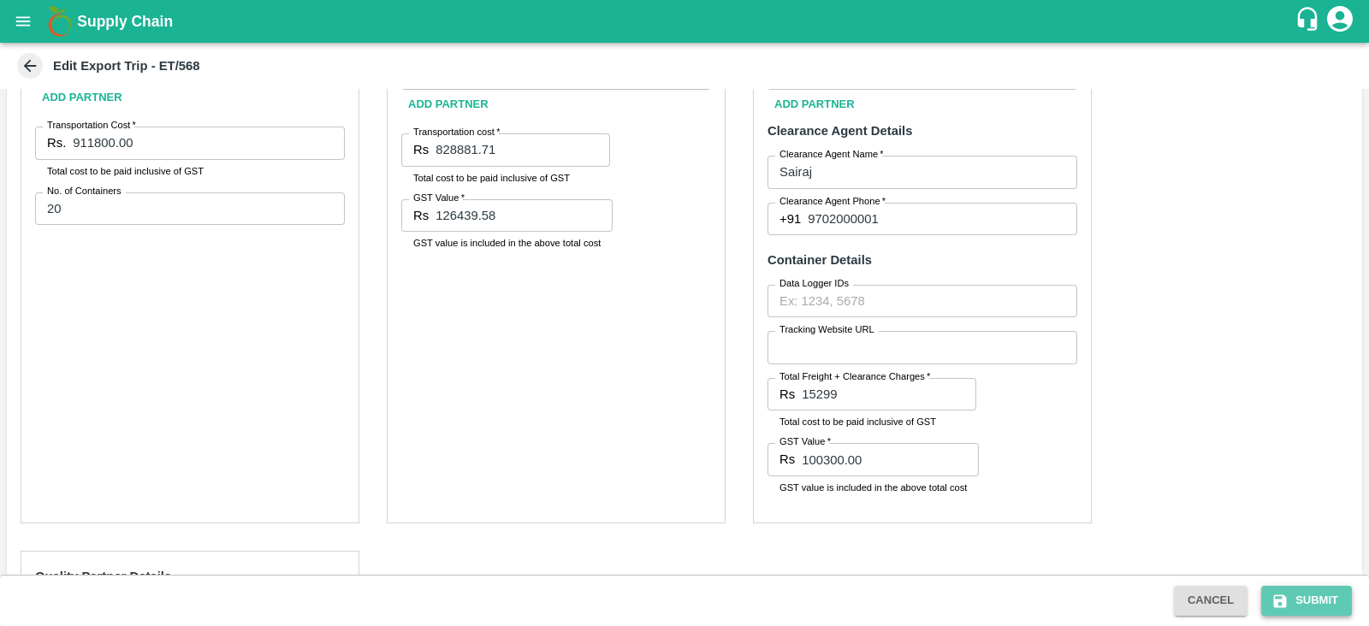
click at [1308, 606] on button "Submit" at bounding box center [1306, 601] width 91 height 30
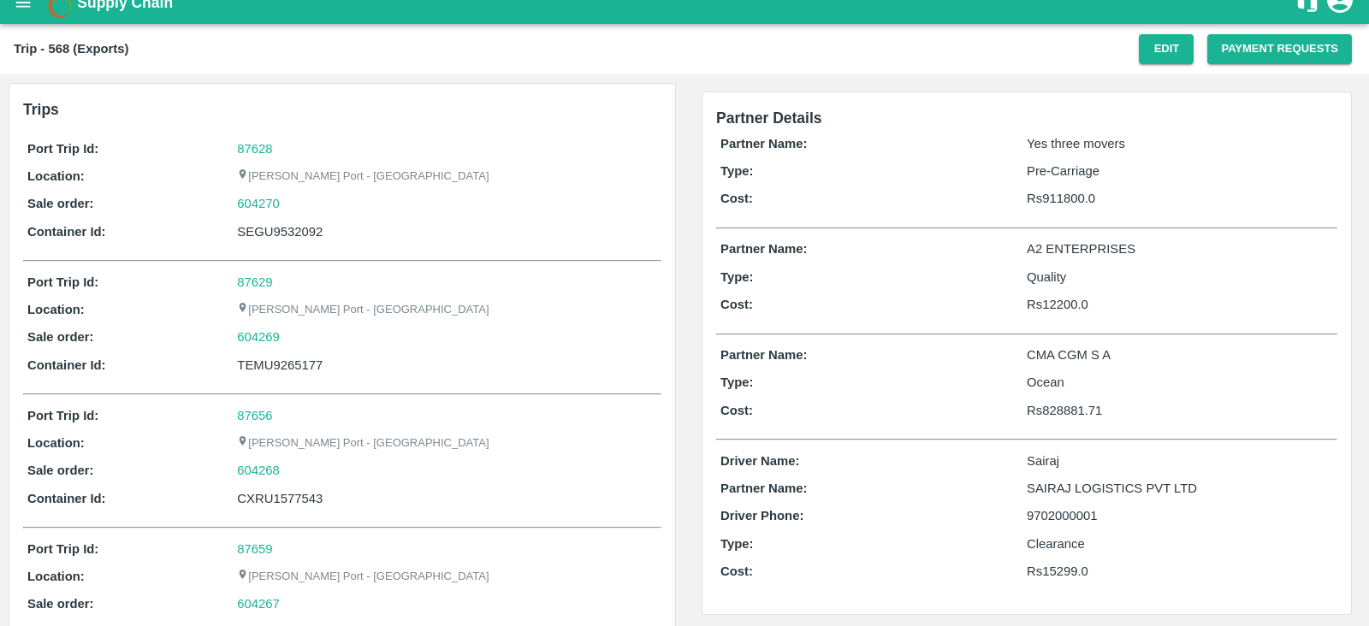
scroll to position [10, 0]
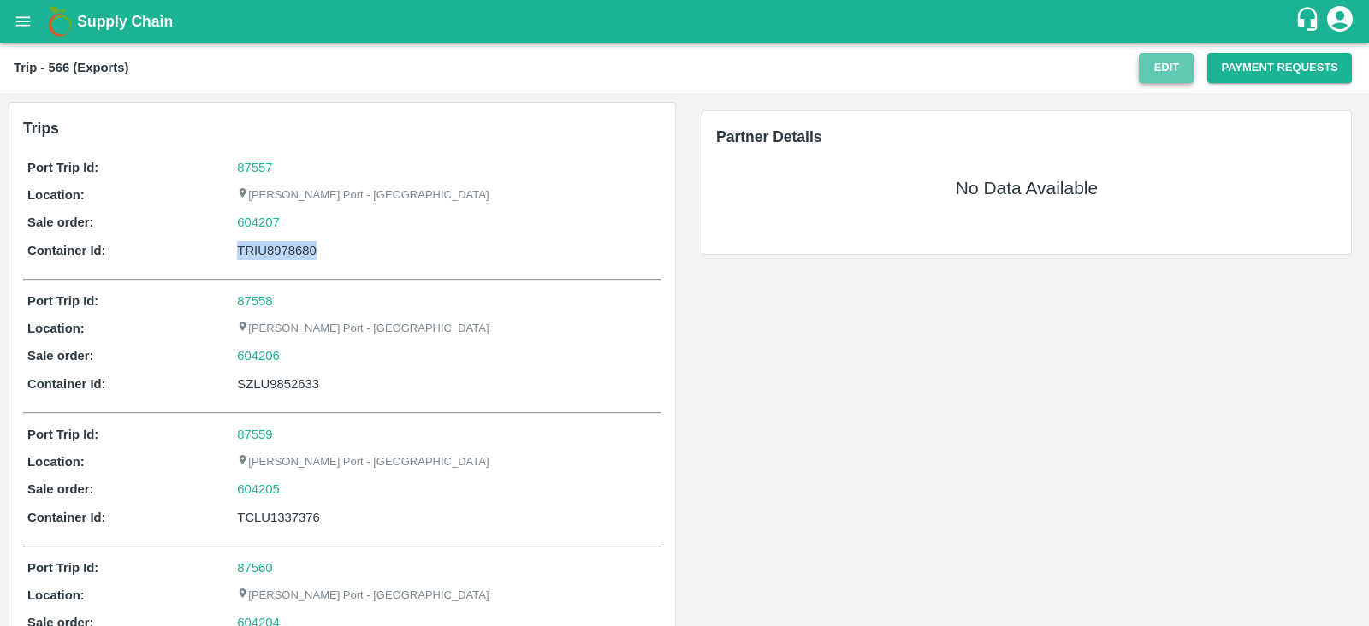
click at [1152, 70] on button "Edit" at bounding box center [1165, 68] width 55 height 30
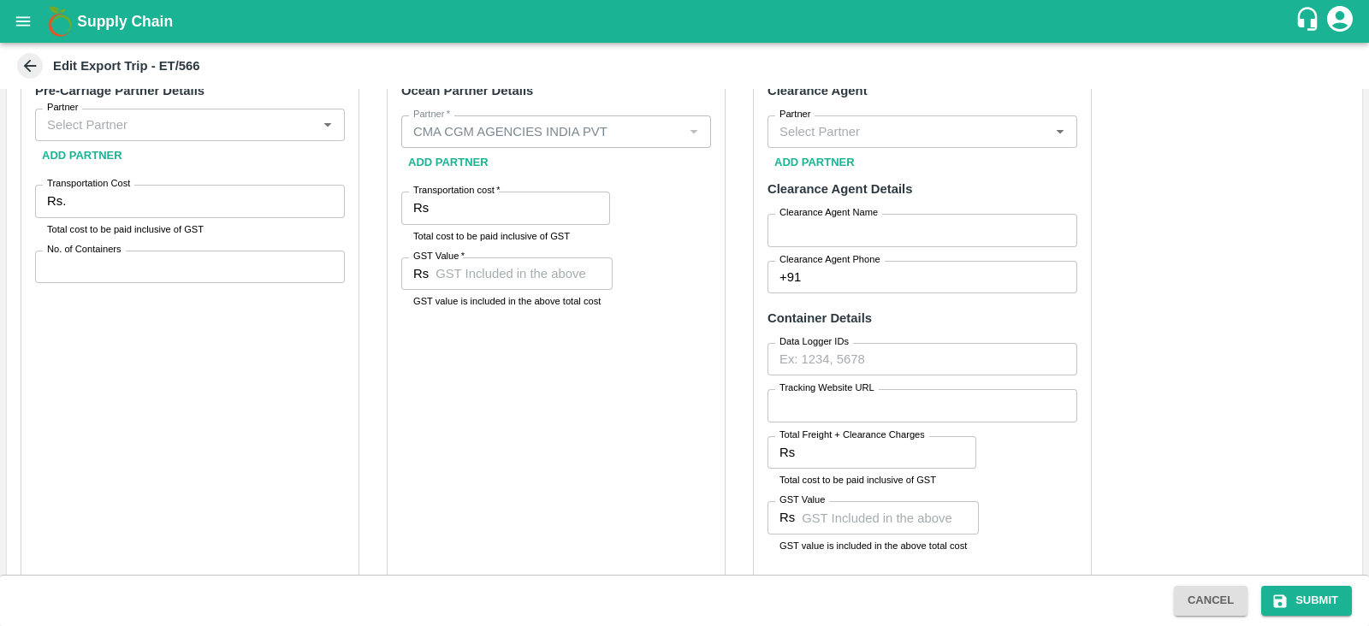
scroll to position [797, 0]
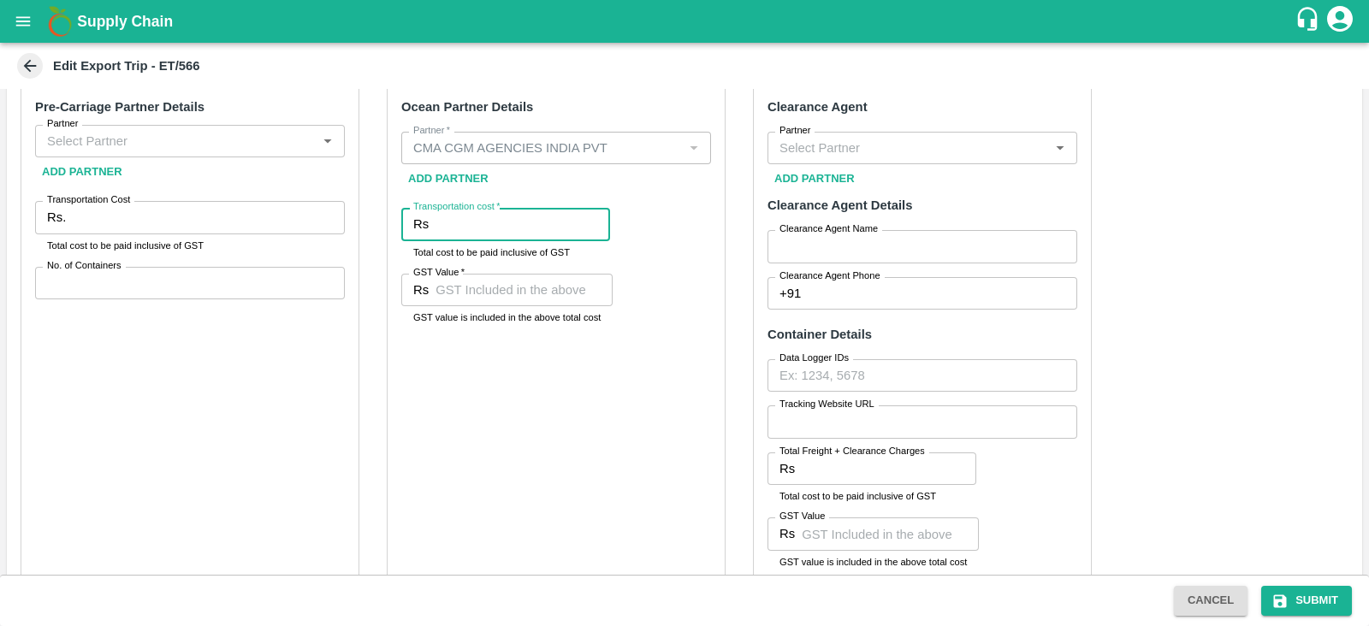
click at [507, 220] on input "Transportation cost   *" at bounding box center [522, 224] width 174 height 33
paste input "1181201.30"
type input "1181201.30"
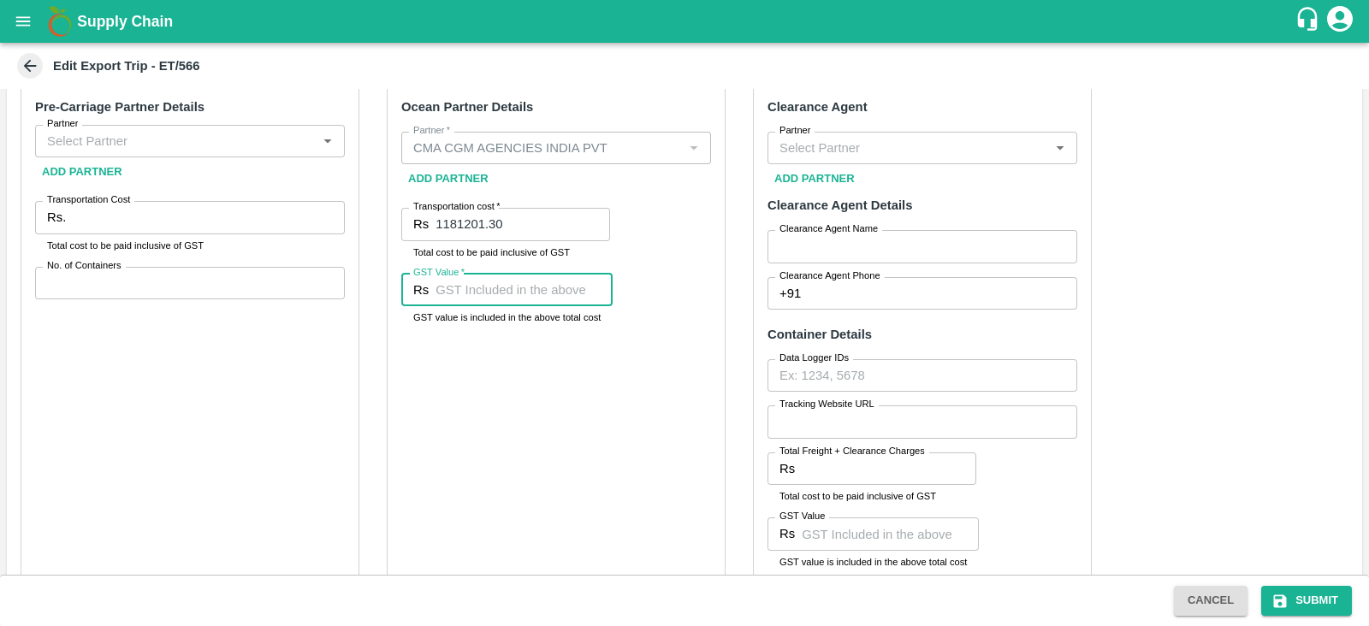
click at [540, 295] on input "GST Value   *" at bounding box center [523, 290] width 177 height 33
paste input "180183.25"
type input "180183.25"
click at [700, 382] on div "Ocean Partner Details Partner   * Partner   * Add Partner Transportation cost  …" at bounding box center [556, 339] width 339 height 517
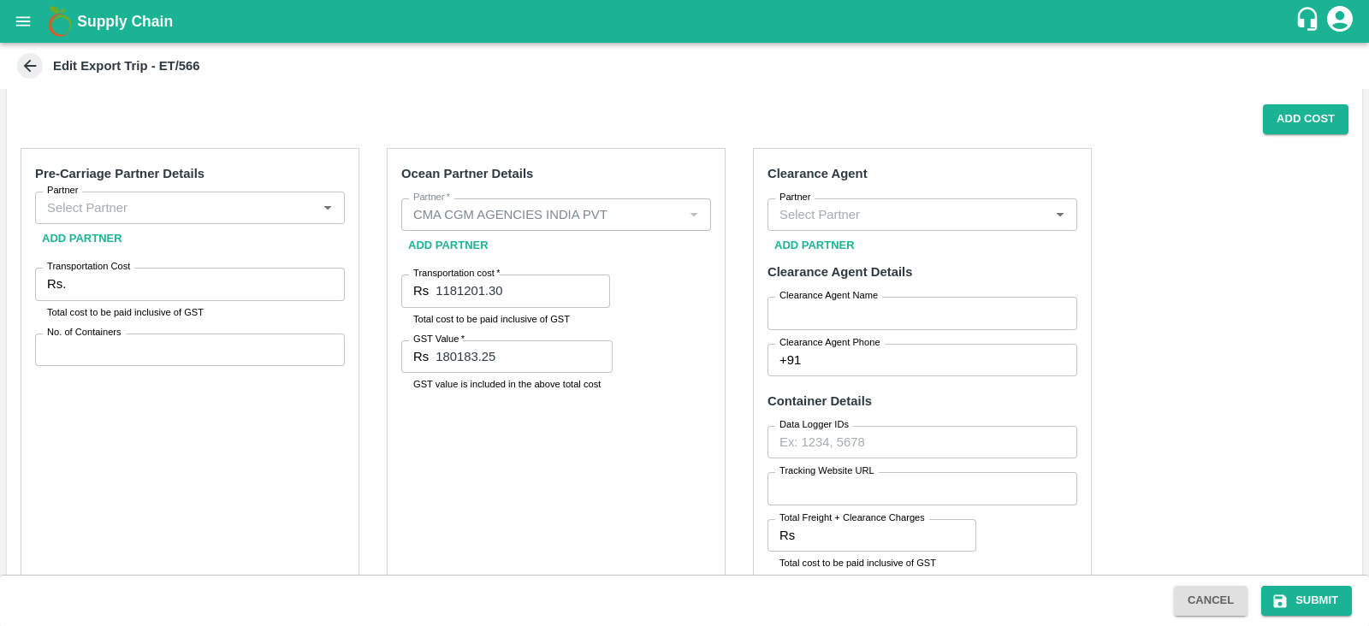
scroll to position [730, 0]
click at [264, 206] on input "Partner" at bounding box center [175, 208] width 271 height 22
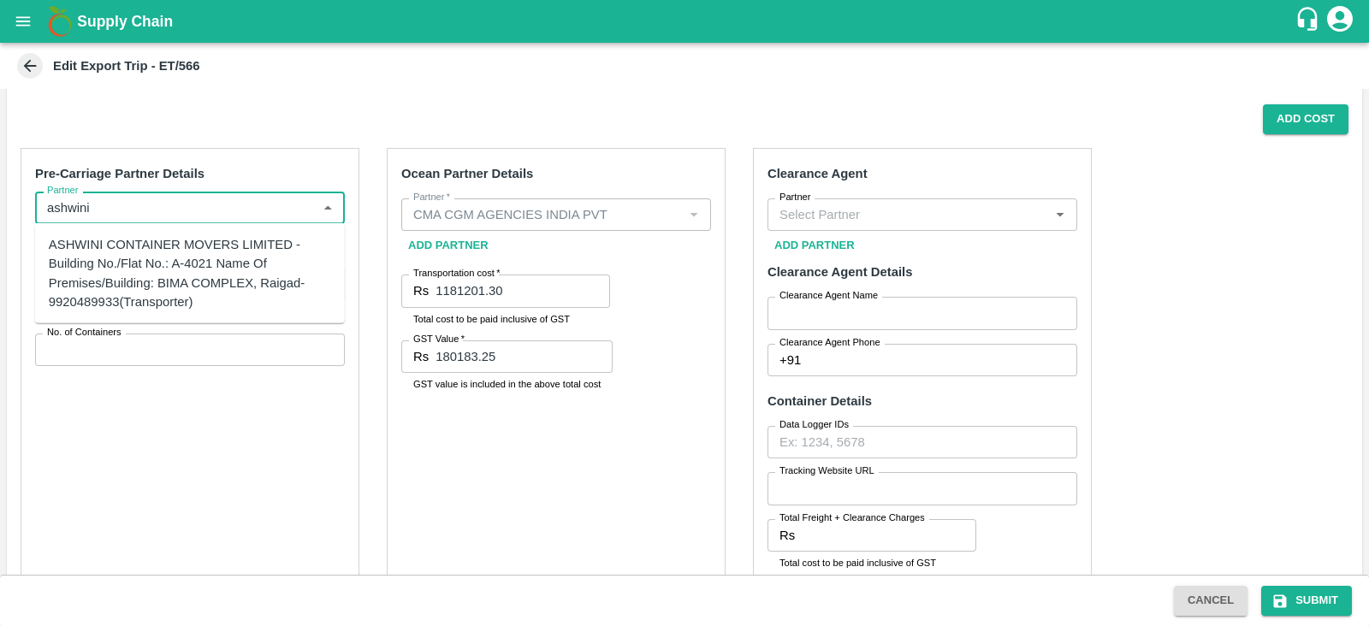
click at [211, 257] on div "ASHWINI CONTAINER MOVERS LIMITED -Building No./Flat No.: A-4021 Name Of Premise…" at bounding box center [190, 273] width 282 height 76
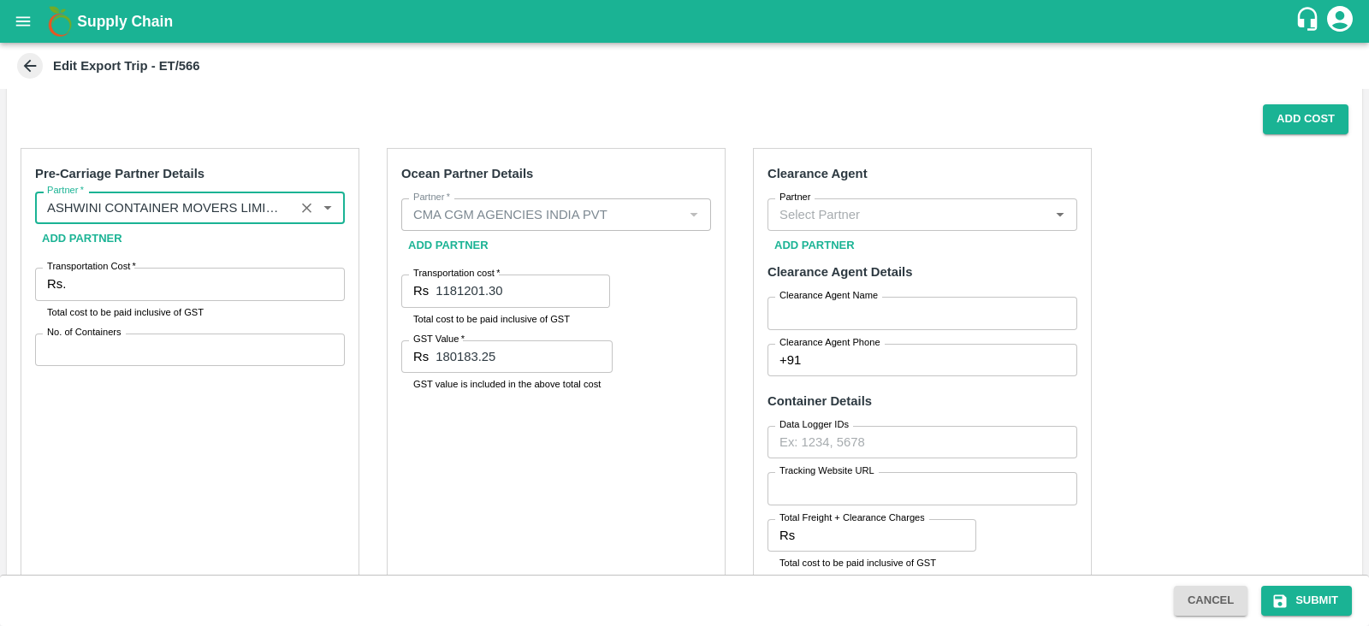
type input "ASHWINI CONTAINER MOVERS LIMITED -Building No./Flat No.: A-4021 Name Of Premise…"
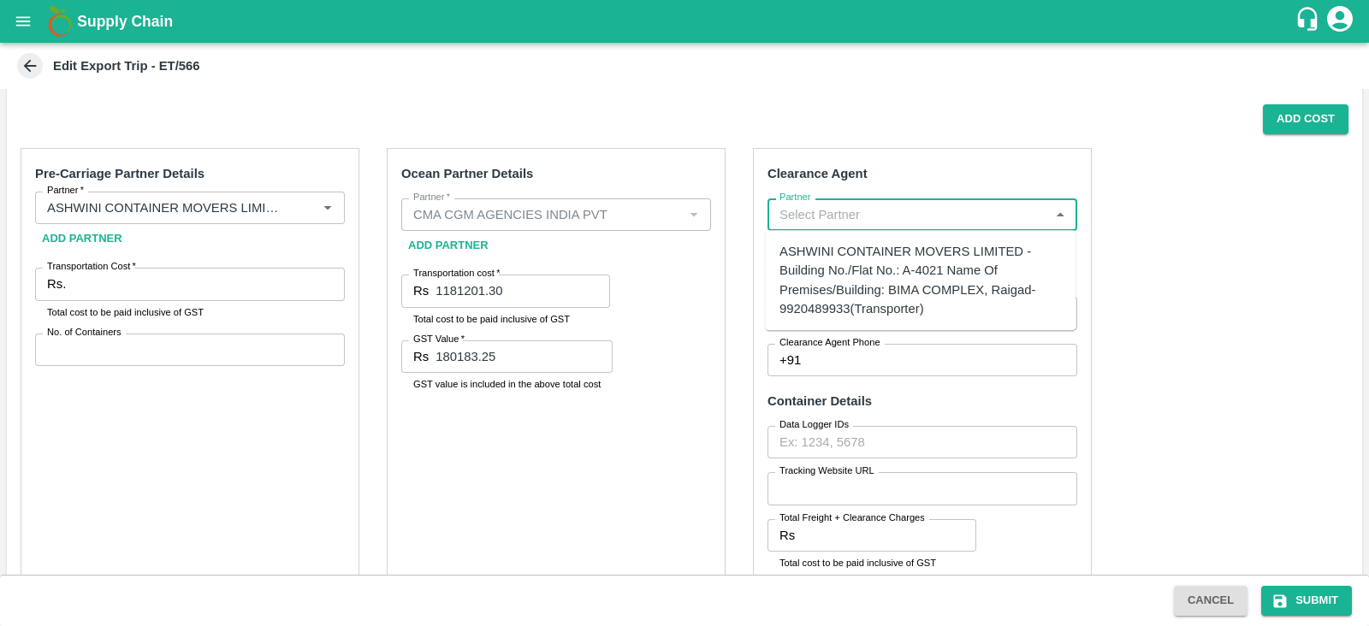
click at [904, 212] on input "Partner" at bounding box center [907, 215] width 271 height 22
click at [817, 253] on div "BGS LOGISTICS PRIVITE LIMITED -[STREET_ADDRESS] -9372736823(Transporter)" at bounding box center [920, 261] width 282 height 38
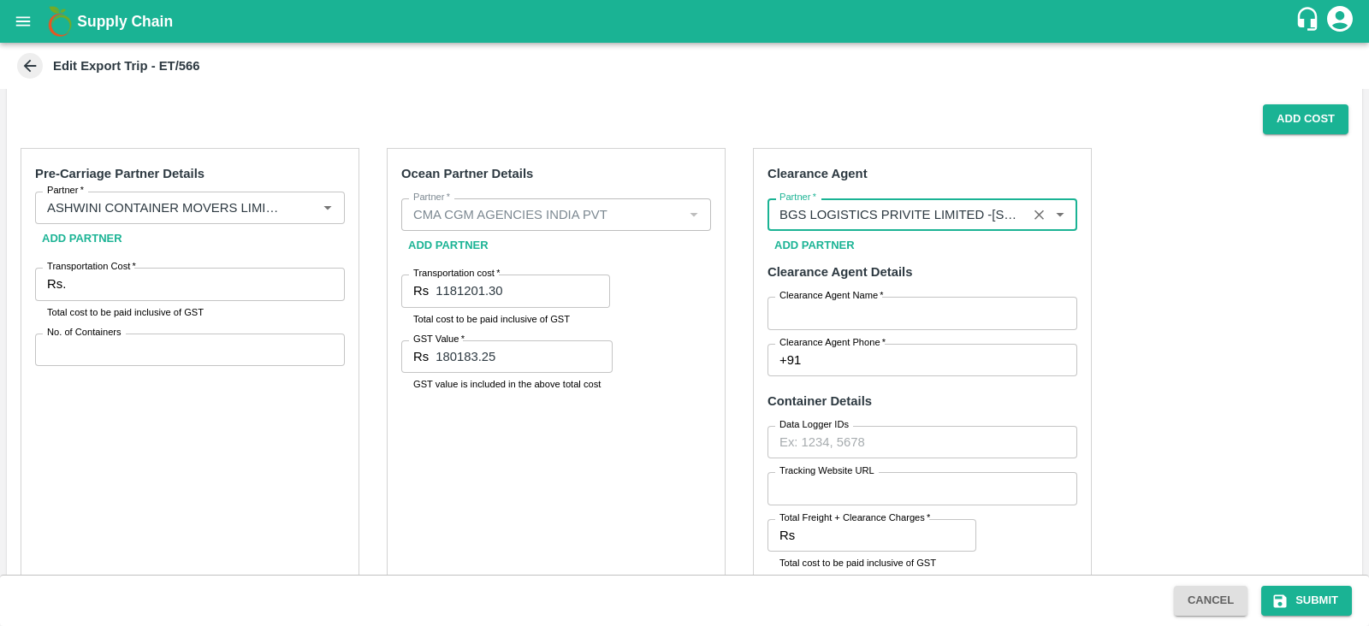
type input "BGS LOGISTICS PRIVITE LIMITED -[STREET_ADDRESS] -9372736823(Transporter)"
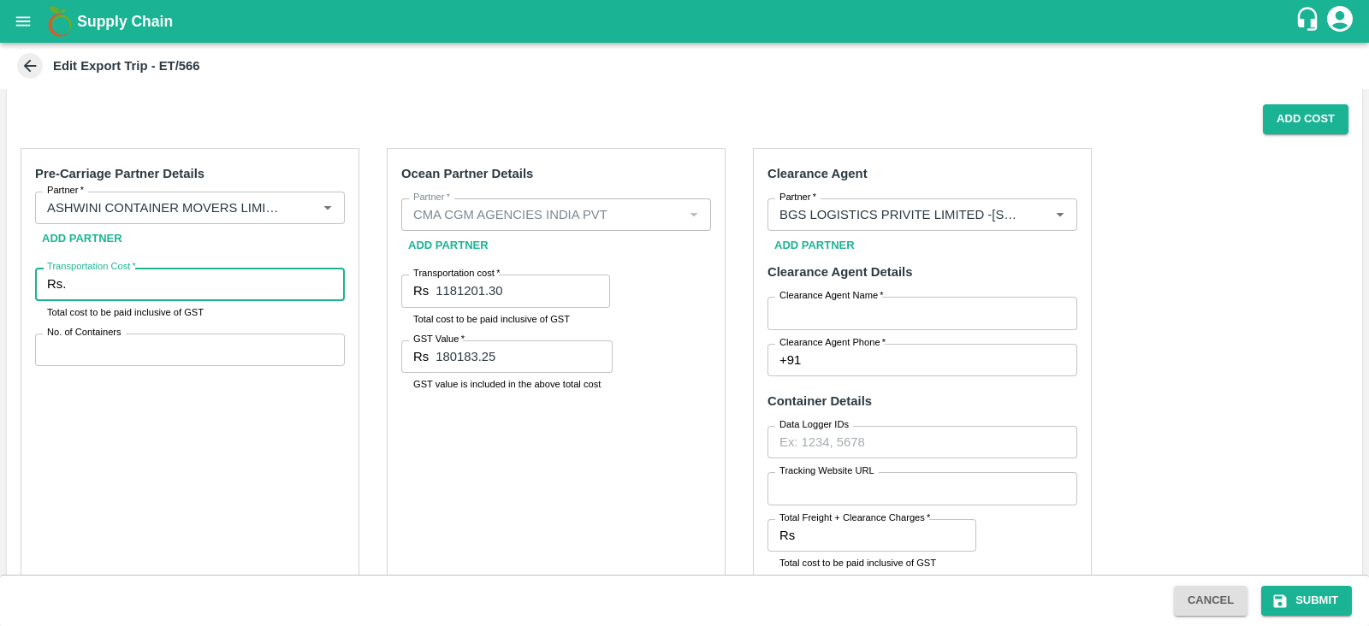
click at [221, 275] on input "Transportation Cost   *" at bounding box center [209, 284] width 272 height 33
paste input "1258565.99"
type input "1258565.99"
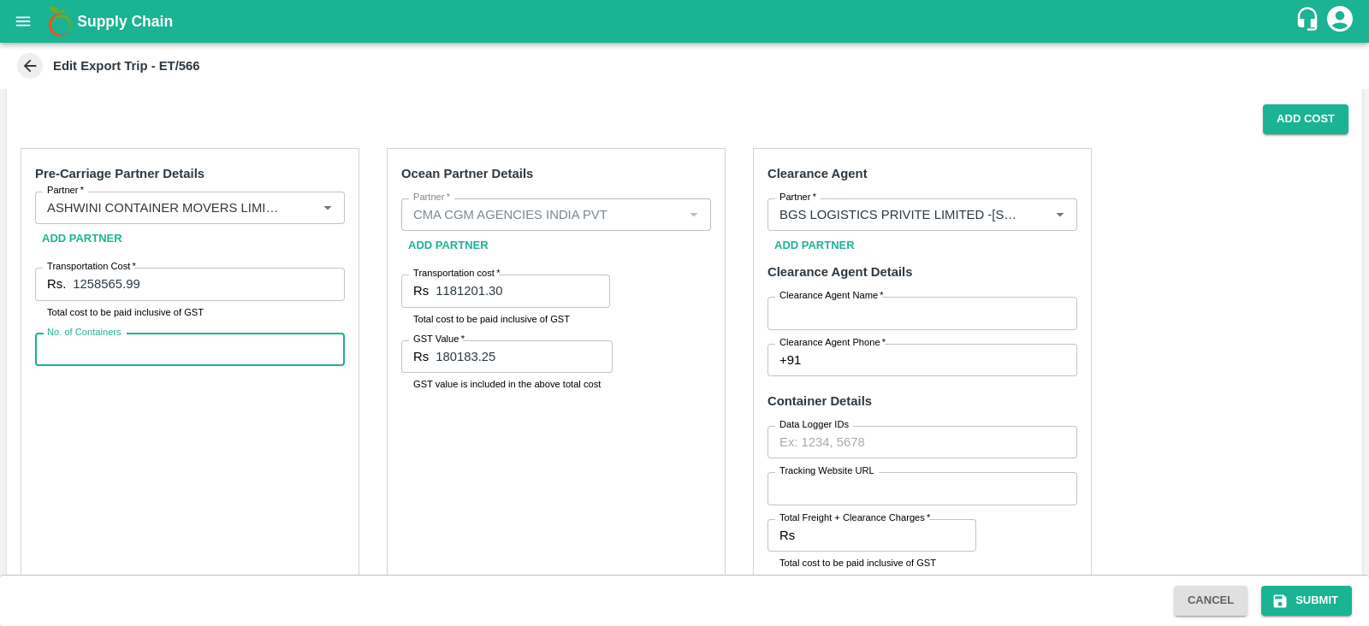
click at [180, 348] on input "No. of Containers" at bounding box center [190, 350] width 310 height 33
type input "29"
click at [1125, 240] on div "Pre-Carriage Partner Details Partner   * Partner   * Add Partner Transportation…" at bounding box center [684, 556] width 1355 height 844
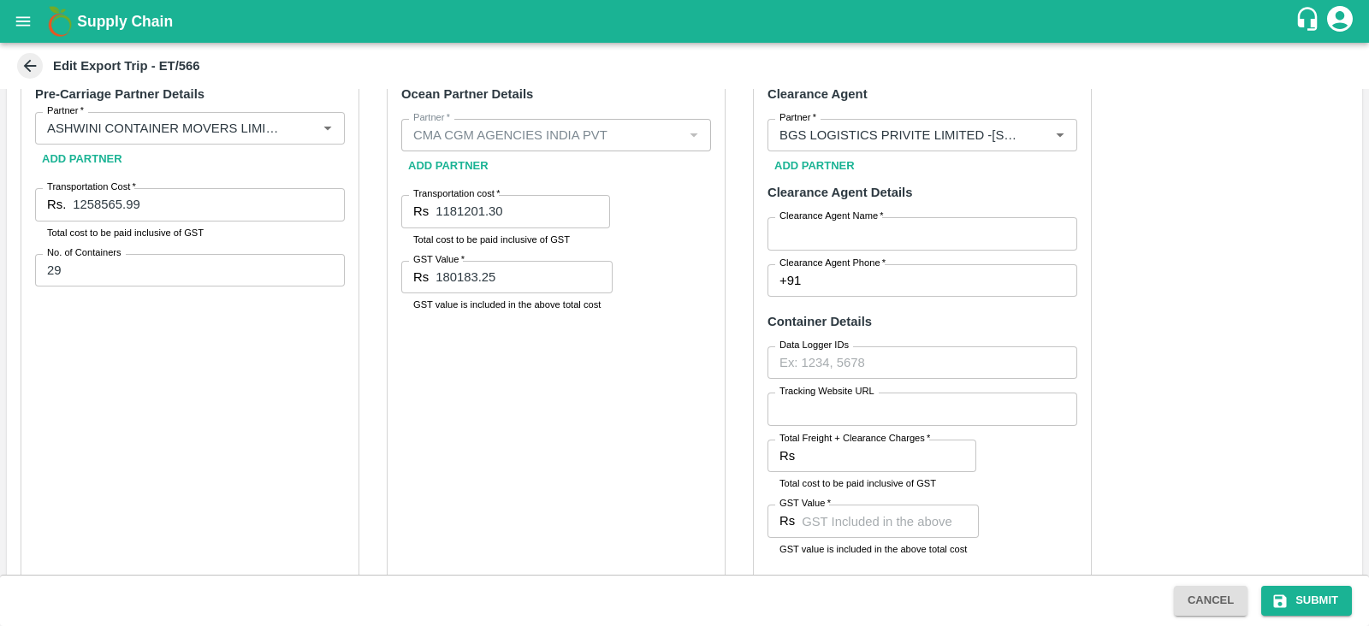
scroll to position [812, 0]
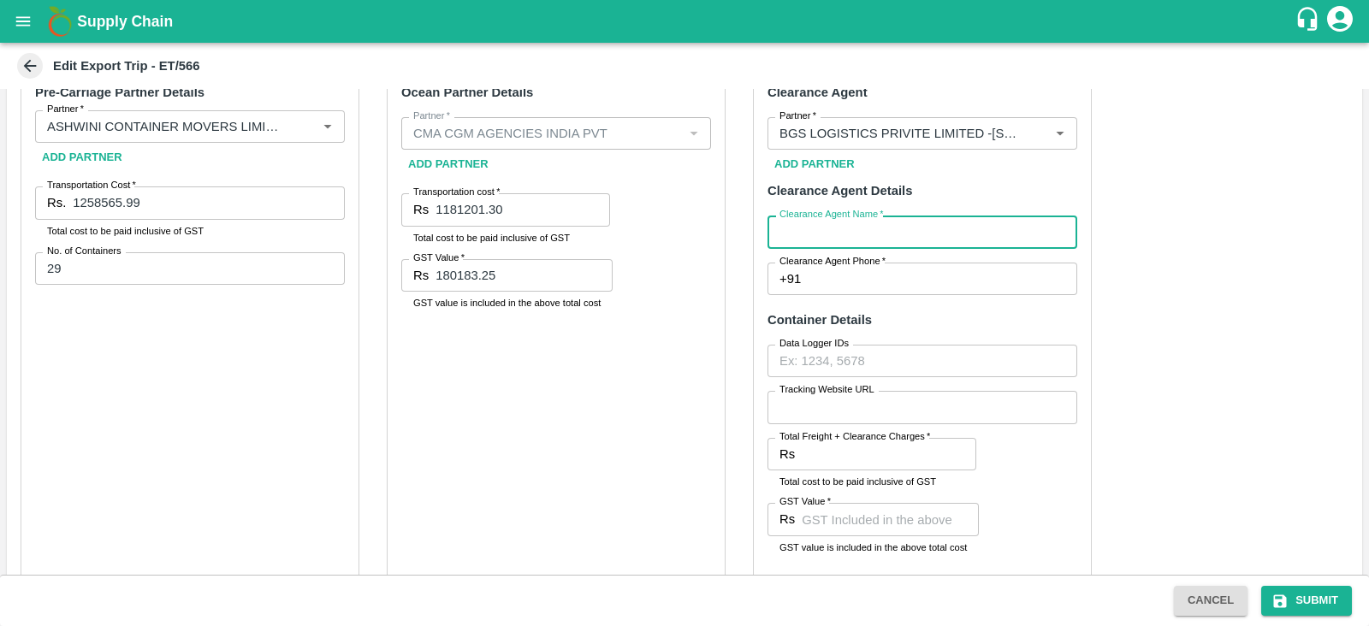
click at [985, 237] on input "Clearance Agent Name   *" at bounding box center [922, 232] width 310 height 33
type input "BGS"
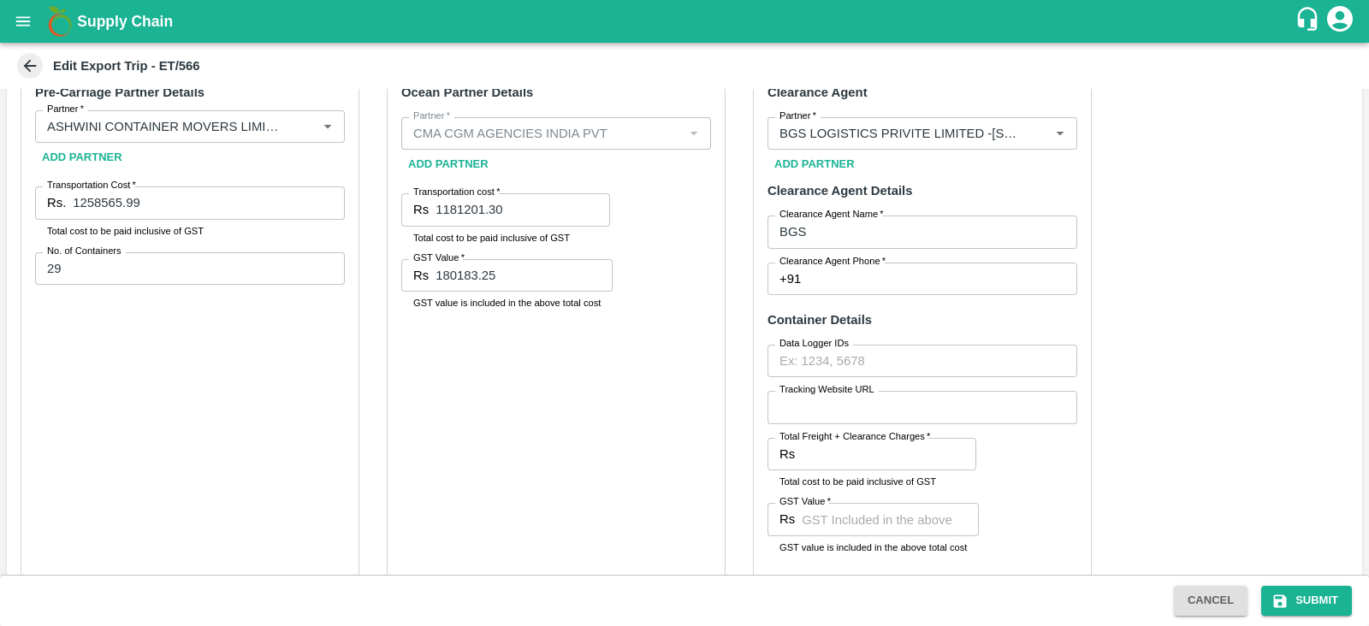
click at [853, 299] on div "Clearance Agent Partner   * Partner   * Add Partner Clearance Agent Details Cle…" at bounding box center [922, 325] width 339 height 517
click at [849, 291] on input "Clearance Agent Phone   *" at bounding box center [941, 279] width 269 height 33
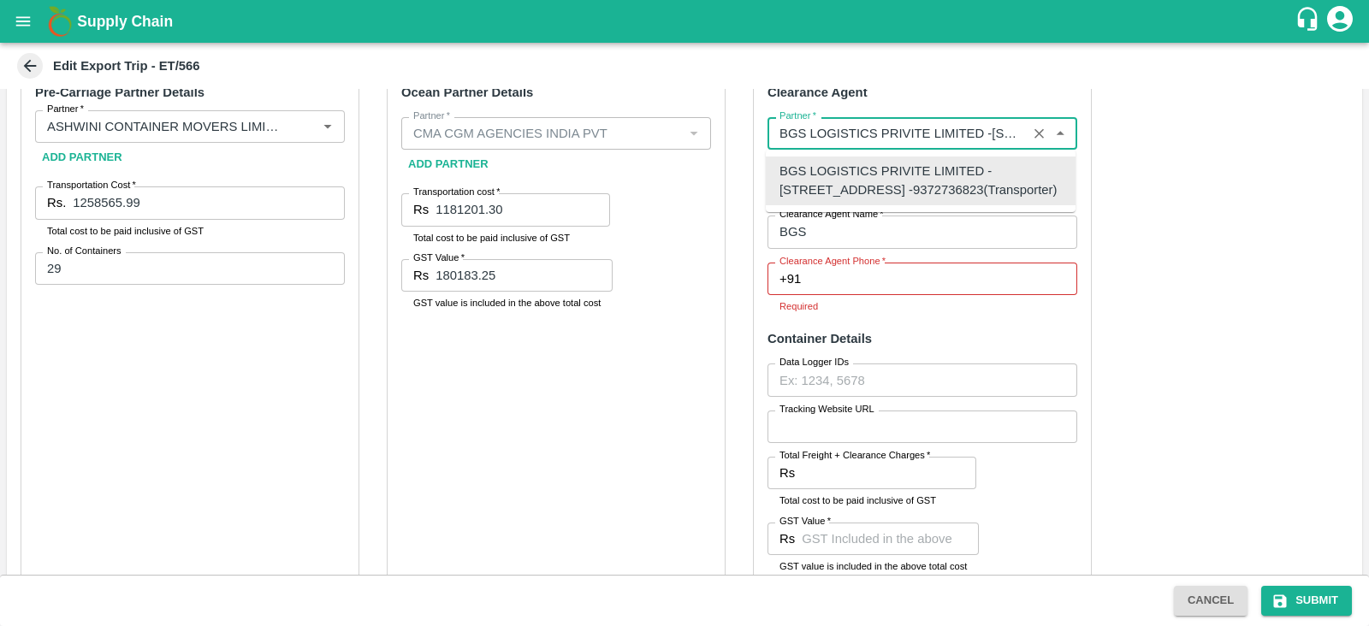
click at [916, 133] on input "Partner   *" at bounding box center [896, 133] width 249 height 22
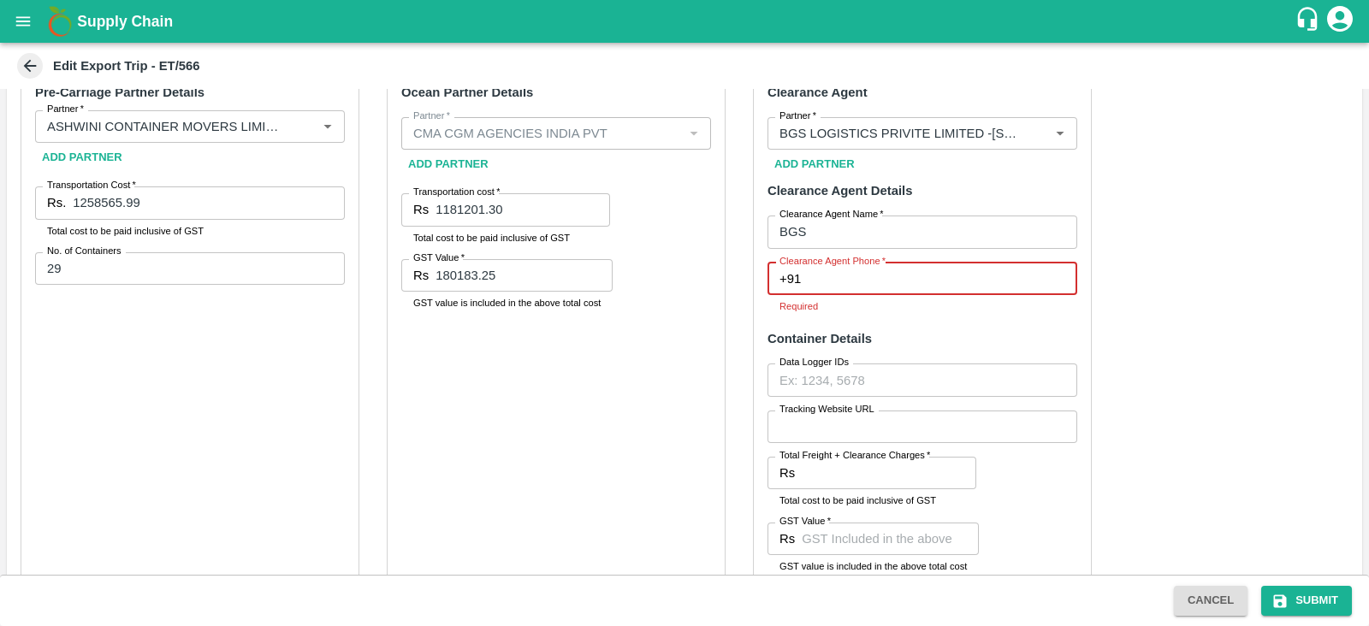
click at [864, 280] on input "Clearance Agent Phone   *" at bounding box center [941, 279] width 269 height 33
type input "9372736823"
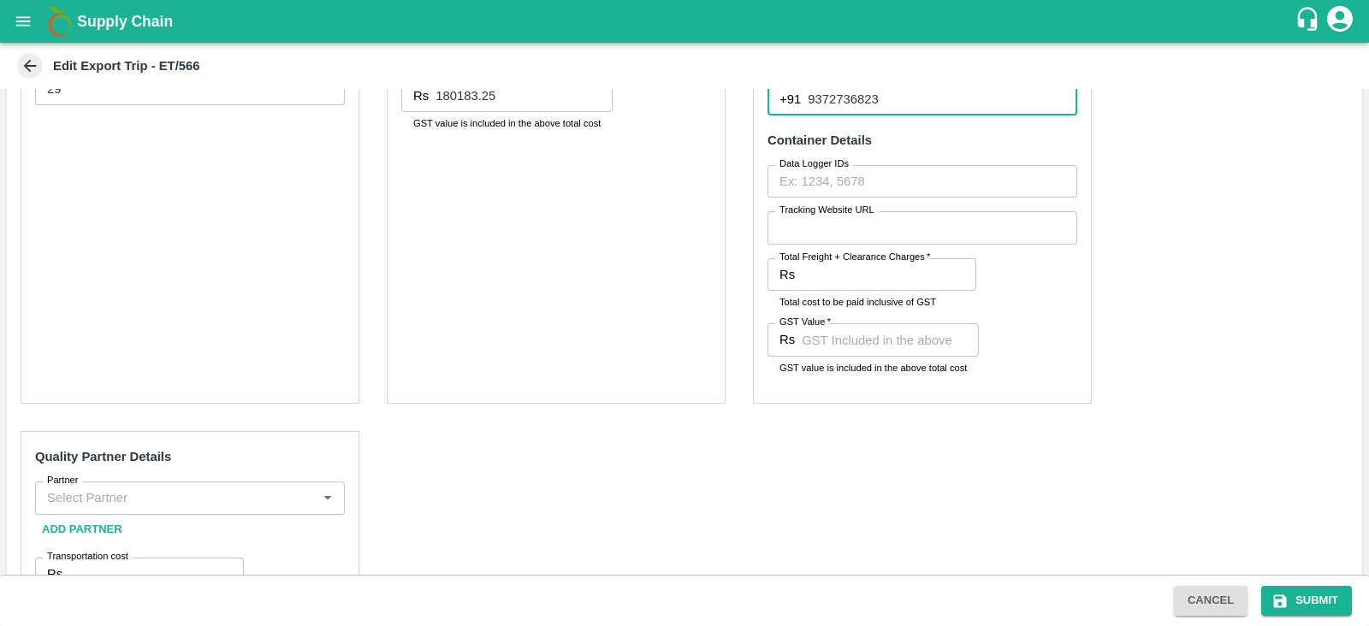
scroll to position [990, 0]
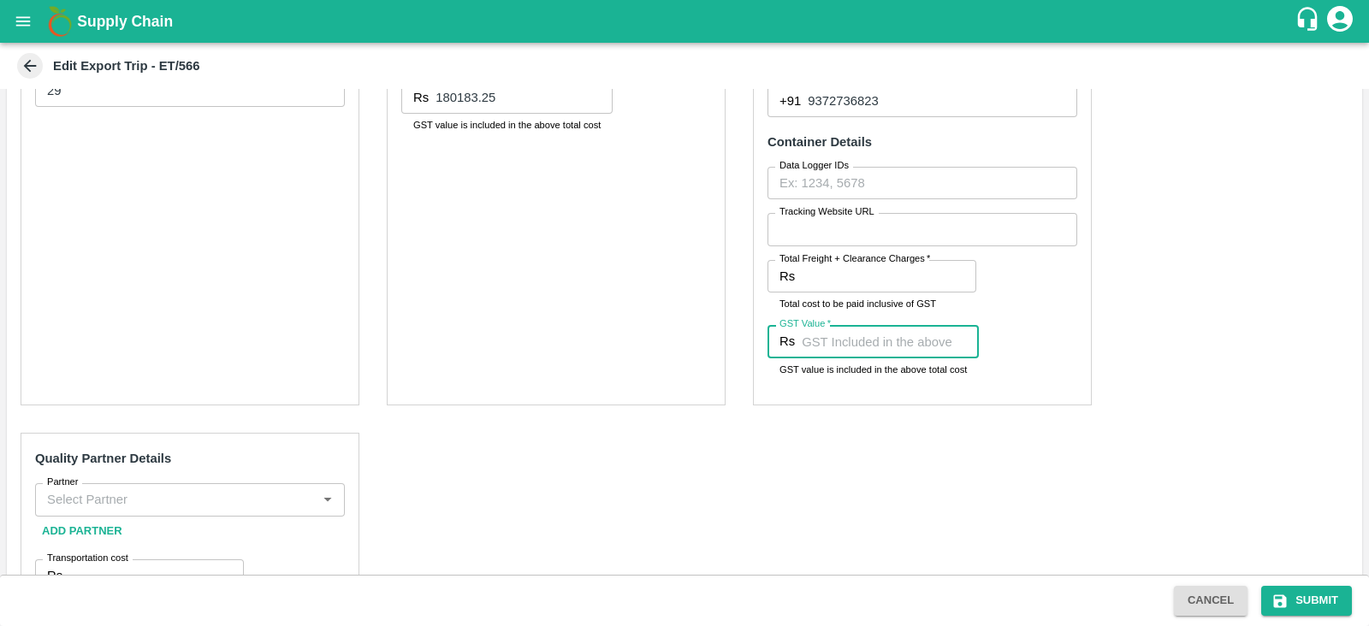
click at [843, 336] on input "GST Value   *" at bounding box center [889, 341] width 177 height 33
paste input "143724.00"
type input "143724.00"
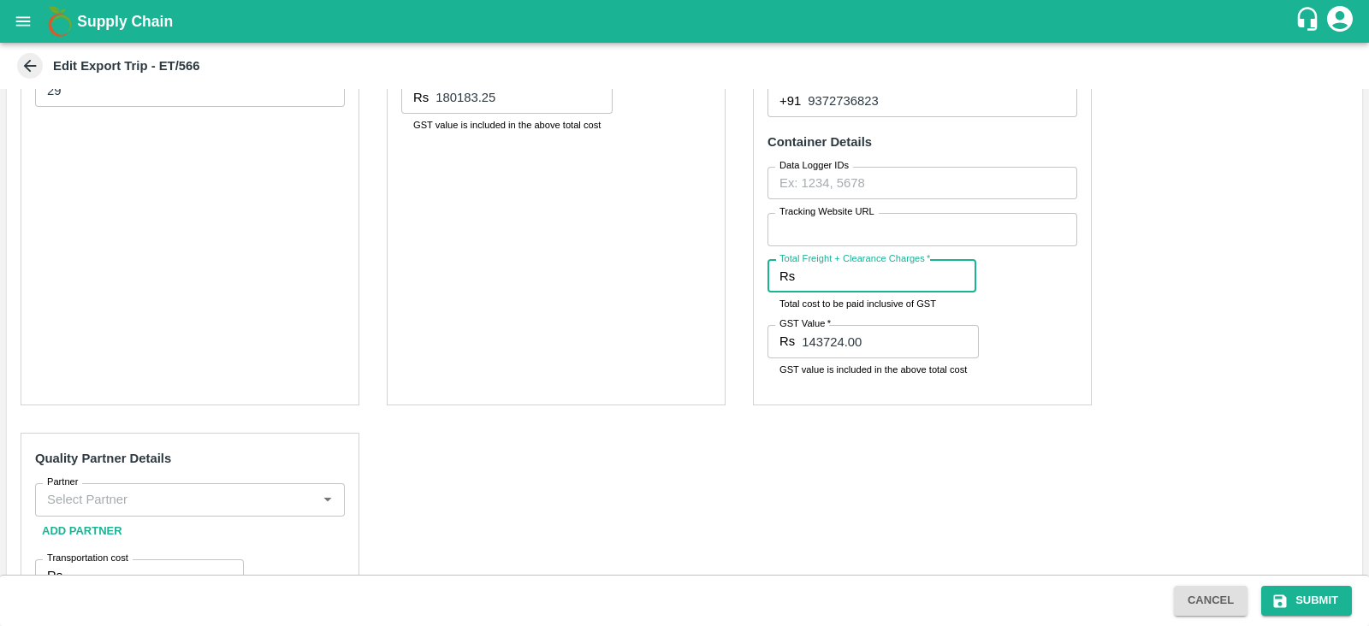
click at [845, 276] on input "Total Freight + Clearance Charges   *" at bounding box center [888, 276] width 174 height 33
type input "21924"
click at [606, 373] on div "Ocean Partner Details Partner   * Partner   * Add Partner Transportation cost  …" at bounding box center [556, 147] width 339 height 517
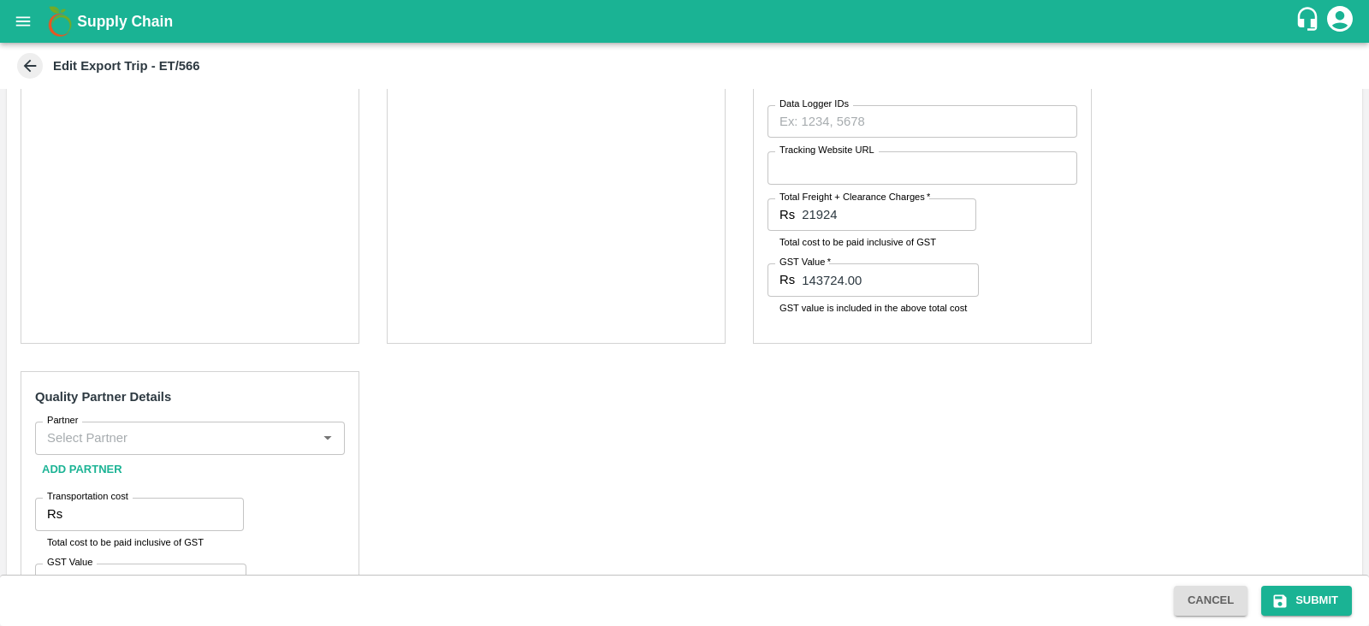
scroll to position [1139, 0]
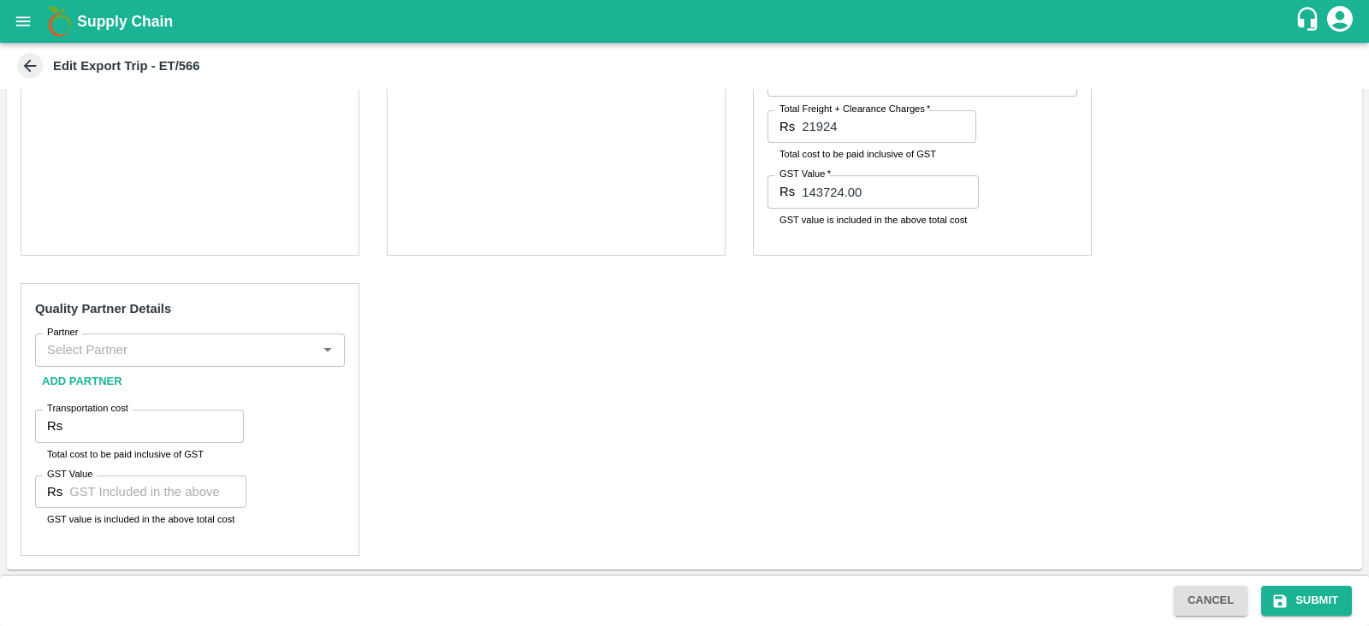
click at [184, 340] on input "Partner" at bounding box center [175, 350] width 271 height 22
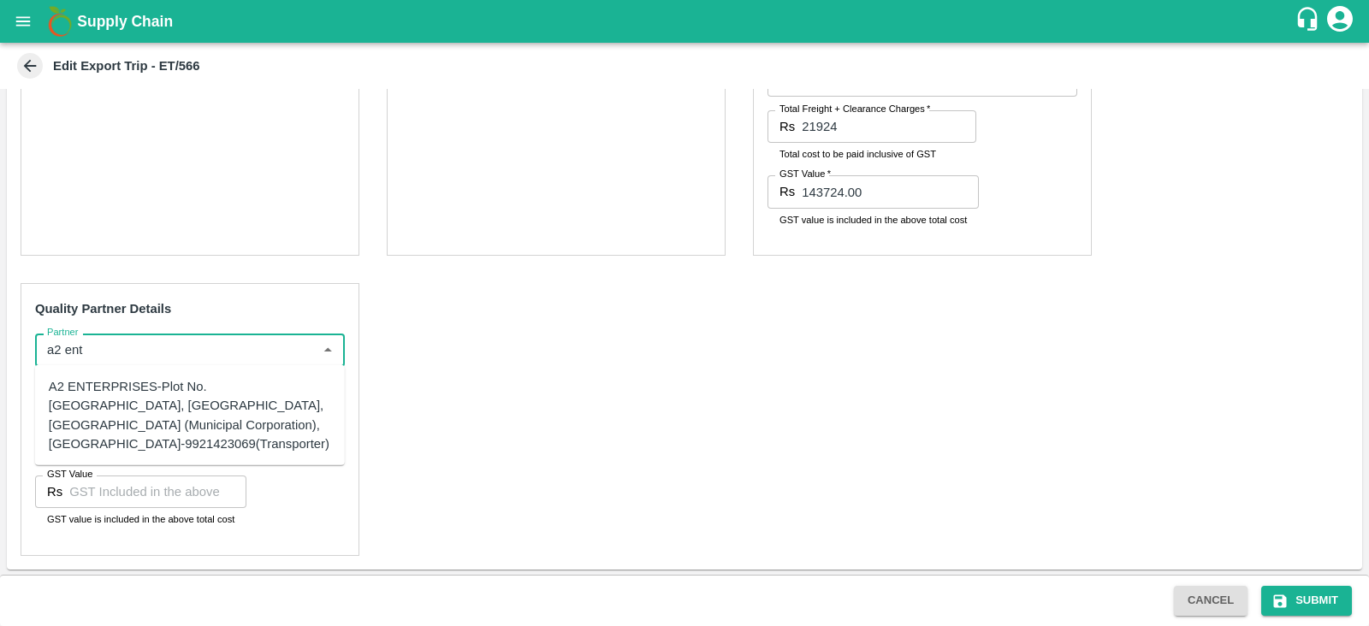
click at [118, 395] on div "A2 ENTERPRISES-Plot No.[GEOGRAPHIC_DATA], [GEOGRAPHIC_DATA], [GEOGRAPHIC_DATA] …" at bounding box center [190, 415] width 282 height 76
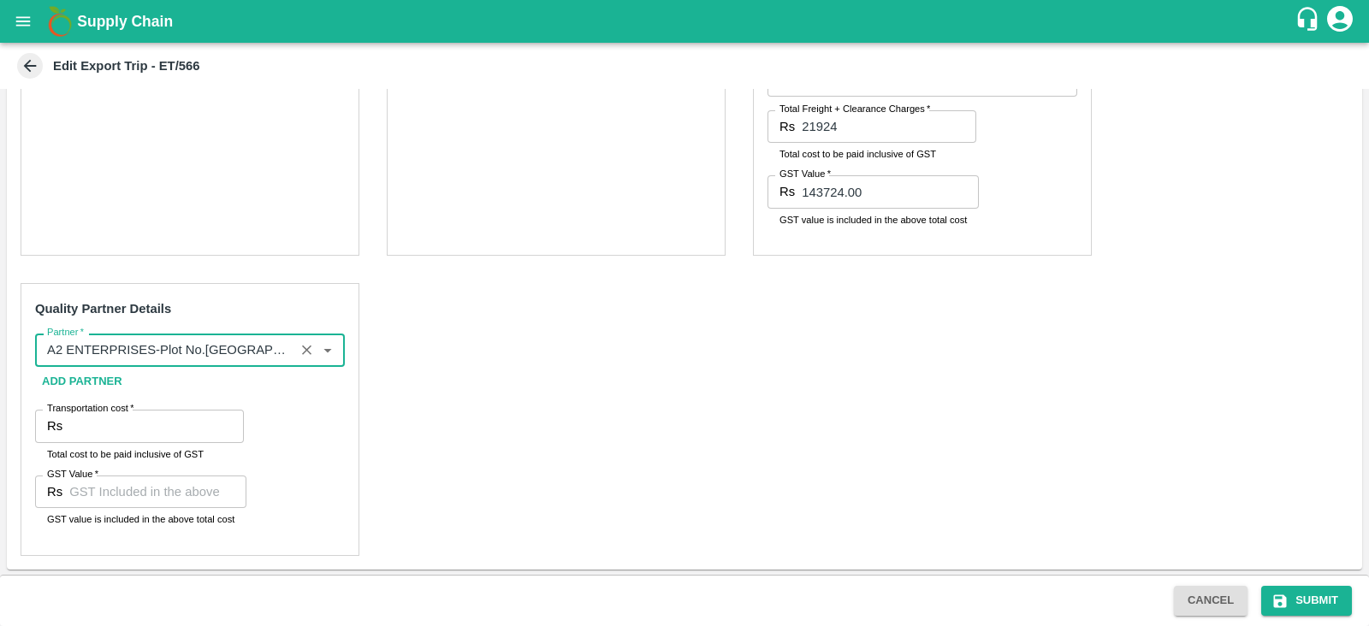
type input "A2 ENTERPRISES-Plot No.[GEOGRAPHIC_DATA], [GEOGRAPHIC_DATA], [GEOGRAPHIC_DATA] …"
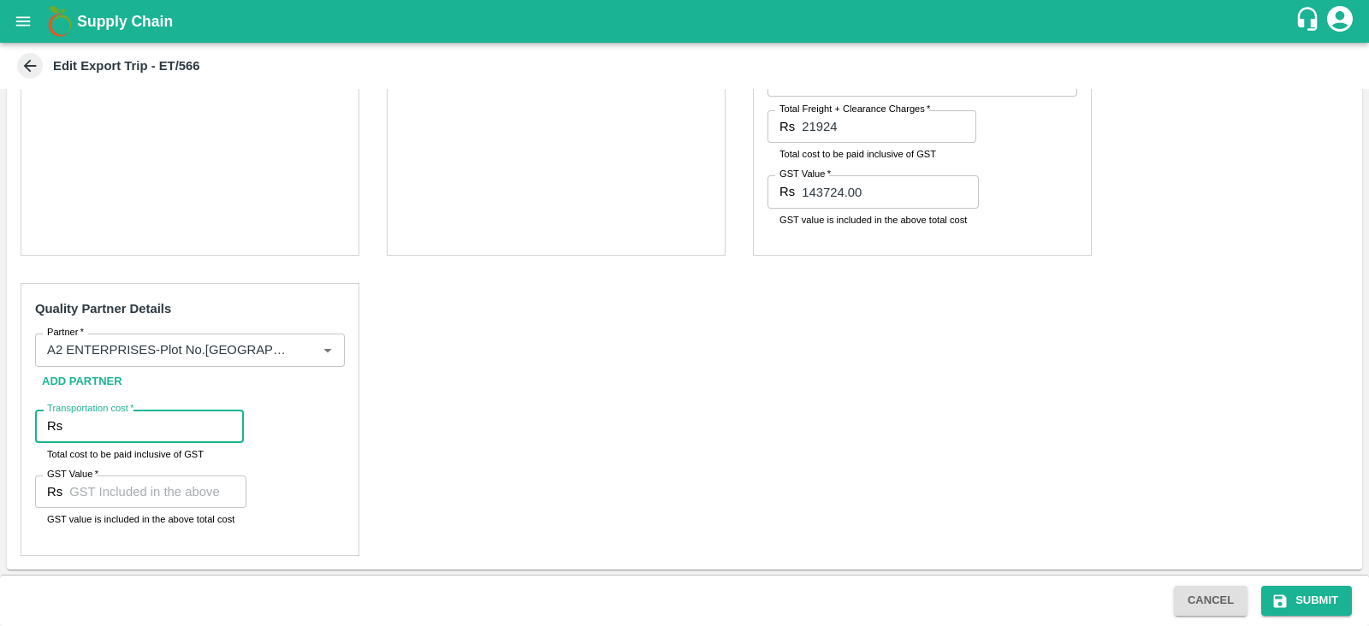
click at [140, 418] on input "Transportation cost   *" at bounding box center [156, 426] width 174 height 33
type input "17900"
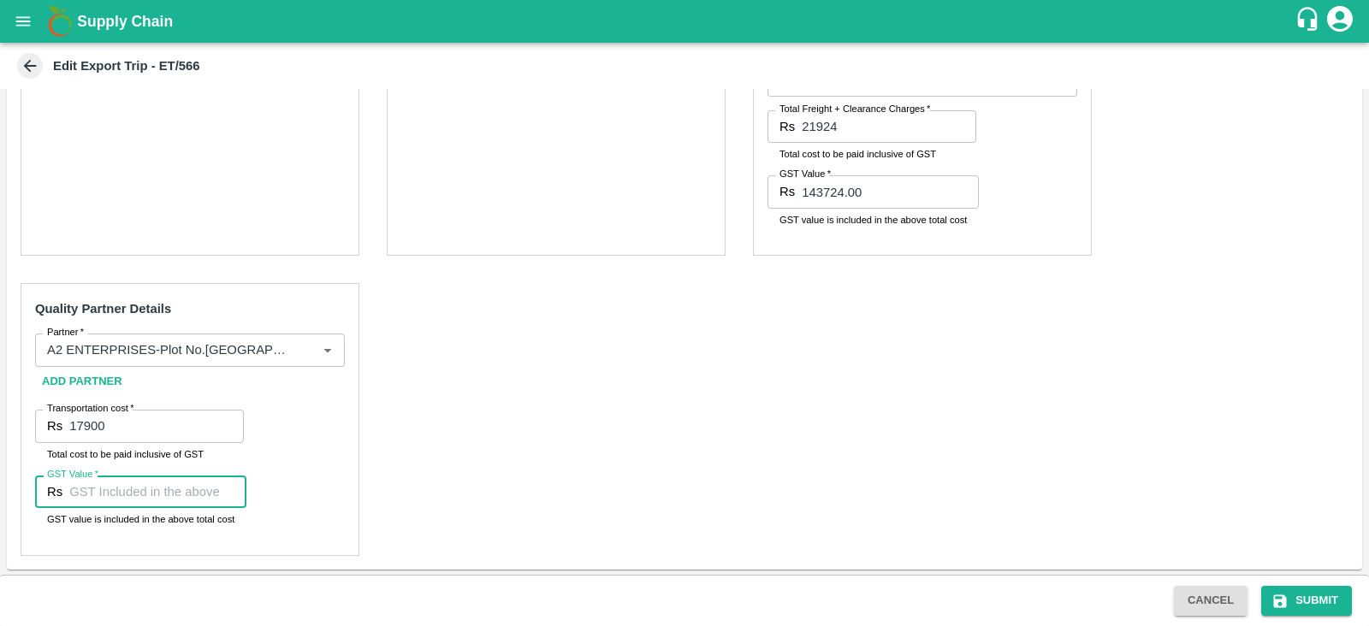
click at [141, 483] on input "GST Value   *" at bounding box center [157, 492] width 177 height 33
type input "00"
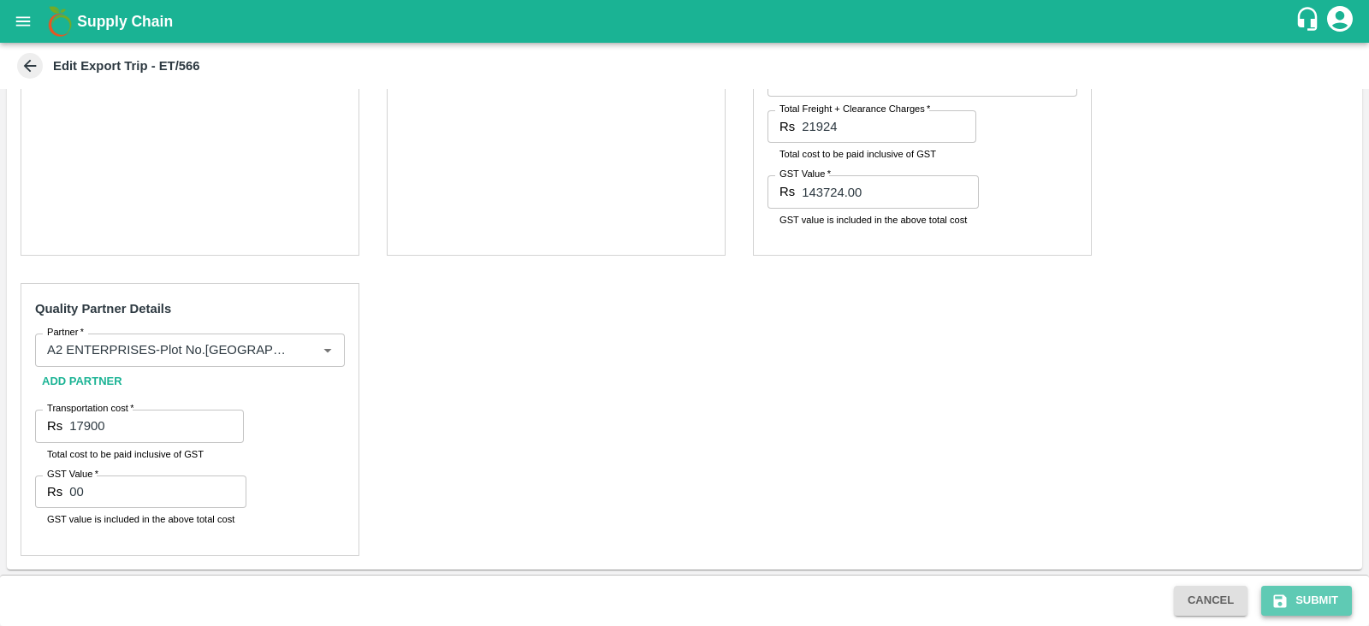
click at [1305, 612] on button "Submit" at bounding box center [1306, 601] width 91 height 30
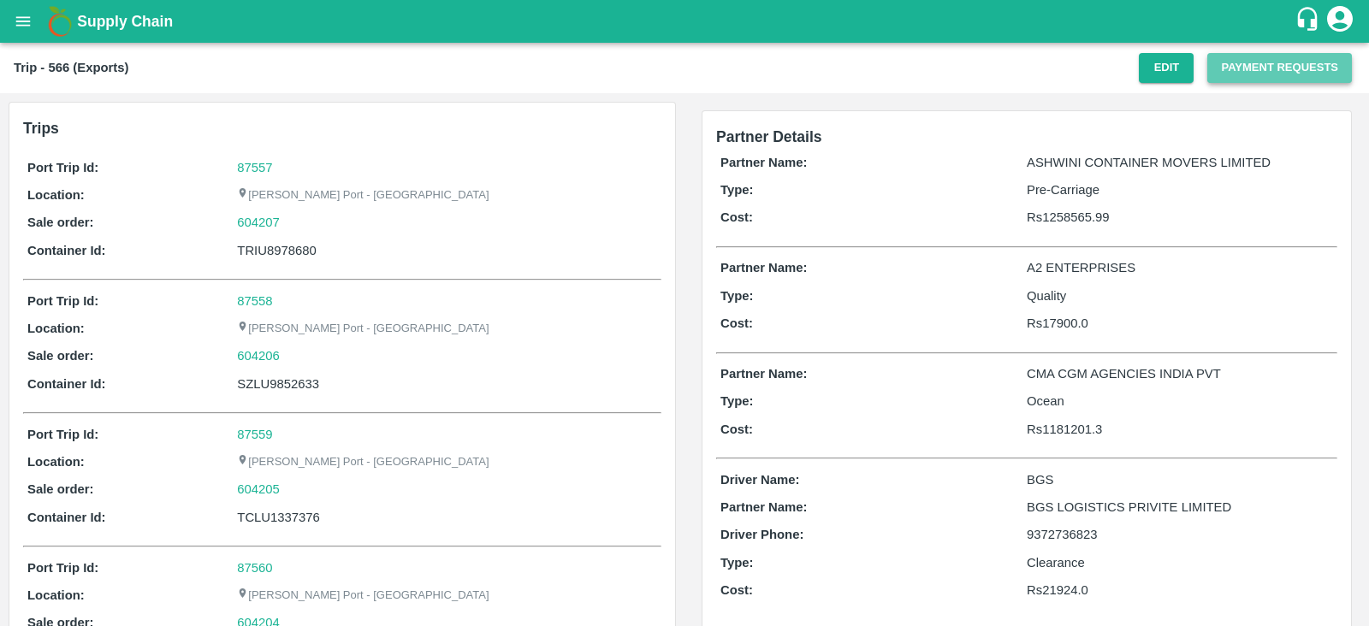
click at [1255, 66] on button "Payment Requests" at bounding box center [1279, 68] width 145 height 30
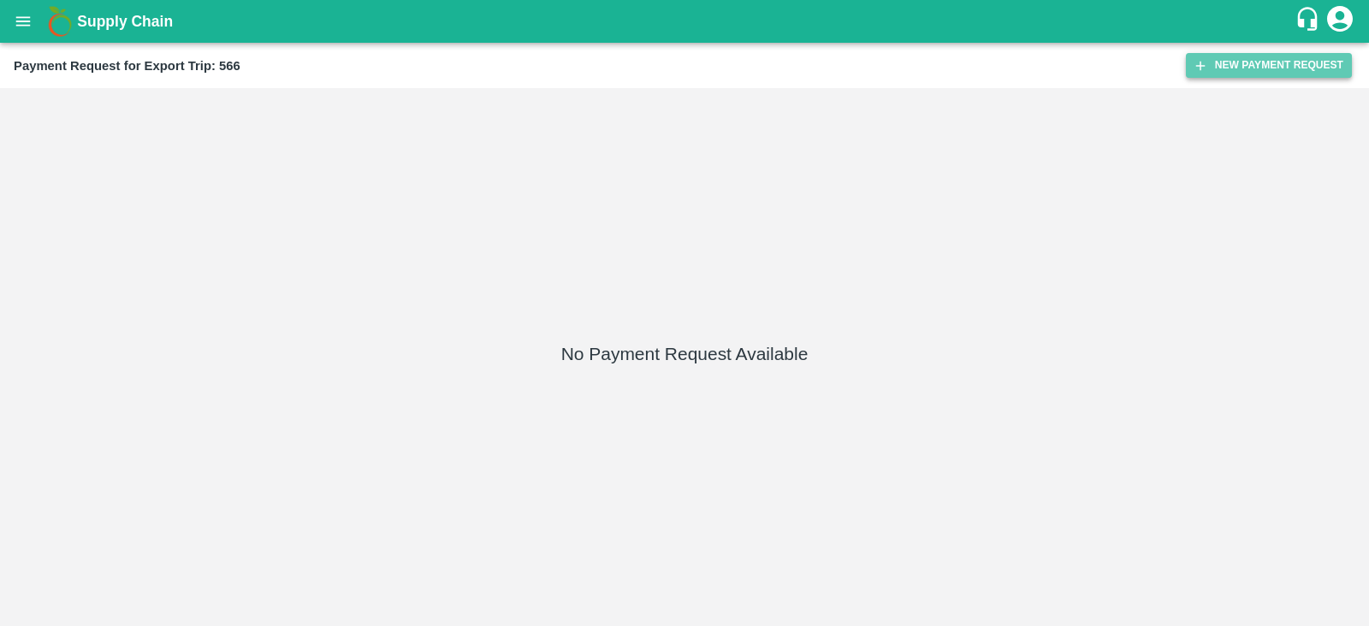
click at [1232, 66] on button "New Payment Request" at bounding box center [1269, 65] width 166 height 25
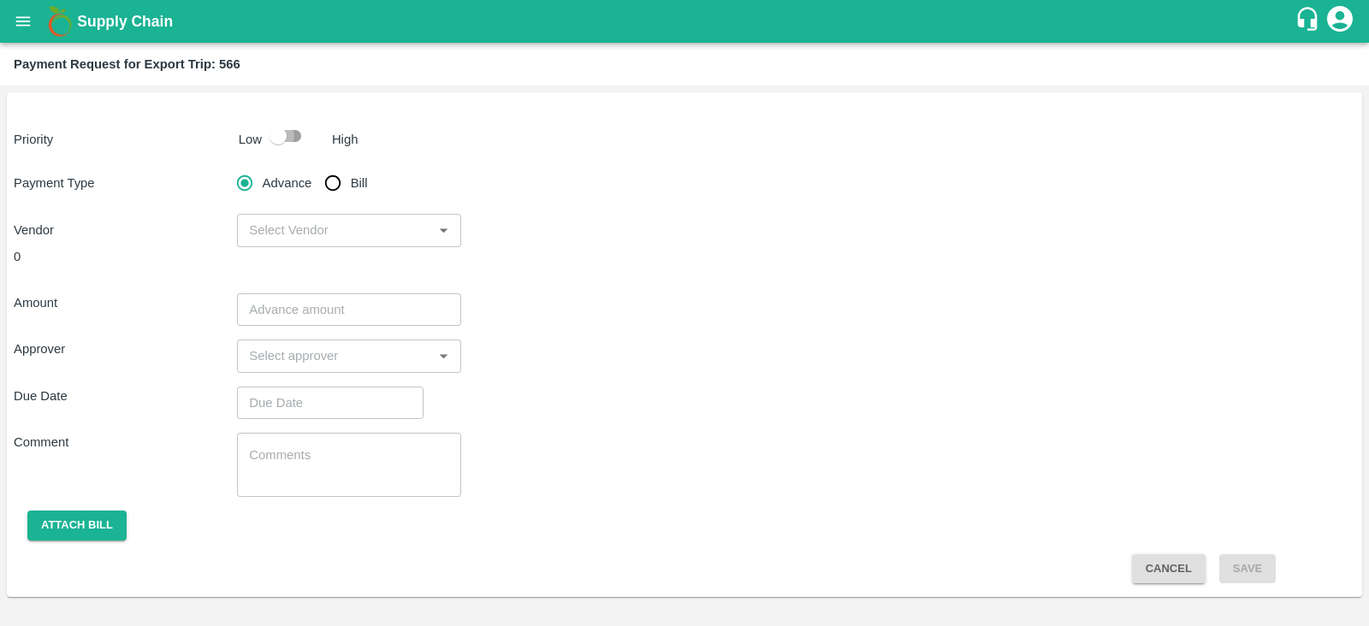
click at [278, 133] on input "checkbox" at bounding box center [278, 136] width 98 height 33
checkbox input "true"
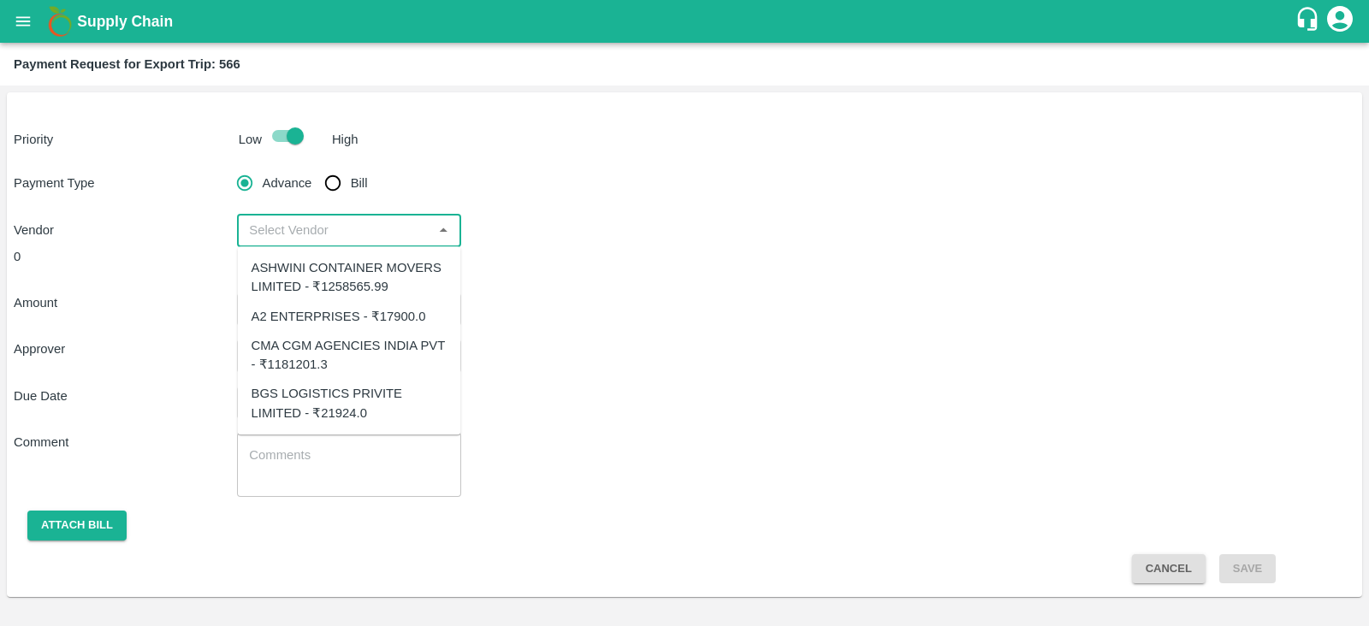
click at [396, 240] on input "input" at bounding box center [334, 230] width 185 height 22
click at [386, 358] on div "CMA CGM AGENCIES INDIA PVT - ₹1181201.3" at bounding box center [349, 355] width 196 height 38
type input "CMA CGM AGENCIES INDIA PVT - ₹1181201.3"
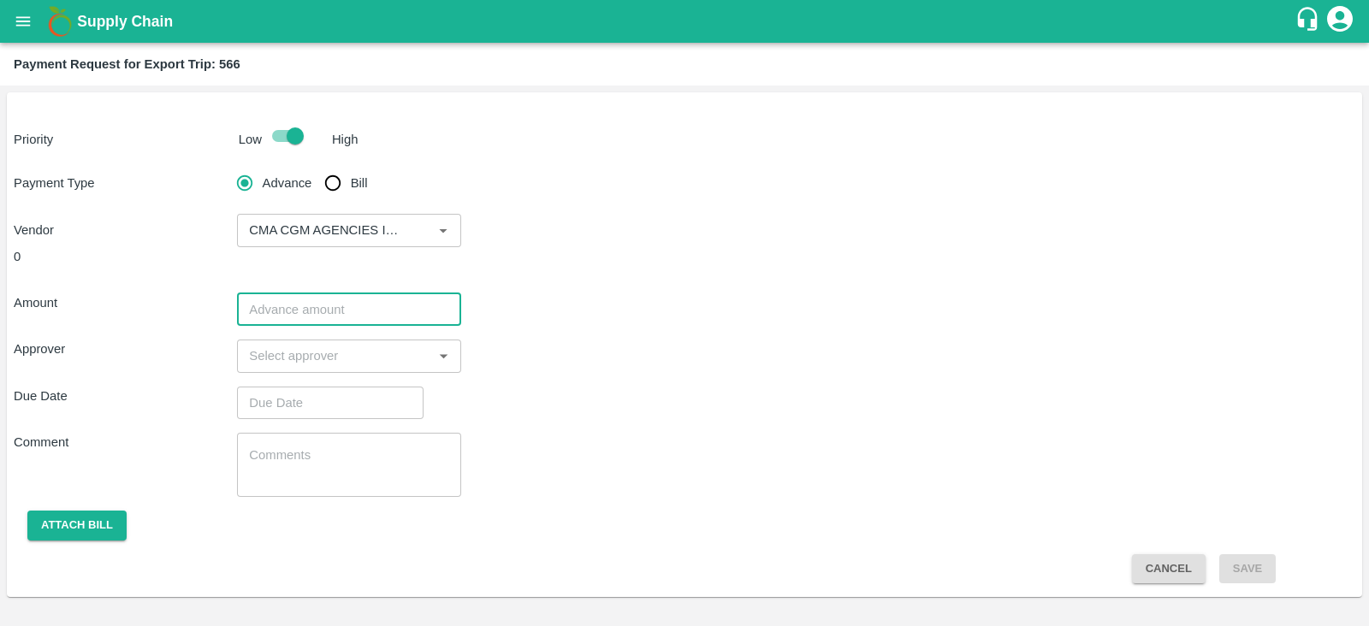
click at [366, 301] on input "number" at bounding box center [348, 309] width 223 height 33
paste input "1181201.30"
type input "1181201.30"
click at [389, 352] on input "input" at bounding box center [334, 356] width 185 height 22
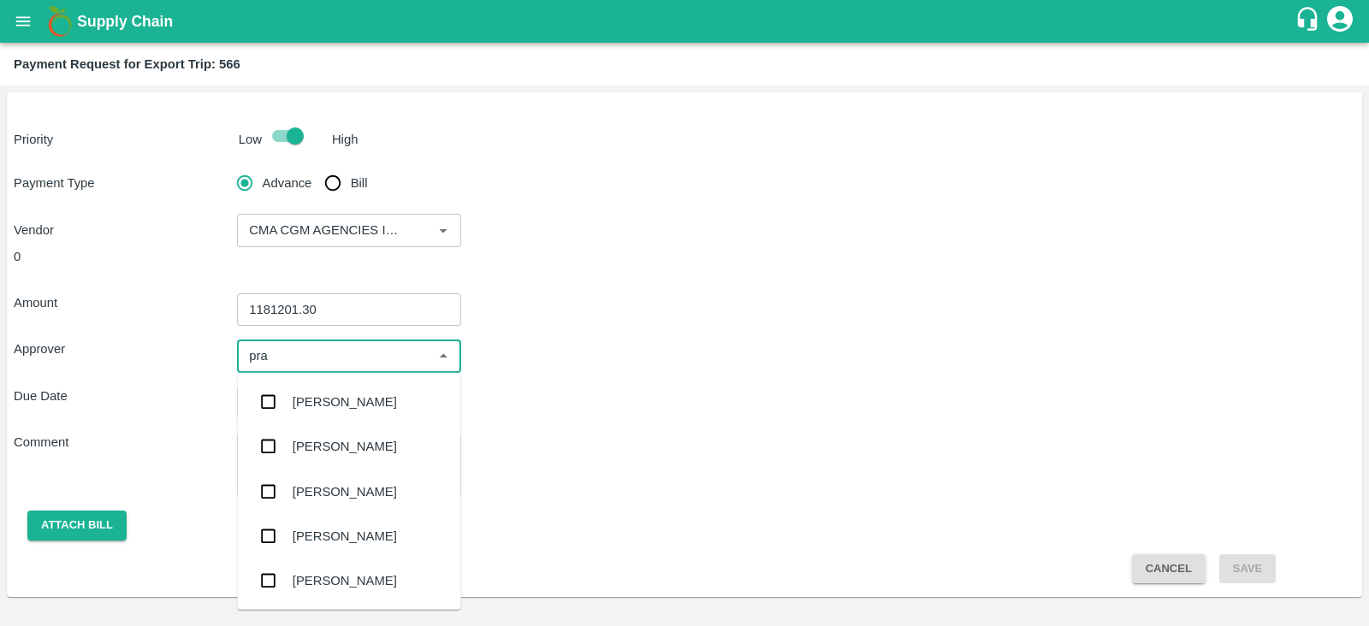
type input "pras"
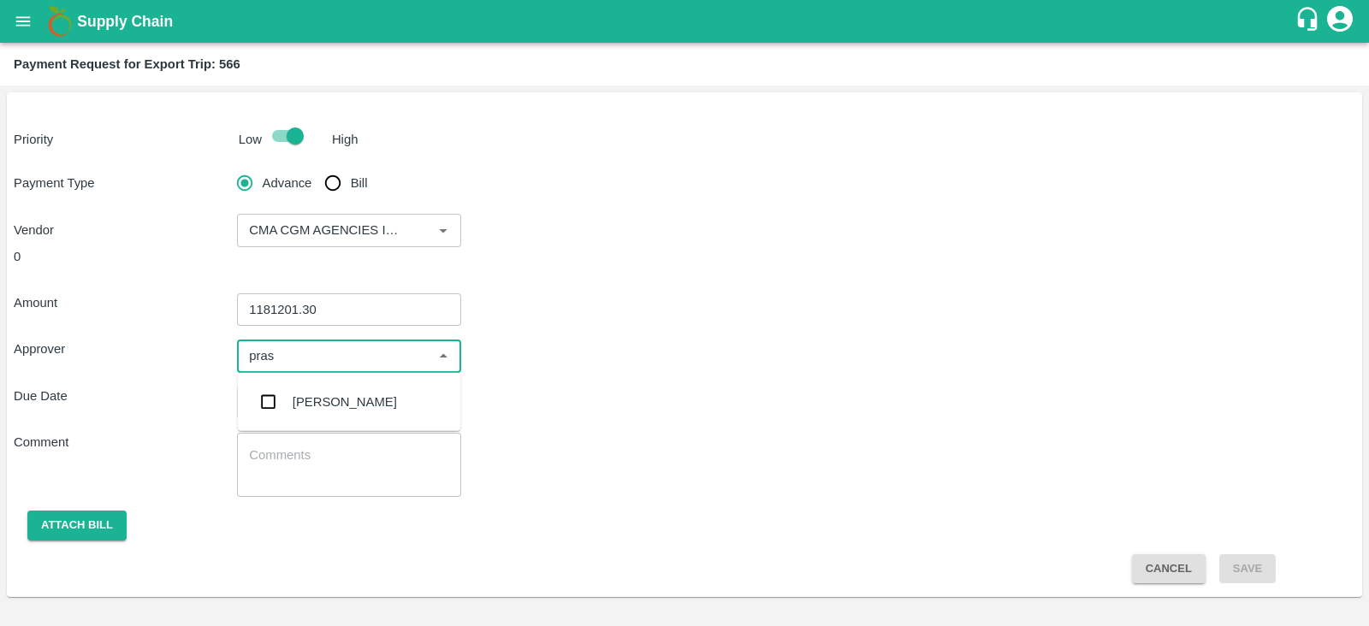
click at [354, 395] on div "Prasad Waghade" at bounding box center [345, 402] width 104 height 19
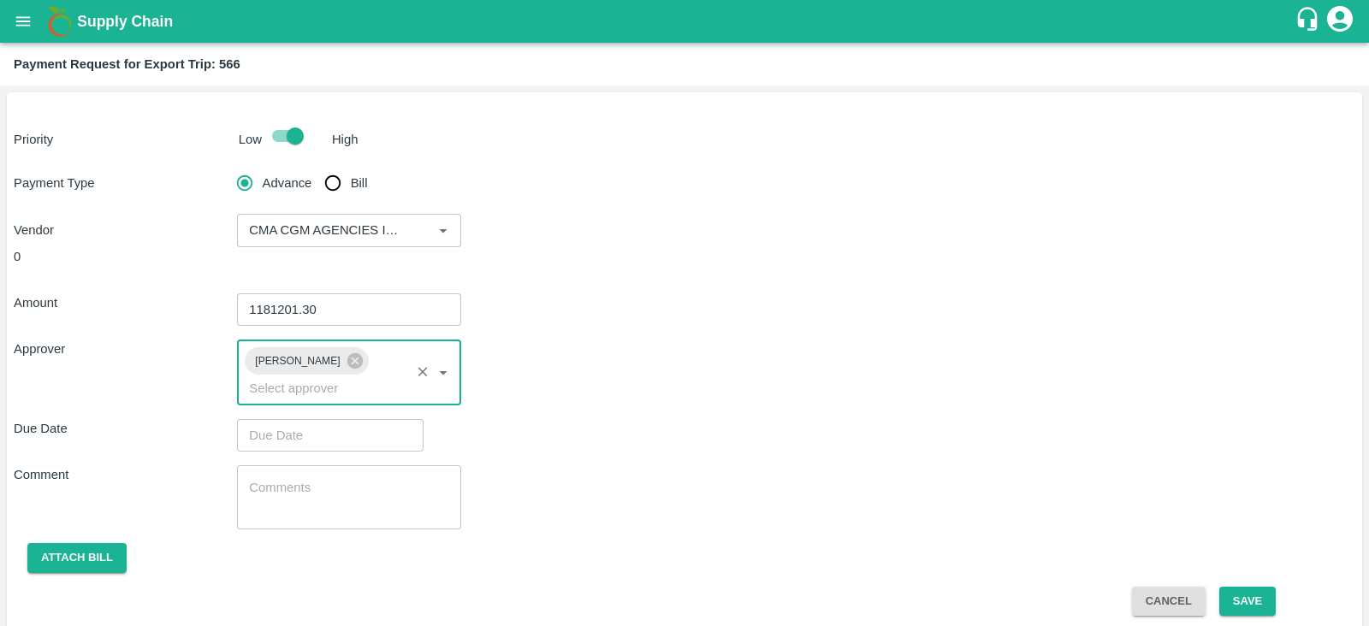
type input "DD/MM/YYYY hh:mm aa"
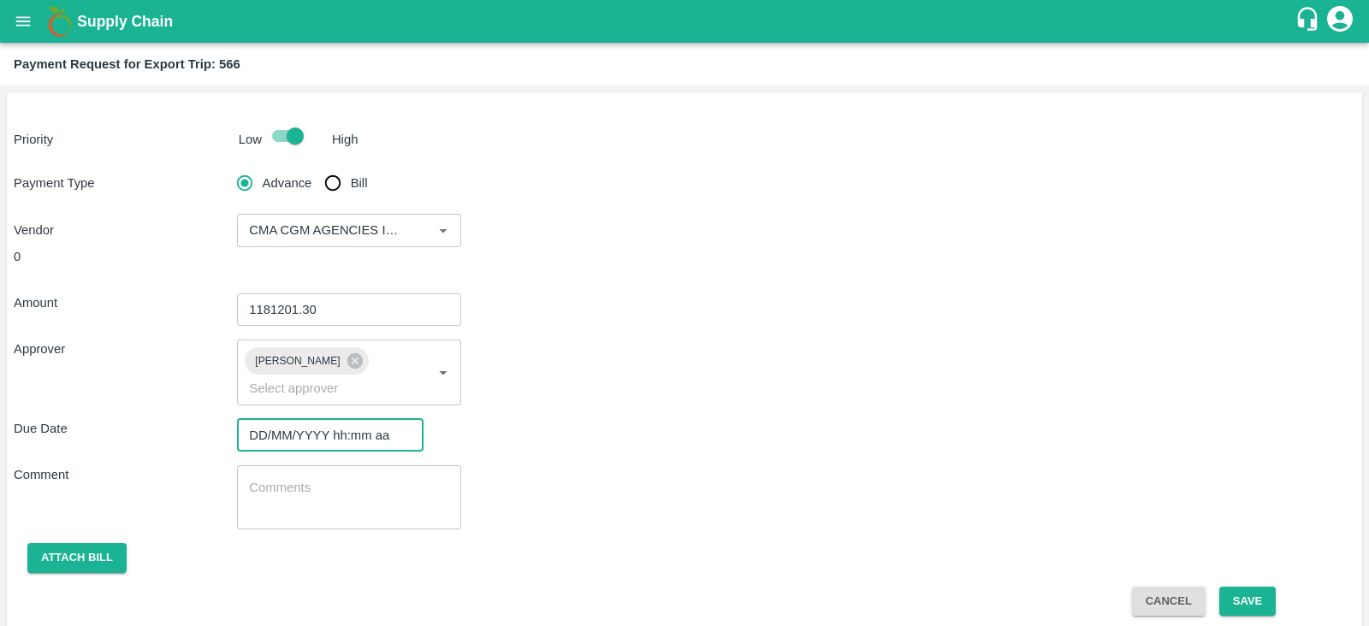
click at [346, 419] on input "DD/MM/YYYY hh:mm aa" at bounding box center [324, 435] width 174 height 33
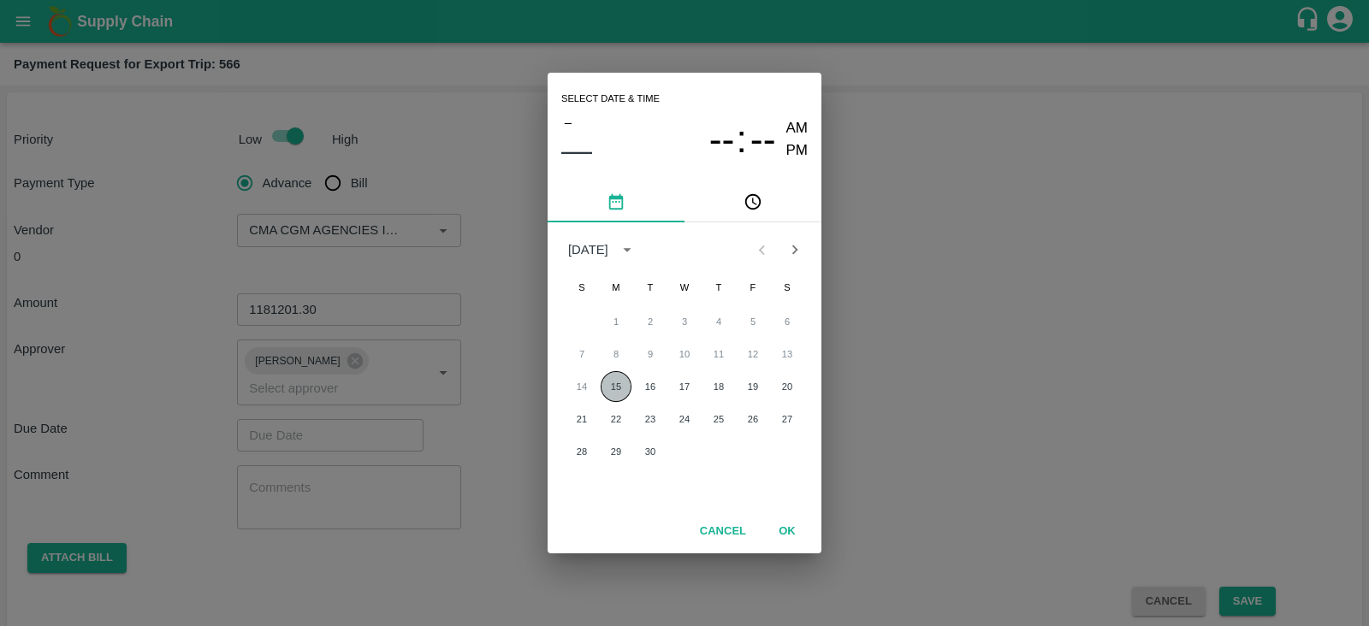
click at [608, 381] on button "15" at bounding box center [615, 386] width 31 height 31
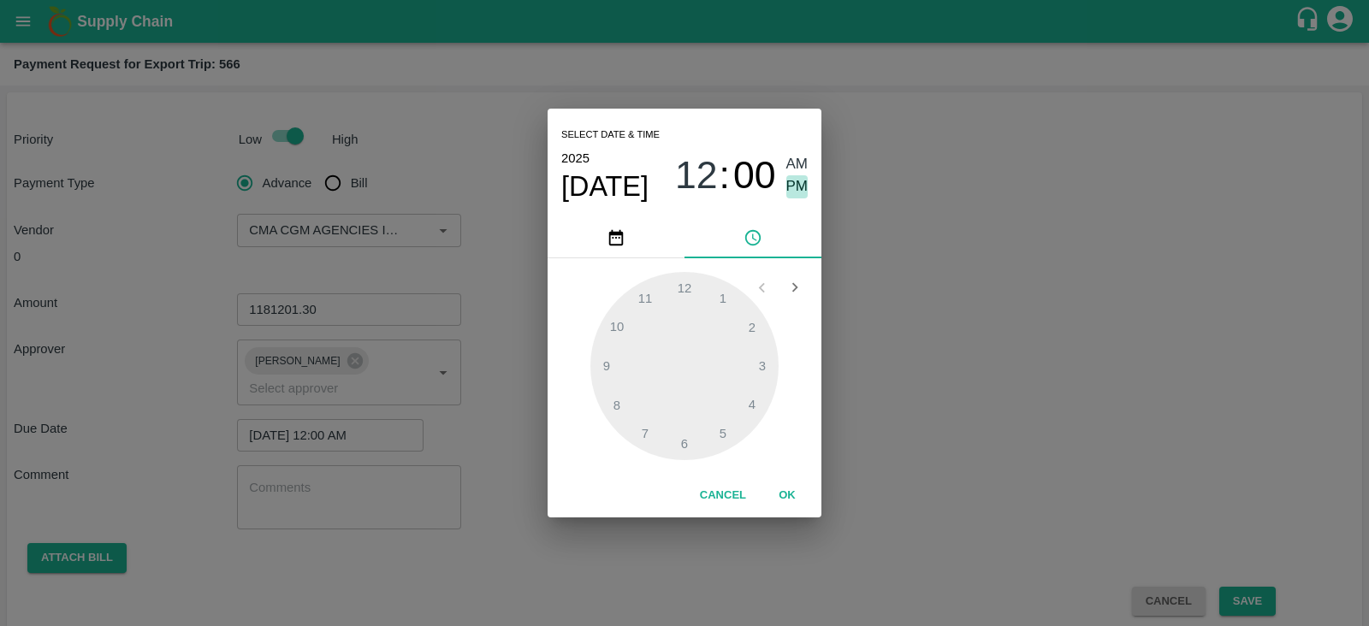
click at [798, 181] on span "PM" at bounding box center [797, 186] width 22 height 23
click at [680, 445] on div at bounding box center [684, 366] width 188 height 188
type input "[DATE] 06:00 PM"
click at [789, 503] on button "OK" at bounding box center [787, 496] width 55 height 30
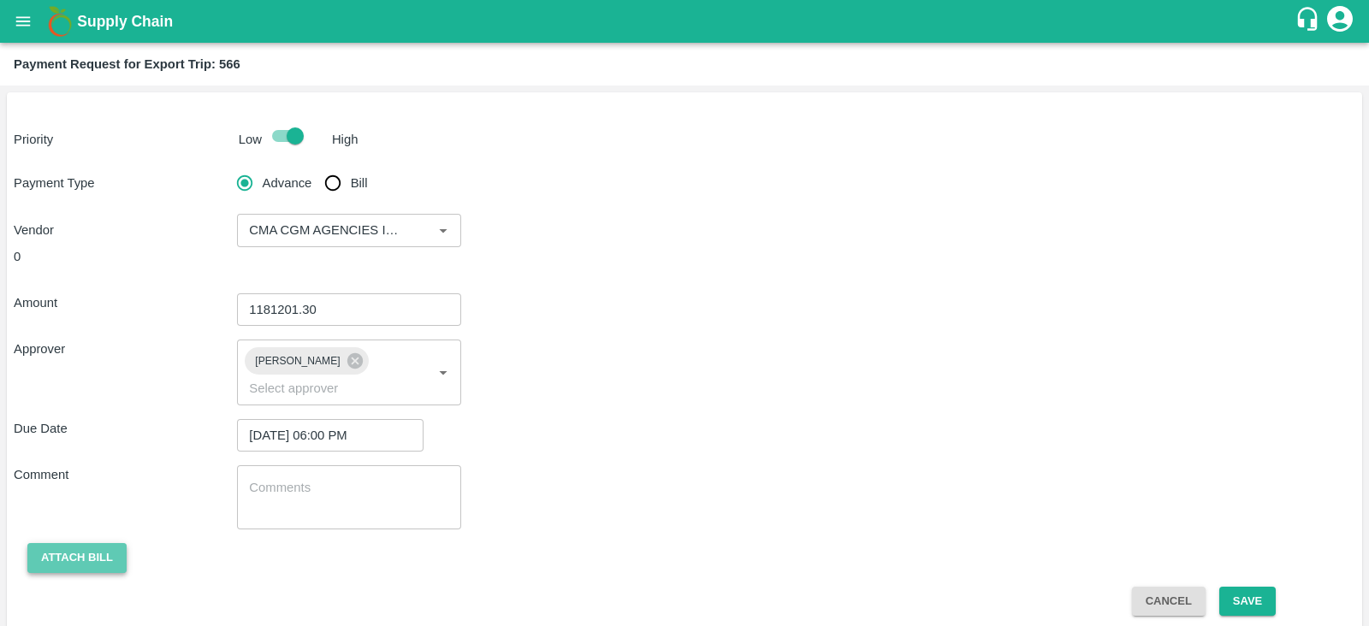
click at [74, 543] on button "Attach bill" at bounding box center [76, 558] width 99 height 30
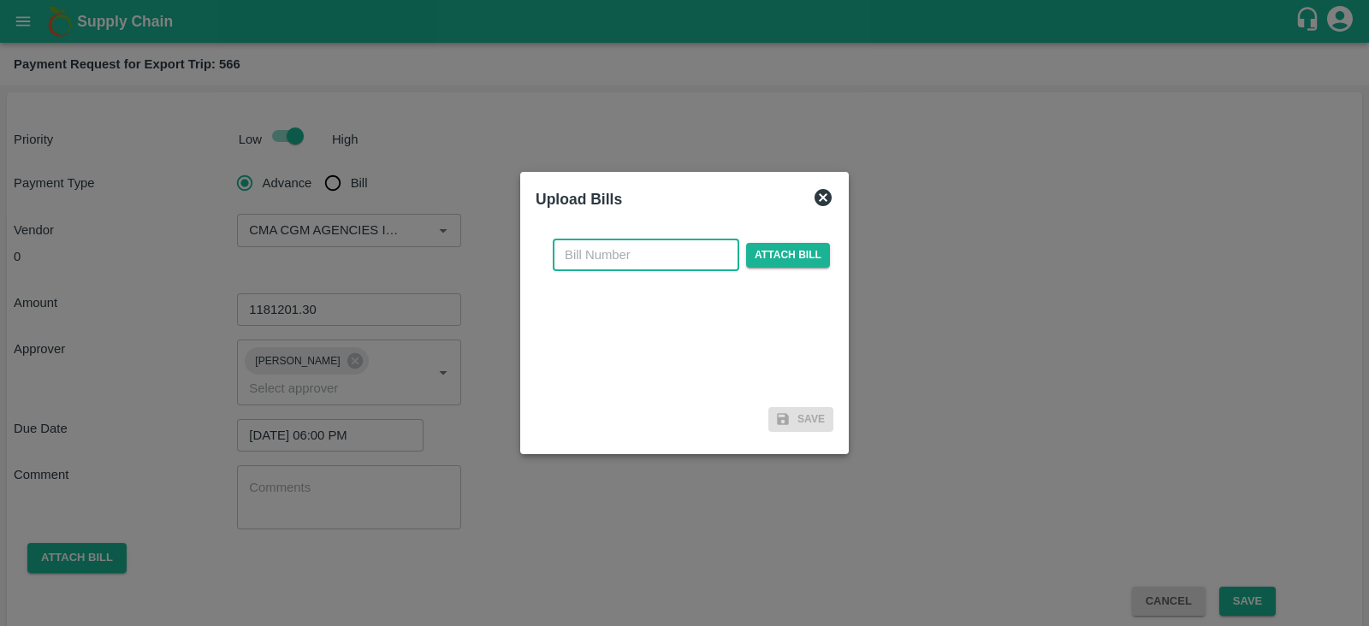
click at [642, 257] on input "text" at bounding box center [646, 255] width 186 height 33
paste input "INEMHC26069658"
type input "INEMHC26069658"
click at [781, 256] on span "Attach bill" at bounding box center [788, 255] width 84 height 25
click at [0, 0] on input "Attach bill" at bounding box center [0, 0] width 0 height 0
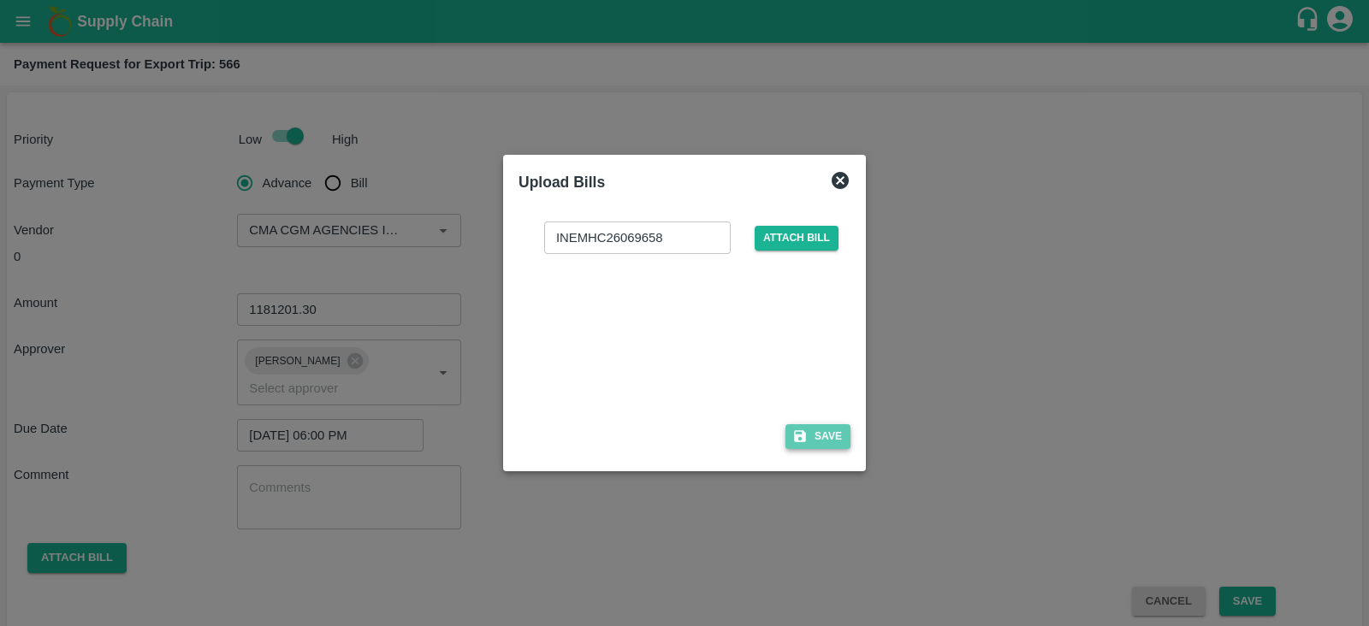
click at [796, 429] on icon "button" at bounding box center [799, 436] width 15 height 15
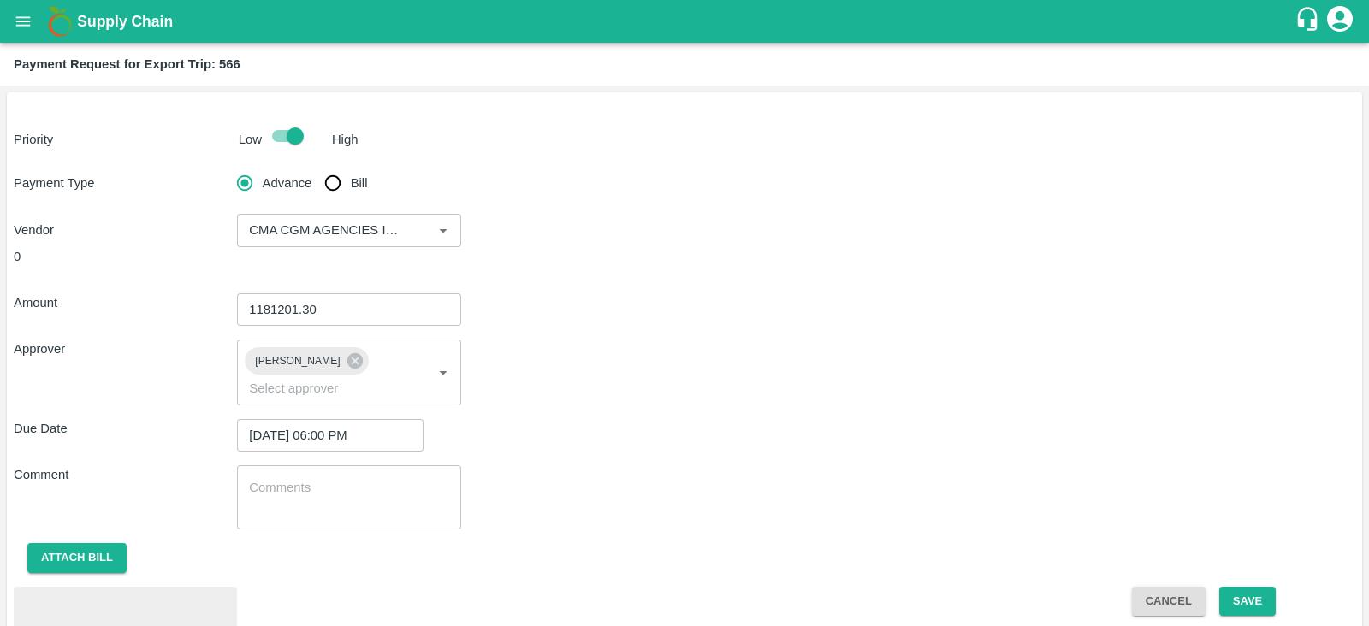
scroll to position [79, 0]
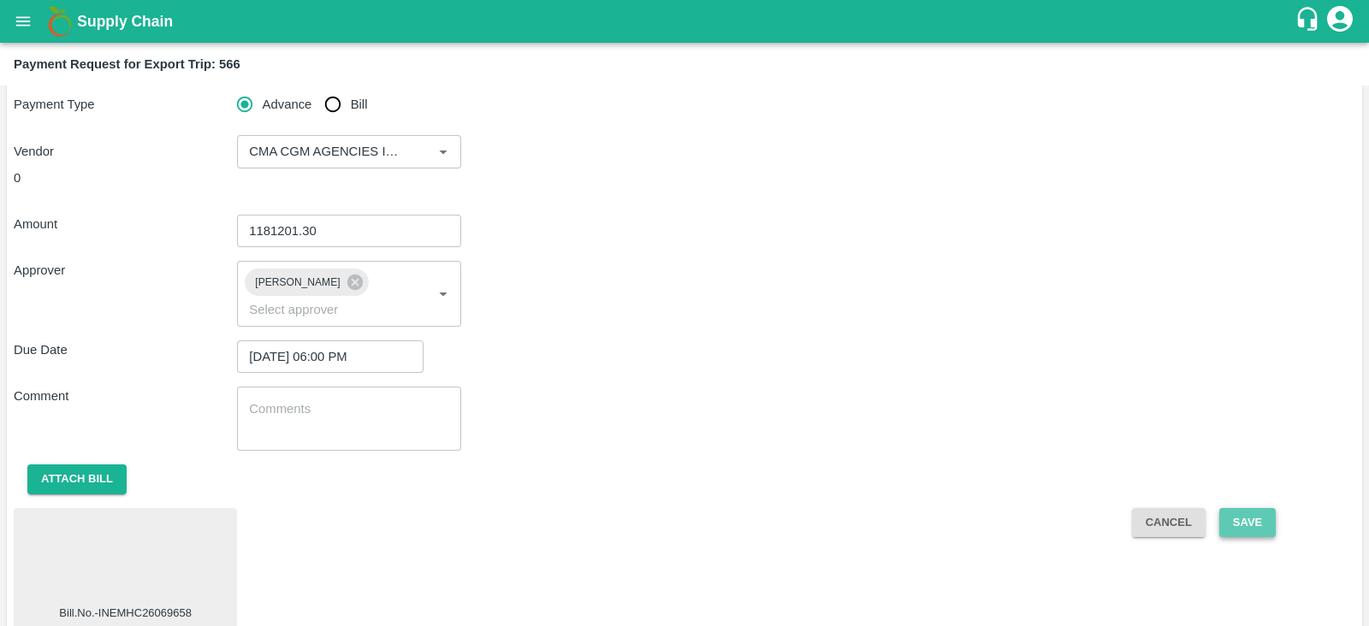
click at [1259, 508] on button "Save" at bounding box center [1247, 523] width 56 height 30
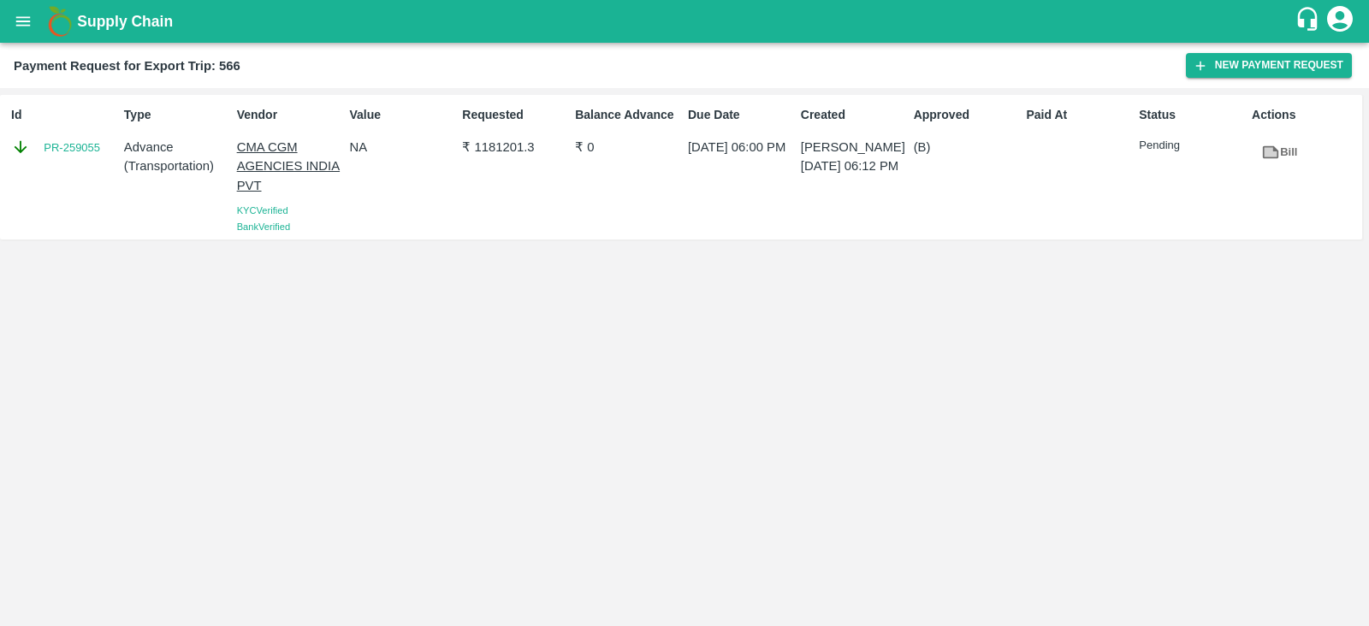
click at [74, 180] on div "Id PR-259055" at bounding box center [60, 167] width 113 height 136
copy link "PR-259055"
drag, startPoint x: 474, startPoint y: 149, endPoint x: 534, endPoint y: 154, distance: 60.1
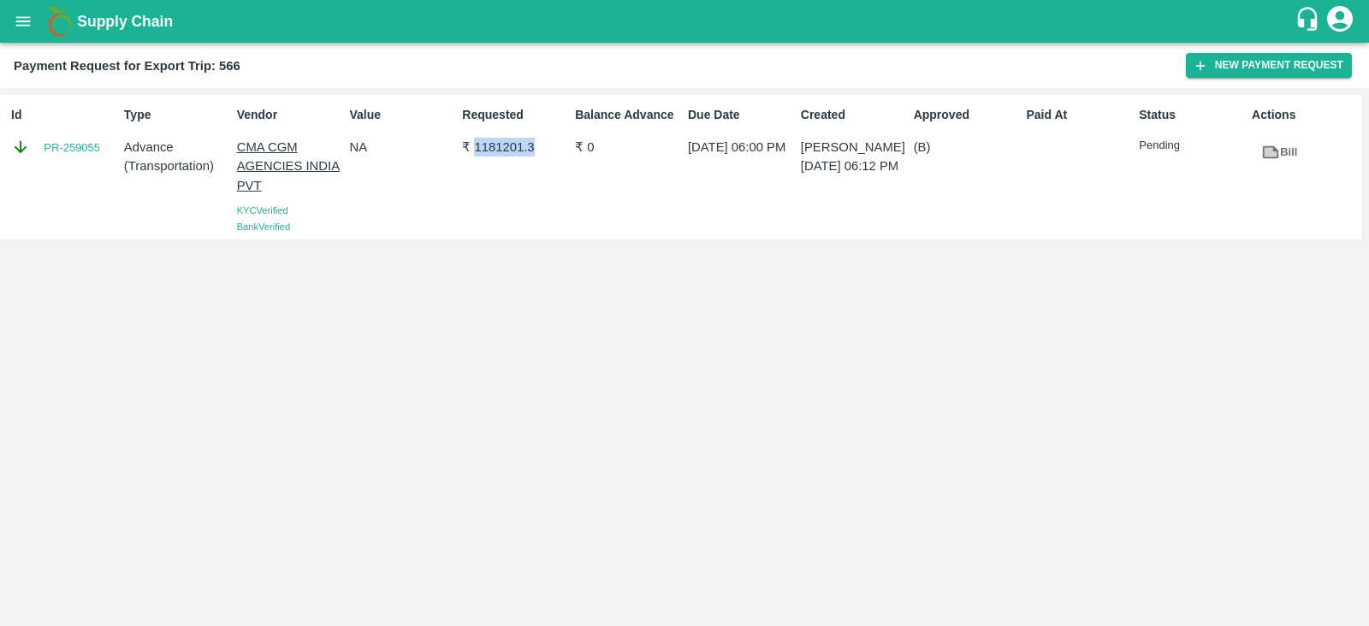
click at [534, 154] on p "₹ 1181201.3" at bounding box center [515, 147] width 106 height 19
copy p "1181201.3"
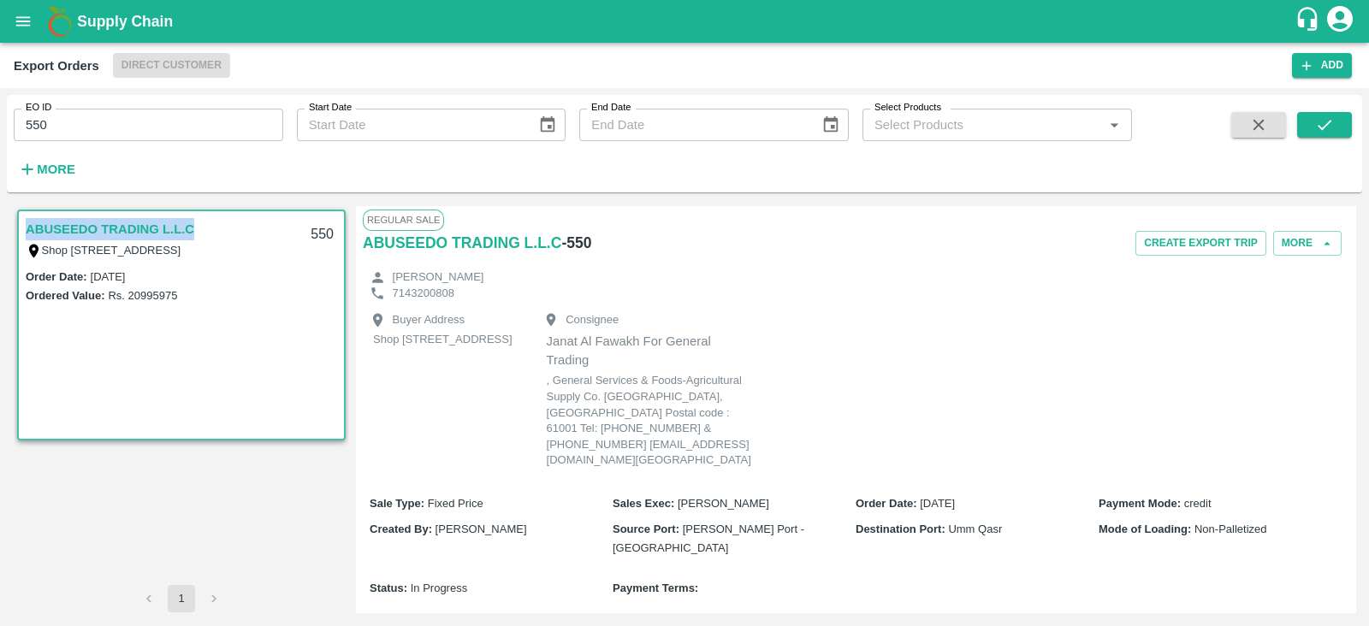
scroll to position [357, 0]
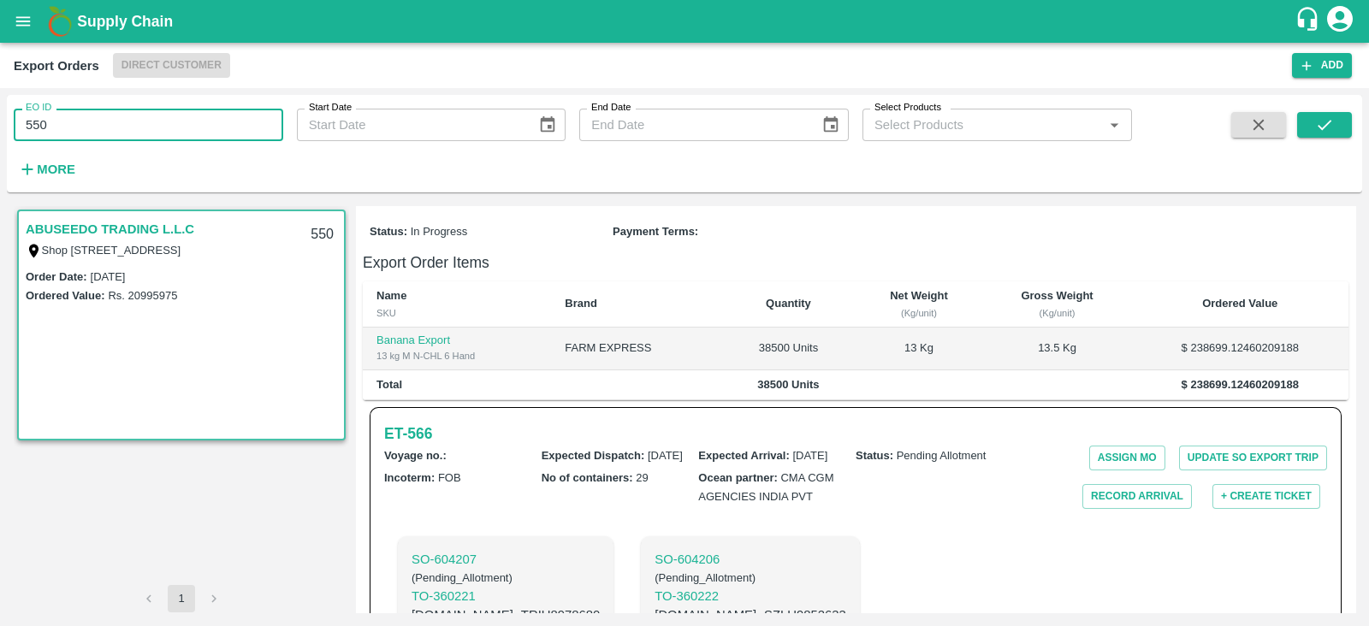
drag, startPoint x: 0, startPoint y: 0, endPoint x: 216, endPoint y: 130, distance: 252.5
click at [216, 130] on input "550" at bounding box center [148, 125] width 269 height 33
type input "549"
click at [1326, 132] on icon "submit" at bounding box center [1324, 124] width 19 height 19
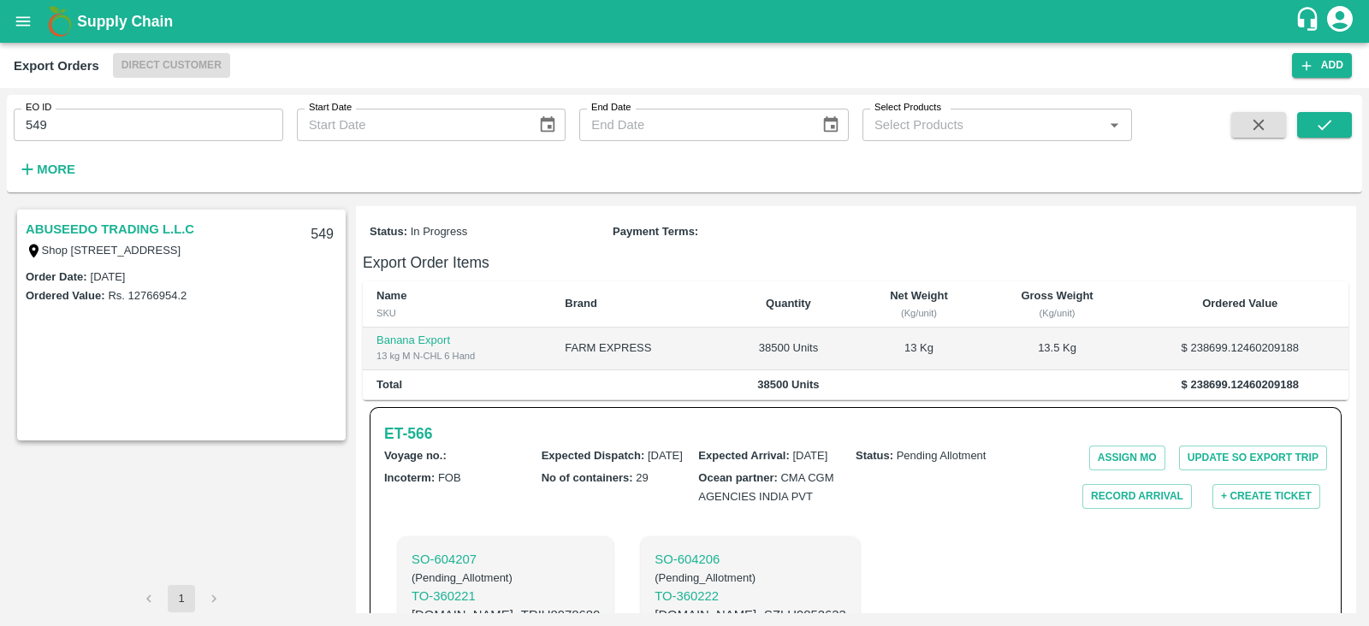
click at [118, 232] on link "ABUSEEDO TRADING L.L.C" at bounding box center [110, 229] width 169 height 22
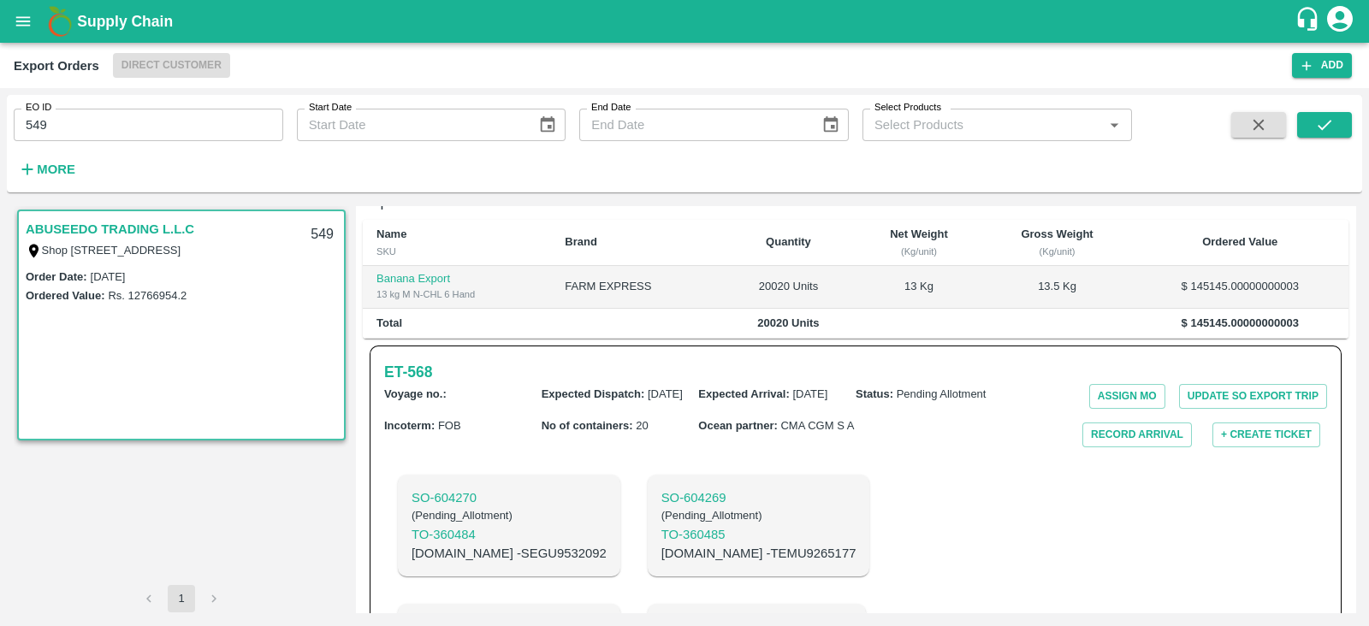
scroll to position [392, 0]
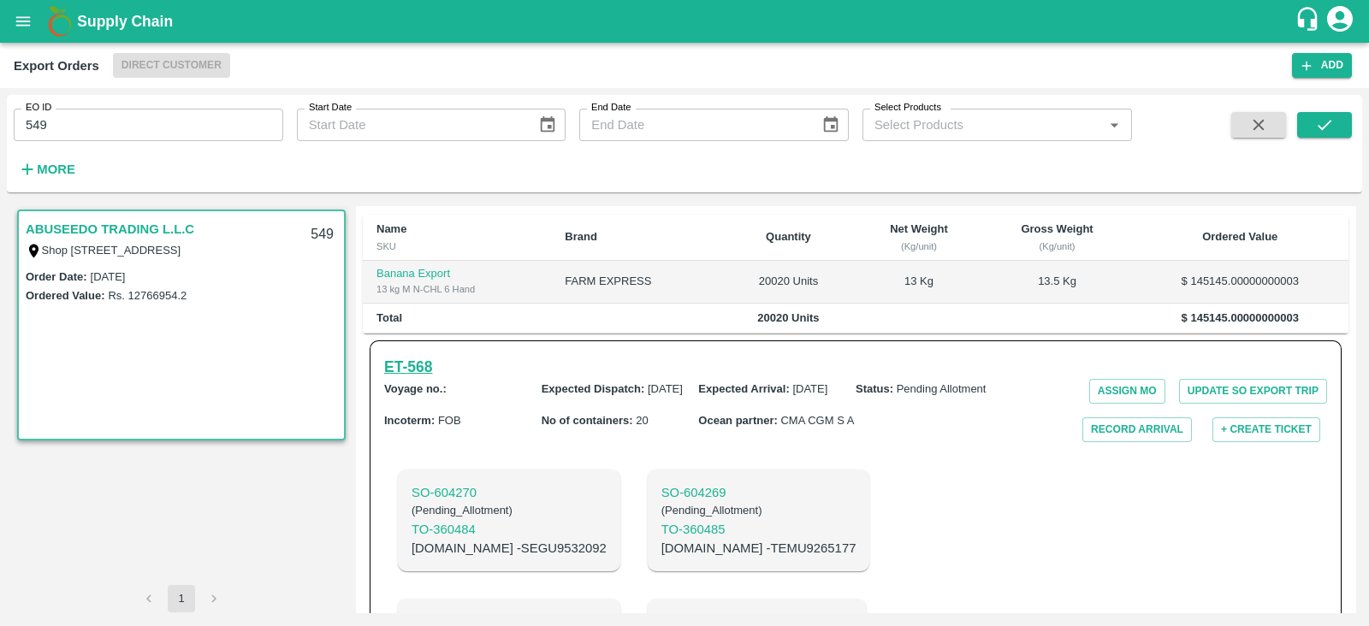
click at [408, 355] on h6 "ET- 568" at bounding box center [408, 367] width 48 height 24
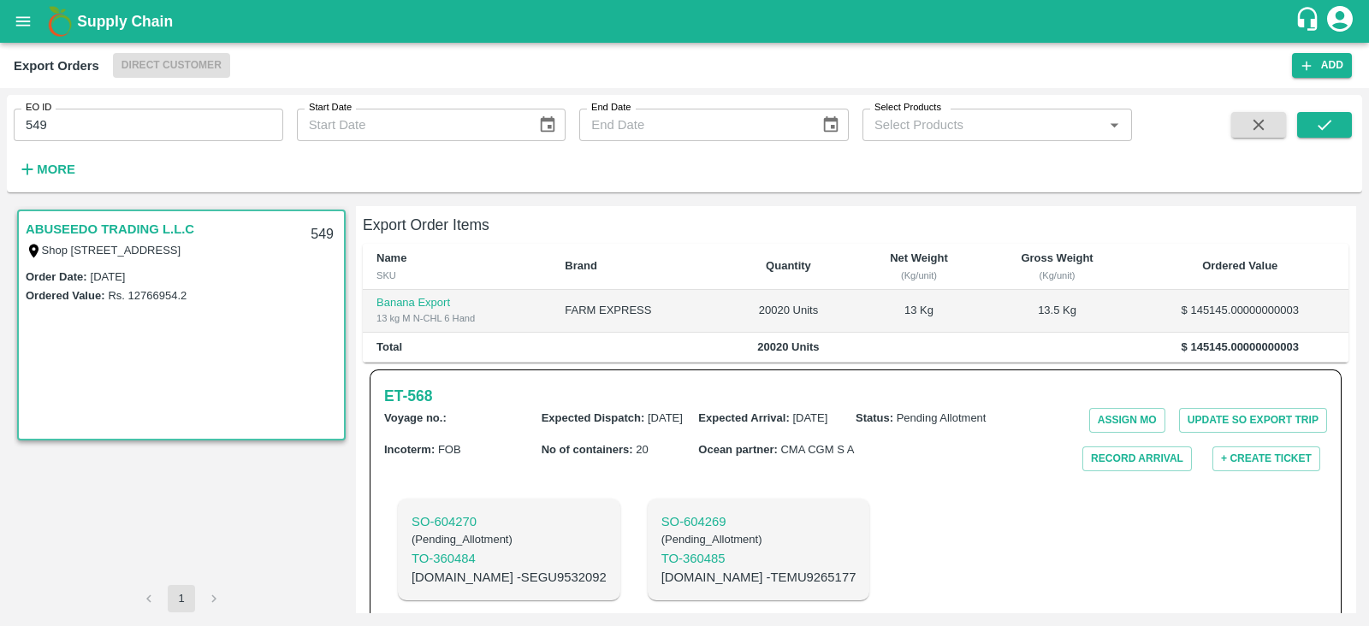
scroll to position [0, 0]
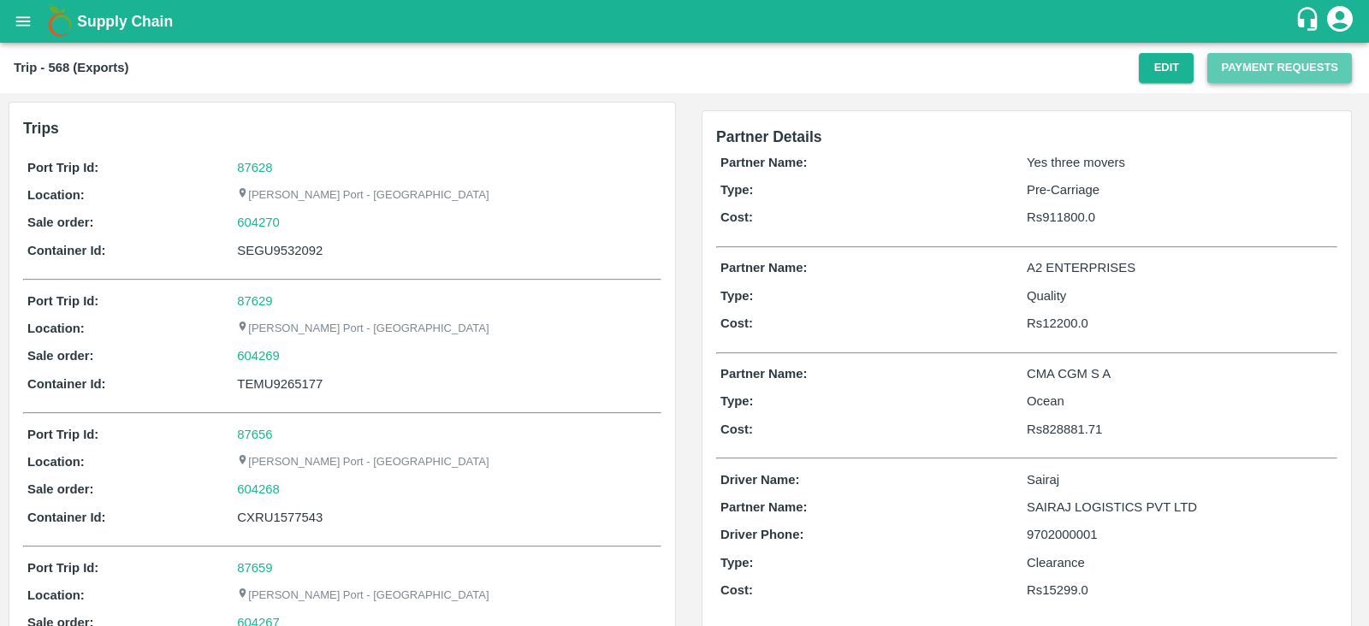
click at [1296, 61] on button "Payment Requests" at bounding box center [1279, 68] width 145 height 30
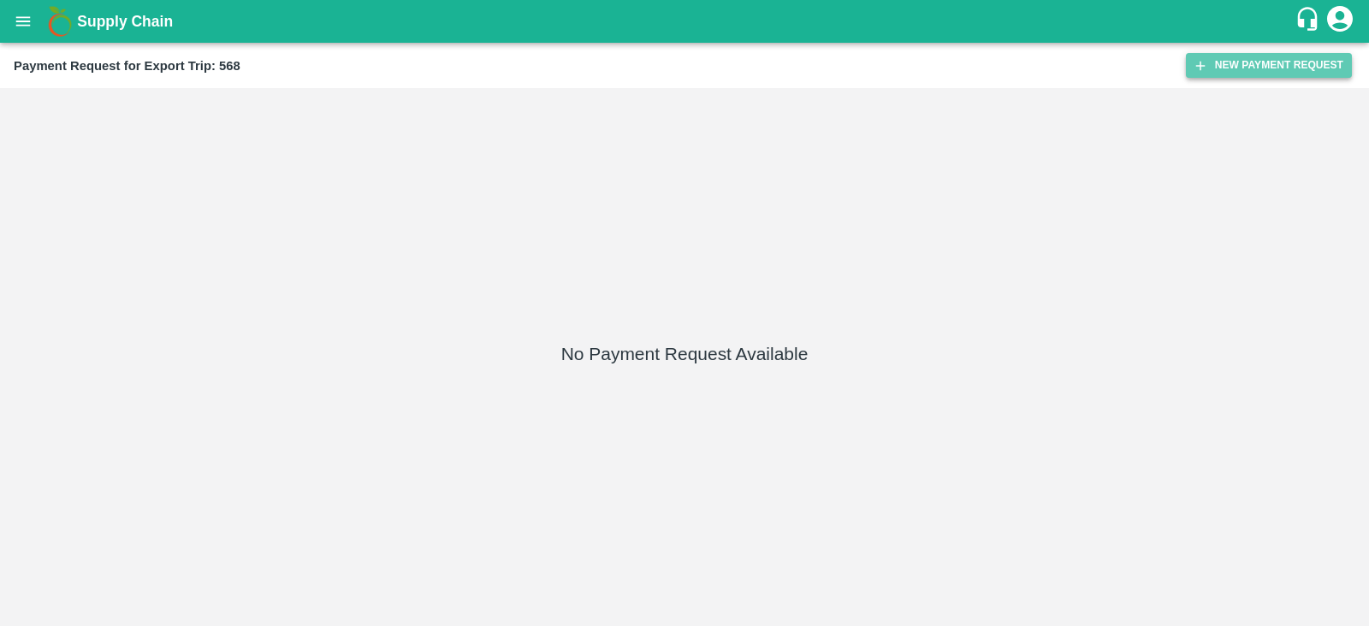
click at [1245, 62] on button "New Payment Request" at bounding box center [1269, 65] width 166 height 25
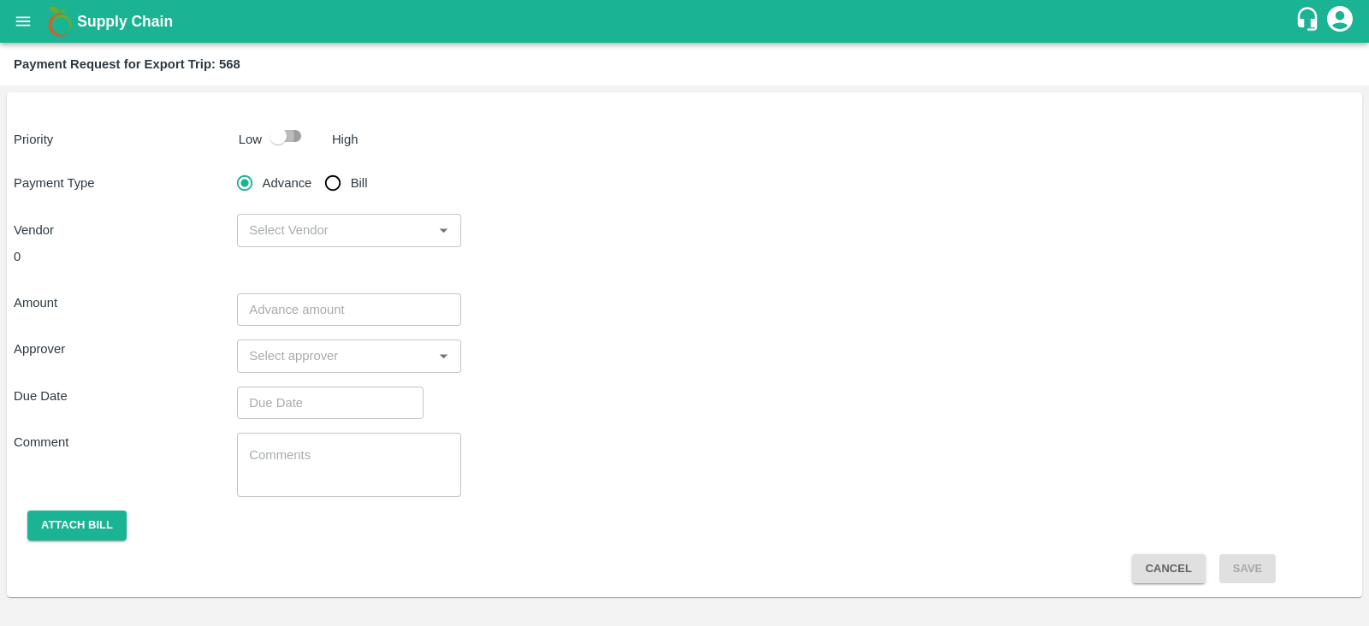
click at [286, 142] on input "checkbox" at bounding box center [278, 136] width 98 height 33
checkbox input "true"
click at [238, 181] on input "Advance" at bounding box center [245, 183] width 34 height 34
click at [326, 220] on input "input" at bounding box center [334, 230] width 185 height 22
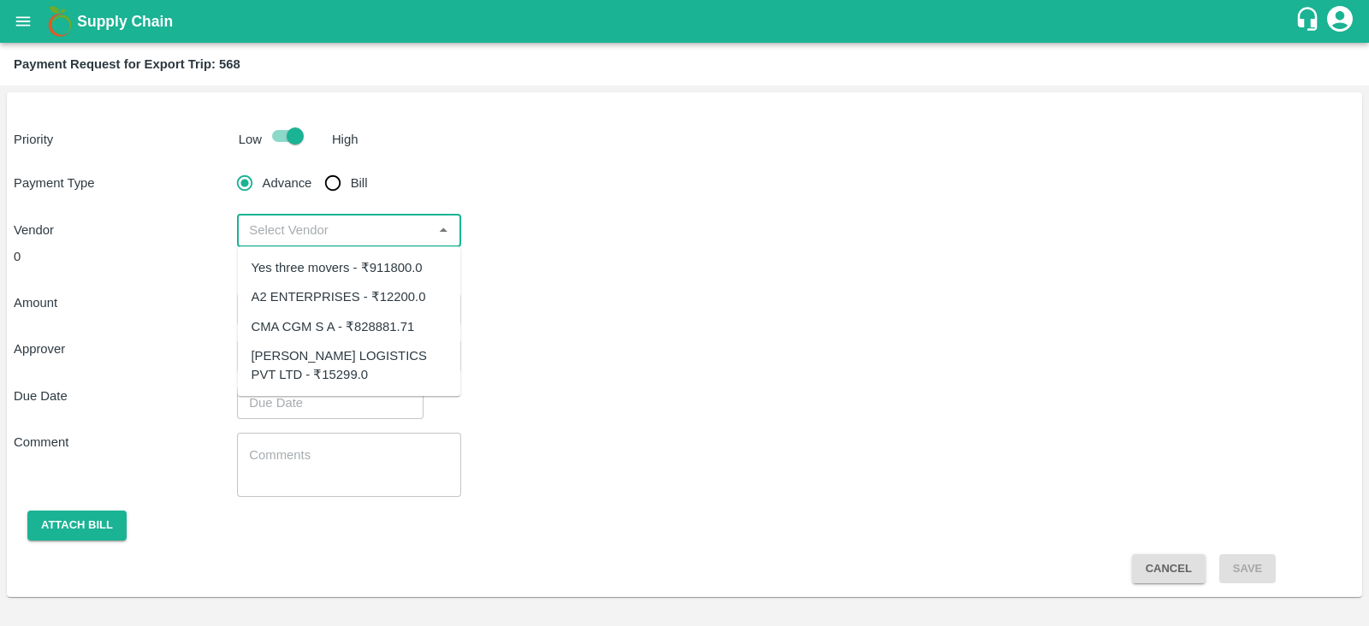
click at [371, 324] on div "CMA CGM S A - ₹828881.71" at bounding box center [332, 326] width 163 height 19
type input "CMA CGM S A - ₹828881.71"
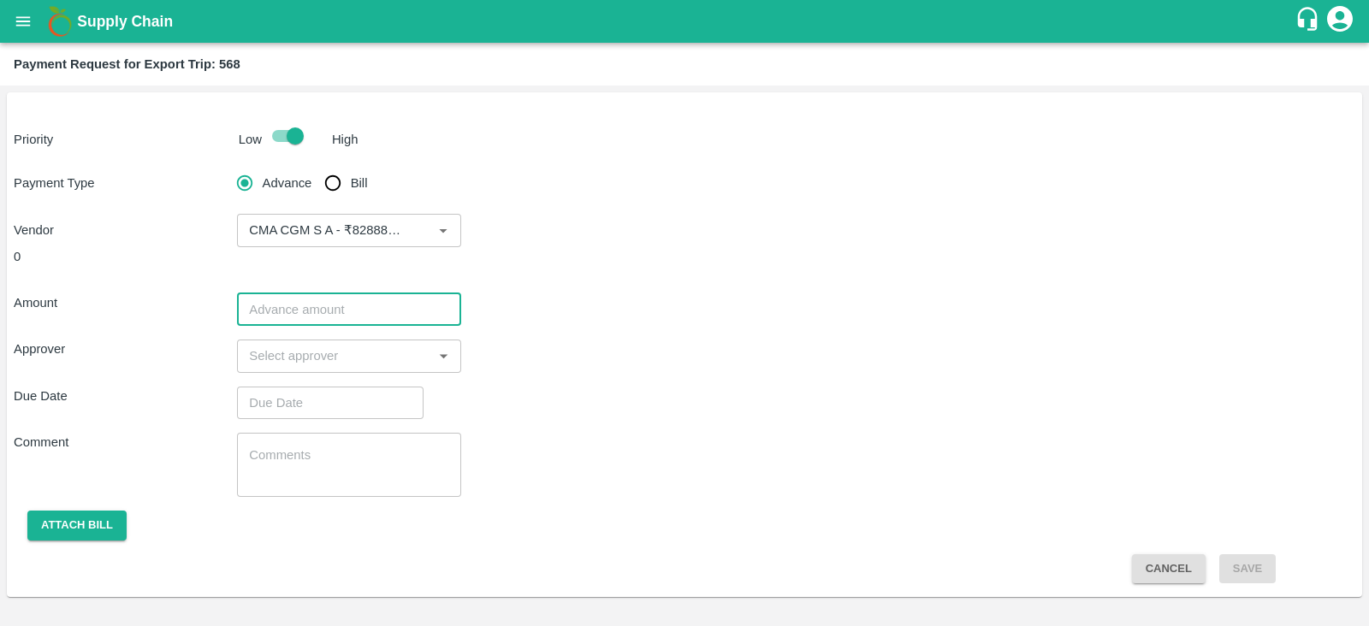
click at [371, 324] on input "number" at bounding box center [348, 309] width 223 height 33
paste input "828881.71"
click at [354, 370] on div "​" at bounding box center [348, 356] width 223 height 33
type input "828881.71"
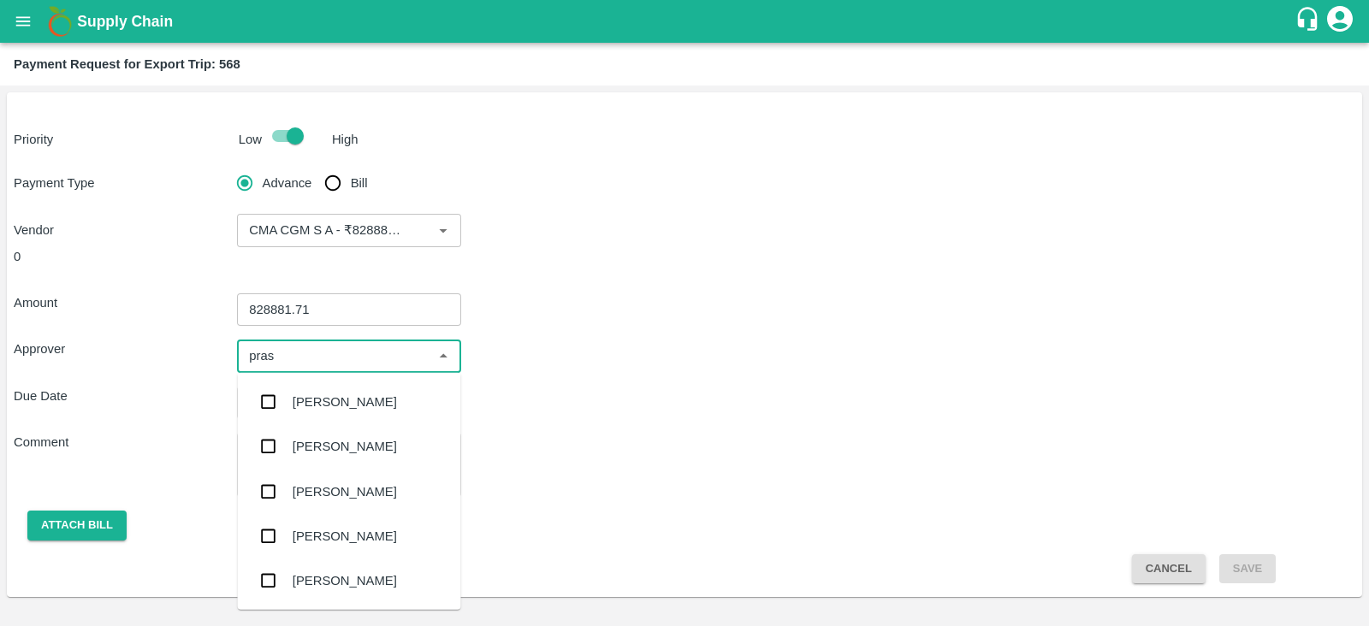
type input "prasa"
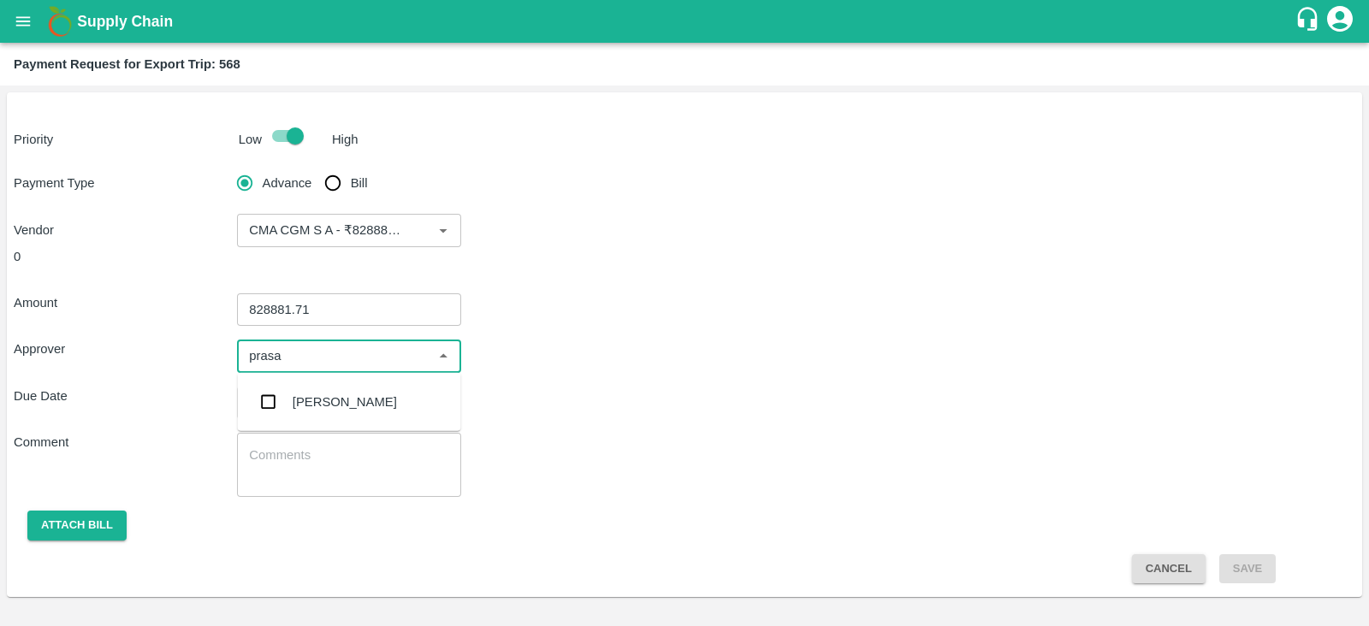
click at [325, 413] on div "[PERSON_NAME]" at bounding box center [349, 402] width 223 height 44
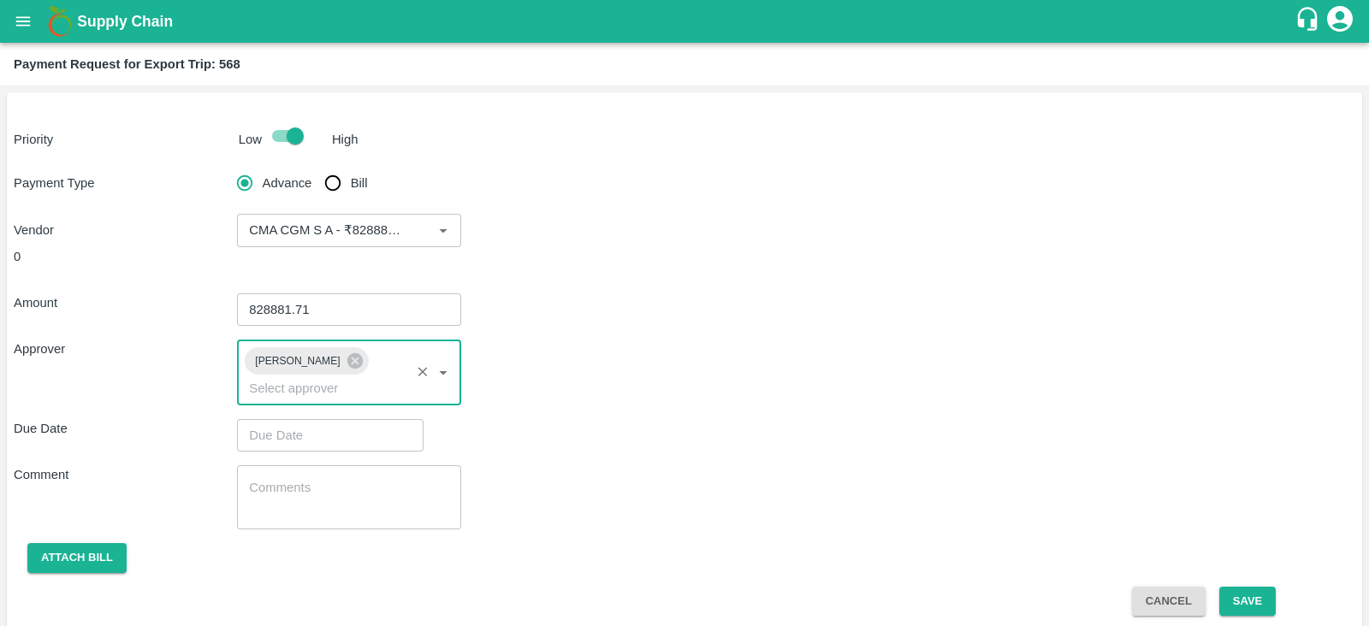
type input "DD/MM/YYYY hh:mm aa"
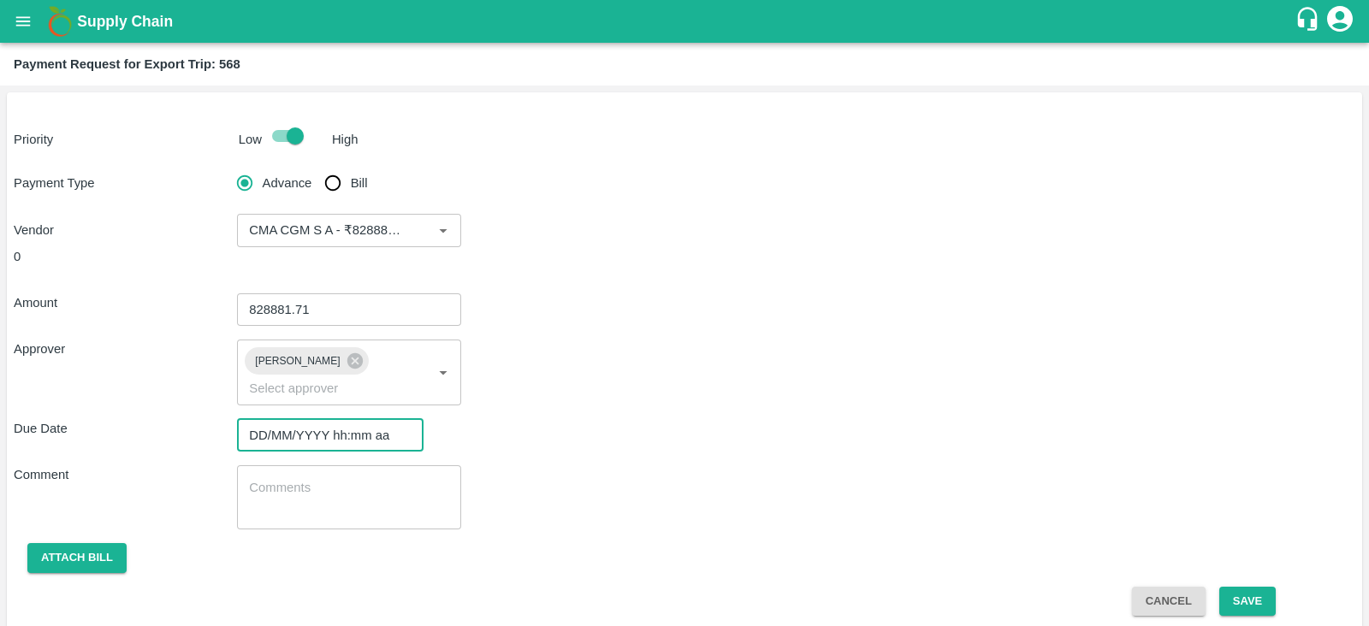
click at [307, 419] on input "DD/MM/YYYY hh:mm aa" at bounding box center [324, 435] width 174 height 33
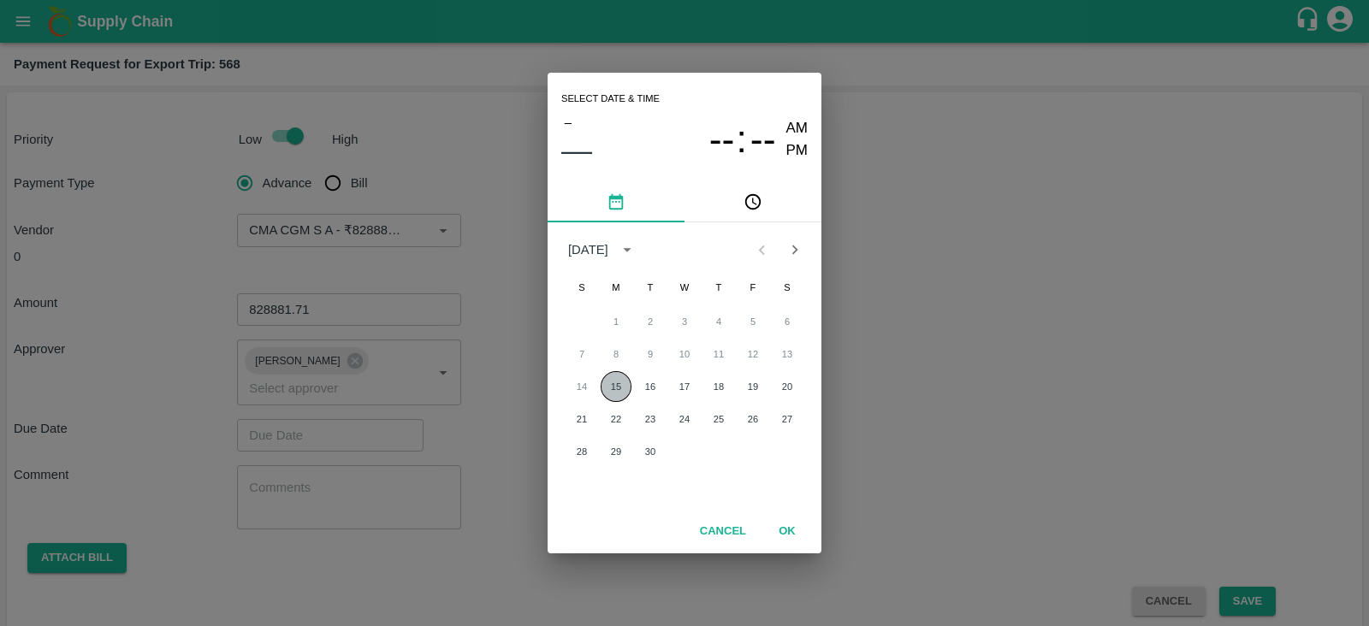
click at [610, 387] on button "15" at bounding box center [615, 386] width 31 height 31
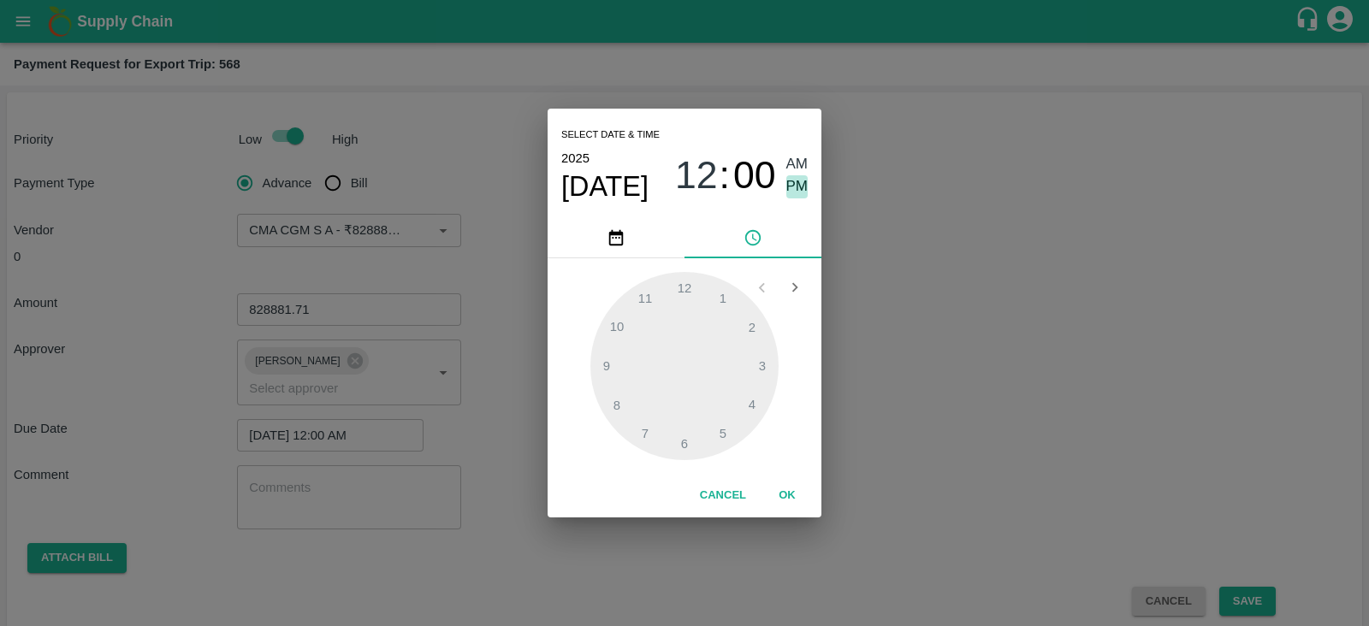
click at [801, 187] on span "PM" at bounding box center [797, 186] width 22 height 23
click at [682, 435] on div at bounding box center [684, 366] width 188 height 188
type input "[DATE] 06:00 PM"
click at [778, 489] on button "OK" at bounding box center [787, 496] width 55 height 30
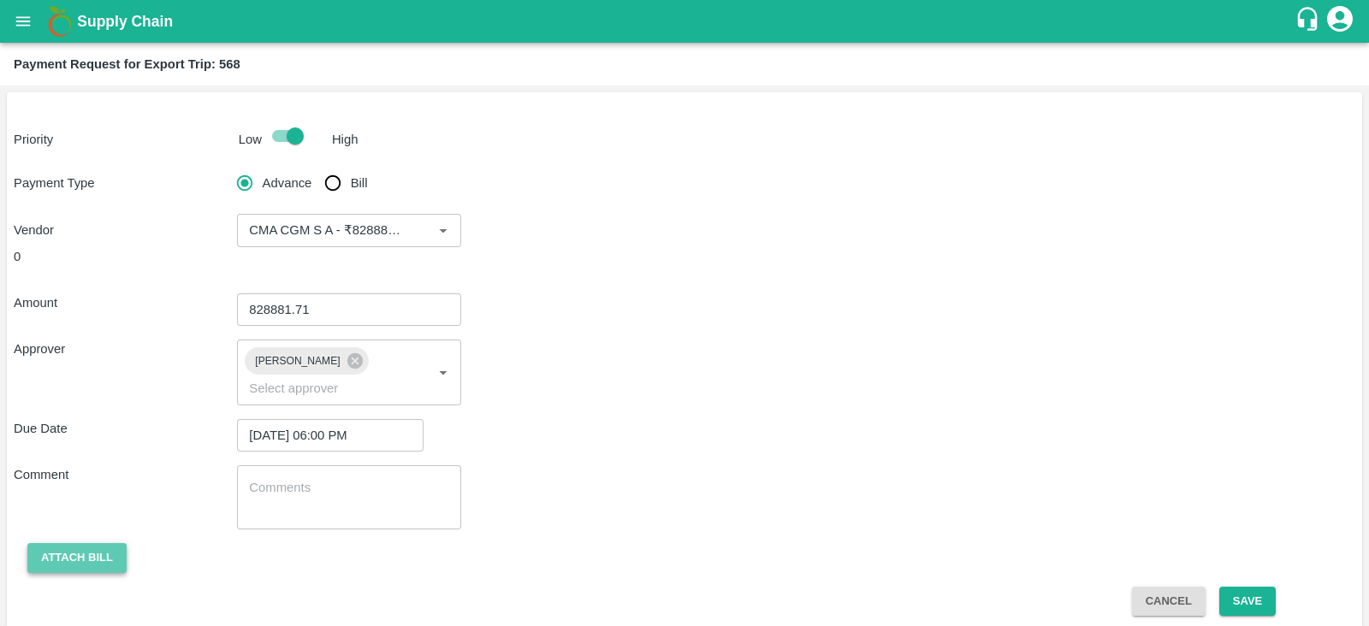
click at [44, 545] on button "Attach bill" at bounding box center [76, 558] width 99 height 30
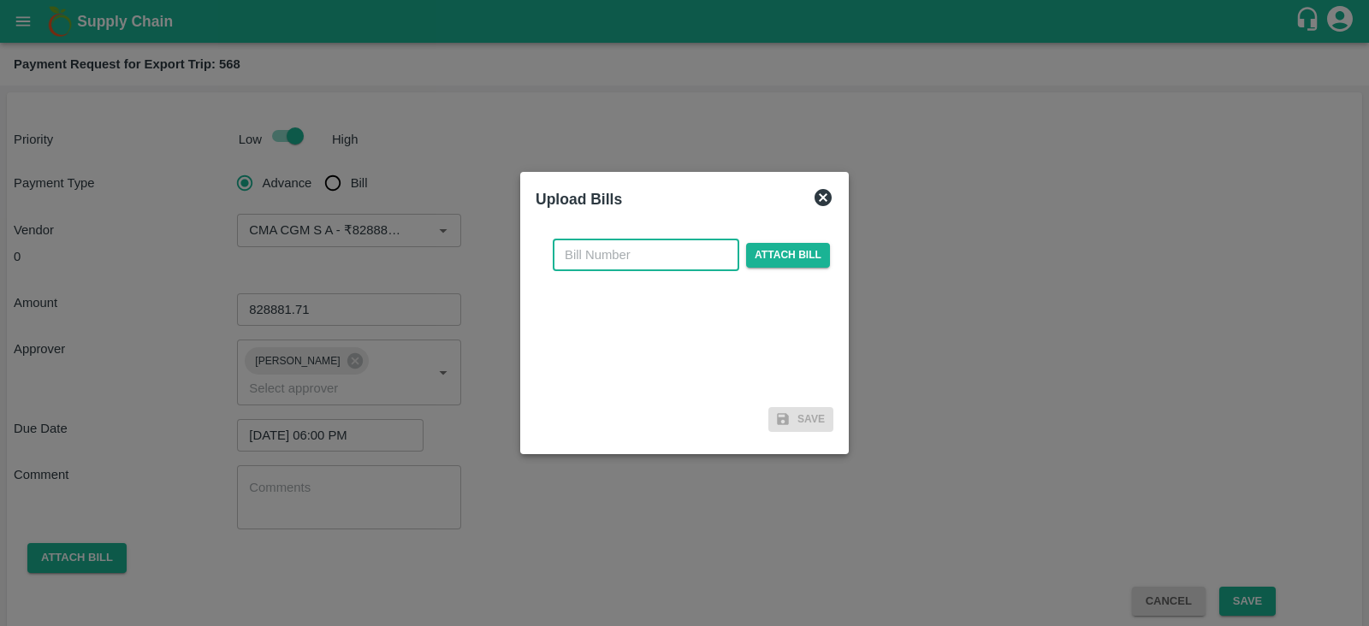
click at [645, 245] on input "text" at bounding box center [646, 255] width 186 height 33
paste input "INEMHC26070292"
type input "INEMHC26070292"
click at [813, 249] on span "Attach bill" at bounding box center [788, 255] width 84 height 25
click at [0, 0] on input "Attach bill" at bounding box center [0, 0] width 0 height 0
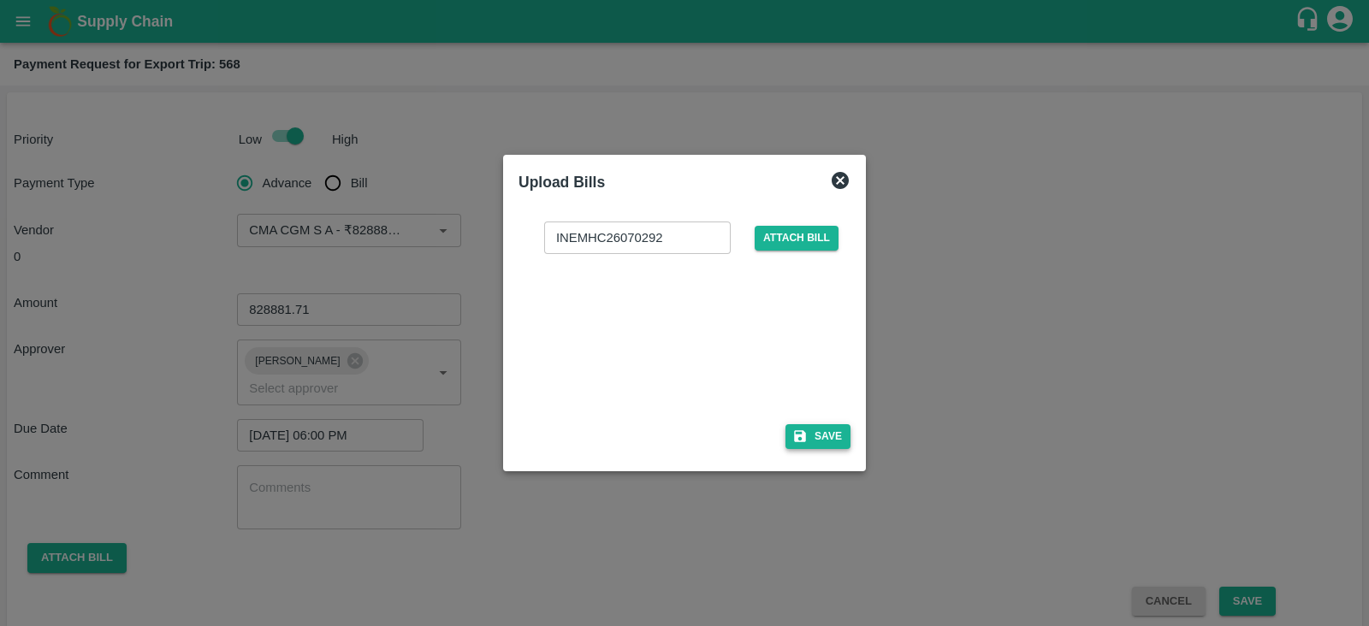
click at [807, 440] on button "Save" at bounding box center [817, 436] width 65 height 25
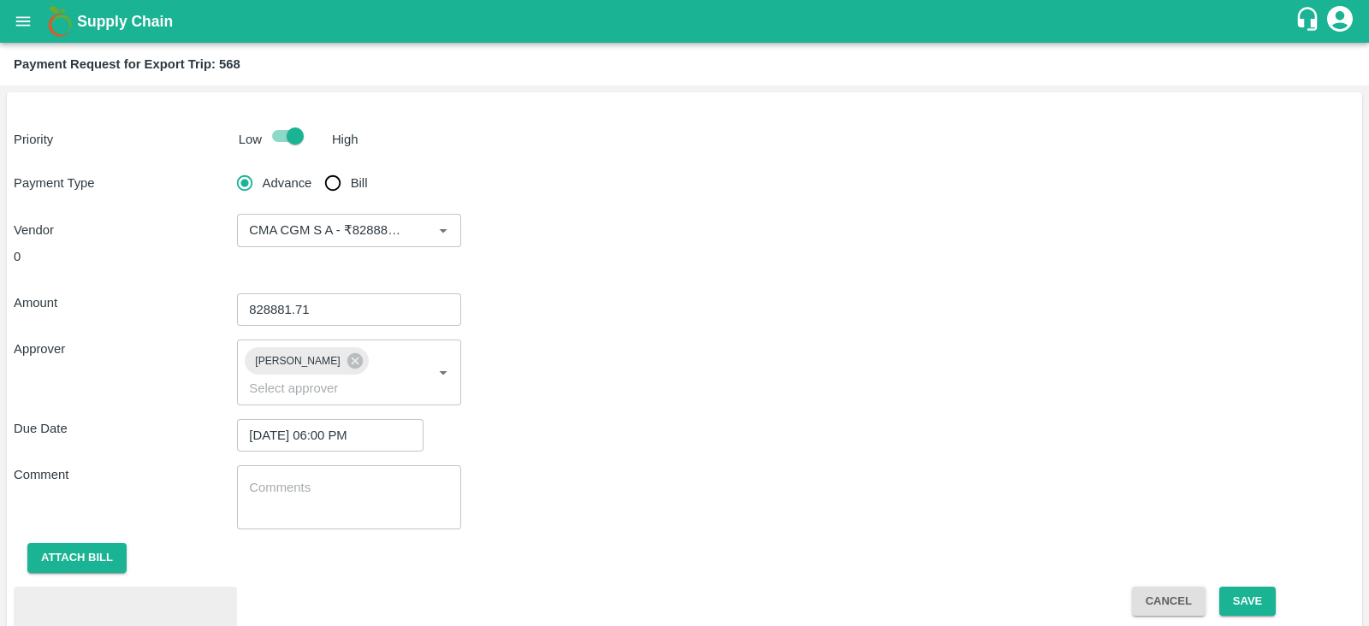
scroll to position [79, 0]
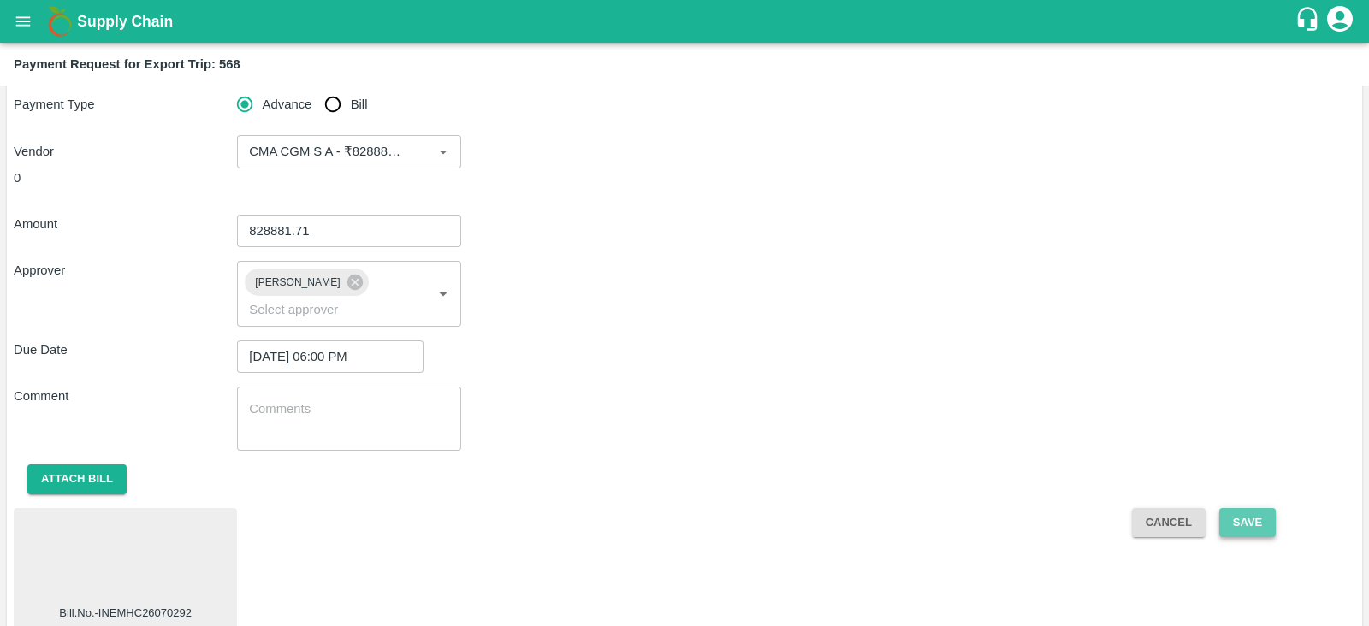
click at [1262, 508] on button "Save" at bounding box center [1247, 523] width 56 height 30
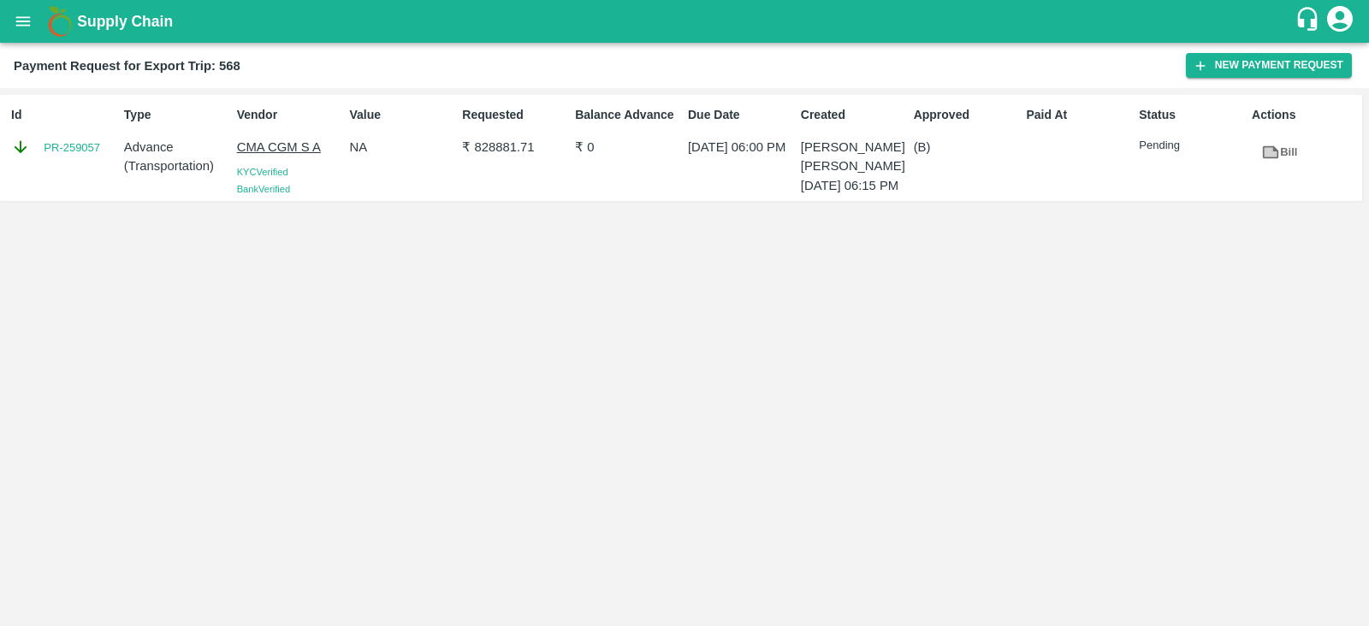
click at [59, 163] on div "Id PR-259057" at bounding box center [60, 148] width 113 height 98
copy link "PR-259057"
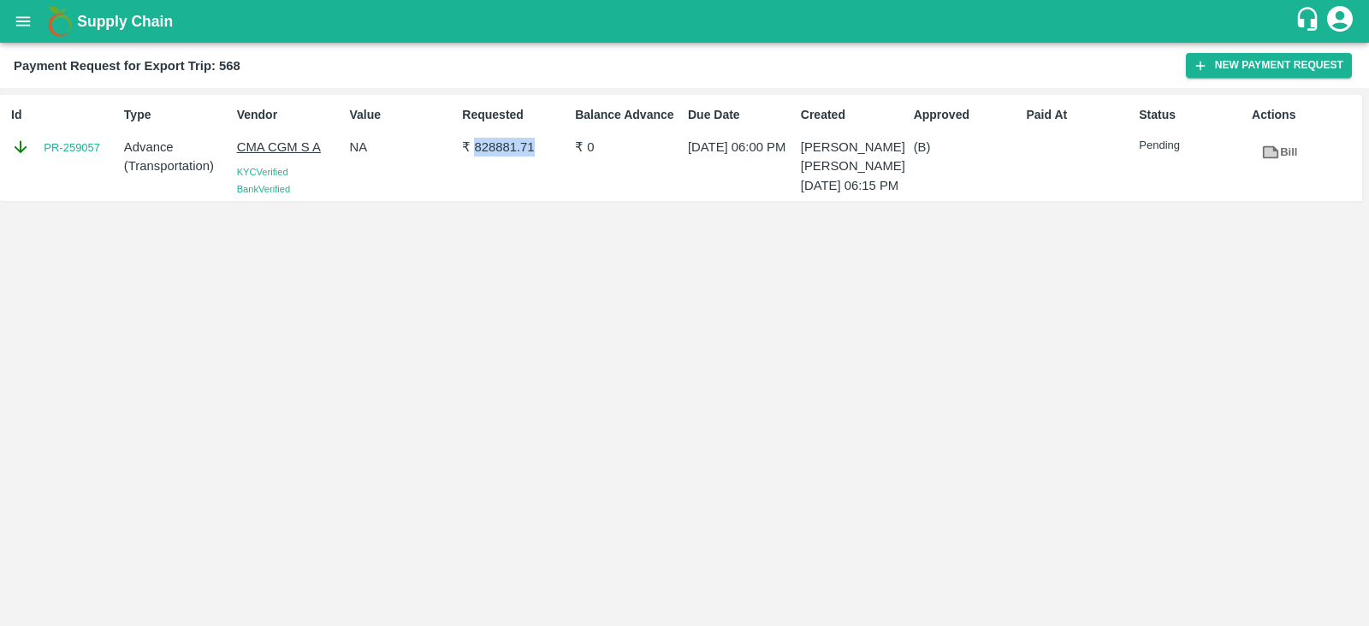
drag, startPoint x: 471, startPoint y: 151, endPoint x: 547, endPoint y: 151, distance: 75.3
click at [547, 151] on p "₹ 828881.71" at bounding box center [515, 147] width 106 height 19
copy p "828881.71"
click at [1288, 153] on link "Bill" at bounding box center [1278, 153] width 55 height 30
click at [708, 338] on div "Id PR-259057 Type Advance ( Transportation ) Vendor CMA CGM S A KYC Verified Ba…" at bounding box center [684, 357] width 1369 height 538
